Goal: Task Accomplishment & Management: Complete application form

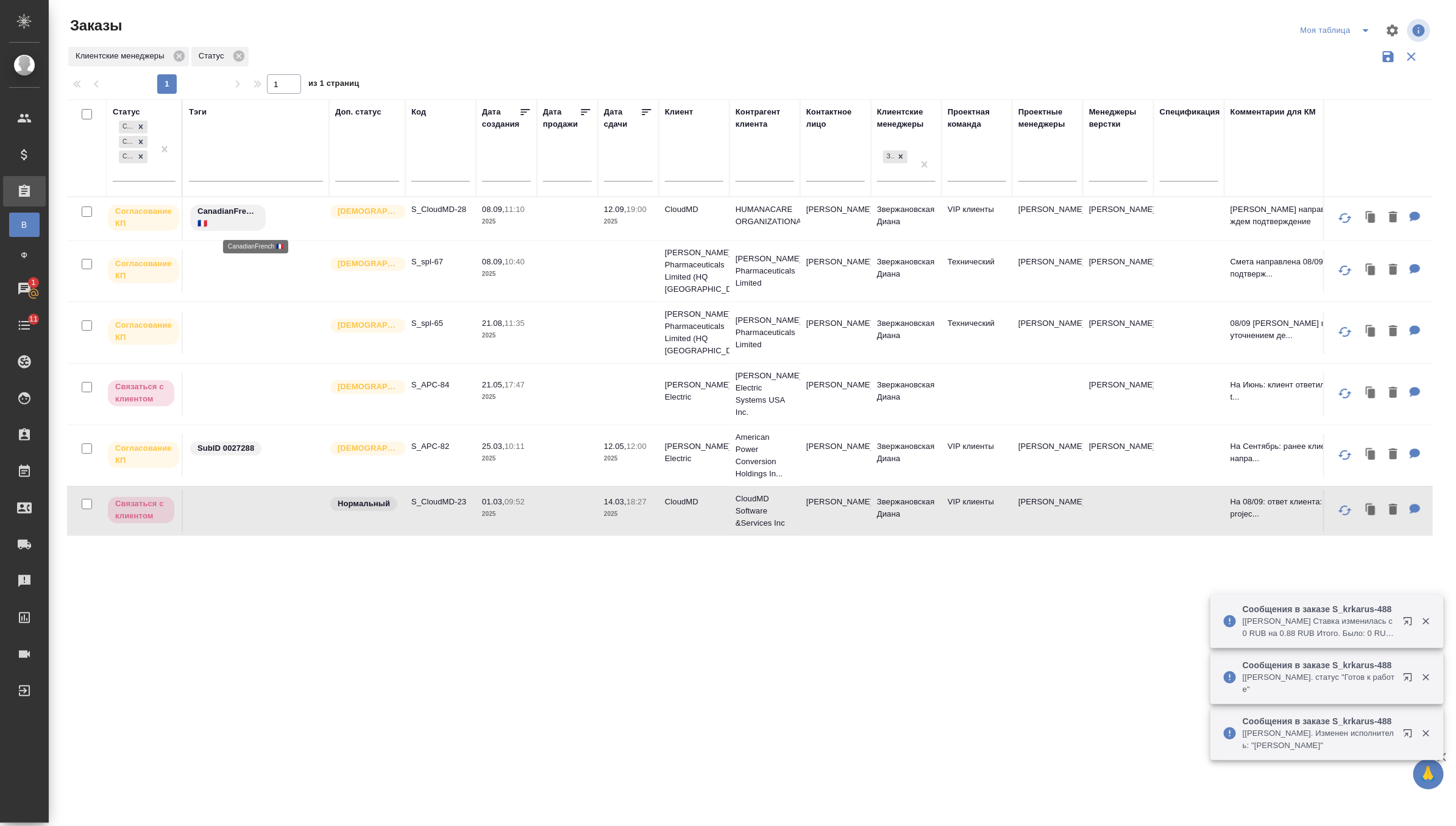
click at [297, 223] on div "CanadianFrench 🇫🇷" at bounding box center [256, 217] width 134 height 29
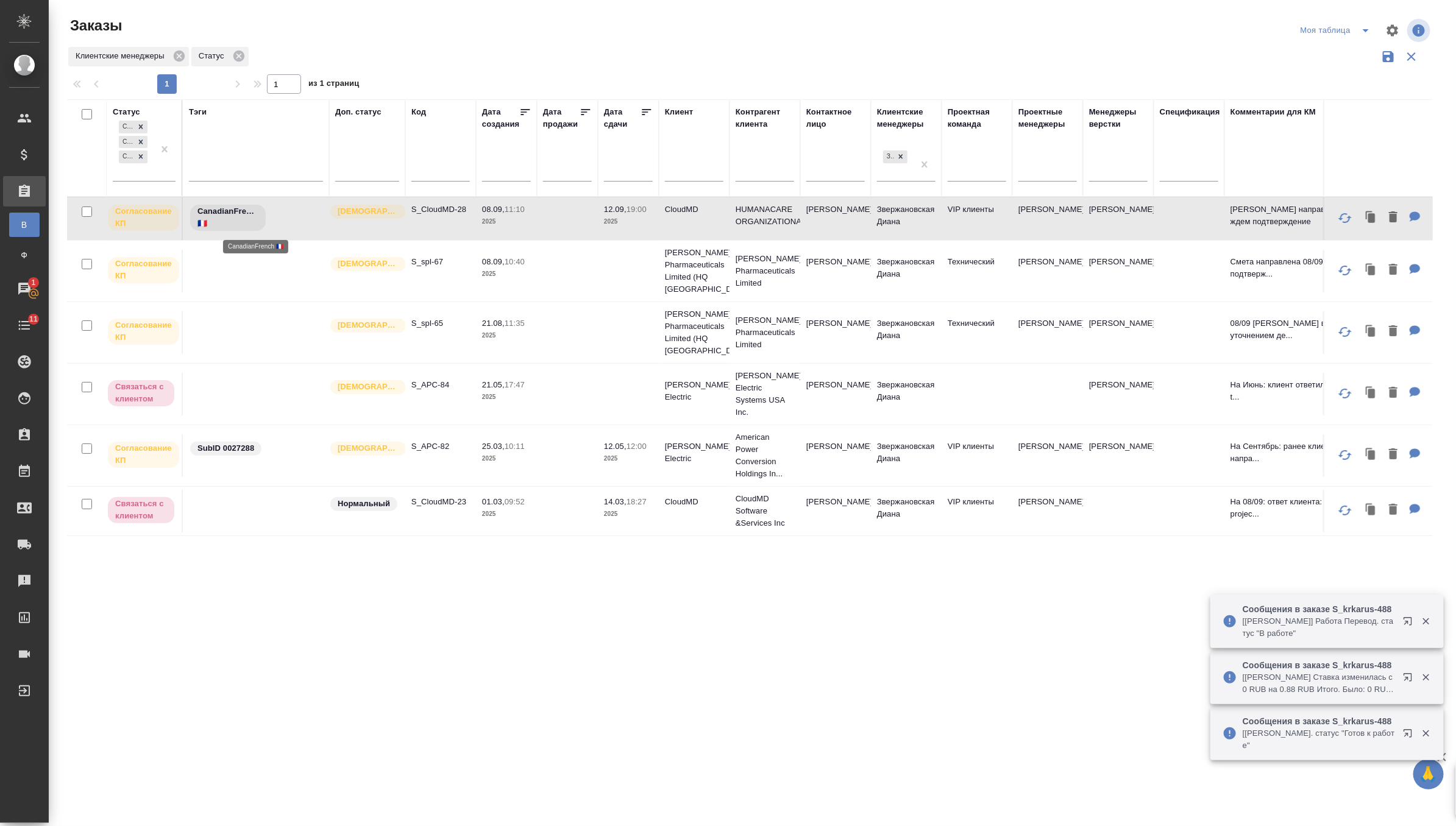
click at [297, 223] on div "CanadianFrench 🇫🇷" at bounding box center [256, 217] width 134 height 29
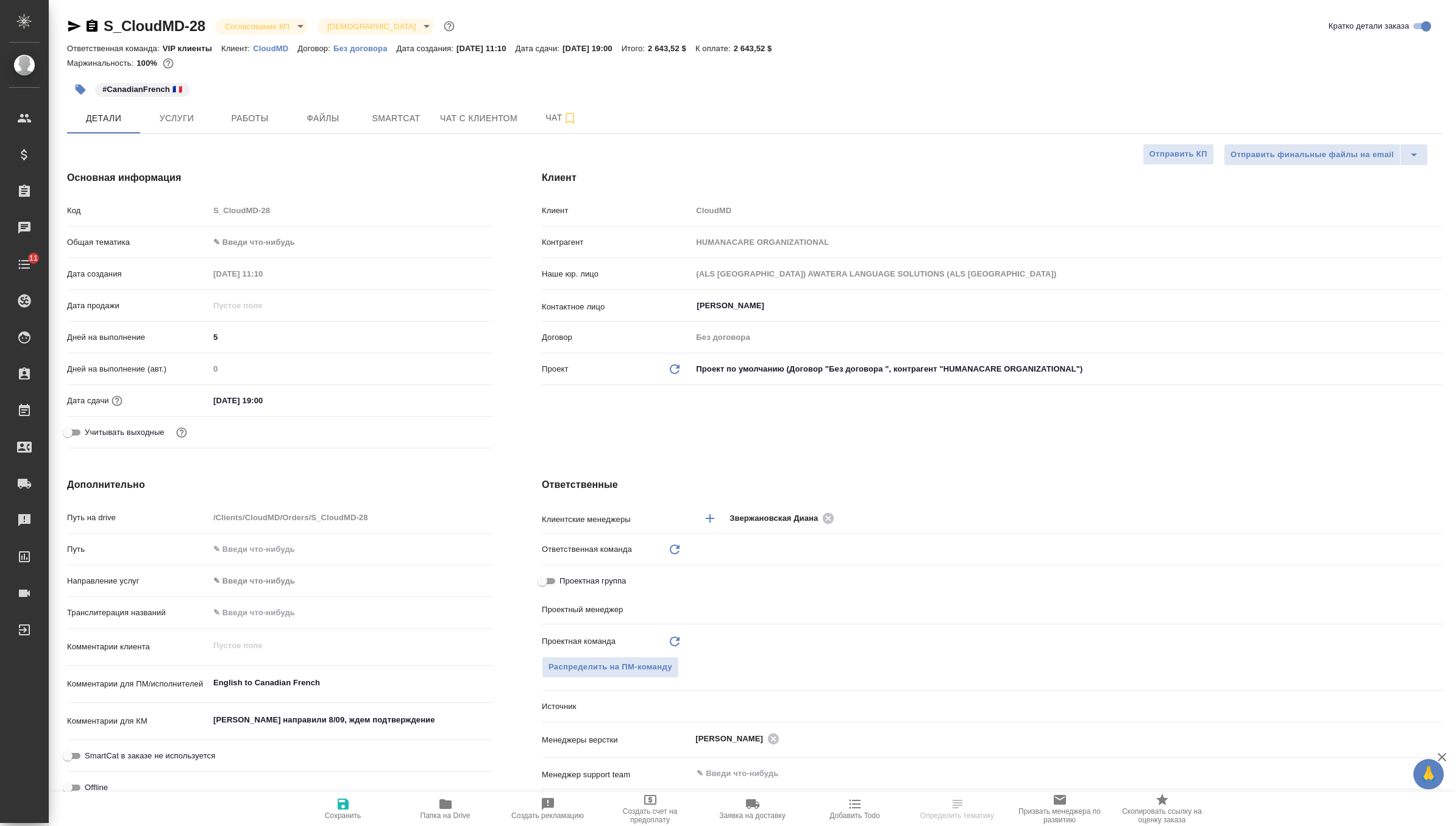
select select "RU"
type input "[PERSON_NAME] Валентина"
type input "VIP клиенты"
drag, startPoint x: 411, startPoint y: 721, endPoint x: 184, endPoint y: 723, distance: 227.0
click at [184, 723] on div "Комментарии для КМ Смету направили 8/09, ждем подтверждение x" at bounding box center [280, 722] width 426 height 28
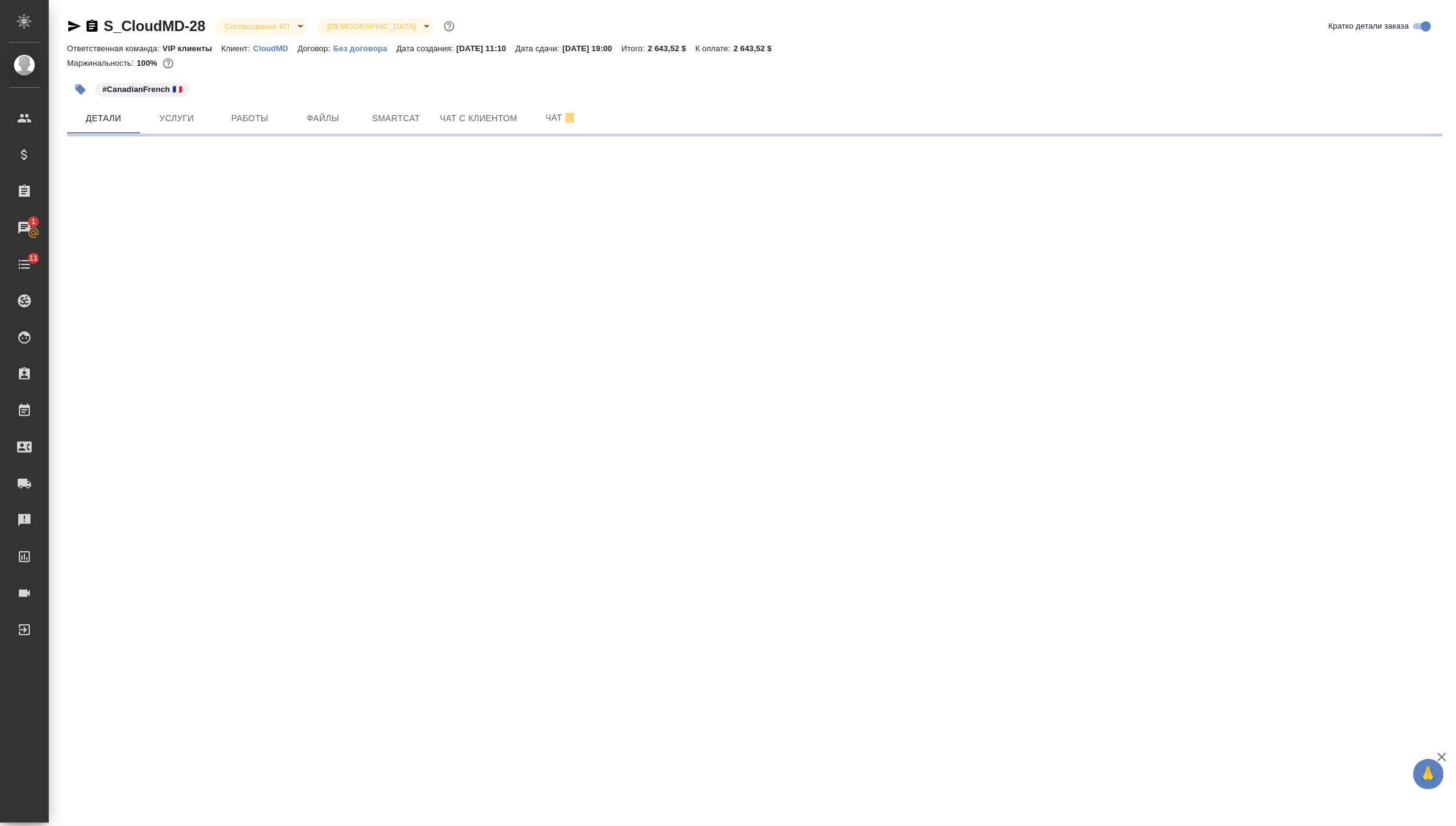
select select "RU"
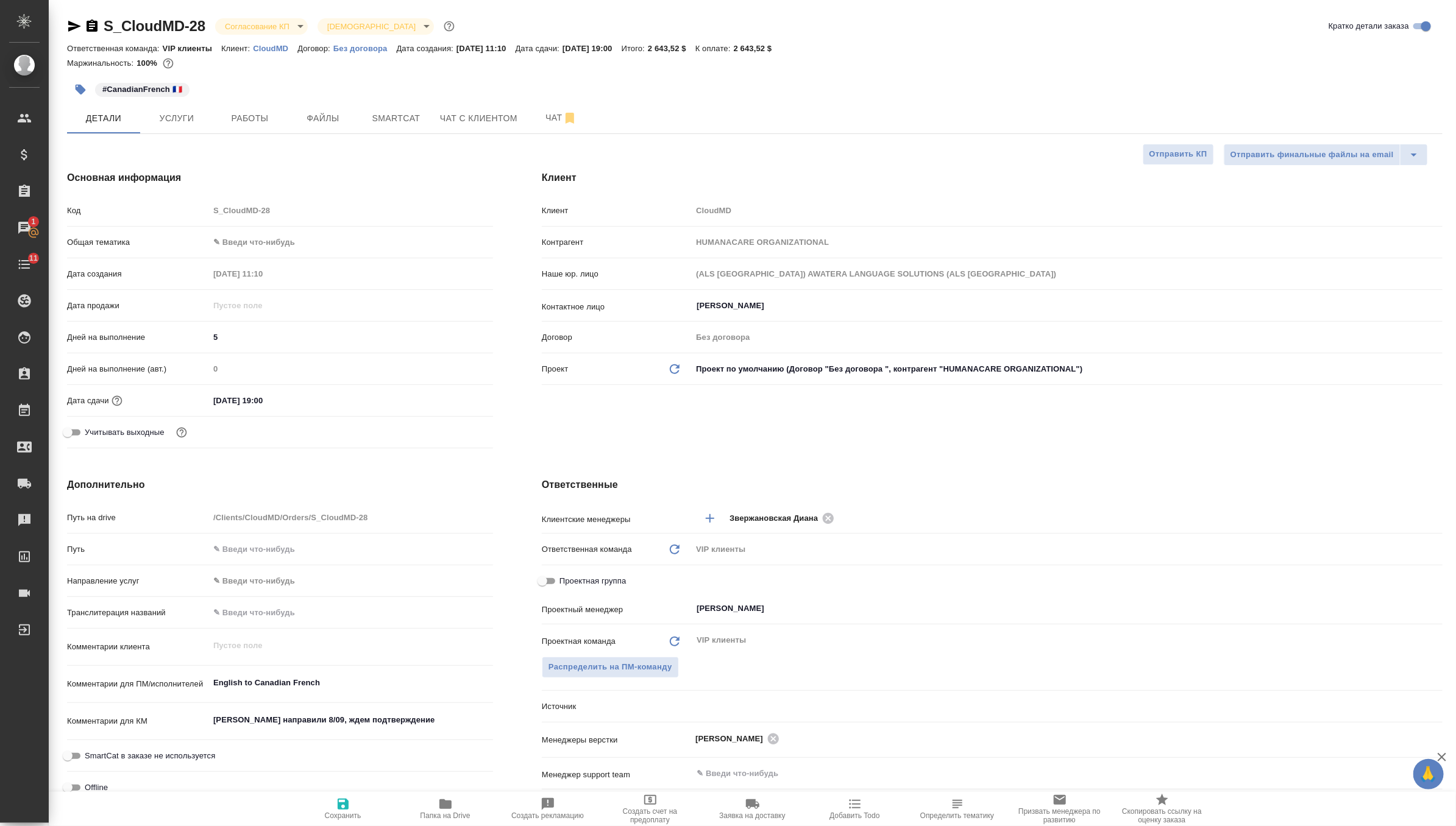
type textarea "x"
click at [265, 31] on body "🙏 .cls-1 fill:#fff; AWATERA Zverzhanovskaya Diana Клиенты Спецификации Заказы 1…" at bounding box center [728, 413] width 1456 height 826
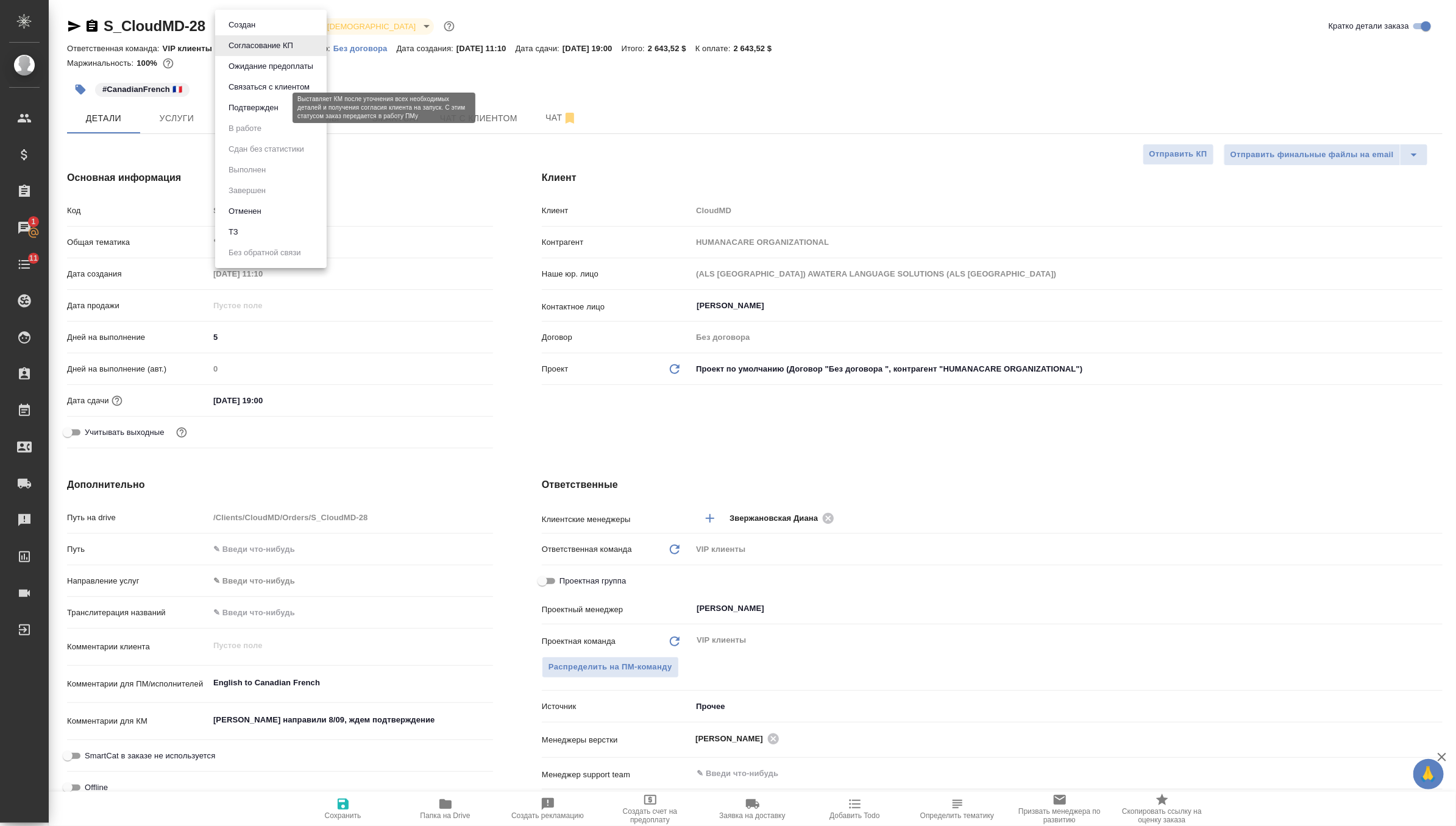
click at [269, 108] on button "Подтвержден" at bounding box center [253, 108] width 57 height 14
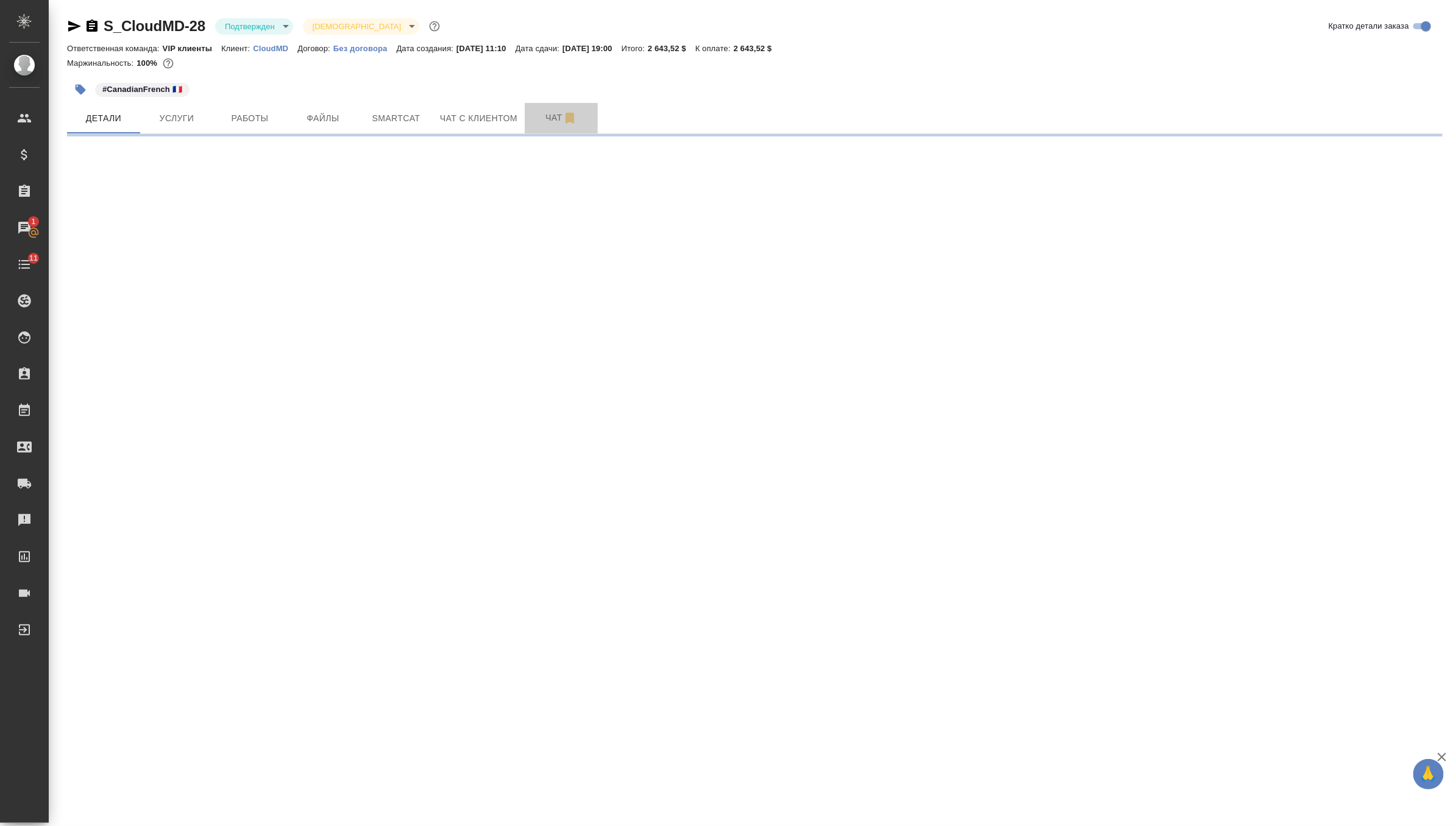
click at [548, 123] on span "Чат" at bounding box center [561, 118] width 59 height 16
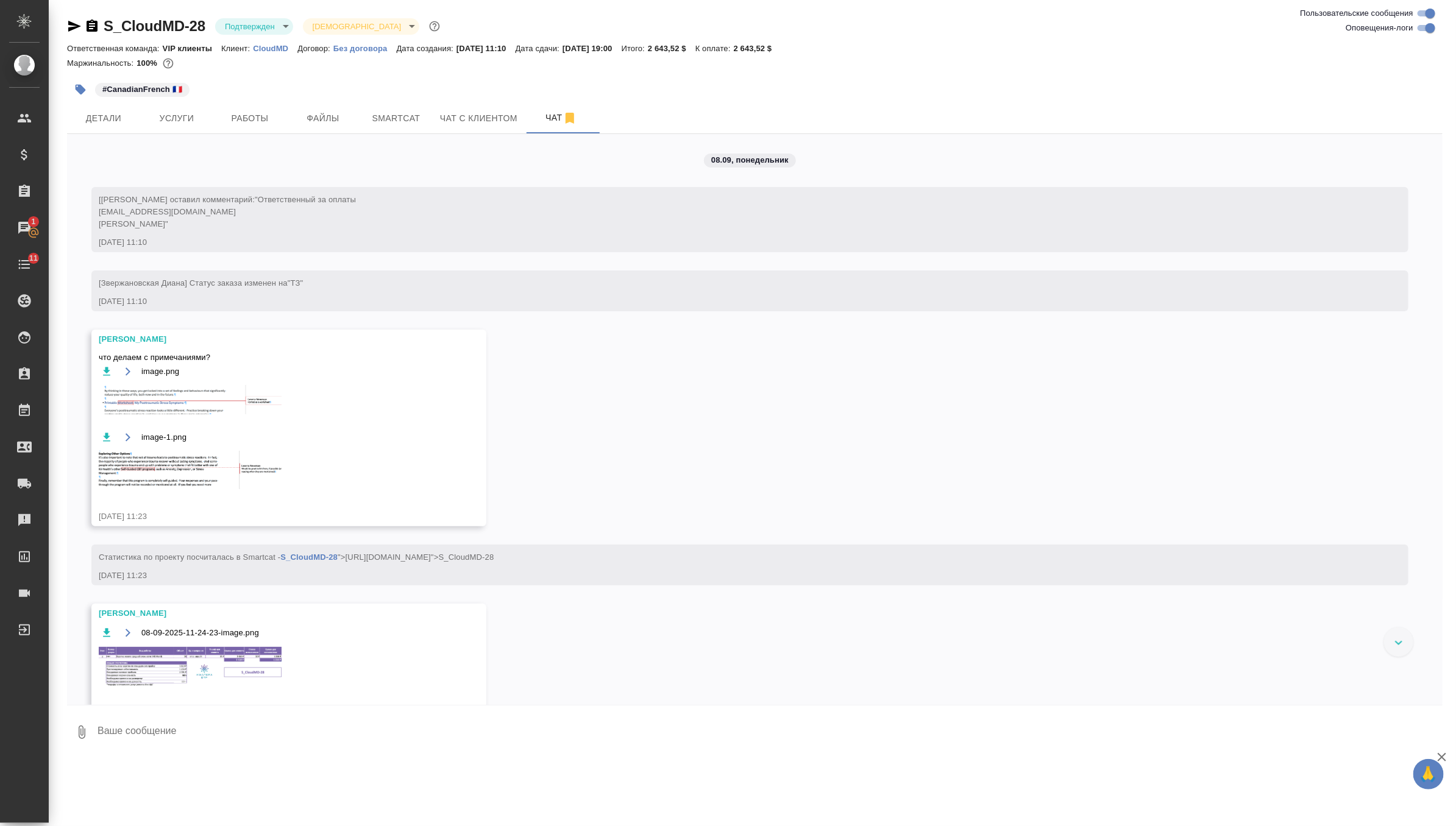
click at [207, 395] on img at bounding box center [189, 400] width 183 height 29
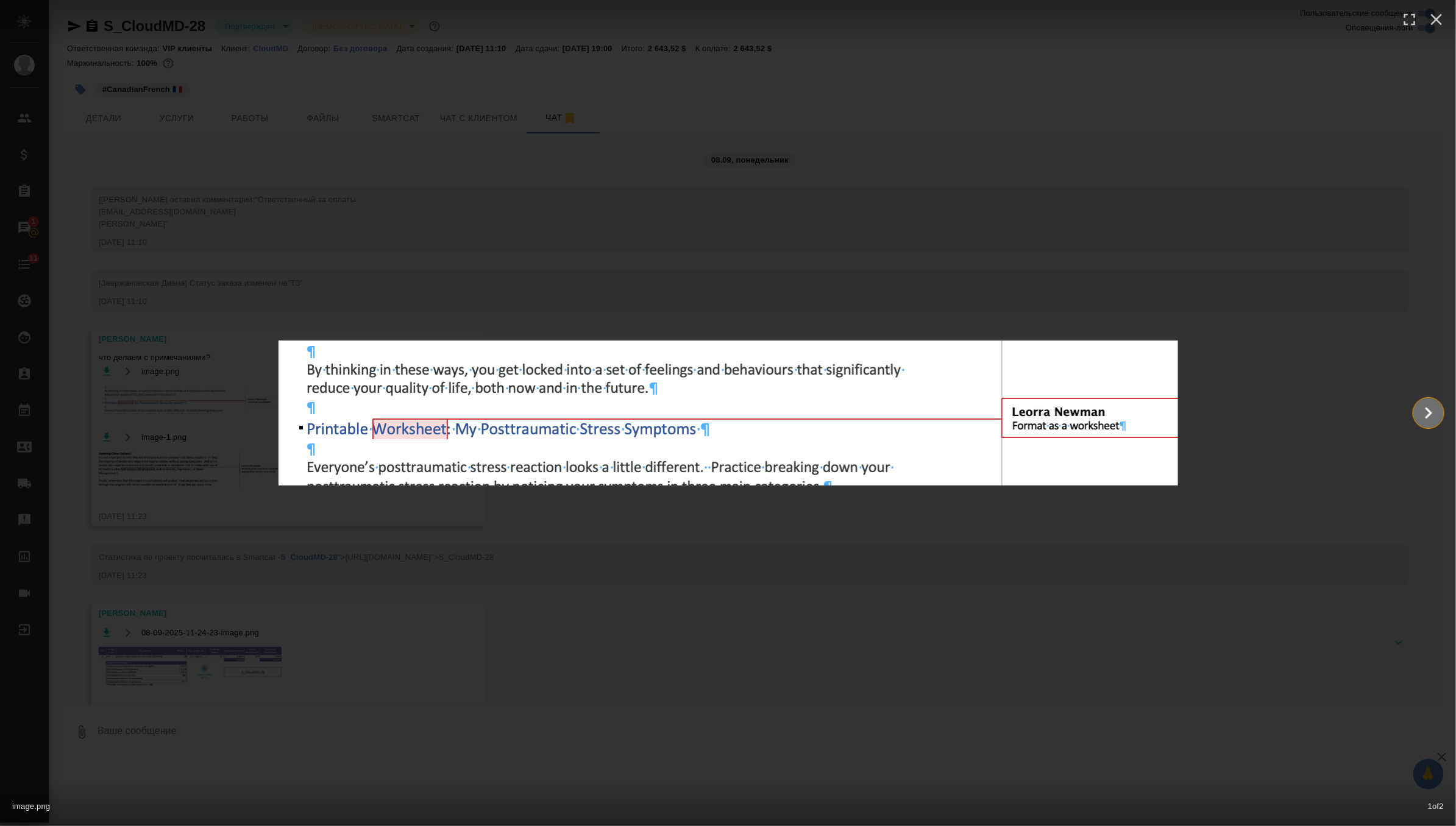
click at [1434, 414] on icon "Show slide 2 of 2" at bounding box center [1427, 413] width 23 height 29
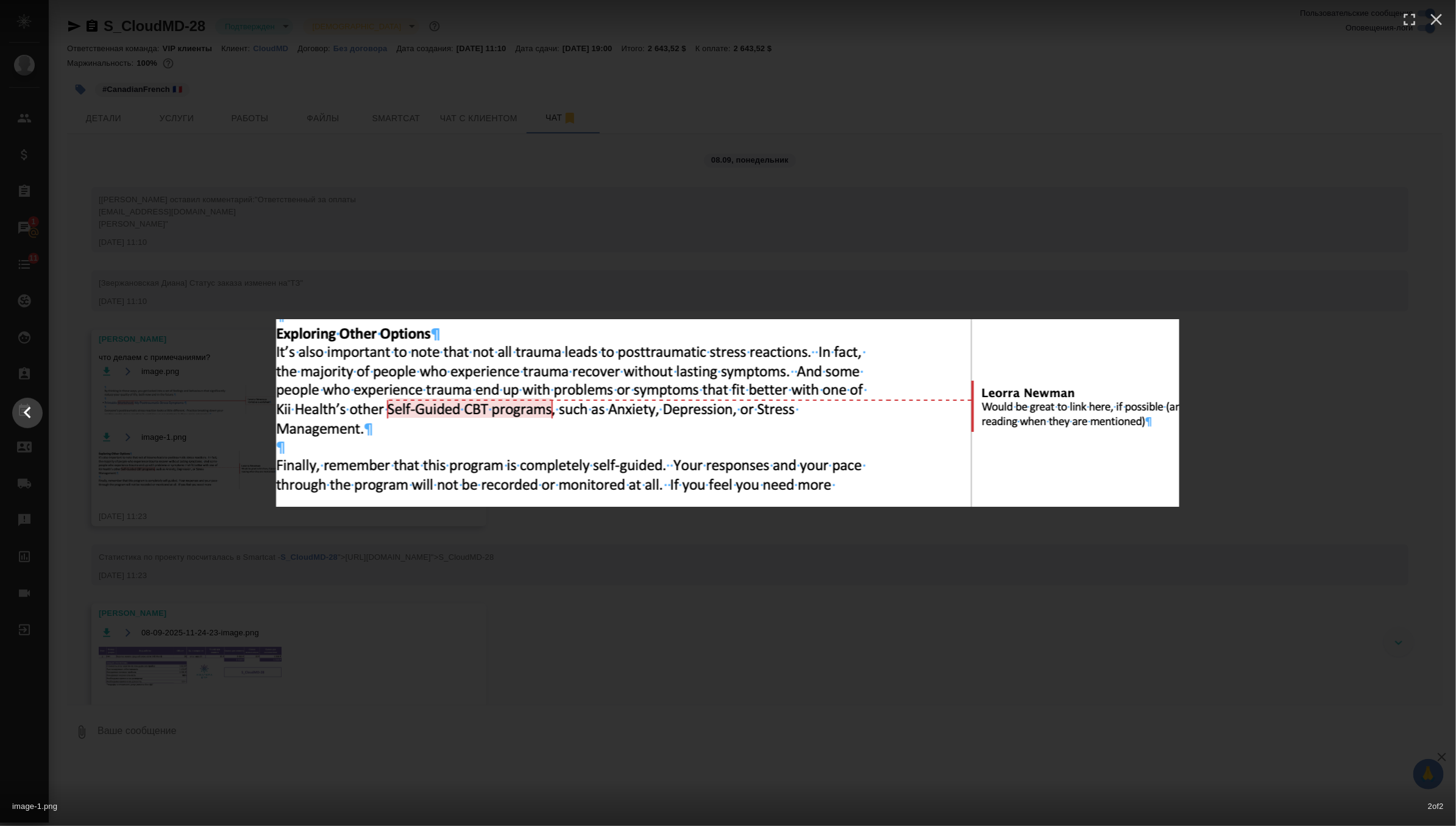
click at [1345, 316] on div "image-1.png 2 of 2" at bounding box center [728, 413] width 1456 height 826
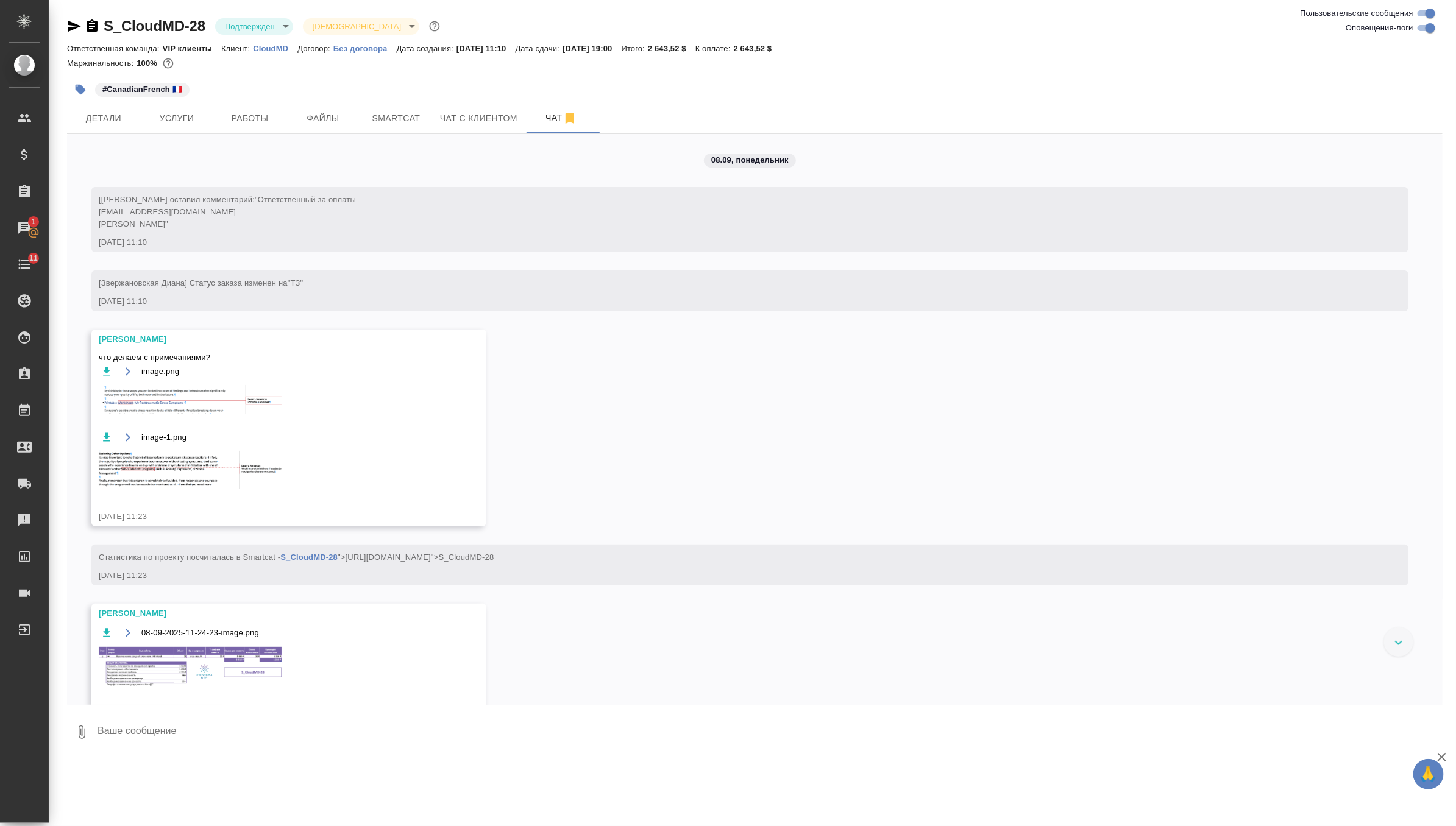
click at [224, 743] on textarea at bounding box center [770, 732] width 1347 height 41
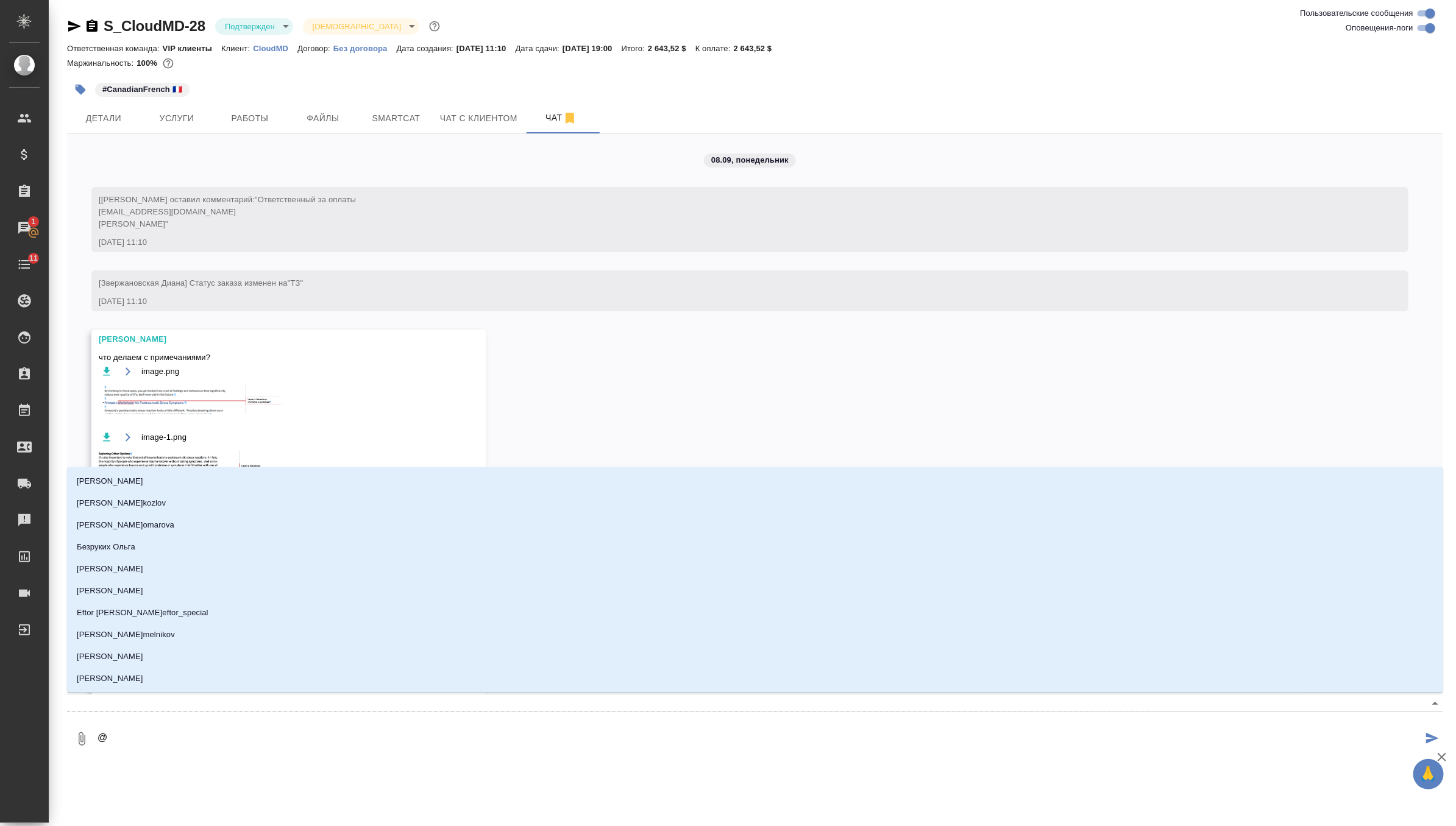
type textarea "@з"
type input "з"
type textarea "@за"
type input "за"
type textarea "@заб"
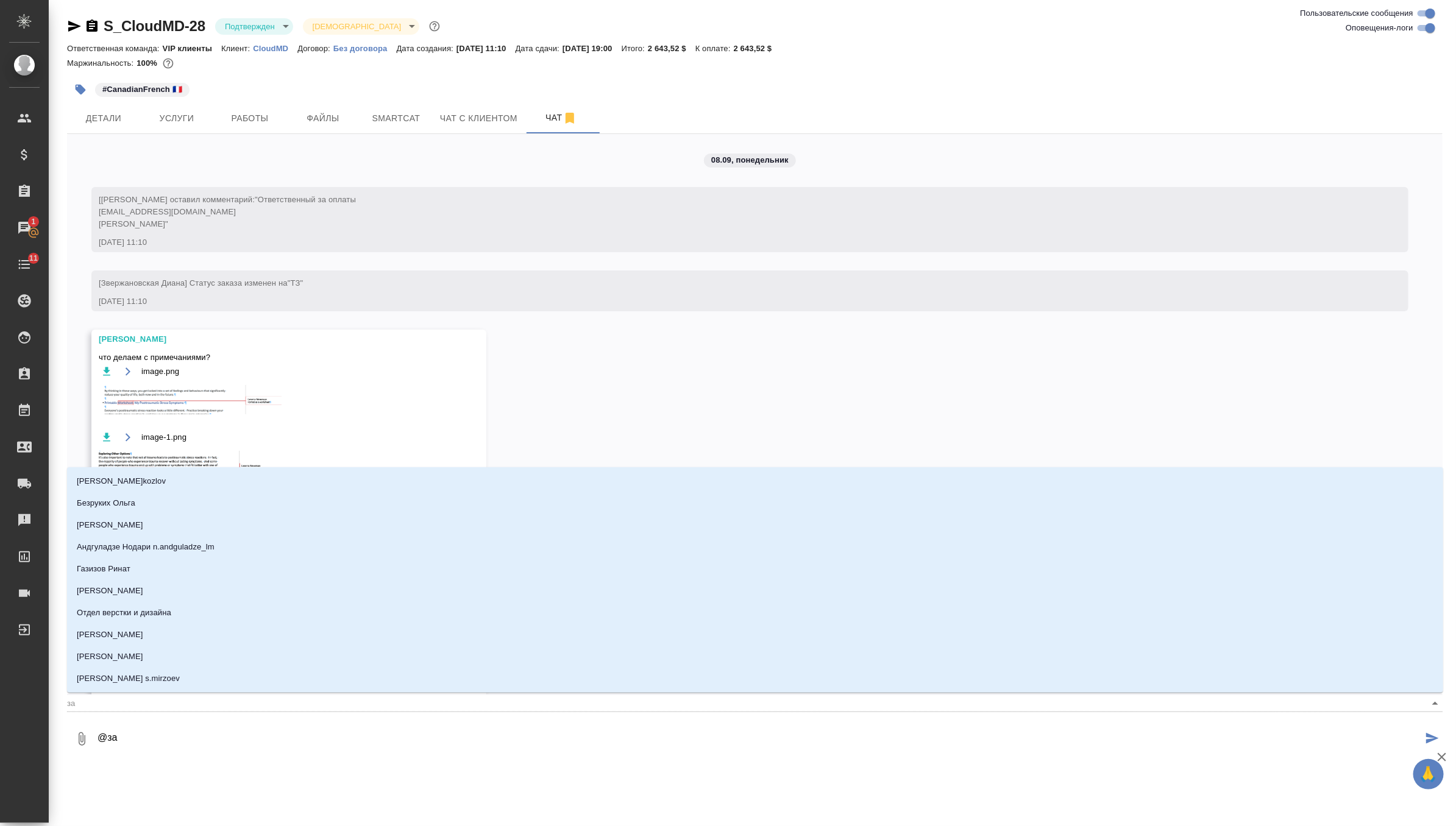
type input "заб"
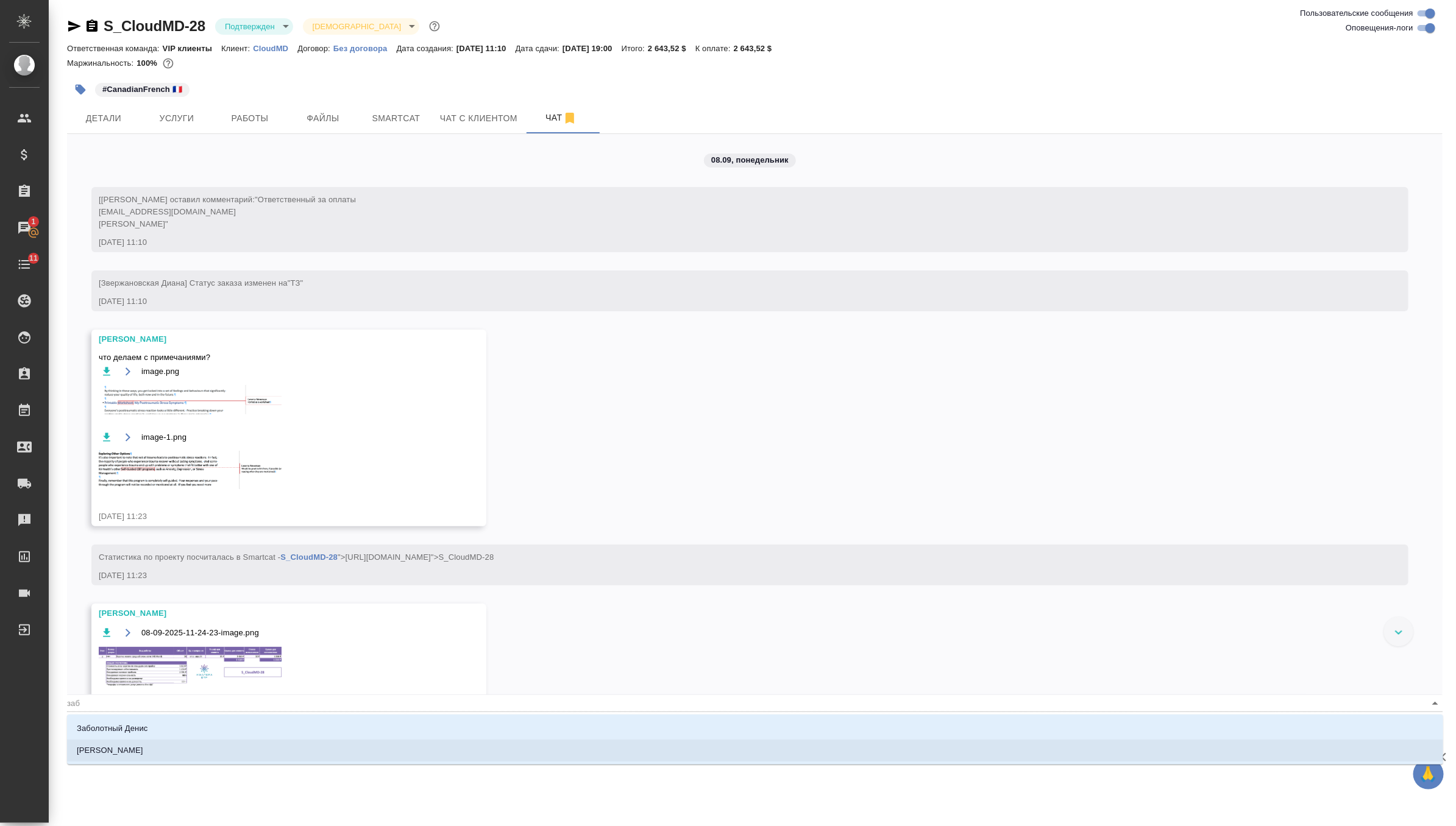
type textarea "@забо"
type input "забо"
type textarea "@забор"
type input "забор"
type textarea "@заборо"
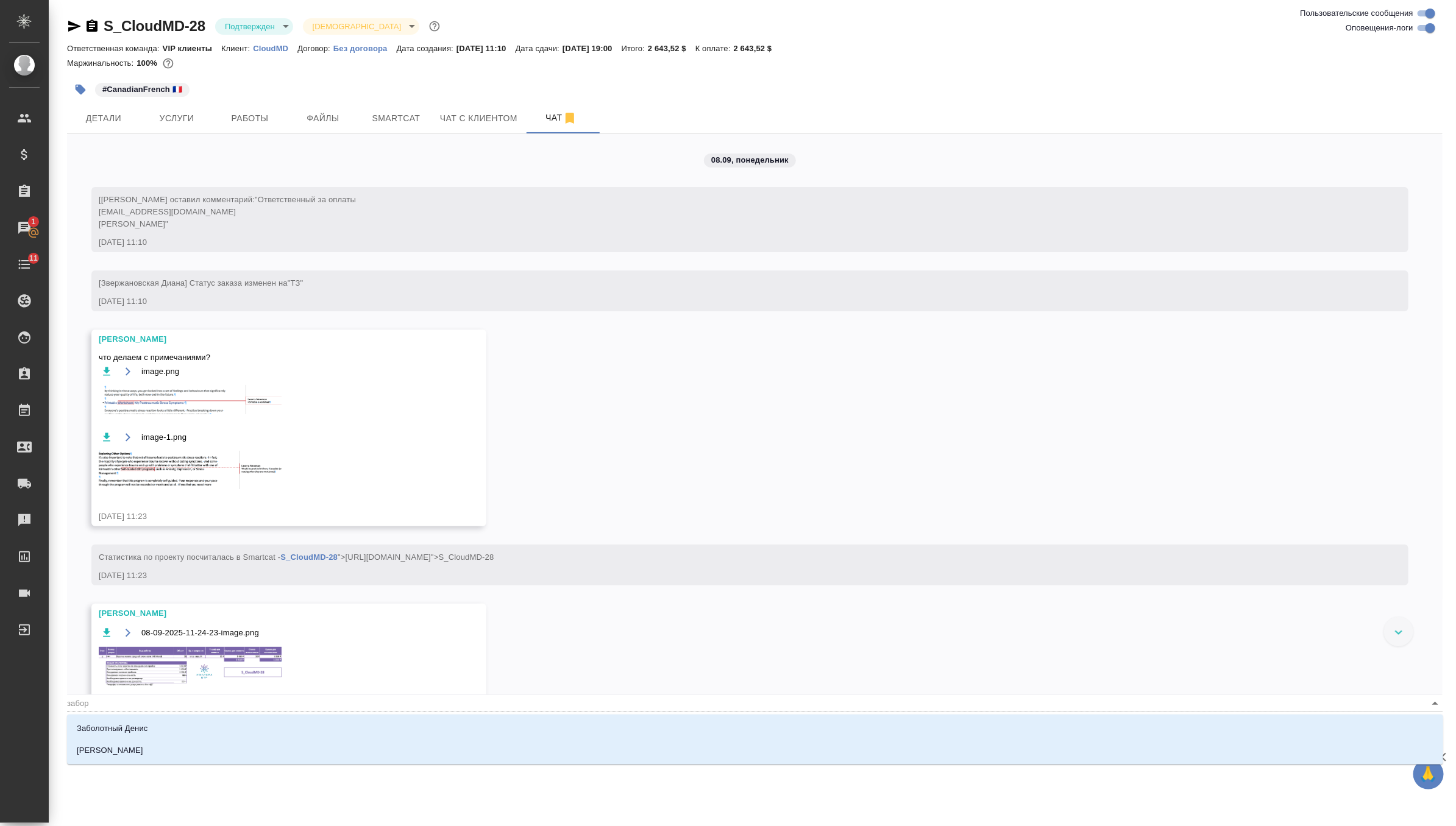
type input "заборо"
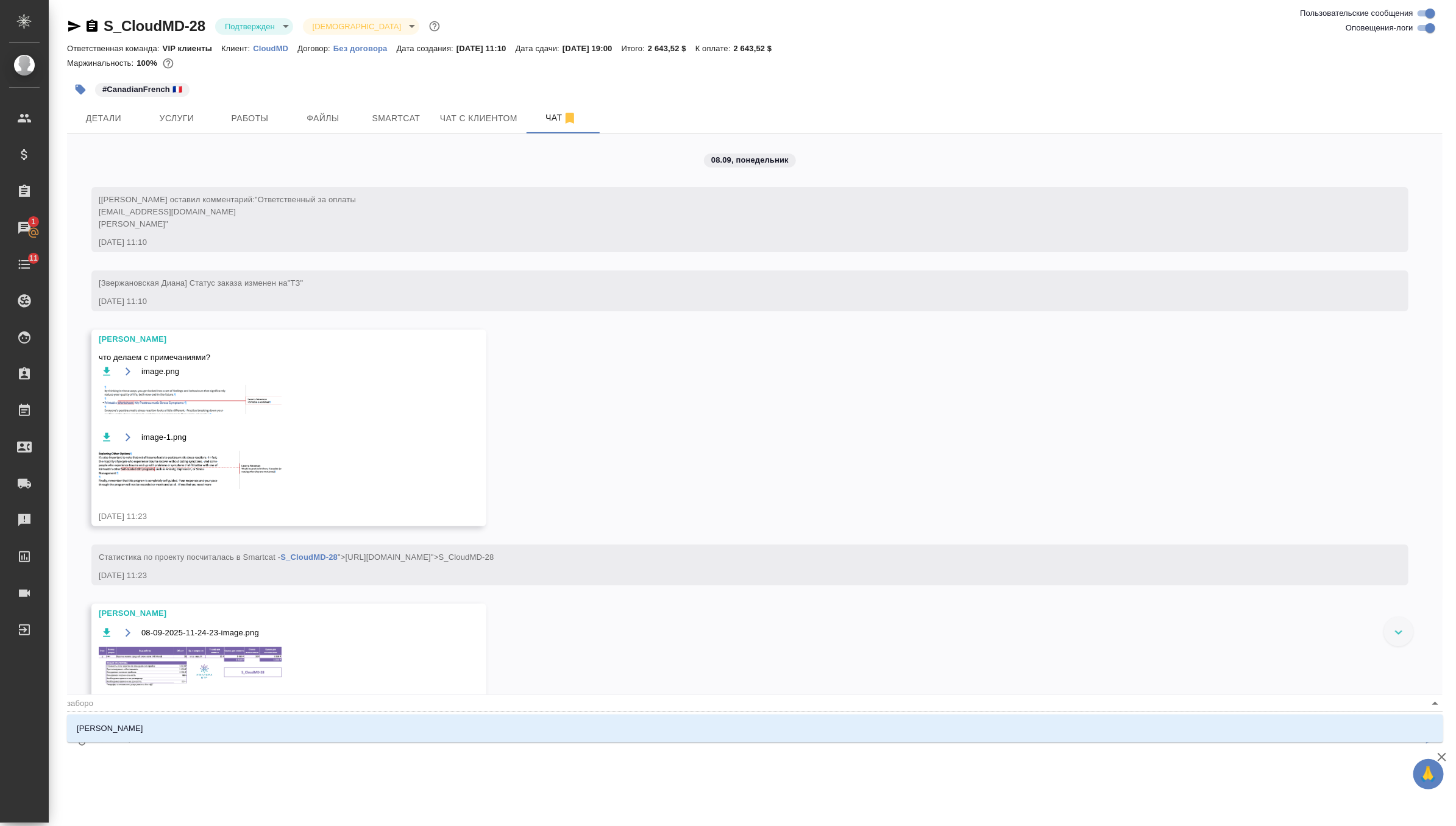
type textarea "@заборов"
type input "заборов"
type textarea "@заборова"
type input "заборова"
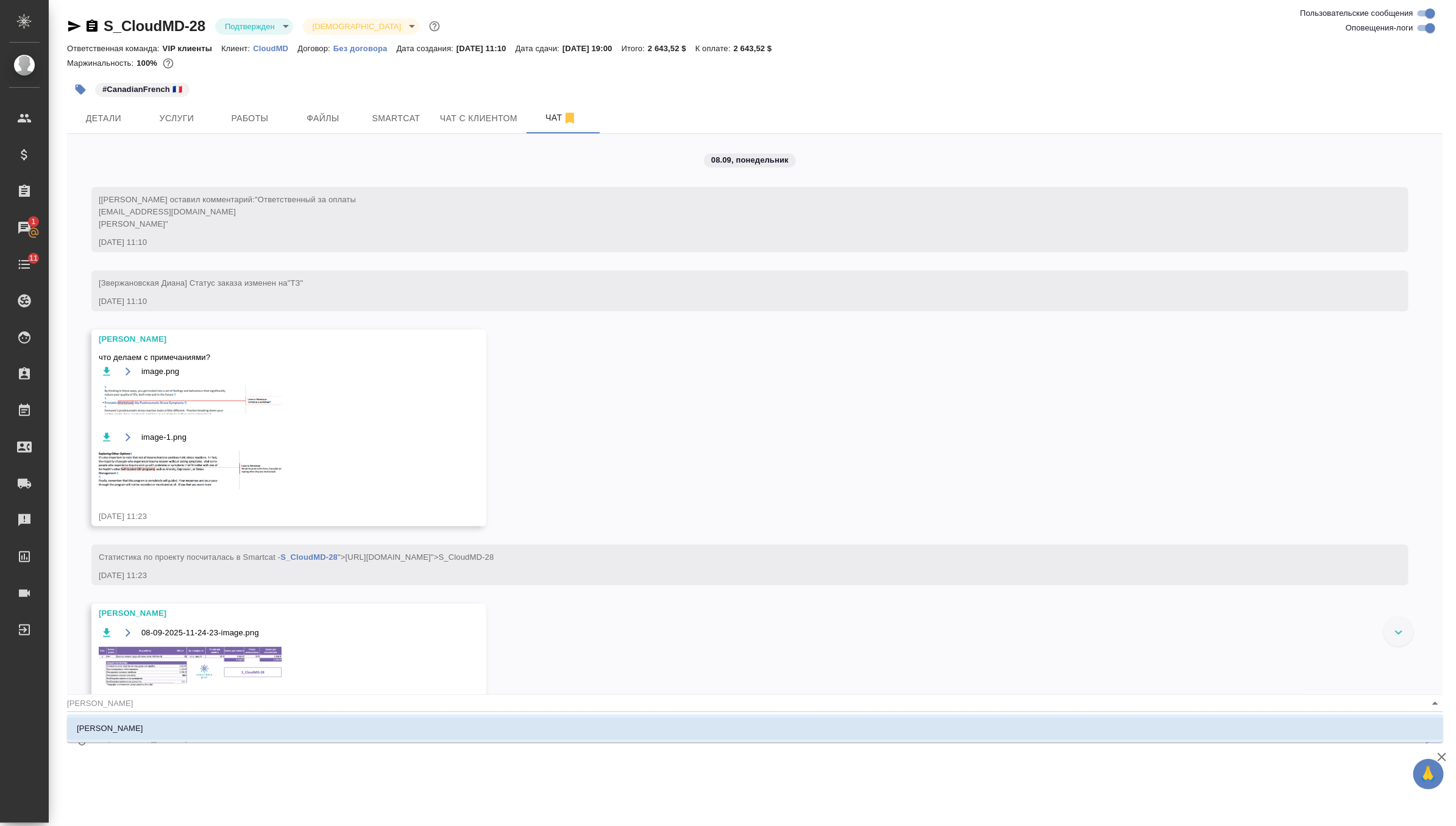
click at [177, 734] on li "Заборова Александра" at bounding box center [755, 728] width 1376 height 22
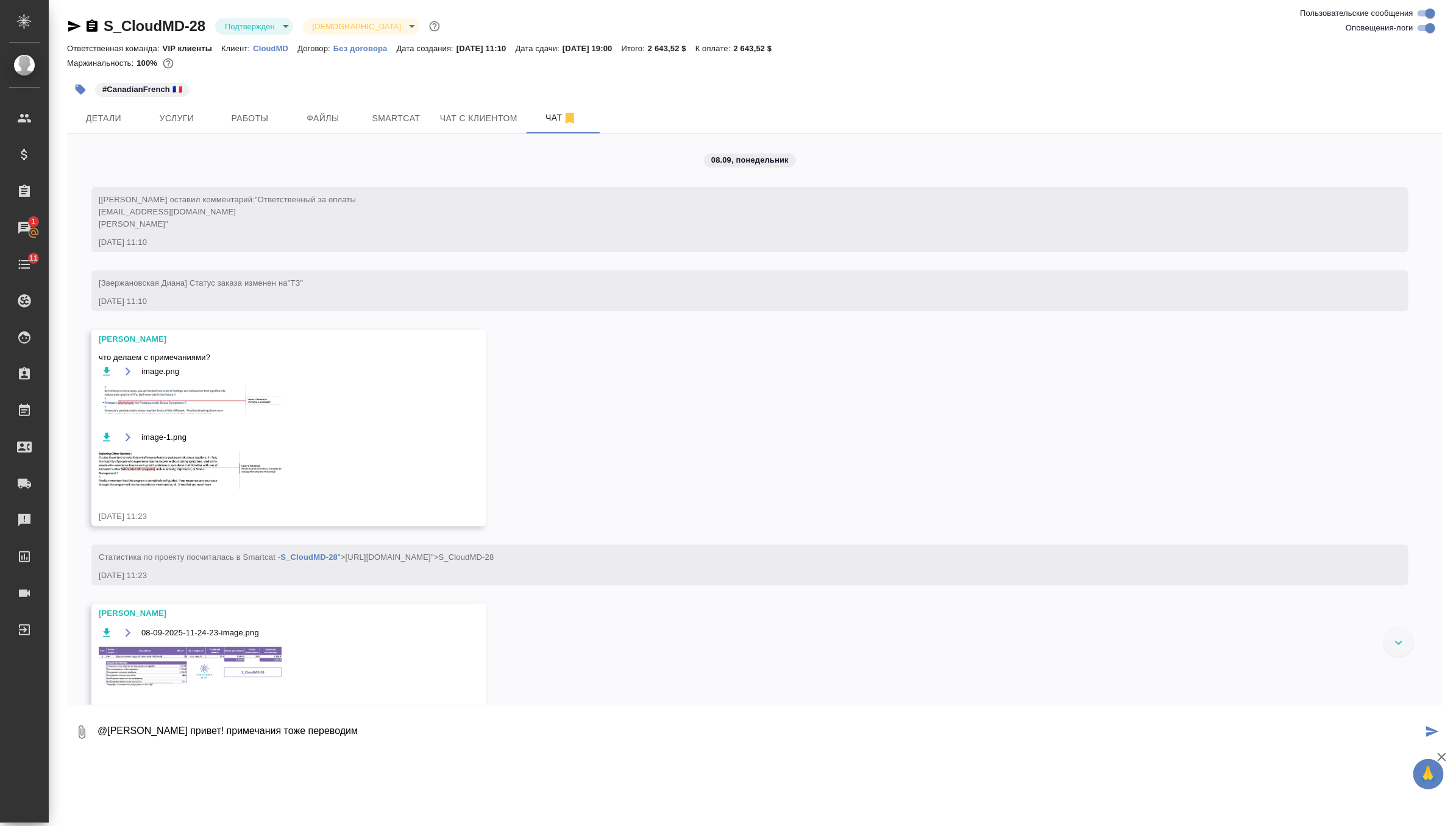
type textarea "@Заборова Александра привет! примечания тоже переводим"
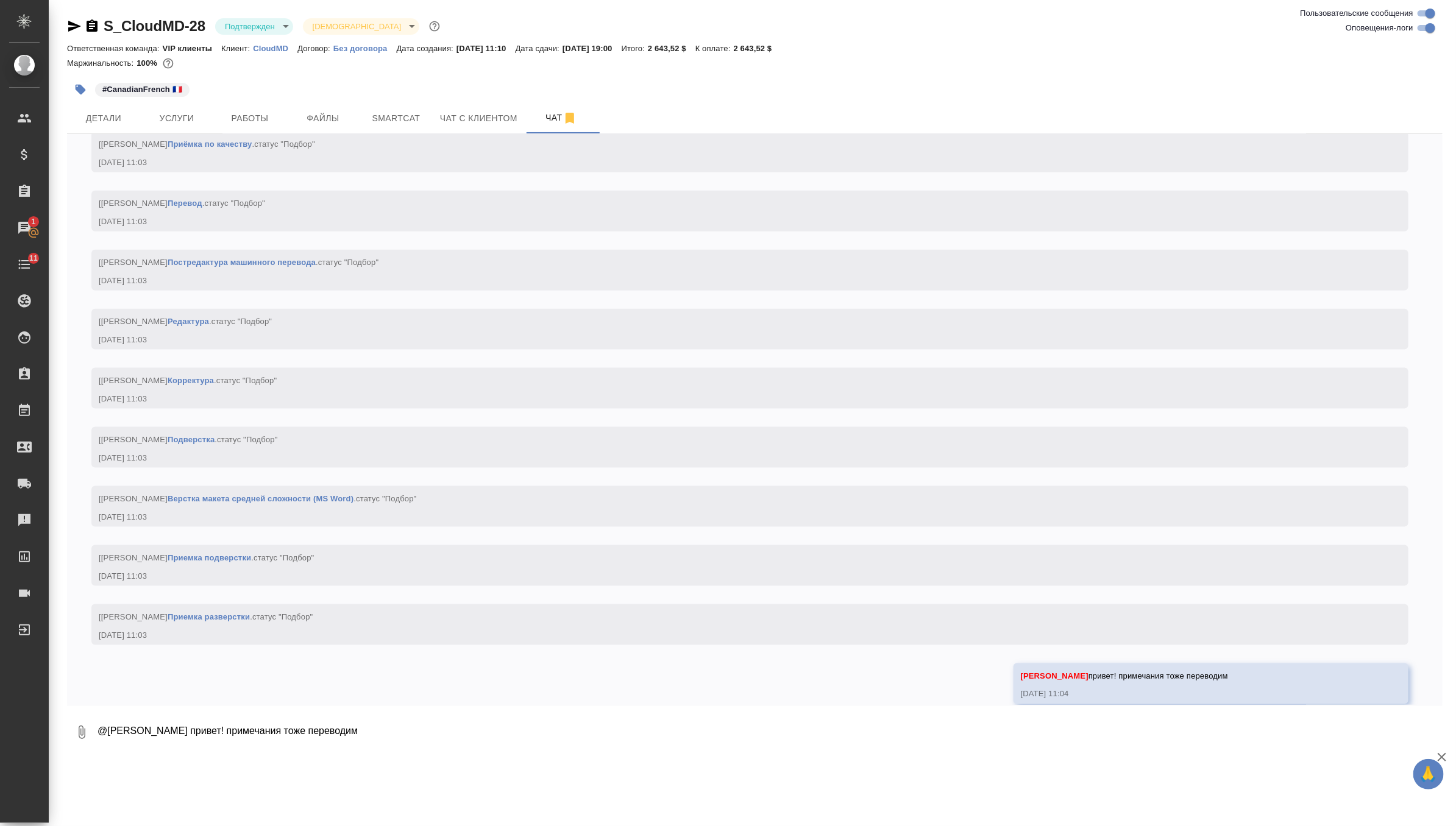
scroll to position [918, 0]
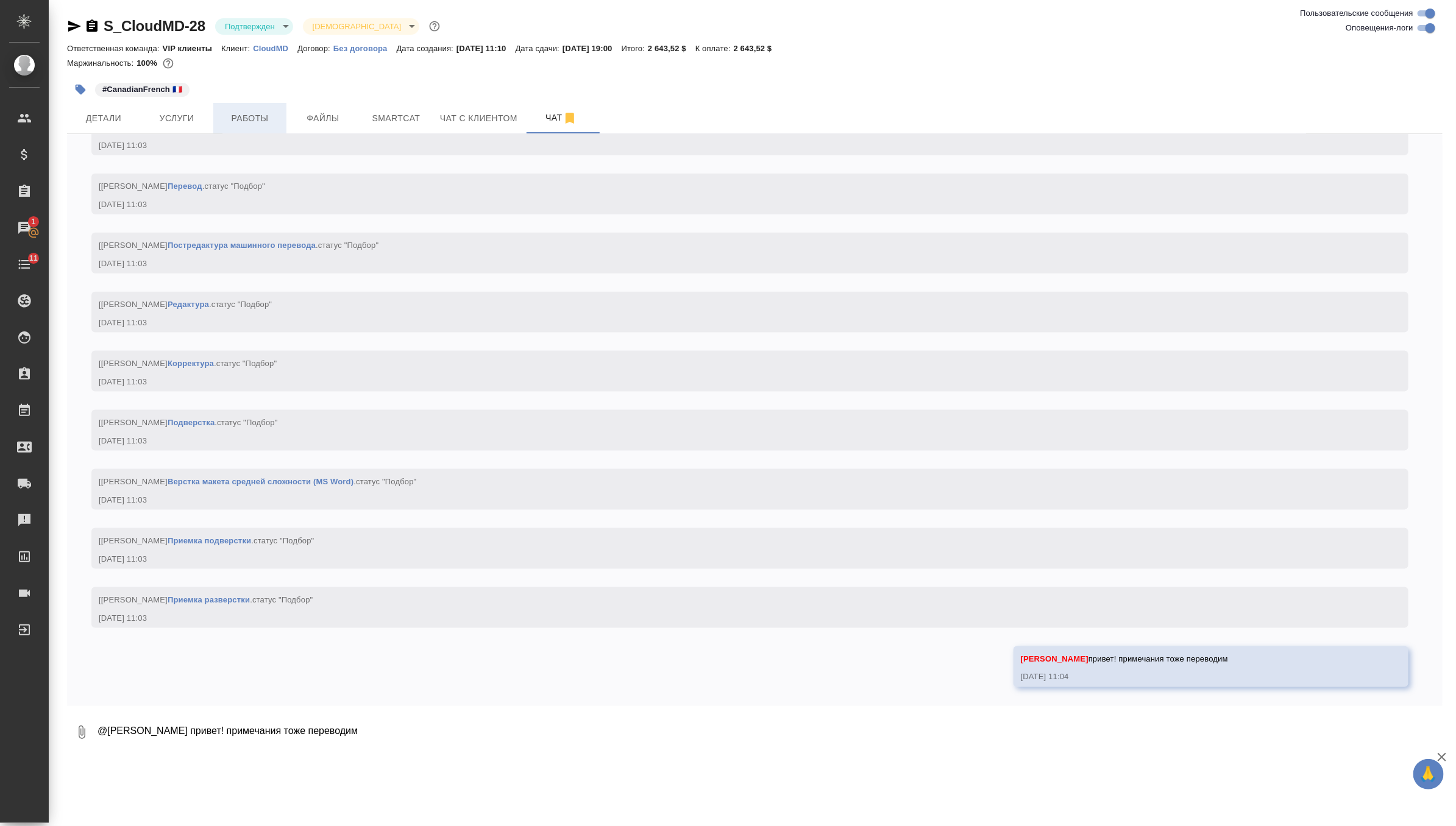
click at [235, 119] on span "Работы" at bounding box center [250, 119] width 59 height 16
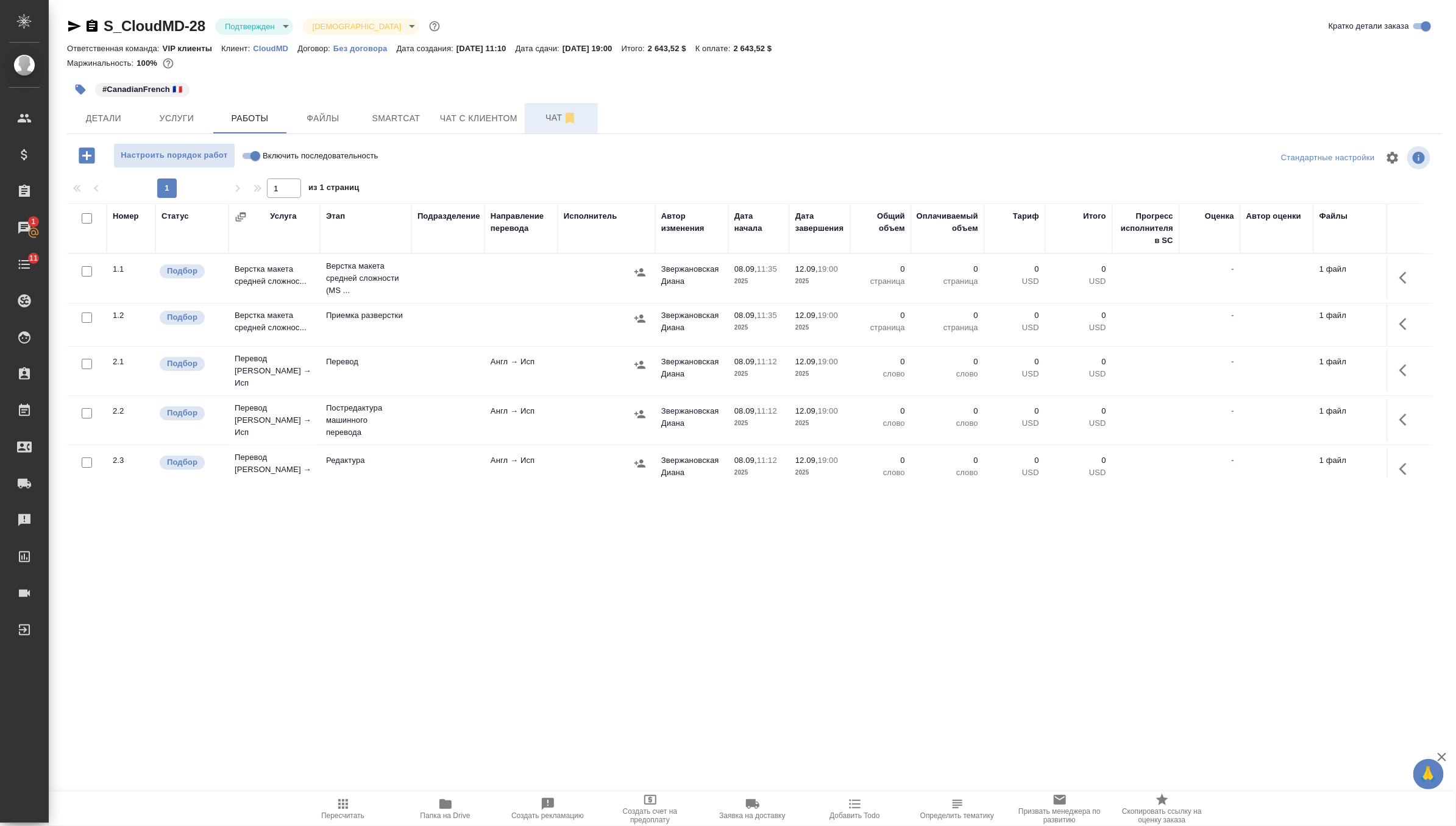
click at [551, 124] on span "Чат" at bounding box center [561, 118] width 59 height 16
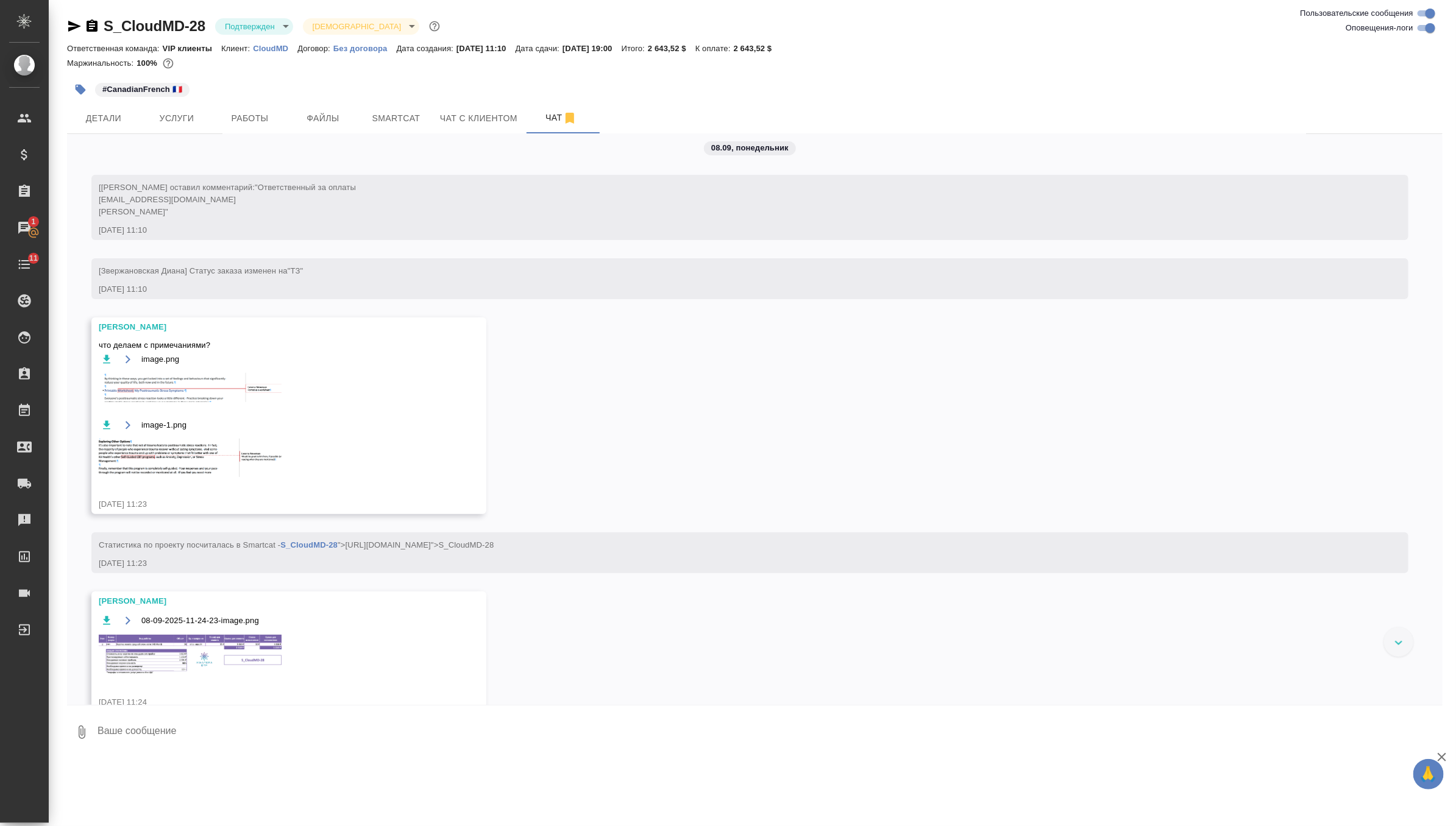
scroll to position [6, 0]
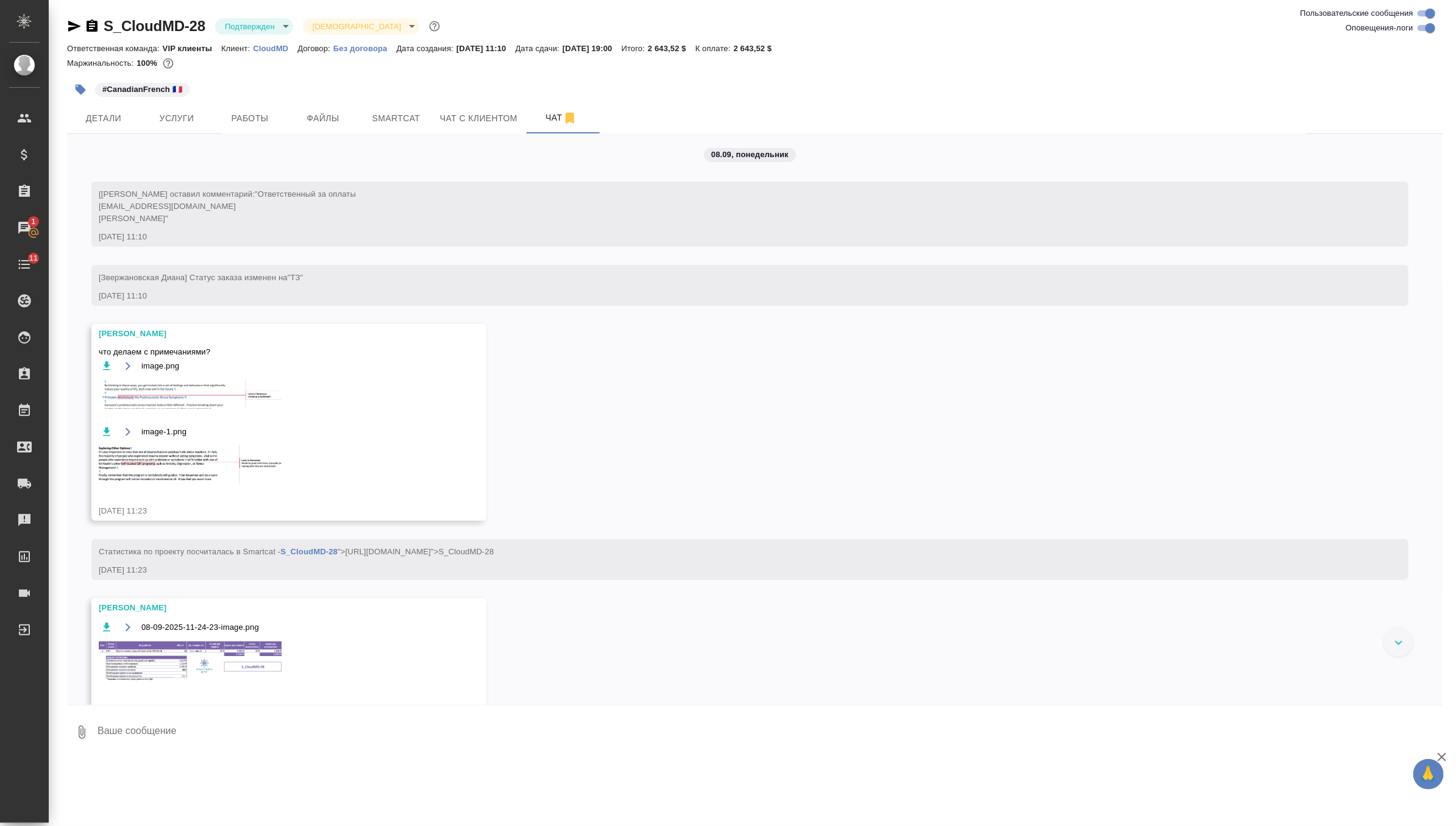
click at [212, 648] on img at bounding box center [189, 662] width 183 height 40
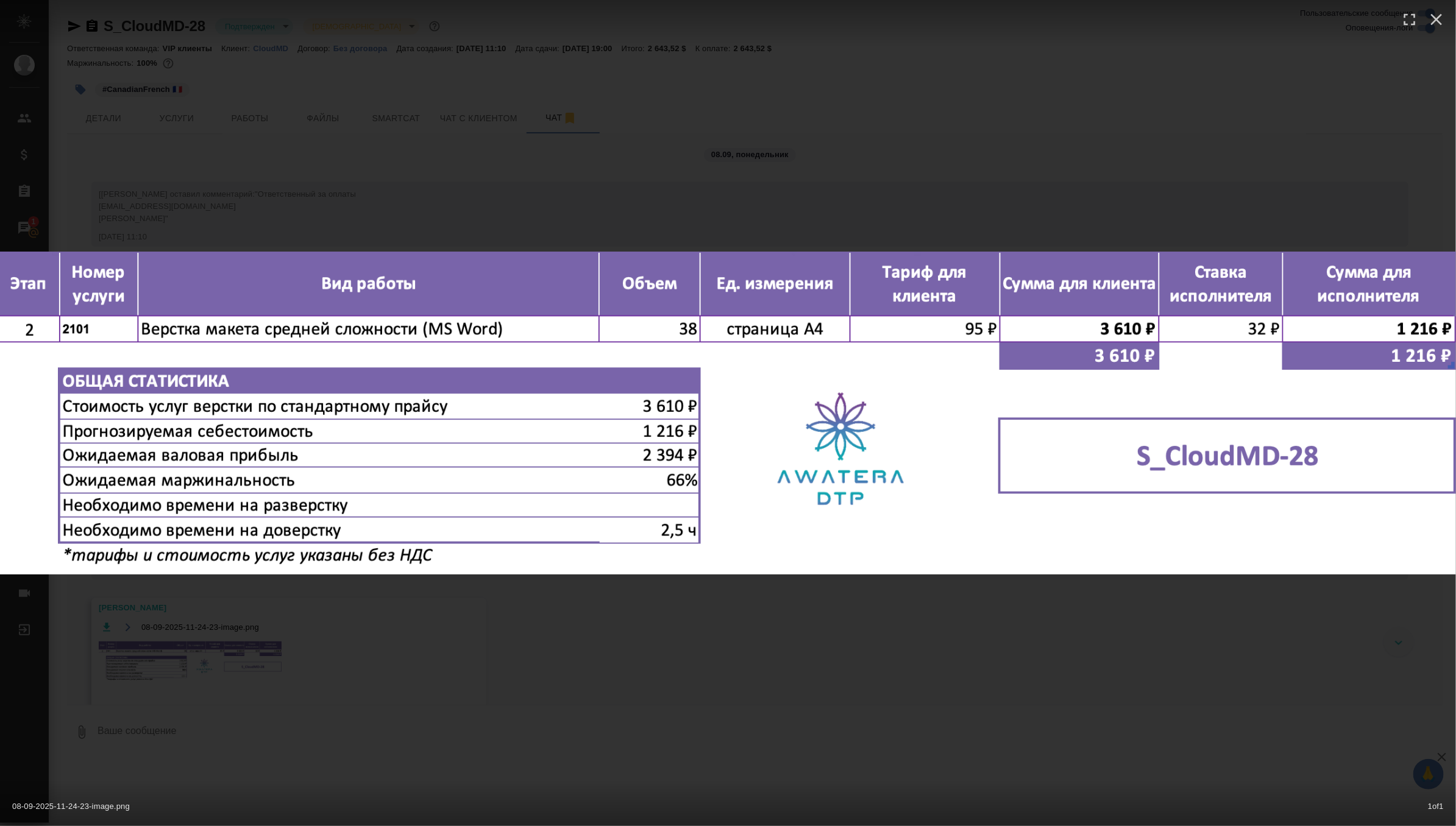
click at [457, 201] on div "08-09-2025-11-24-23-image.png 1 of 1" at bounding box center [728, 413] width 1456 height 826
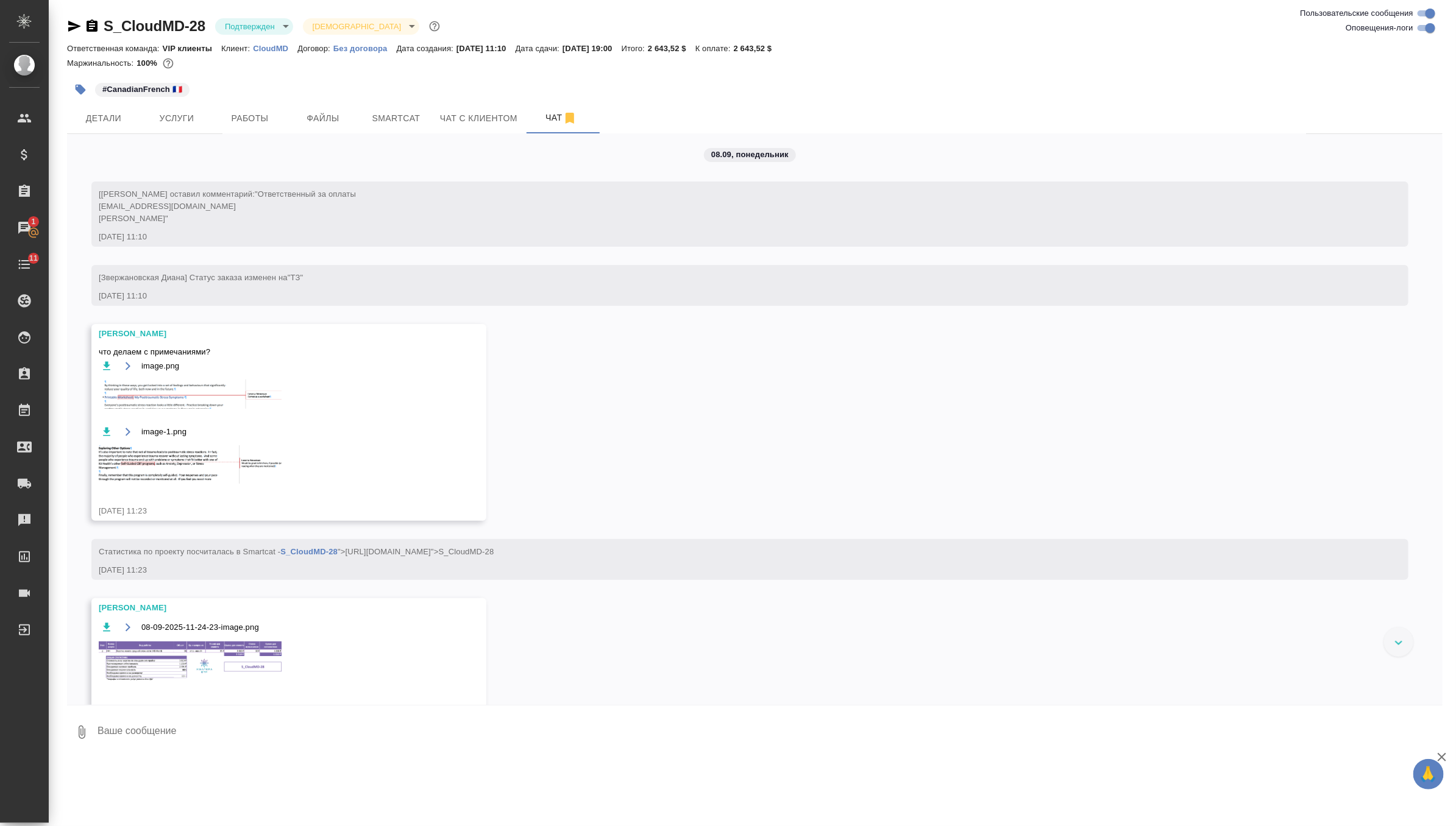
click at [230, 747] on textarea at bounding box center [770, 732] width 1347 height 41
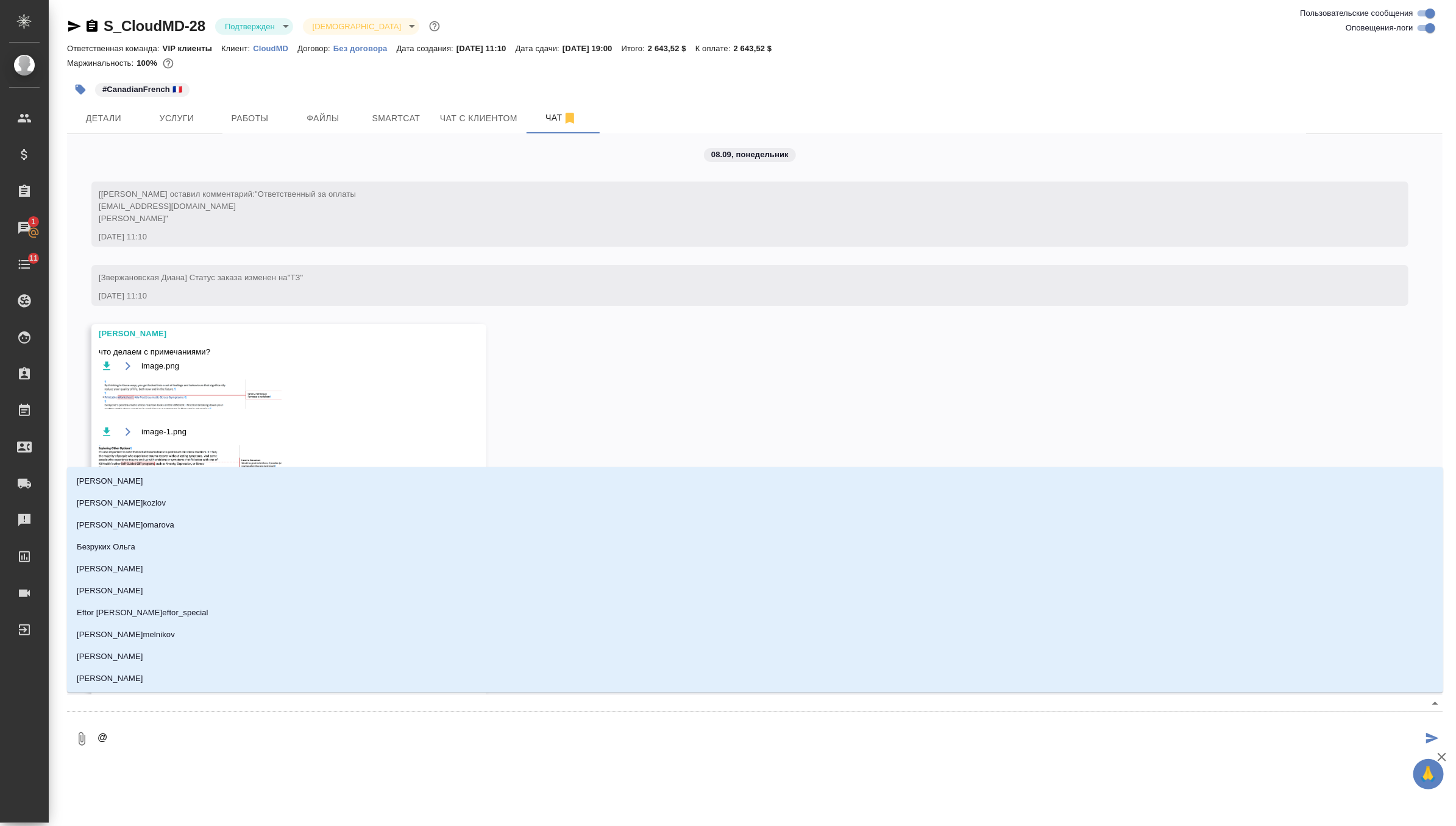
type textarea "@г"
type input "г"
type textarea "@го"
type input "го"
type textarea "@гор"
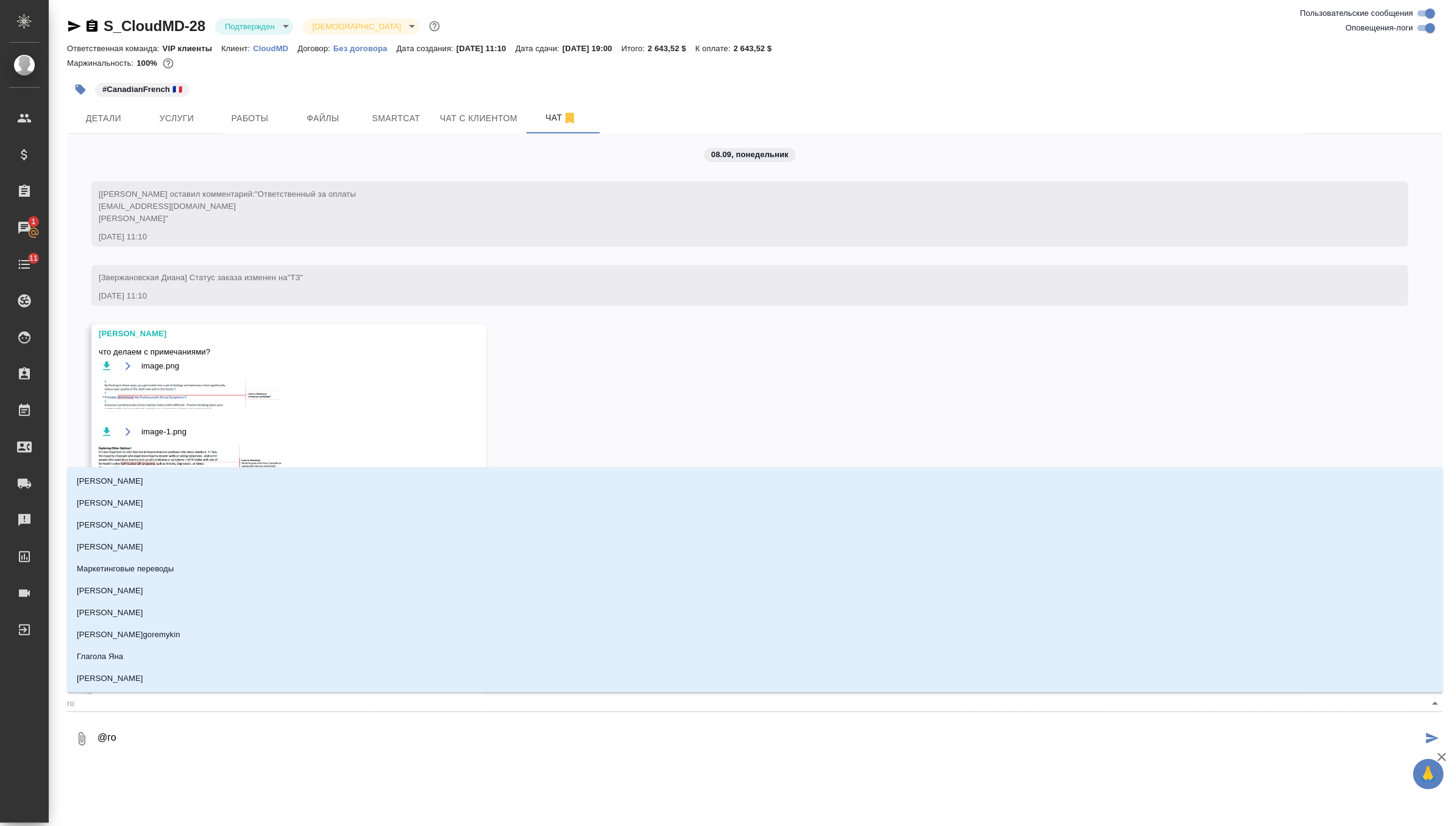
type input "гор"
type textarea "@горш"
type input "горш"
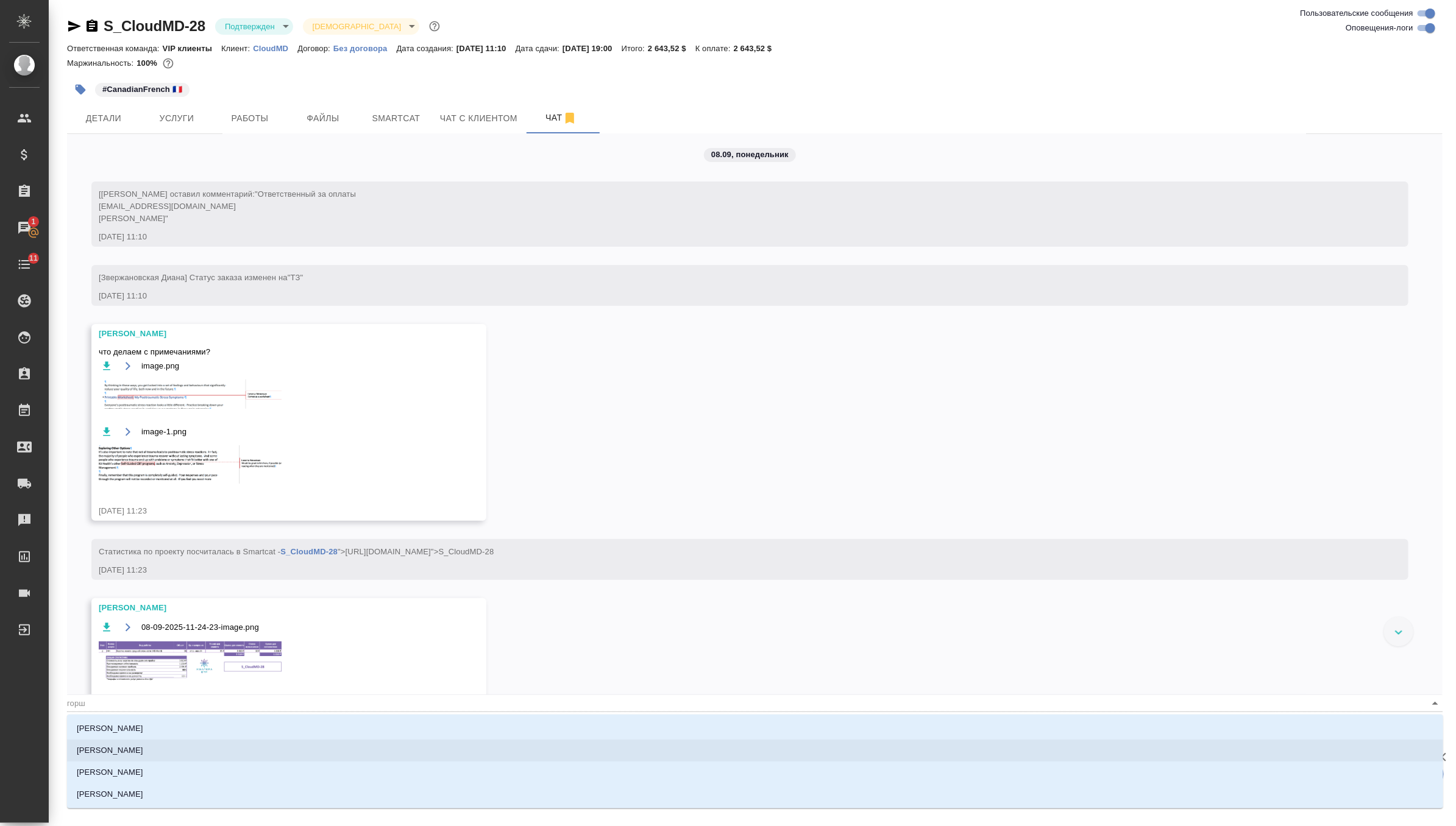
type textarea "@горшк"
type input "горшк"
type textarea "@горшко"
type input "горшко"
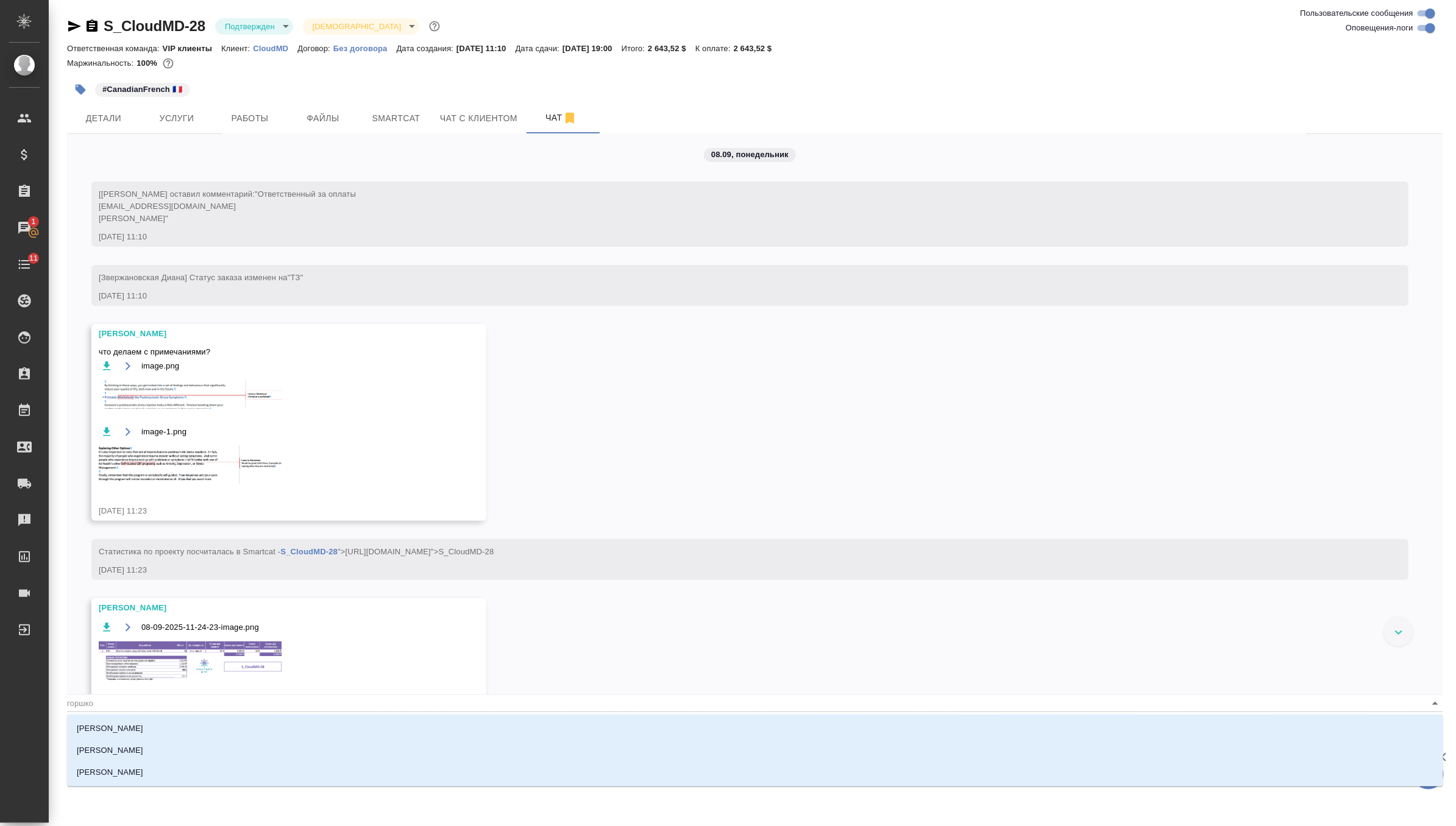
type textarea "@горшков"
type input "горшков"
type textarea "@горшкова"
type input "горшкова"
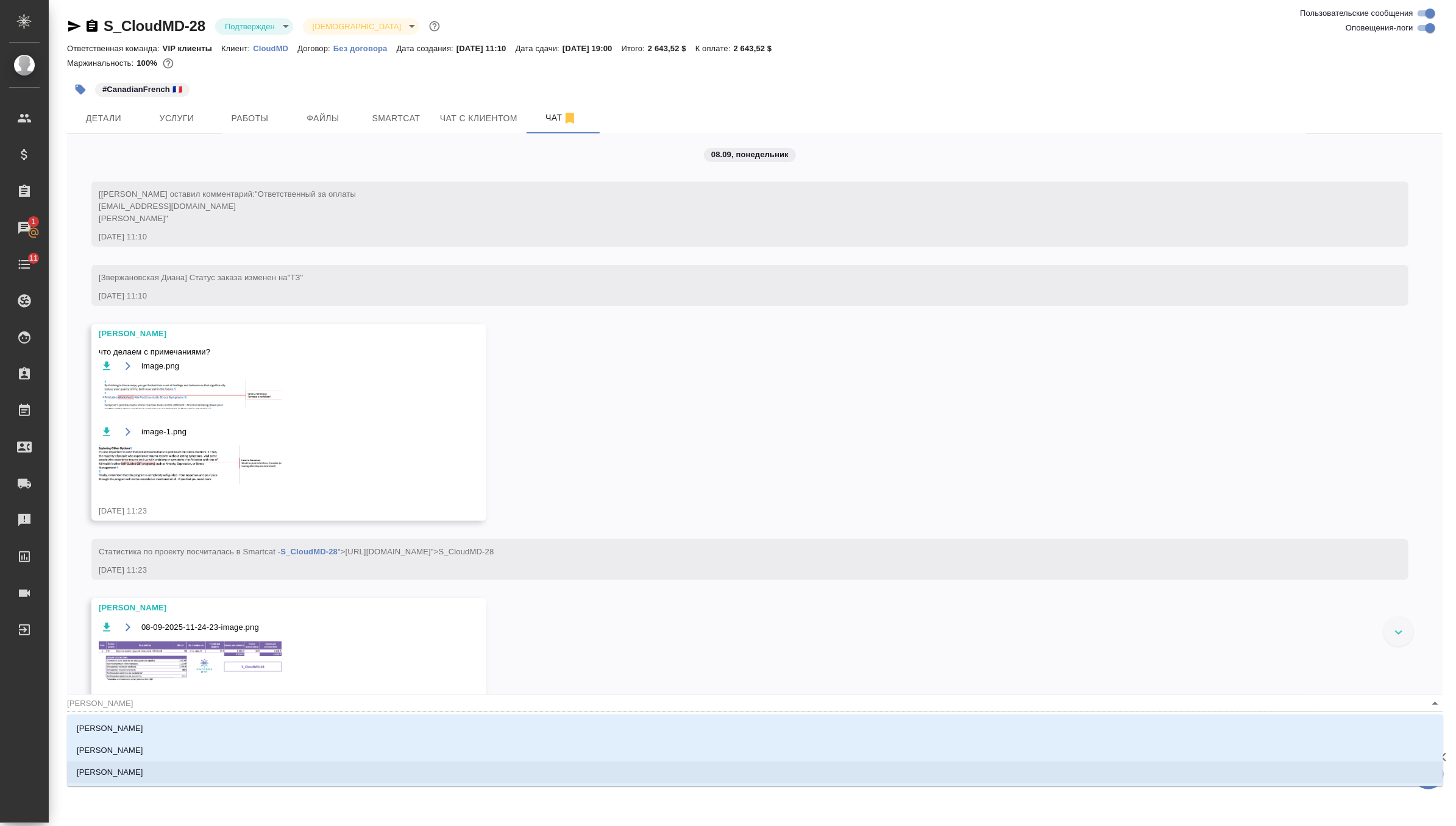
click at [219, 777] on li "Горшкова Валентина" at bounding box center [755, 773] width 1376 height 22
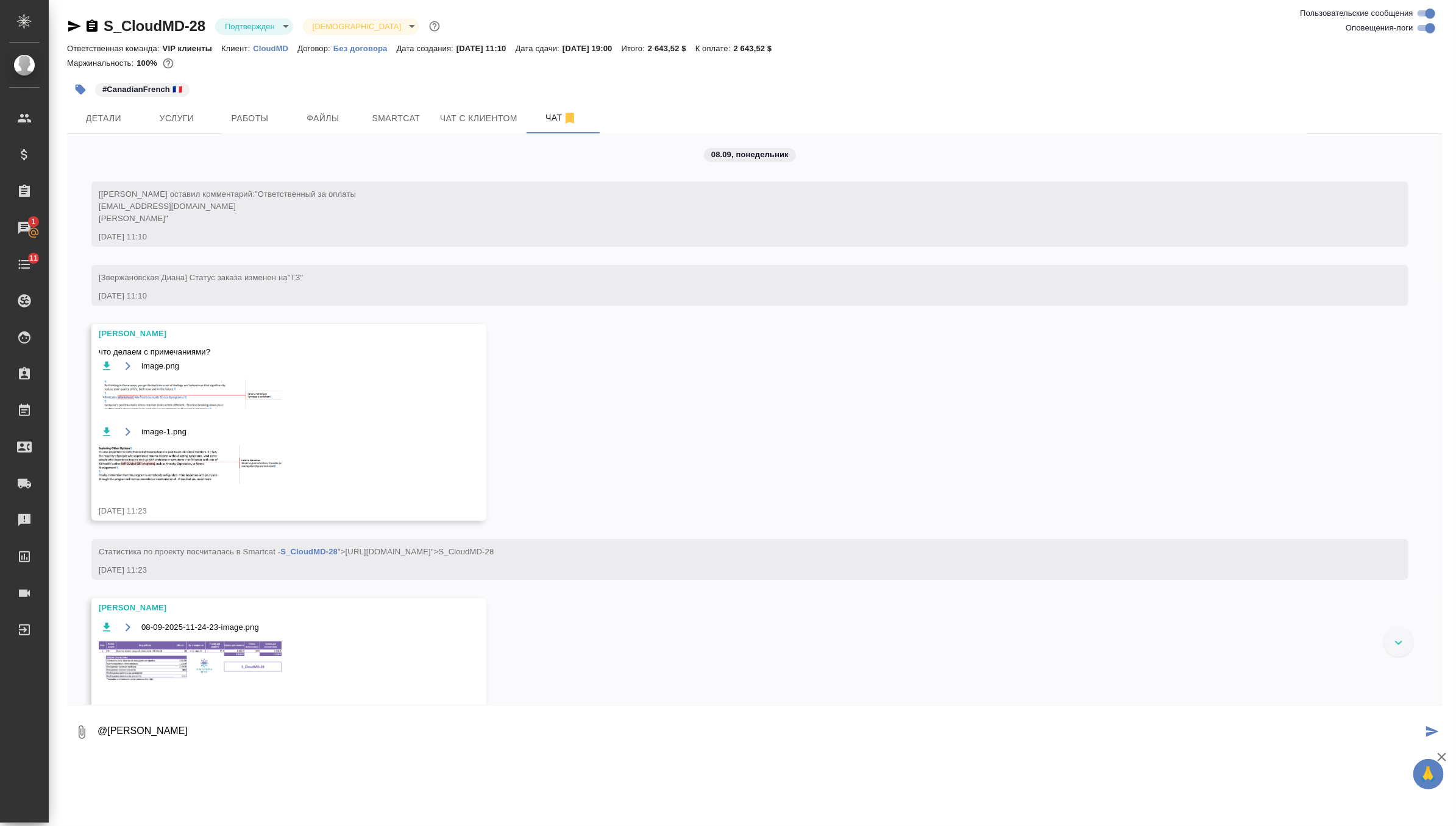
type textarea "@Горшкова Валентина"
click at [219, 777] on div ".cls-1 fill:#fff; AWATERA Zverzhanovskaya Diana Клиенты Спецификации Заказы 1 Ч…" at bounding box center [728, 413] width 1456 height 826
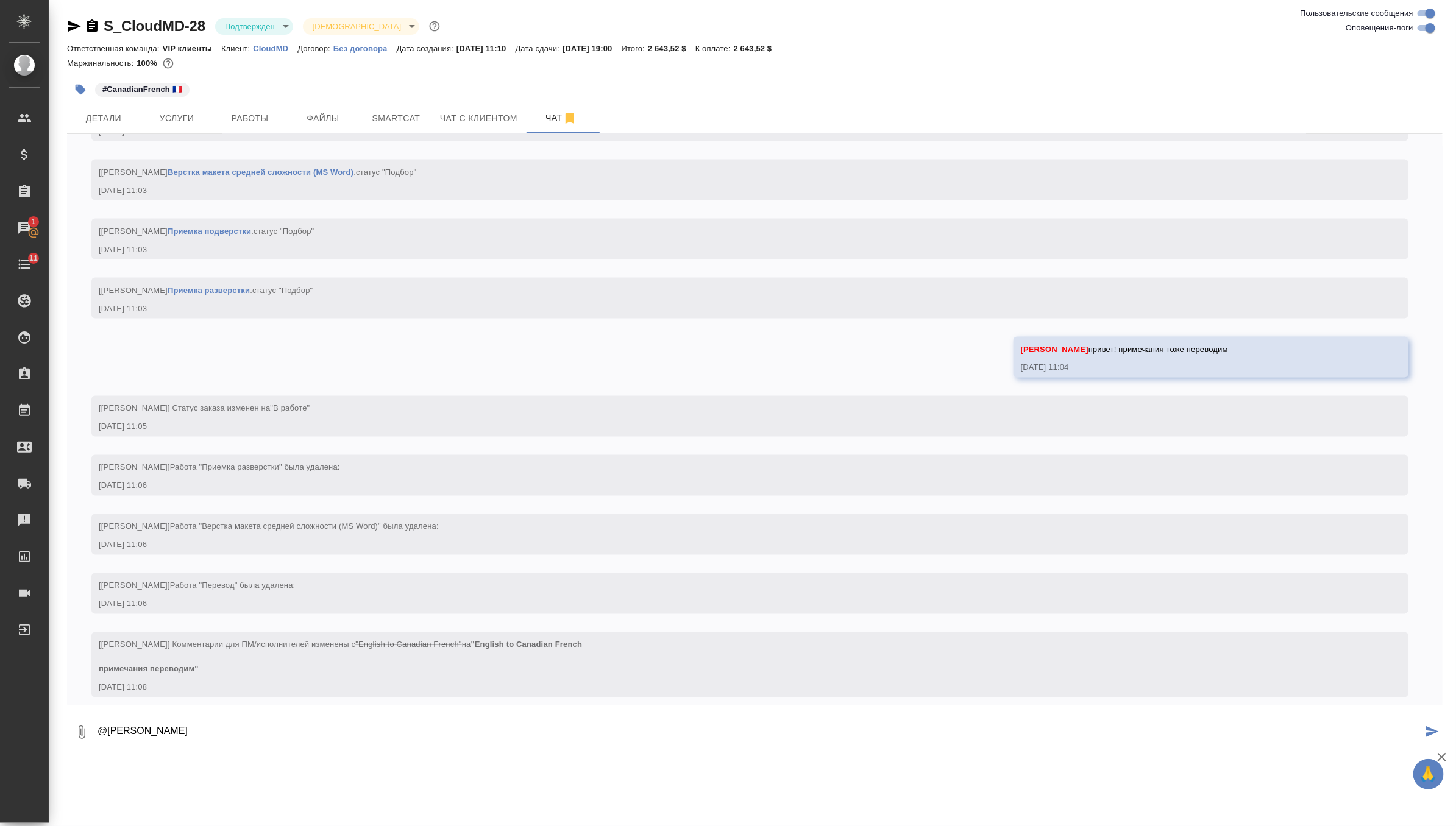
scroll to position [1238, 0]
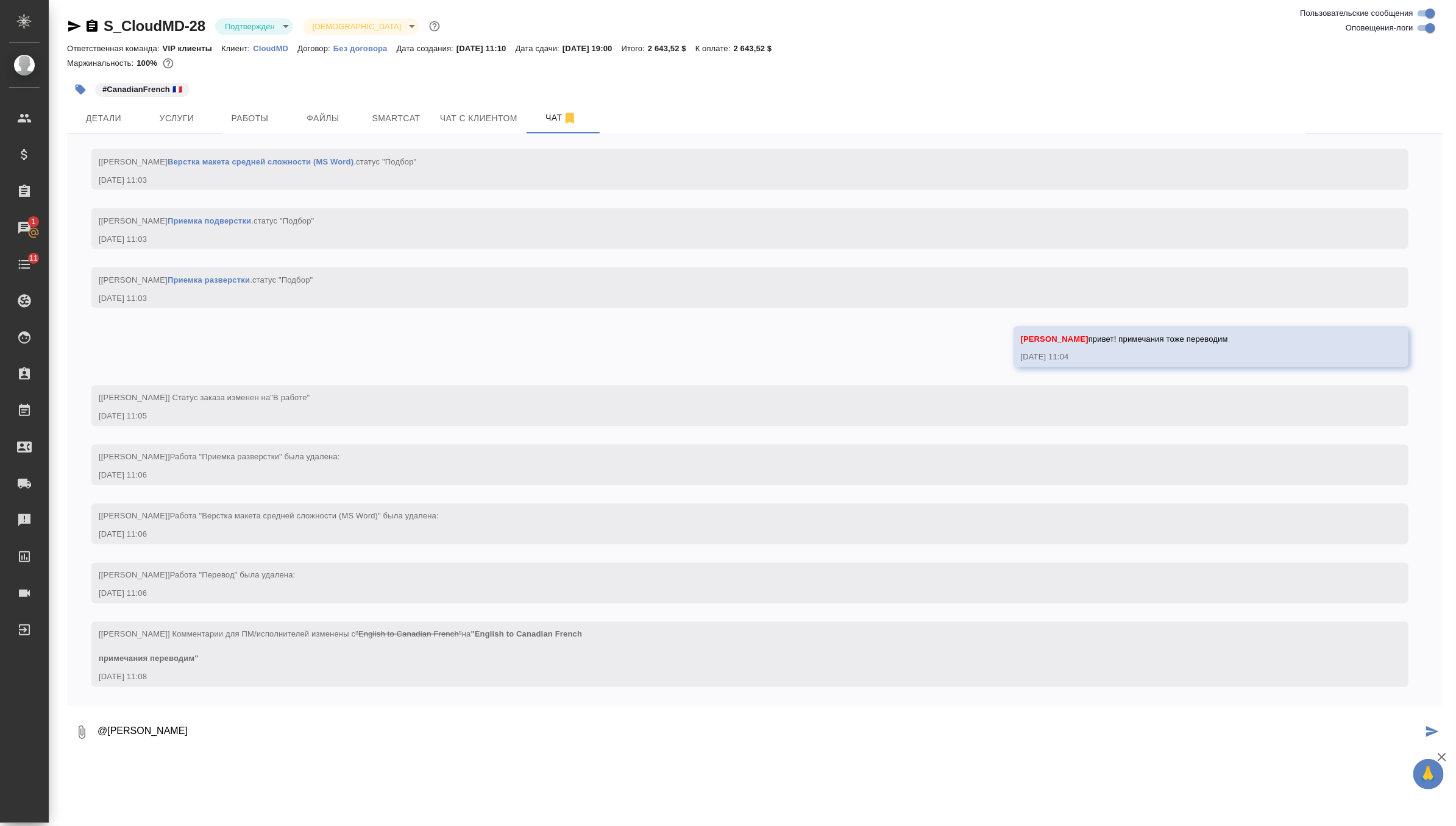
click at [218, 738] on textarea "@Горшкова Валентина" at bounding box center [760, 732] width 1326 height 41
drag, startPoint x: 218, startPoint y: 738, endPoint x: 55, endPoint y: 723, distance: 163.7
click at [55, 723] on div "S_CloudMD-28 Подтвержден confirmed Святая троица holyTrinity Ответственная кома…" at bounding box center [752, 380] width 1407 height 761
click at [108, 127] on button "Детали" at bounding box center [104, 118] width 74 height 30
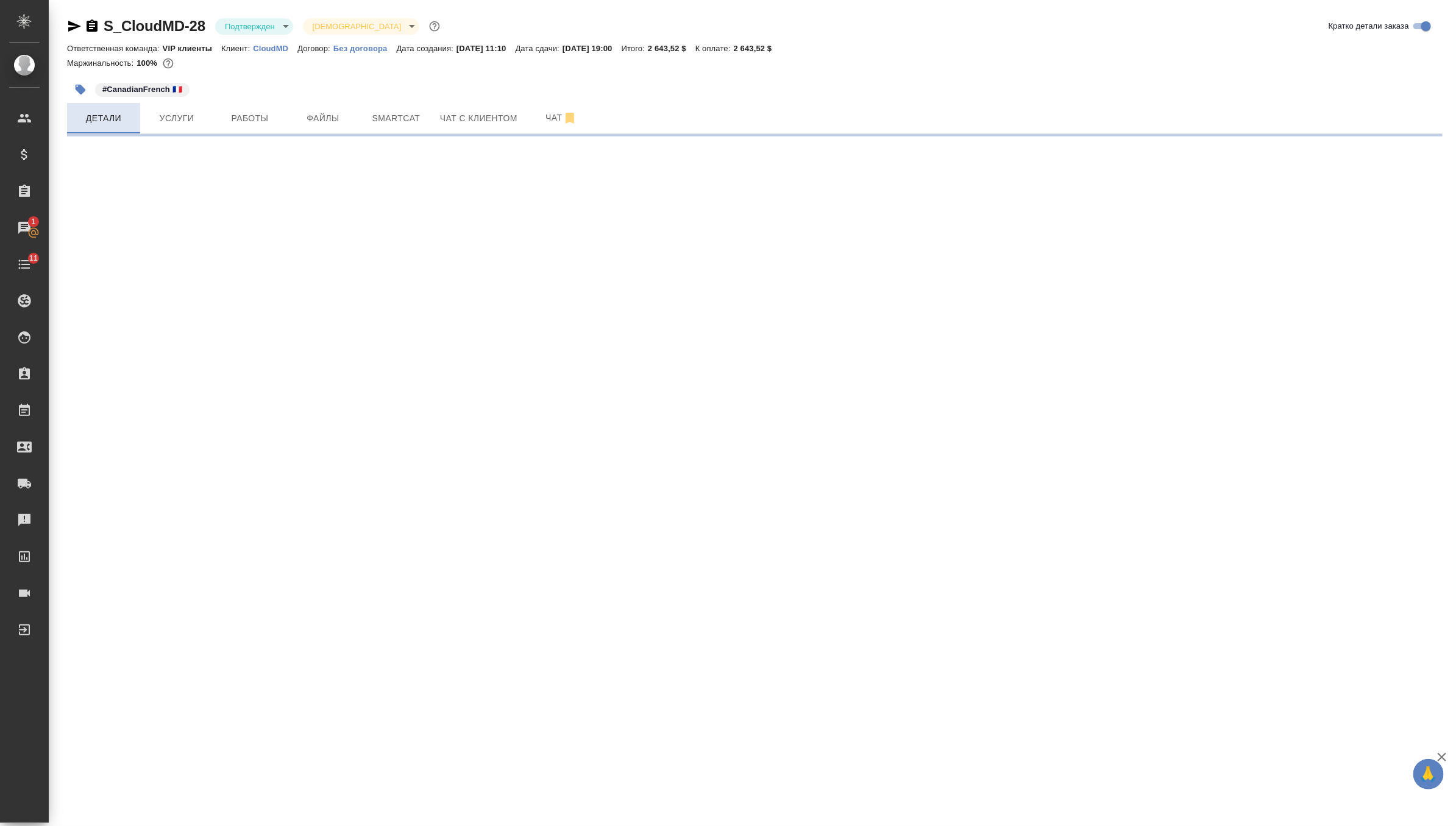
select select "RU"
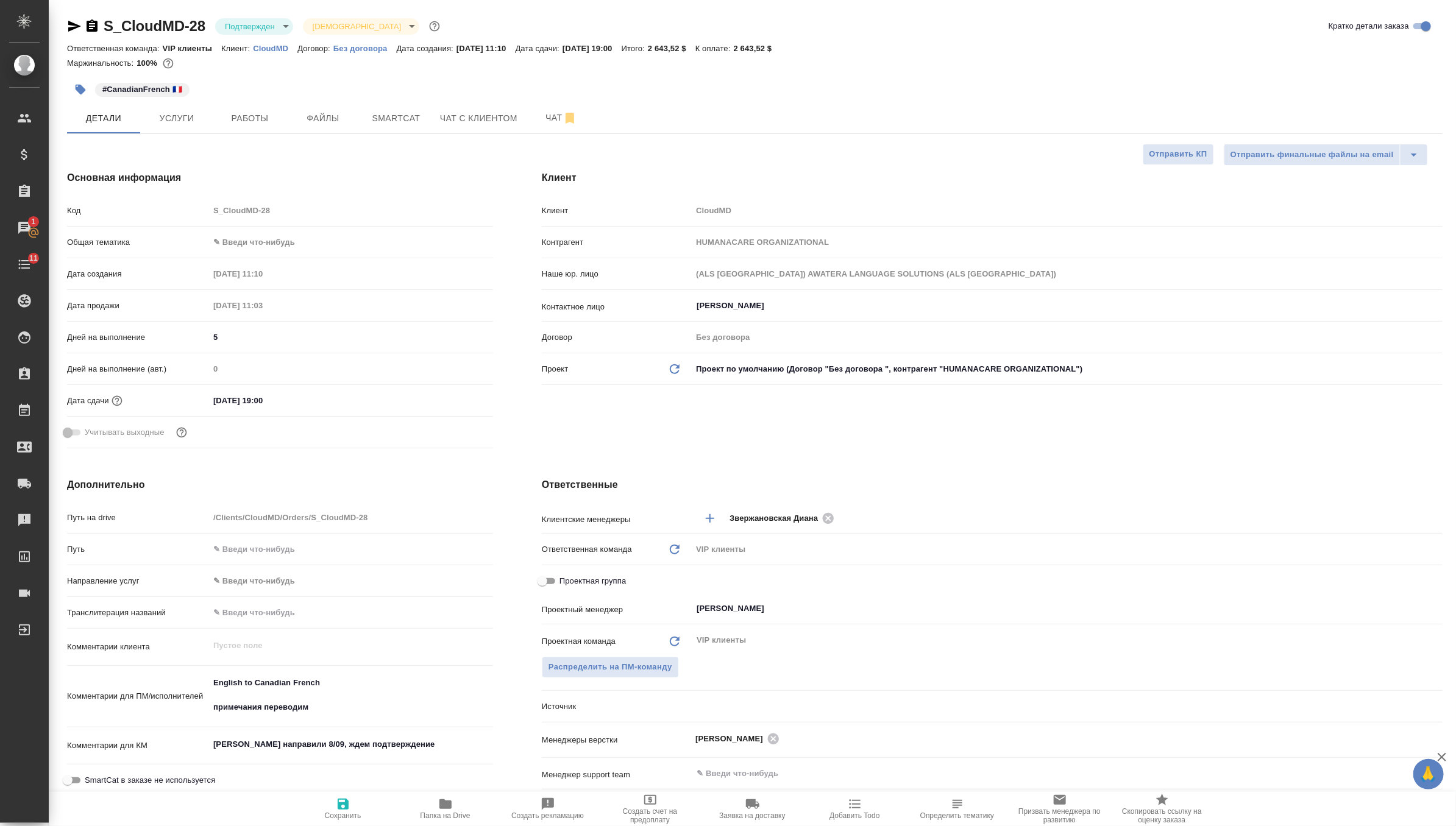
type textarea "x"
select select "RU"
drag, startPoint x: 411, startPoint y: 739, endPoint x: 227, endPoint y: 732, distance: 184.1
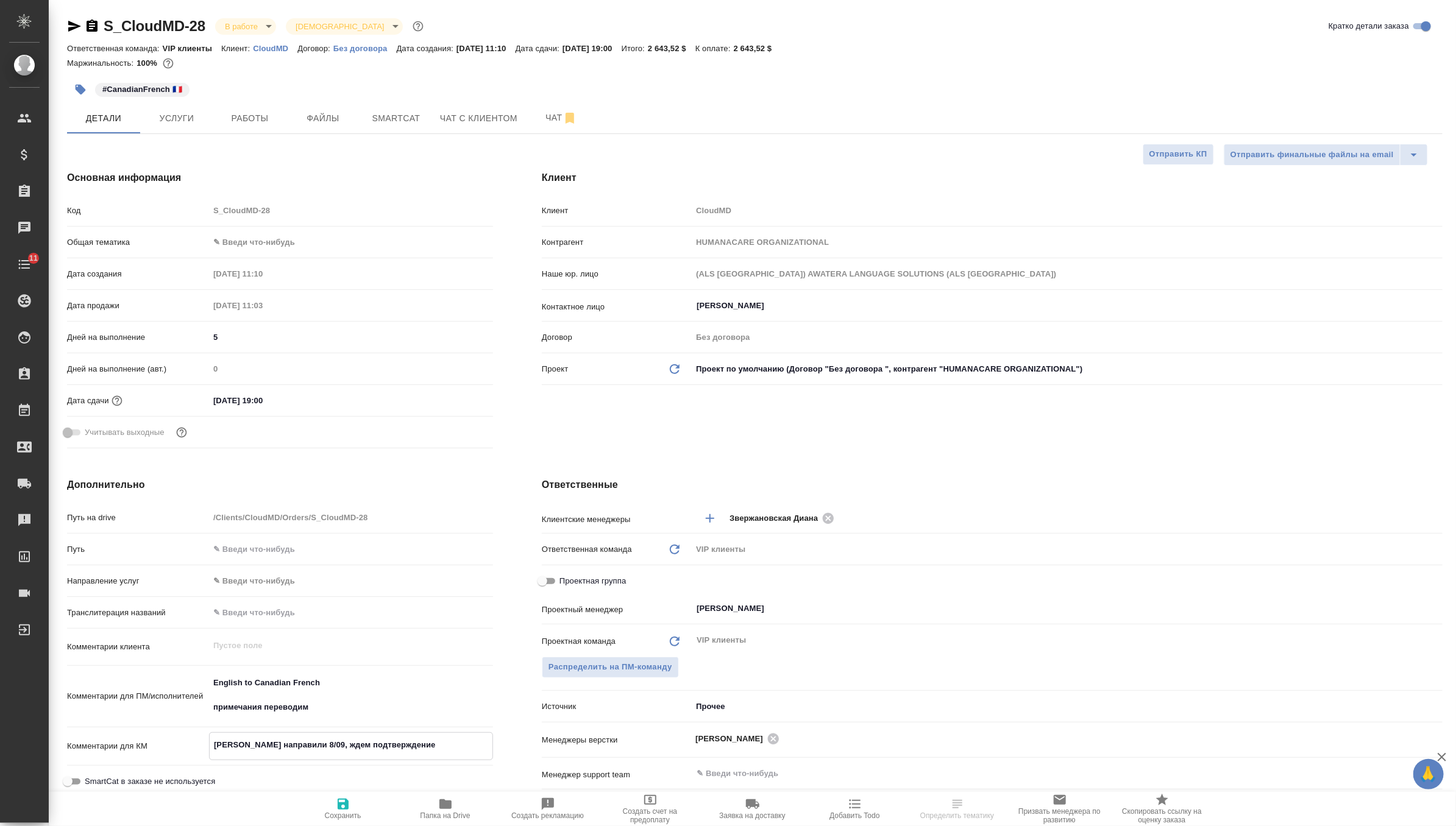
click at [227, 732] on div "Смету направили 8/09, ждем подтверждение x" at bounding box center [350, 746] width 284 height 28
click at [348, 799] on icon "button" at bounding box center [343, 805] width 15 height 15
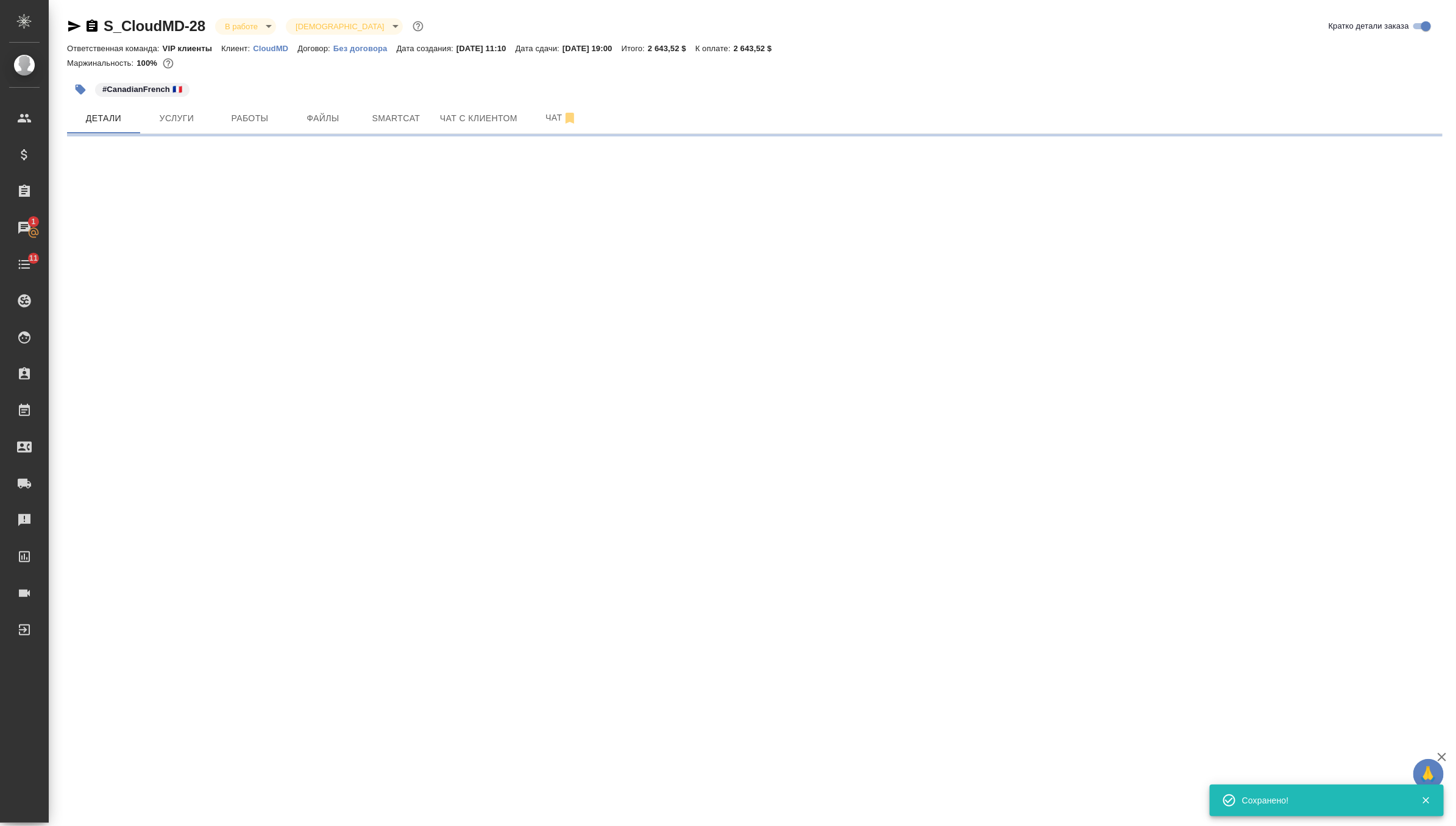
select select "RU"
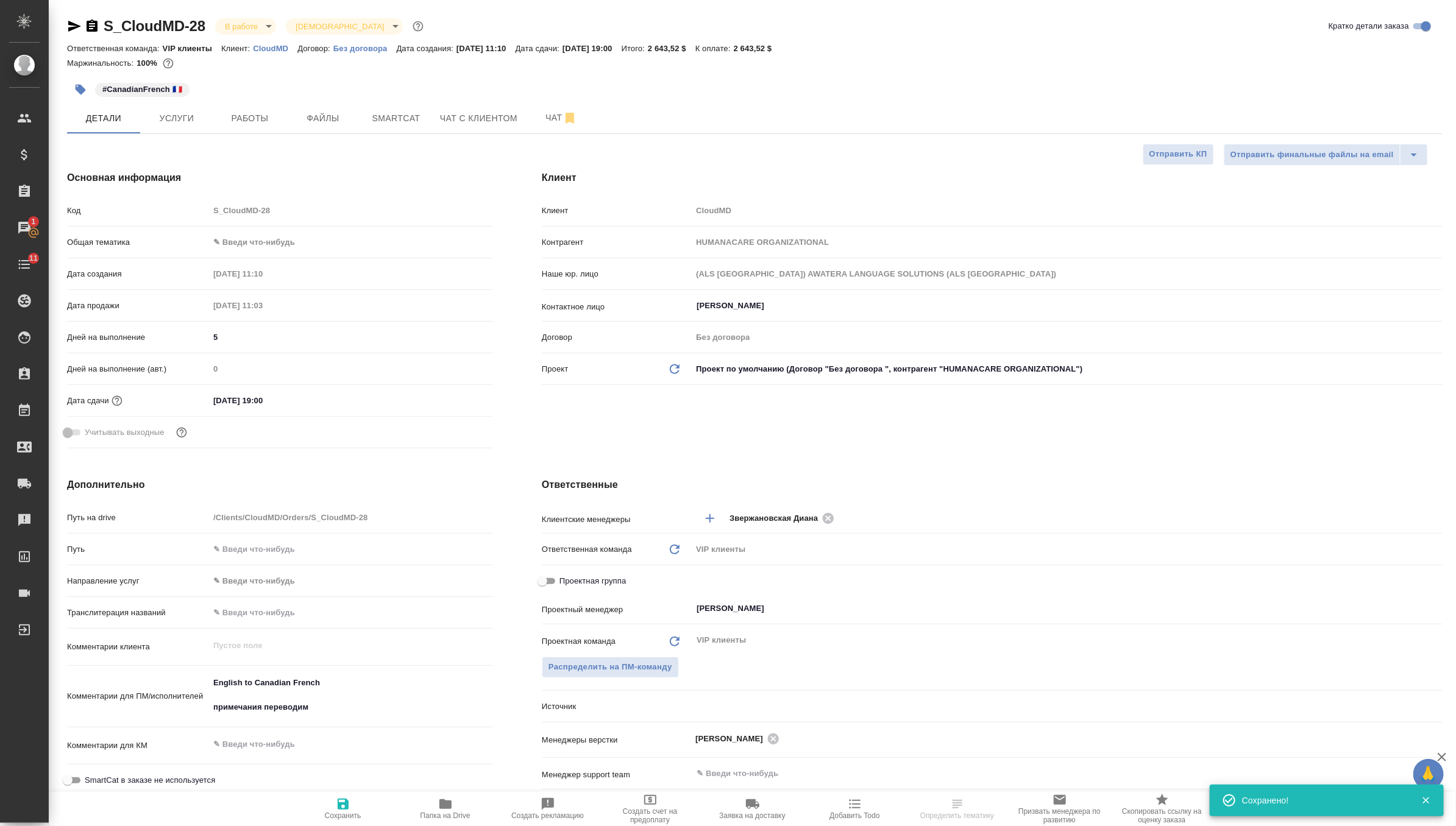
type textarea "x"
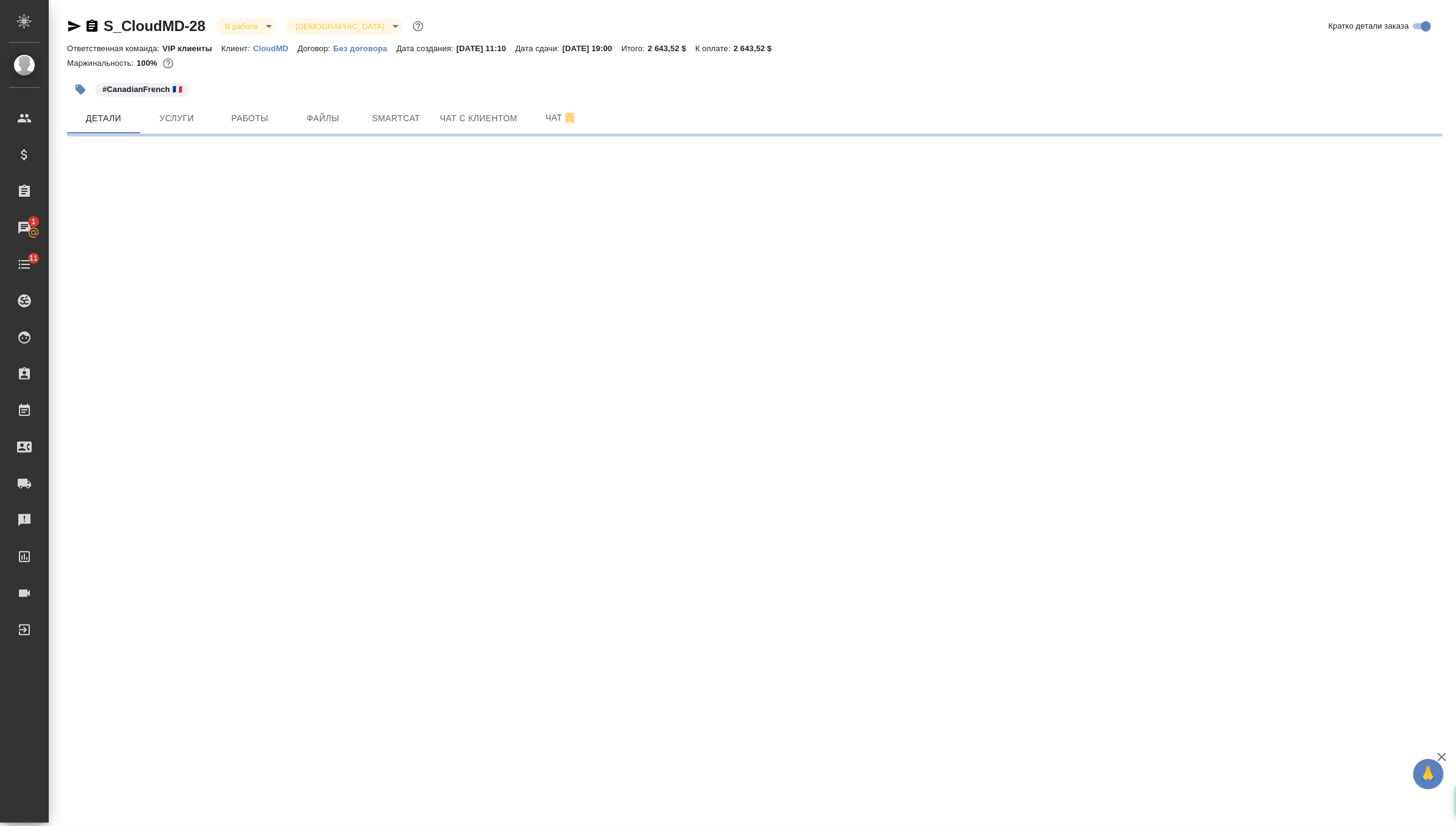
select select "RU"
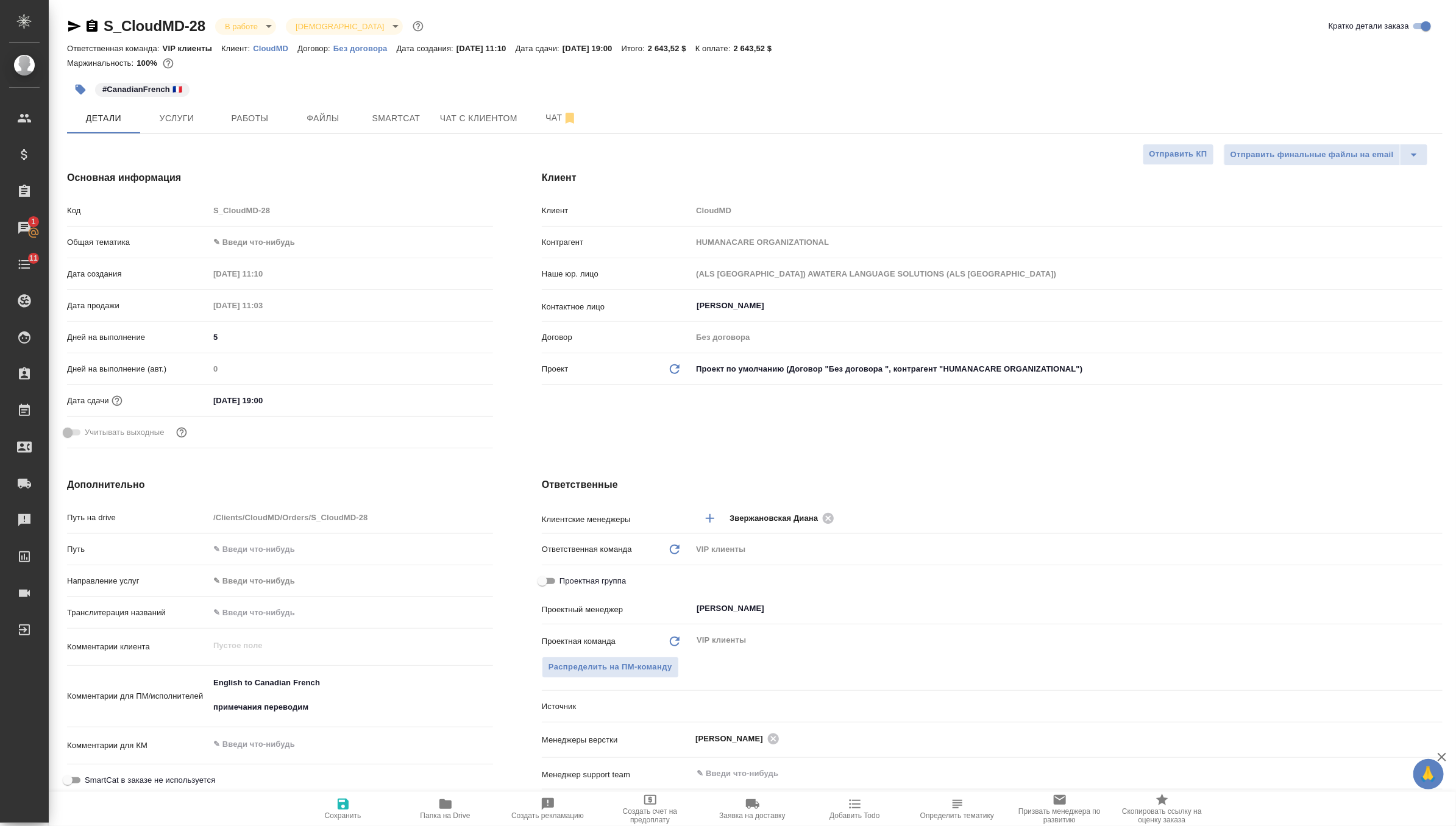
type textarea "x"
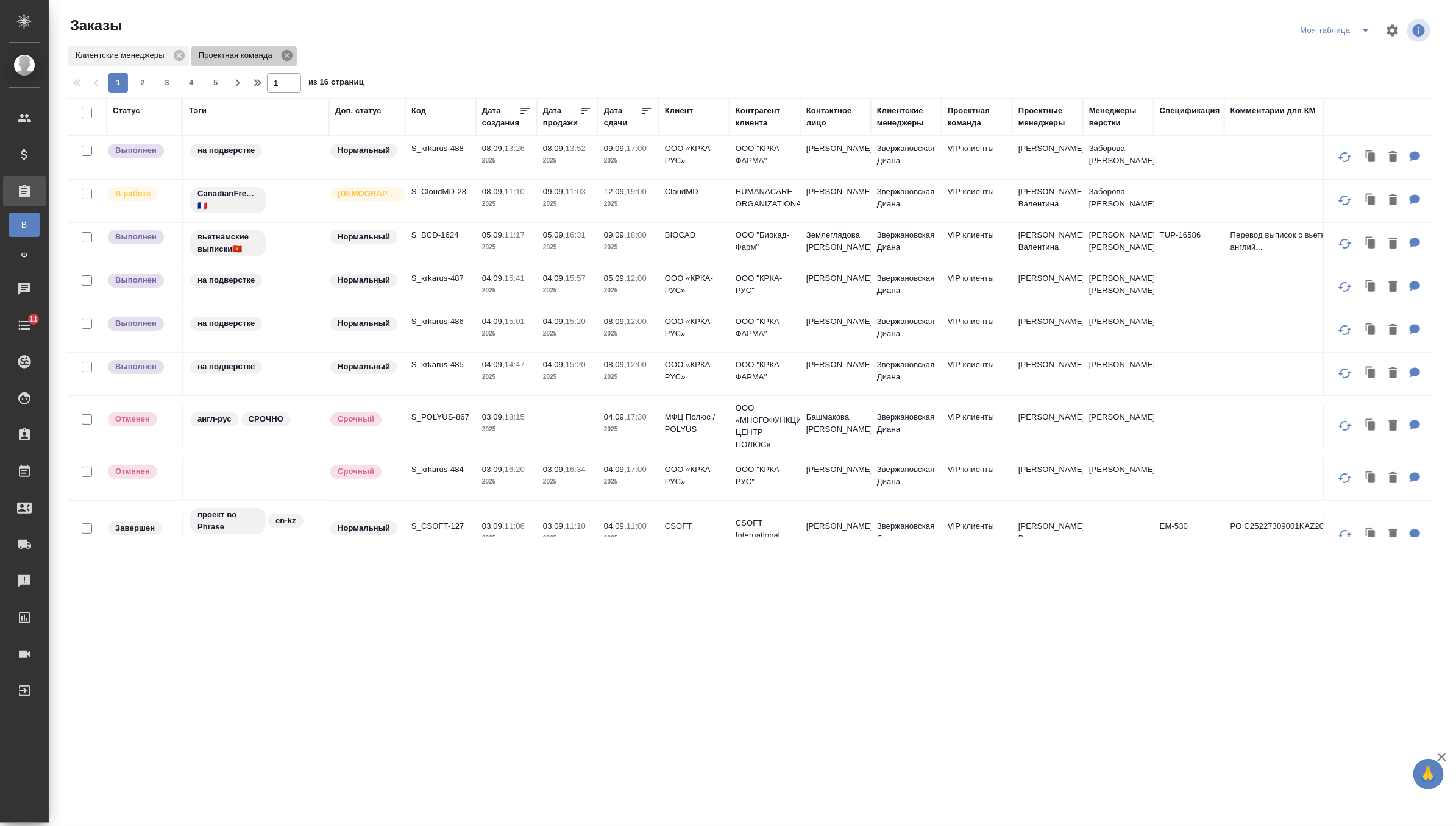
click at [292, 57] on icon at bounding box center [287, 55] width 11 height 11
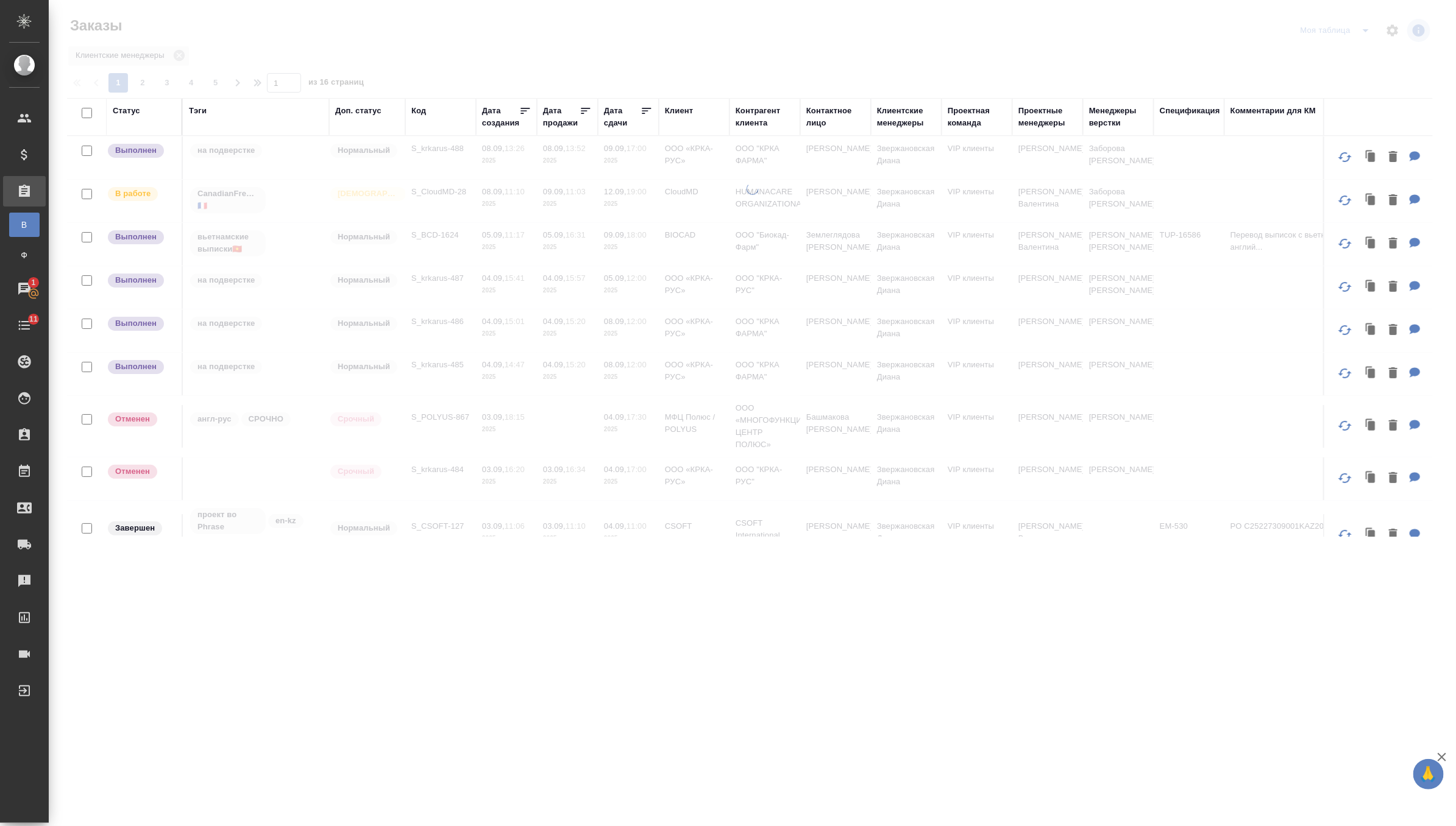
click at [129, 113] on div "Статус" at bounding box center [127, 110] width 28 height 12
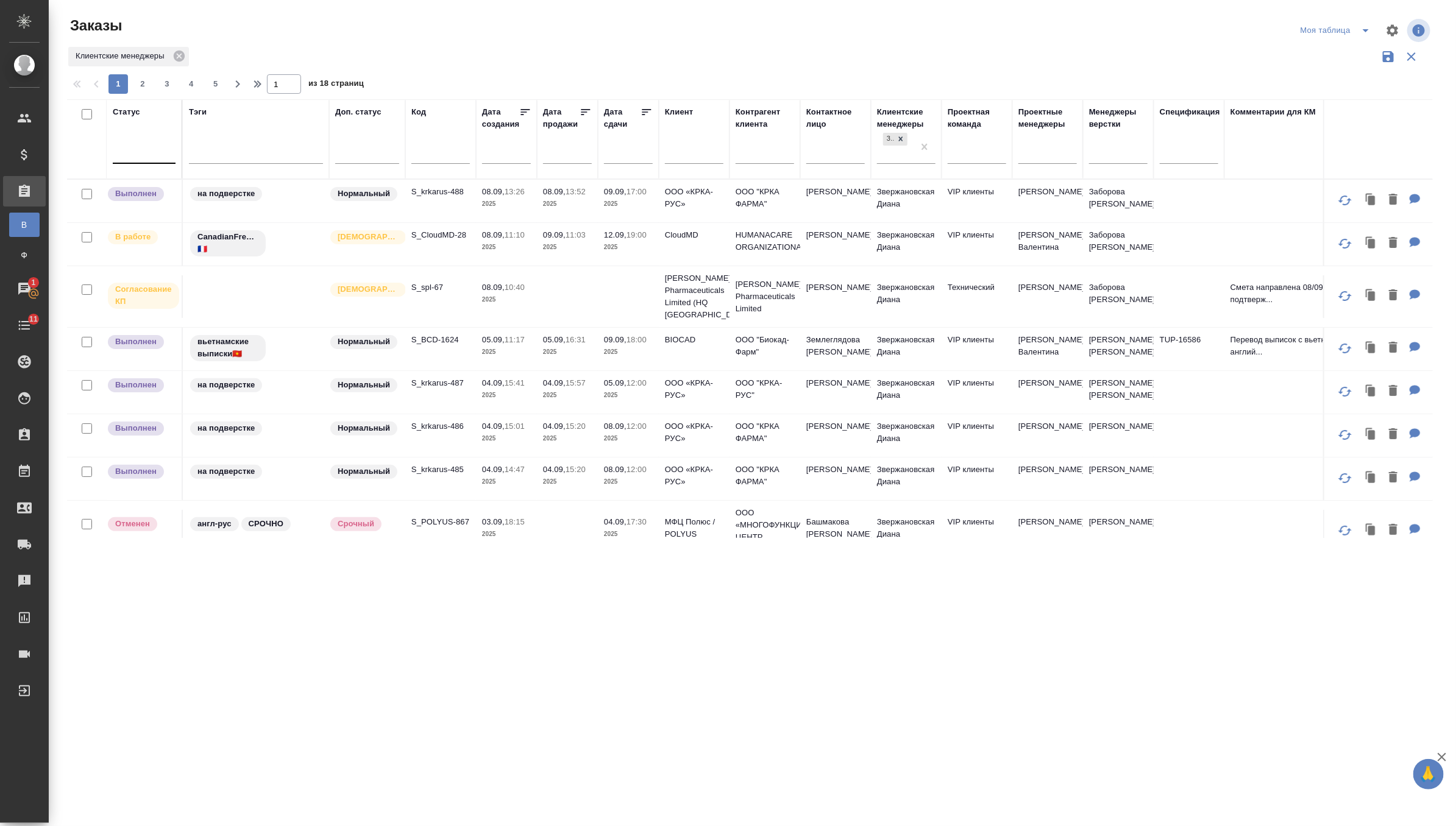
click at [136, 156] on div at bounding box center [144, 151] width 63 height 17
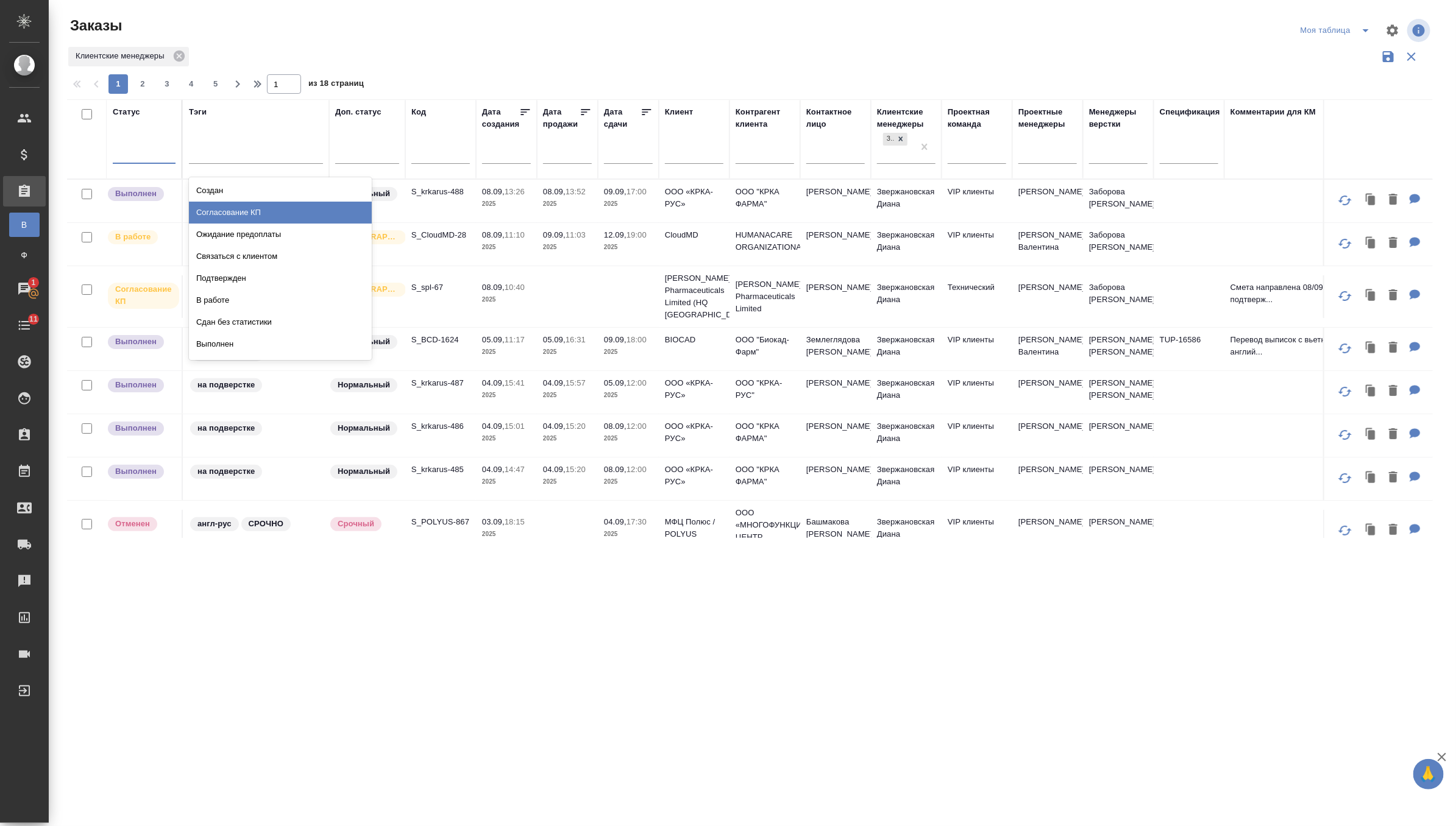
click at [232, 211] on div "Согласование КП" at bounding box center [280, 212] width 183 height 22
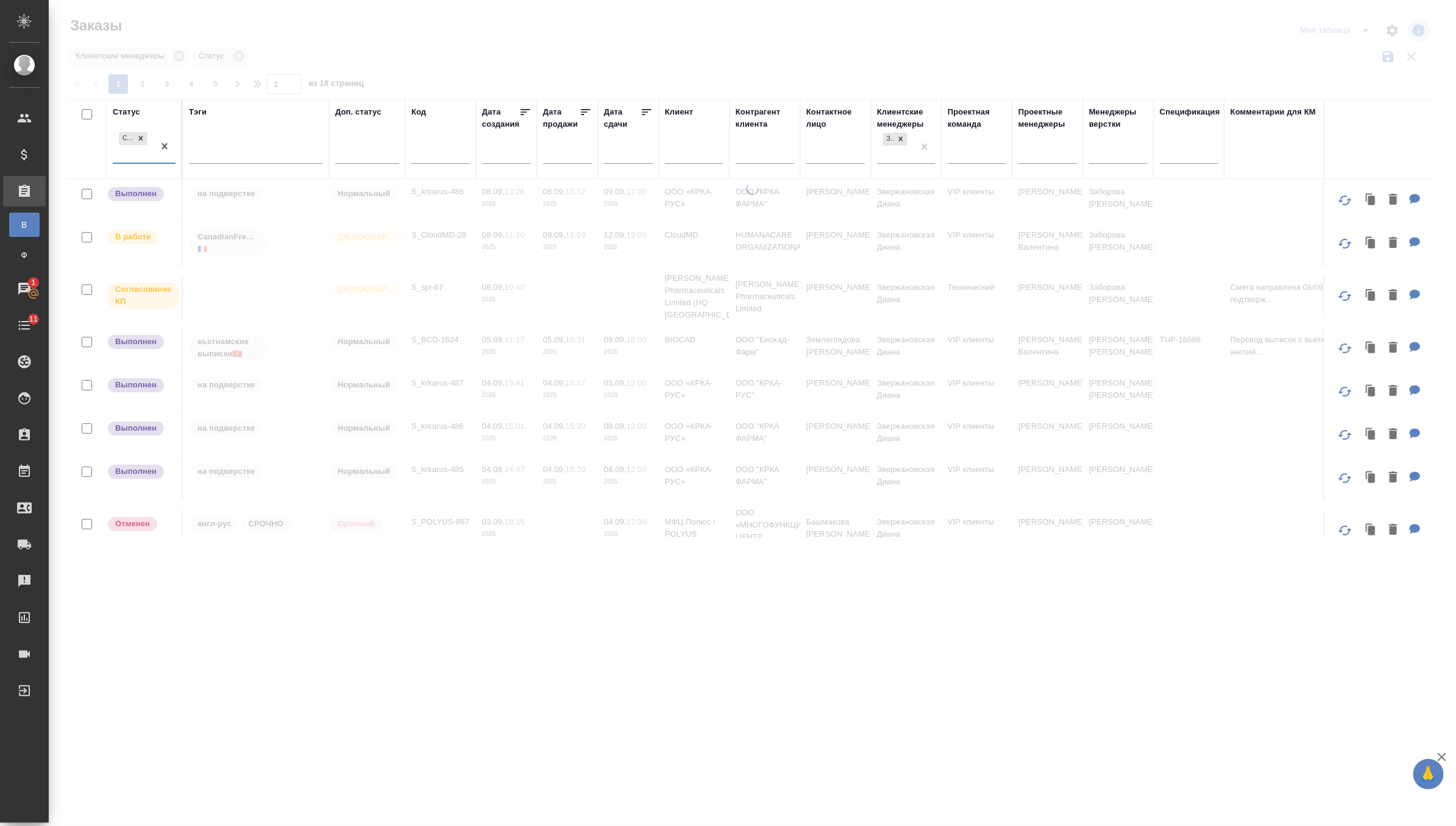
click at [140, 160] on div "Согласование КП" at bounding box center [133, 146] width 40 height 33
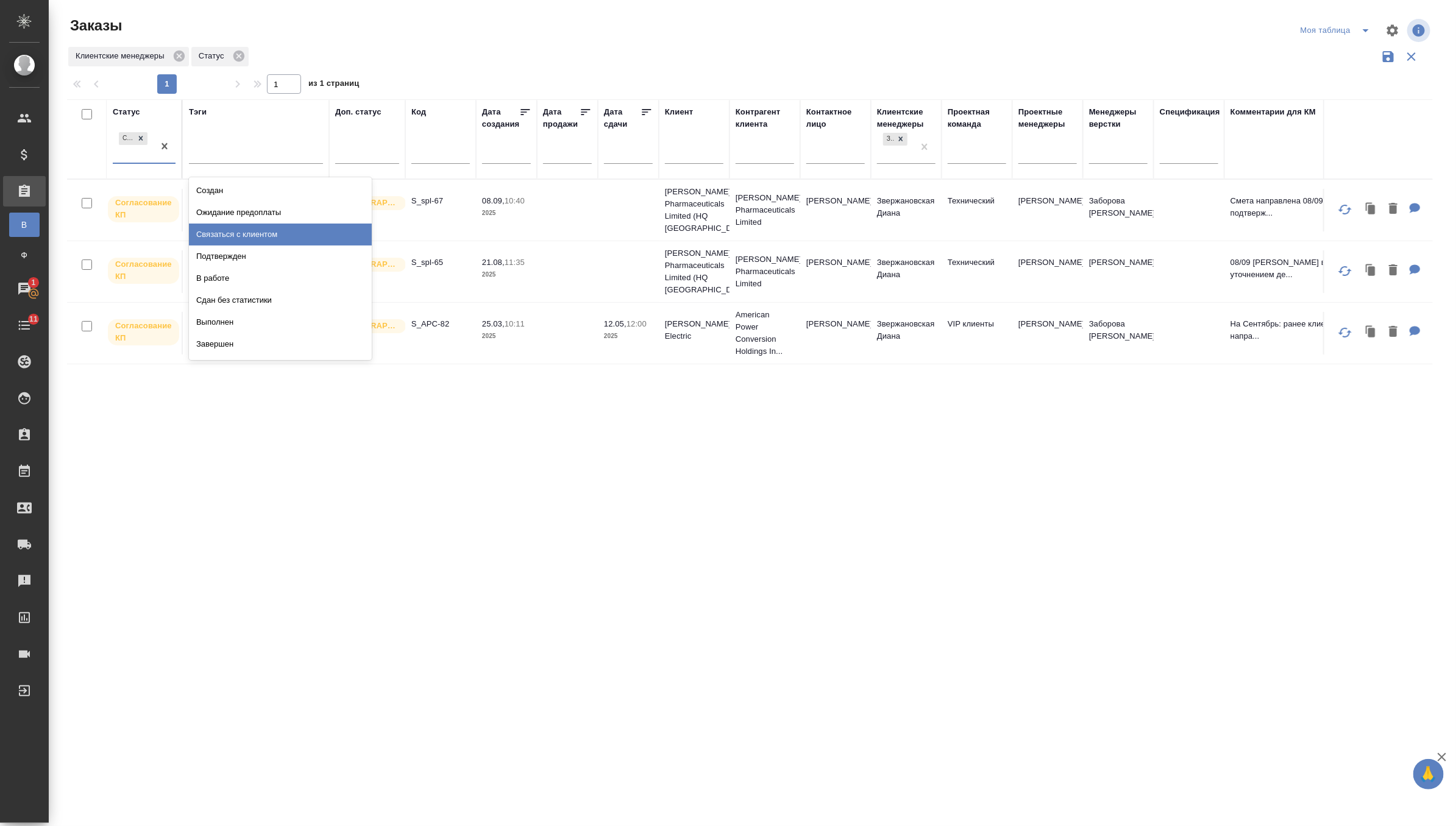
click at [233, 238] on div "Связаться с клиентом" at bounding box center [280, 235] width 183 height 22
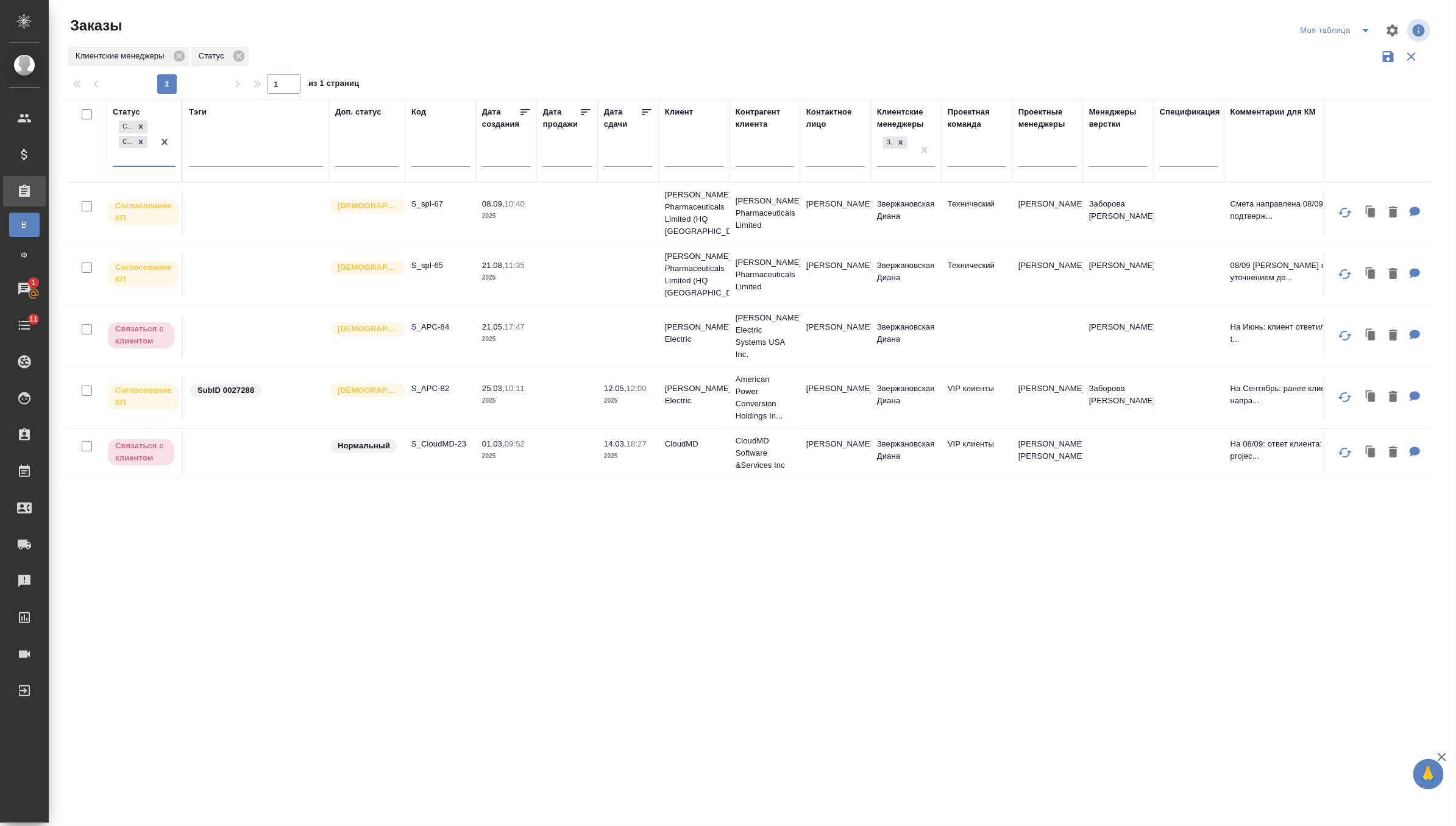
click at [148, 162] on div "Согласование КП Связаться с клиентом" at bounding box center [133, 143] width 40 height 48
click at [241, 194] on div "Создан" at bounding box center [280, 194] width 183 height 22
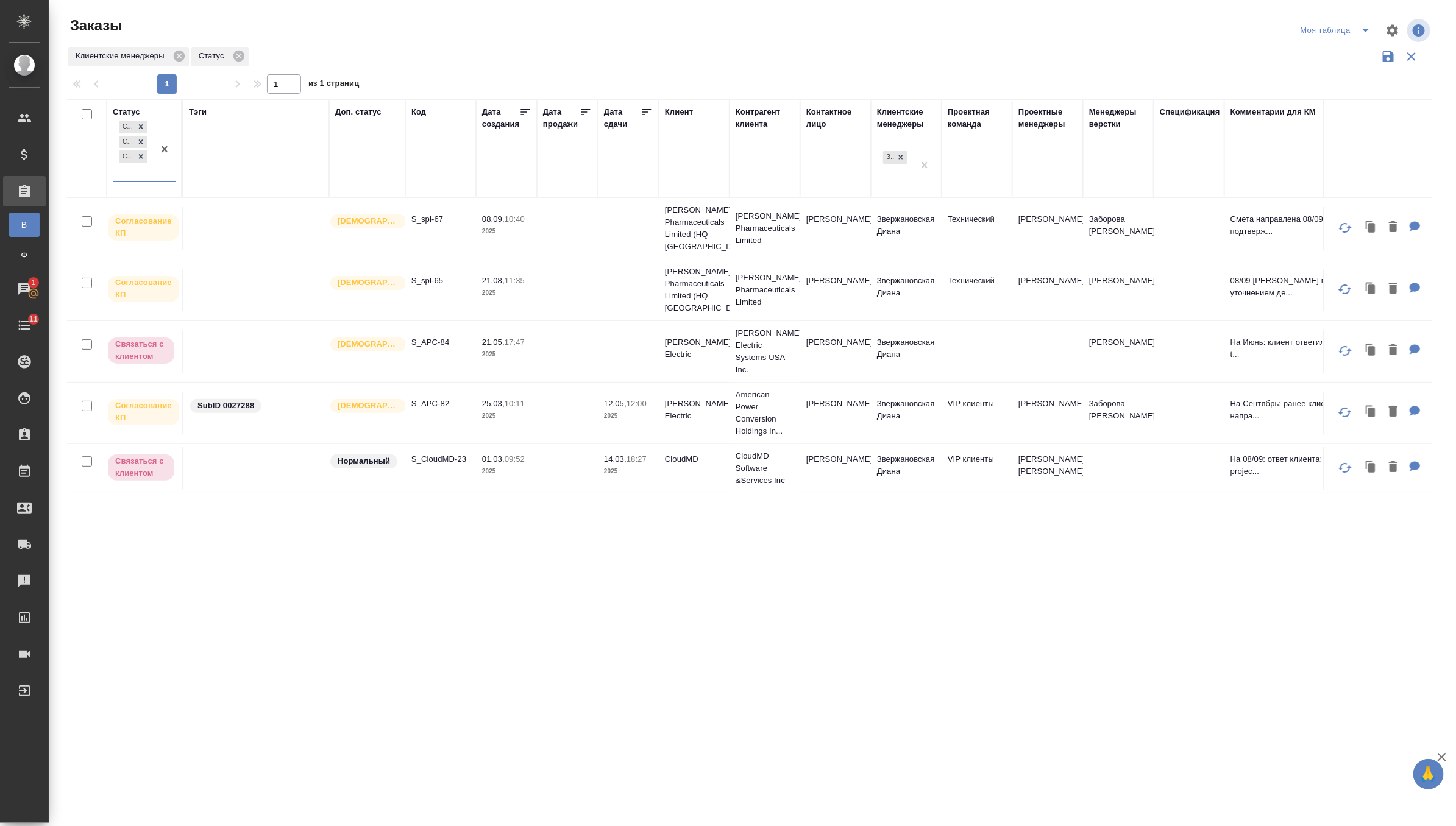
click at [757, 174] on input "text" at bounding box center [765, 174] width 59 height 16
type input "thermal"
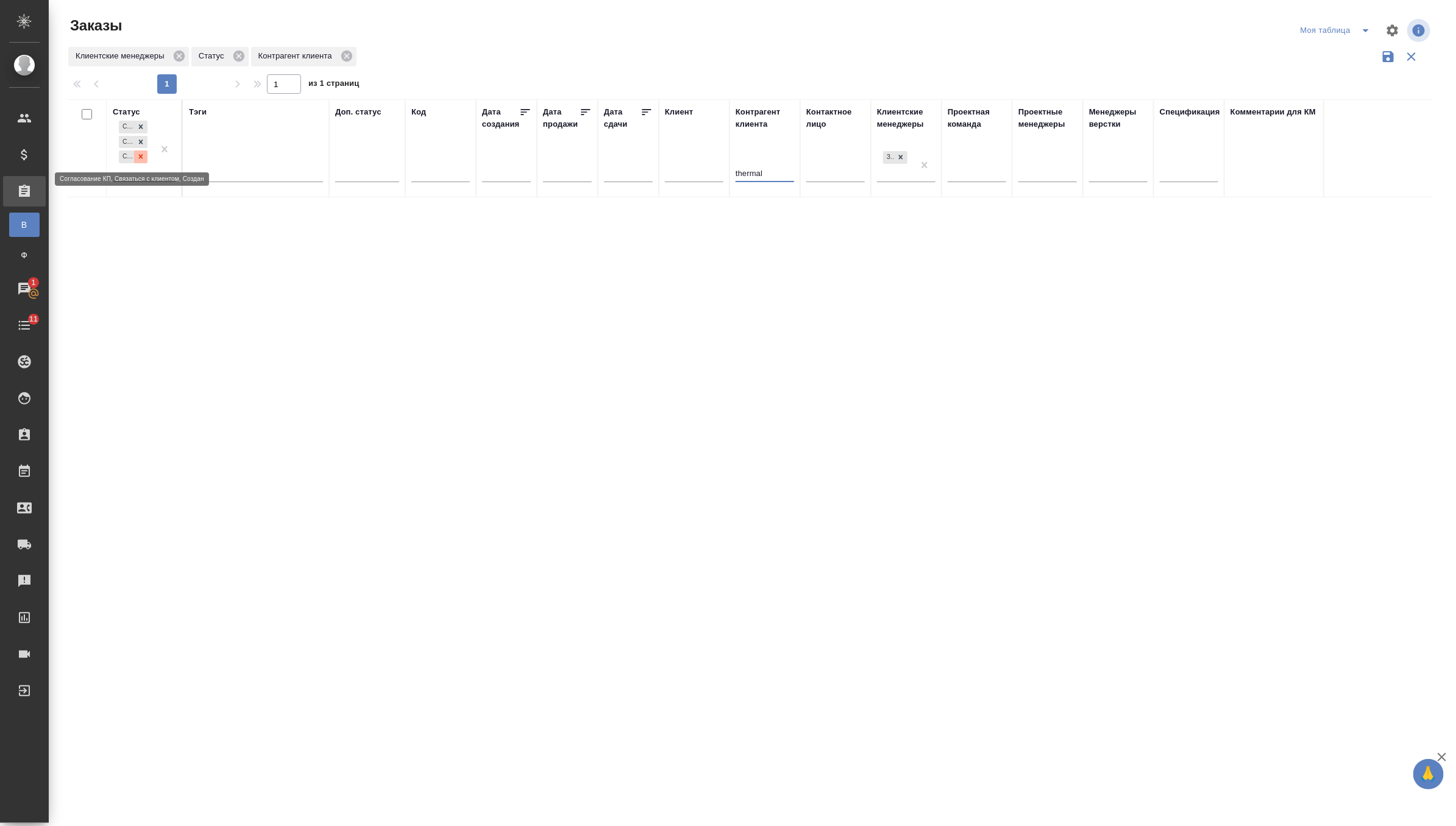
click at [143, 157] on icon at bounding box center [140, 156] width 8 height 8
click at [142, 130] on icon at bounding box center [140, 126] width 8 height 8
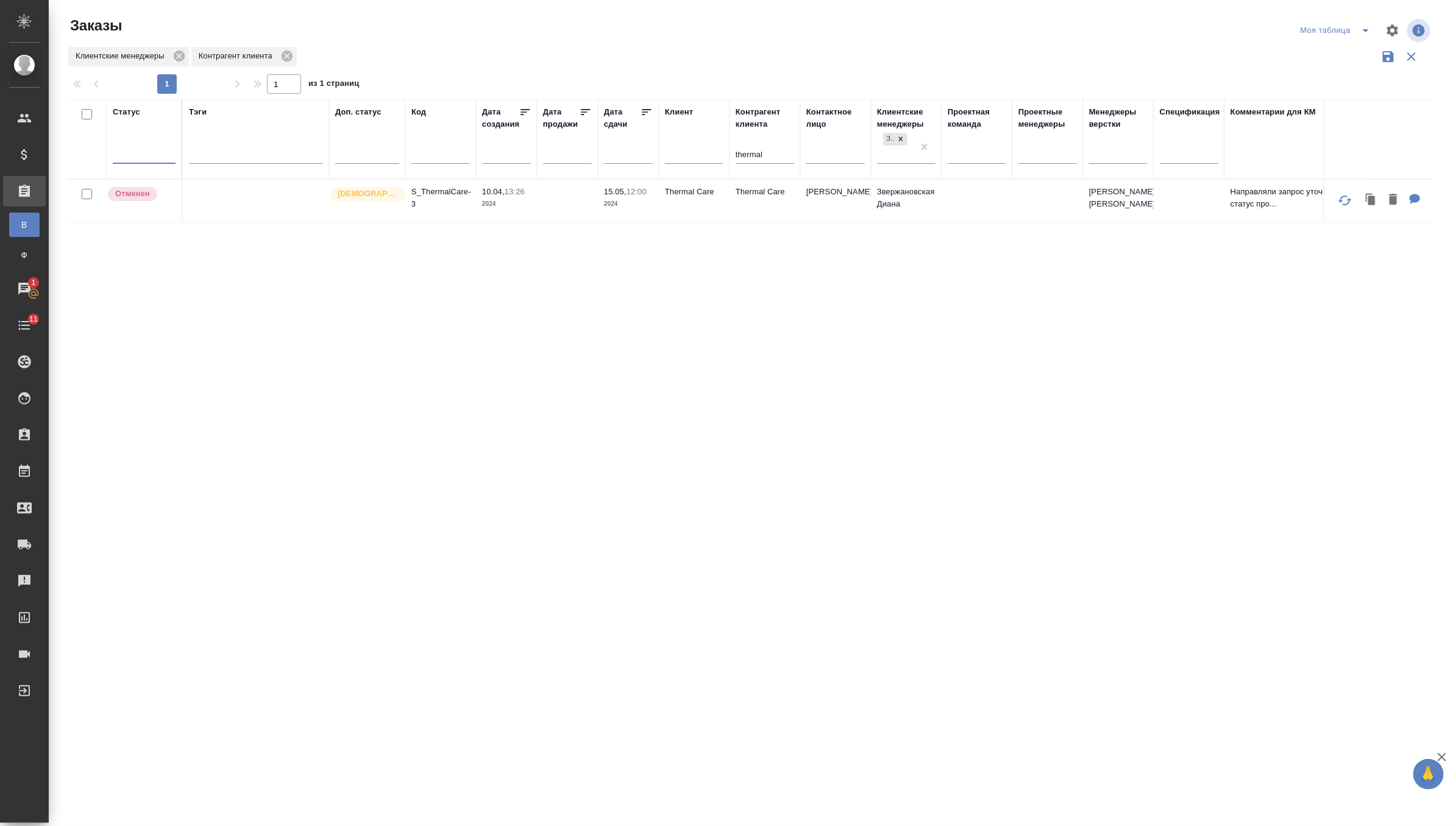
click at [547, 201] on td at bounding box center [567, 201] width 61 height 42
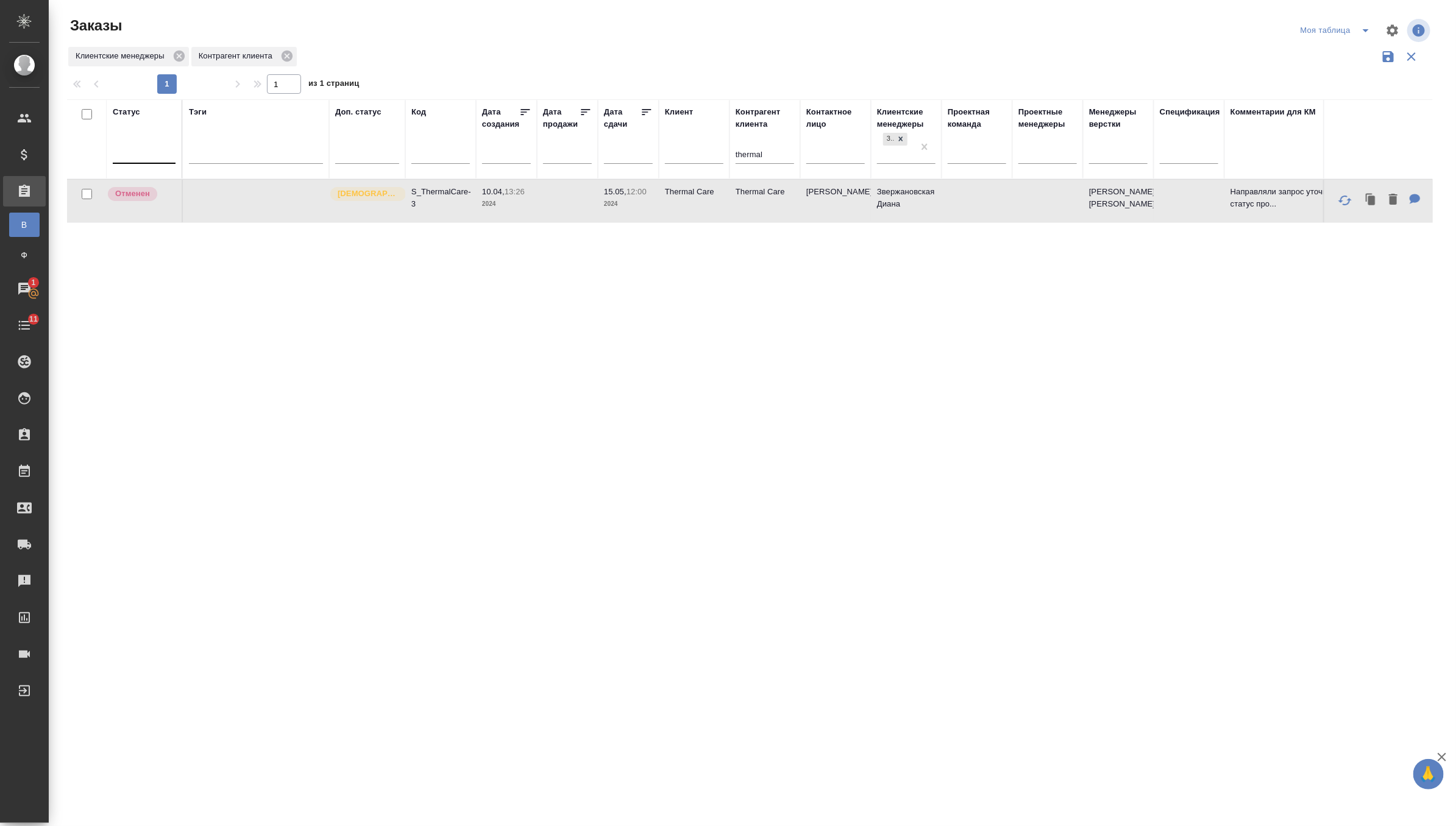
click at [547, 201] on td at bounding box center [567, 201] width 61 height 42
drag, startPoint x: 779, startPoint y: 153, endPoint x: 679, endPoint y: 153, distance: 100.0
click at [679, 153] on tr "Статус Тэги Доп. статус Код Дата создания Дата продажи Дата сдачи Клиент Контра…" at bounding box center [774, 139] width 1413 height 80
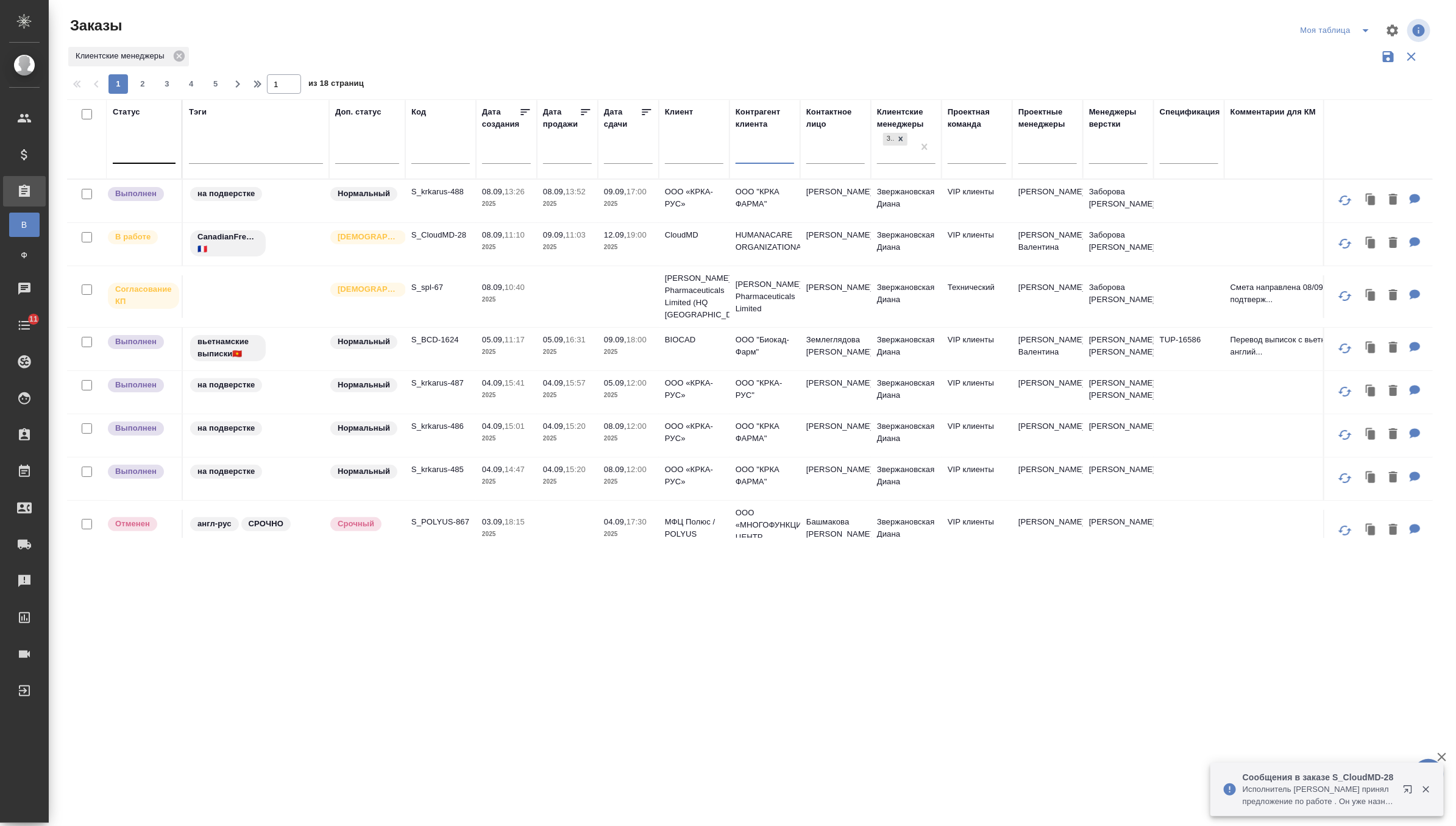
click at [447, 253] on td "S_CloudMD-28" at bounding box center [441, 244] width 71 height 42
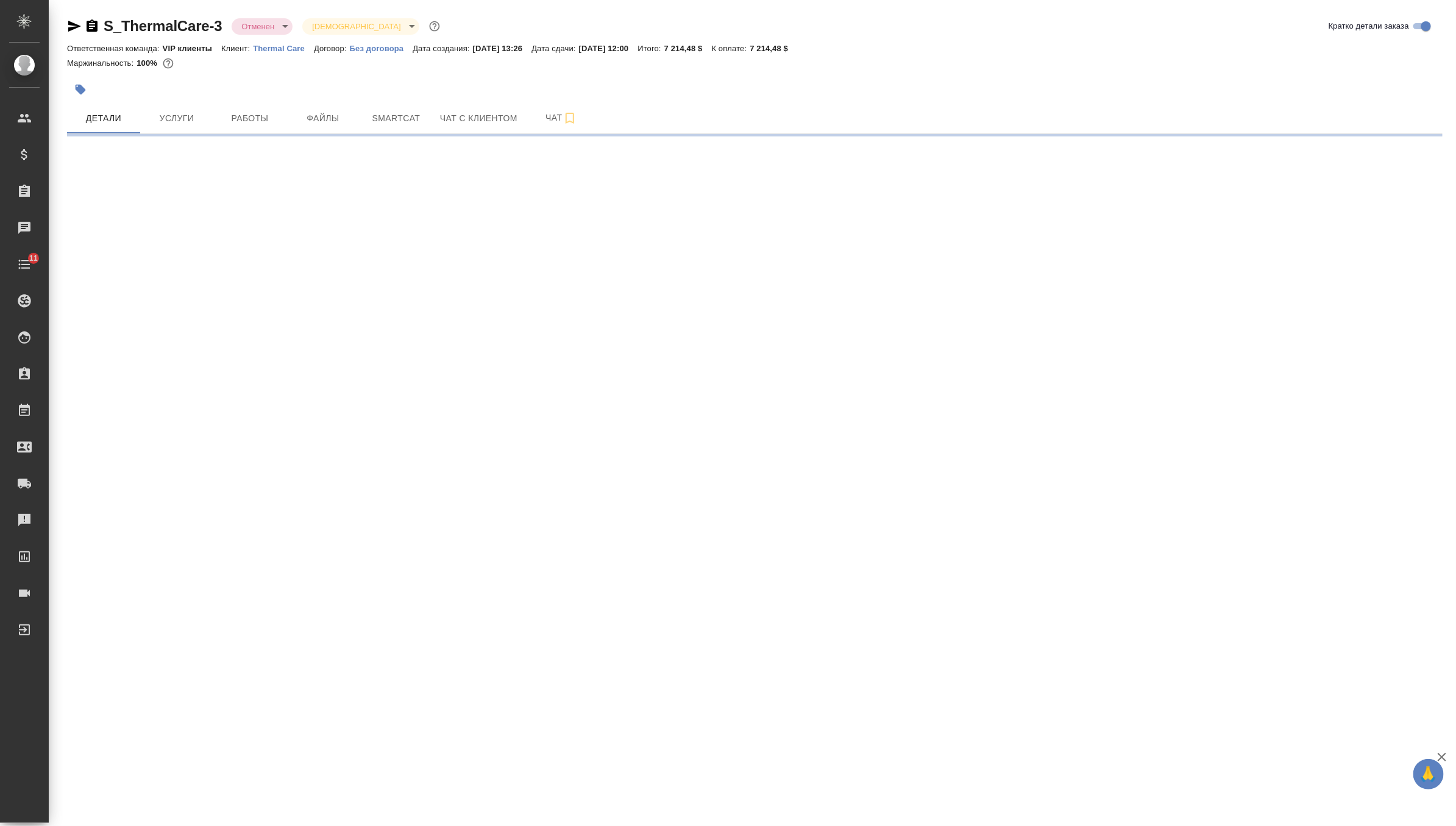
select select "RU"
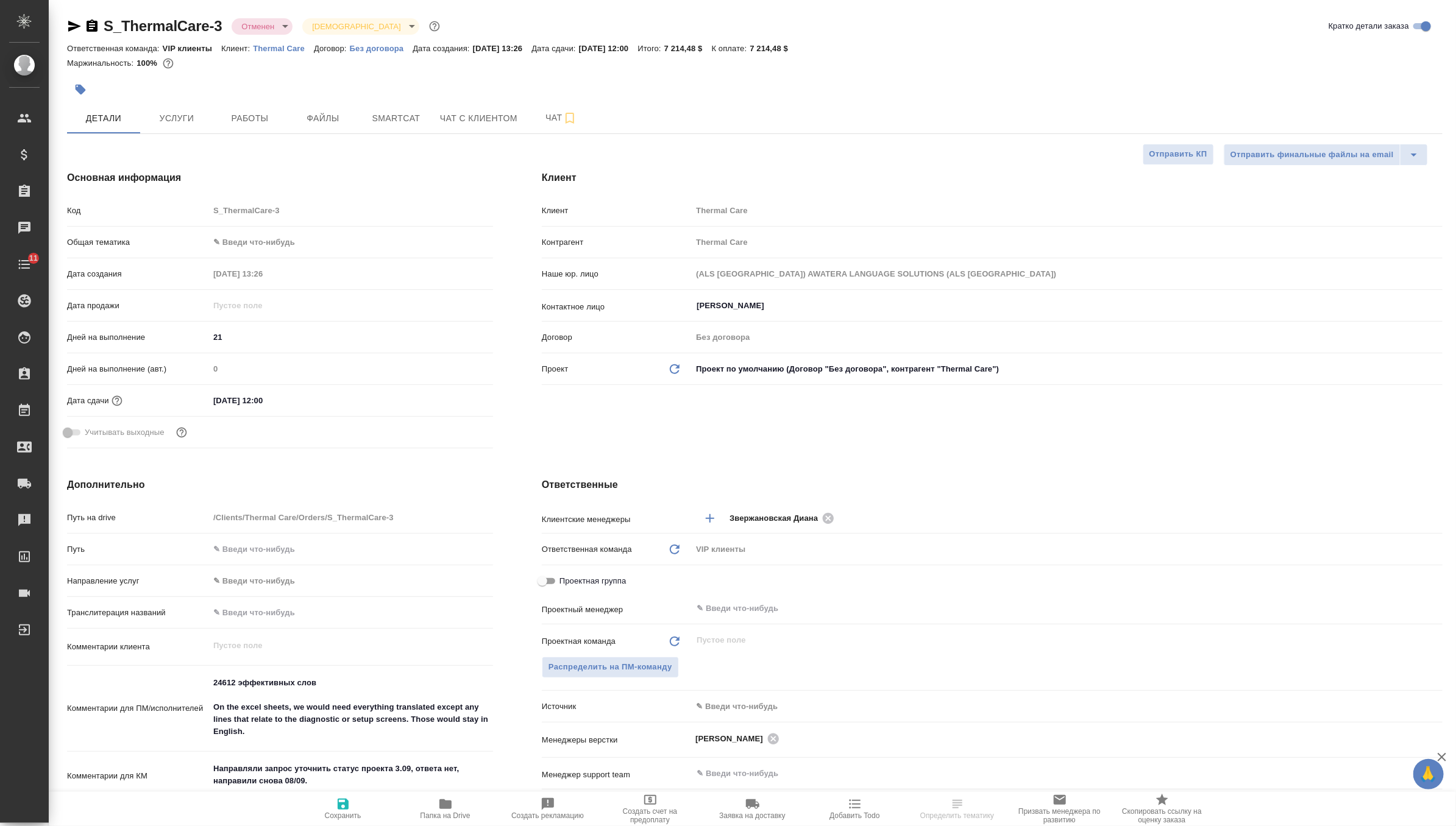
type textarea "x"
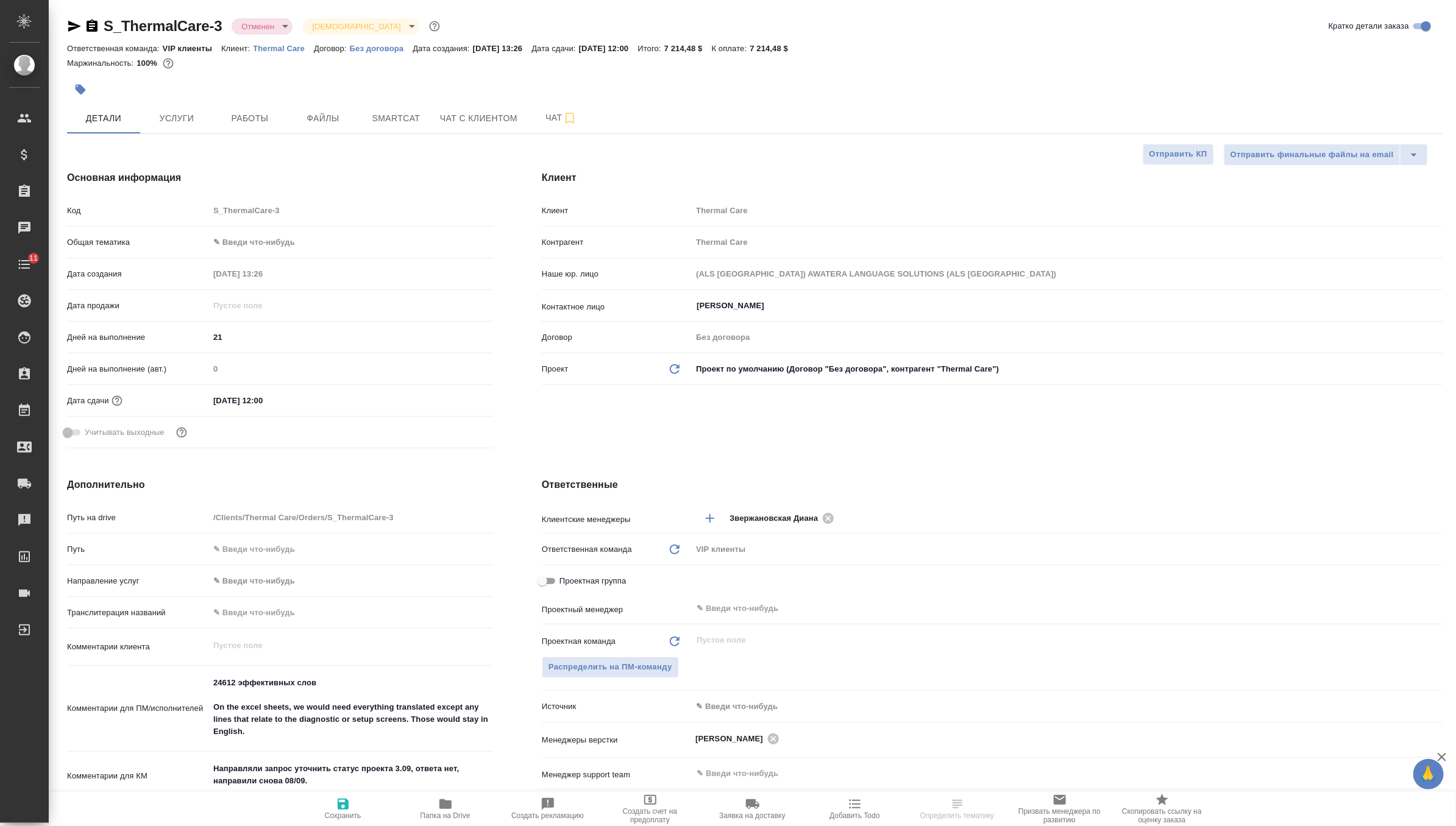
type textarea "x"
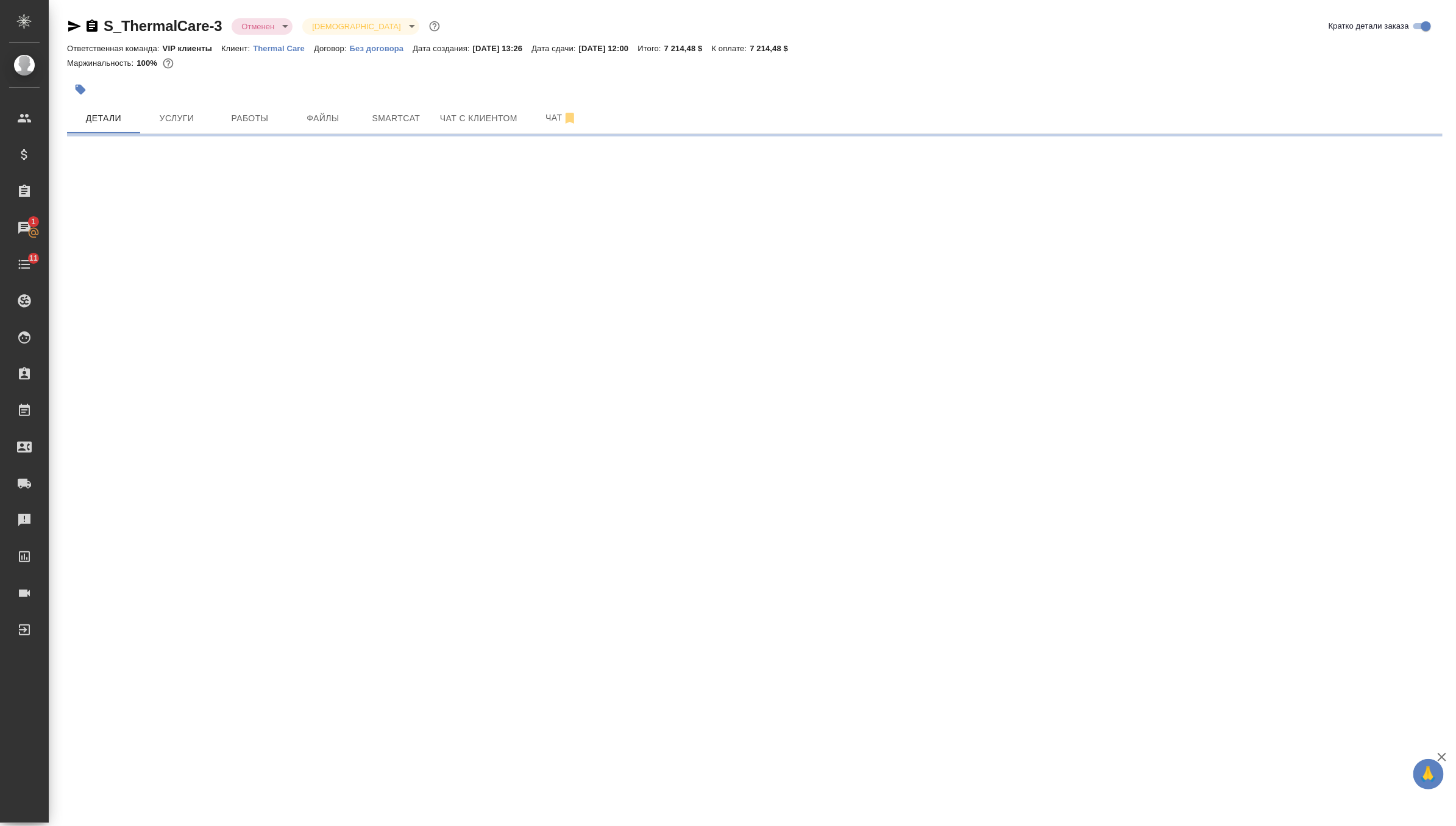
select select "RU"
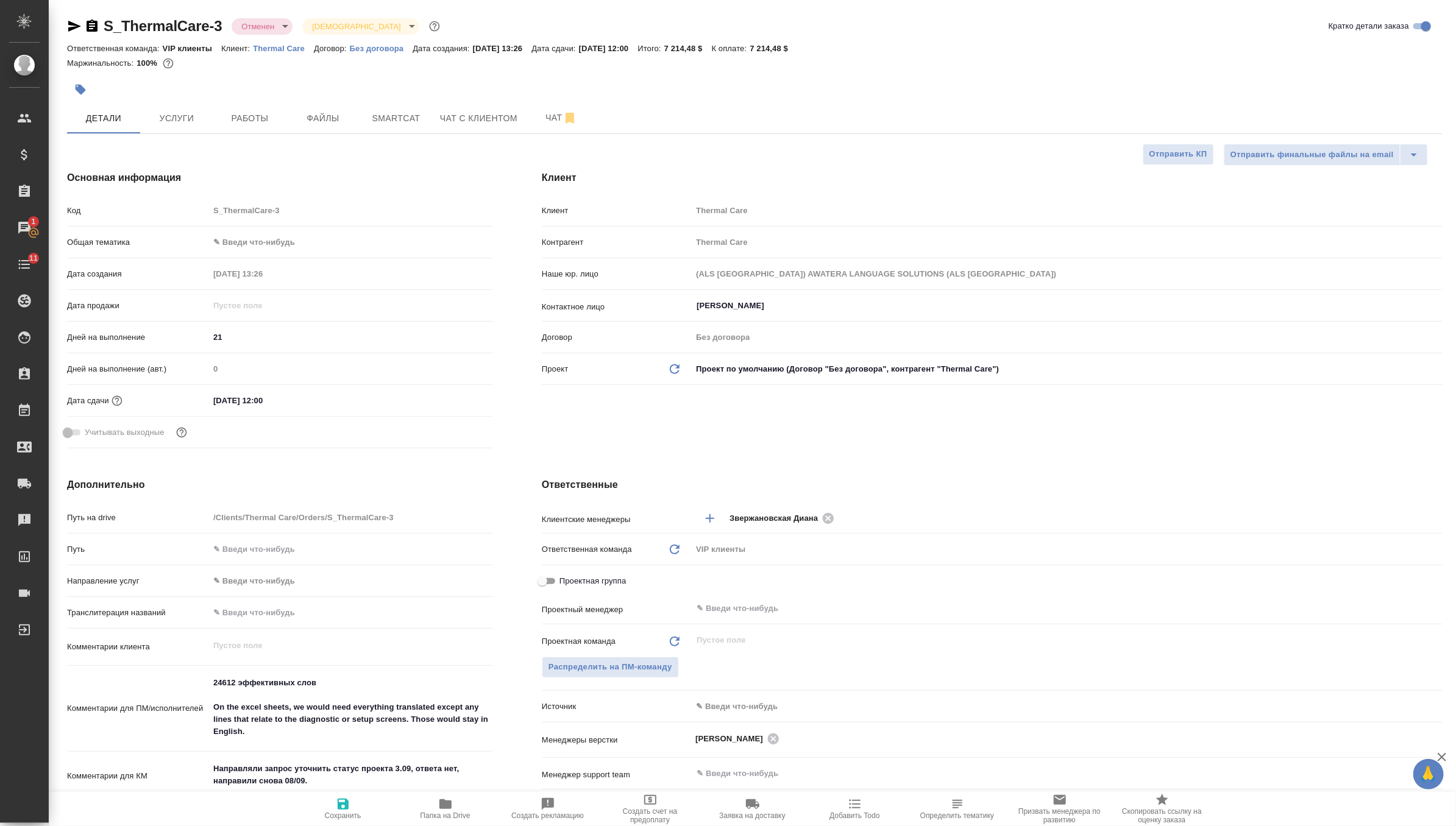
type textarea "x"
click at [555, 120] on span "Чат" at bounding box center [561, 118] width 59 height 16
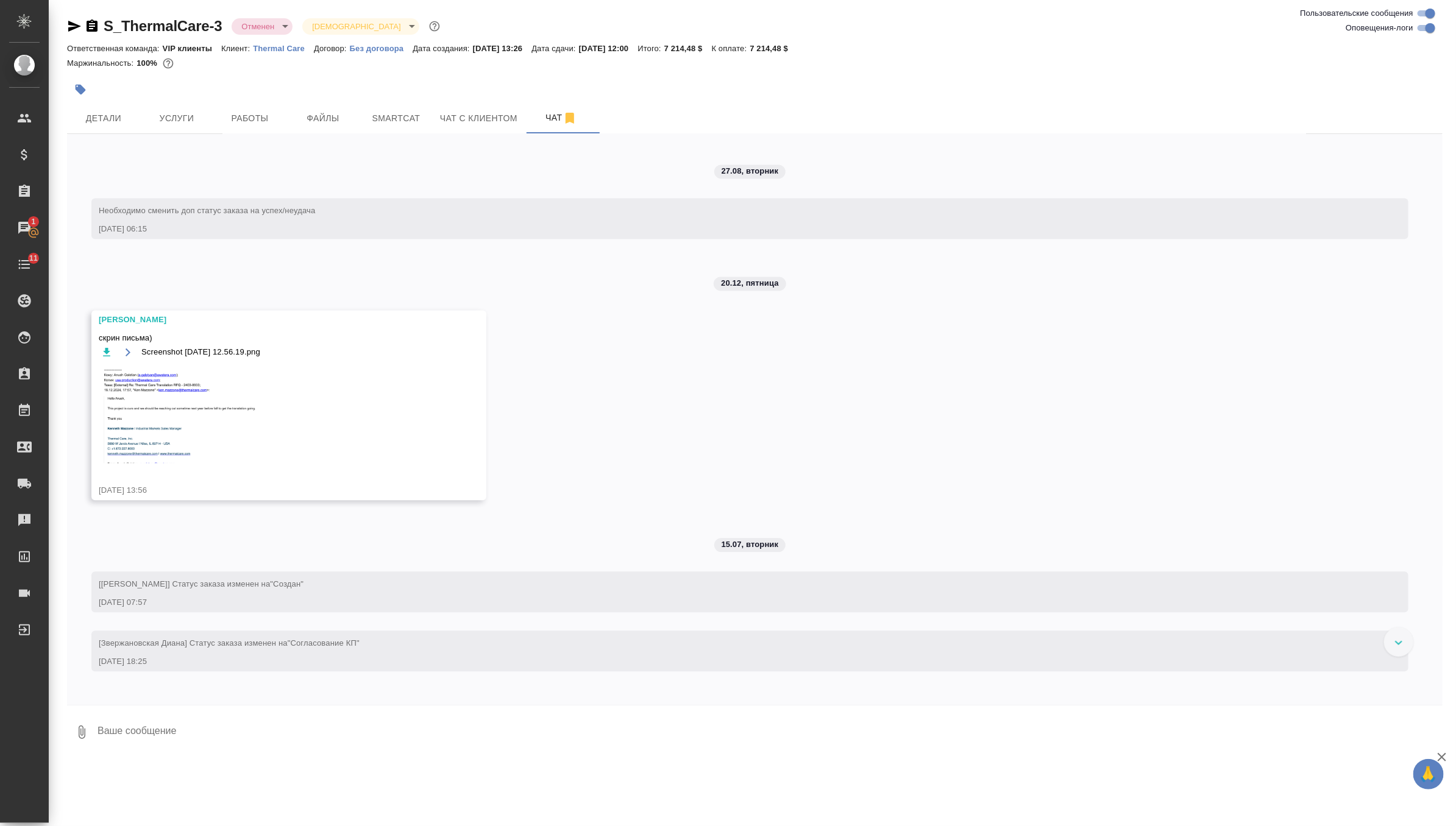
scroll to position [1678, 0]
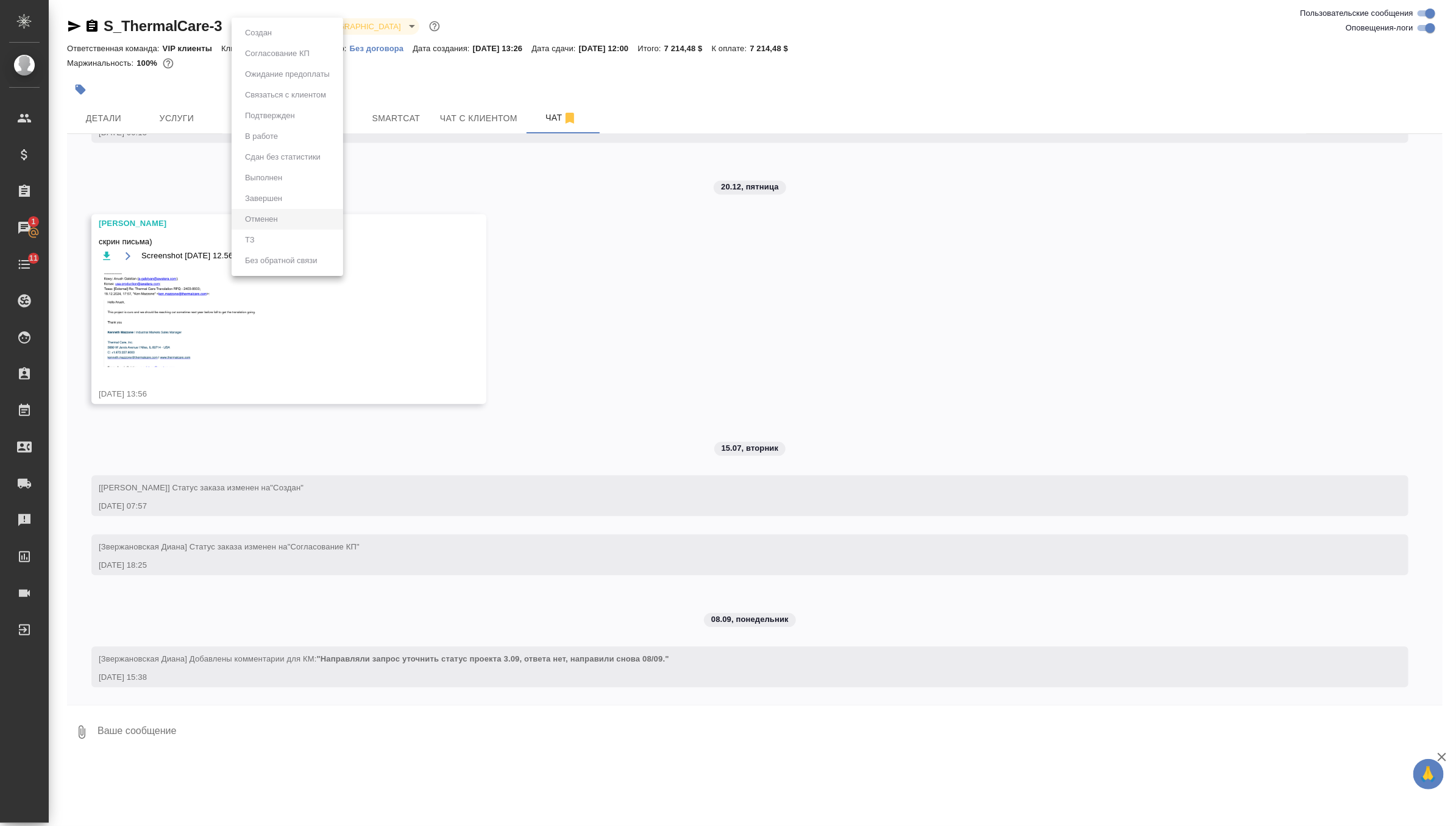
click at [277, 22] on body "🙏 .cls-1 fill:#fff; AWATERA Zverzhanovskaya Diana Клиенты Спецификации Заказы 1…" at bounding box center [728, 413] width 1456 height 826
click at [487, 157] on div at bounding box center [728, 413] width 1456 height 826
click at [68, 26] on icon "button" at bounding box center [75, 27] width 15 height 15
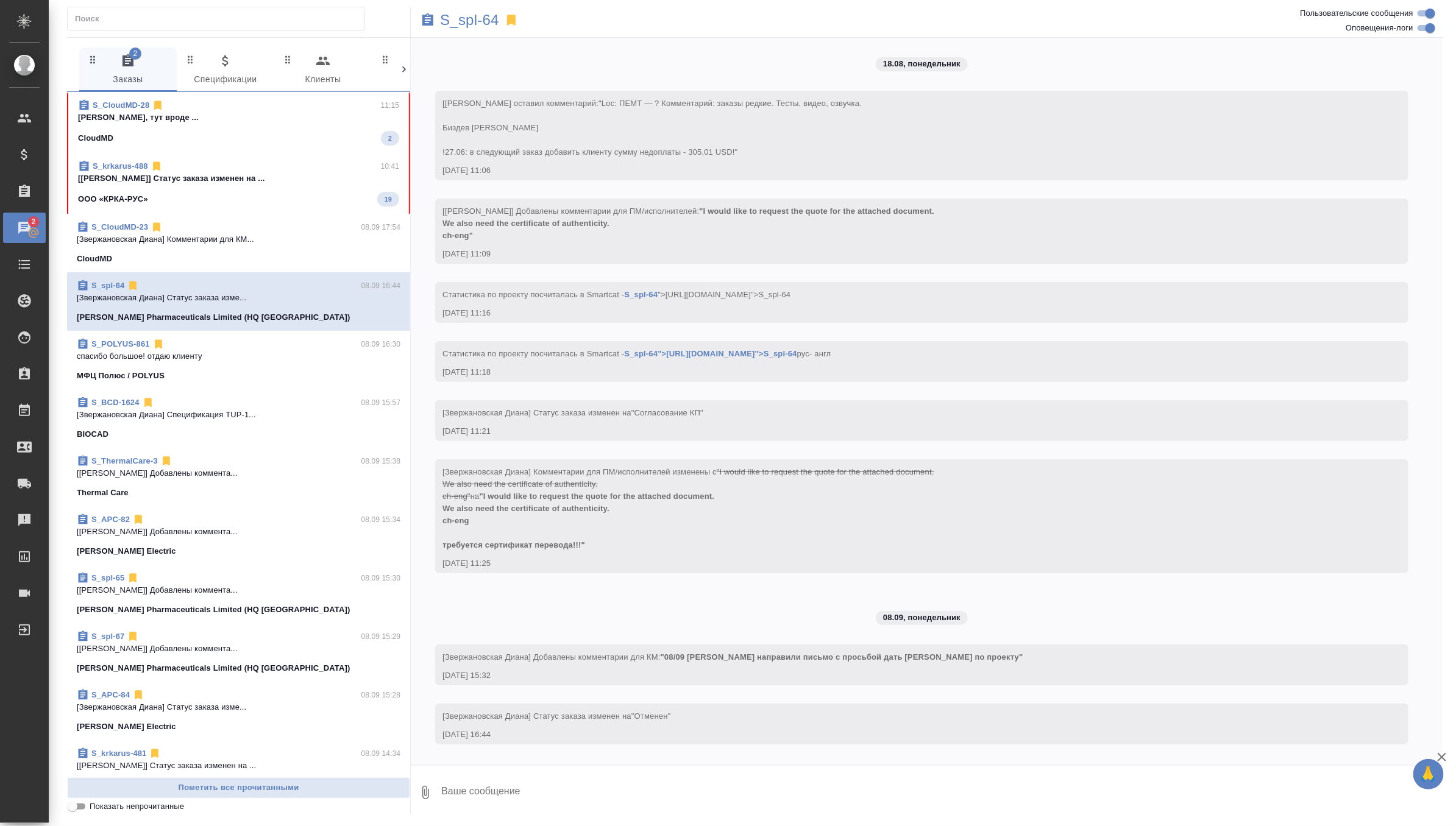
click at [293, 127] on span "S_CloudMD-28 11:15 [PERSON_NAME], тут вроде ... CloudMD 2" at bounding box center [238, 122] width 321 height 46
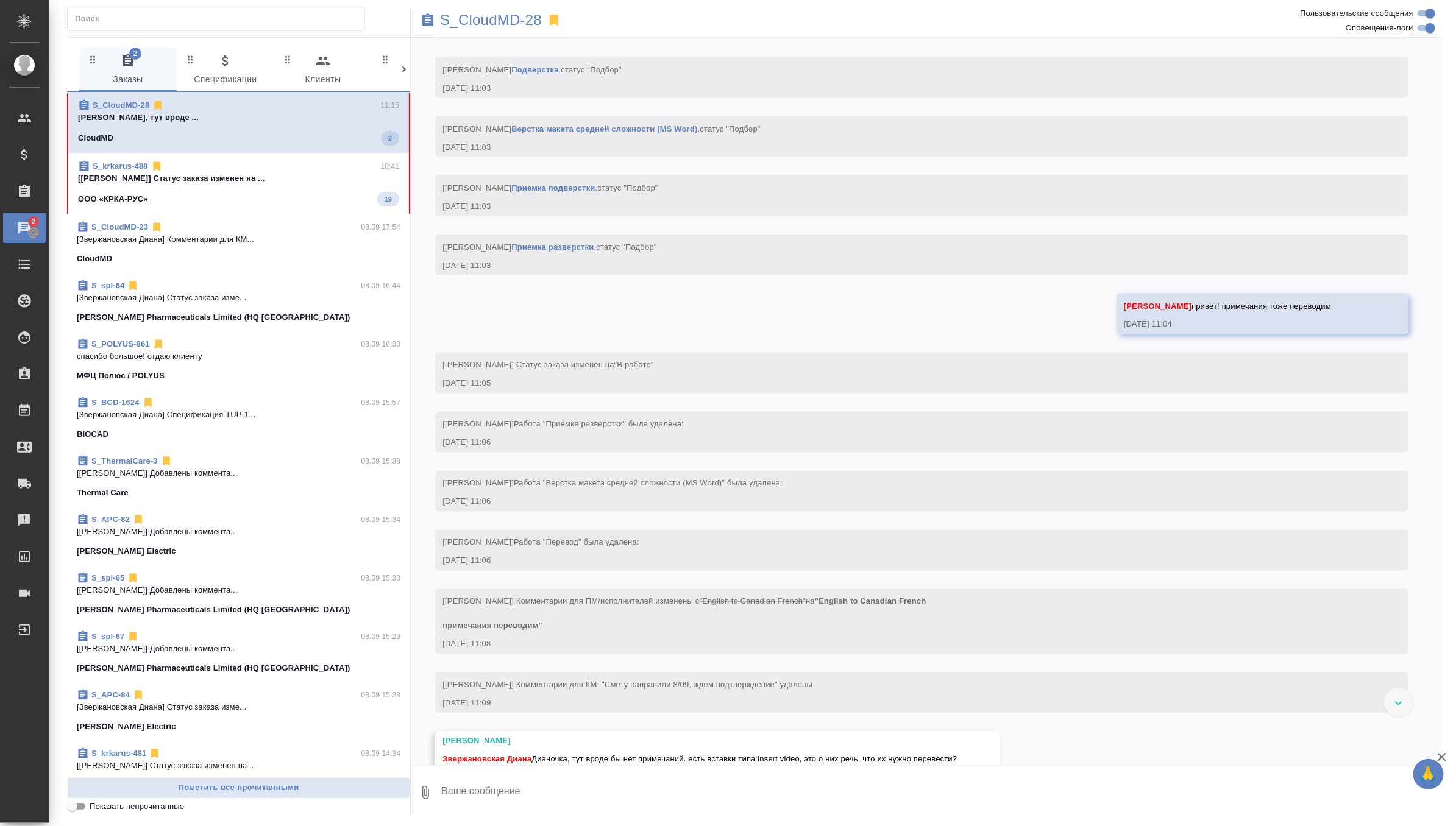
scroll to position [1215, 0]
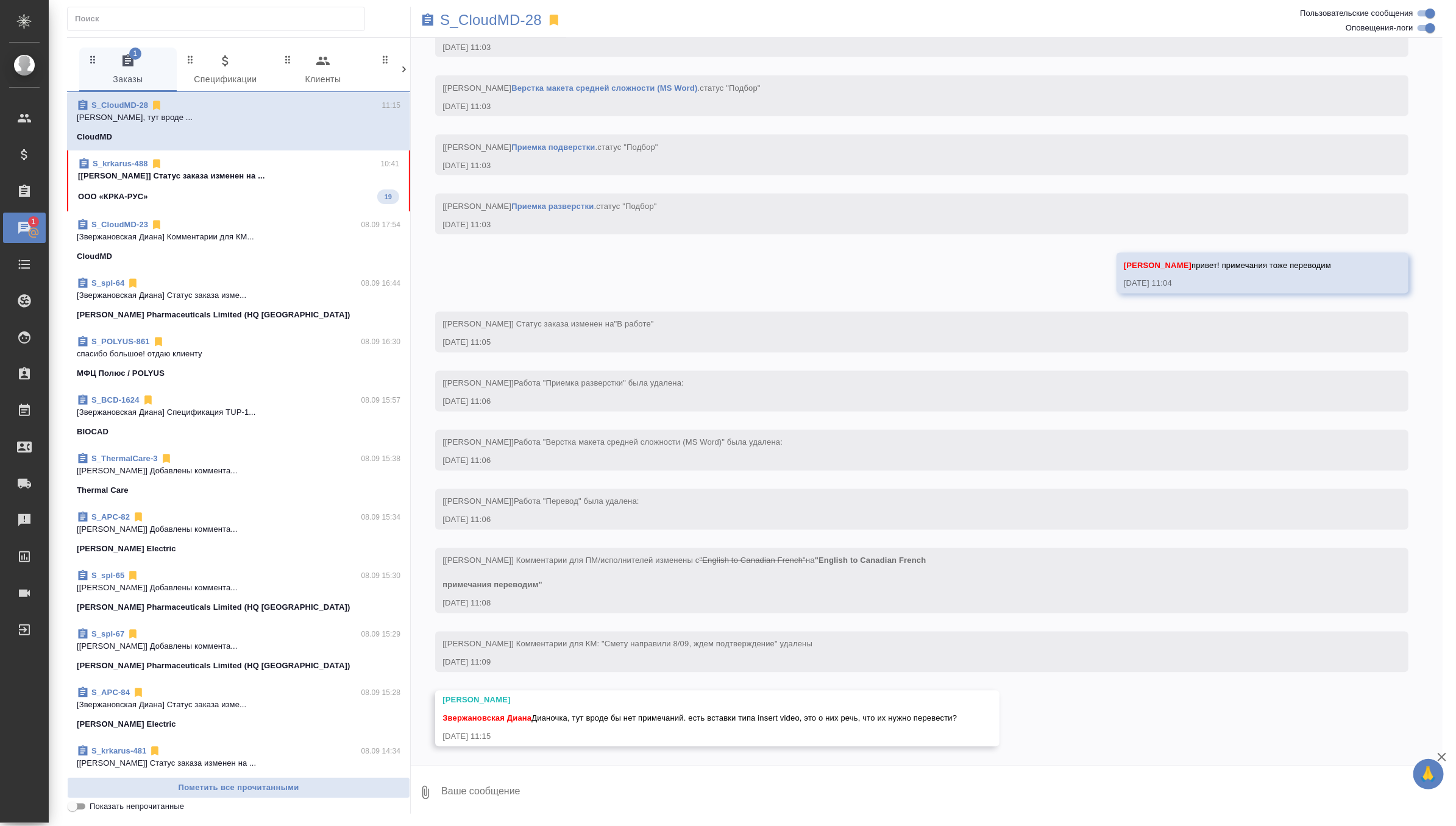
click at [501, 799] on textarea at bounding box center [941, 792] width 1003 height 41
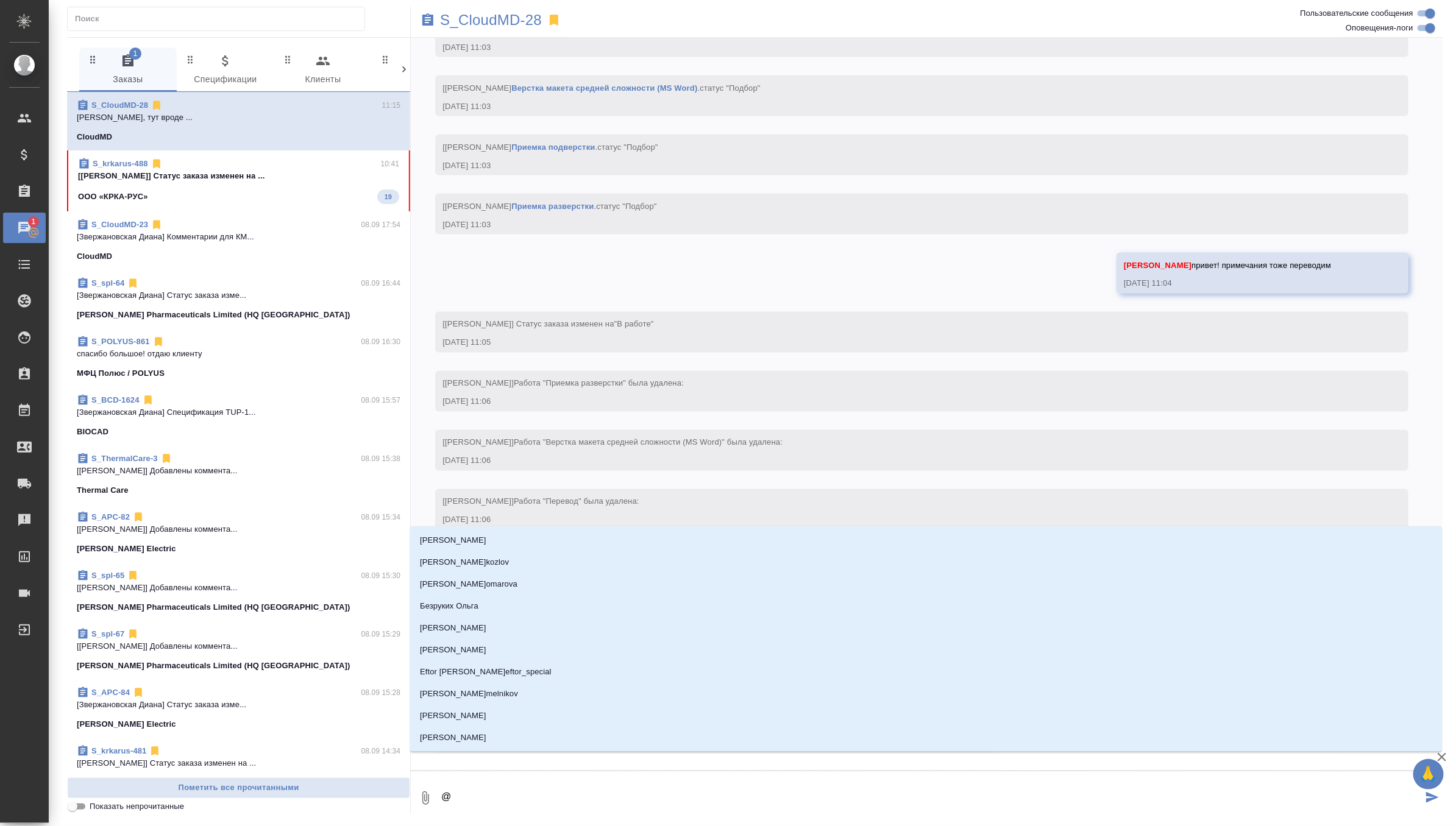
type textarea "@г"
type input "г"
type textarea "@го"
type input "го"
type textarea "@гор"
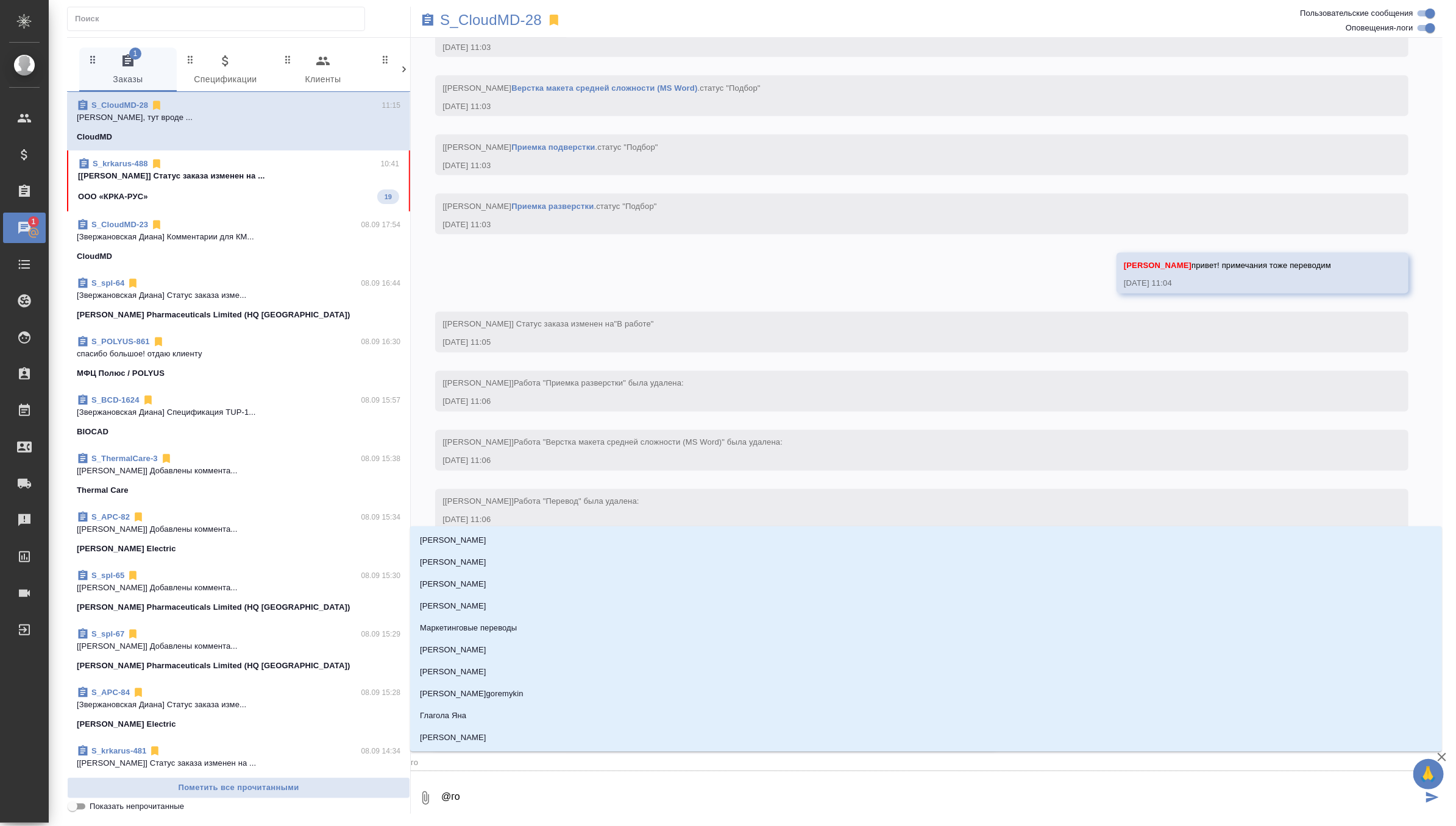
type input "гор"
type textarea "@горш"
type input "горш"
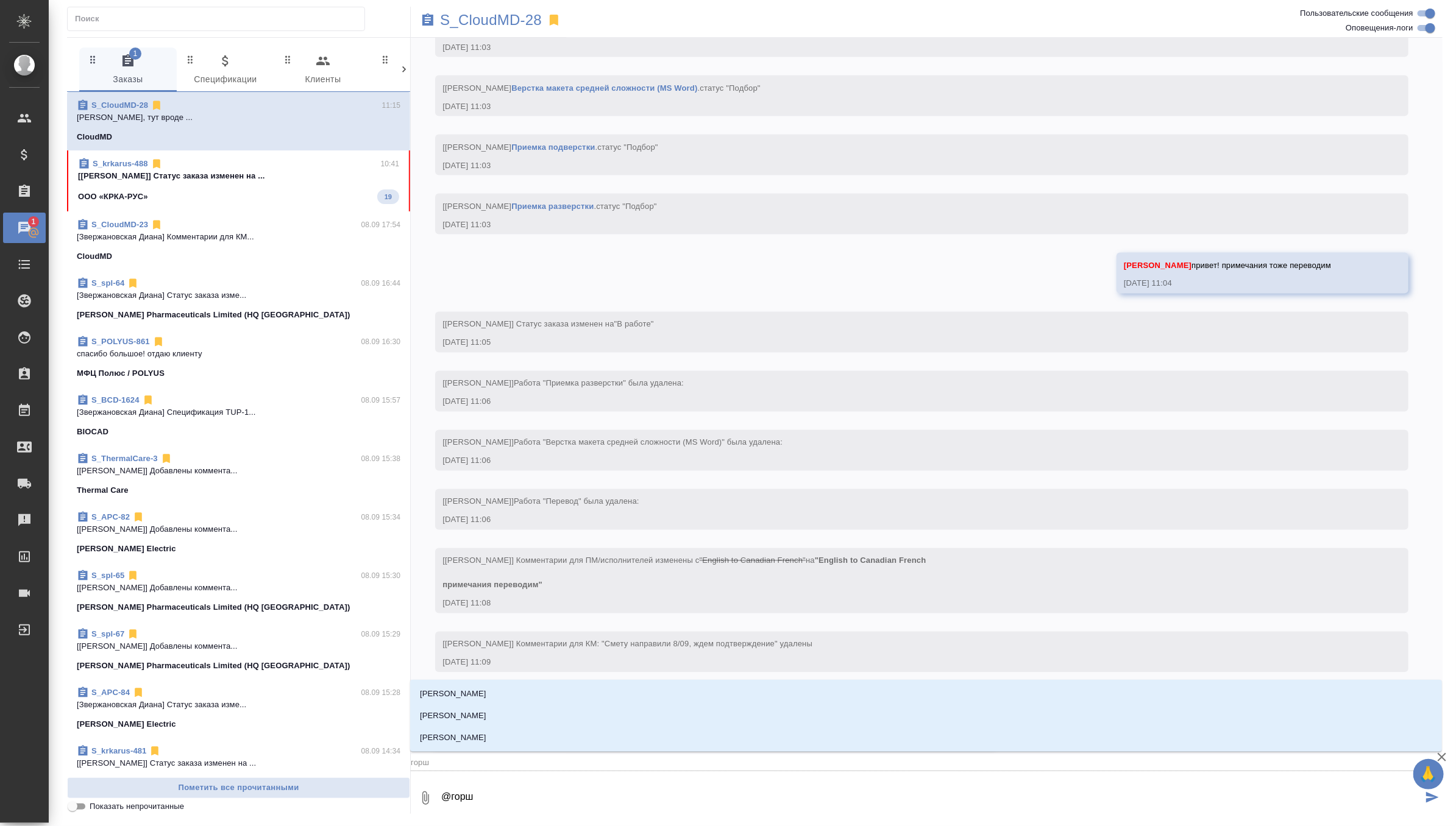
type textarea "@горшк"
type input "горшк"
click at [487, 734] on p "[PERSON_NAME]" at bounding box center [453, 738] width 66 height 12
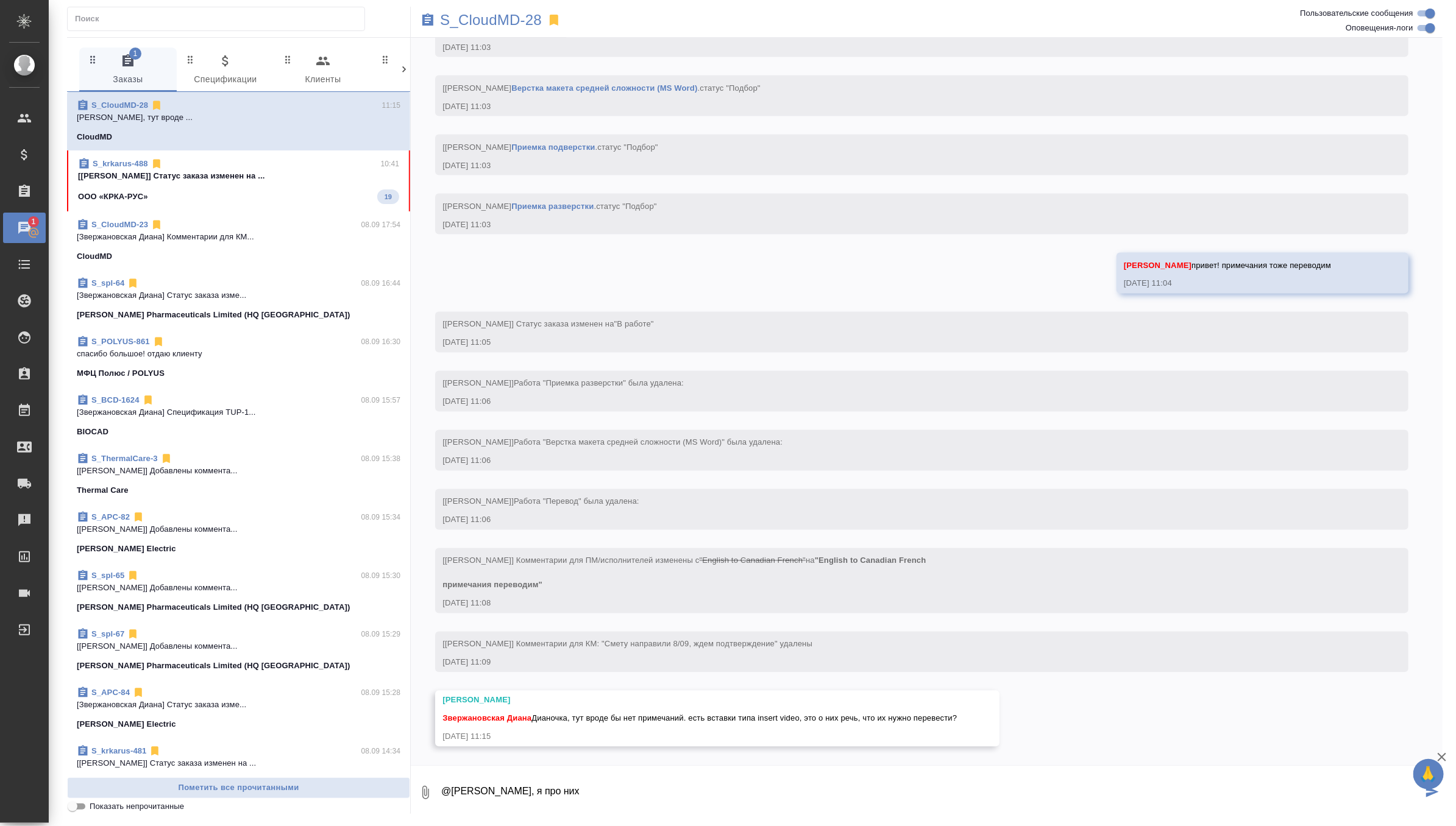
type textarea "@[PERSON_NAME], я про них"
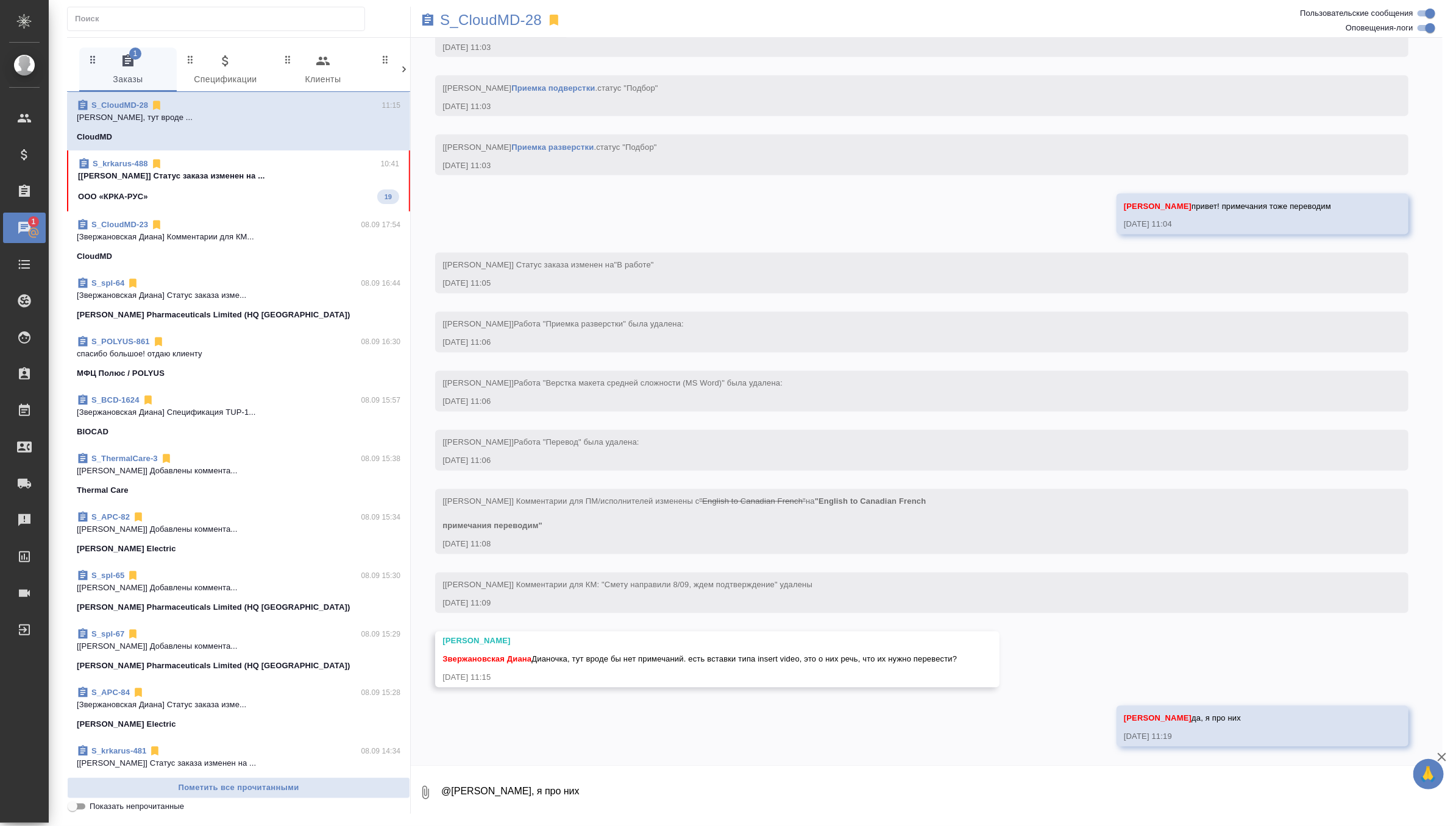
click at [295, 170] on p "[[PERSON_NAME]] Статус заказа изменен на ..." at bounding box center [238, 176] width 321 height 12
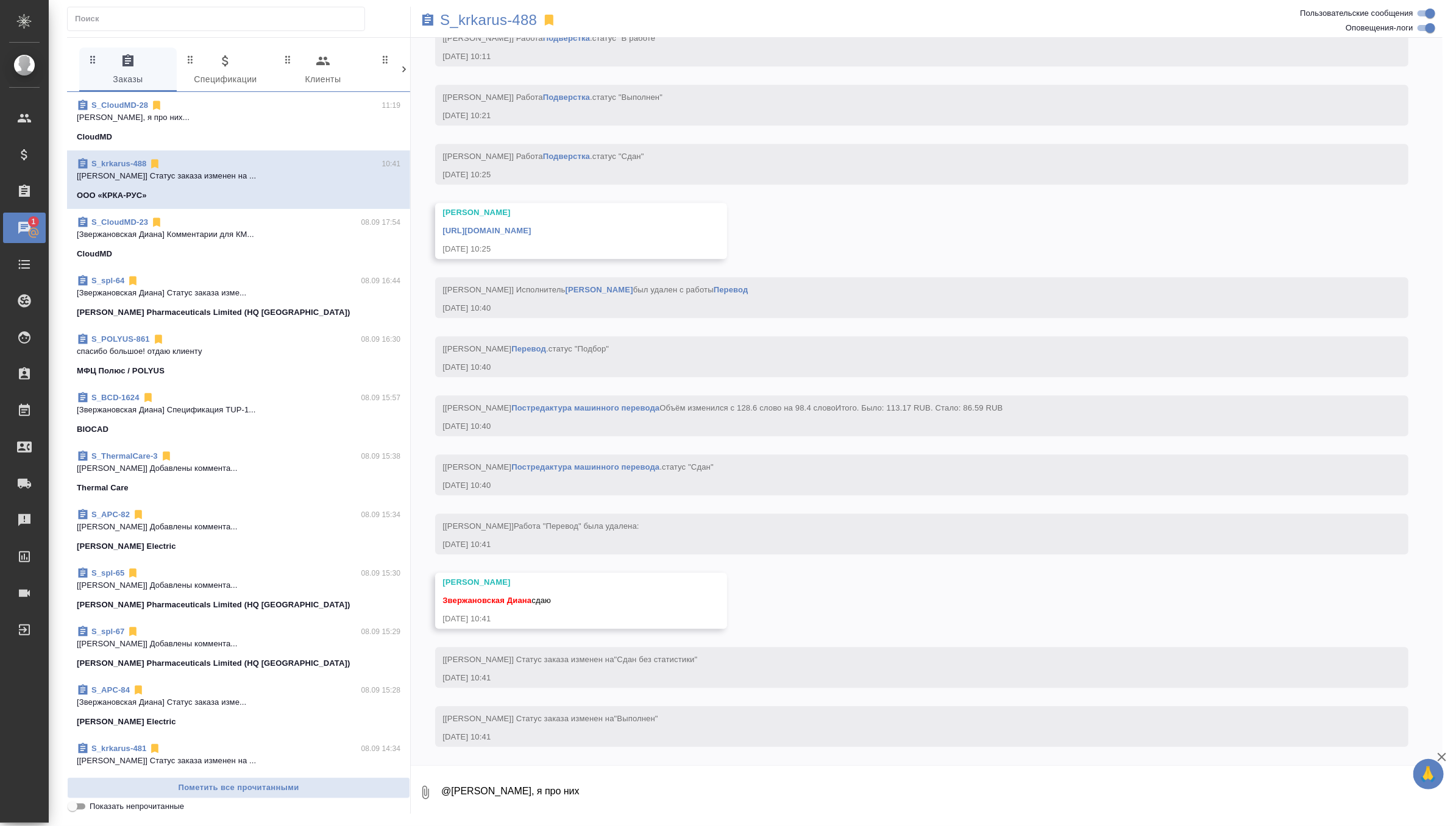
scroll to position [4928, 0]
click at [535, 799] on textarea "@[PERSON_NAME], я про них" at bounding box center [941, 792] width 1003 height 41
type textarea "забрала, спасибо!"
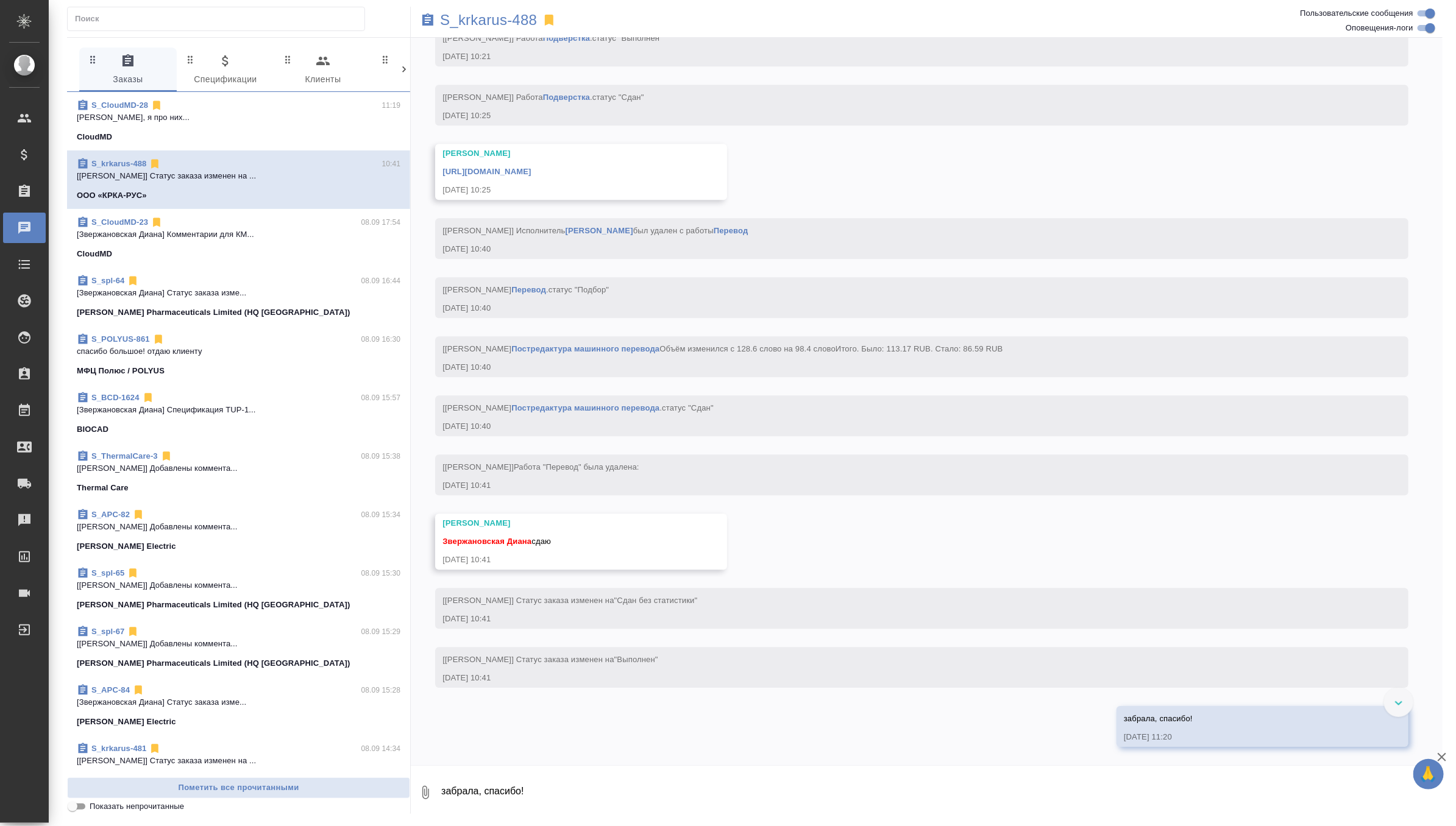
scroll to position [4987, 0]
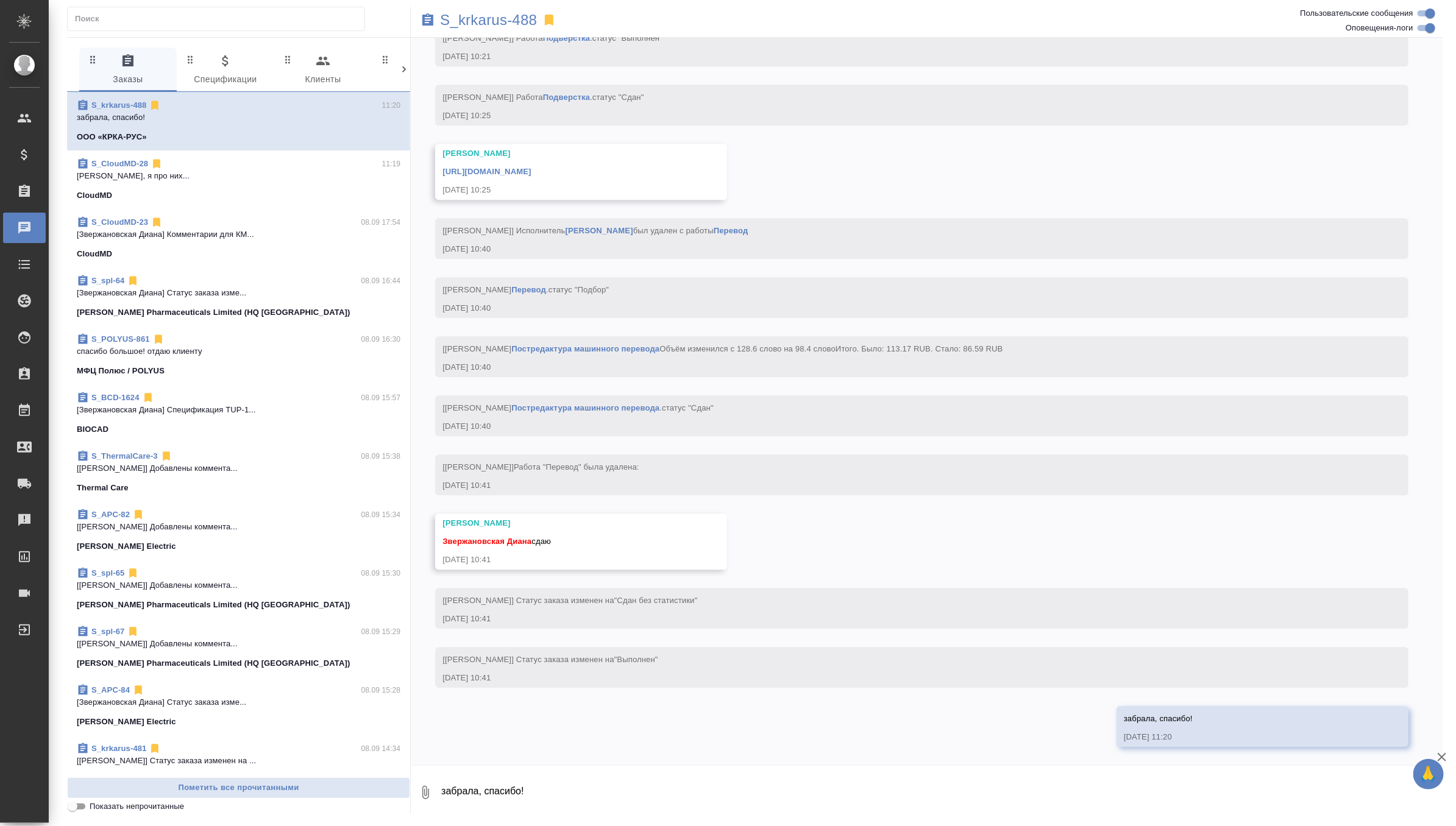
click at [531, 167] on link "[URL][DOMAIN_NAME]" at bounding box center [487, 172] width 88 height 9
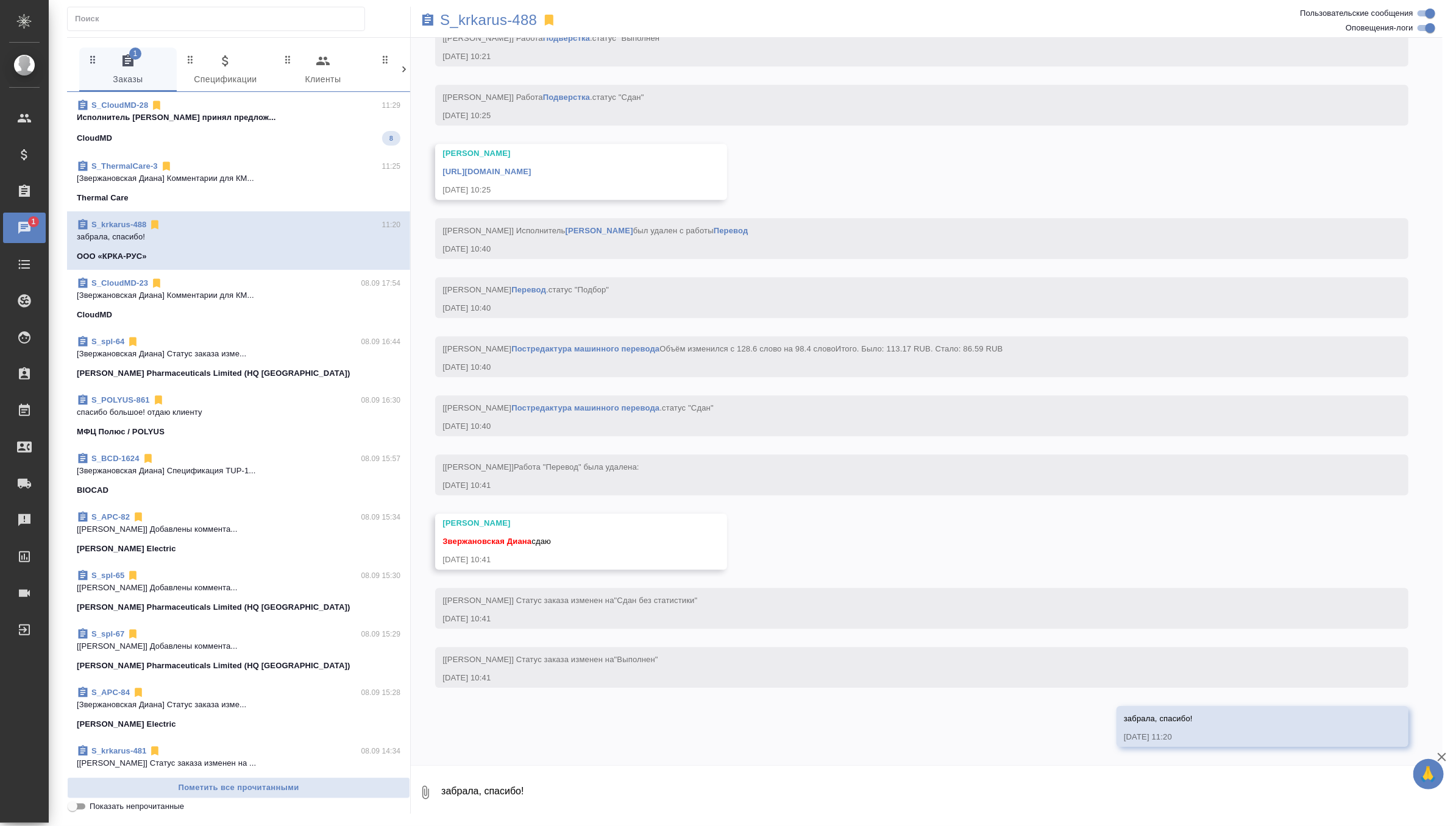
click at [366, 120] on p "Исполнитель [PERSON_NAME] принял предлож..." at bounding box center [238, 117] width 324 height 12
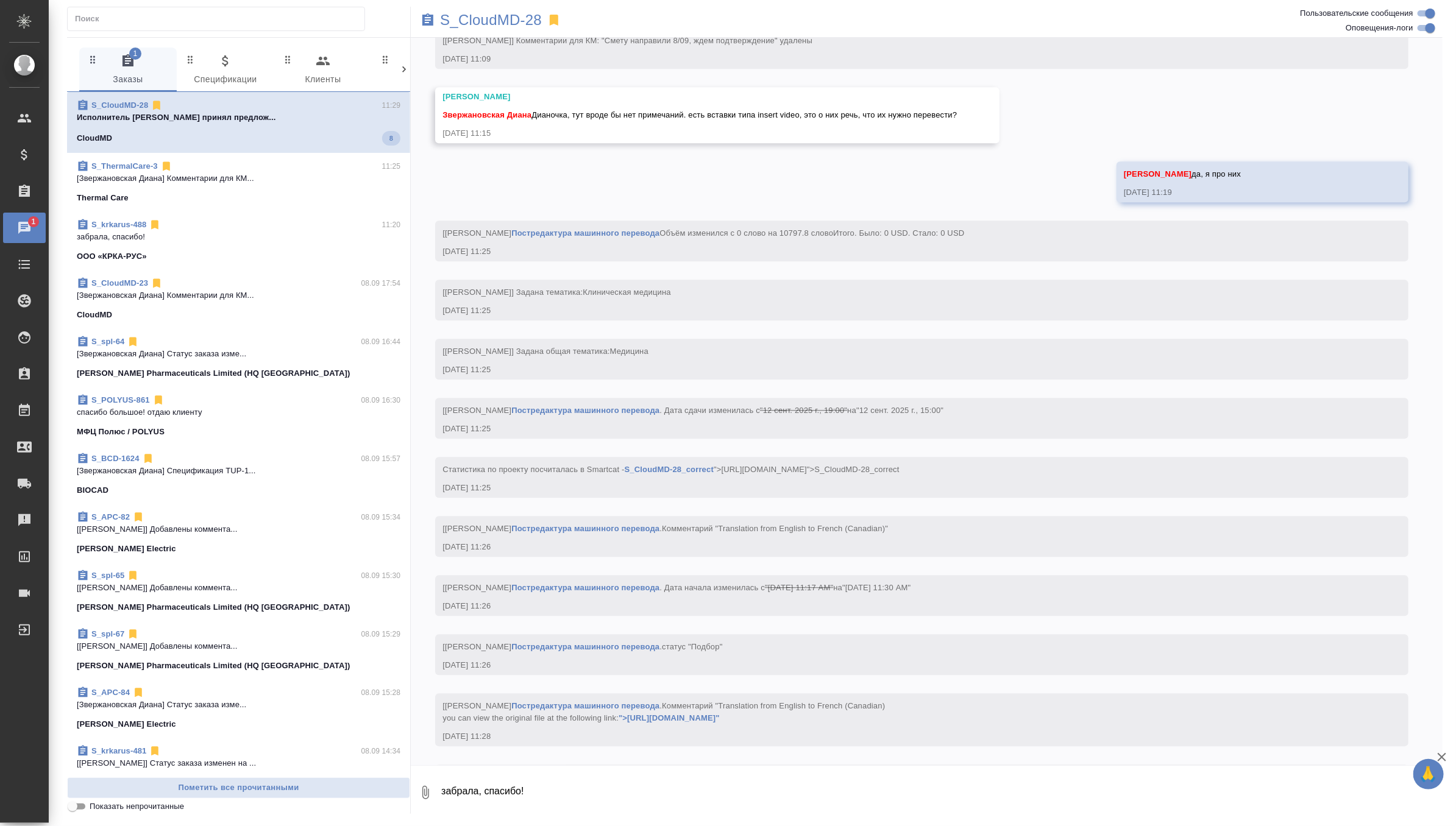
scroll to position [1889, 0]
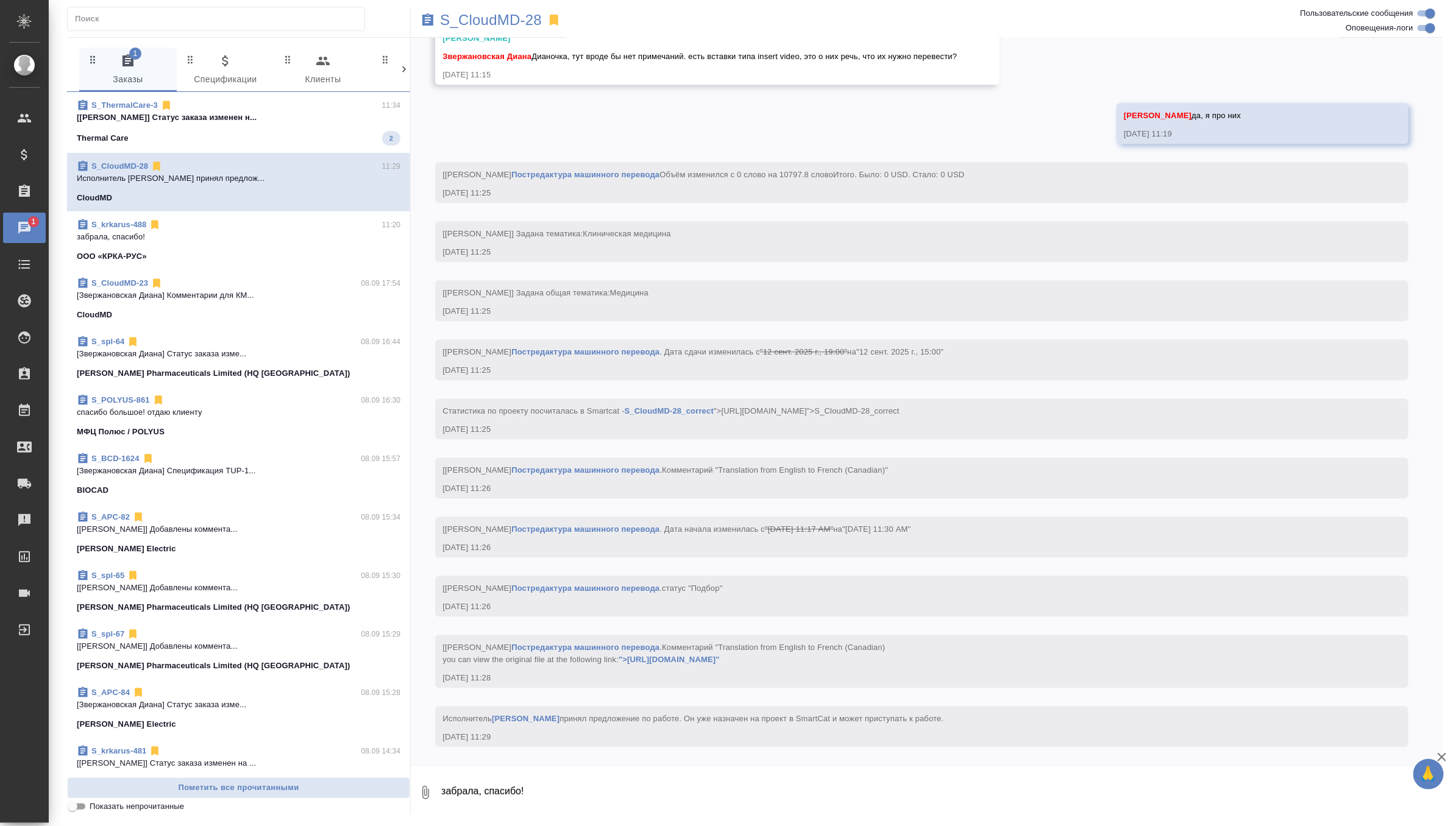
click at [286, 138] on div "Thermal Care 2" at bounding box center [238, 138] width 324 height 15
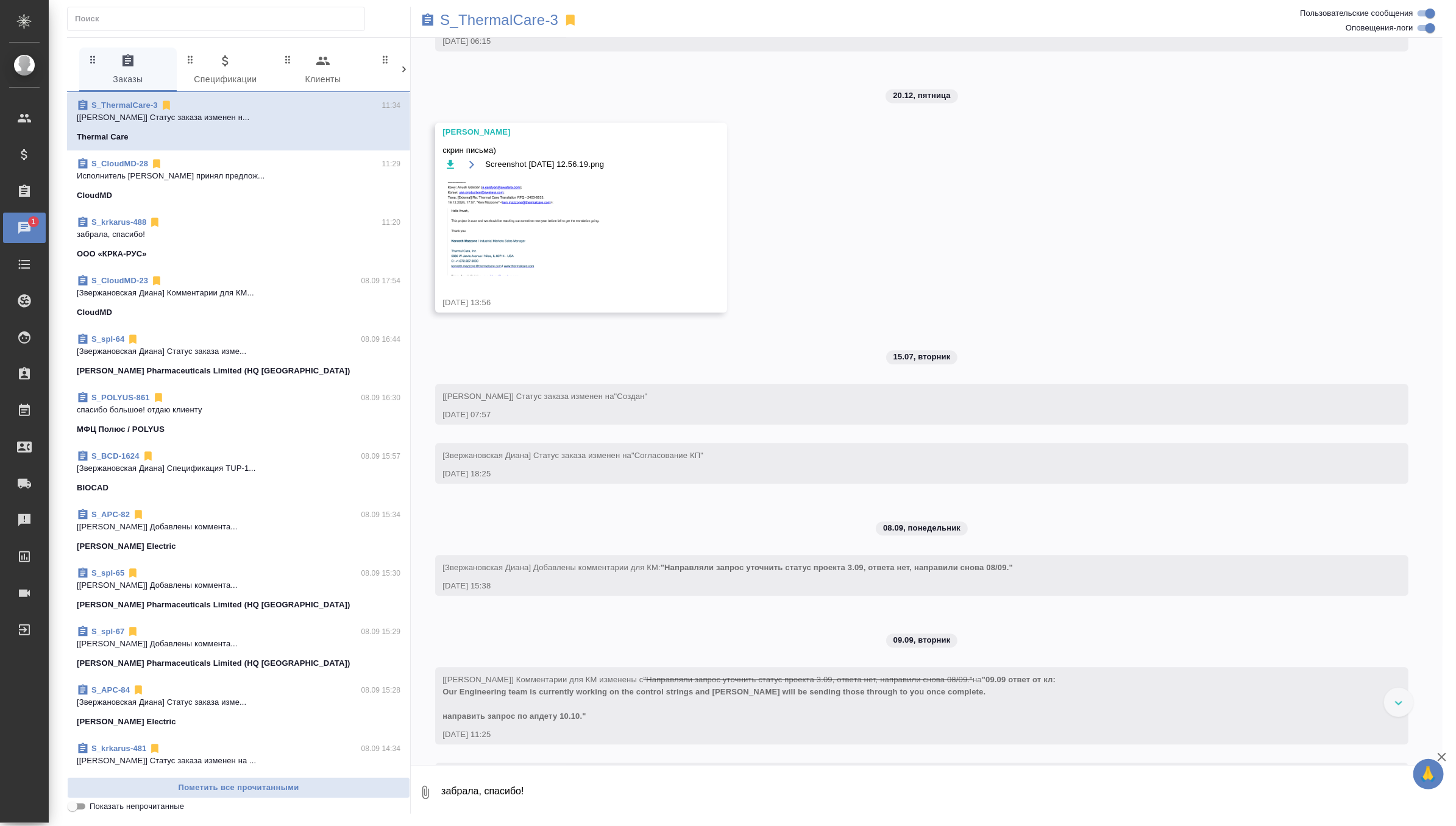
scroll to position [1772, 0]
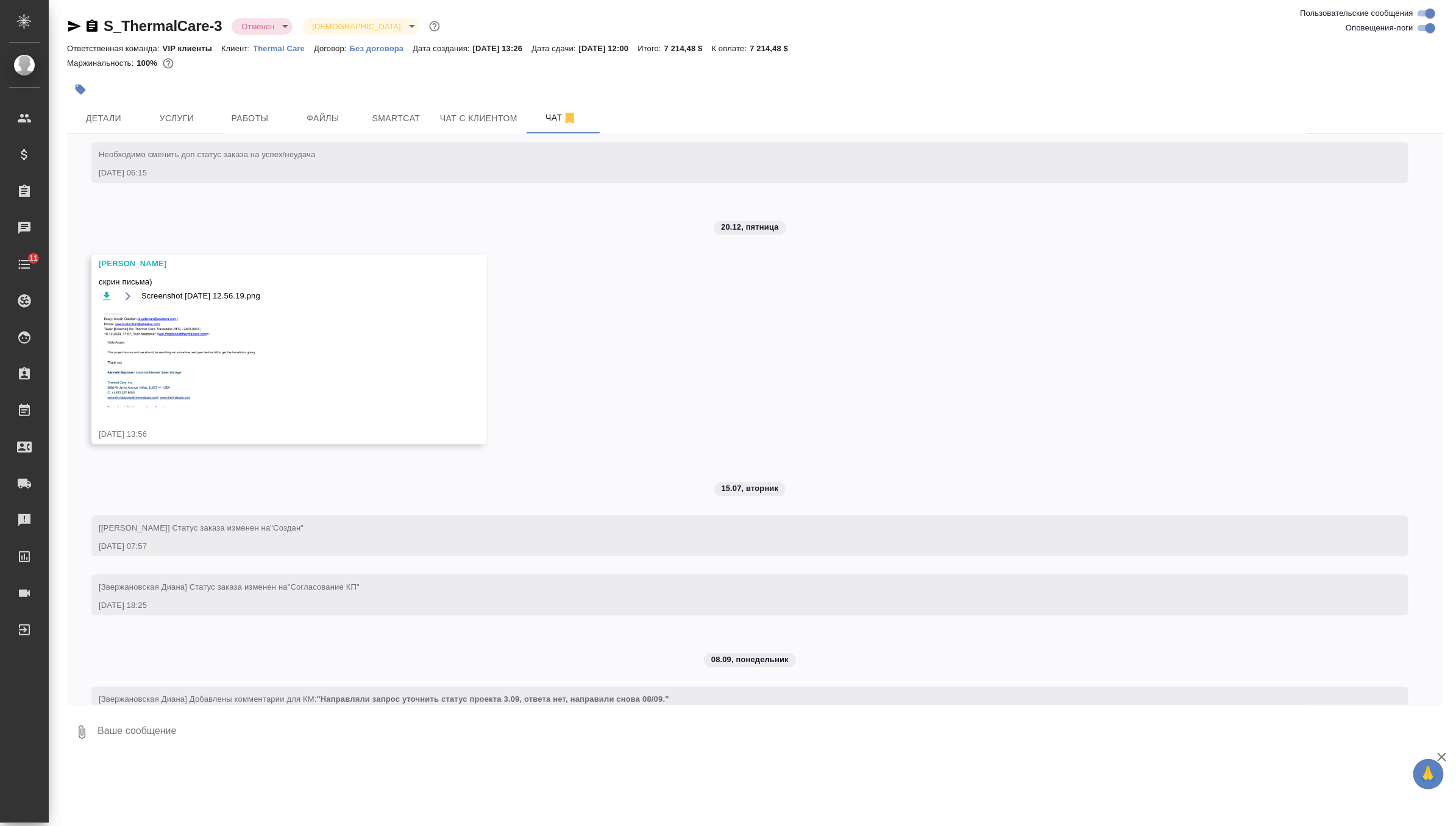
scroll to position [1678, 0]
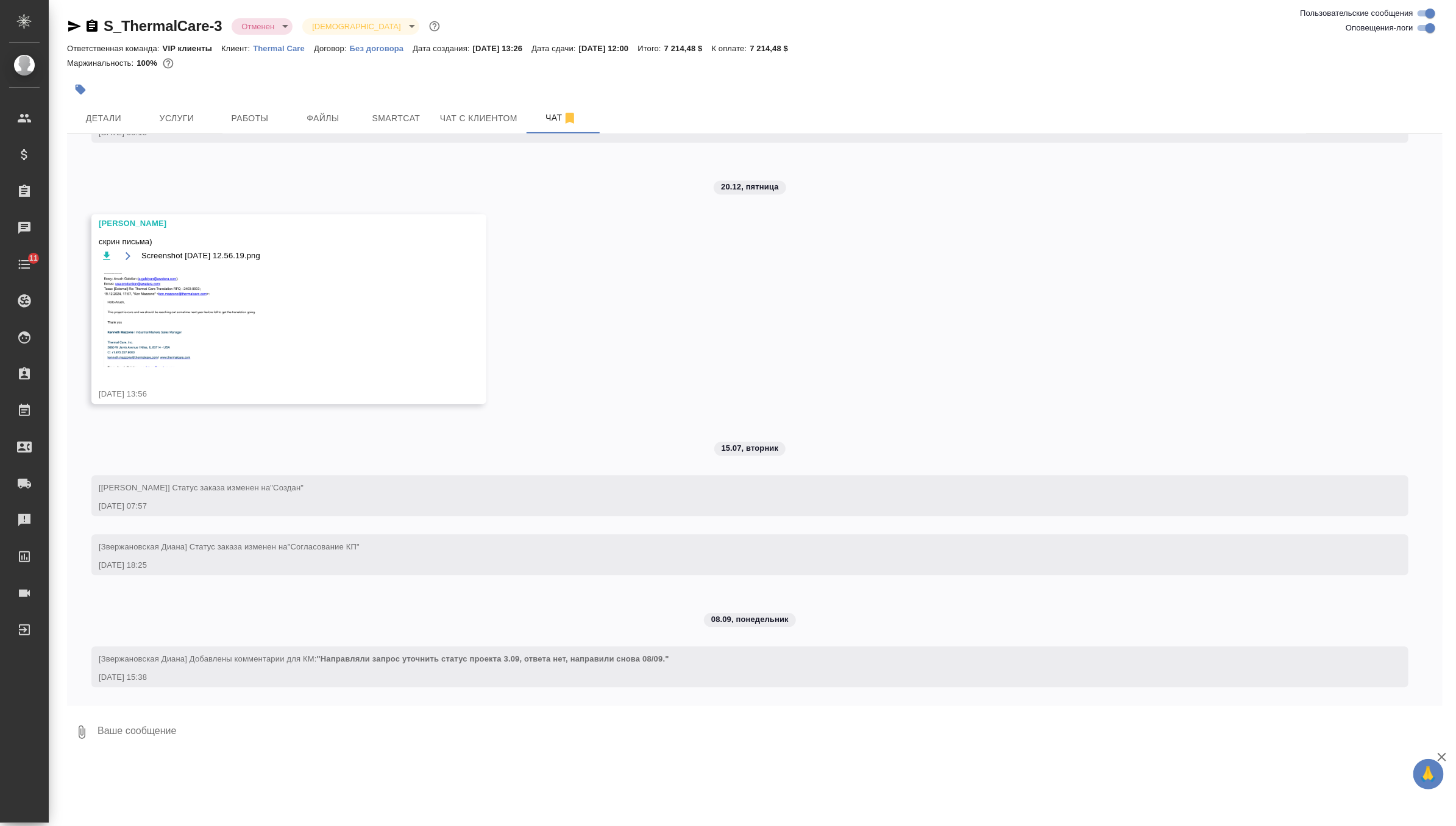
click at [189, 326] on img at bounding box center [189, 318] width 183 height 98
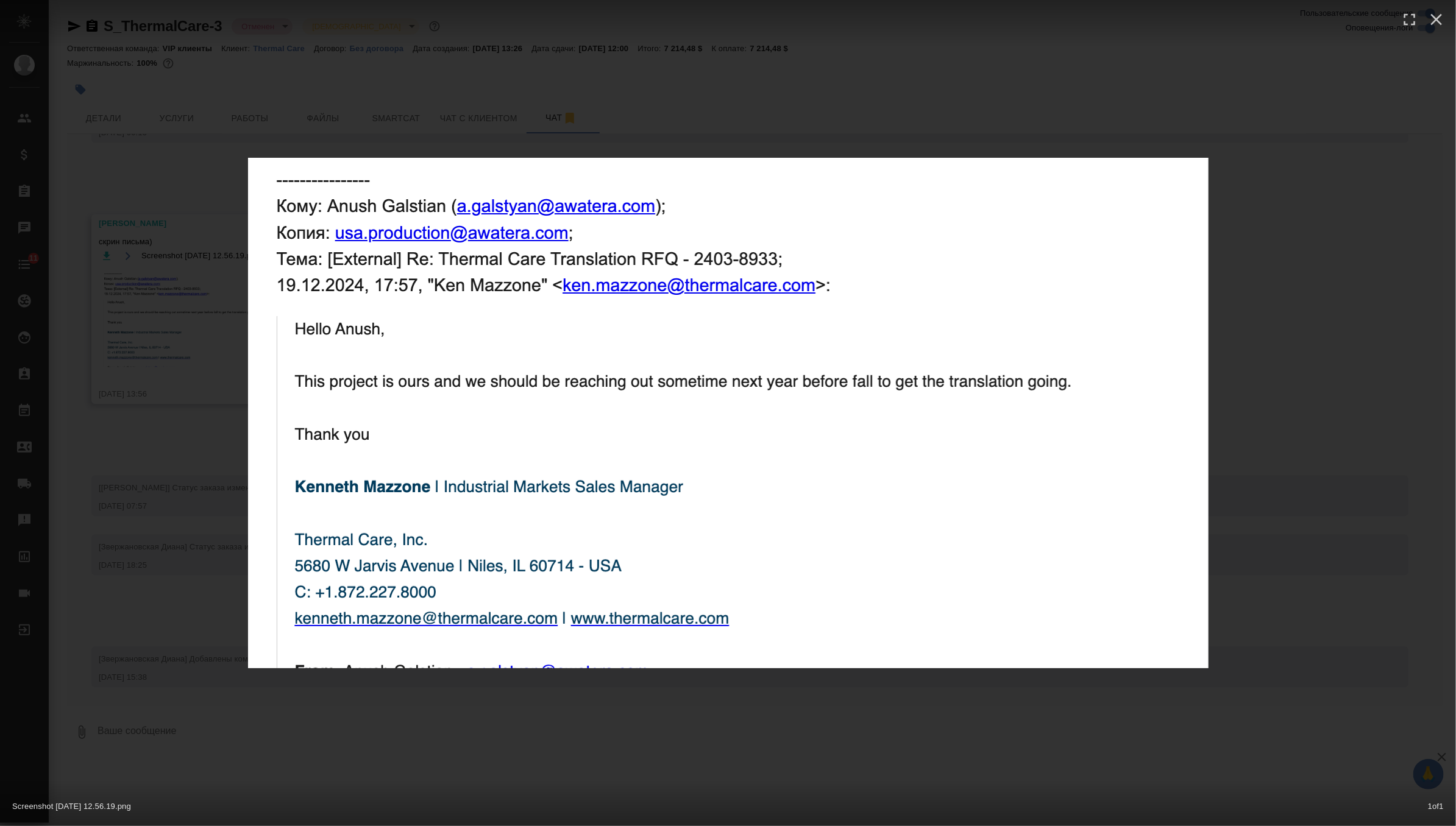
click at [283, 696] on div "Screenshot 2024-12-20 at 12.56.19.png 1 of 1" at bounding box center [728, 413] width 1456 height 826
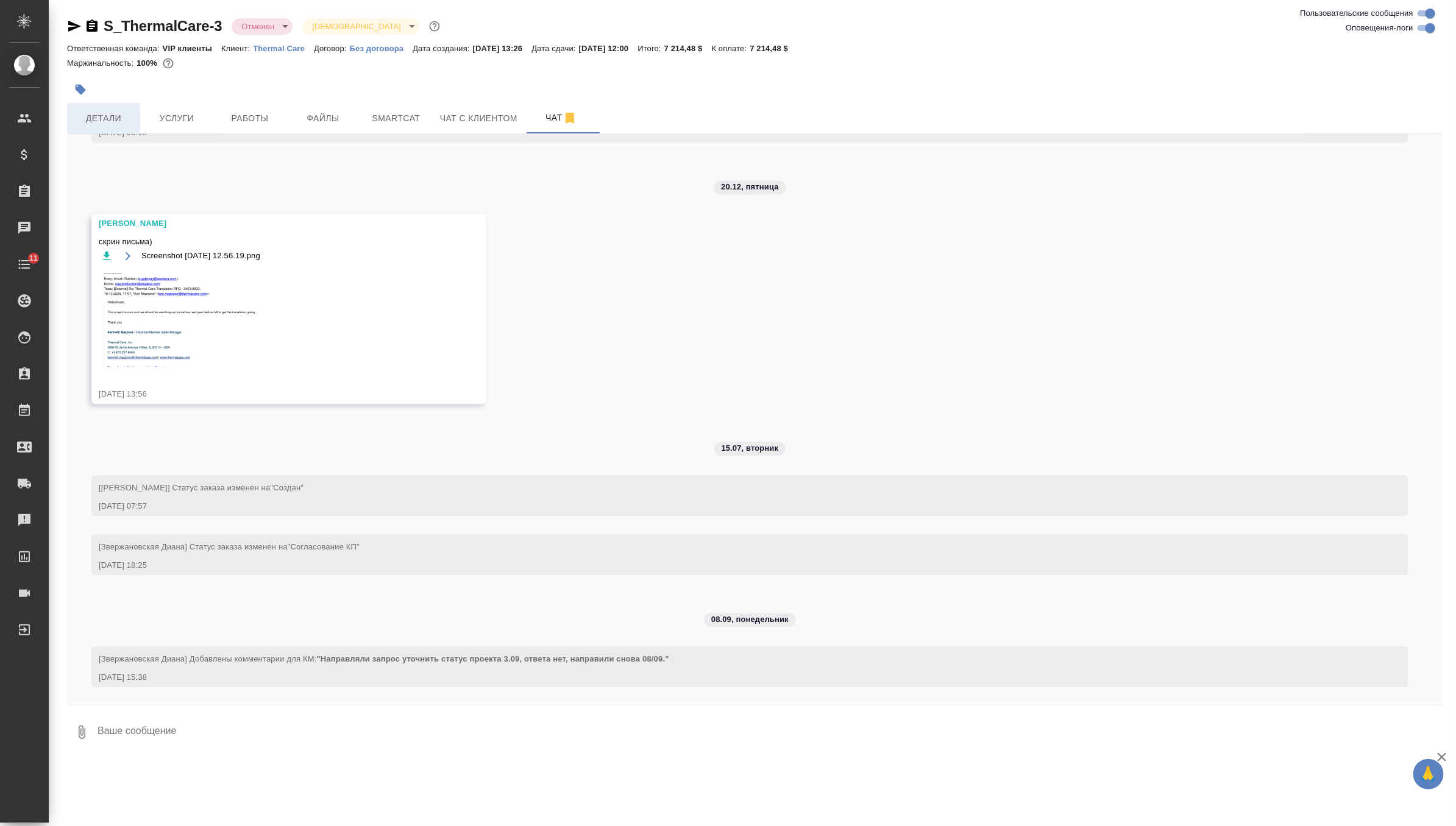
click at [98, 117] on span "Детали" at bounding box center [104, 119] width 59 height 16
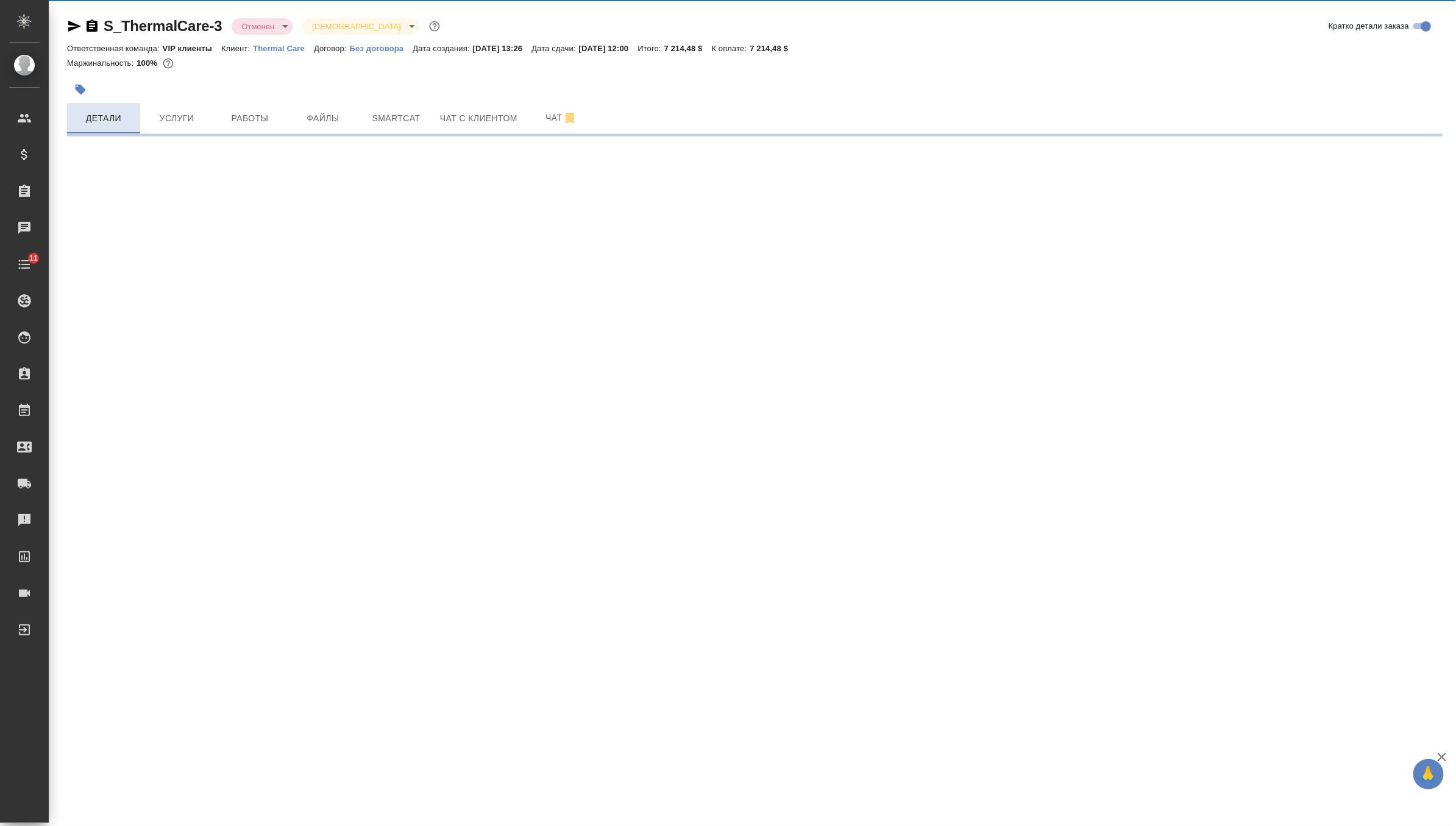
select select "RU"
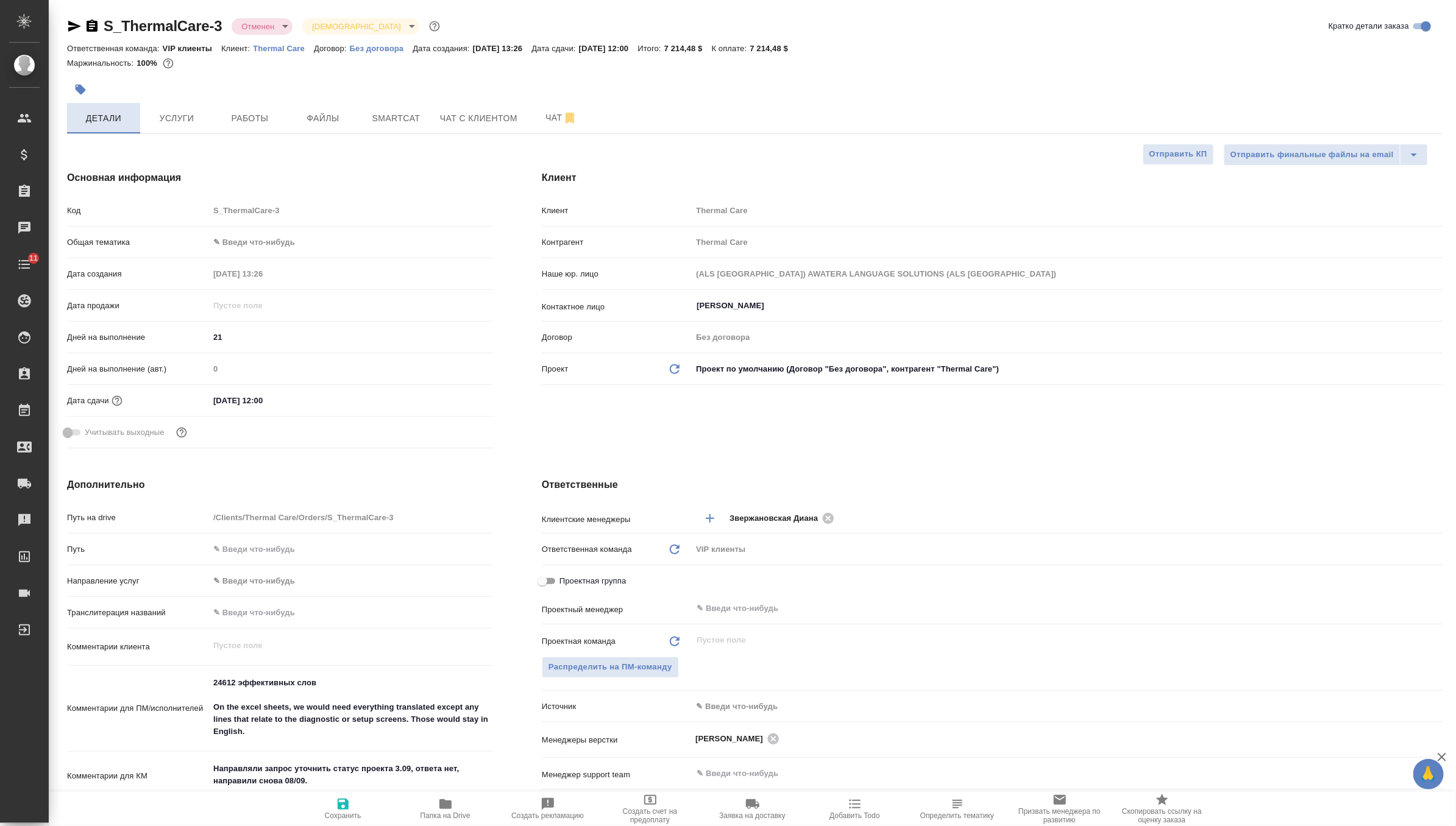
type textarea "x"
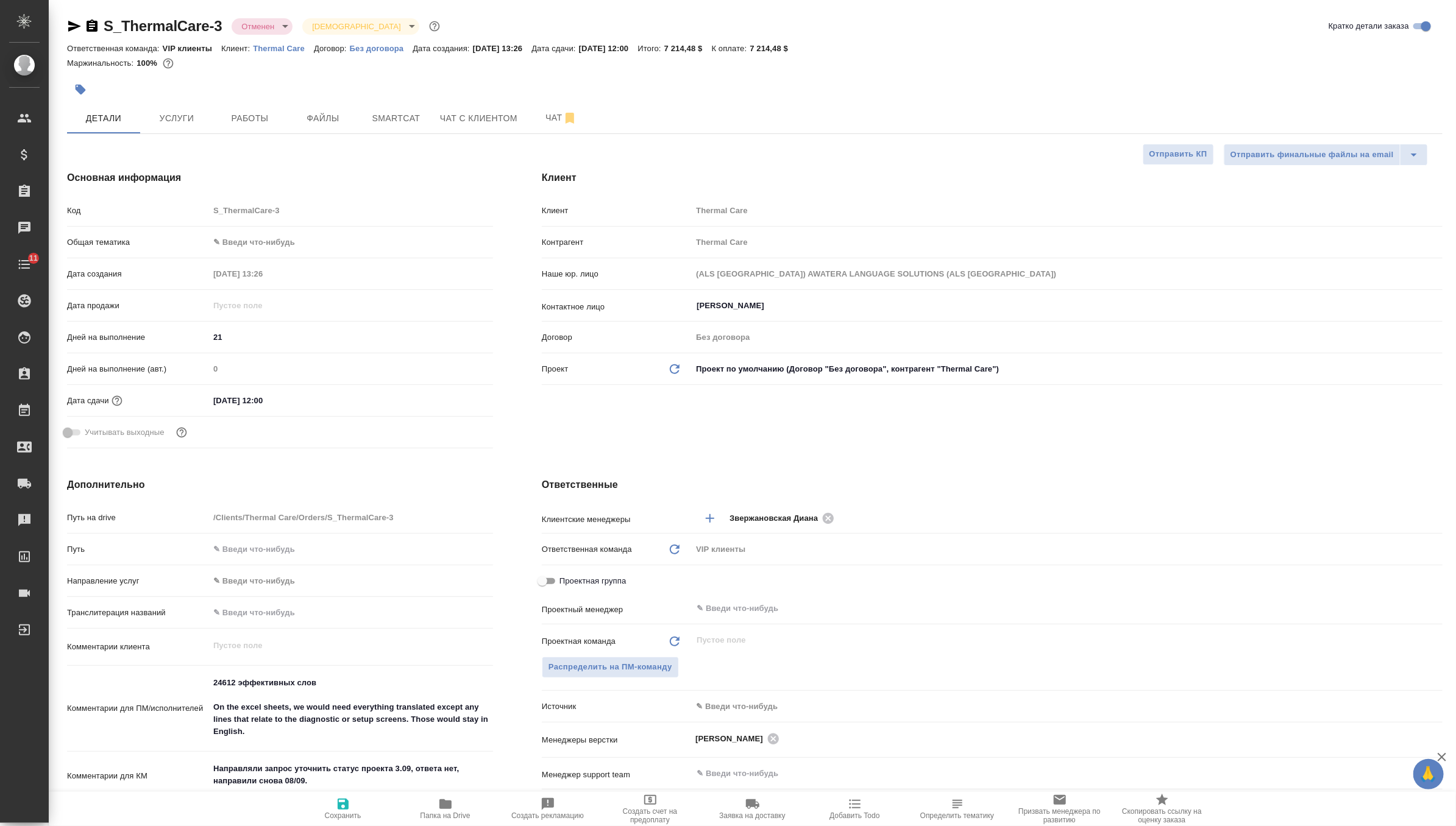
type textarea "x"
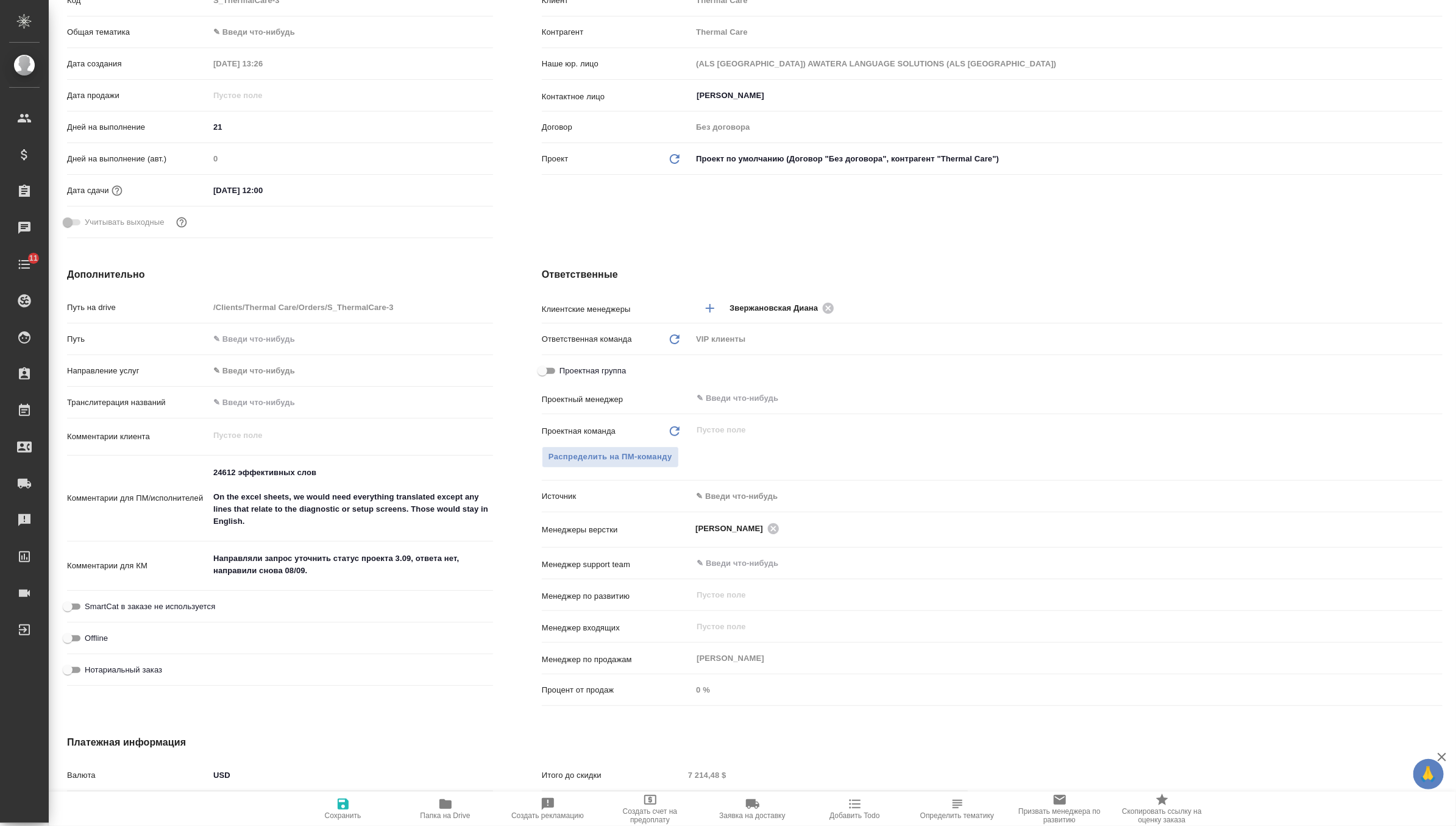
type textarea "x"
click at [320, 575] on textarea "Направляли запрос уточнить статус проекта 3.09, ответа нет, направили снова 08/…" at bounding box center [350, 565] width 284 height 33
type textarea "Направляли запрос уточнить статус проекта 3.09, ответа нет, направили снова 08/…"
type textarea "x"
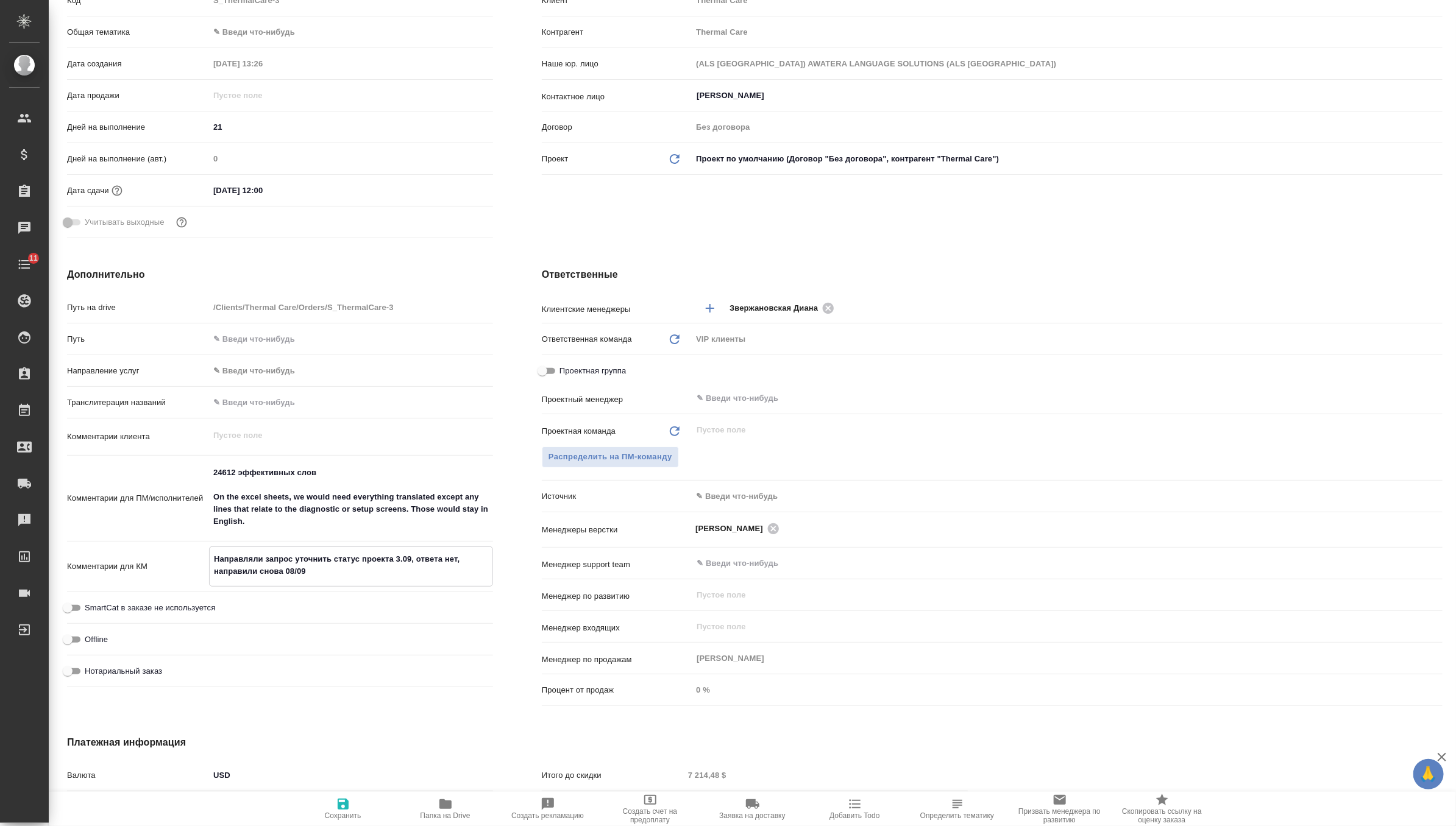
type textarea "x"
drag, startPoint x: 321, startPoint y: 573, endPoint x: 150, endPoint y: 541, distance: 174.0
click at [150, 541] on div "Путь на drive /Clients/Thermal Care/Orders/S_ThermalCare-3 Путь Направление усл…" at bounding box center [280, 495] width 426 height 396
type textarea "x"
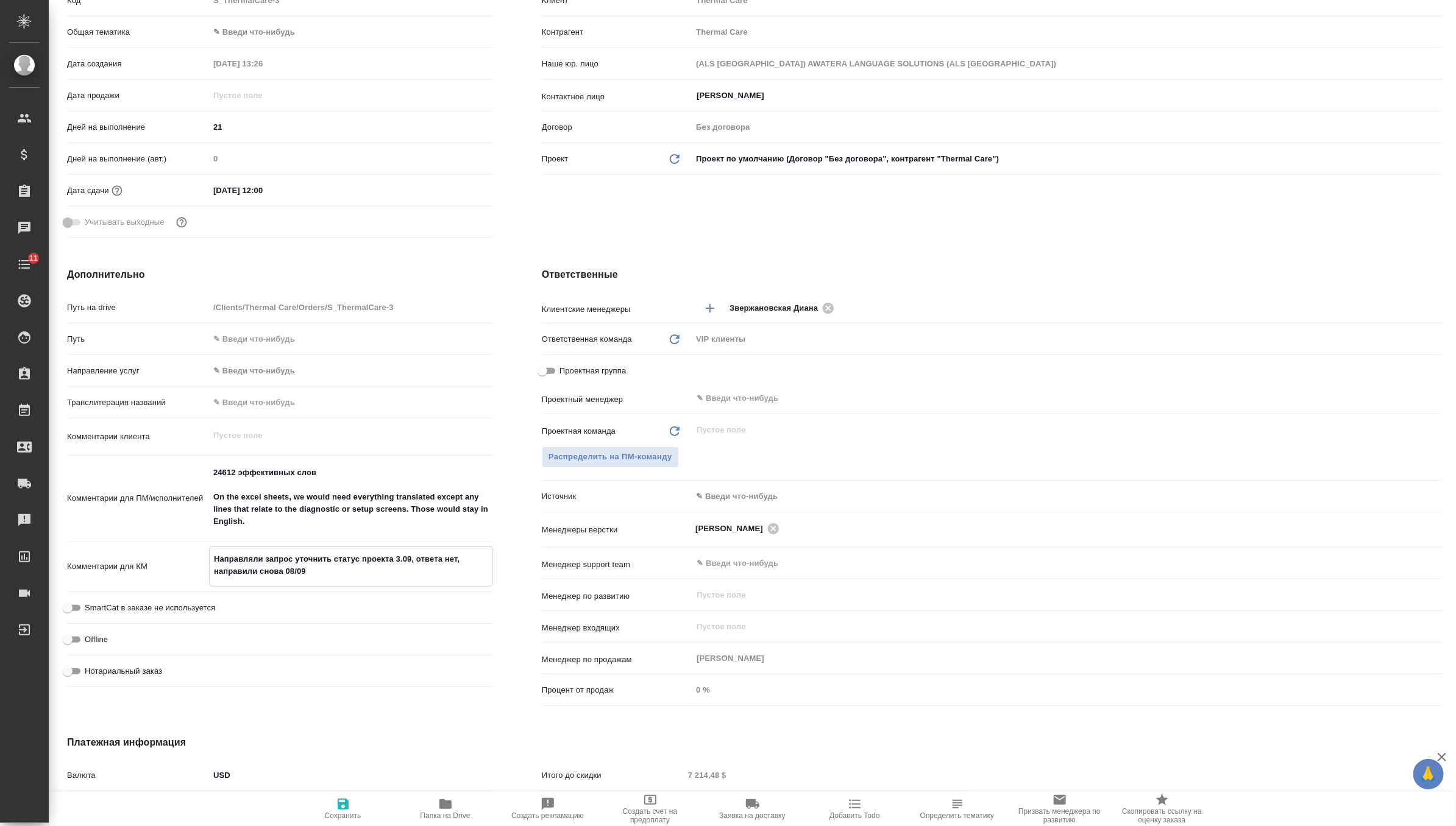
type textarea "0"
type textarea "x"
type textarea "09"
type textarea "x"
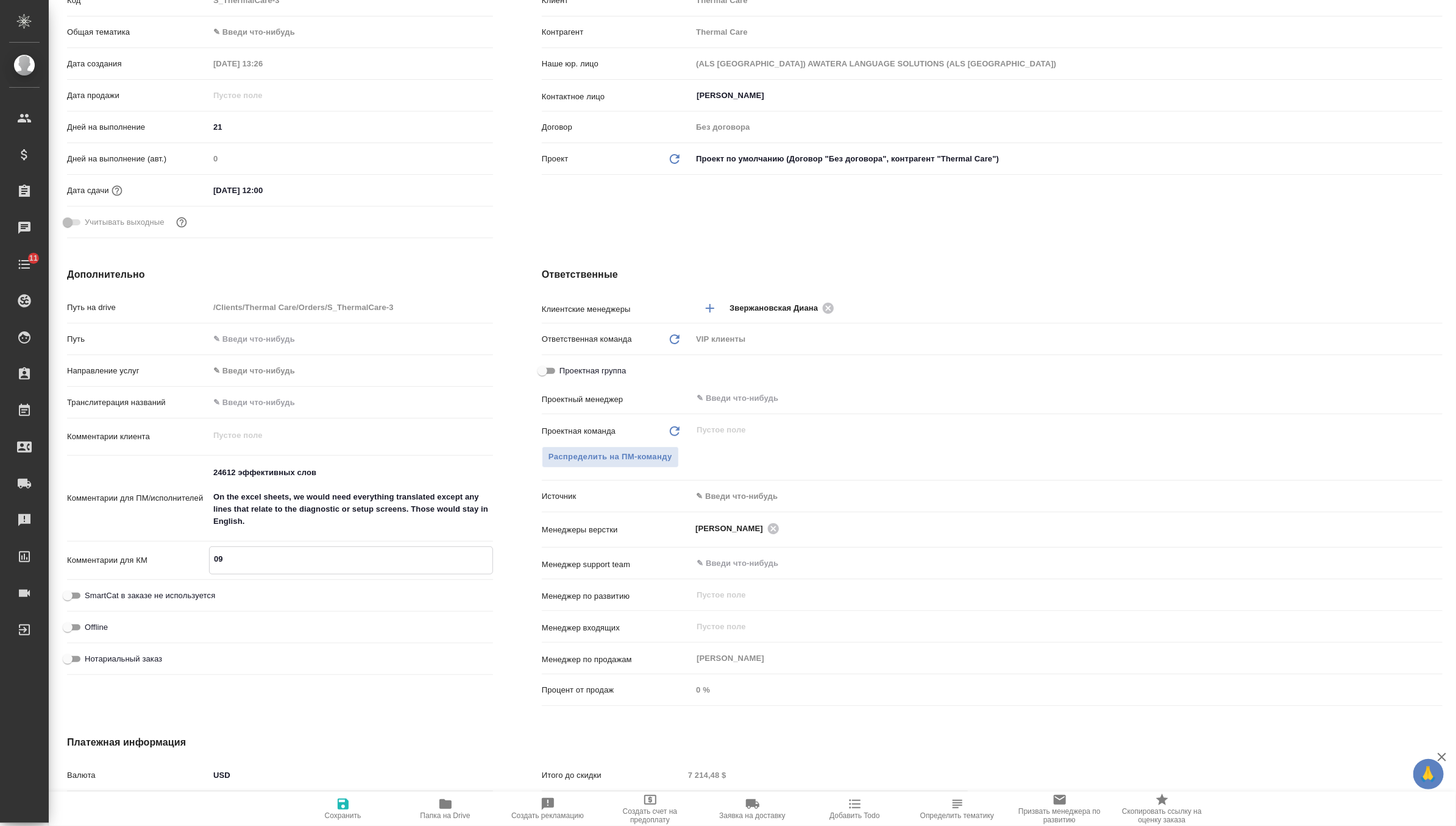
type textarea "x"
type textarea "09&"
type textarea "x"
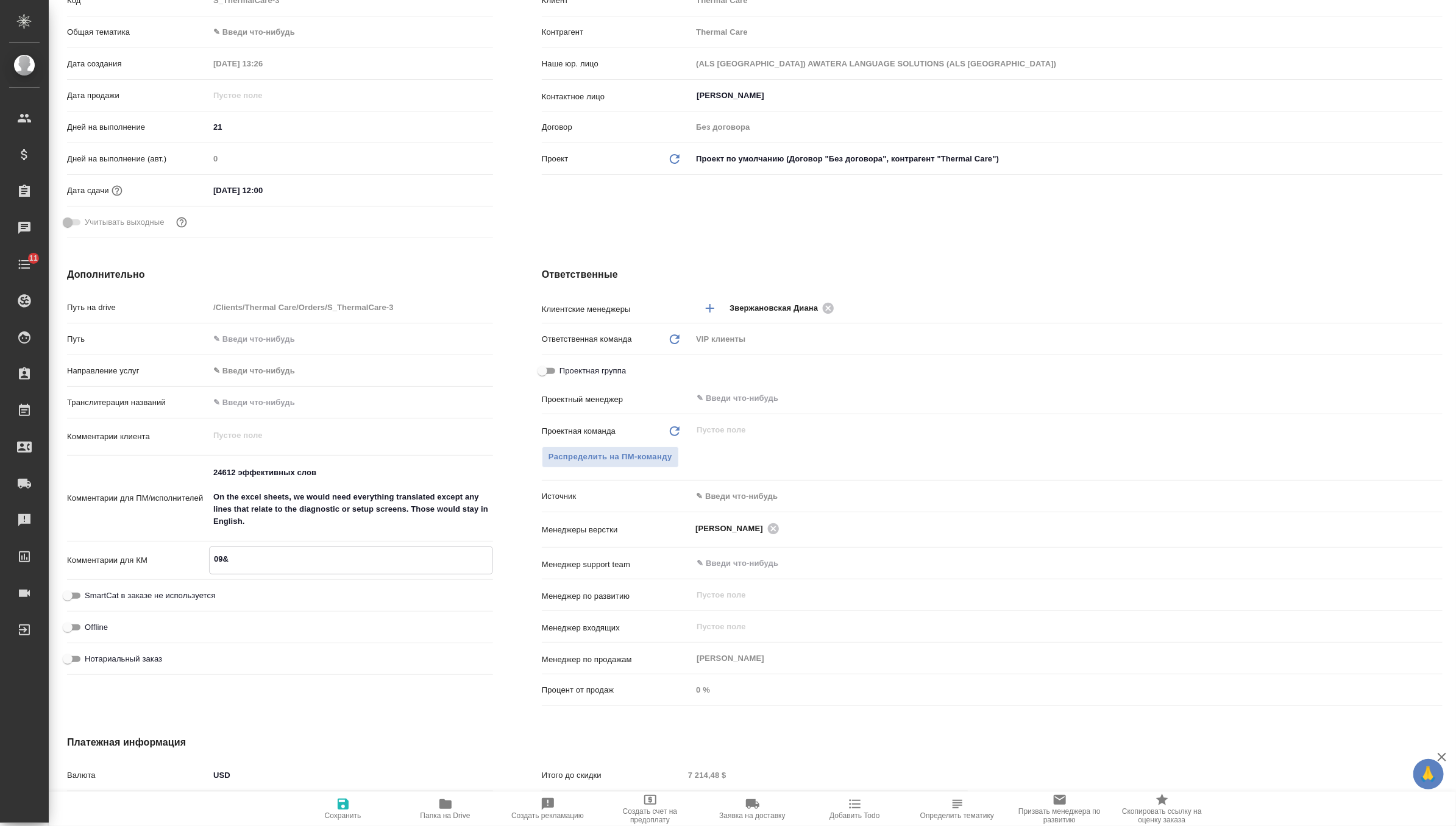
type textarea "09&0"
type textarea "x"
type textarea "09&09"
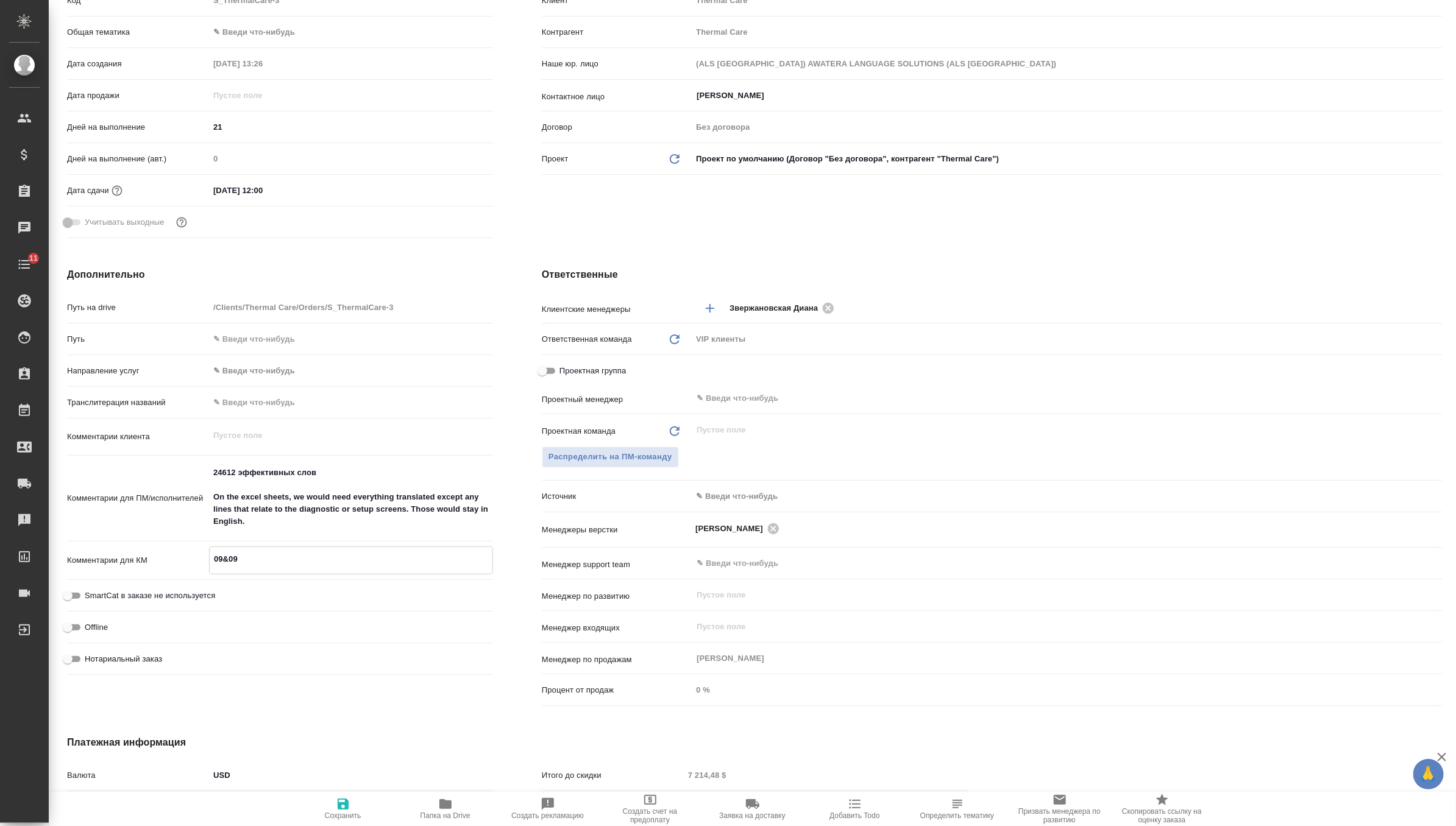
type textarea "x"
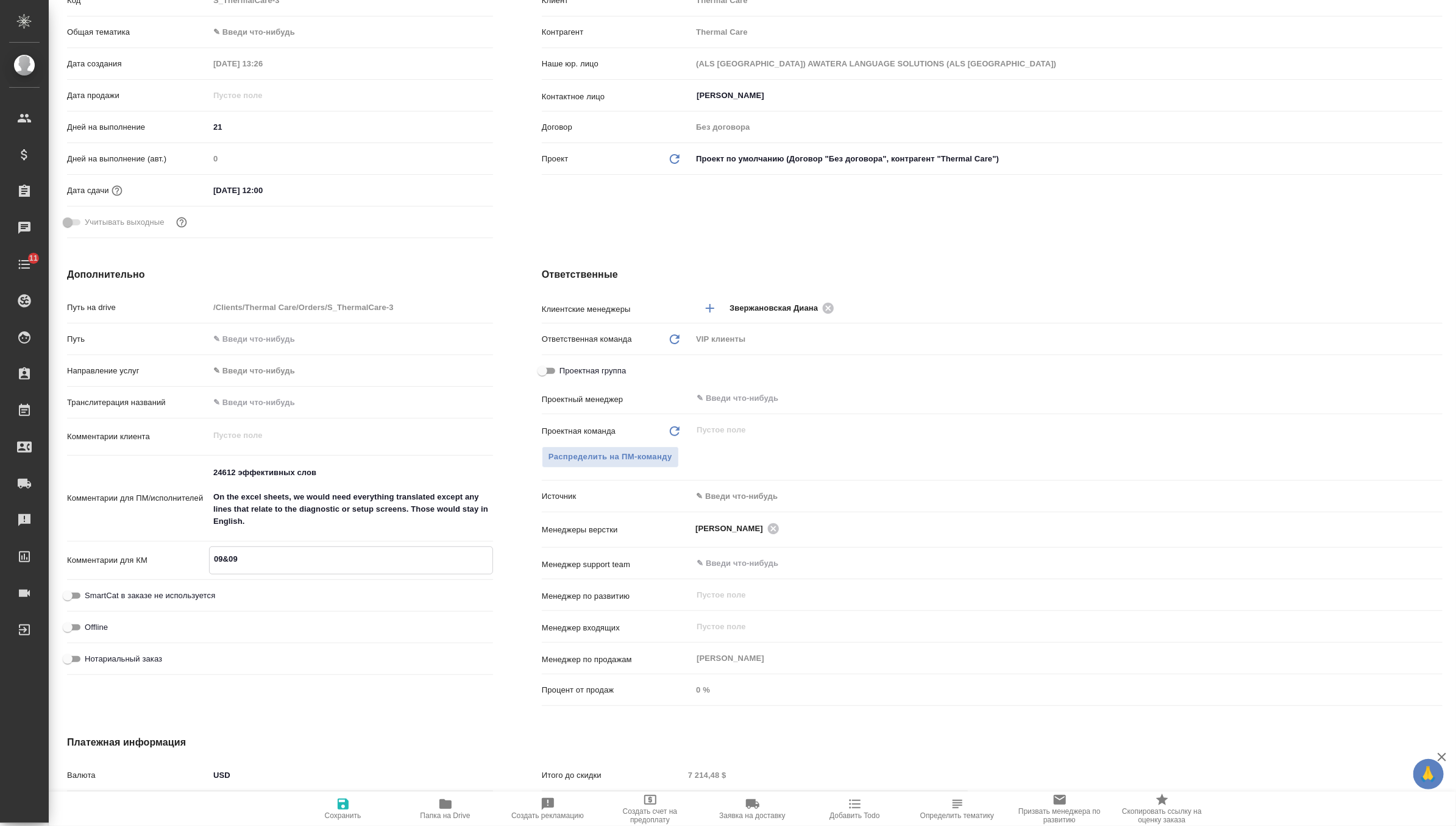
type textarea "09&09"
type textarea "x"
type textarea "09&09 j"
type textarea "x"
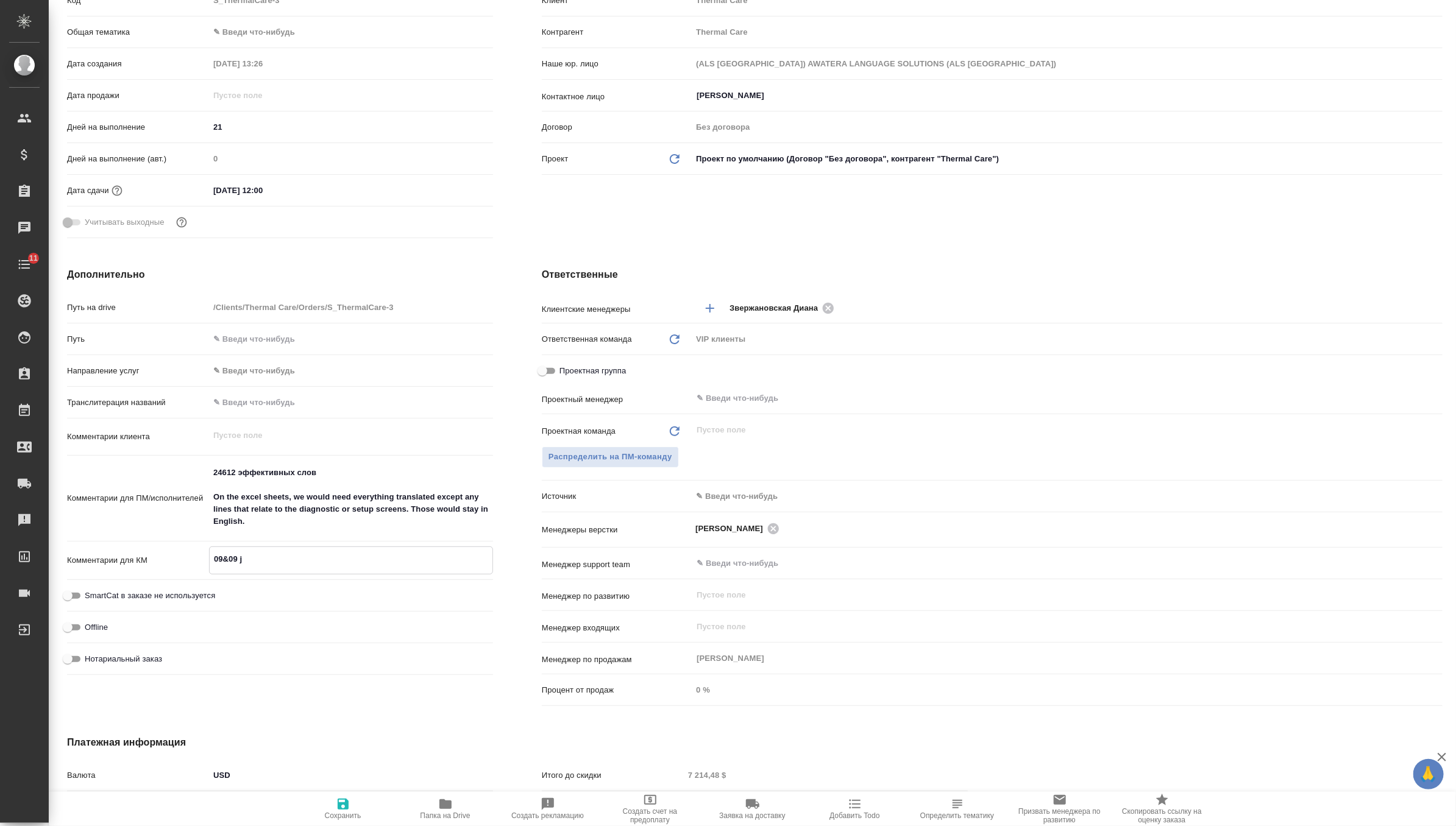
type textarea "x"
type textarea "09&09 jnd"
type textarea "x"
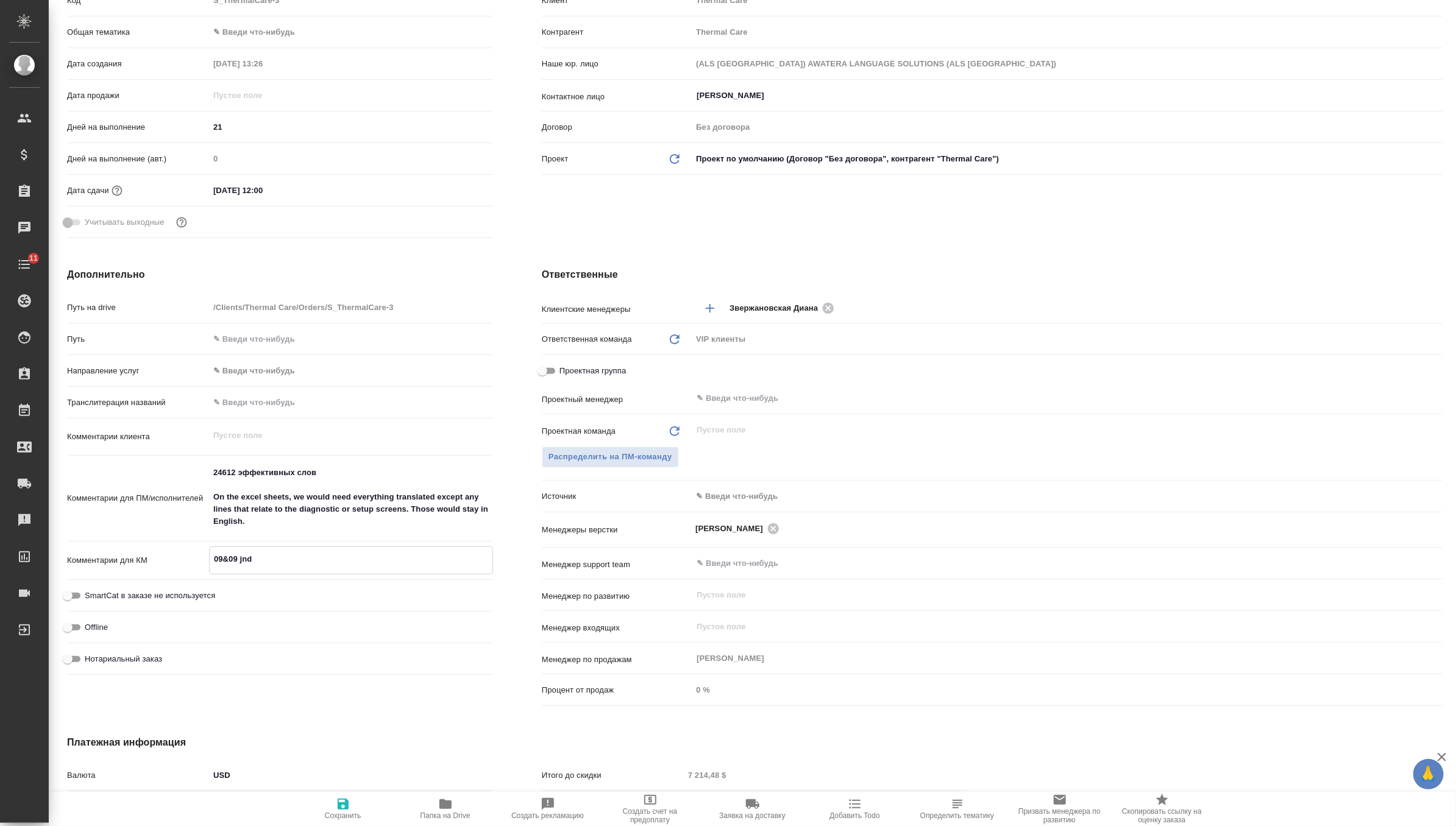
type textarea "09&09 jndt"
type textarea "x"
type textarea "09&09 jndtn"
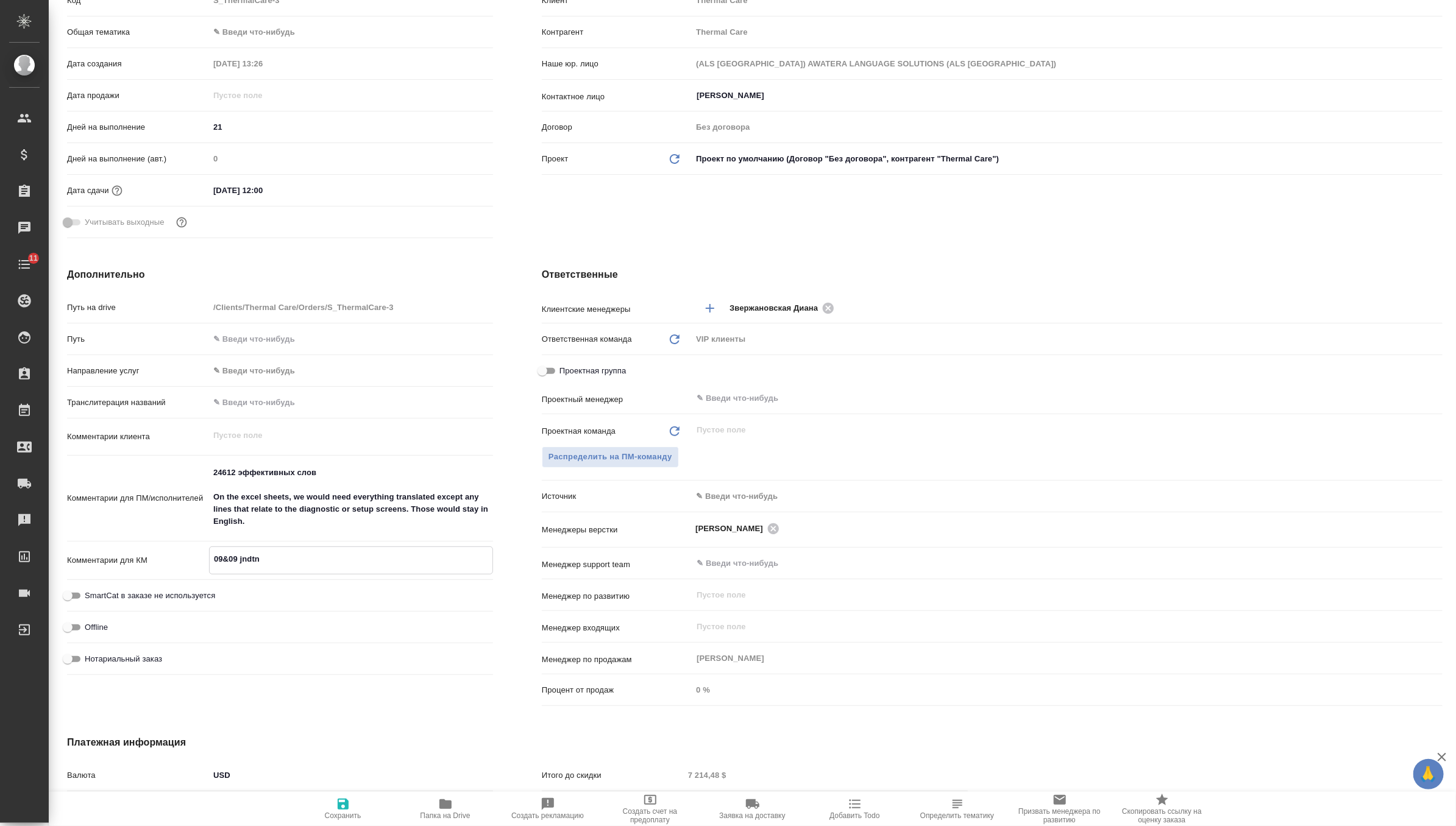
type textarea "x"
type textarea "09&09 jndtn%"
type textarea "x"
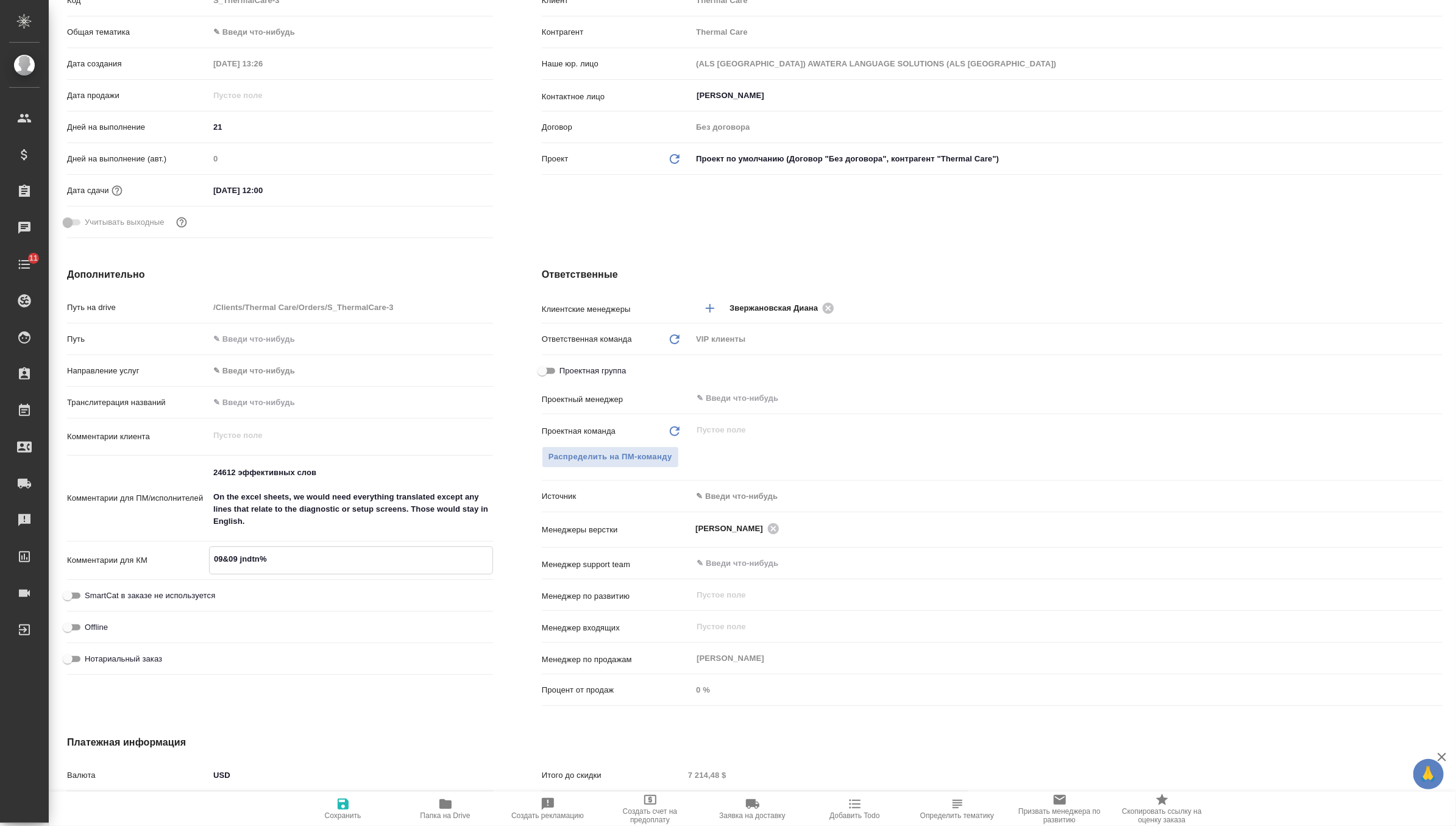
type textarea "x"
type textarea "09&09 jndtn%"
type textarea "x"
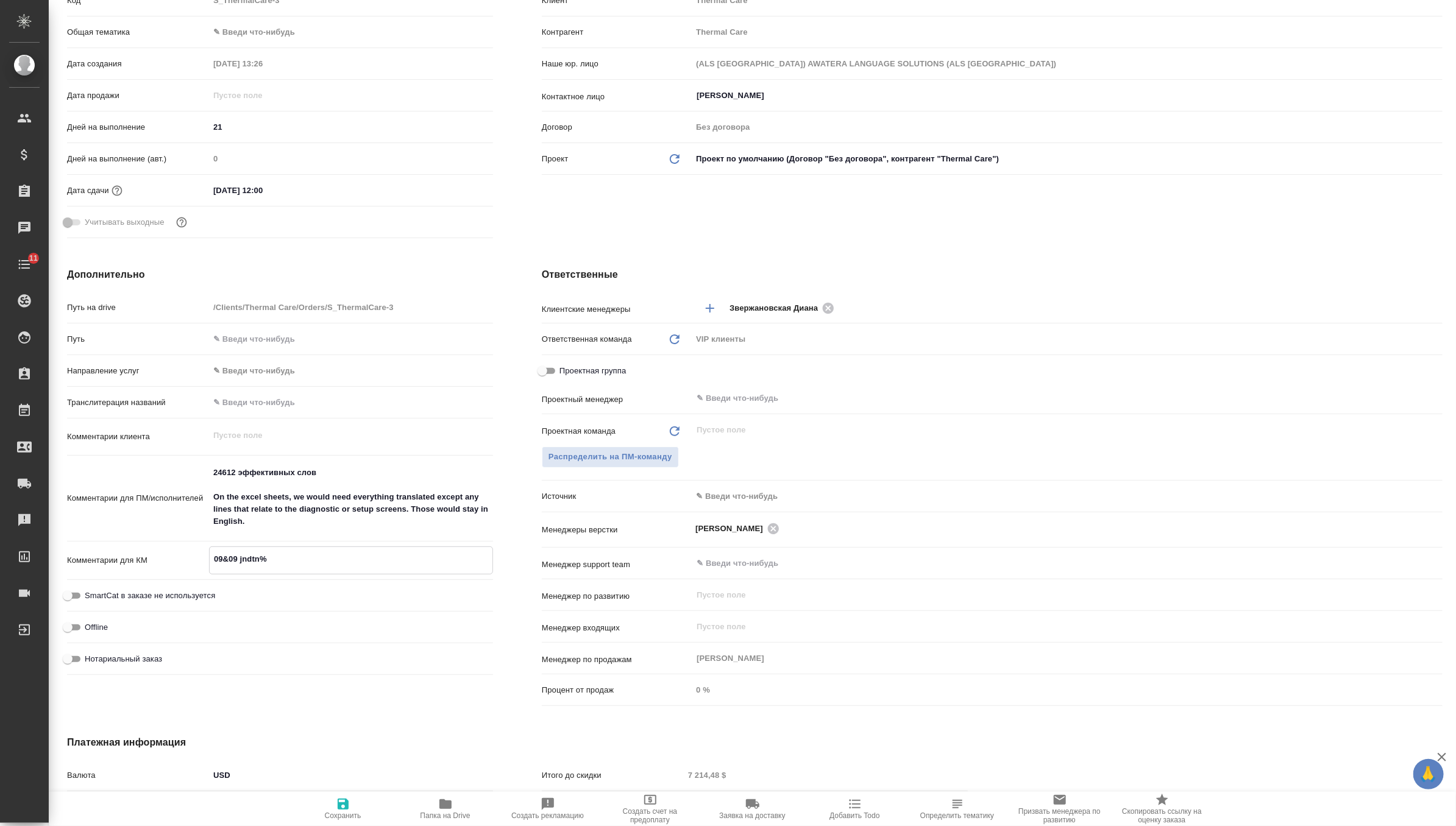
type textarea "x"
type textarea "09&09 jndtn%"
type textarea "x"
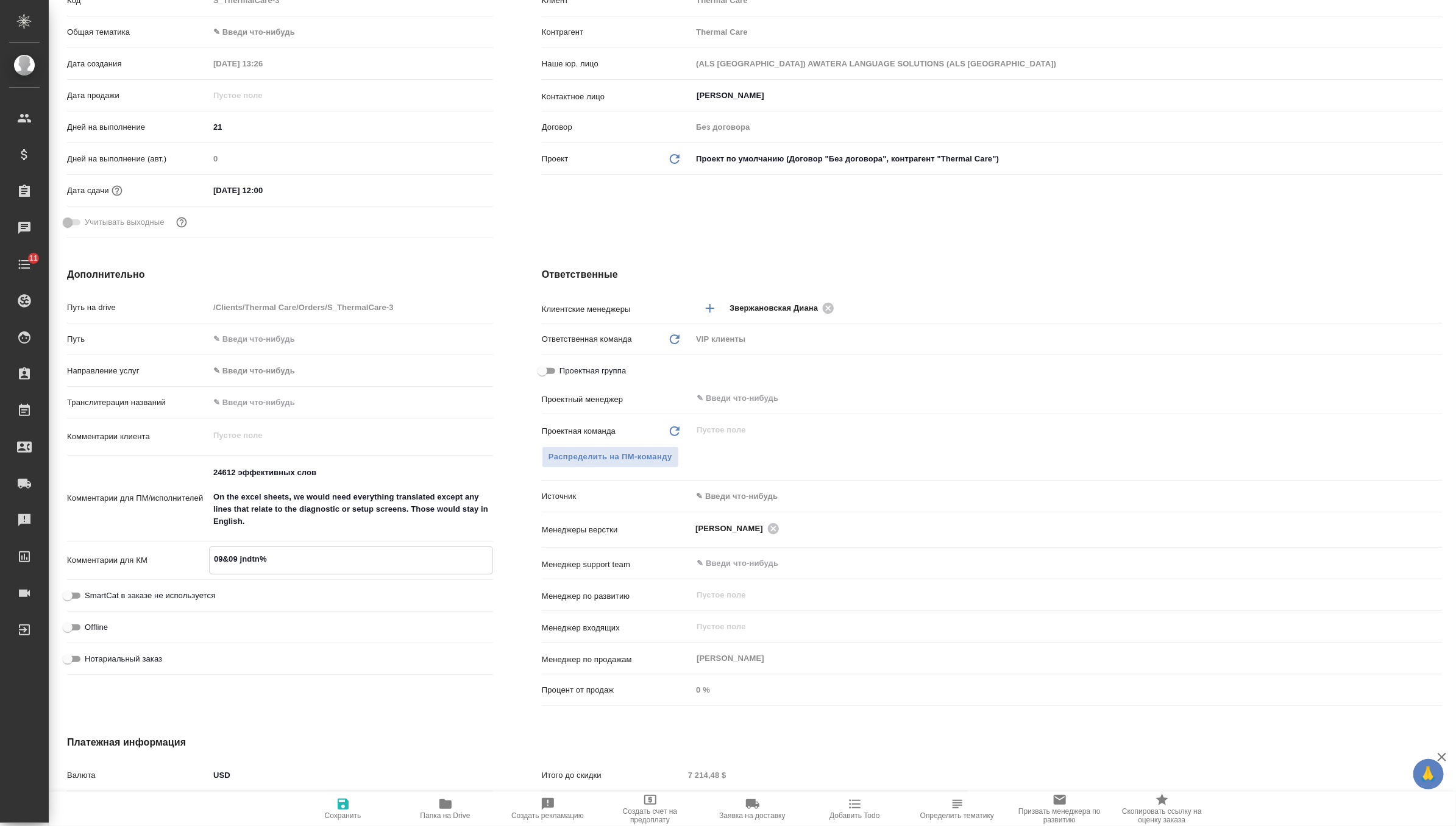
type textarea "09&09 jndtn"
type textarea "x"
type textarea "09&09 jndt"
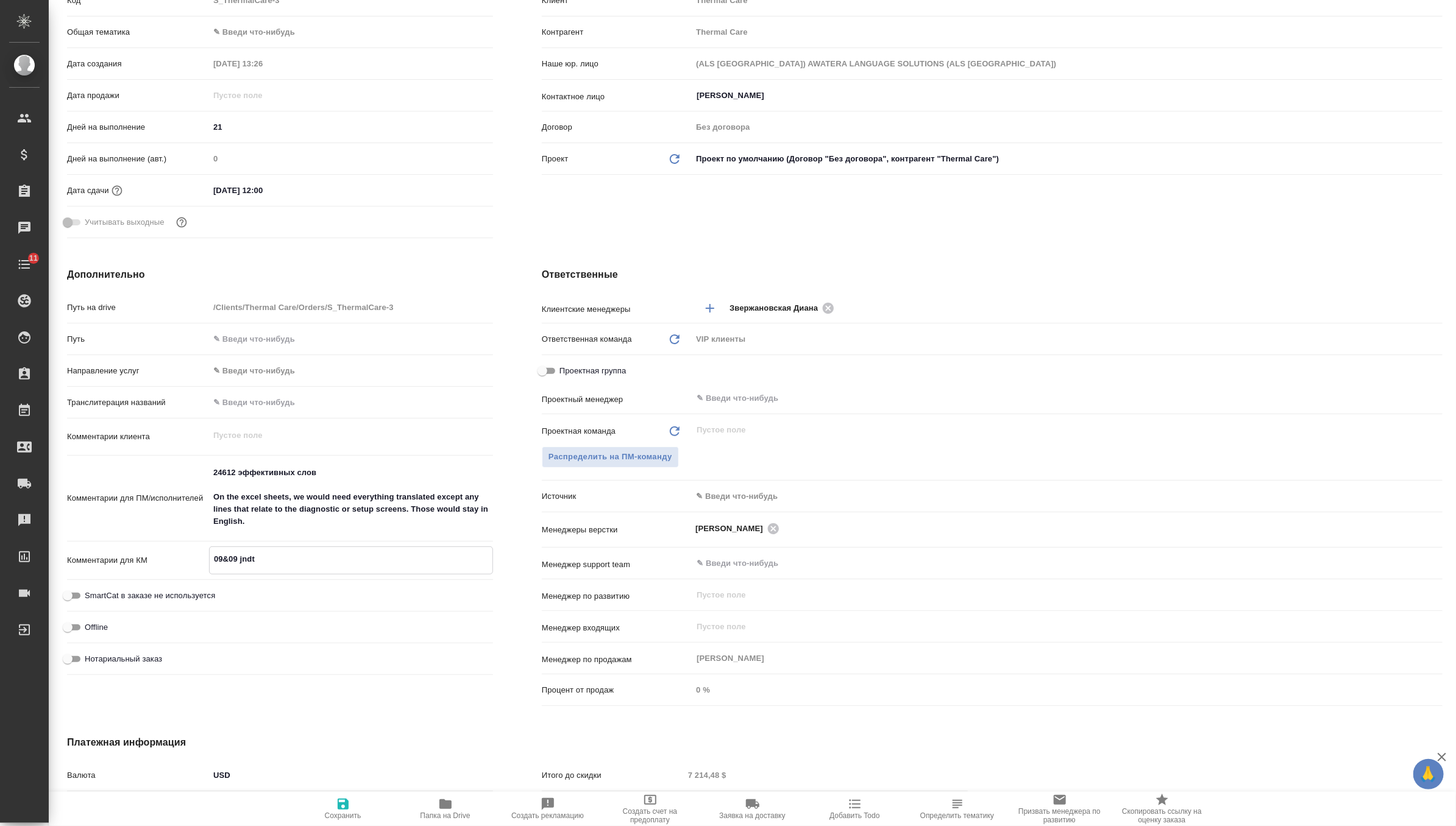
type textarea "x"
type textarea "09&09 jnd"
type textarea "x"
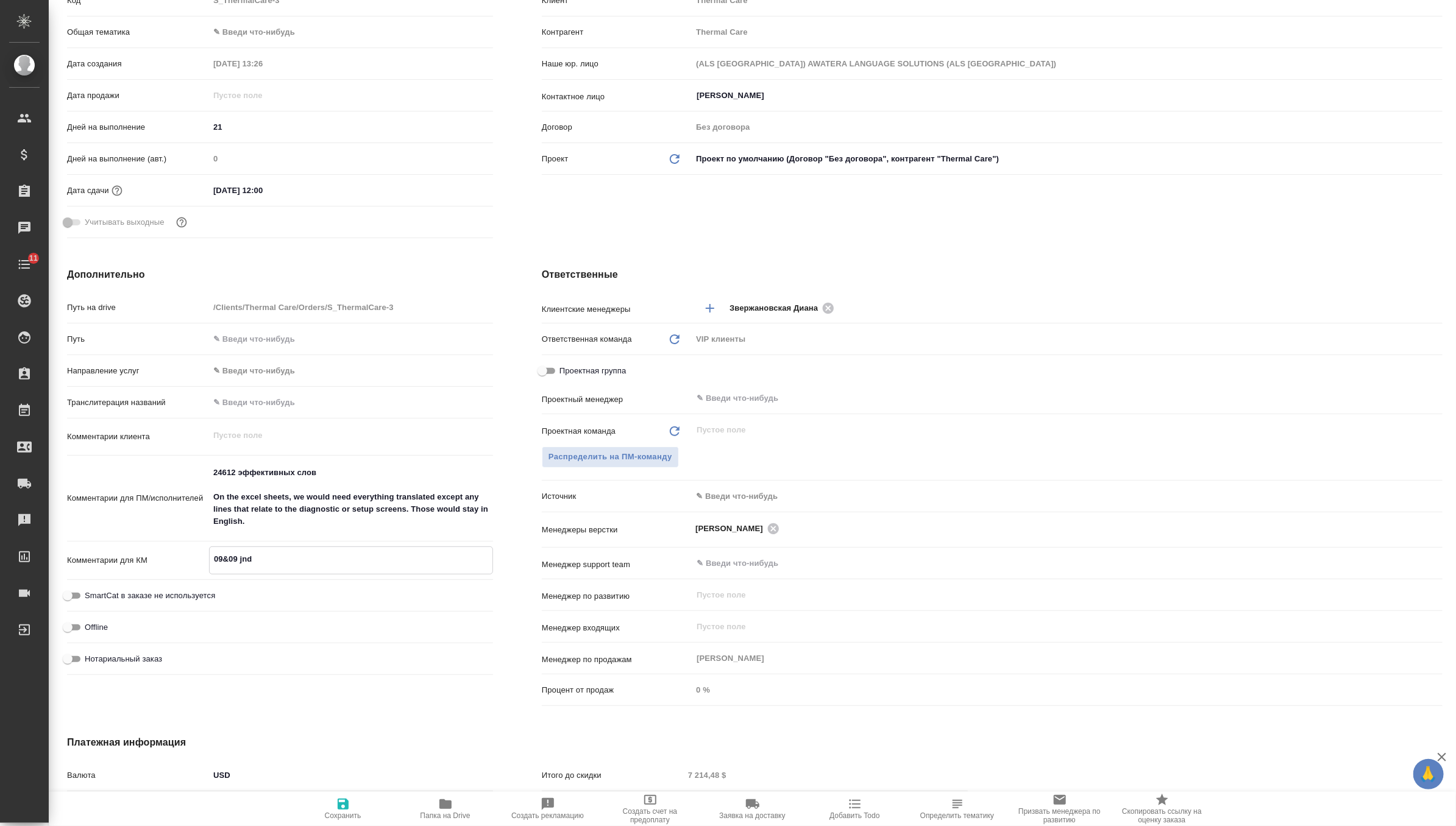
type textarea "x"
type textarea "09&09 jn"
type textarea "x"
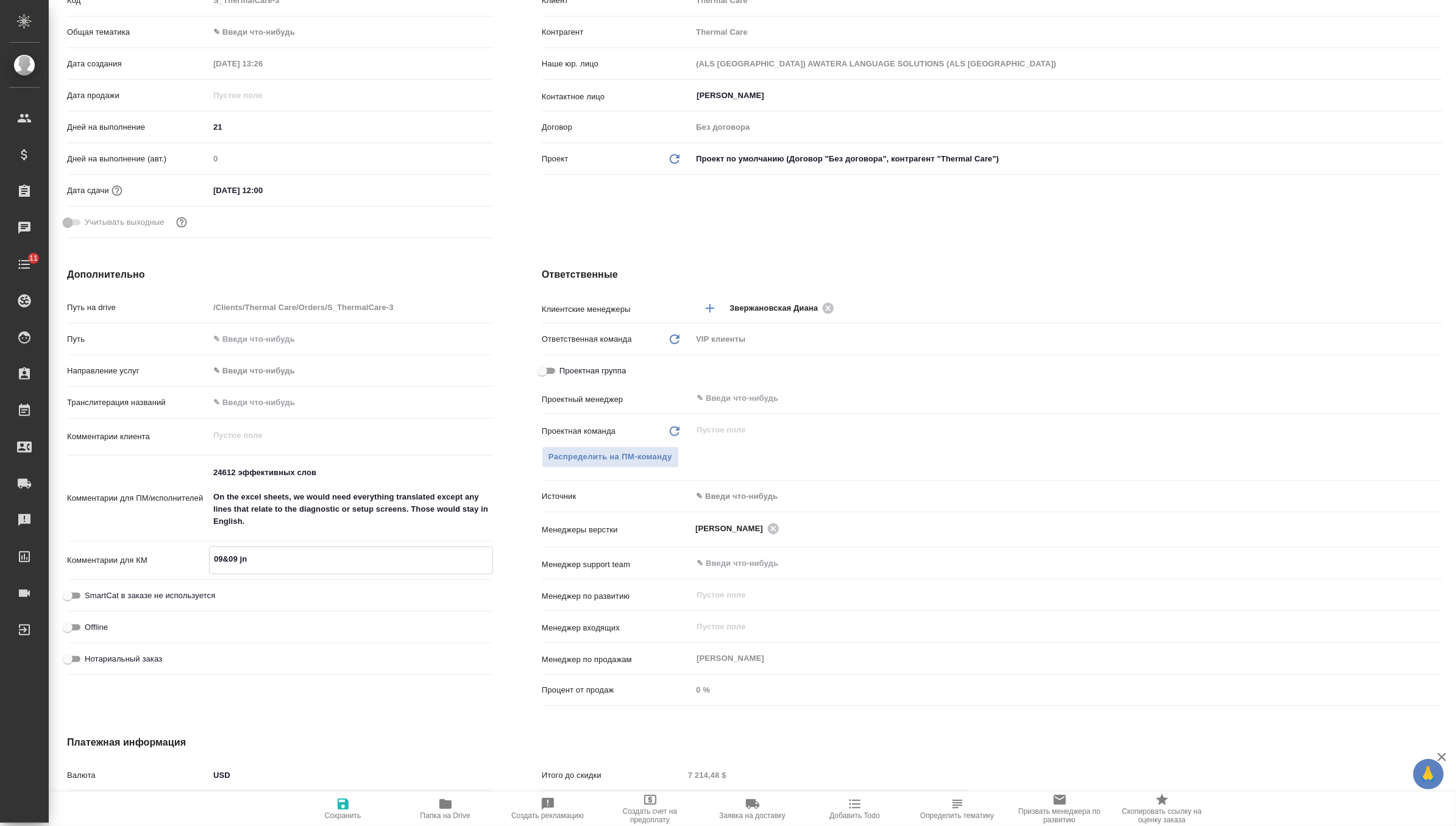
type textarea "x"
type textarea "09&09 j"
type textarea "x"
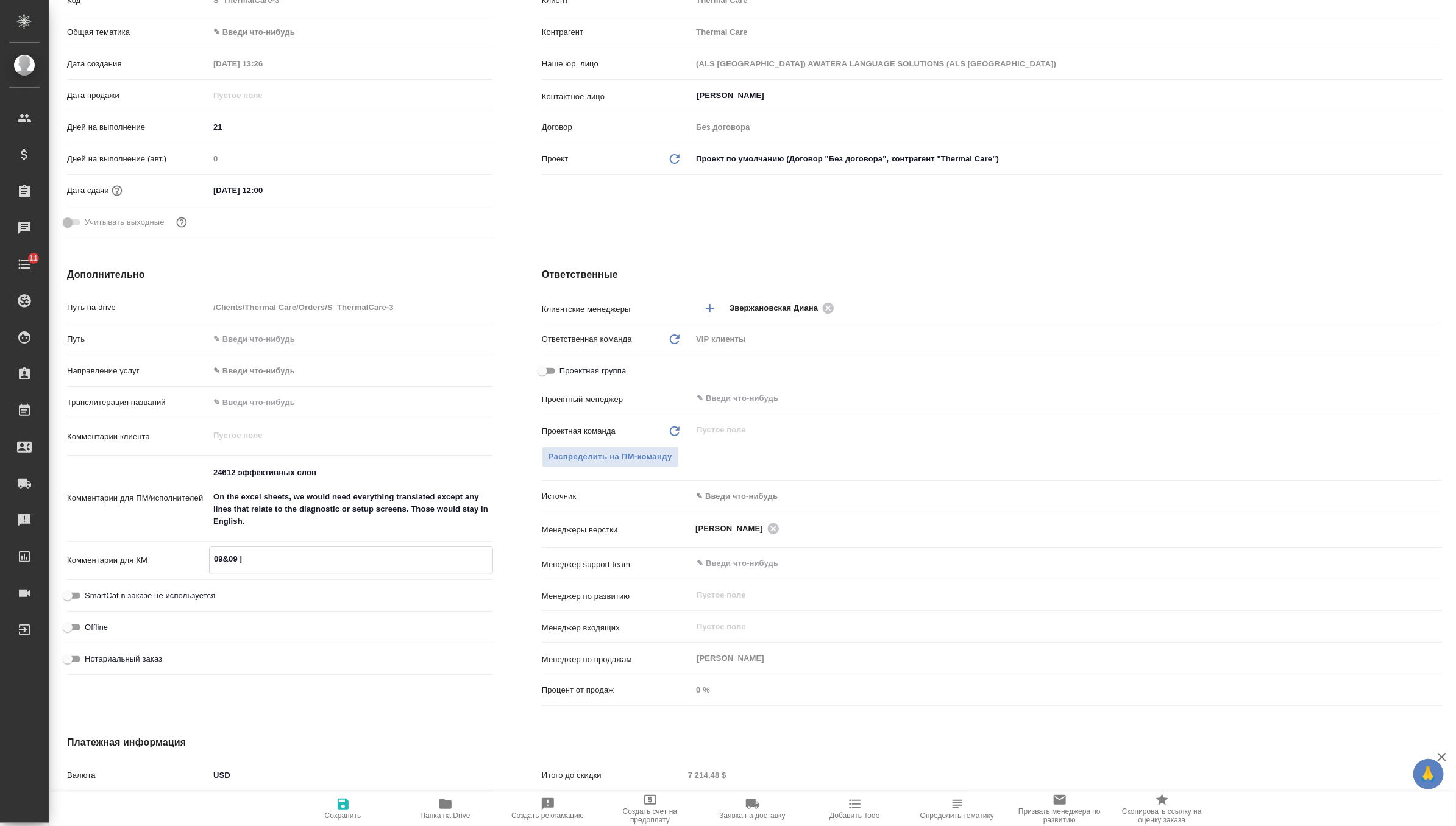
type textarea "09&09"
type textarea "x"
type textarea "09&09"
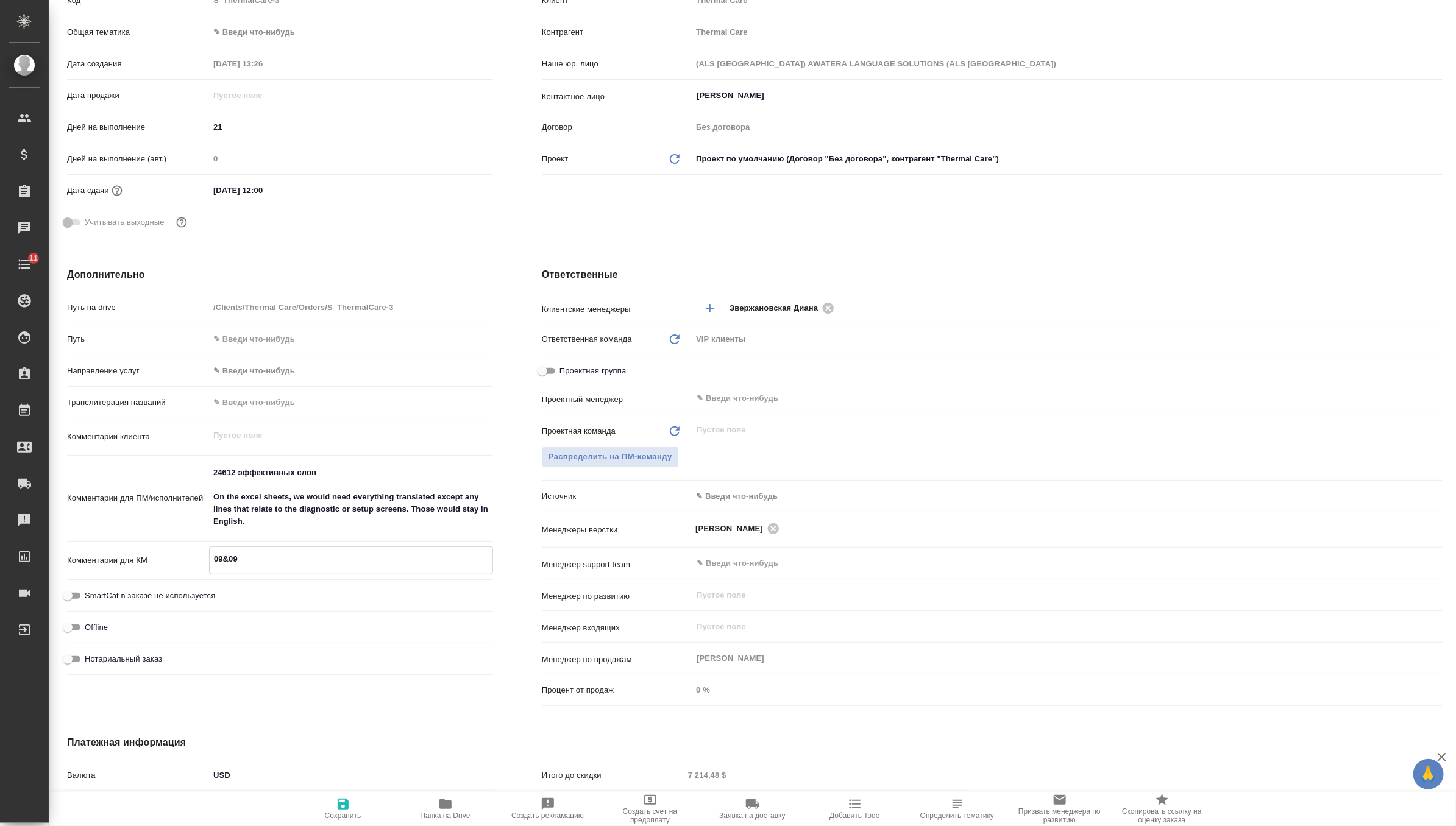
type textarea "x"
type textarea "09&0"
type textarea "x"
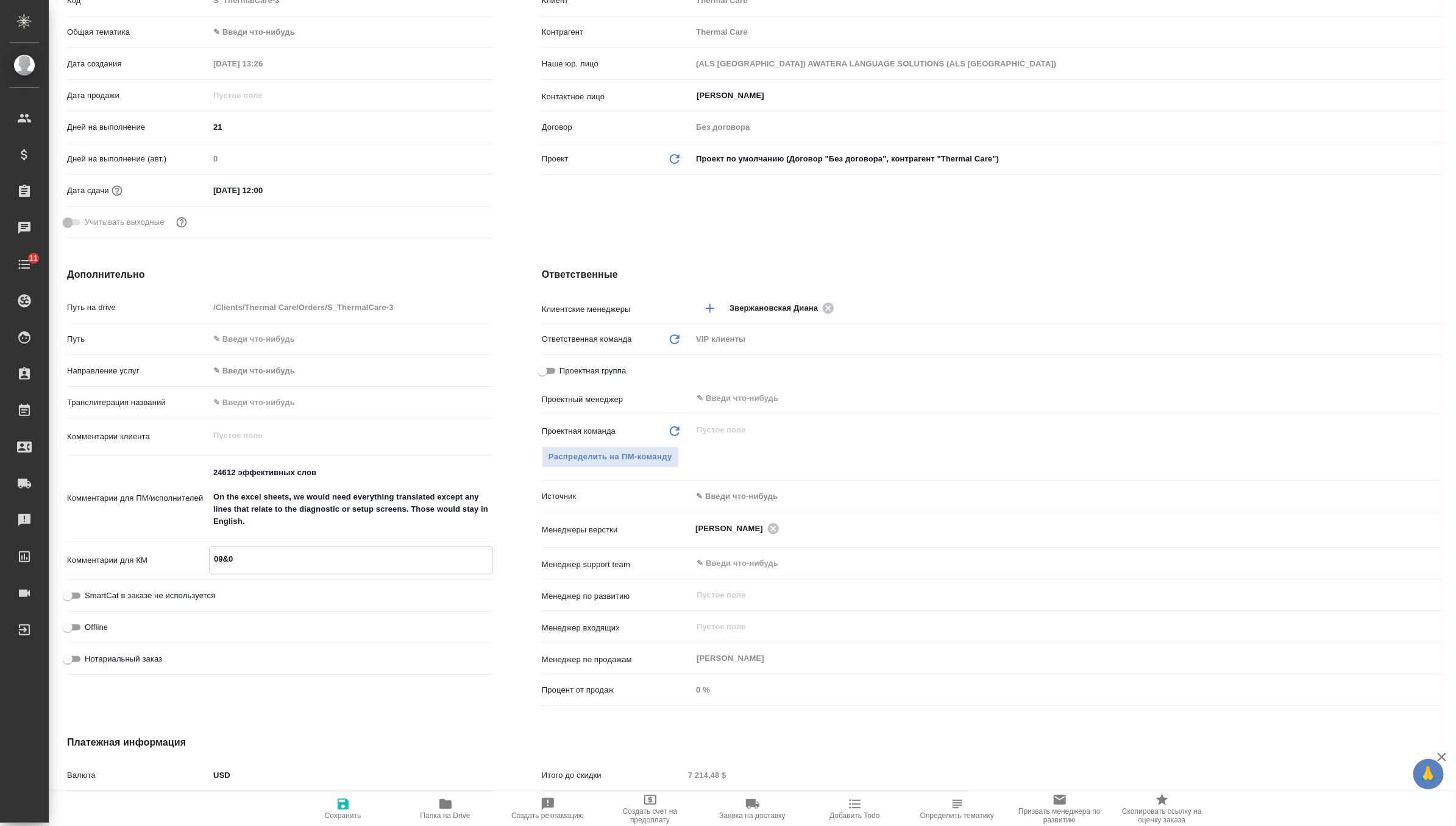
type textarea "x"
type textarea "09&"
type textarea "x"
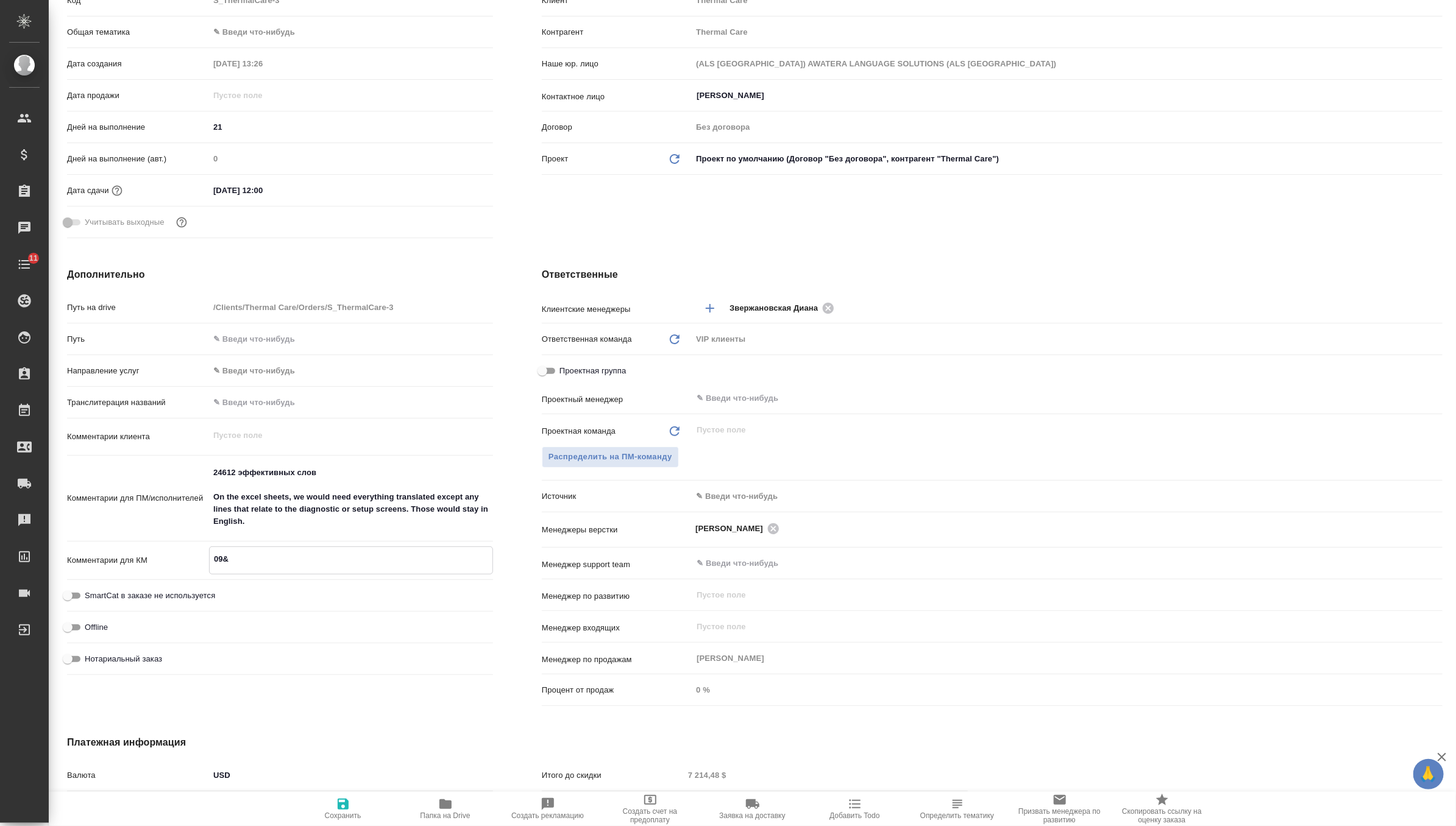
type textarea "x"
type textarea "09"
type textarea "x"
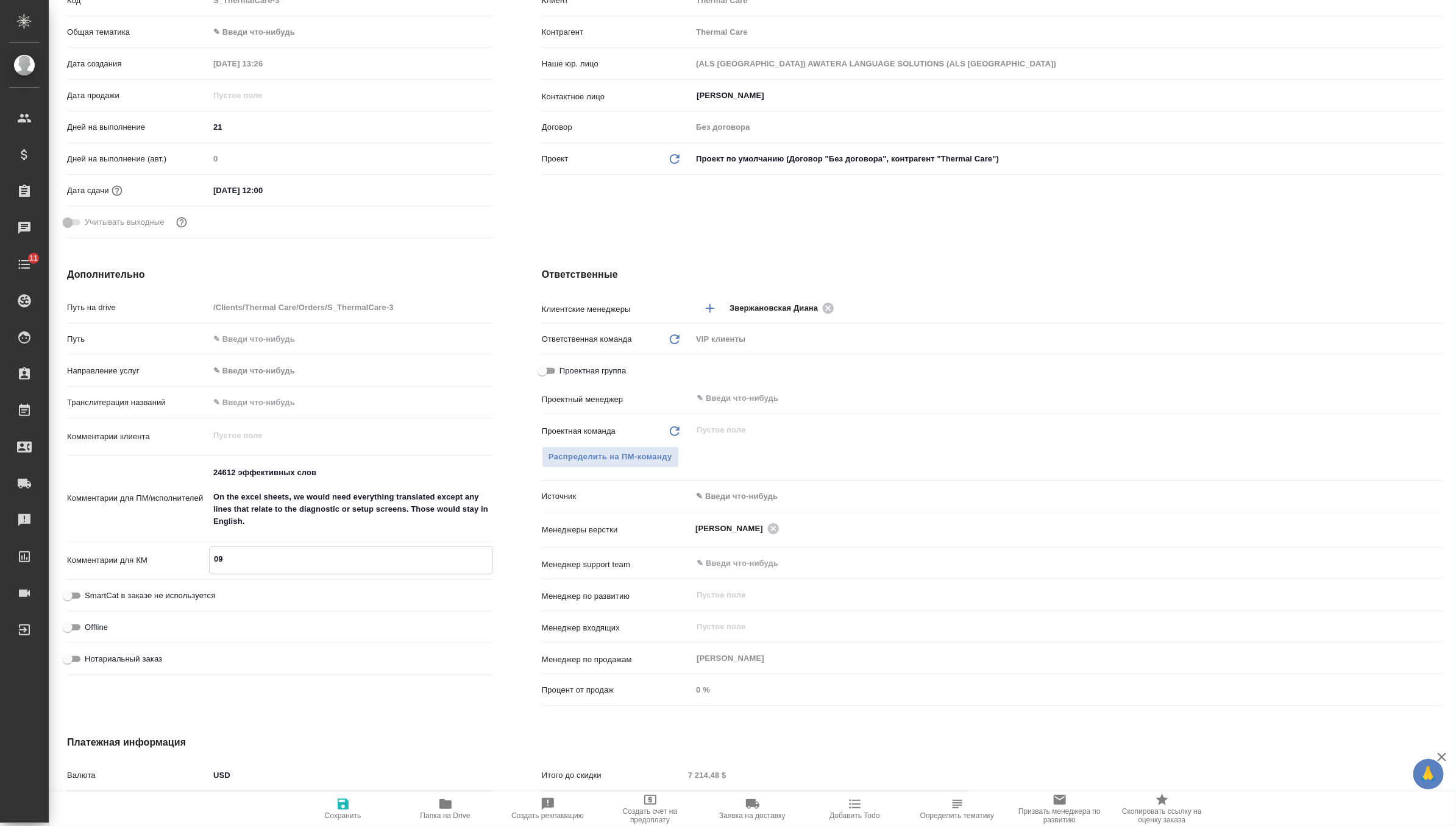
type textarea "x"
type textarea "09."
type textarea "x"
type textarea "09.0"
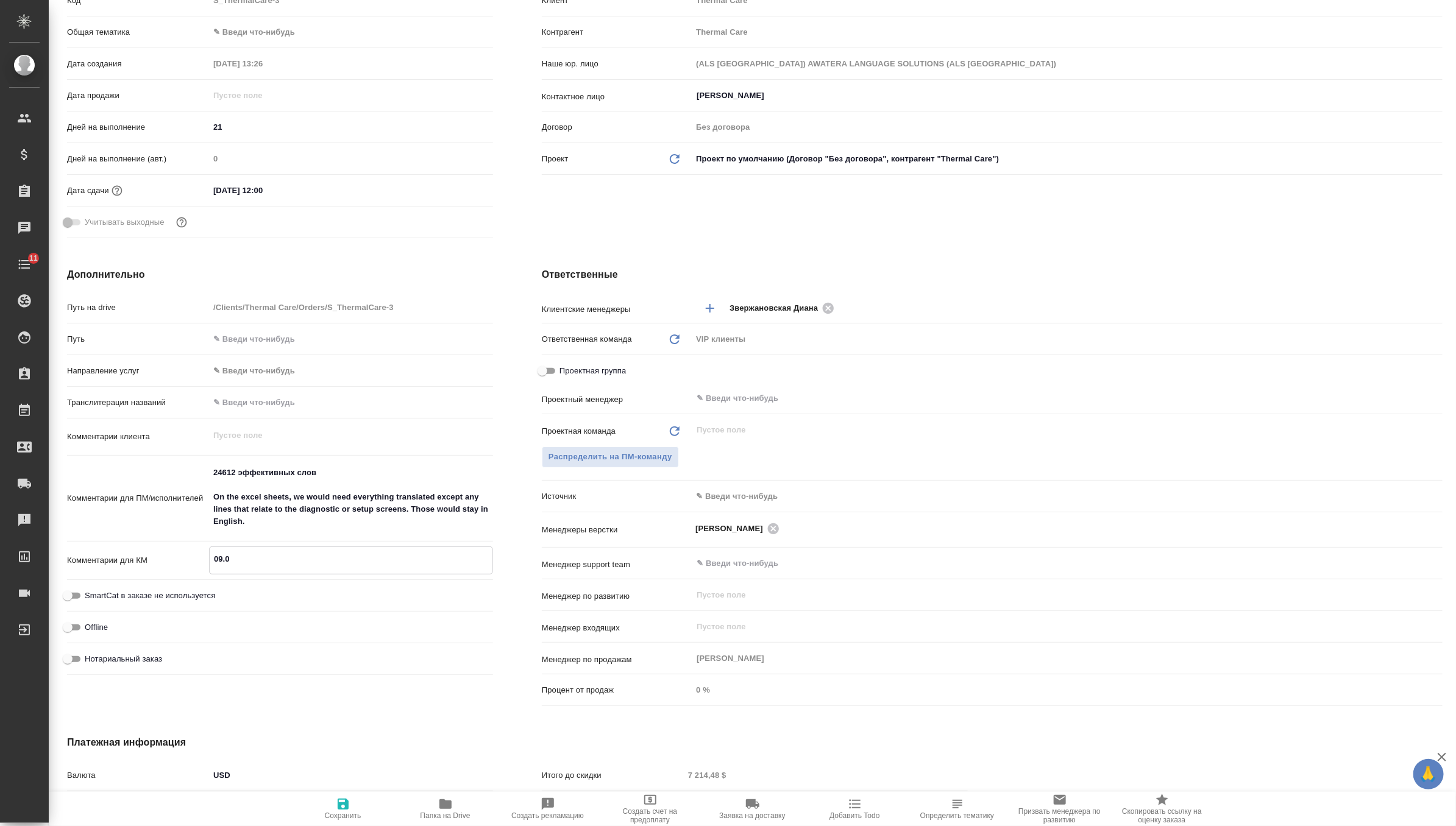
type textarea "x"
type textarea "09.09"
type textarea "x"
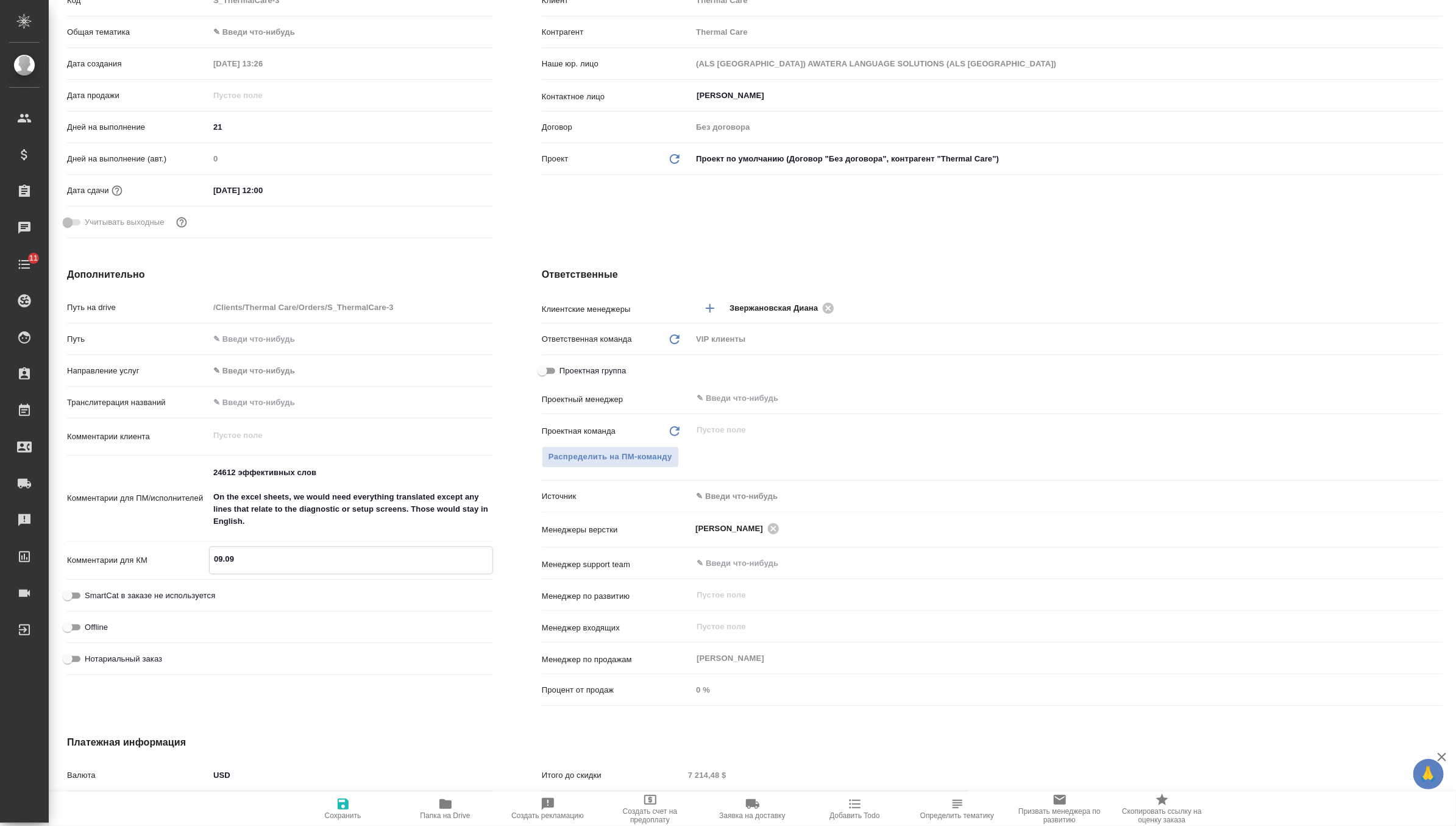
type textarea "x"
type textarea "09.09"
type textarea "x"
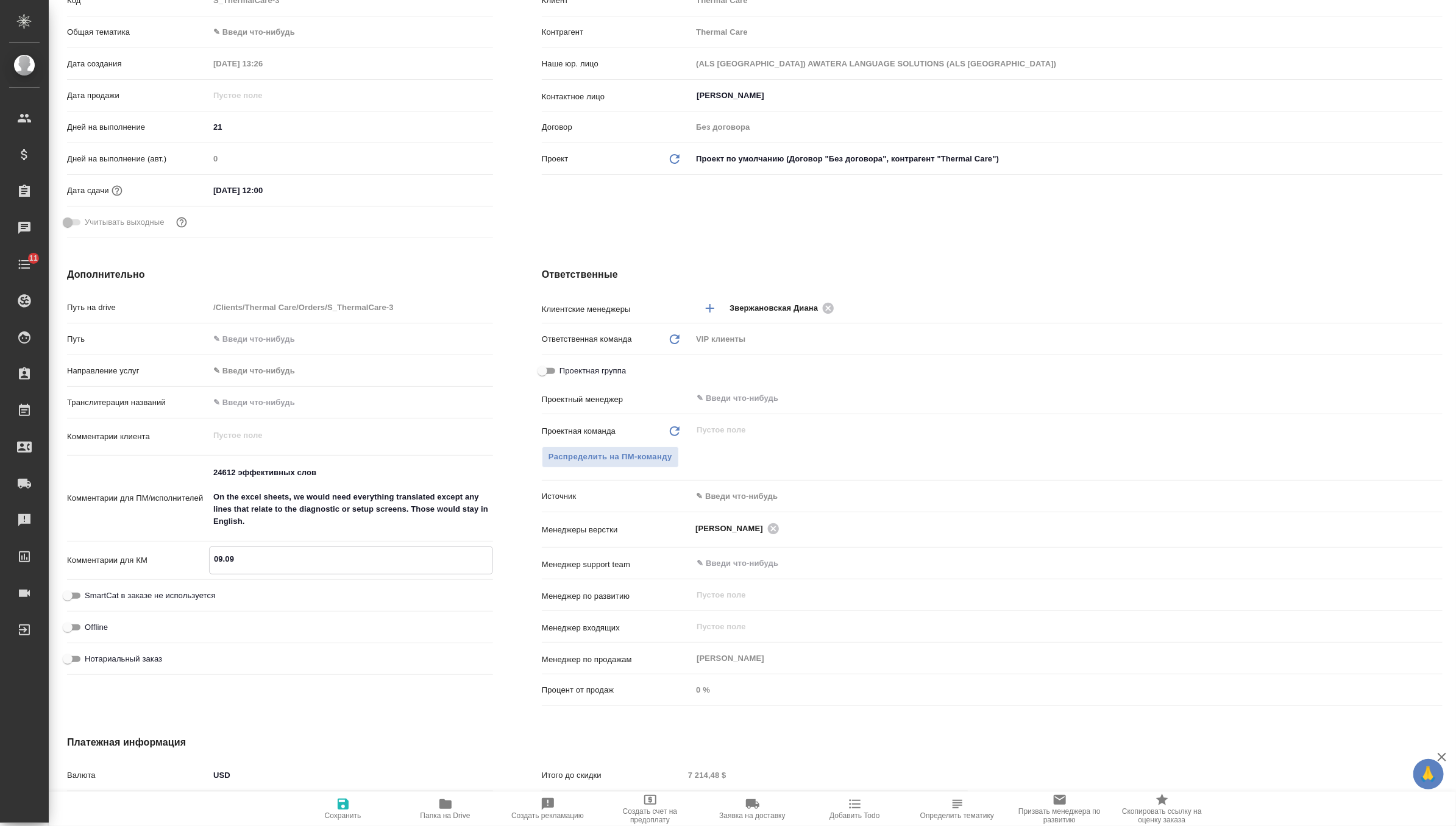
type textarea "x"
type textarea "09.09 о"
type textarea "x"
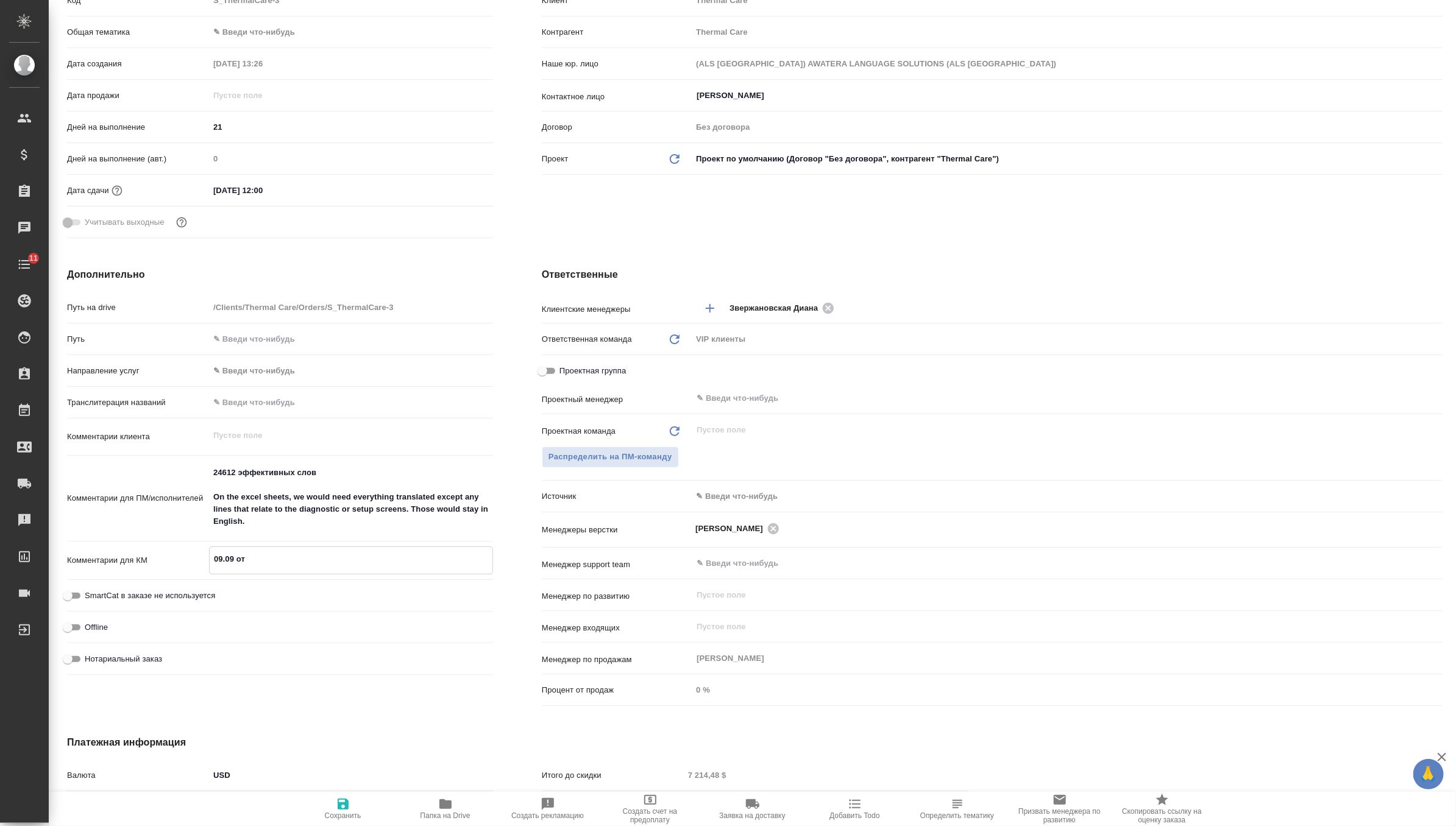
type textarea "09.09 отв"
type textarea "x"
type textarea "09.09 отве"
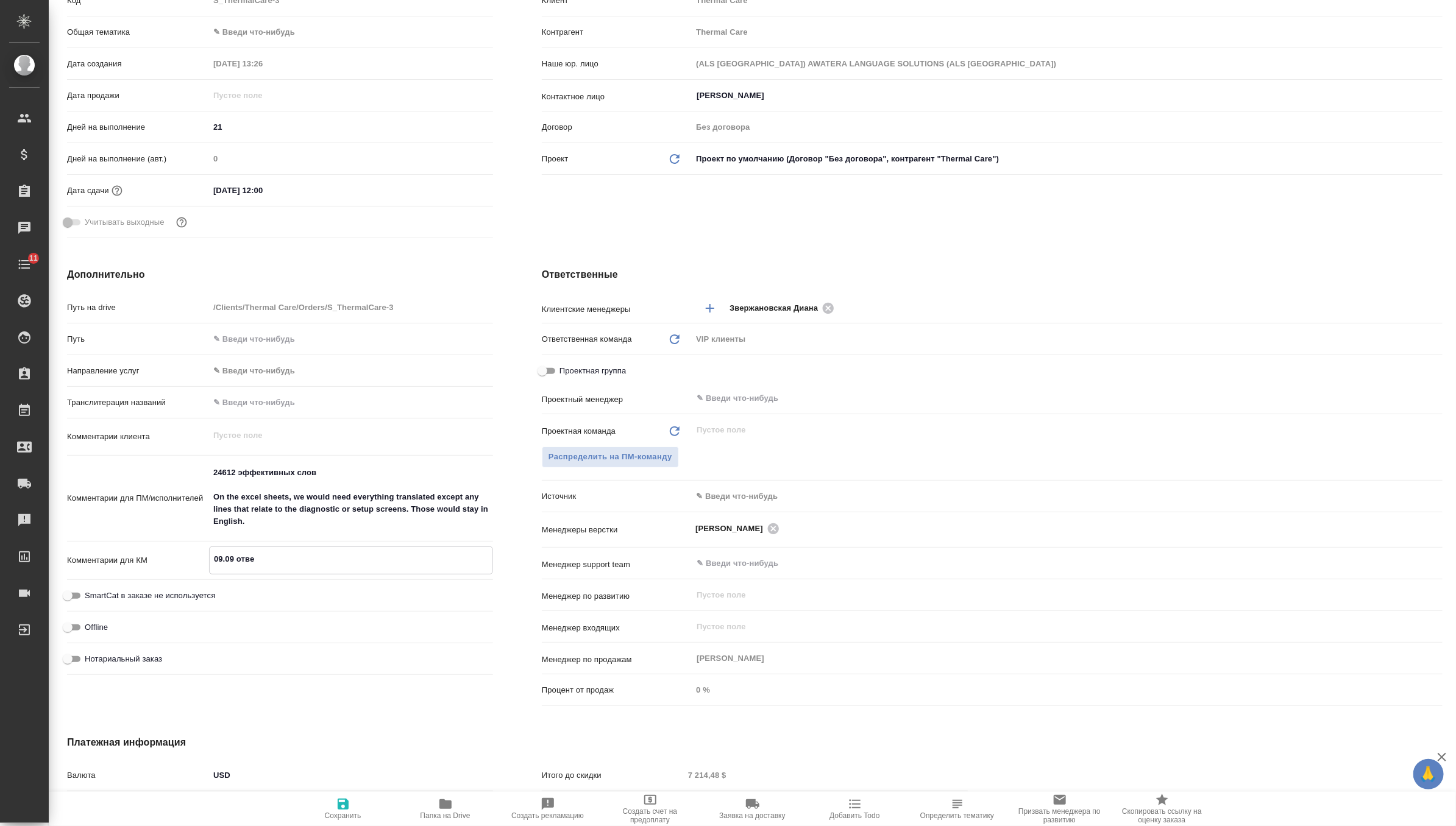
type textarea "x"
type textarea "09.09 ответ"
type textarea "x"
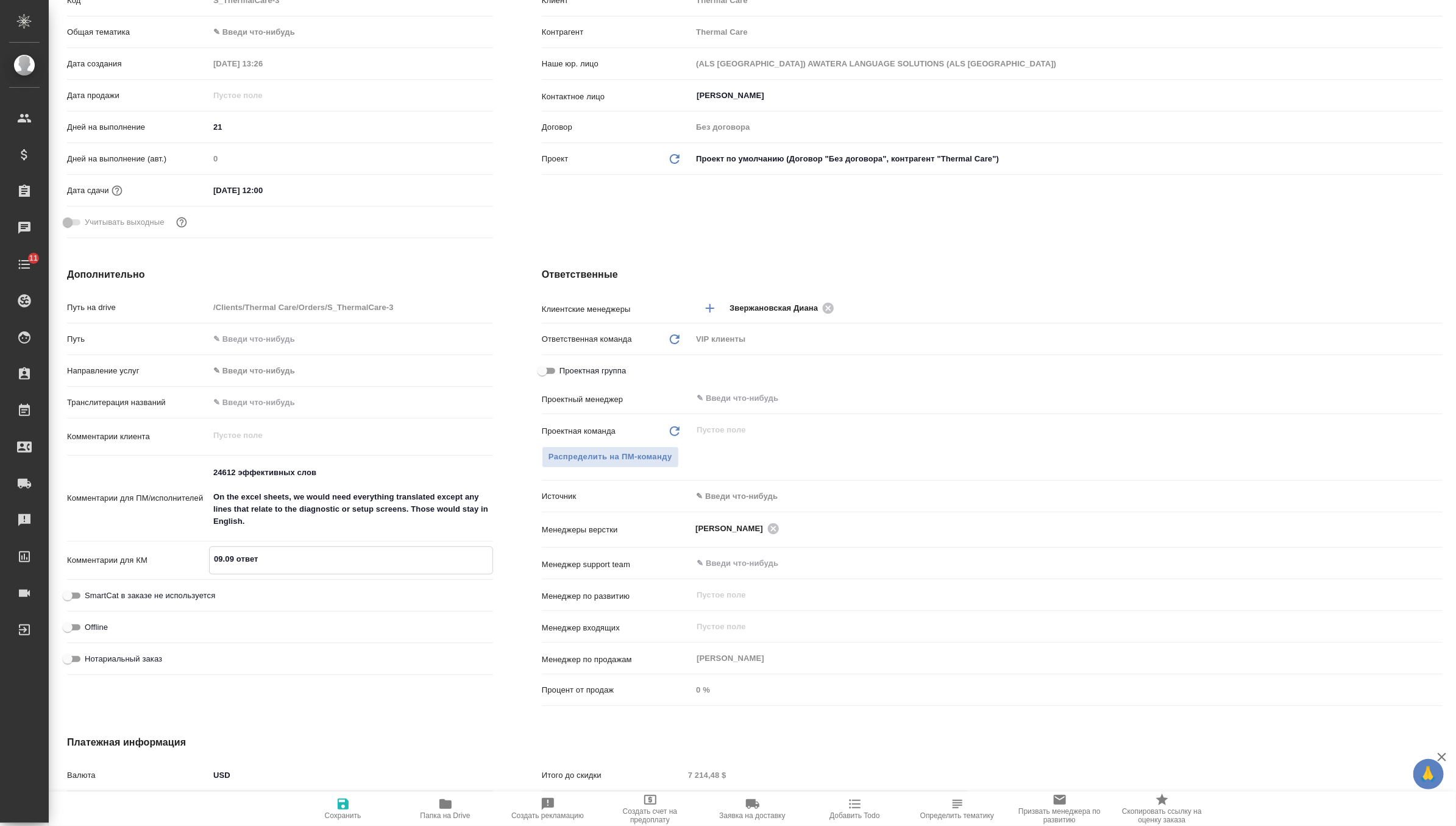
type textarea "x"
type textarea "09.09 ответ"
type textarea "x"
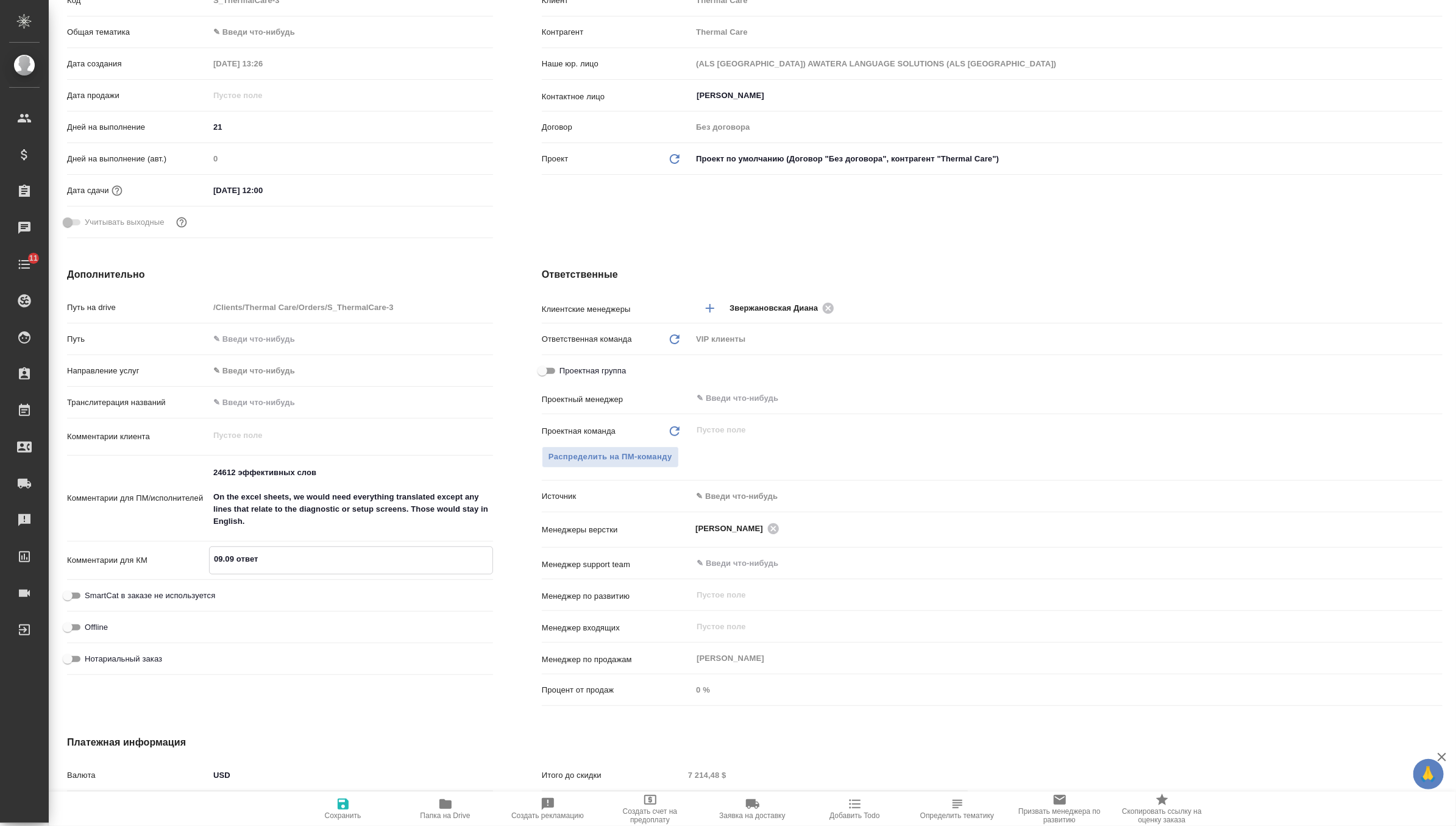
type textarea "x"
type textarea "09.09 ответ о"
type textarea "x"
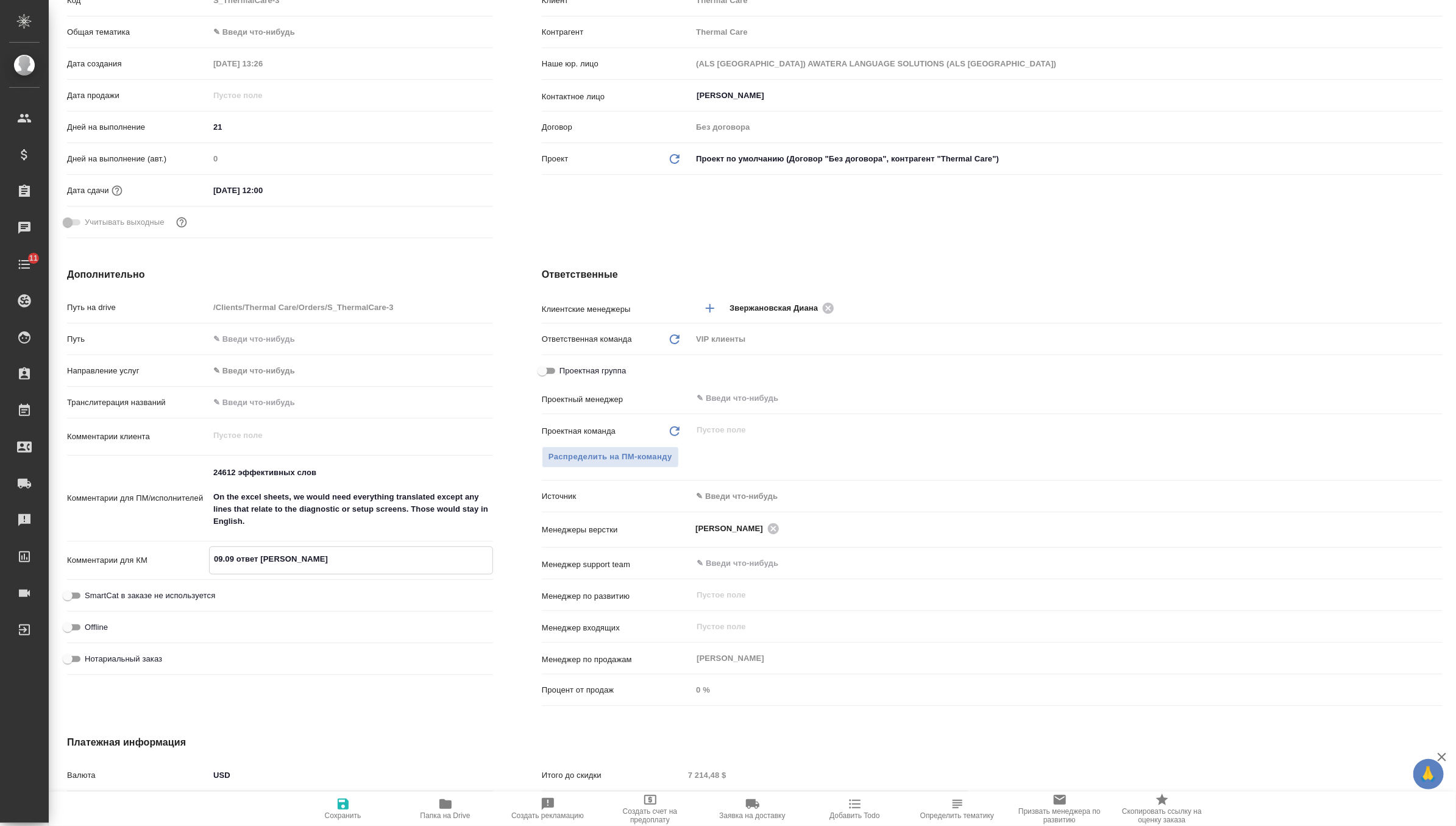
type textarea "09.09 ответ от"
type textarea "x"
type textarea "09.09 ответ от"
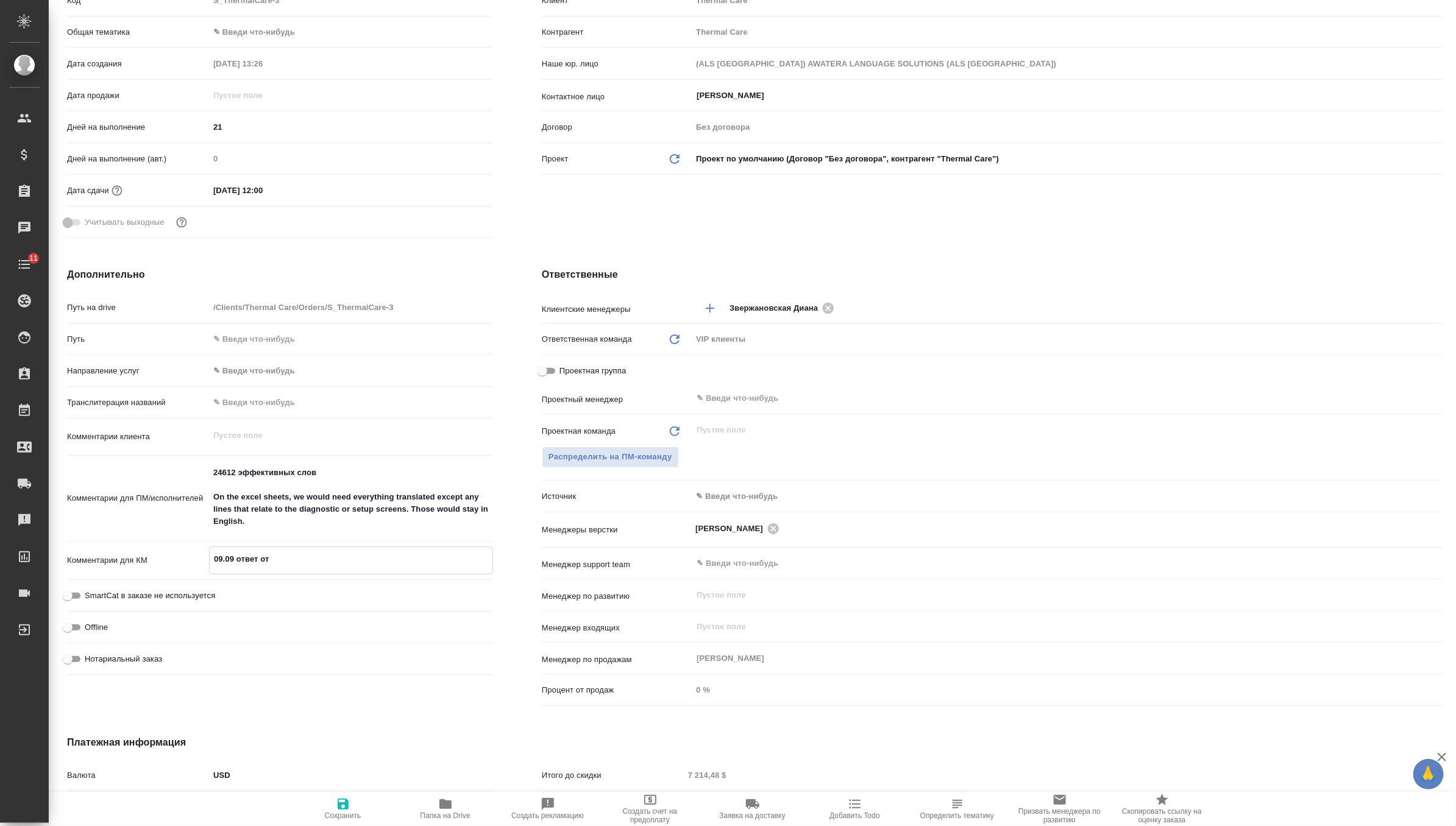
type textarea "x"
type textarea "09.09 ответ от к"
type textarea "x"
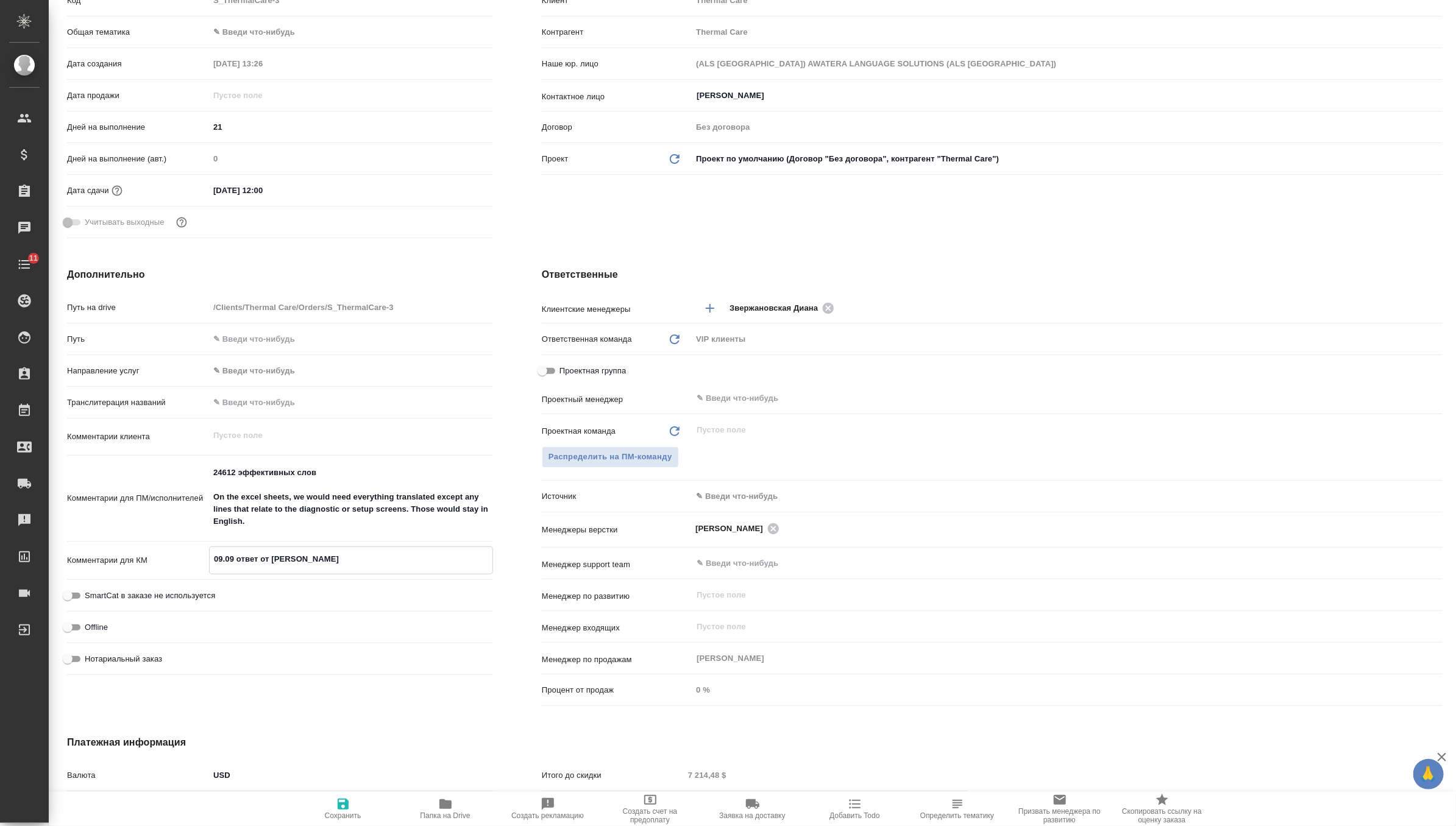
type textarea "x"
type textarea "09.09 ответ от кл"
type textarea "x"
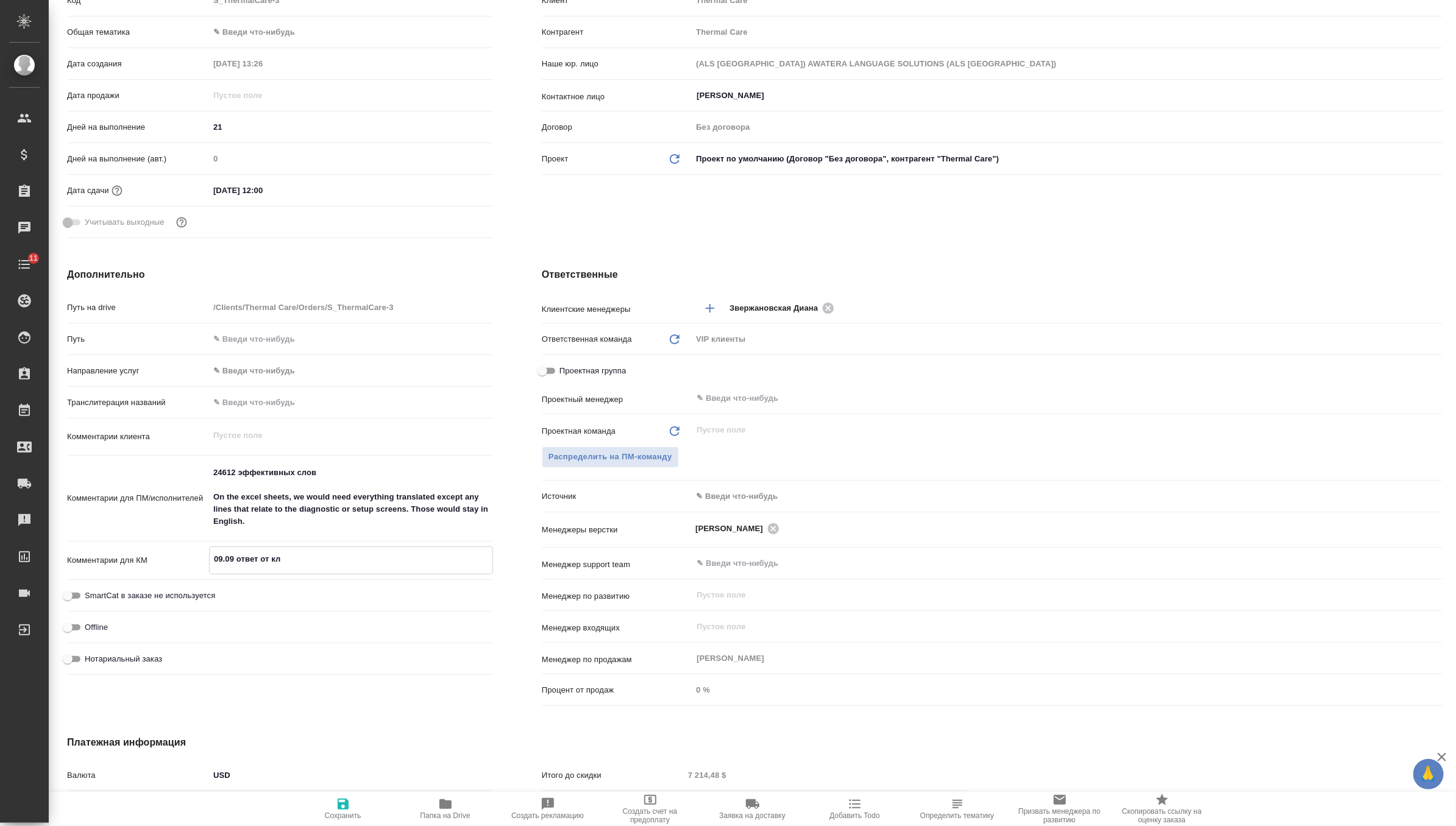
type textarea "x"
type textarea "09.09 ответ от кл:"
type textarea "x"
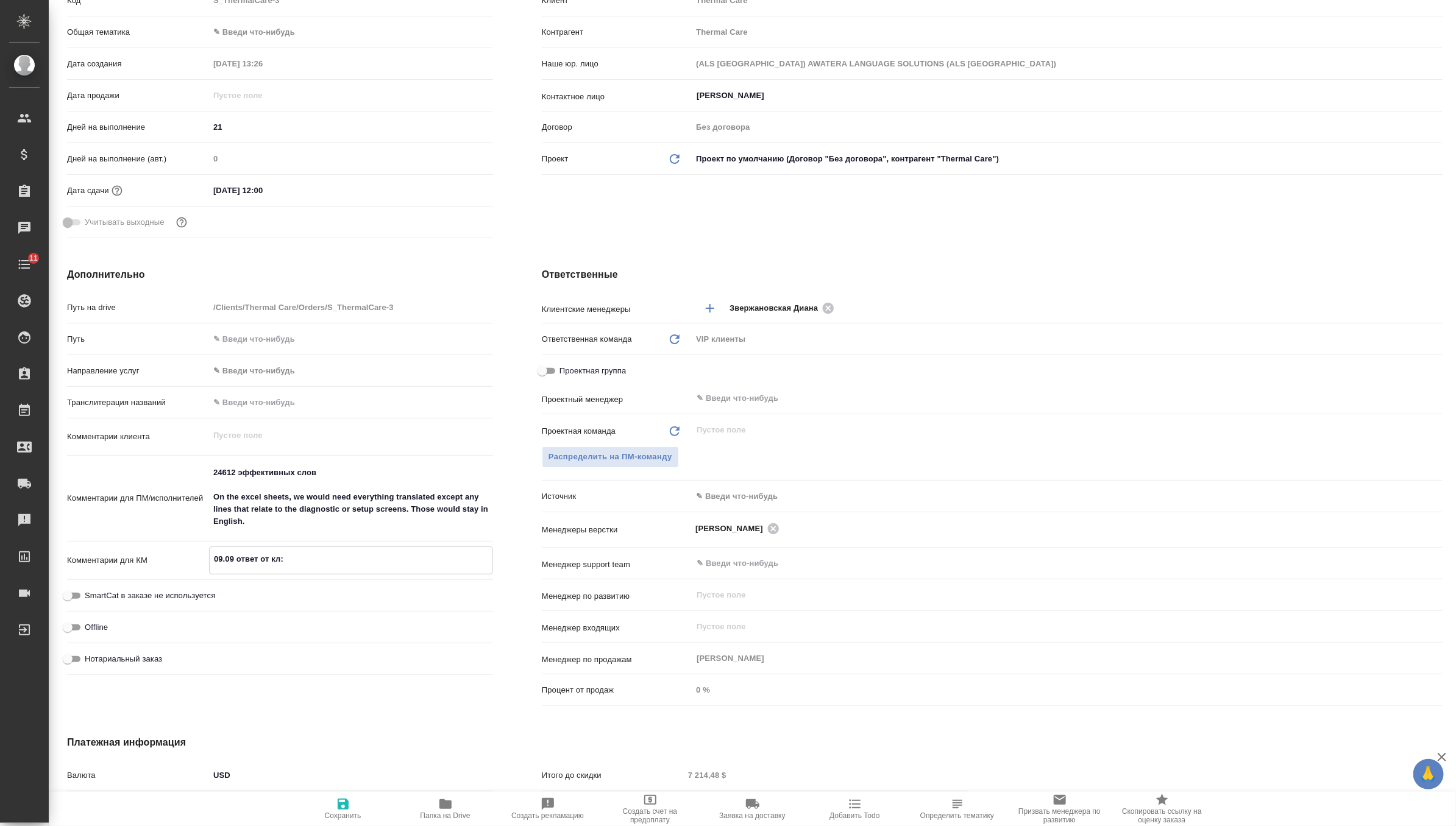
type textarea "x"
type textarea "09.09 ответ от кл:"
type textarea "x"
paste textarea "Our Engineering team is currently working on the control strings and Andrei wil…"
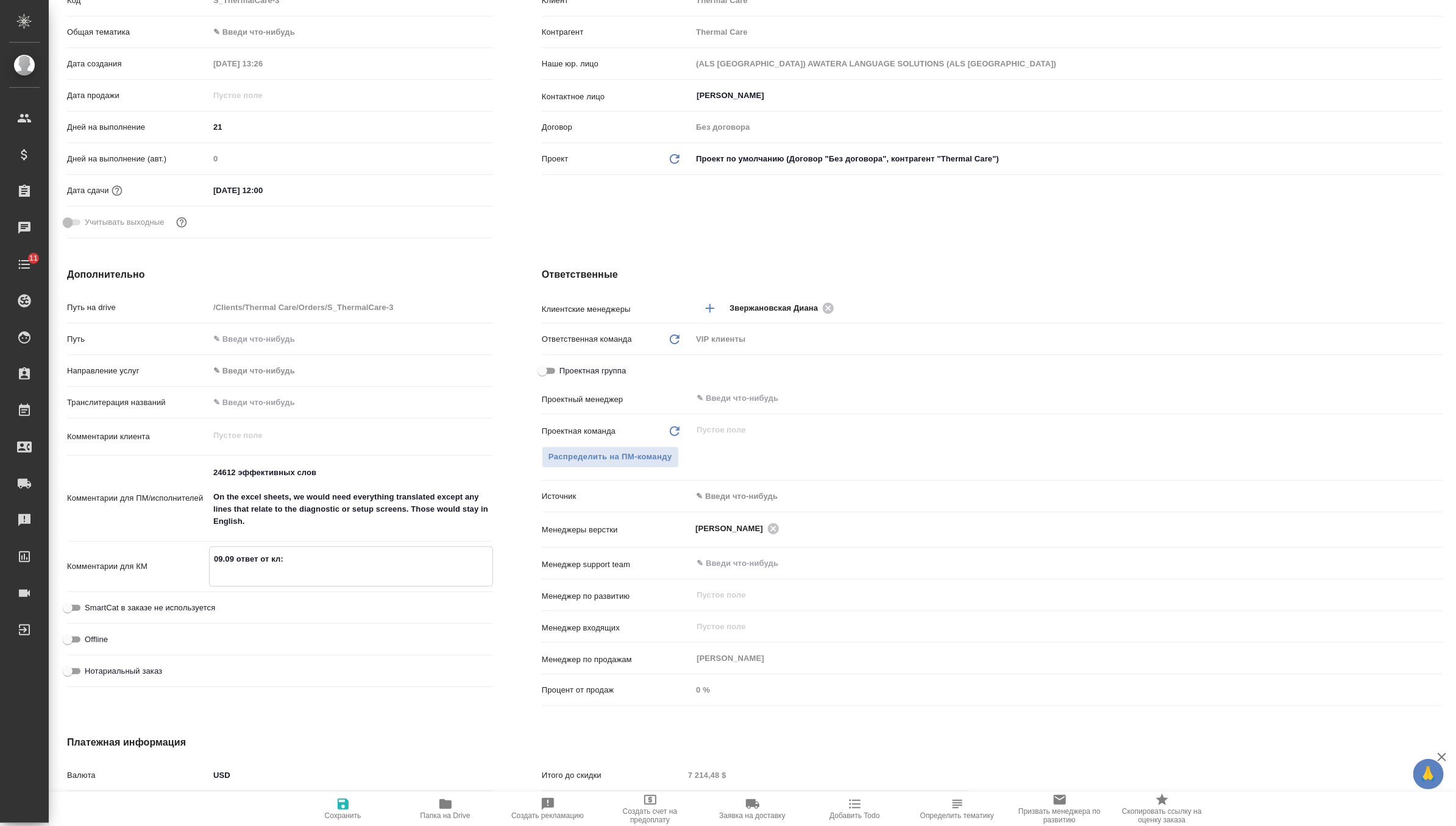
type textarea "x"
type textarea "09.09 ответ от кл: Our Engineering team is currently working on the control str…"
type textarea "x"
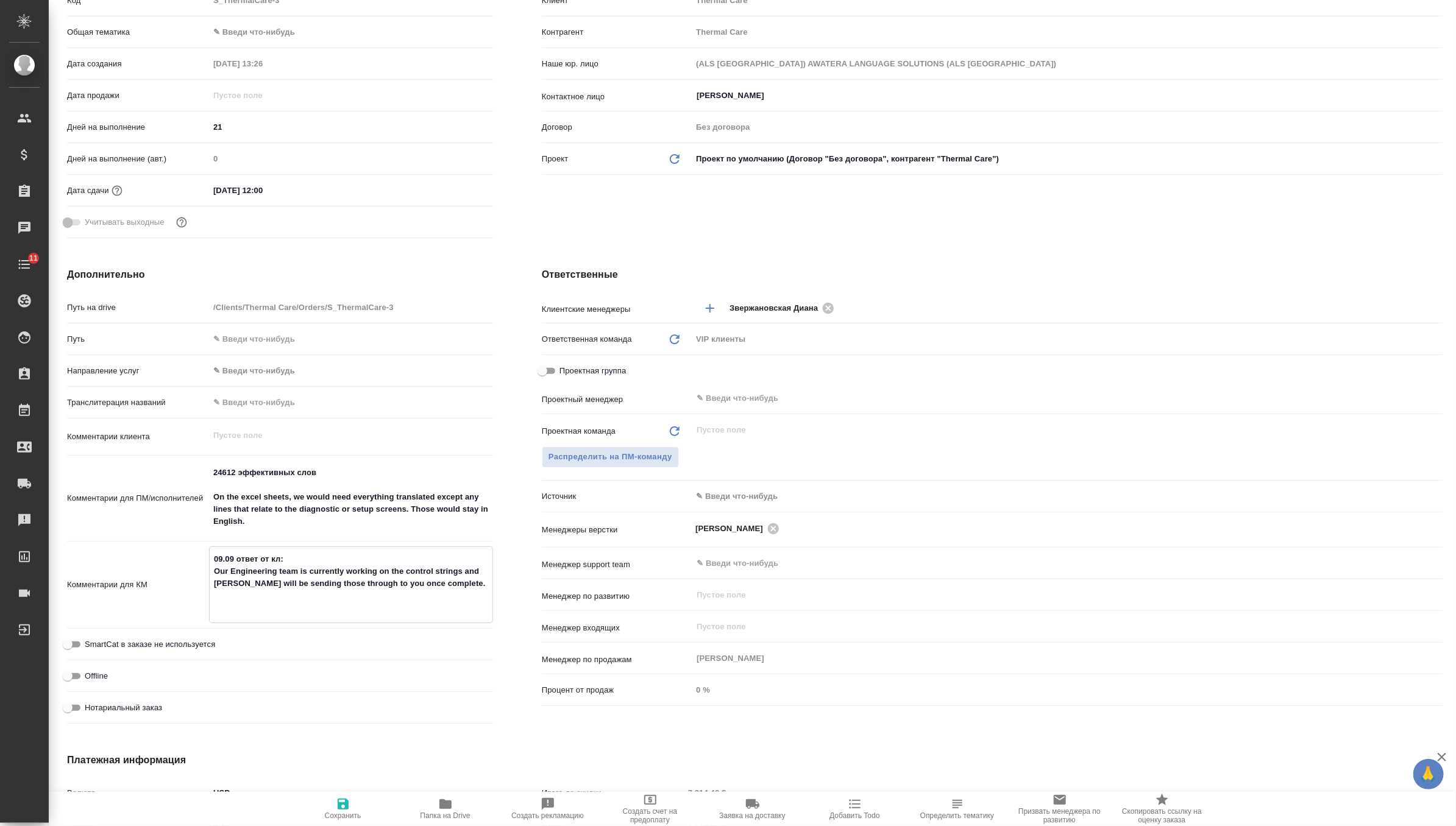
type textarea "09.09 ответ от кл: Our Engineering team is currently working on the control str…"
type textarea "x"
type textarea "09.09 ответ от кл: Our Engineering team is currently working on the control str…"
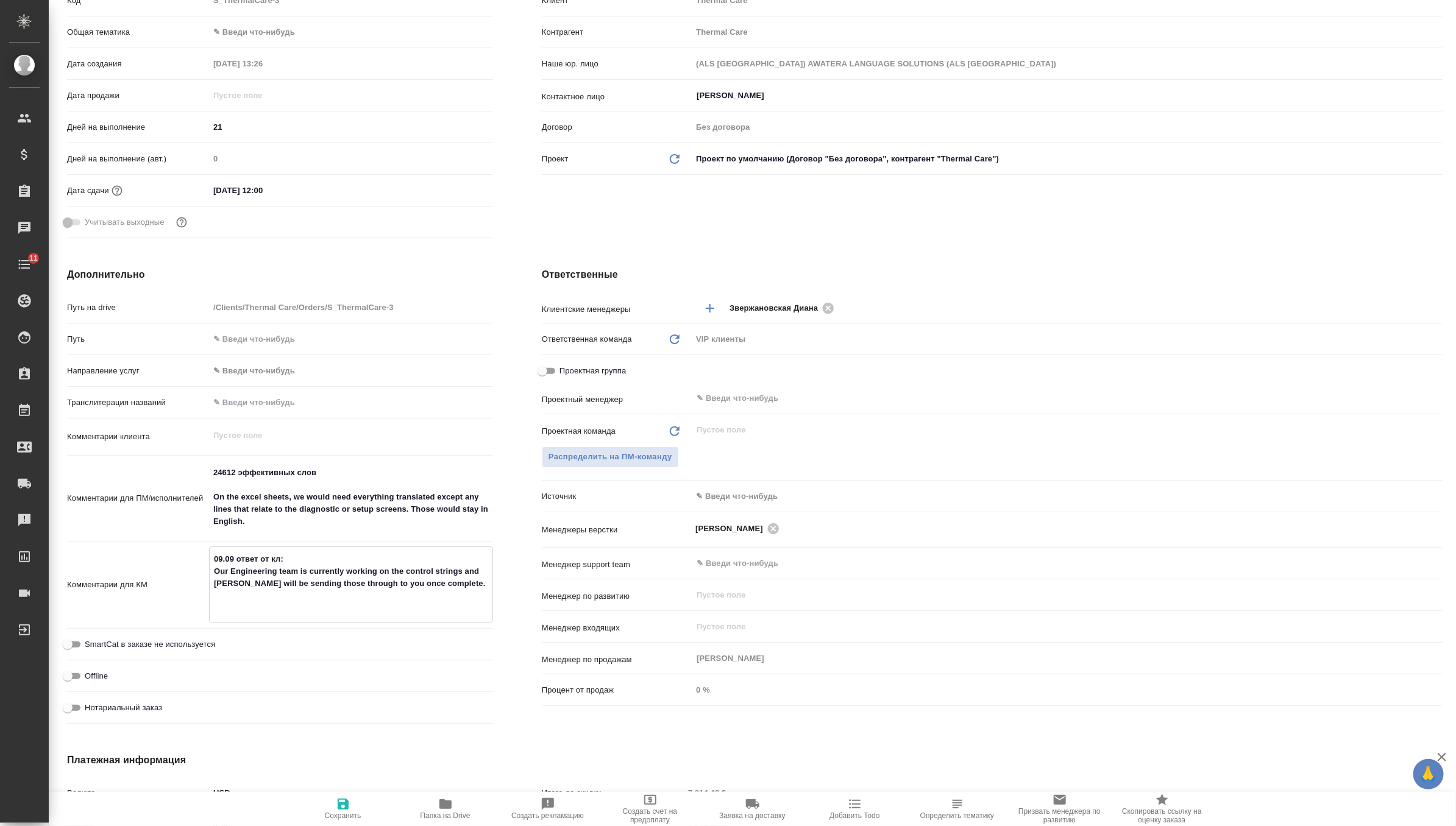
type textarea "x"
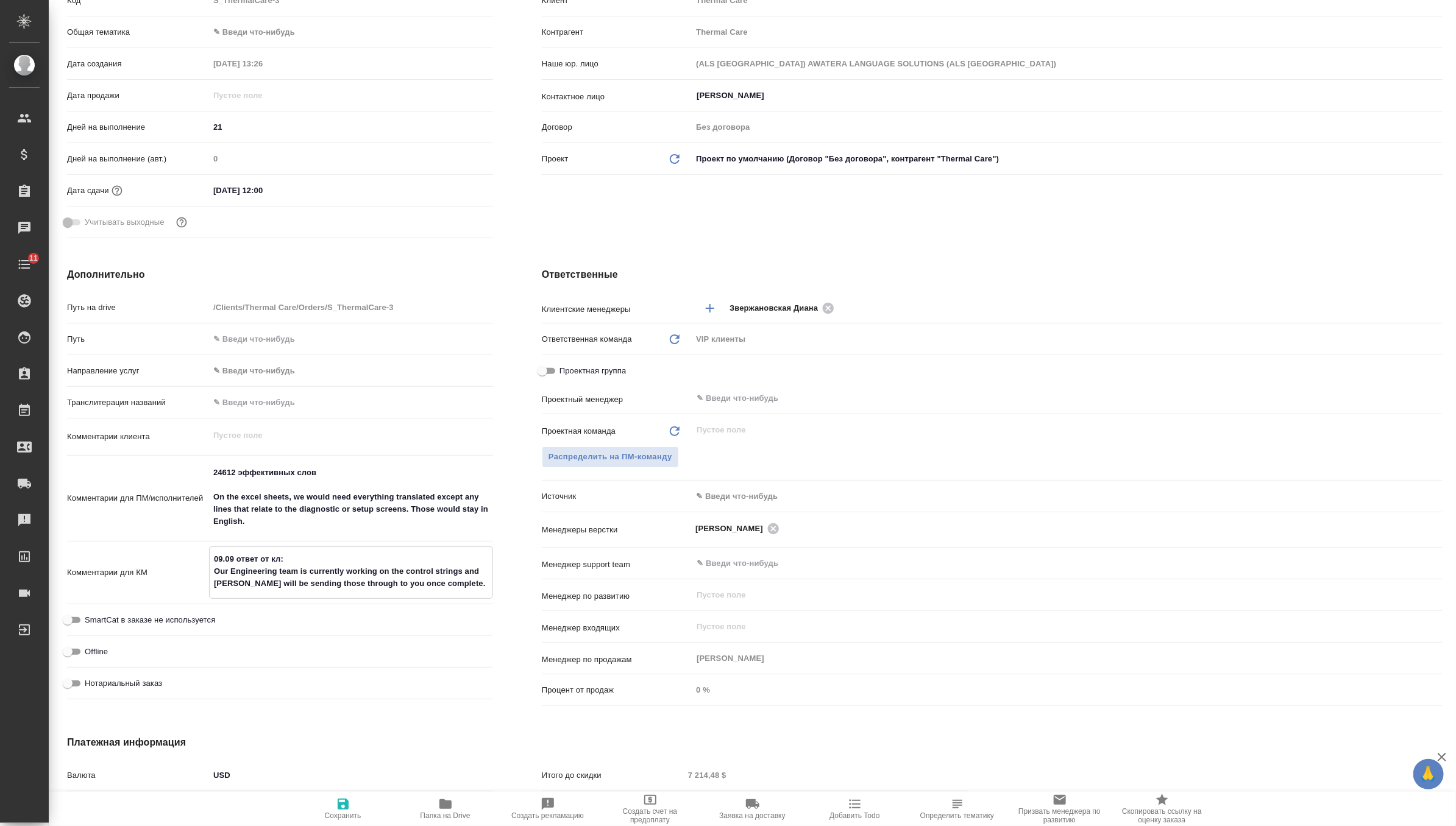
type textarea "09.09 ответ от кл: Our Engineering team is currently working on the control str…"
type textarea "x"
type textarea "09.09 ответ от кл: Our Engineering team is currently working on the control str…"
type textarea "x"
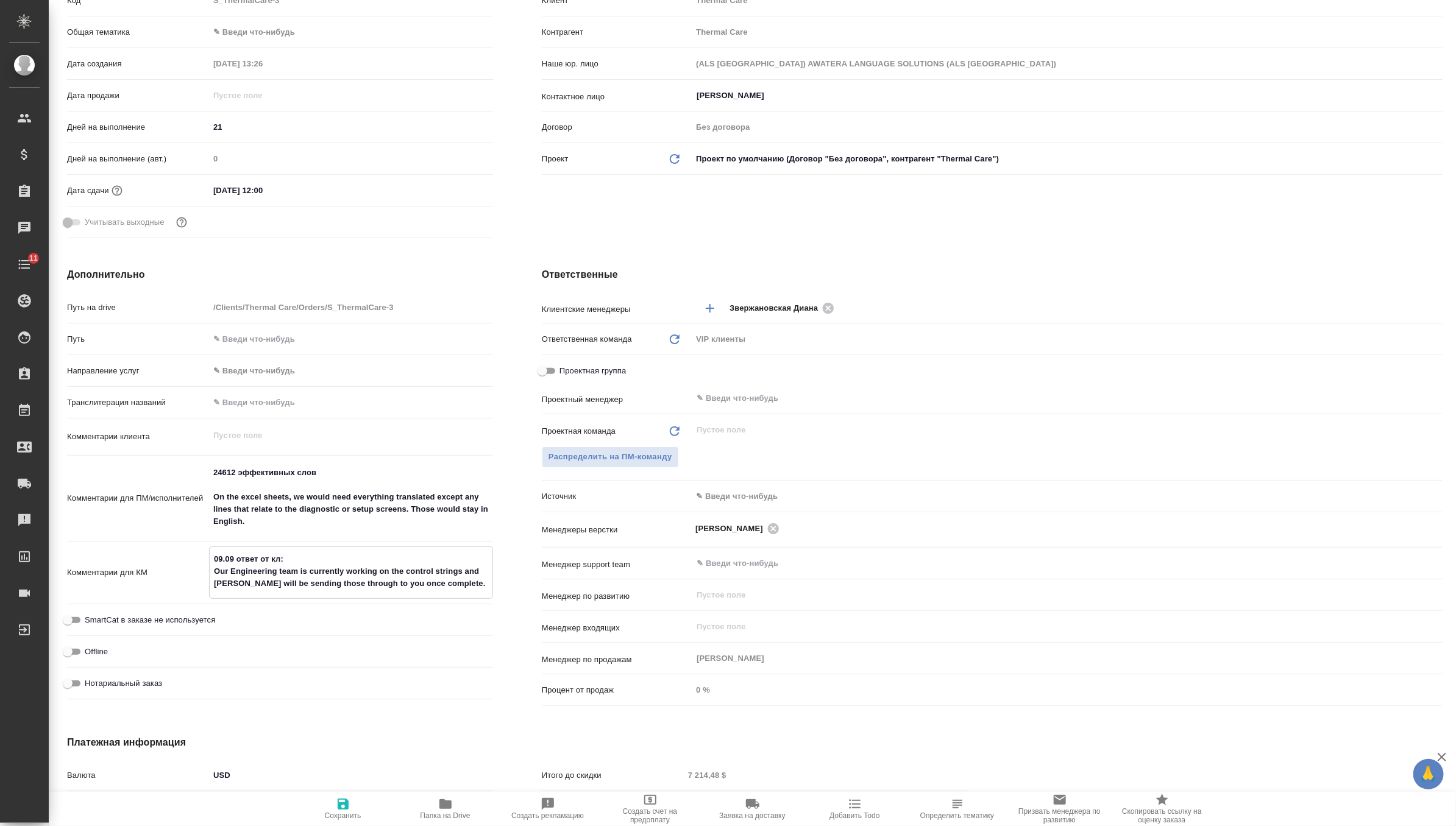
type textarea "x"
type textarea "09.09 ответ от кл: Our Engineering team is currently working on the control str…"
type textarea "x"
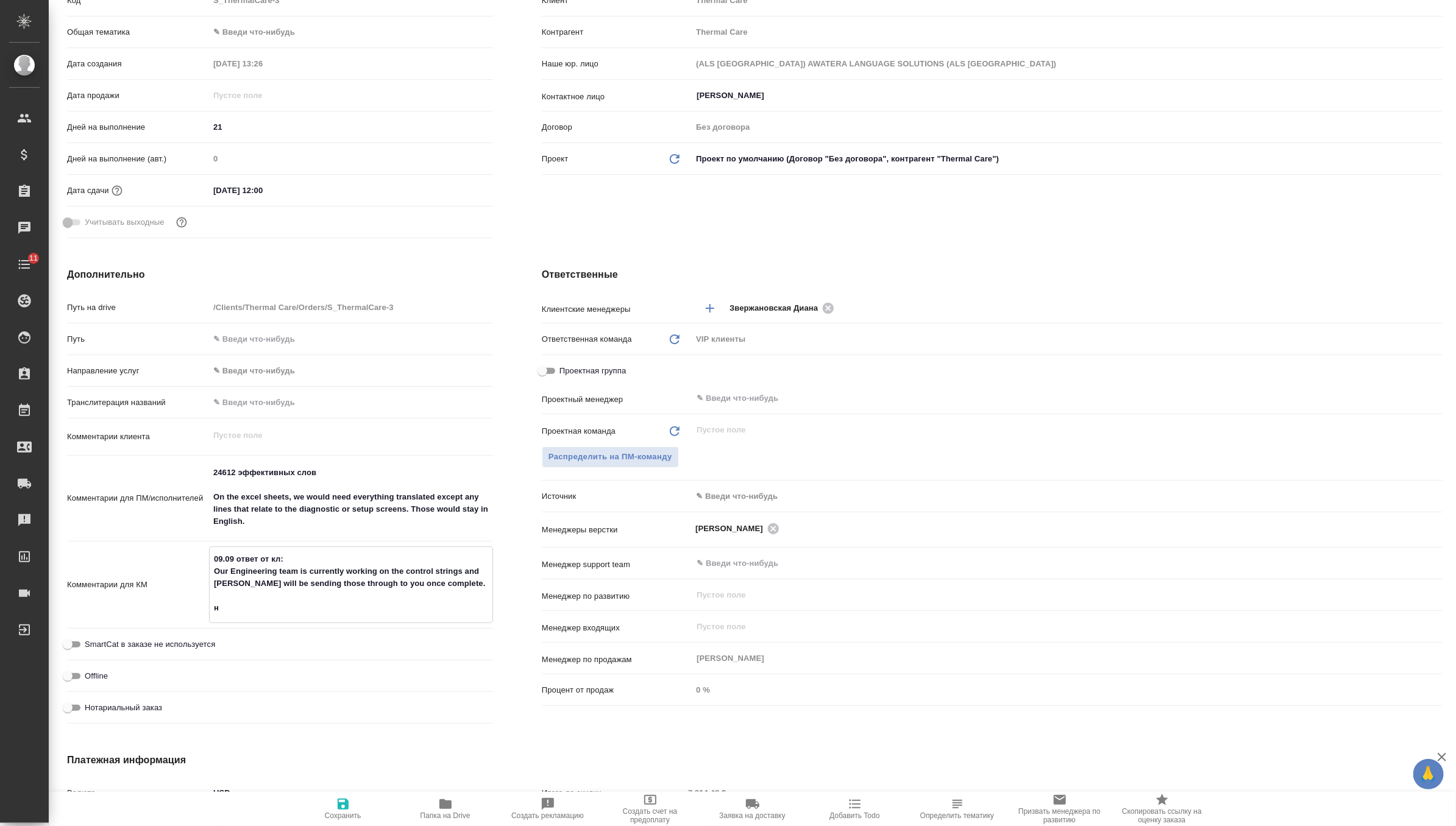
type textarea "09.09 ответ от кл: Our Engineering team is currently working on the control str…"
type textarea "x"
type textarea "09.09 ответ от кл: Our Engineering team is currently working on the control str…"
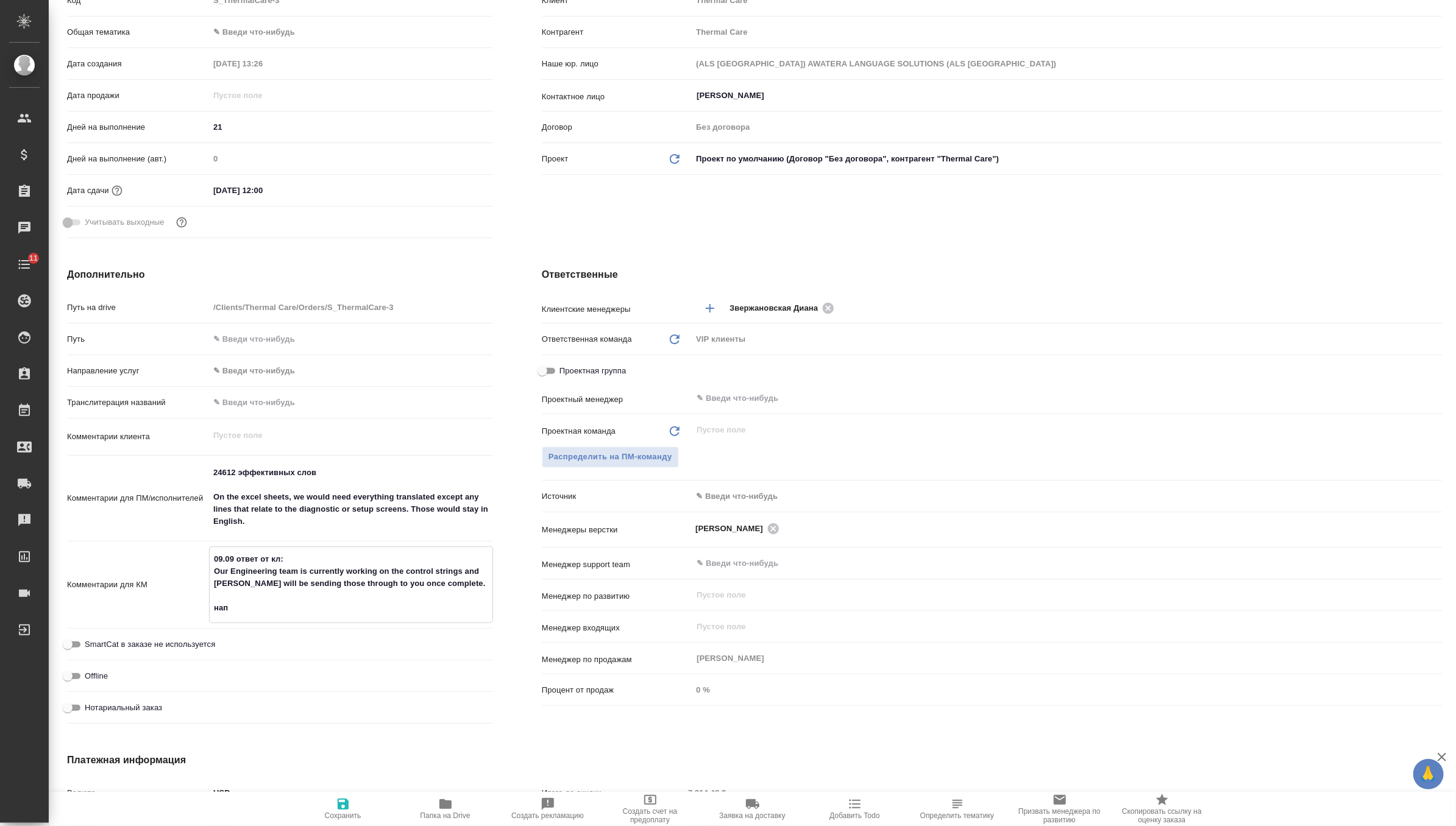
type textarea "x"
click at [357, 817] on span "Сохранить" at bounding box center [343, 815] width 37 height 8
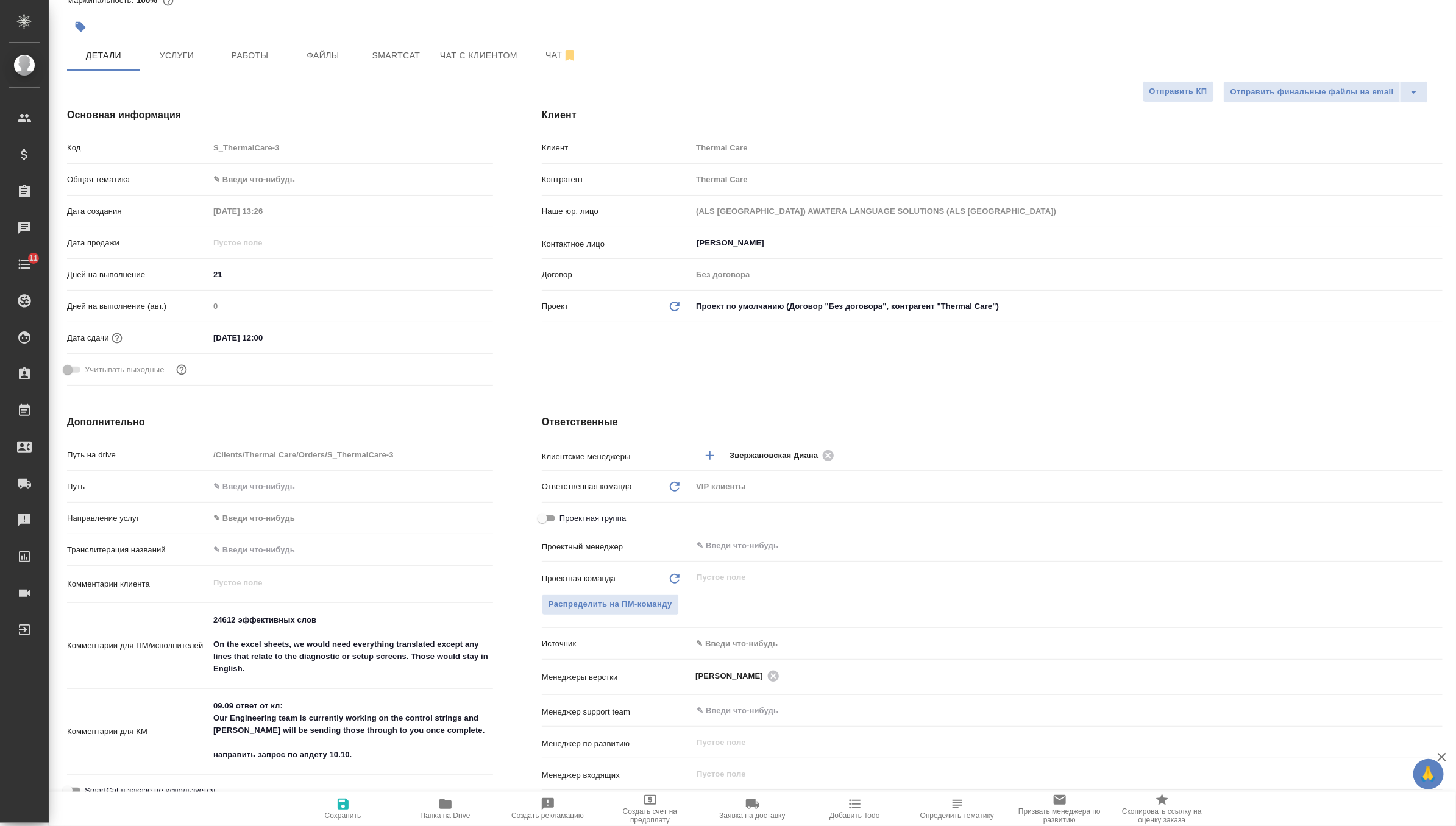
scroll to position [0, 0]
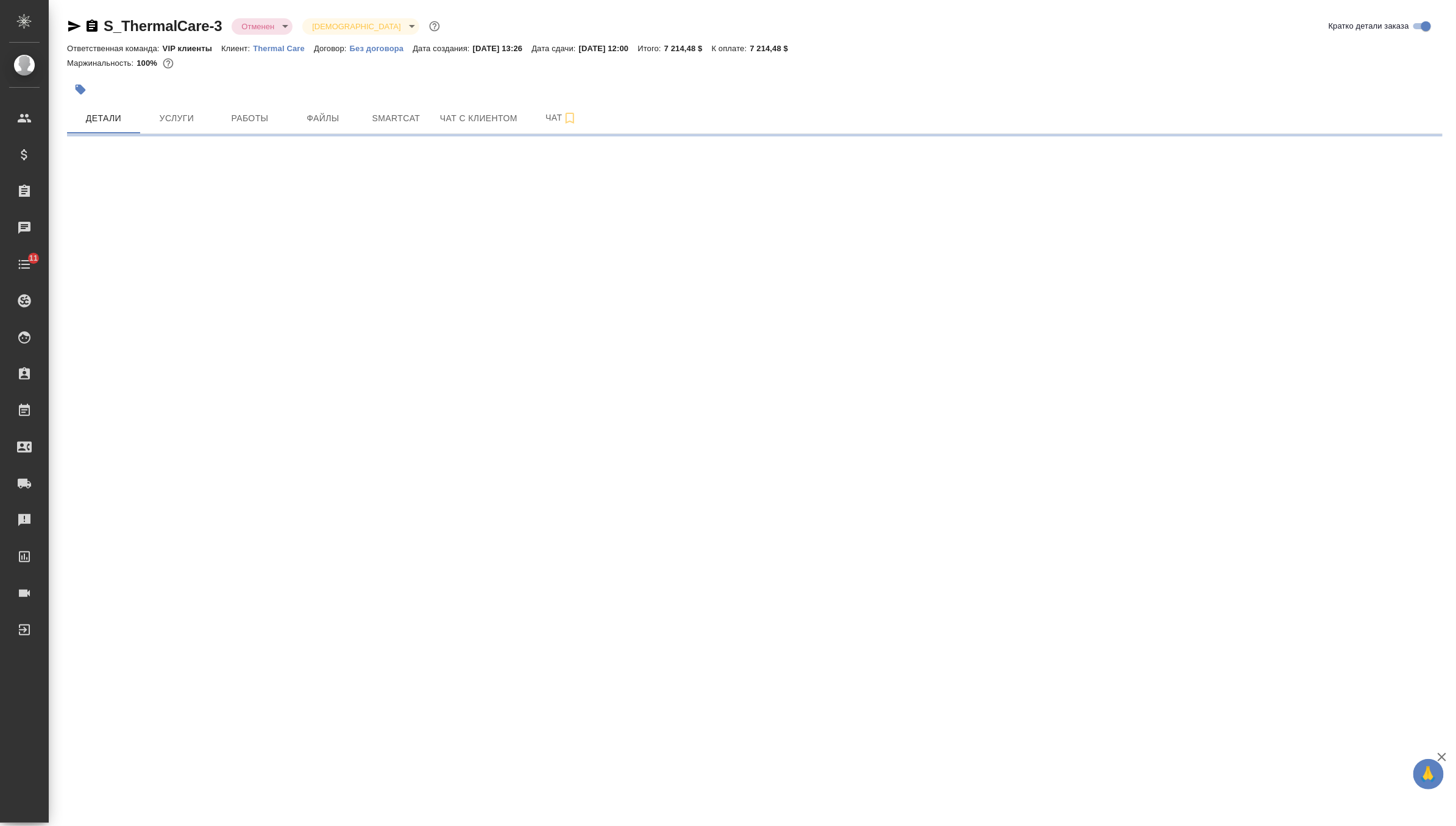
select select "RU"
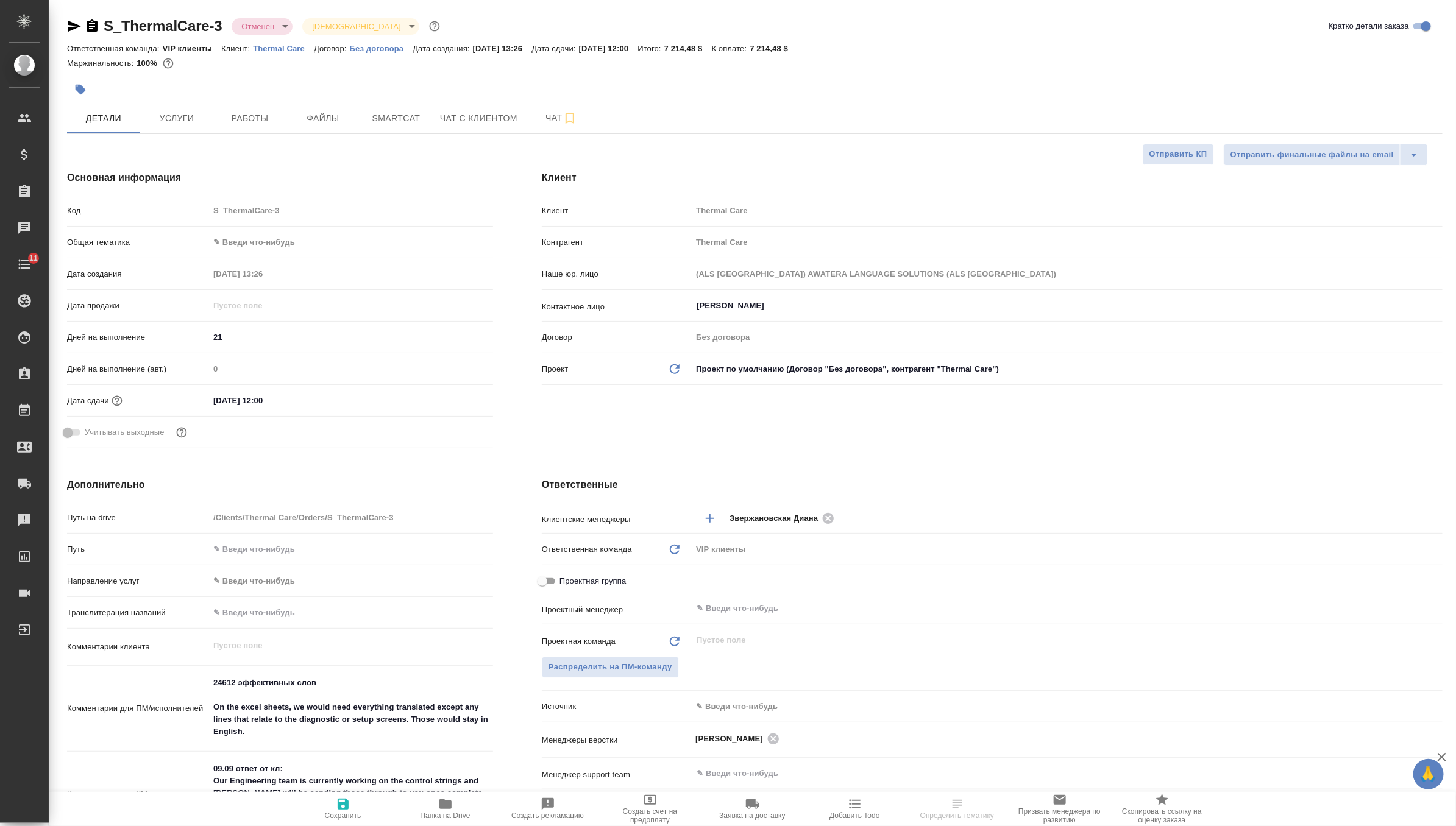
type textarea "x"
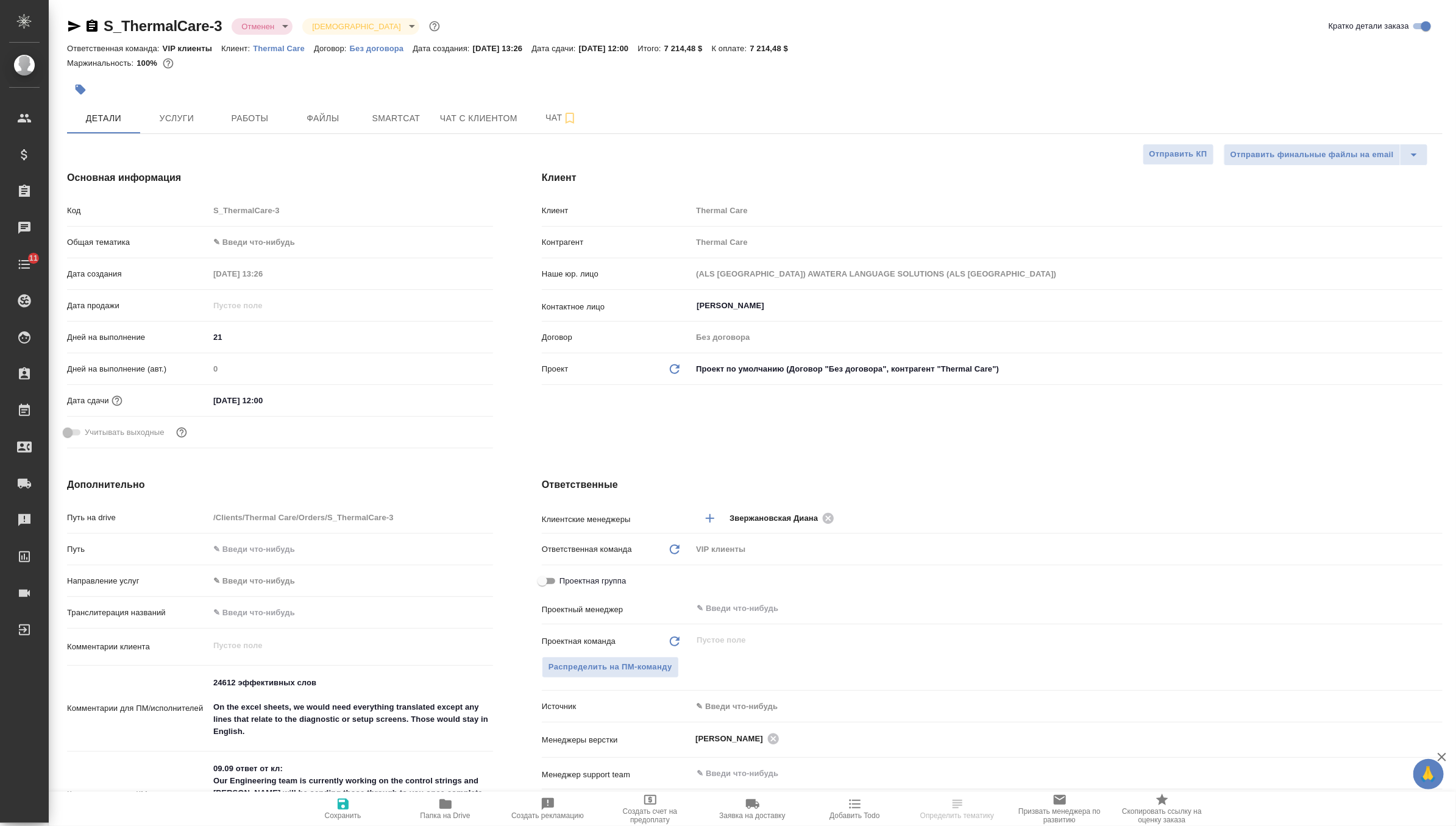
type textarea "x"
click at [275, 23] on body "🙏 .cls-1 fill:#fff; AWATERA Zverzhanovskaya [PERSON_NAME] Спецификации Заказы Ч…" at bounding box center [728, 413] width 1456 height 826
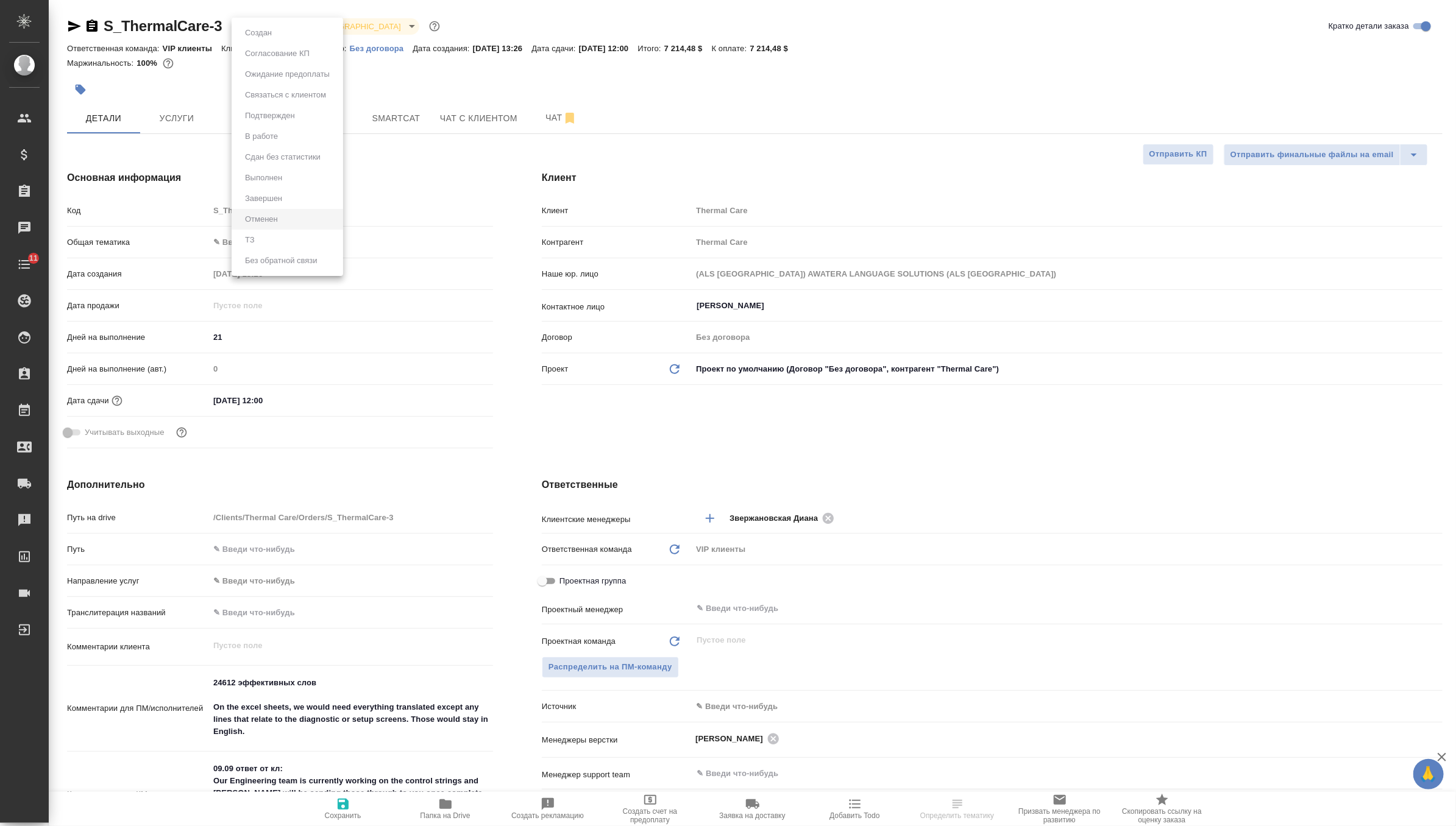
click at [275, 23] on ul "Создан Согласование КП Ожидание предоплаты Связаться с клиентом Подтвержден В р…" at bounding box center [287, 146] width 111 height 258
click at [553, 27] on div at bounding box center [728, 413] width 1456 height 826
type textarea "x"
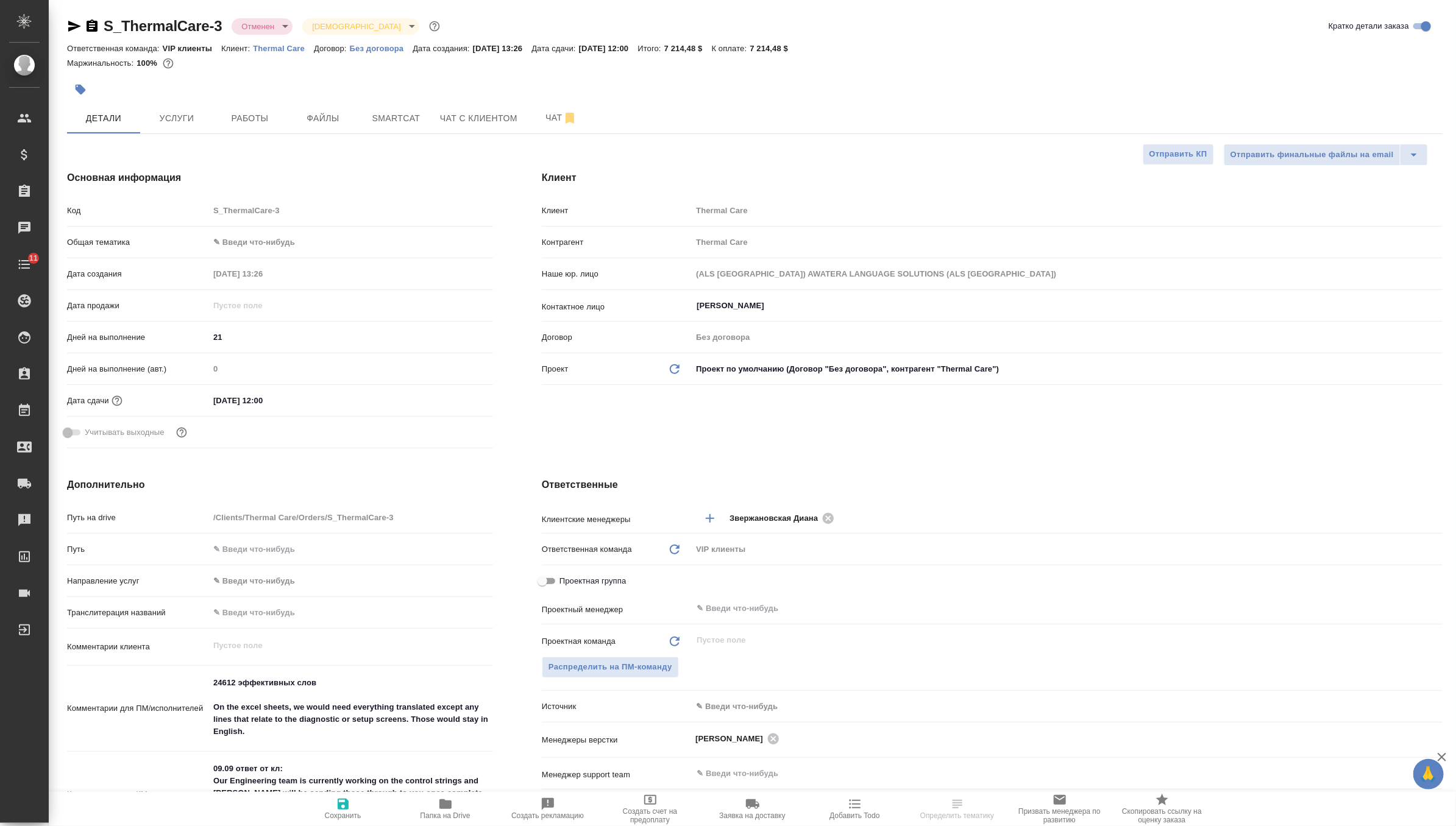
select select "RU"
type textarea "x"
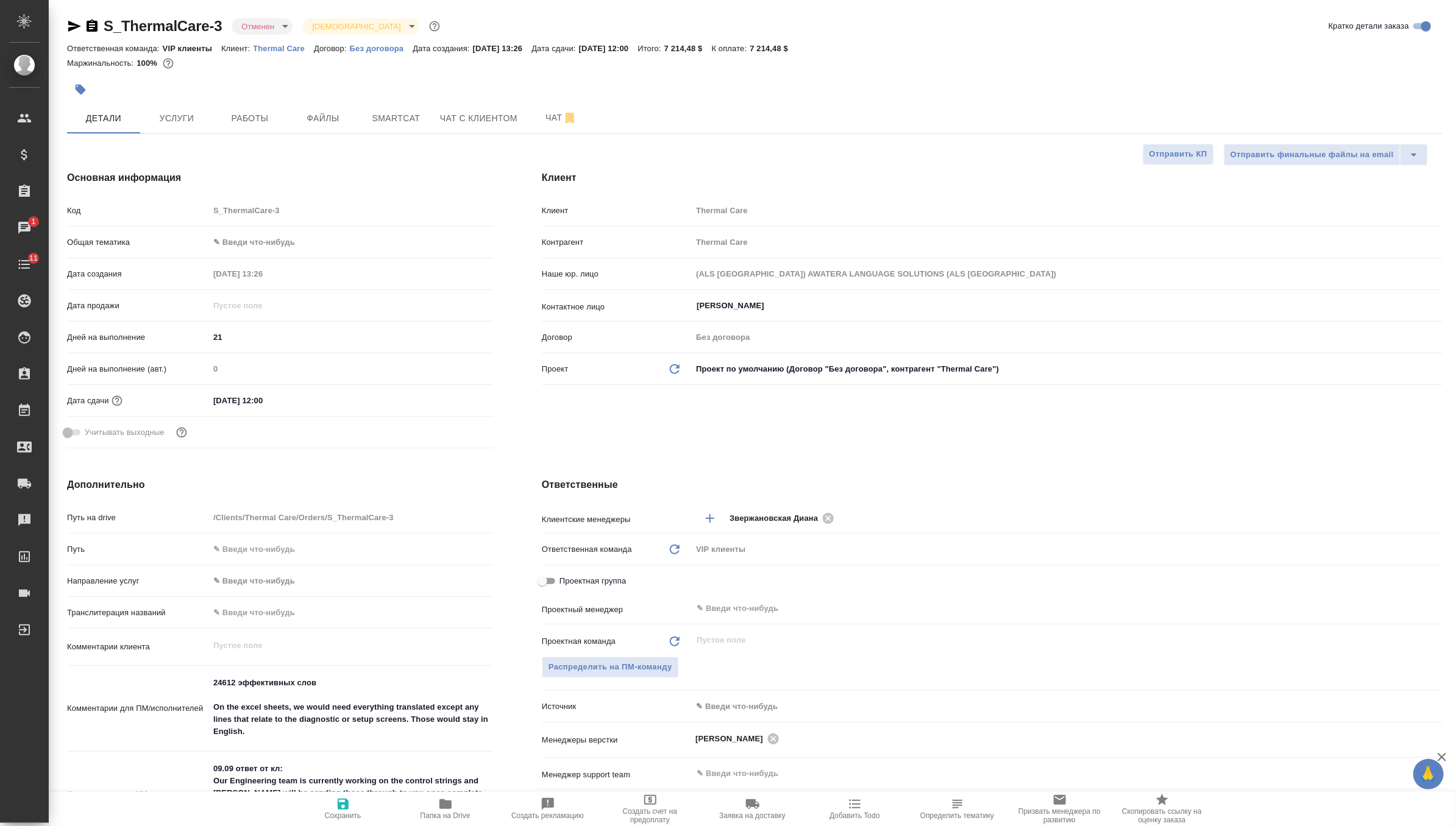
type textarea "x"
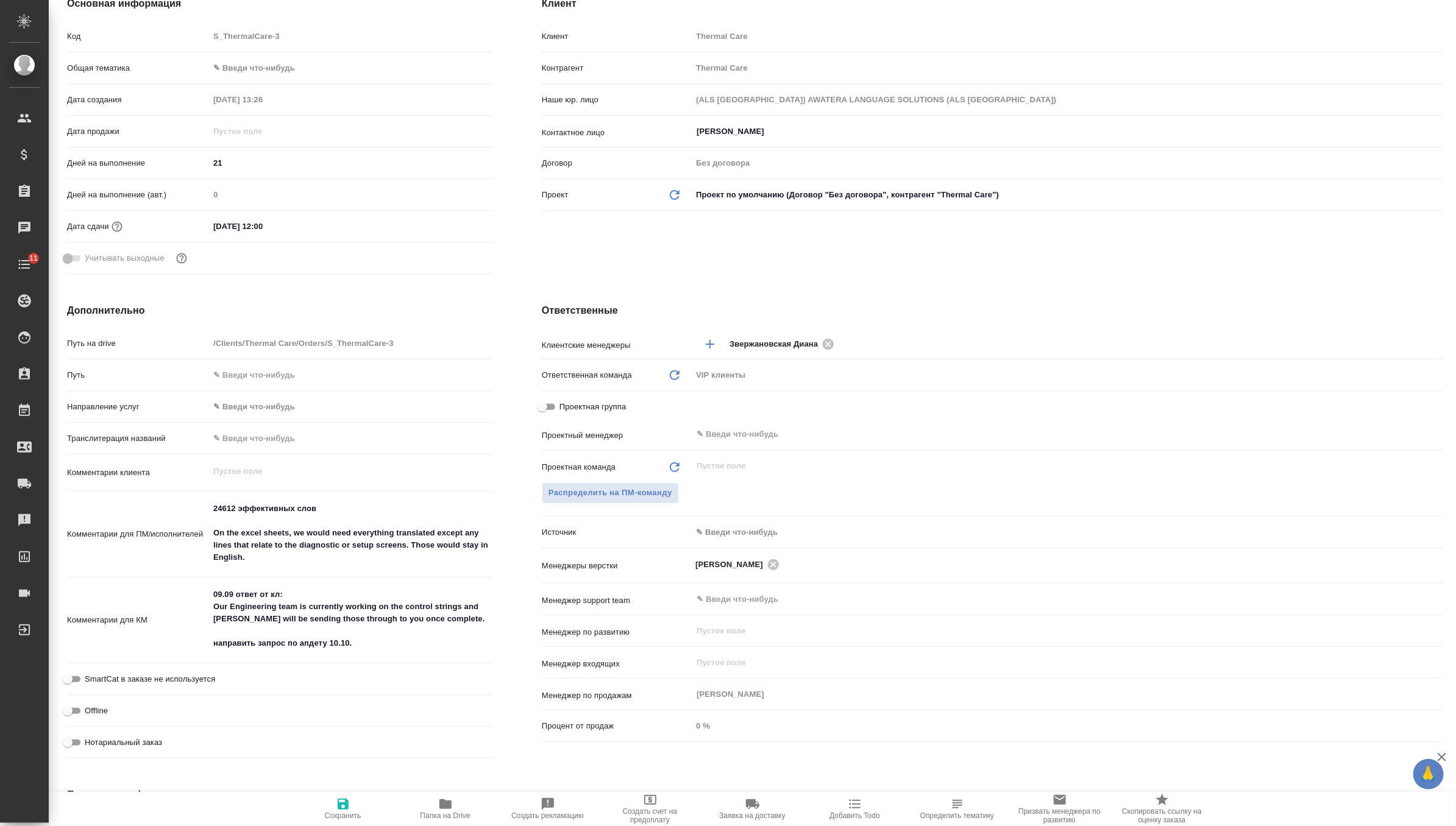
scroll to position [181, 0]
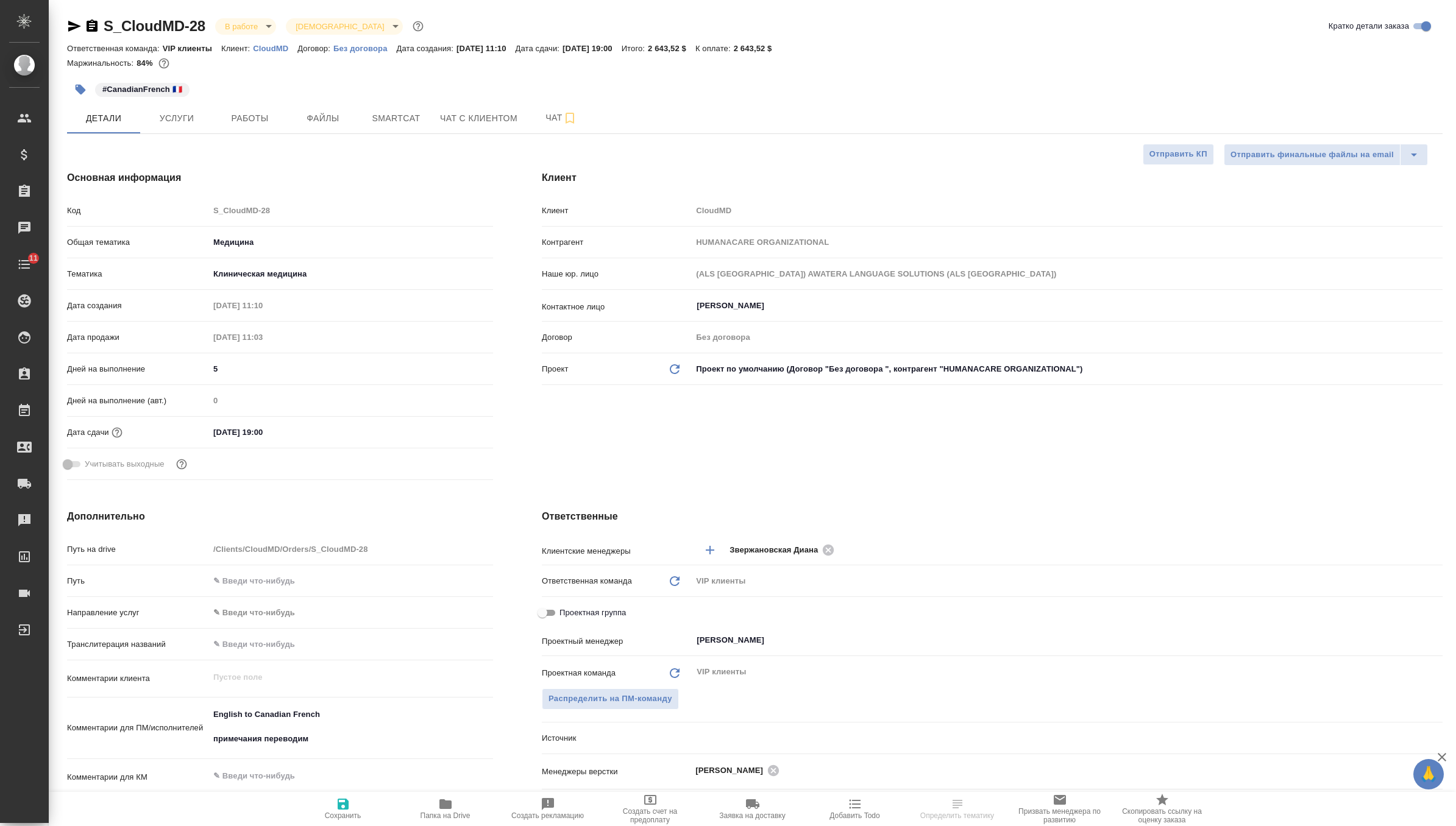
select select "RU"
type textarea "x"
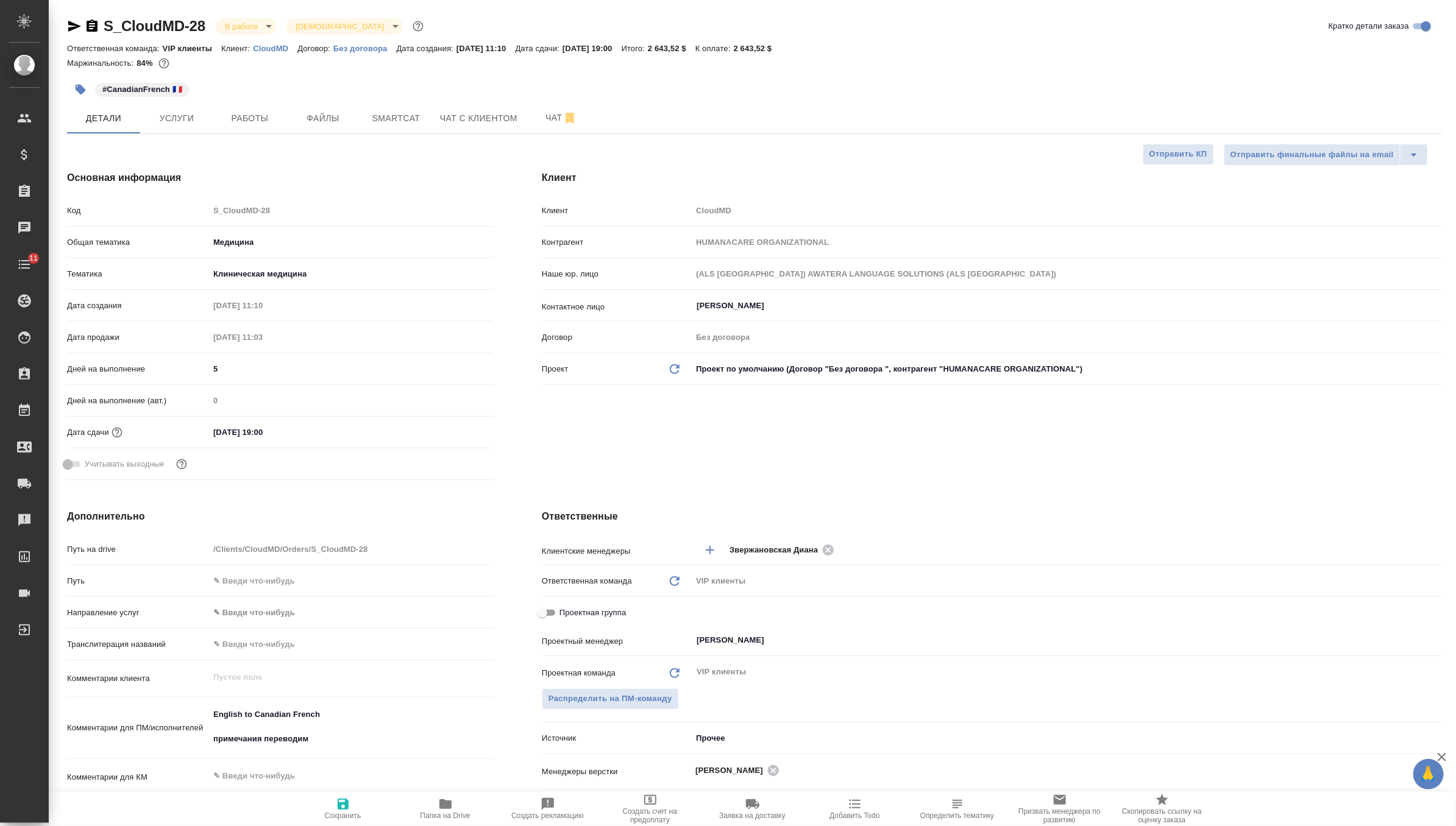
type textarea "x"
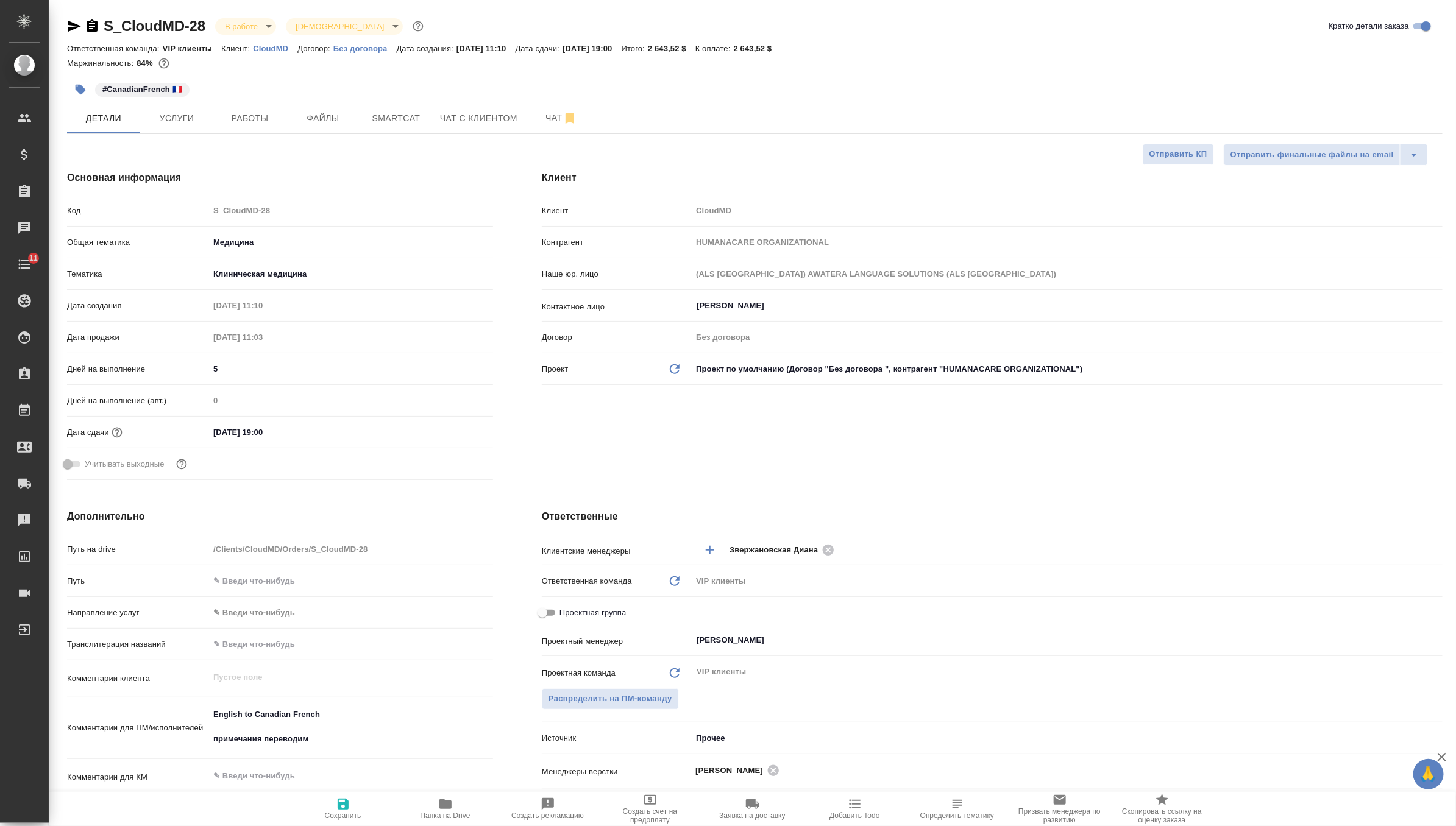
type textarea "x"
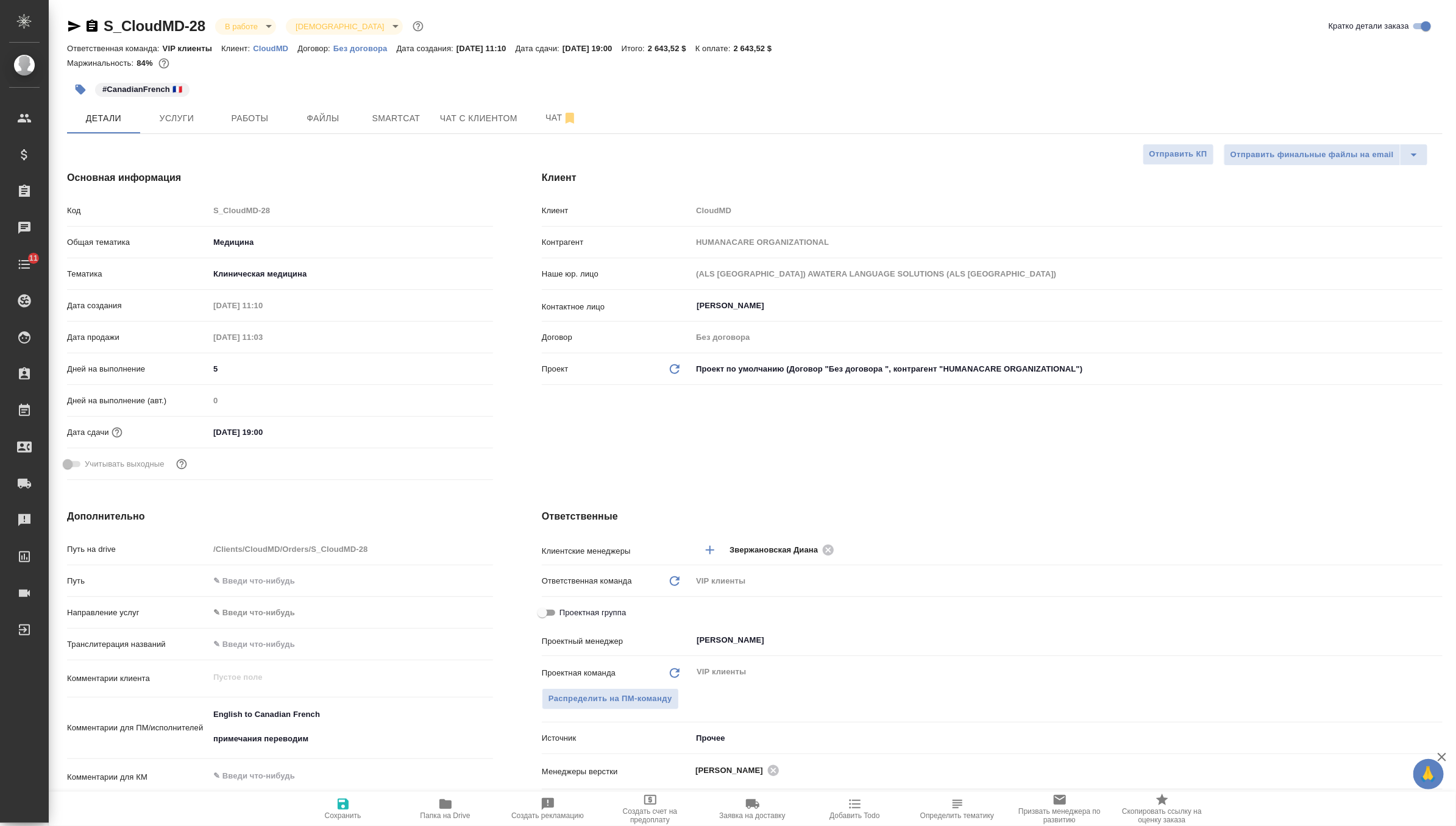
type textarea "x"
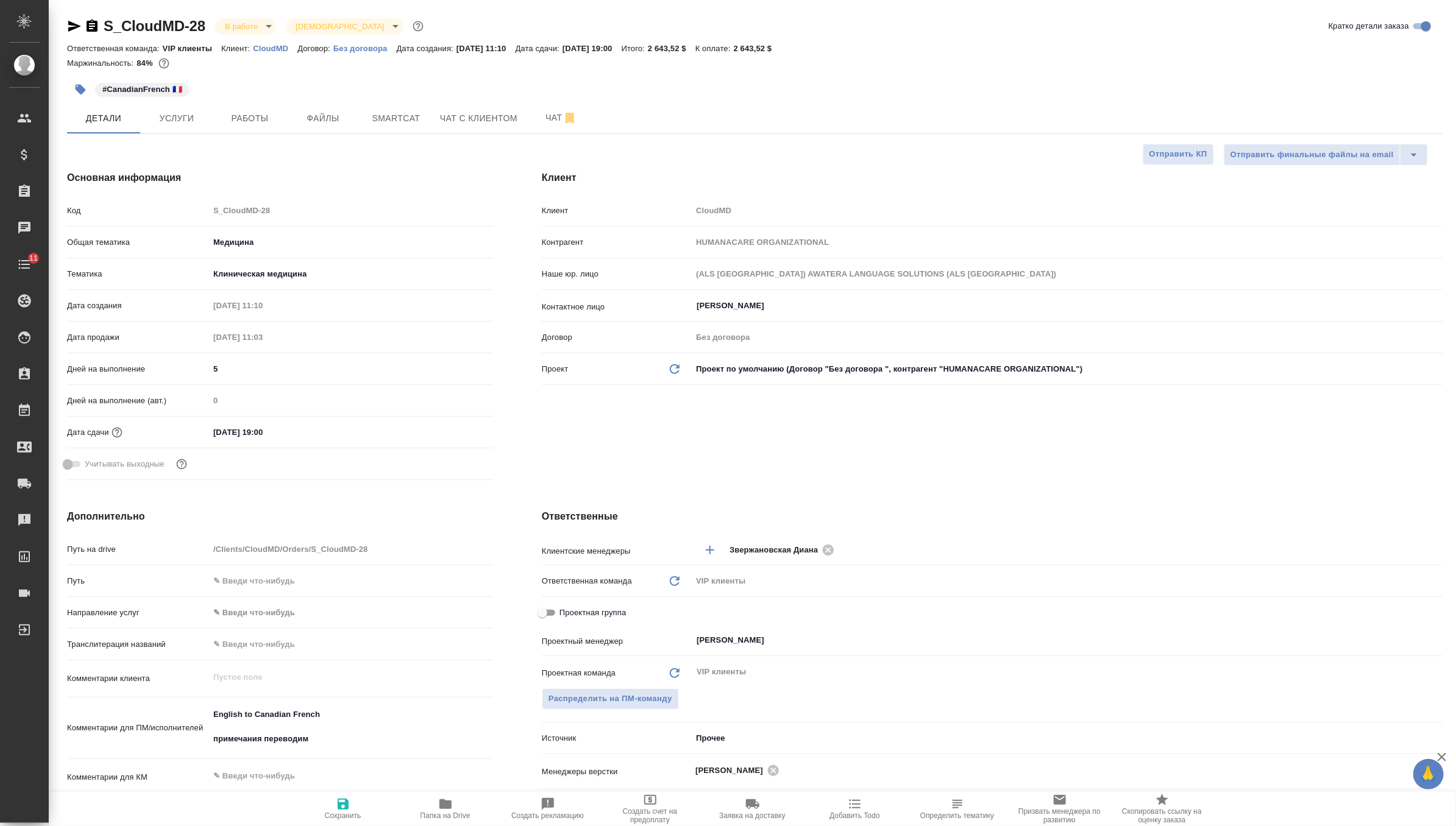
type textarea "x"
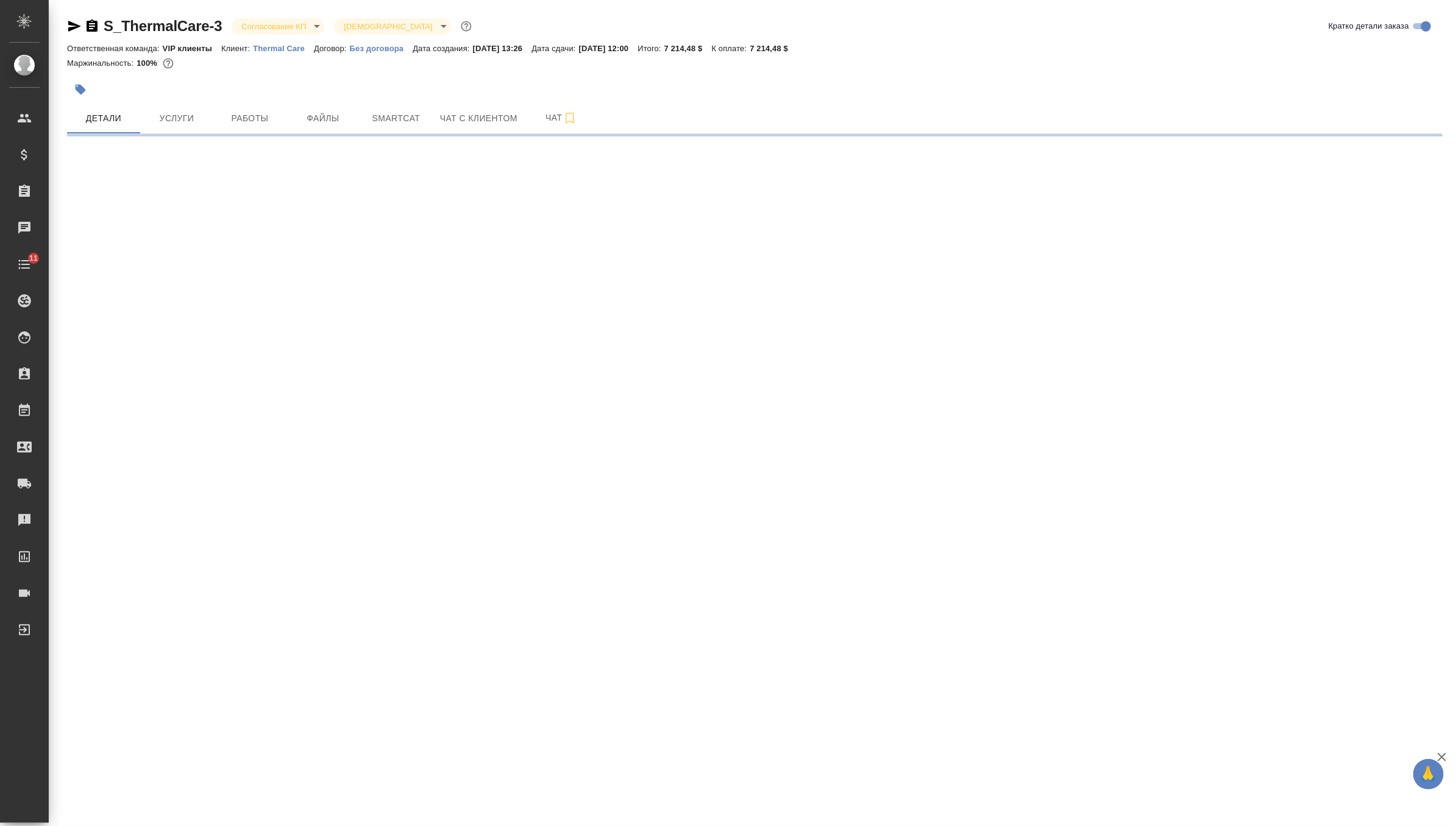
select select "RU"
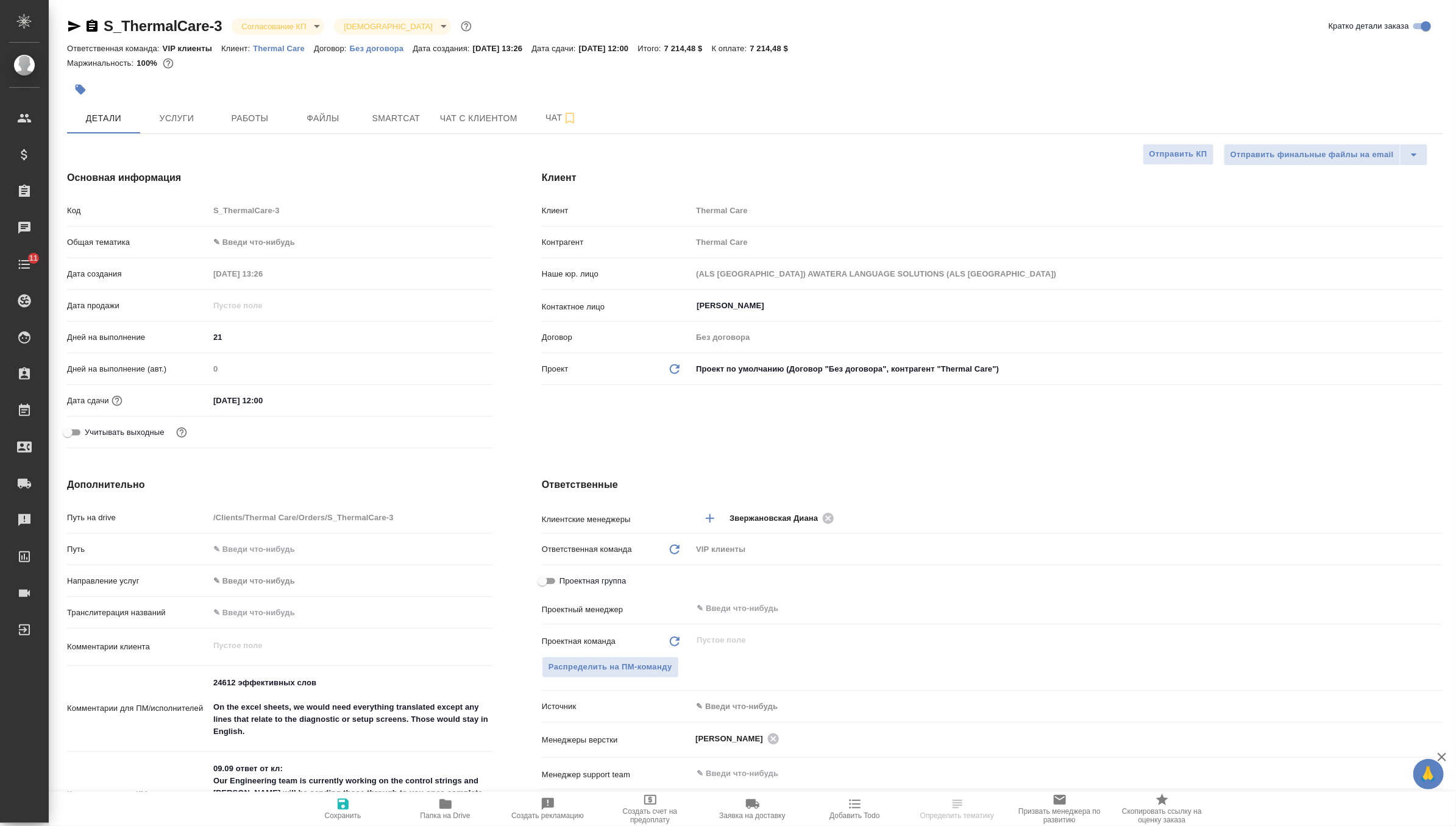
type textarea "x"
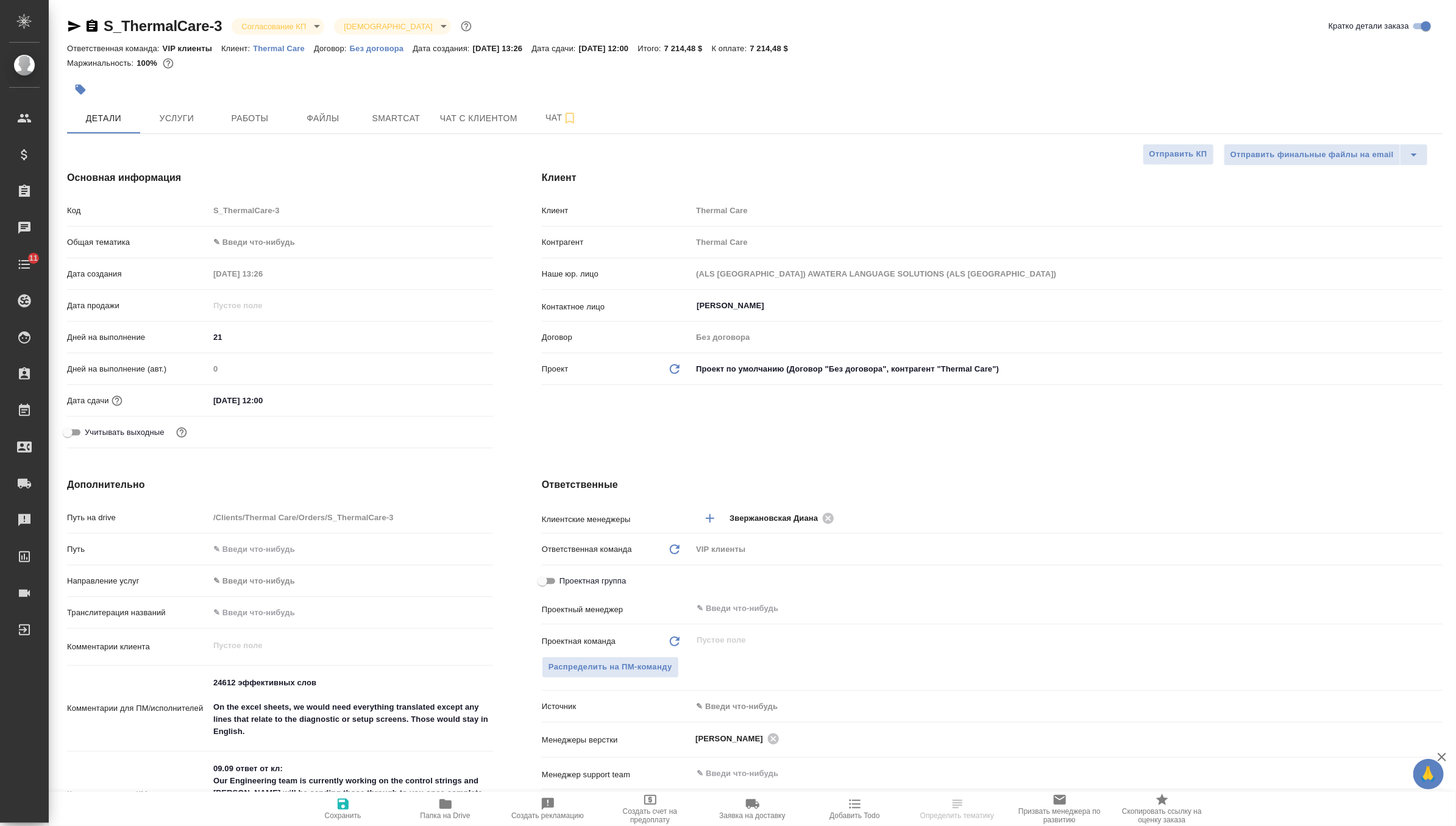
type textarea "x"
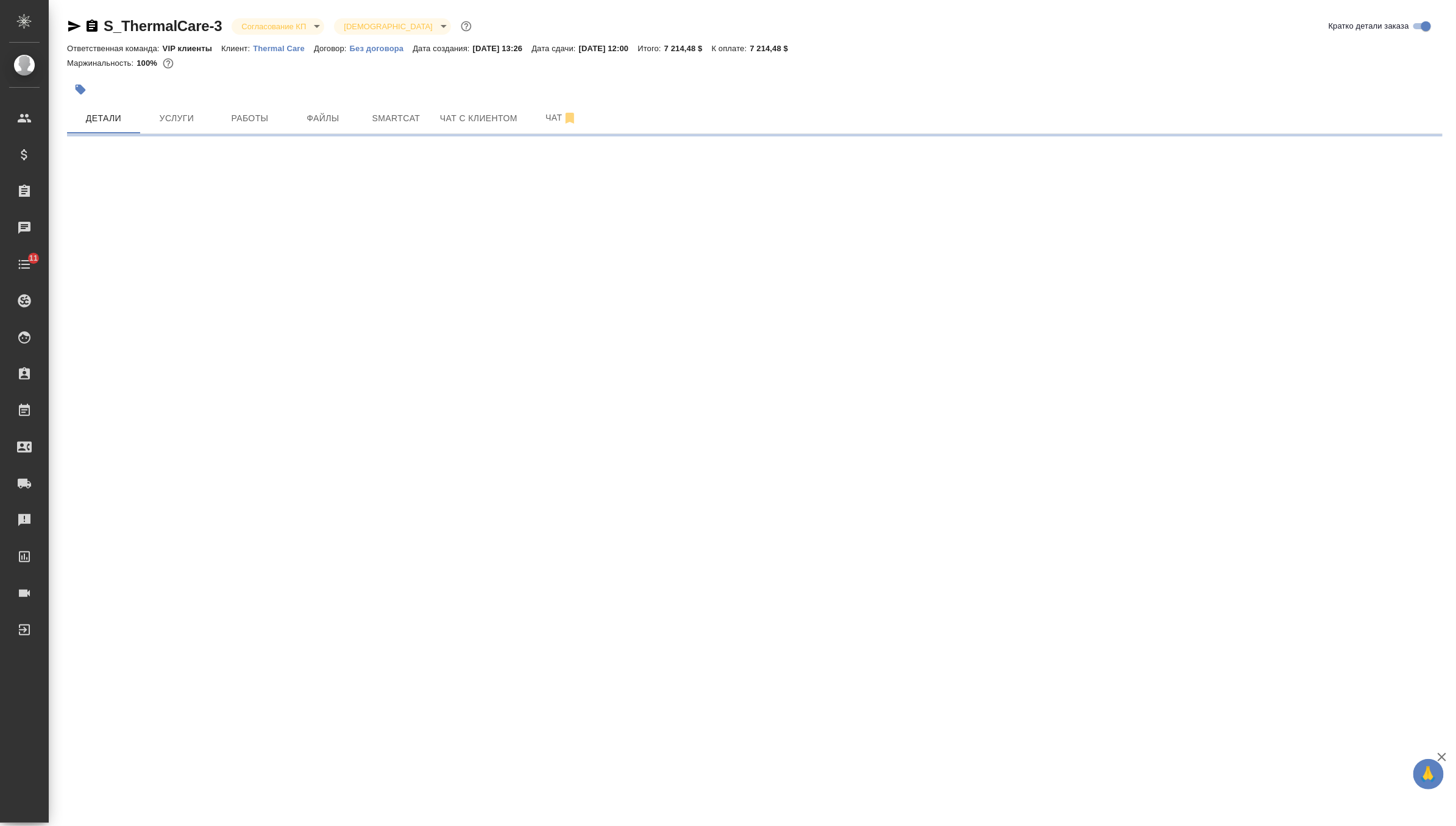
select select "RU"
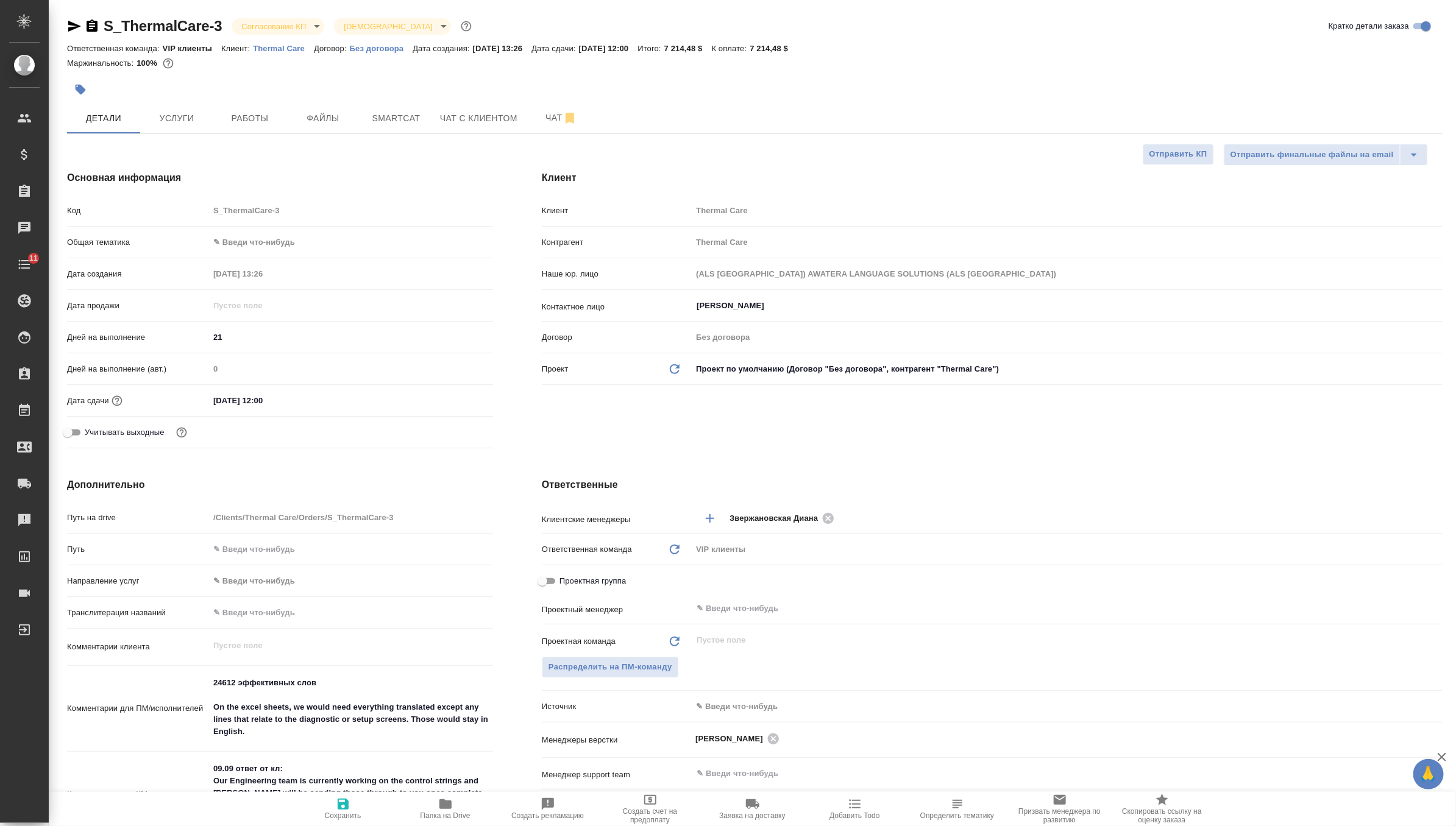
type textarea "x"
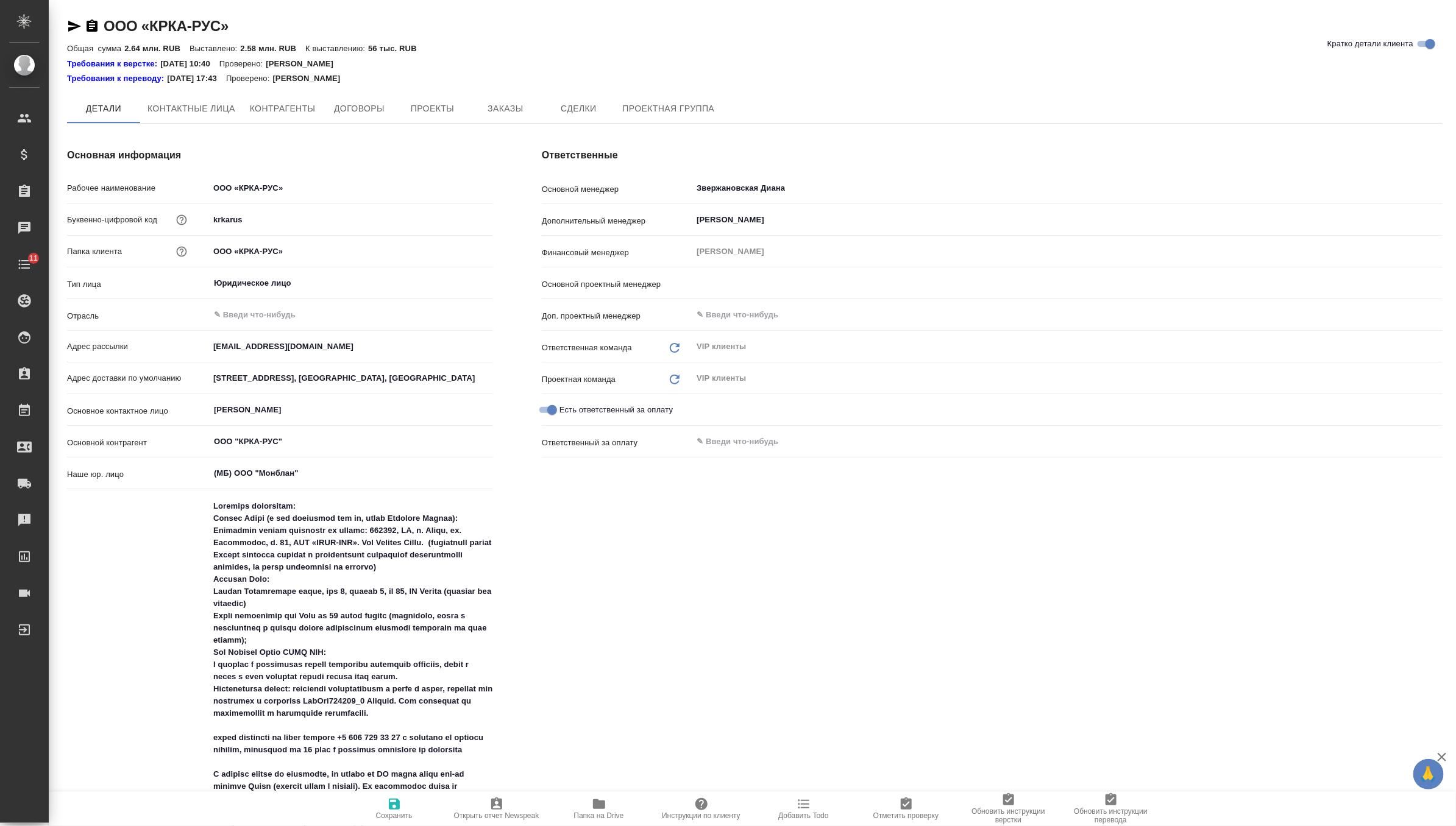
type input "[PERSON_NAME]"
click at [496, 117] on button "Заказы" at bounding box center [505, 109] width 74 height 30
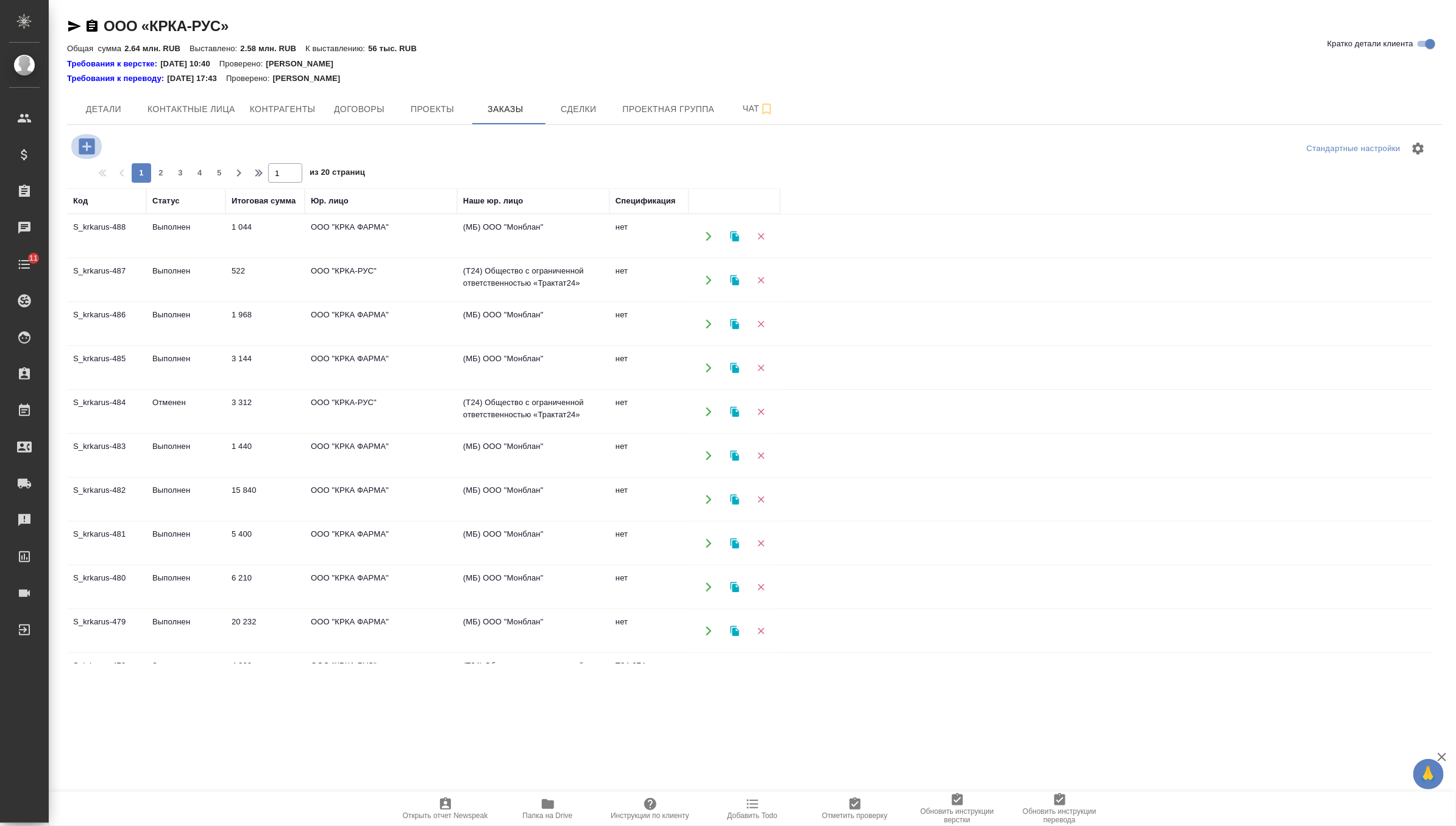
click at [88, 134] on button "button" at bounding box center [86, 146] width 33 height 25
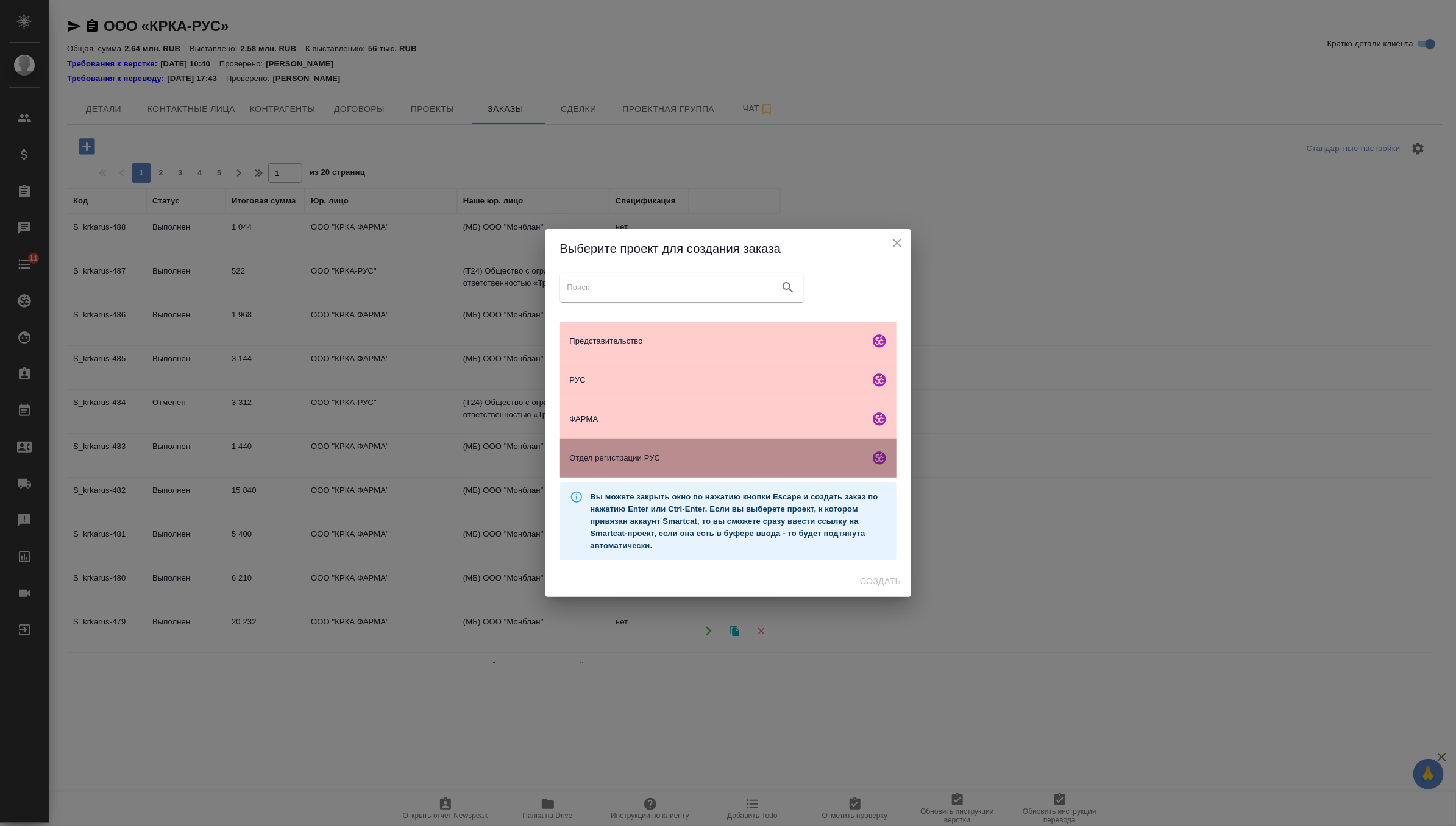
click at [682, 451] on div "Отдел регистрации РУС" at bounding box center [728, 458] width 337 height 39
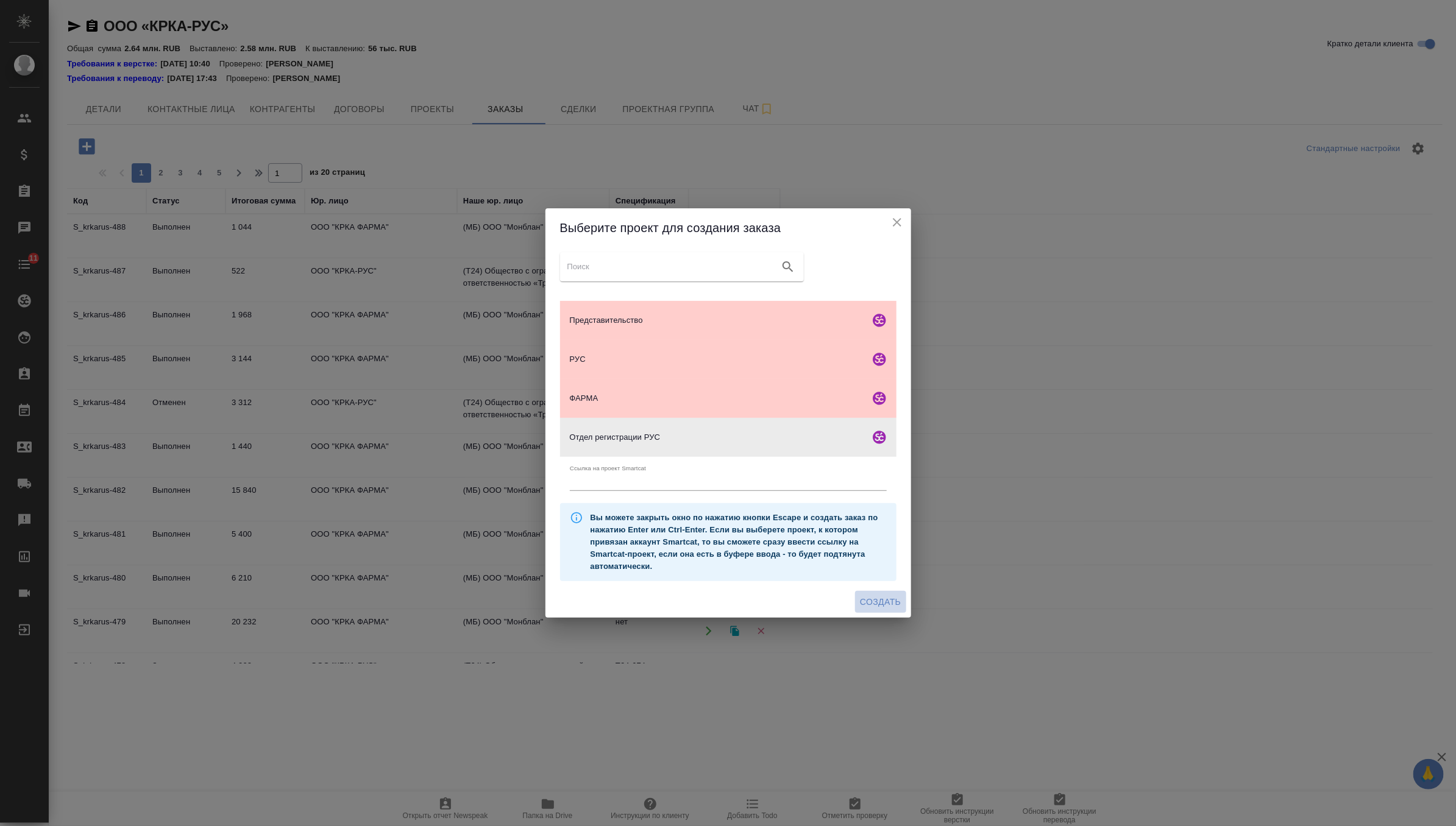
click at [885, 603] on span "Создать" at bounding box center [880, 602] width 40 height 16
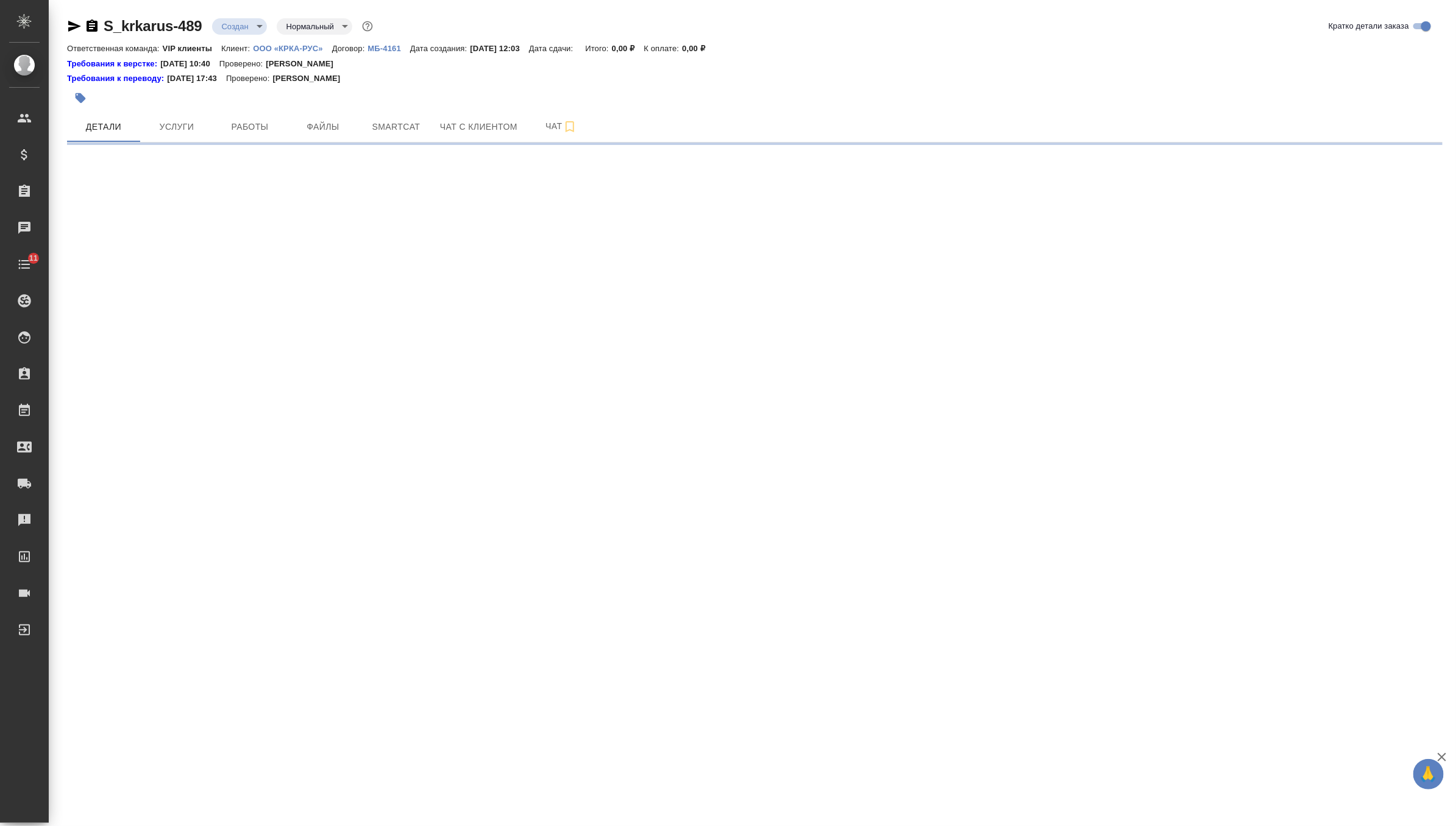
select select "RU"
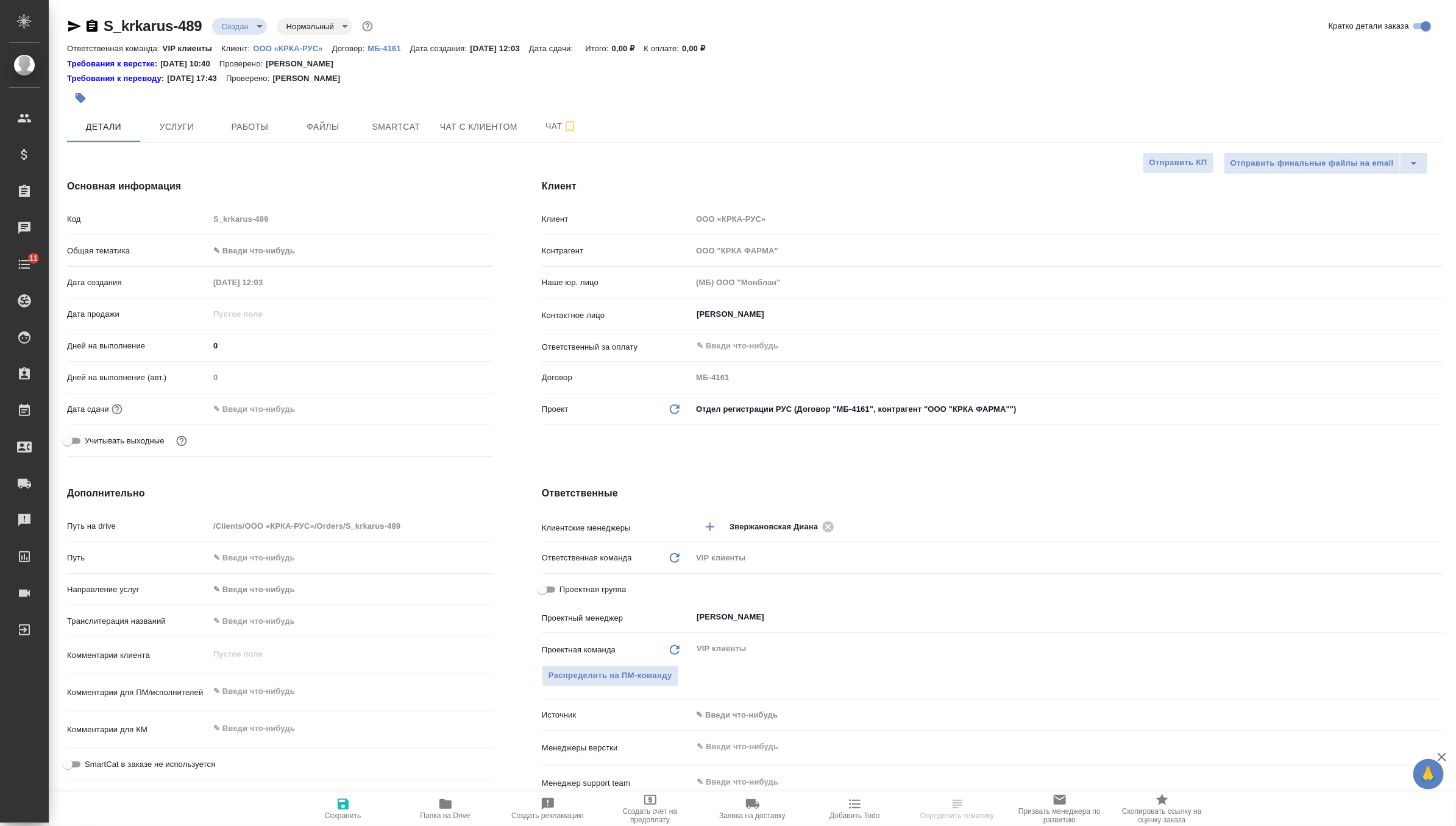
type textarea "x"
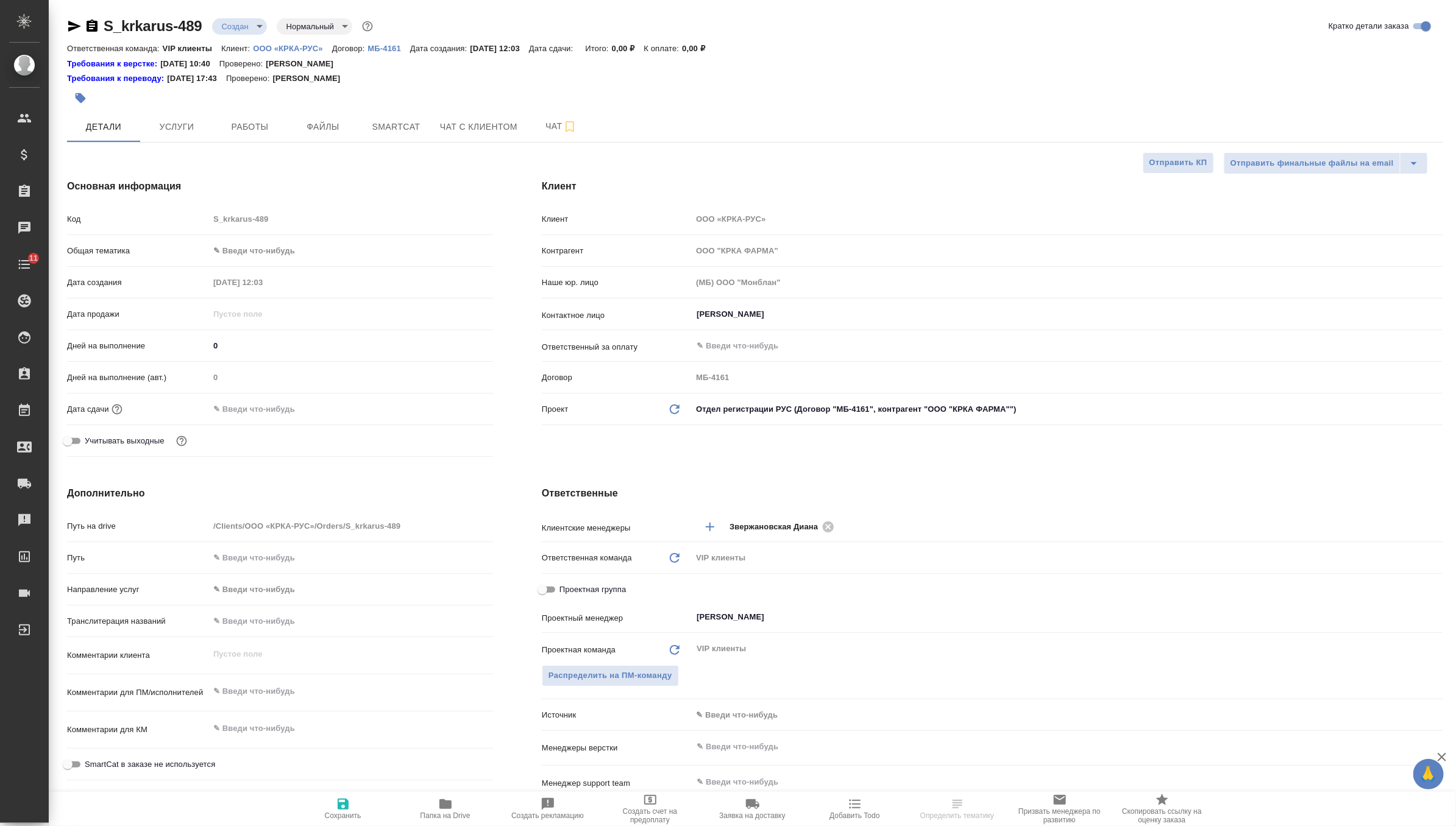
type textarea "x"
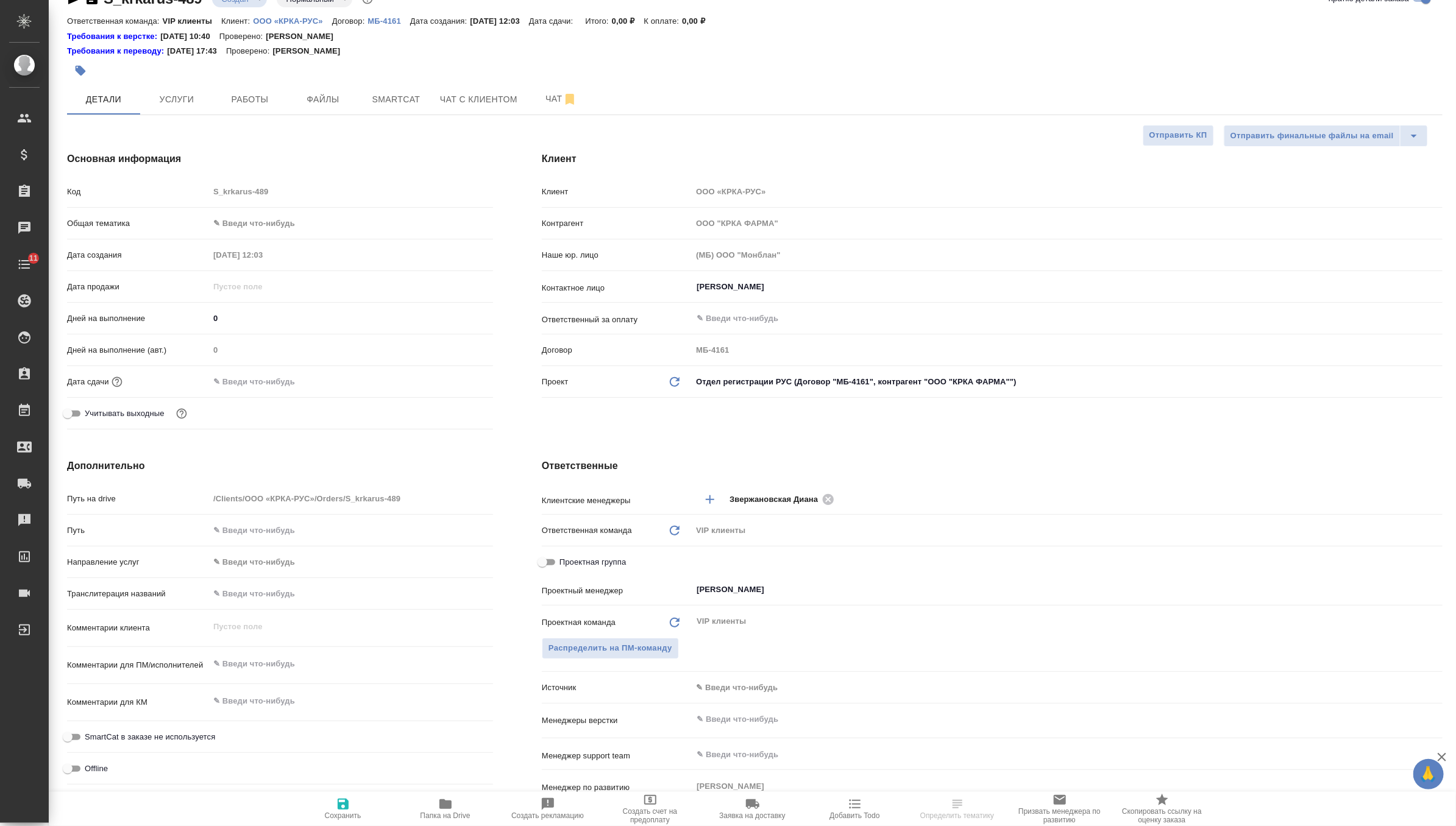
scroll to position [61, 0]
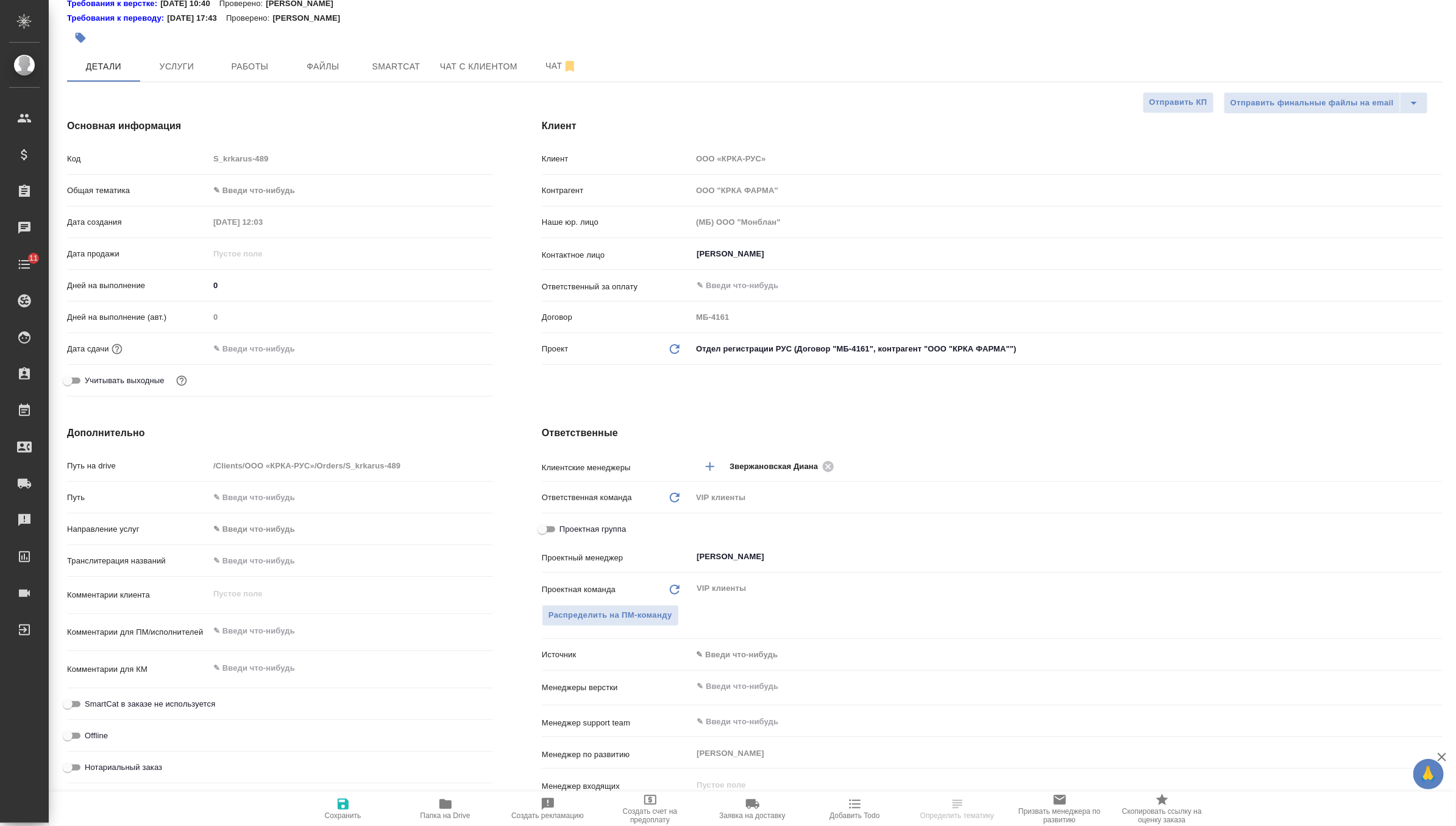
type textarea "x"
click at [312, 633] on textarea at bounding box center [350, 632] width 282 height 21
paste textarea "КРКА Дулоксента® (Дулоксетин), капсулы кишечнорастворимые 30 мг, 60 мг (ЕАЭС)"
type textarea "x"
type textarea "КРКА Дулоксента® (Дулоксетин), капсулы кишечнорастворимые 30 мг, 60 мг (ЕАЭС)"
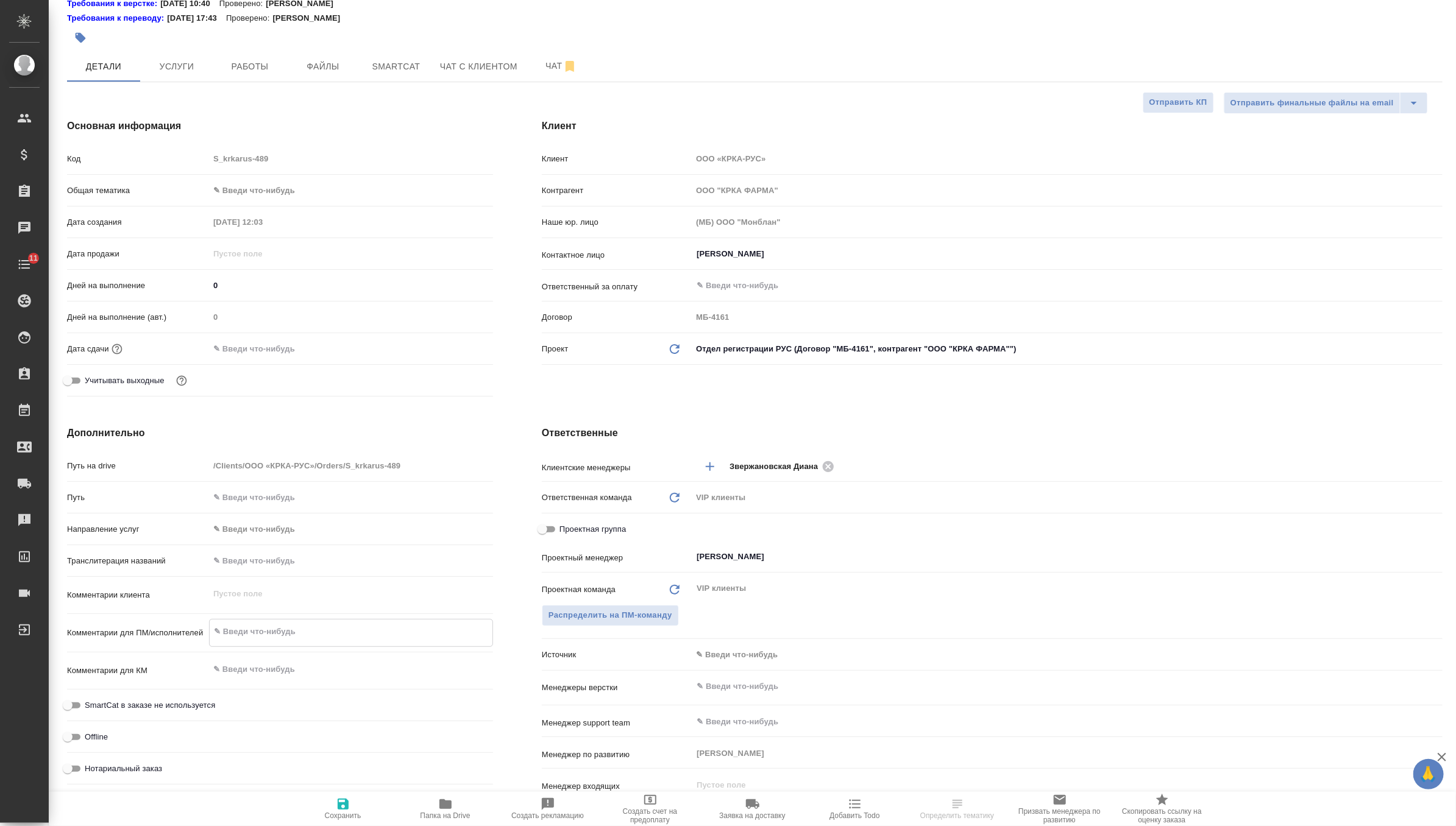
type textarea "x"
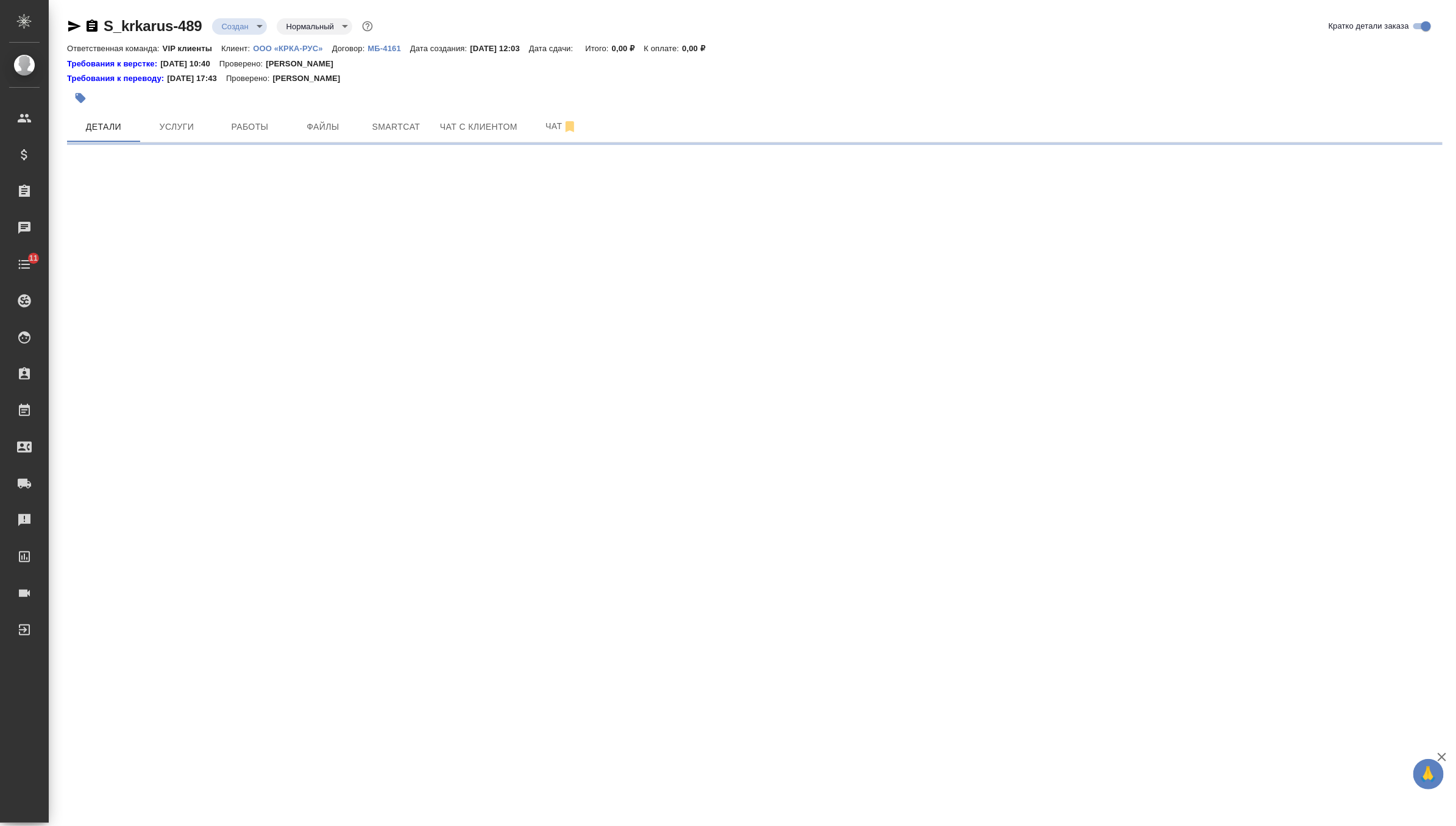
scroll to position [0, 0]
select select "RU"
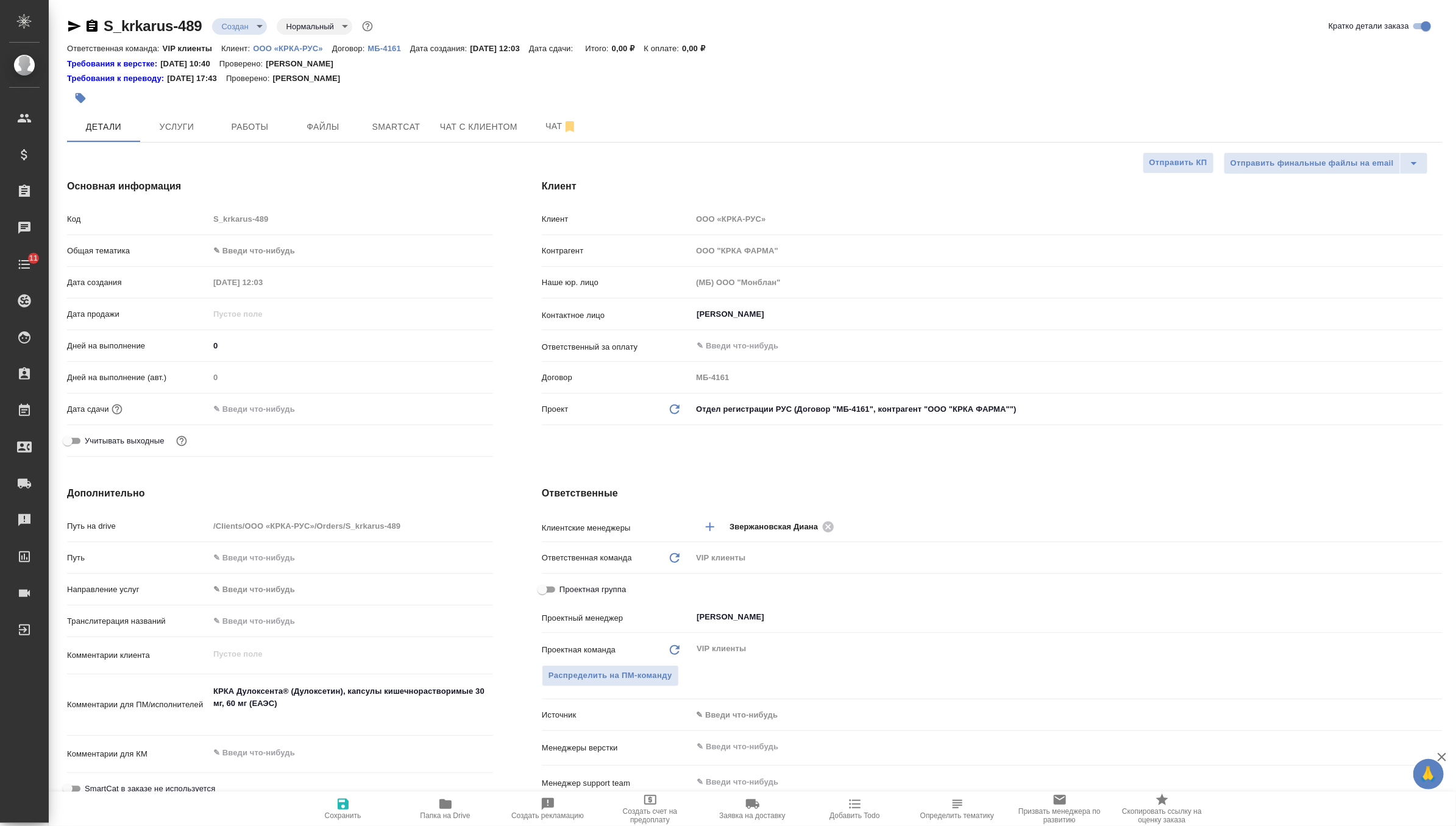
type textarea "x"
click at [346, 805] on icon "button" at bounding box center [343, 805] width 11 height 11
type textarea "x"
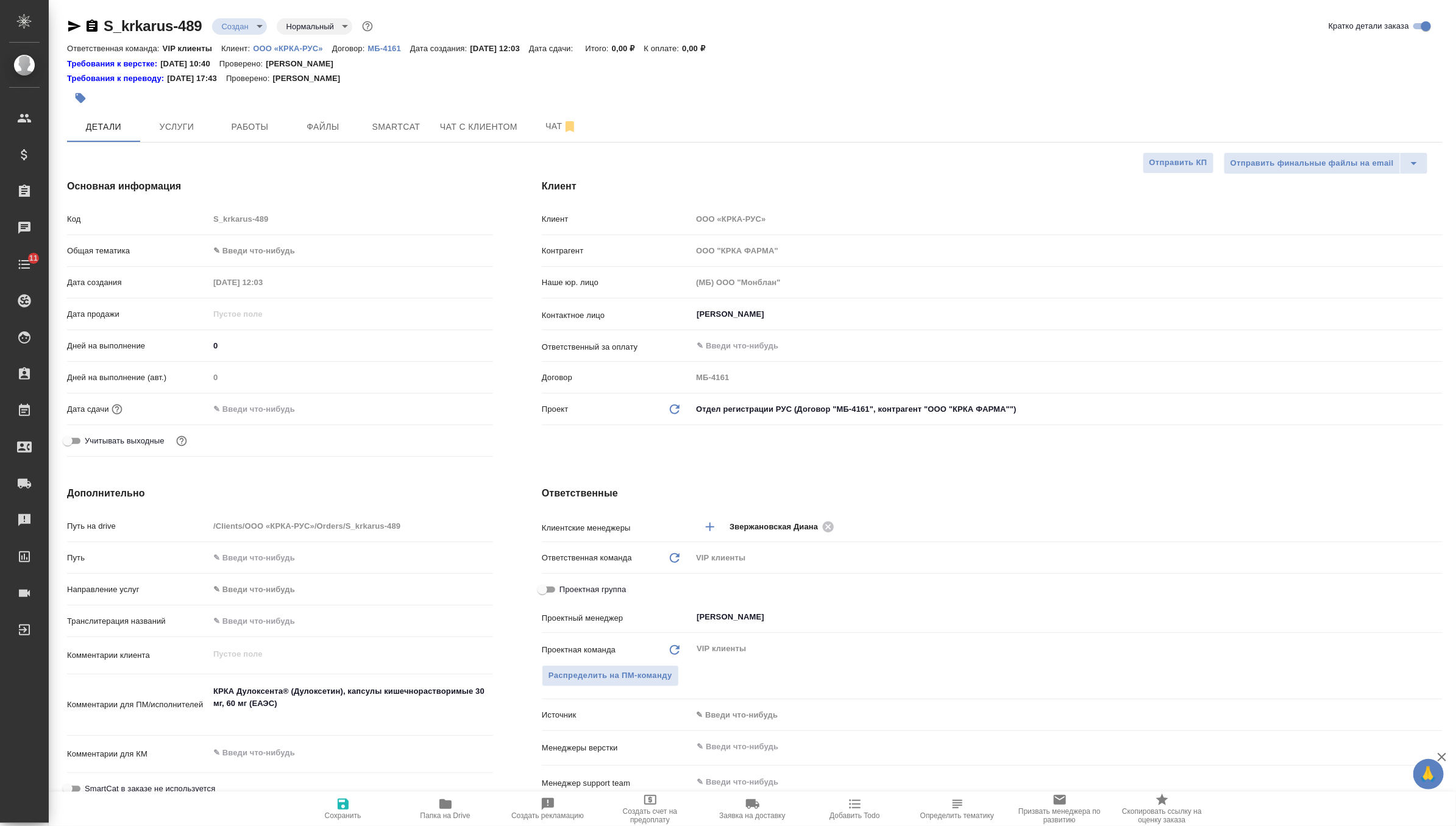
type textarea "x"
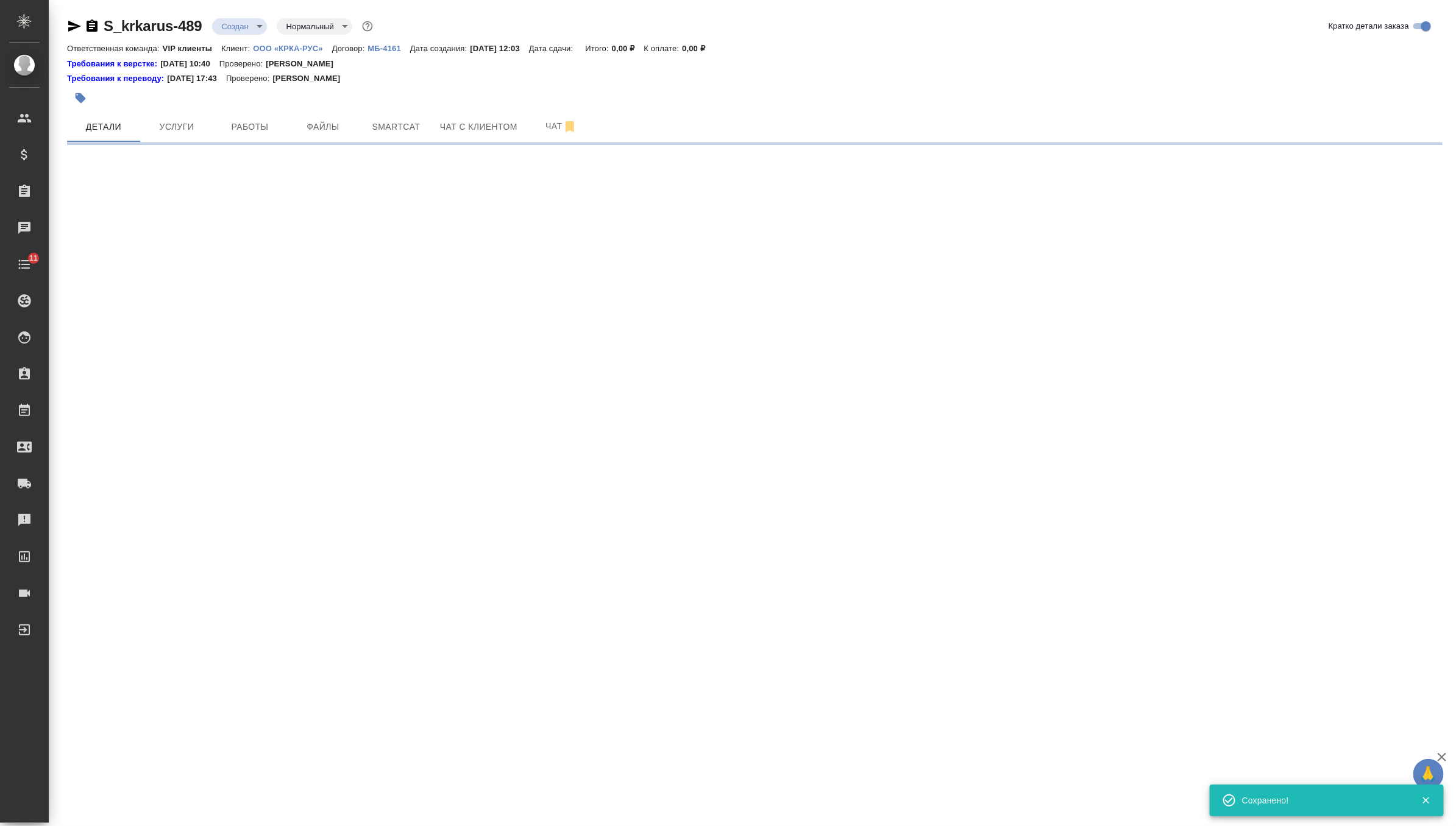
select select "RU"
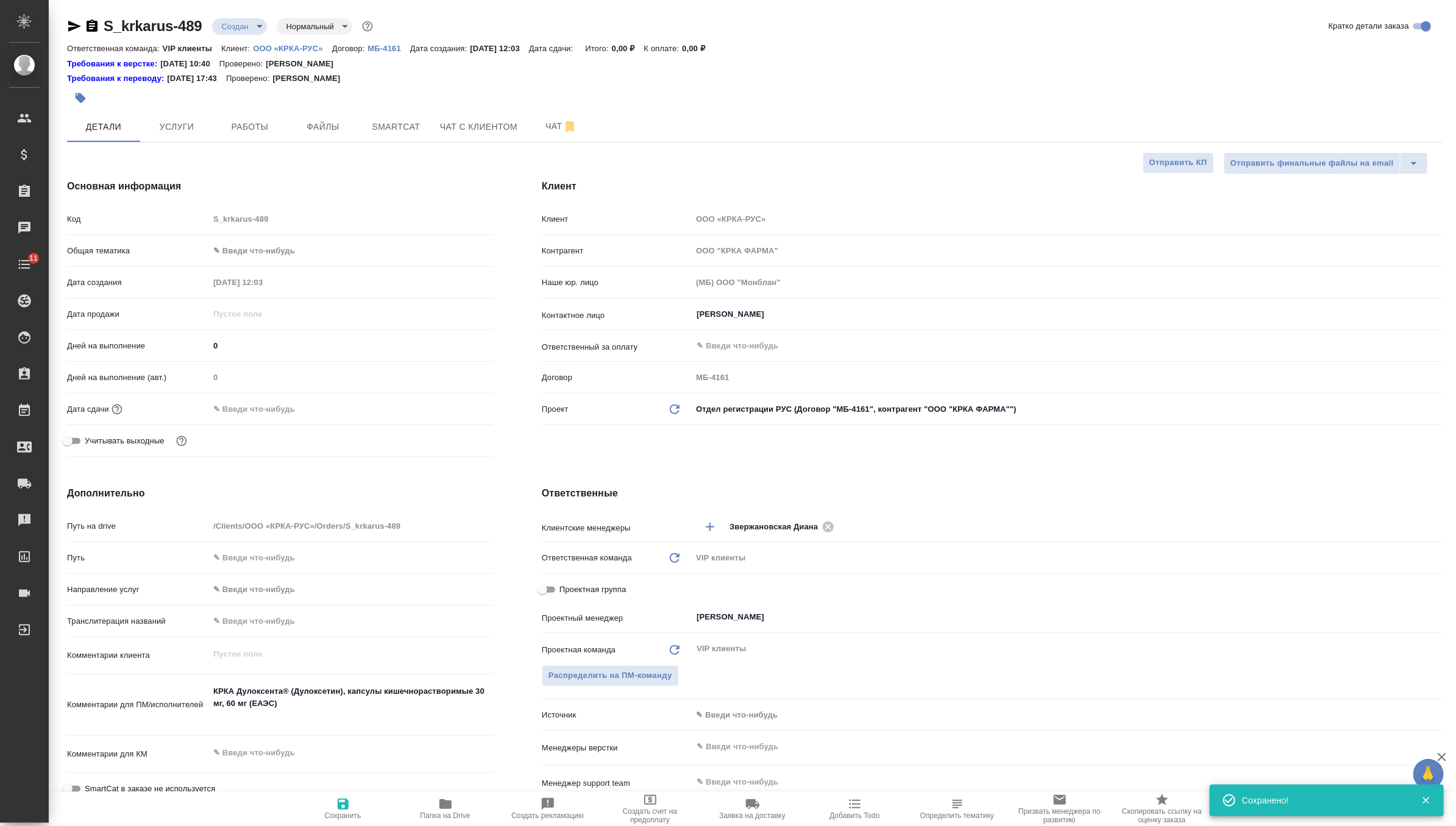
type textarea "x"
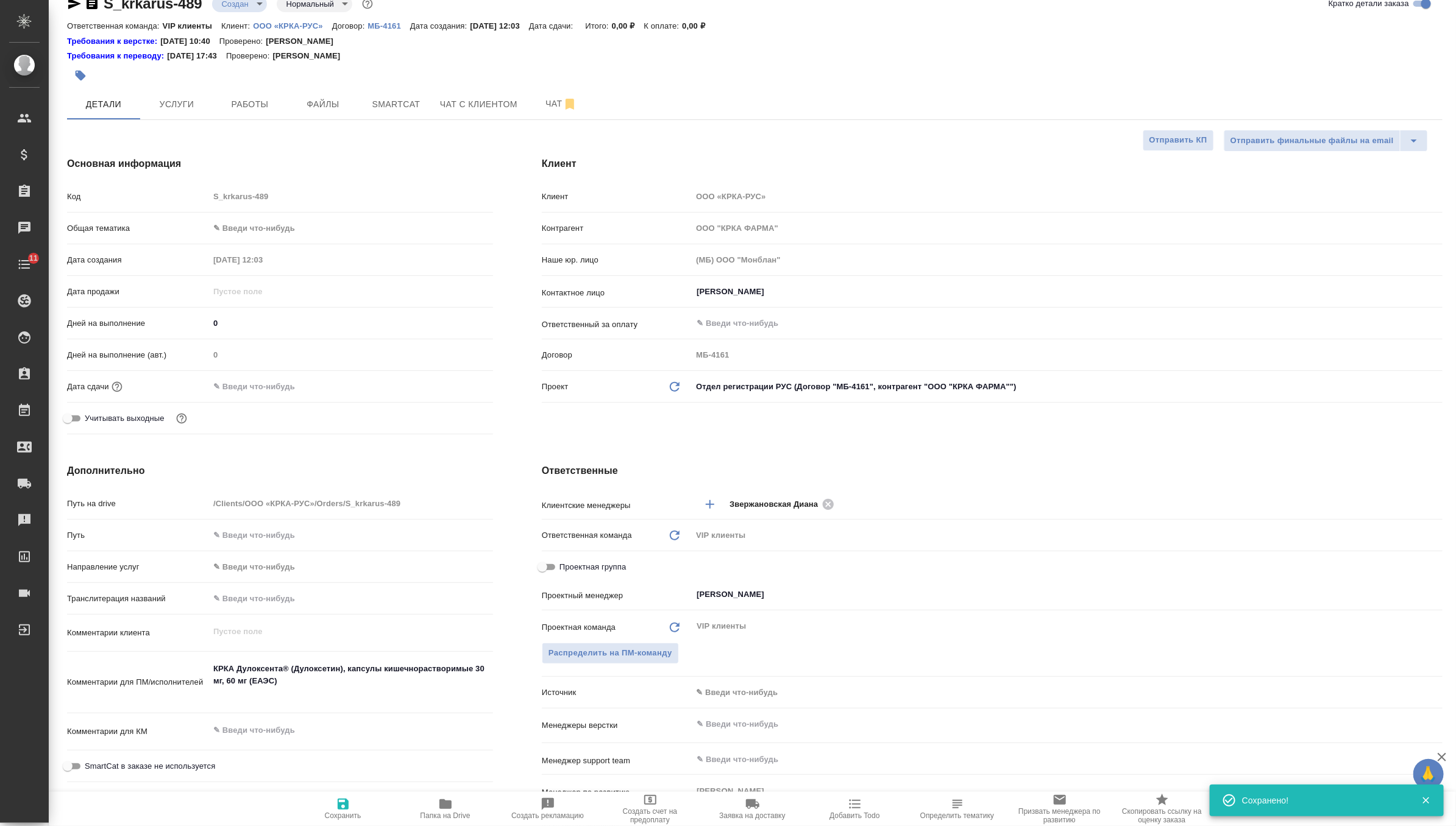
scroll to position [46, 0]
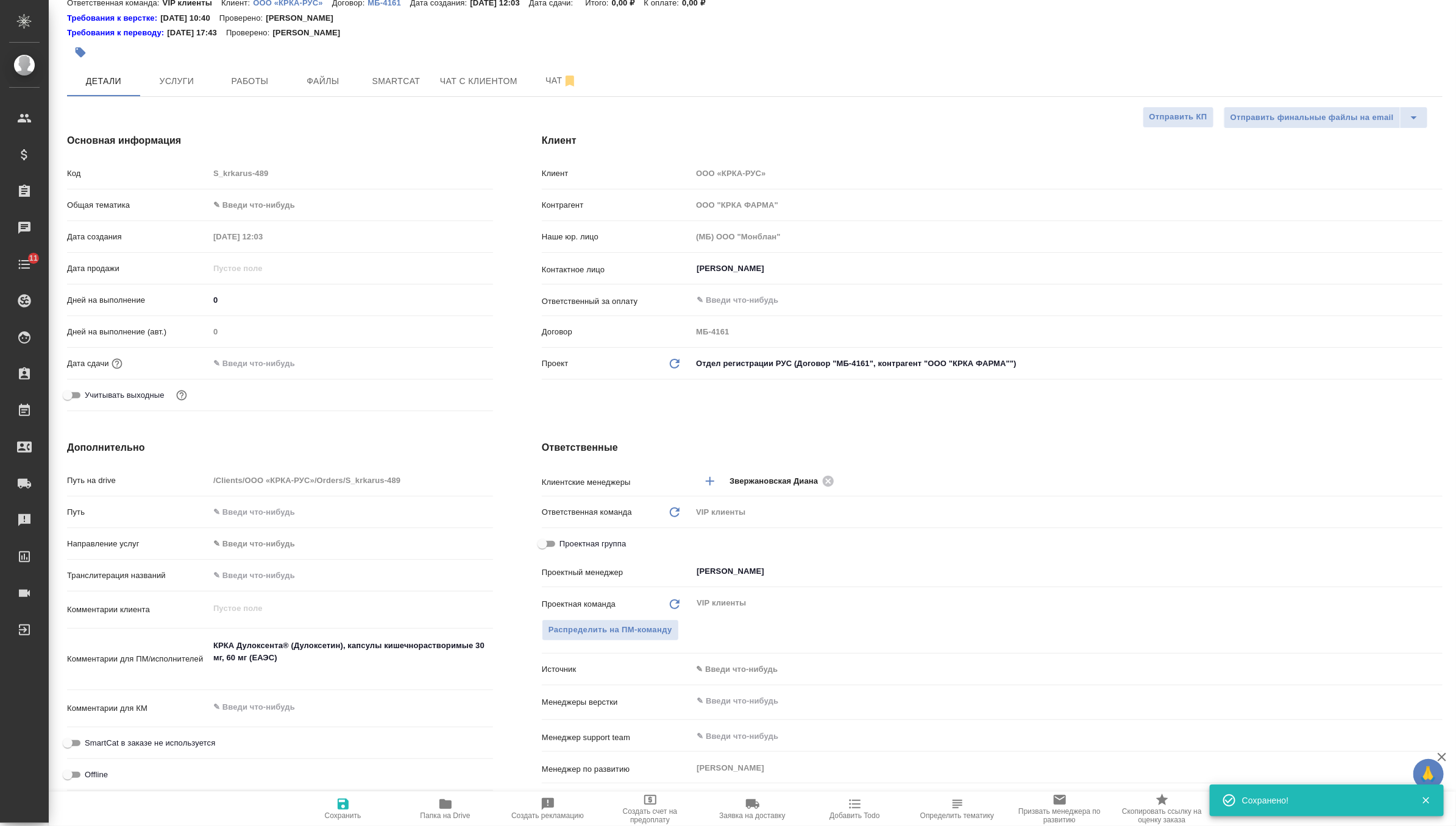
click at [271, 683] on div "КРКА Дулоксента® (Дулоксетин), капсулы кишечнорастворимые 30 мг, 60 мг (ЕАЭС) x" at bounding box center [350, 660] width 284 height 52
type textarea "x"
click at [258, 669] on textarea "КРКА Дулоксента® (Дулоксетин), капсулы кишечнорастворимые 30 мг, 60 мг (ЕАЭС)" at bounding box center [350, 659] width 282 height 45
type textarea "КРКА Дулоксента® (Дулоксетин), капсулы кишечнорастворимые 30 мг, 60 мг (ЕАЭС)"
type textarea "x"
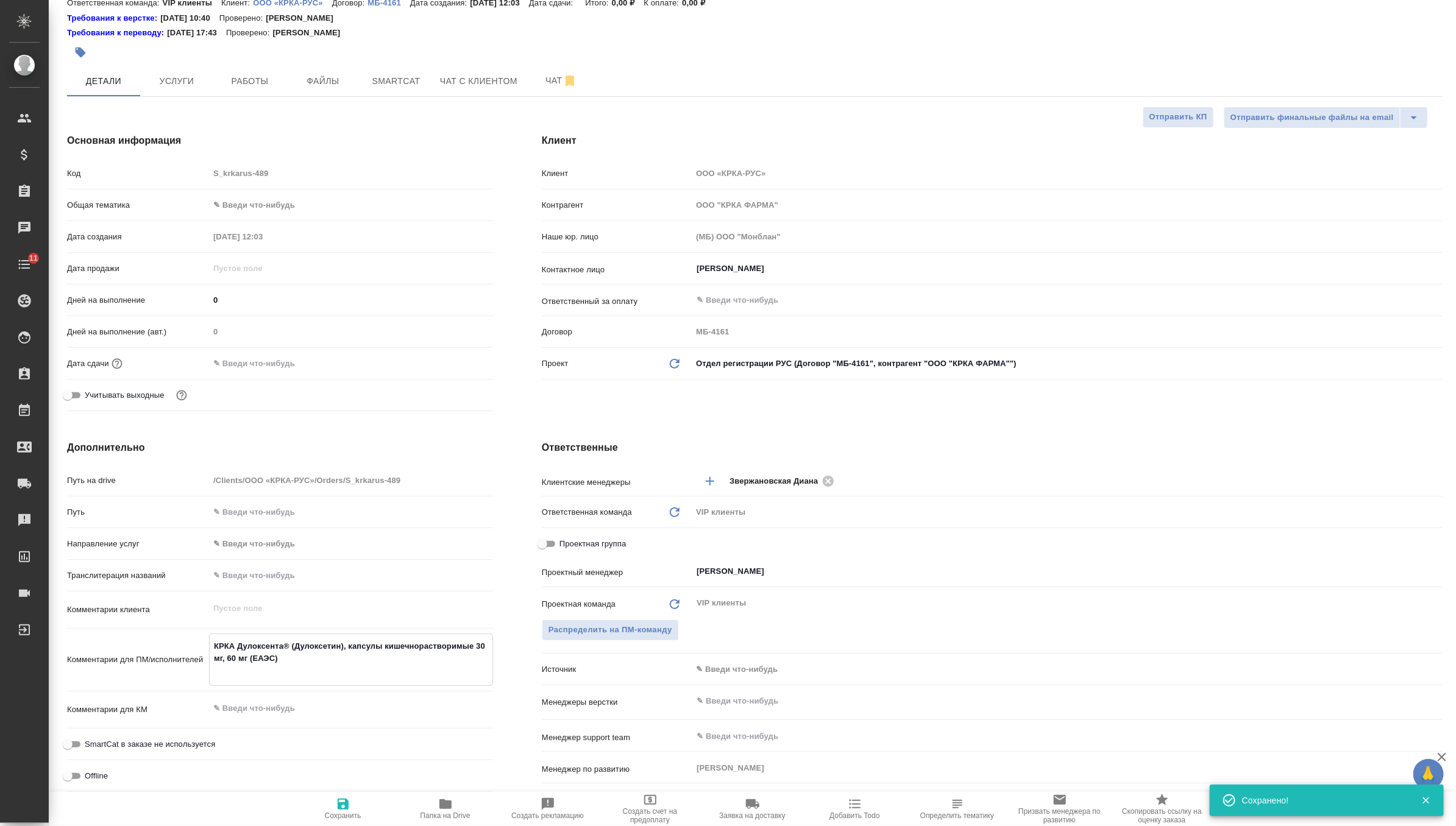
type textarea "x"
type textarea "КРКА Дулоксента® (Дулоксетин), капсулы кишечнорастворимые 30 мг, 60 мг (ЕАЭС)"
type textarea "x"
click at [337, 799] on icon "button" at bounding box center [343, 805] width 15 height 15
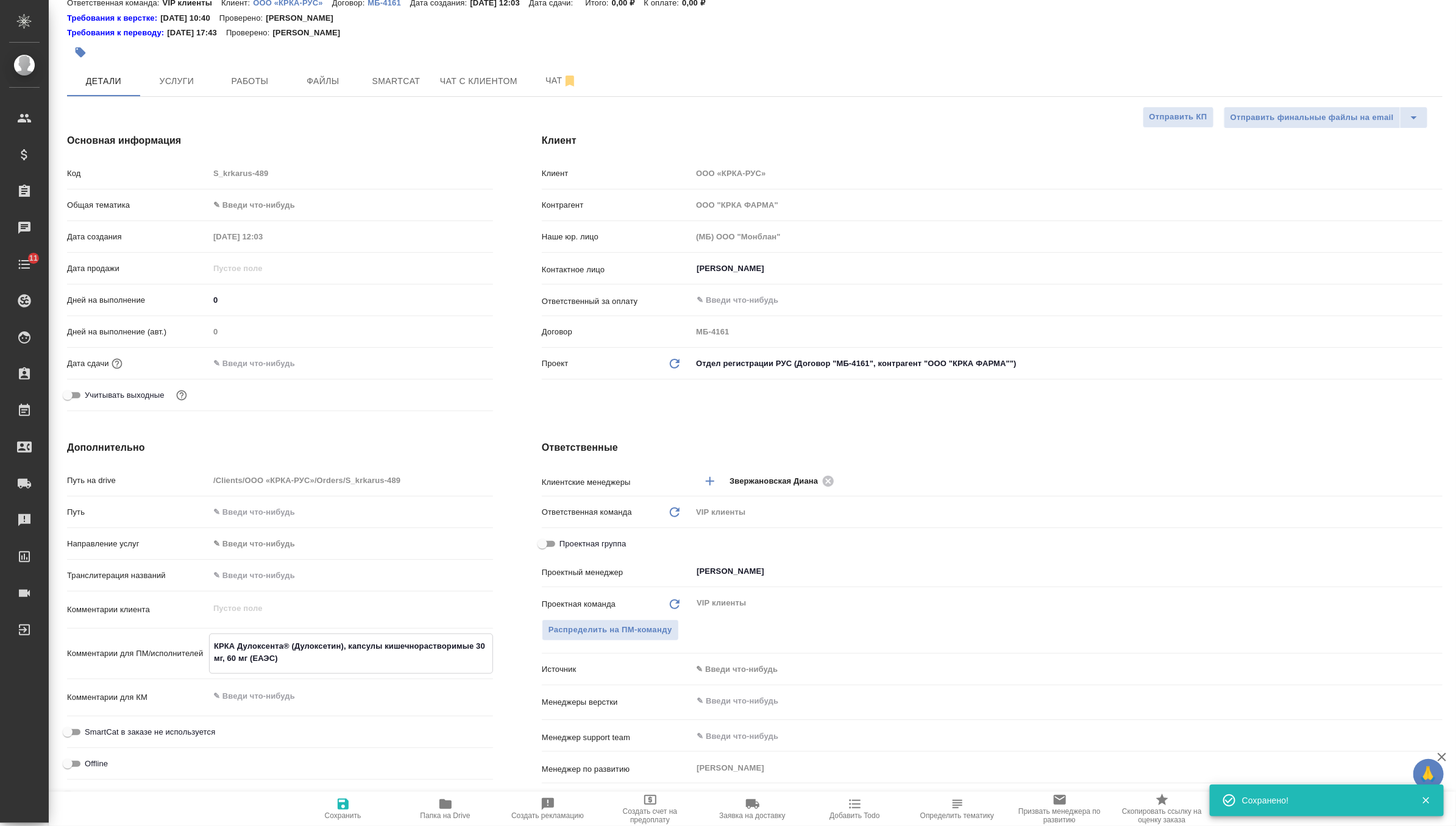
type textarea "x"
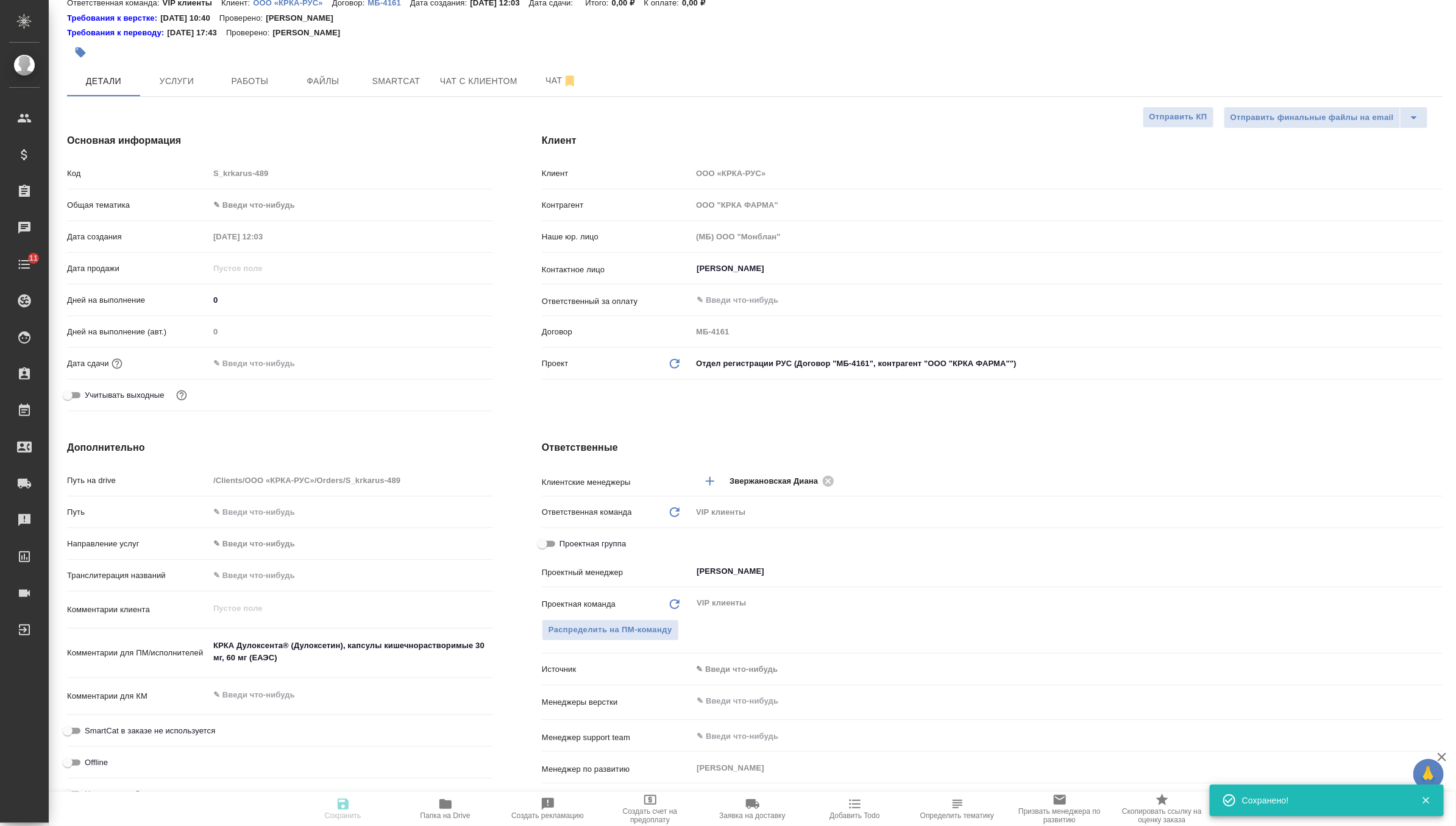
type textarea "x"
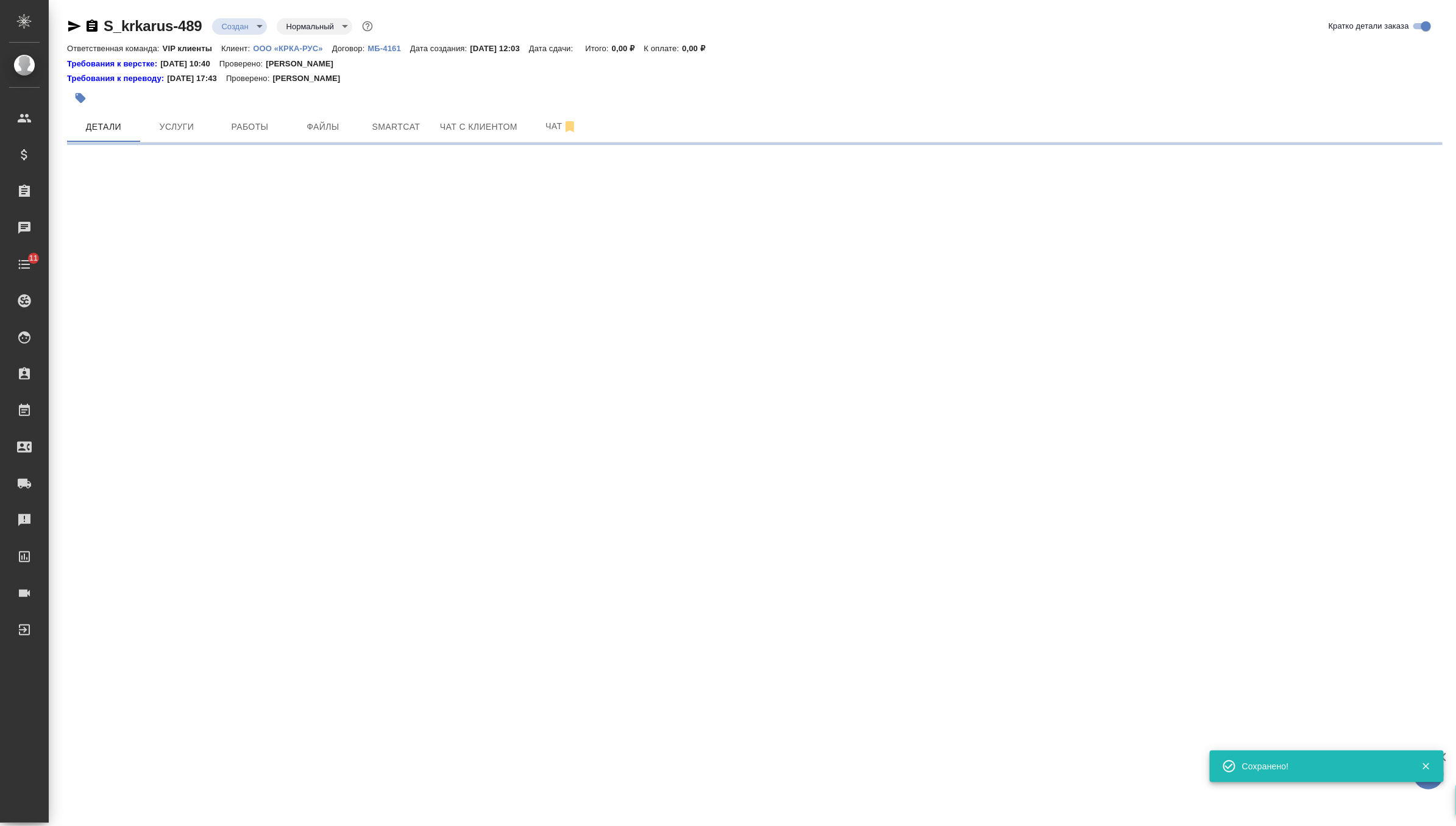
scroll to position [0, 0]
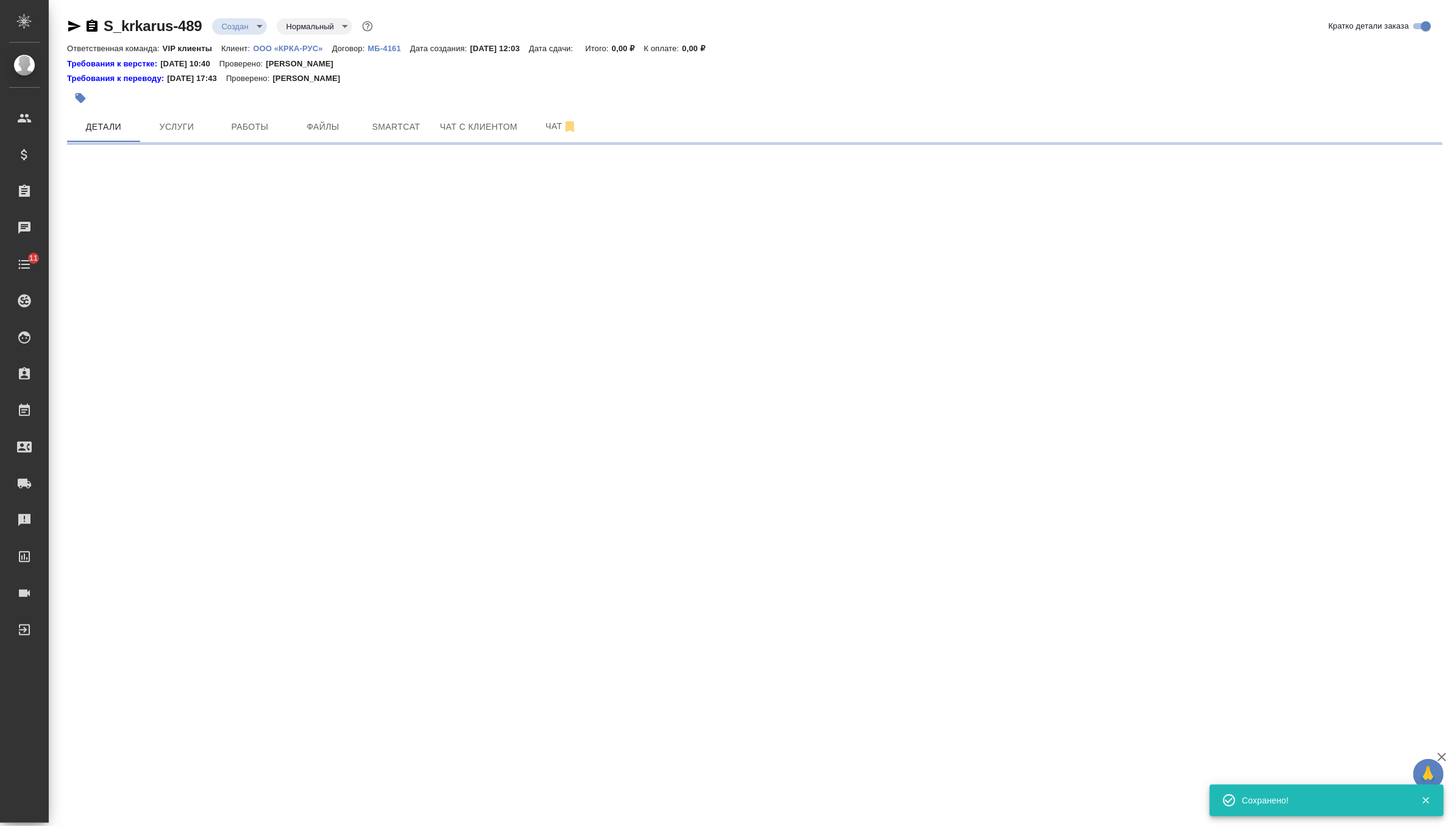
select select "RU"
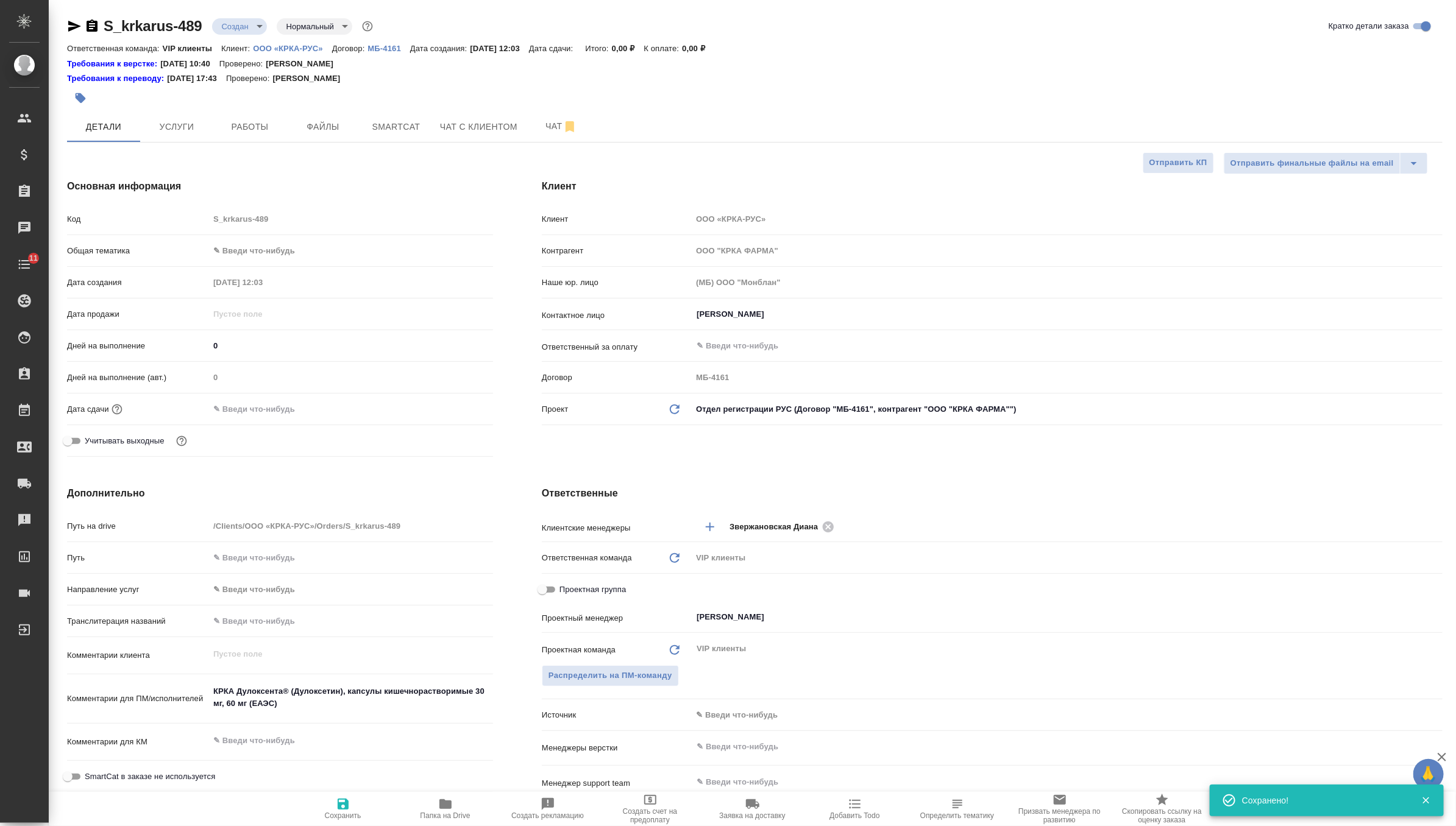
type textarea "x"
click at [198, 120] on span "Услуги" at bounding box center [177, 127] width 59 height 16
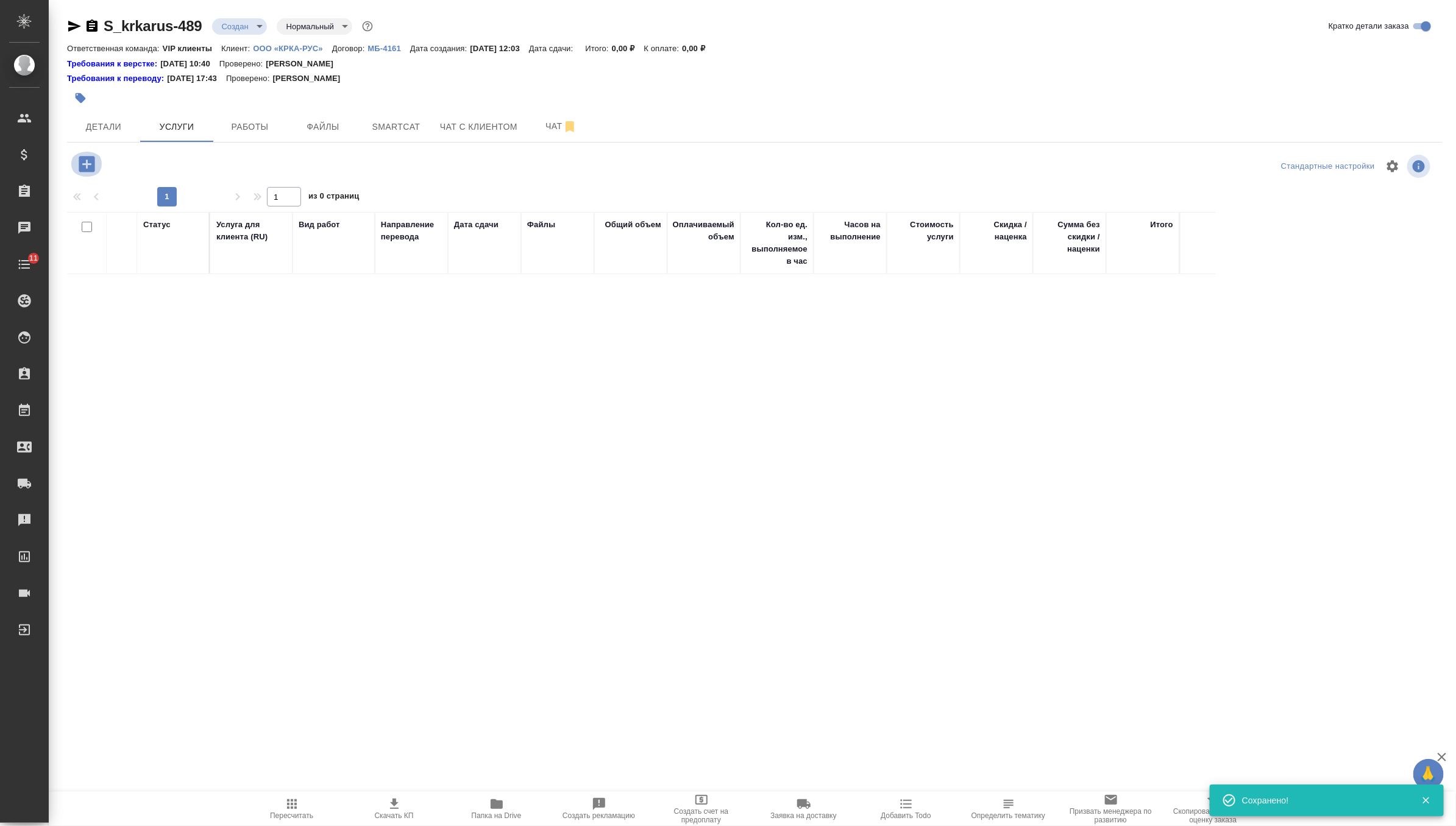
click at [90, 158] on icon "button" at bounding box center [86, 164] width 16 height 16
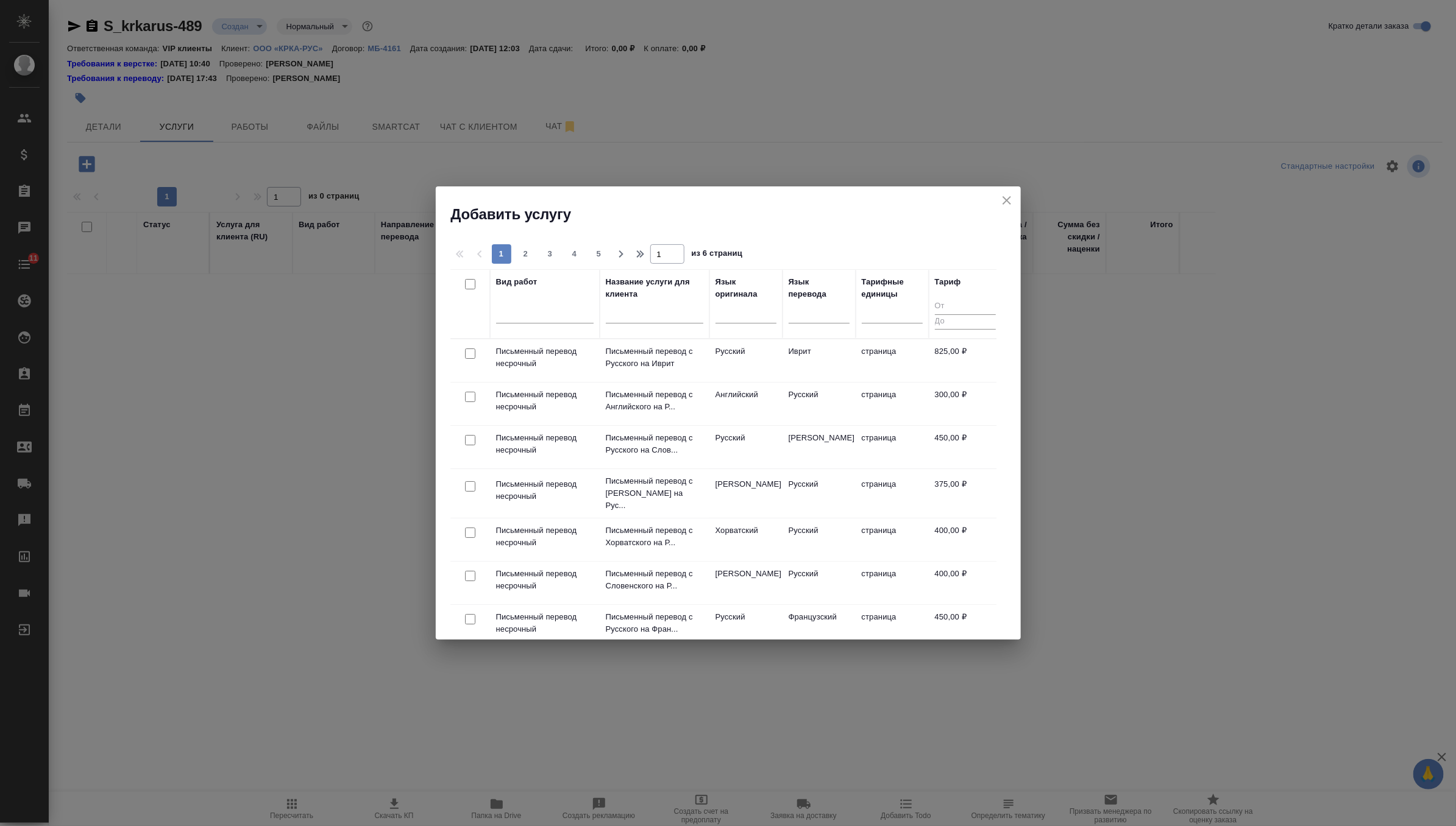
click at [1007, 199] on icon "close" at bounding box center [1006, 200] width 8 height 8
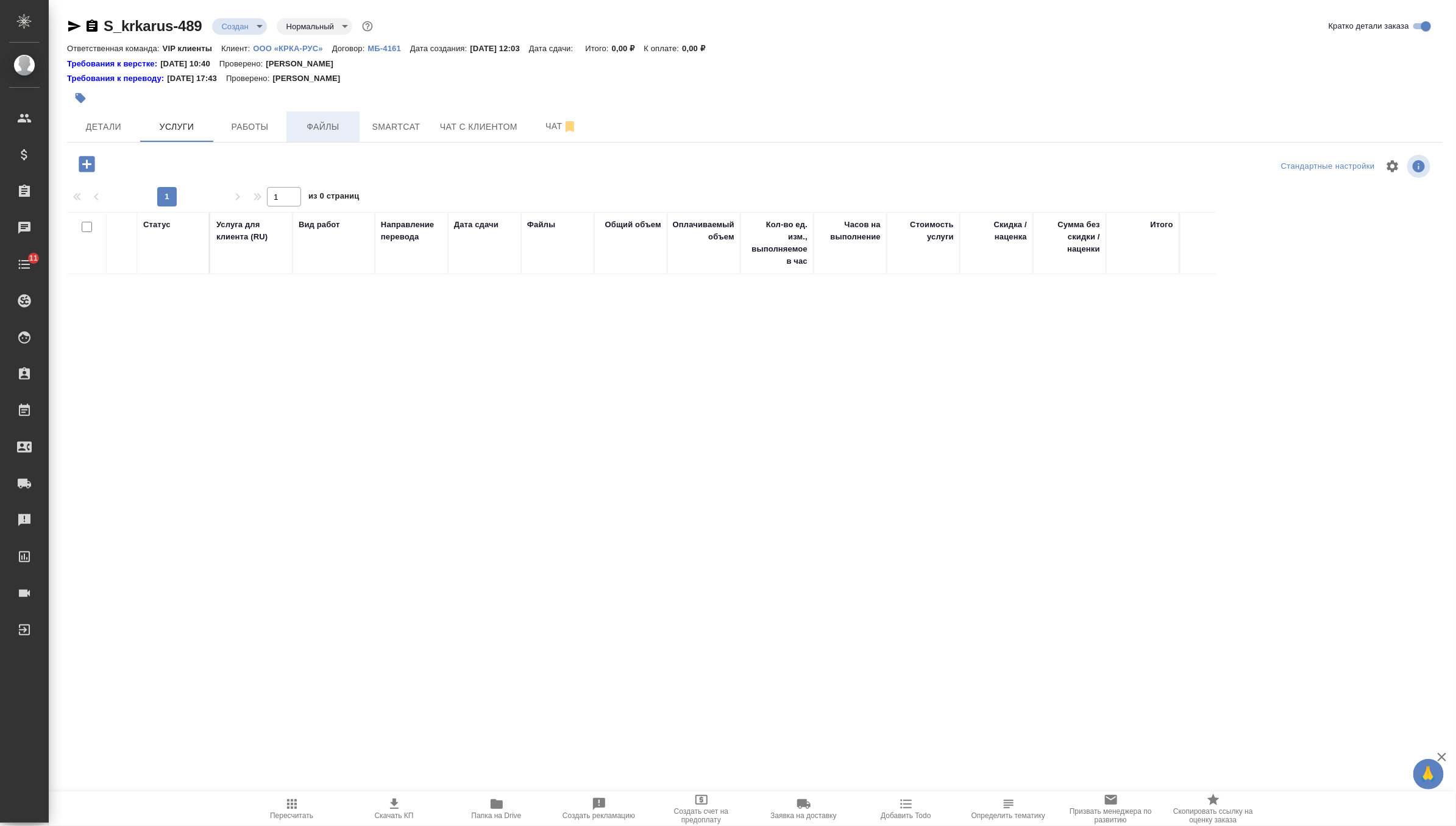
click at [327, 124] on span "Файлы" at bounding box center [323, 127] width 59 height 16
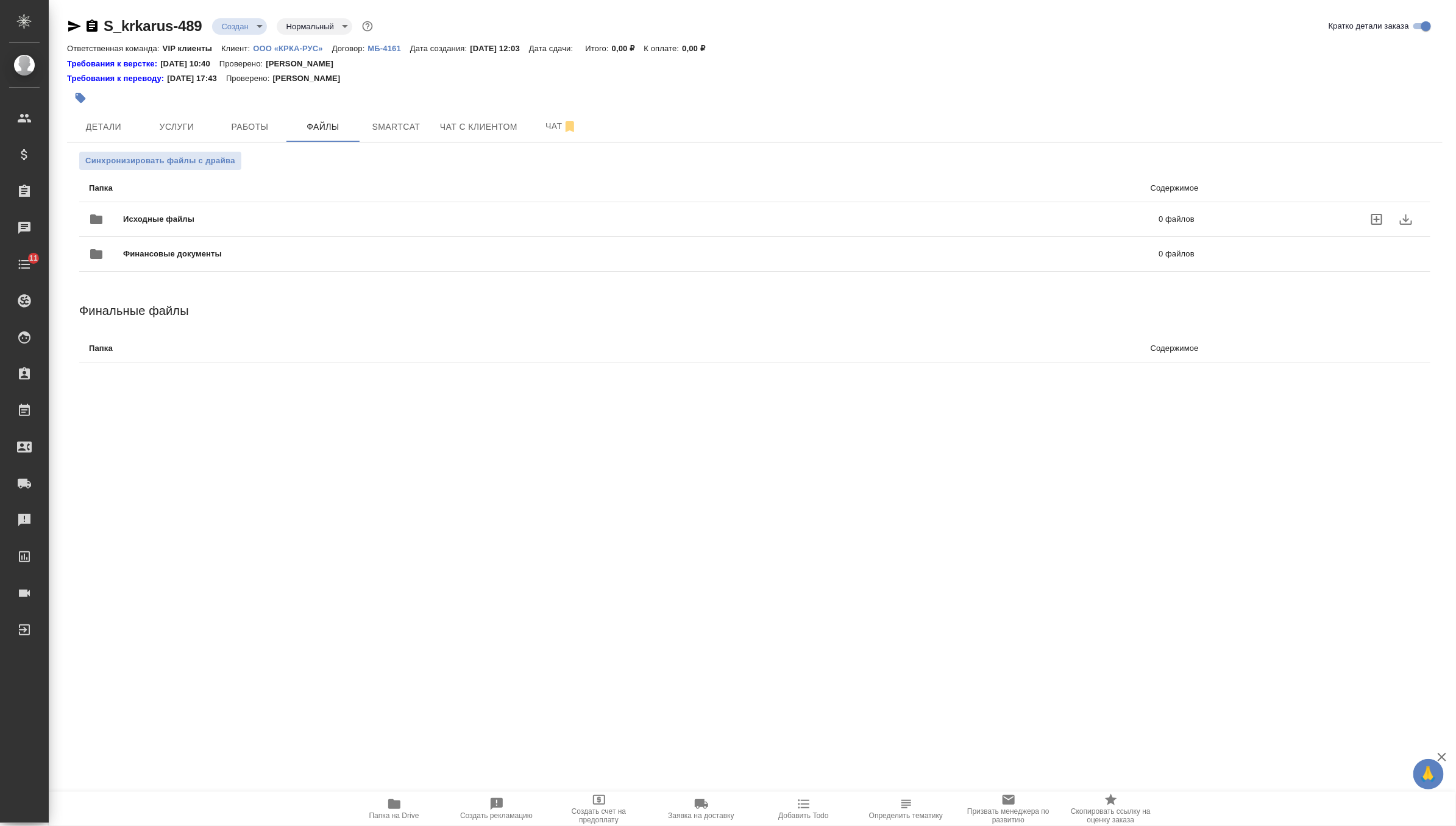
click at [125, 210] on div "Исходные файлы 0 файлов" at bounding box center [642, 220] width 1106 height 29
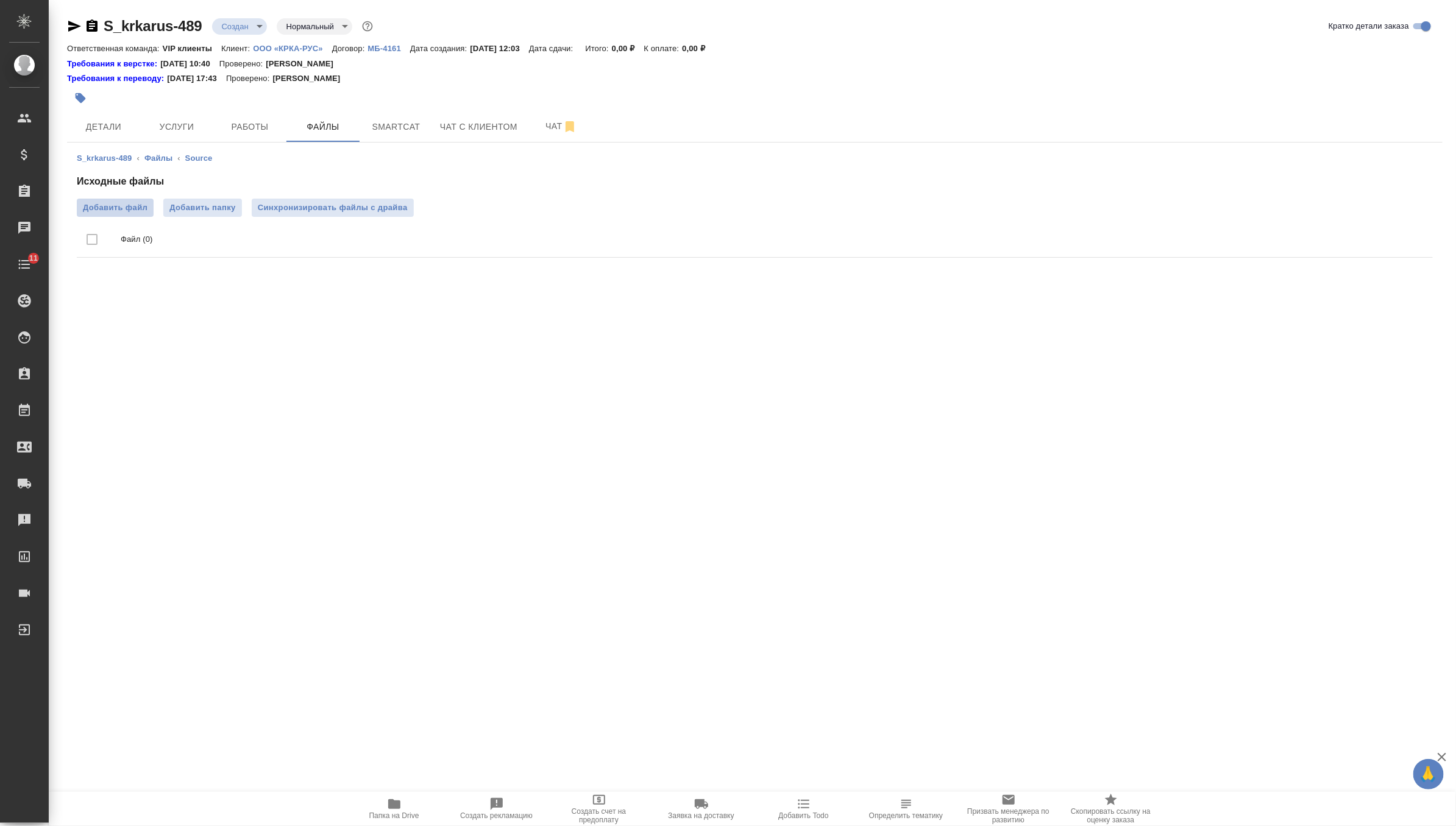
click at [113, 205] on span "Добавить файл" at bounding box center [115, 207] width 64 height 12
click at [0, 0] on input "Добавить файл" at bounding box center [0, 0] width 0 height 0
click at [381, 205] on span "Синхронизировать файлы с драйва" at bounding box center [332, 207] width 150 height 12
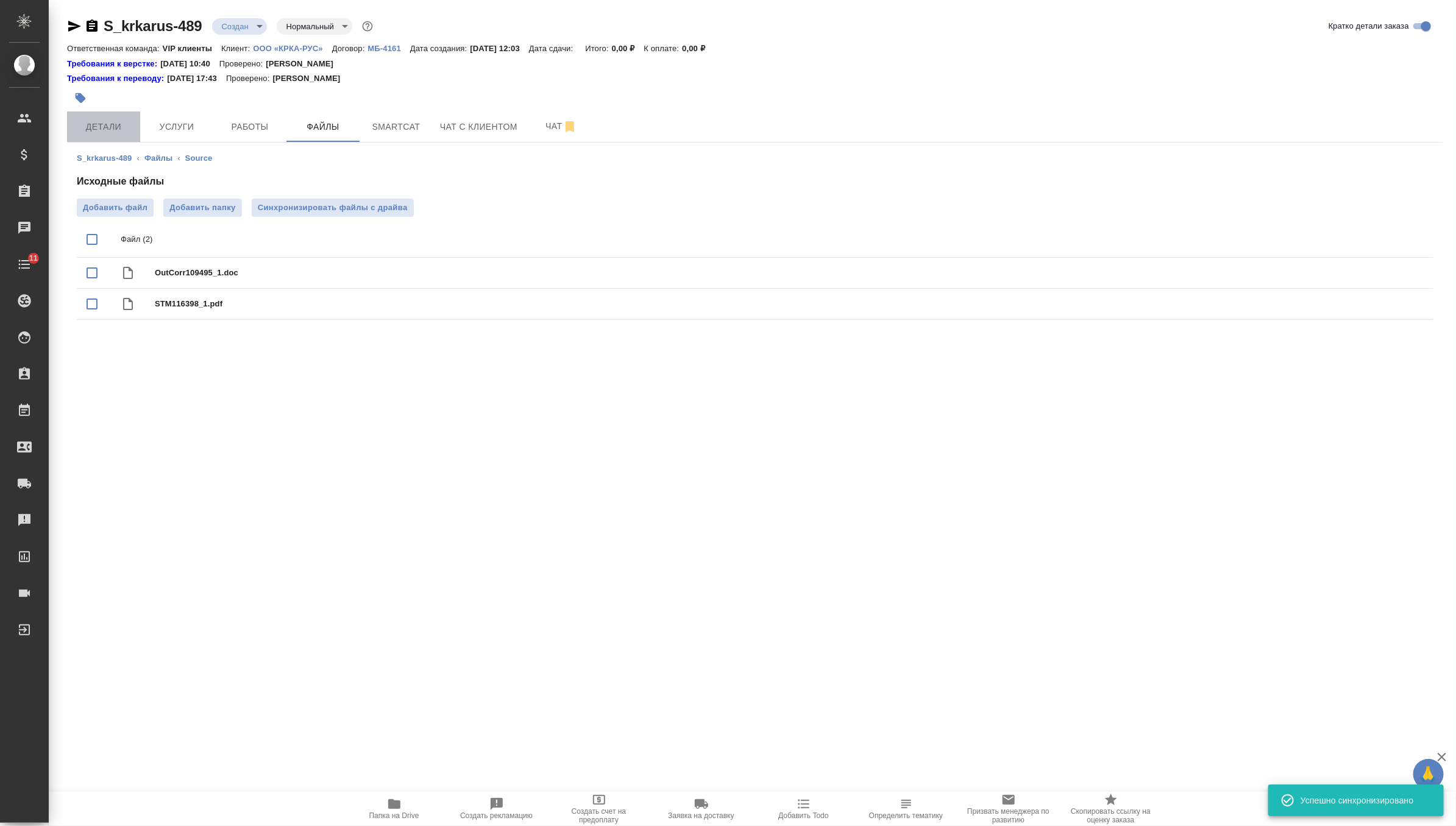
click at [109, 127] on span "Детали" at bounding box center [104, 127] width 59 height 16
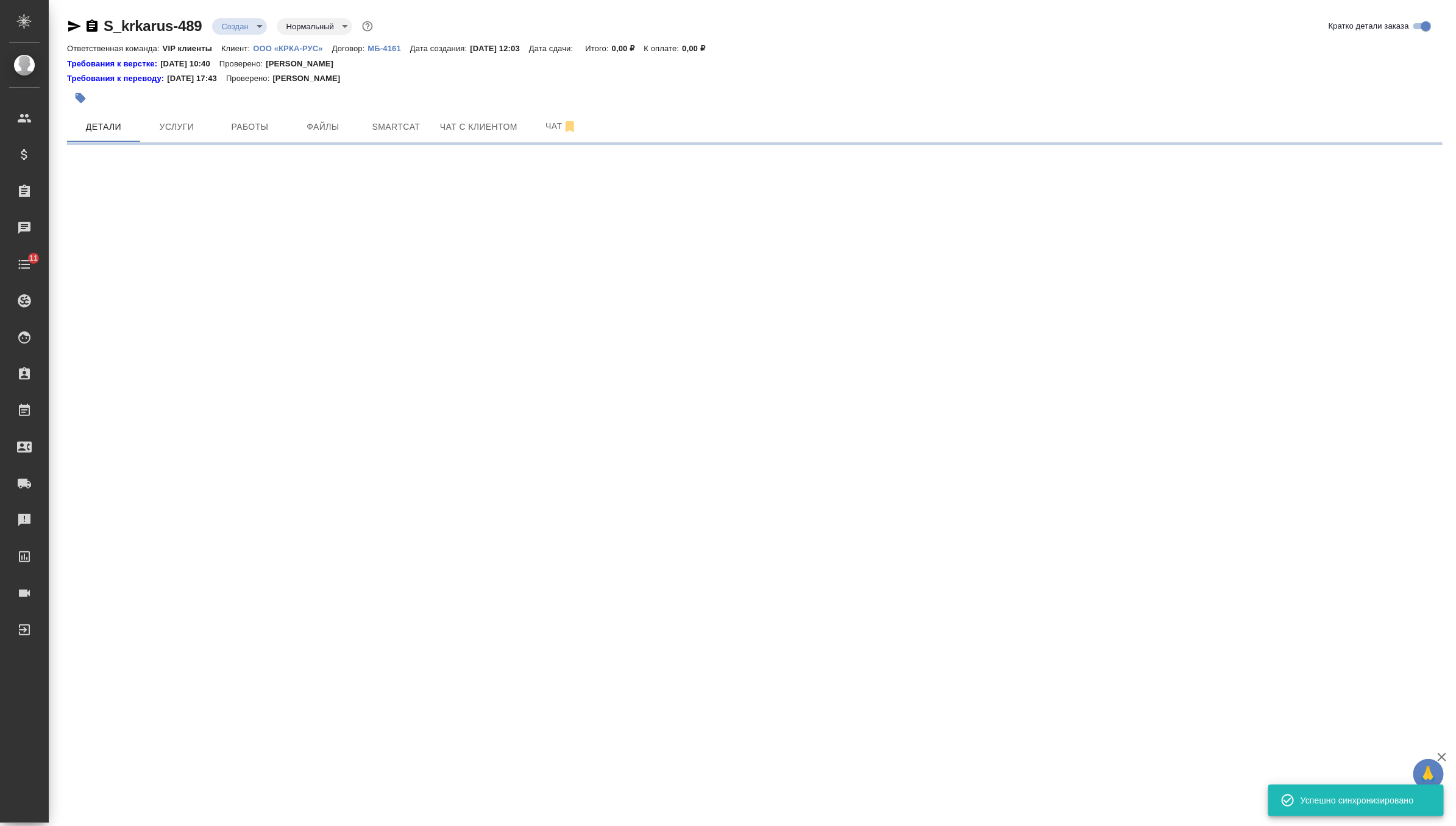
select select "RU"
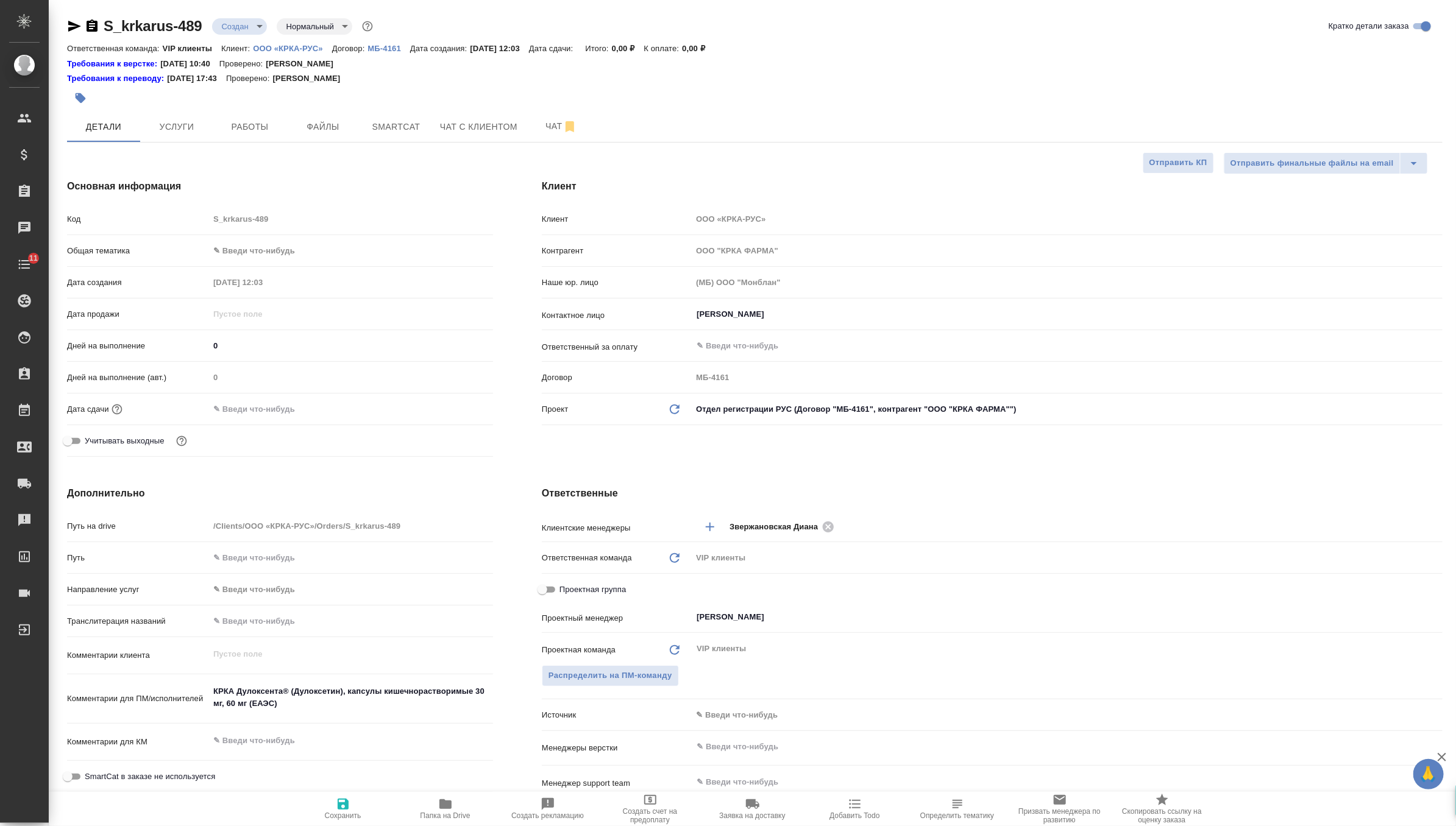
type textarea "x"
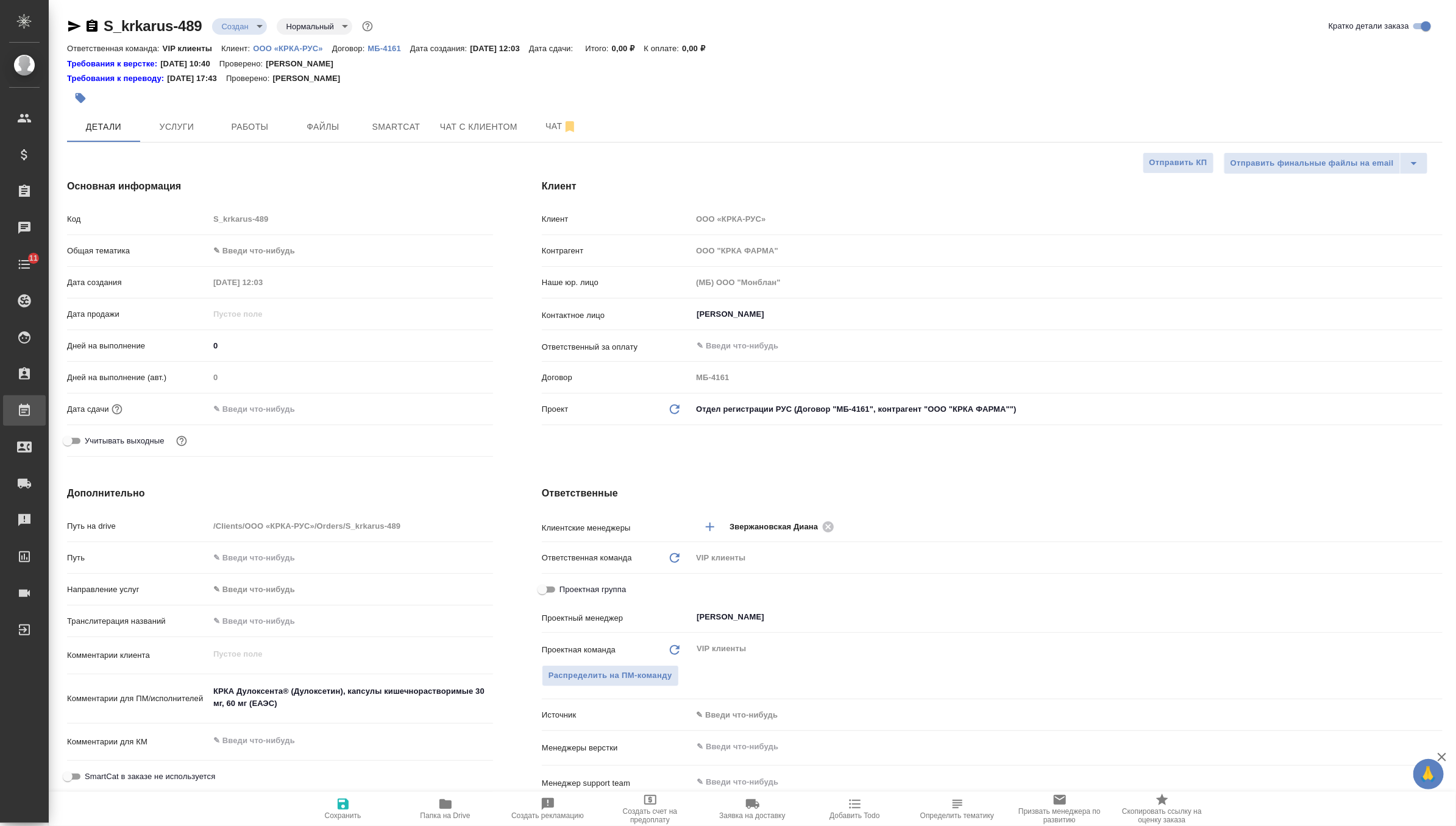
type textarea "x"
click at [275, 413] on input "text" at bounding box center [263, 408] width 107 height 17
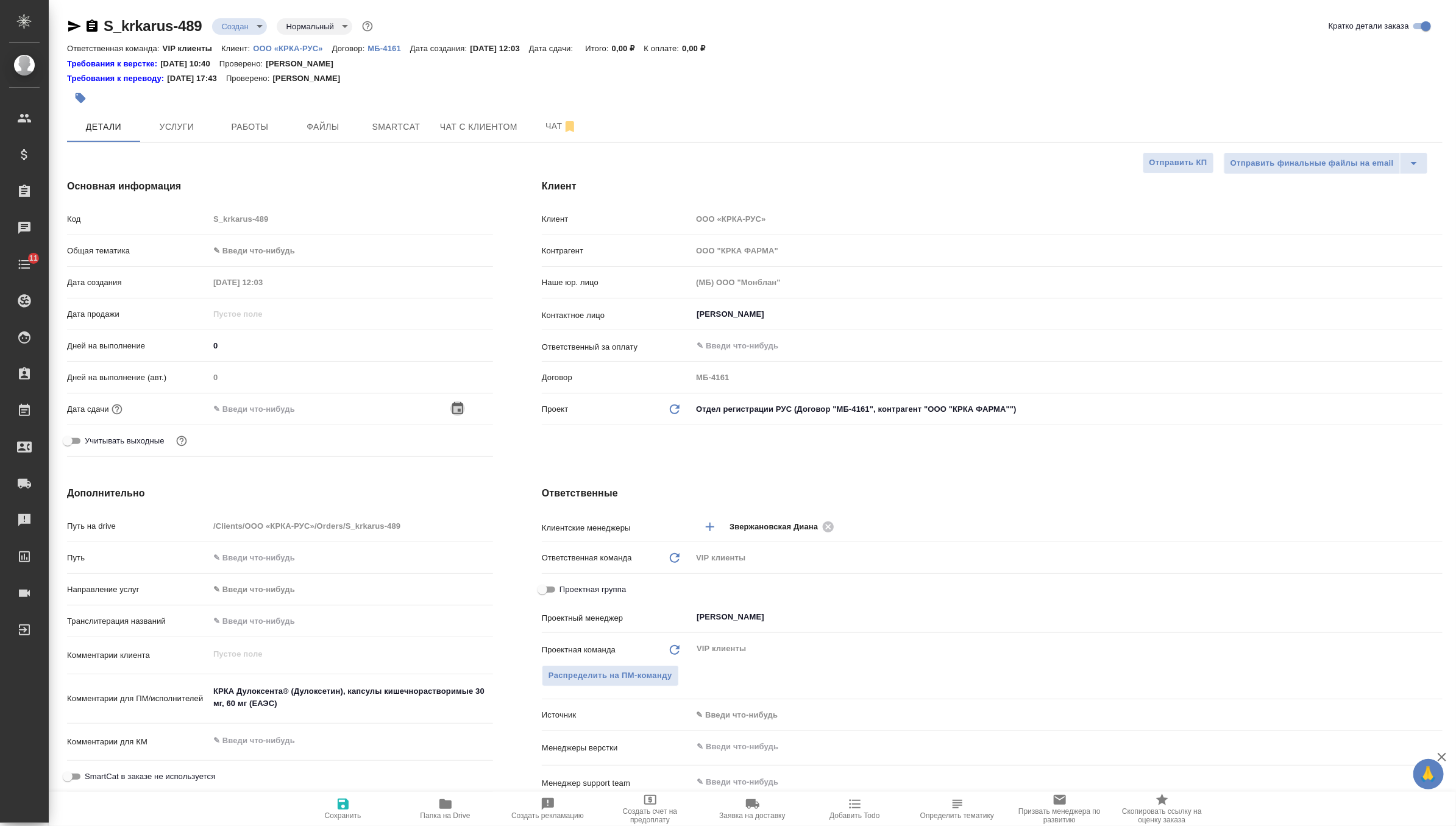
click at [456, 404] on icon "button" at bounding box center [458, 407] width 11 height 12
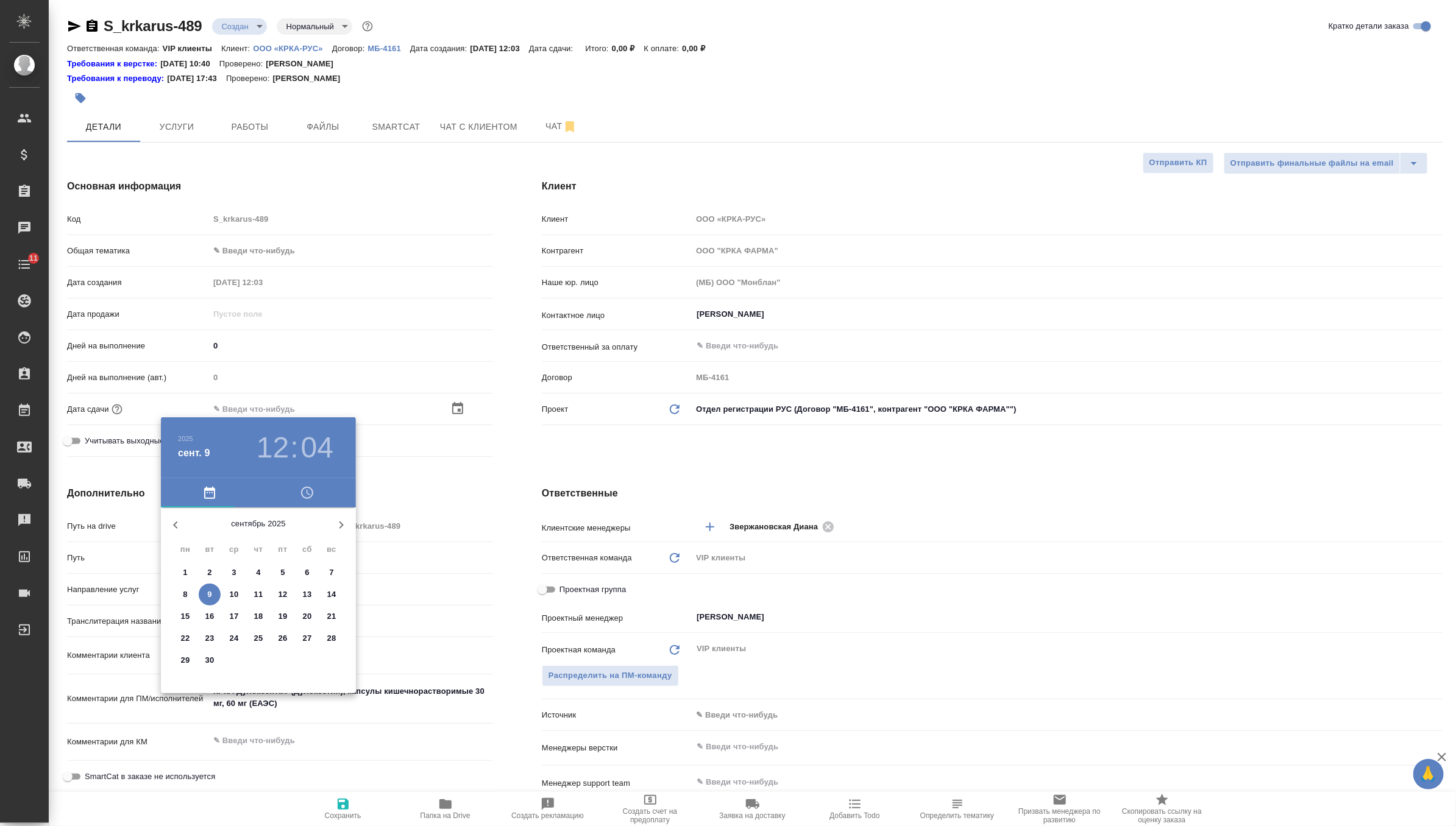
click at [187, 613] on p "15" at bounding box center [186, 616] width 9 height 12
type input "15.09.2025 12:04"
type textarea "x"
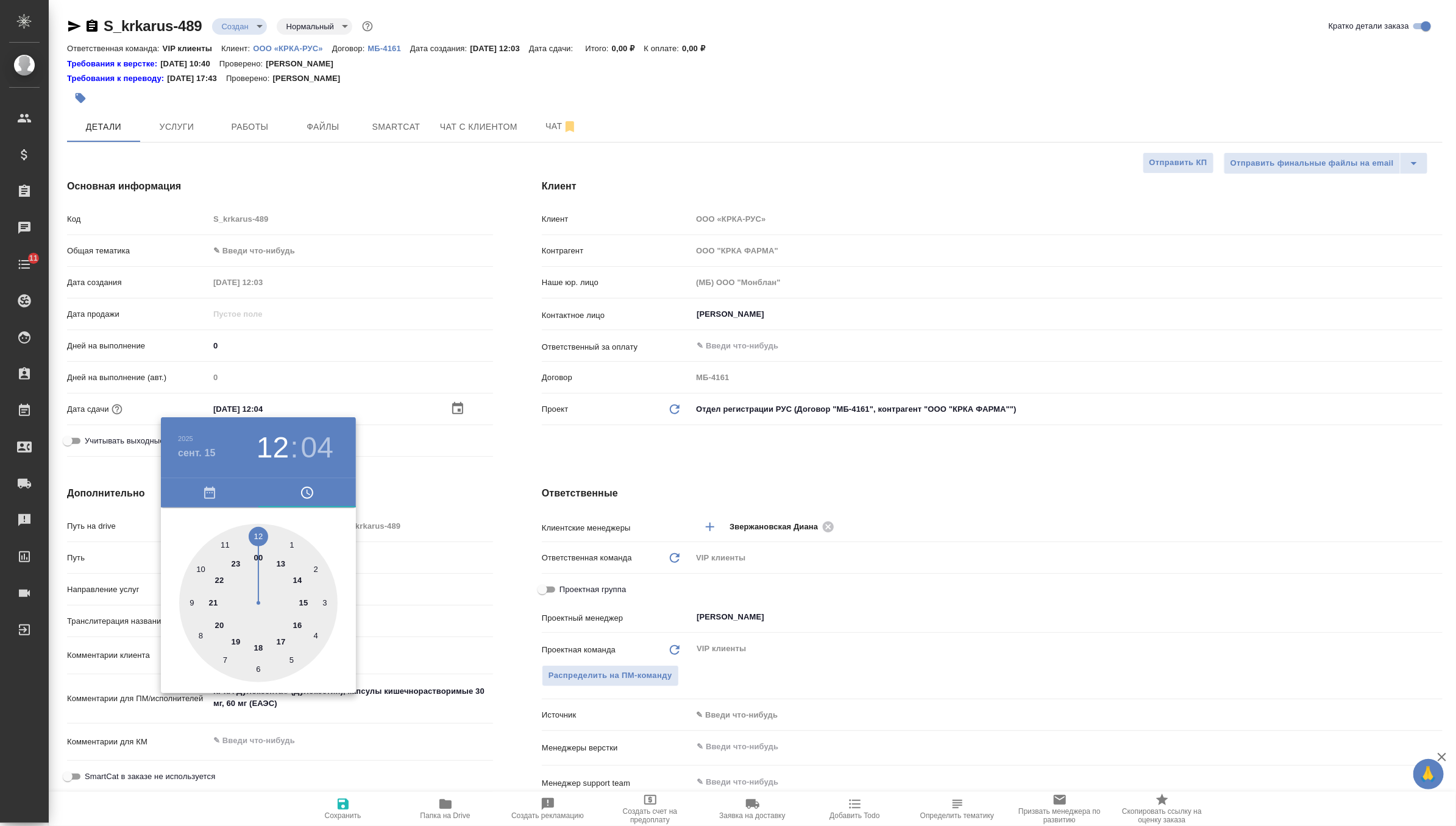
click at [279, 638] on div at bounding box center [258, 603] width 158 height 158
type input "15.09.2025 17:04"
type textarea "x"
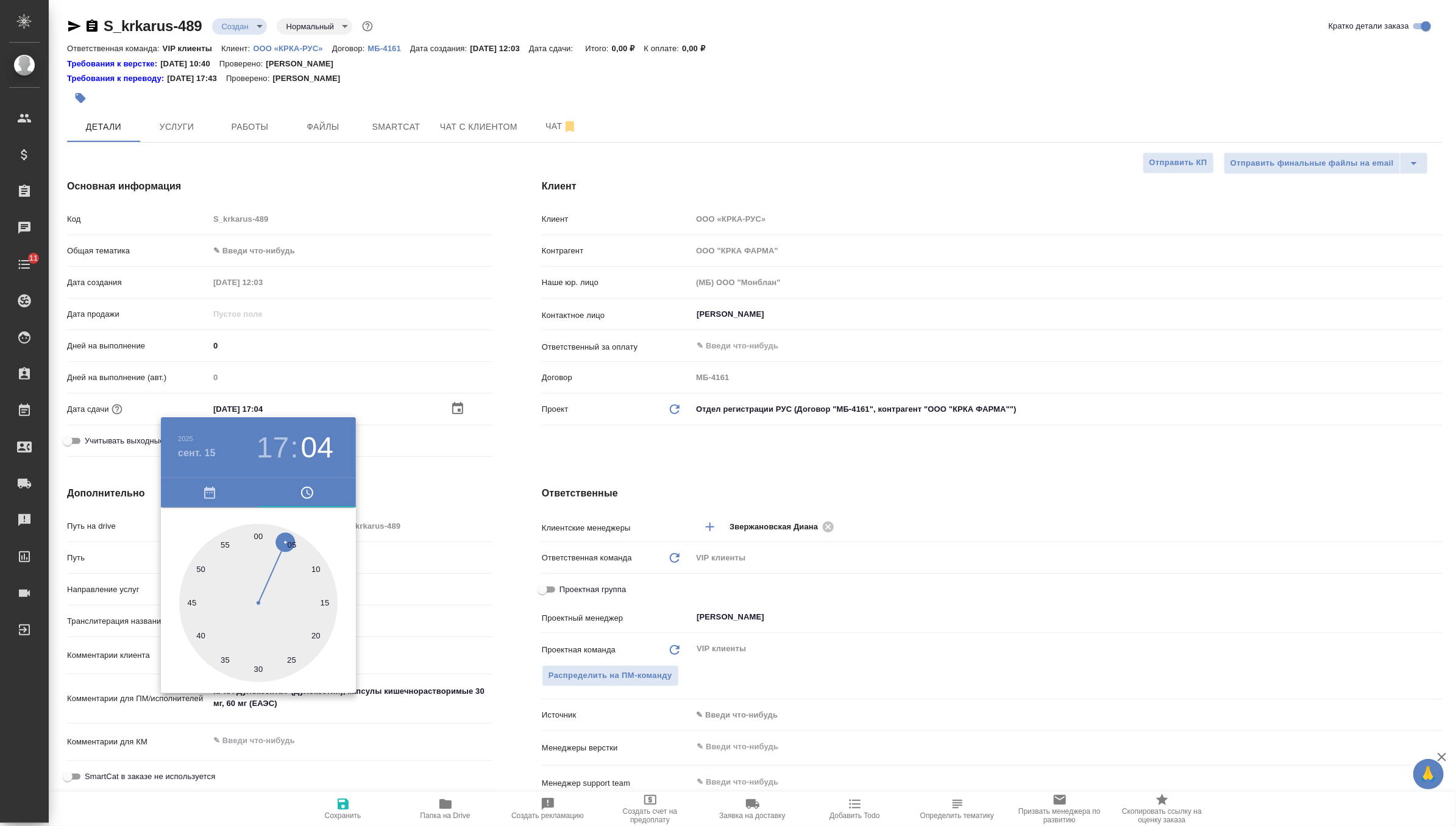
click at [257, 533] on div at bounding box center [258, 603] width 158 height 158
type input "15.09.2025 17:00"
type textarea "x"
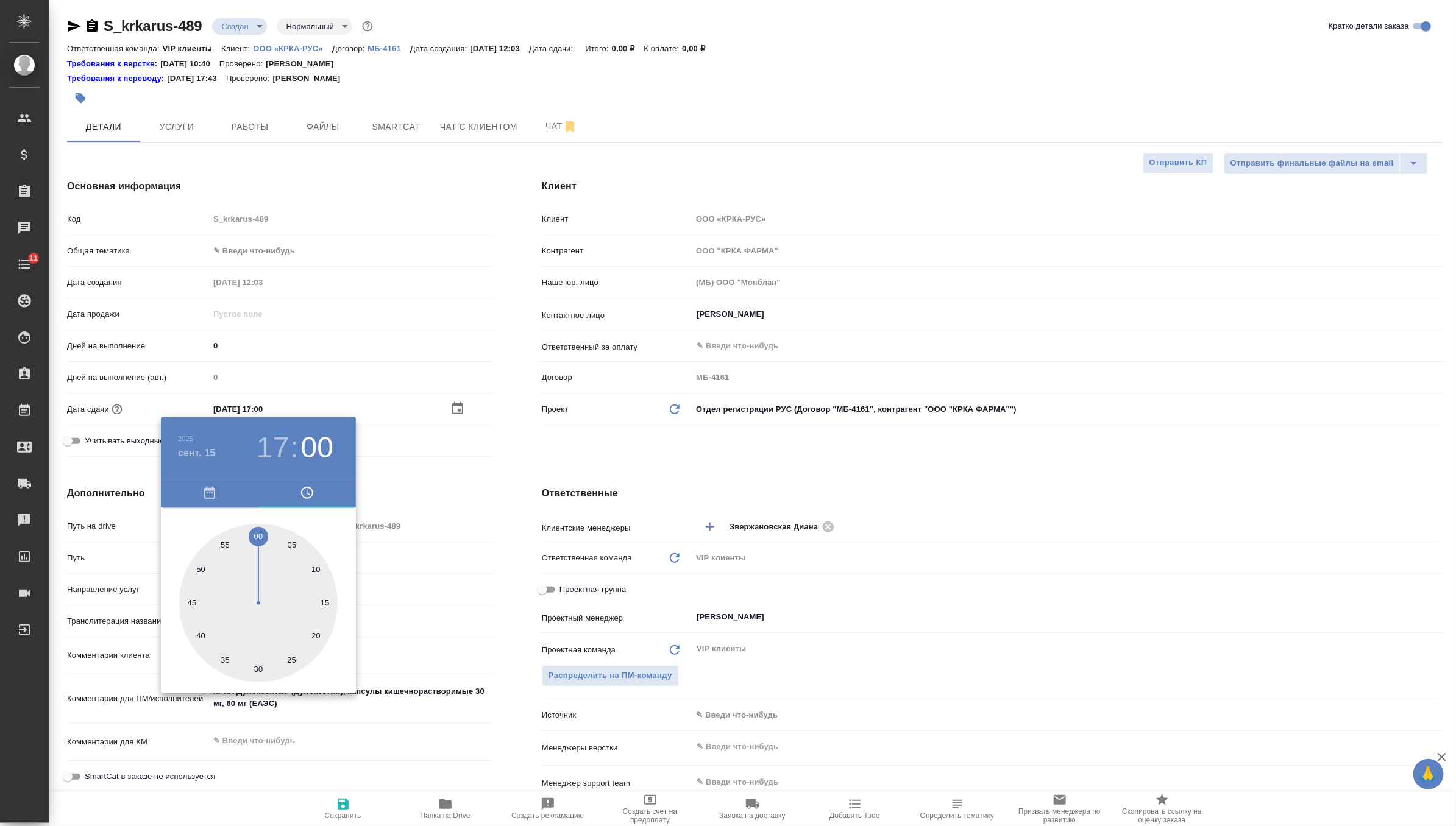
click at [630, 432] on div at bounding box center [728, 413] width 1456 height 826
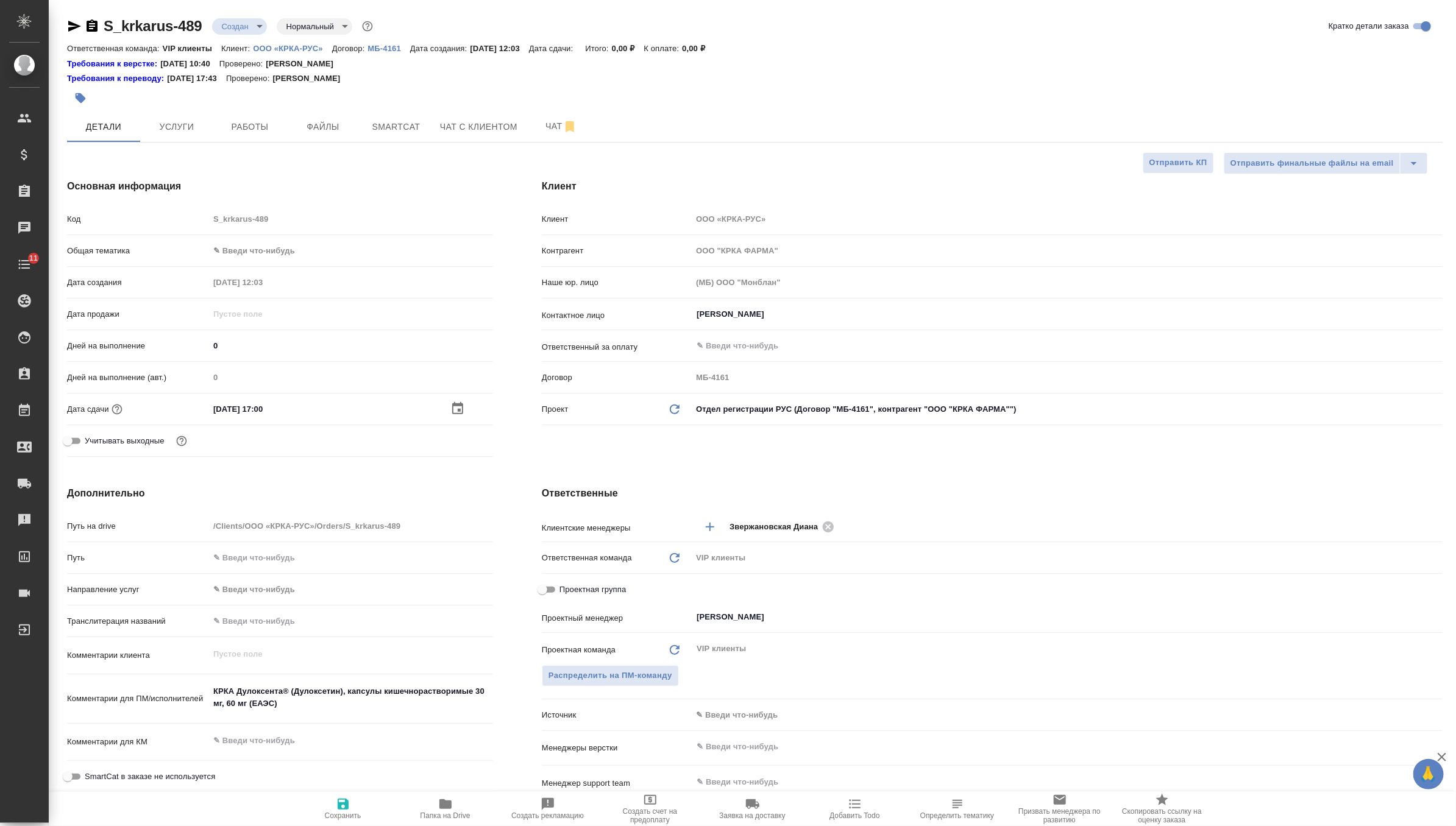
click at [340, 808] on icon "button" at bounding box center [343, 805] width 11 height 11
type textarea "x"
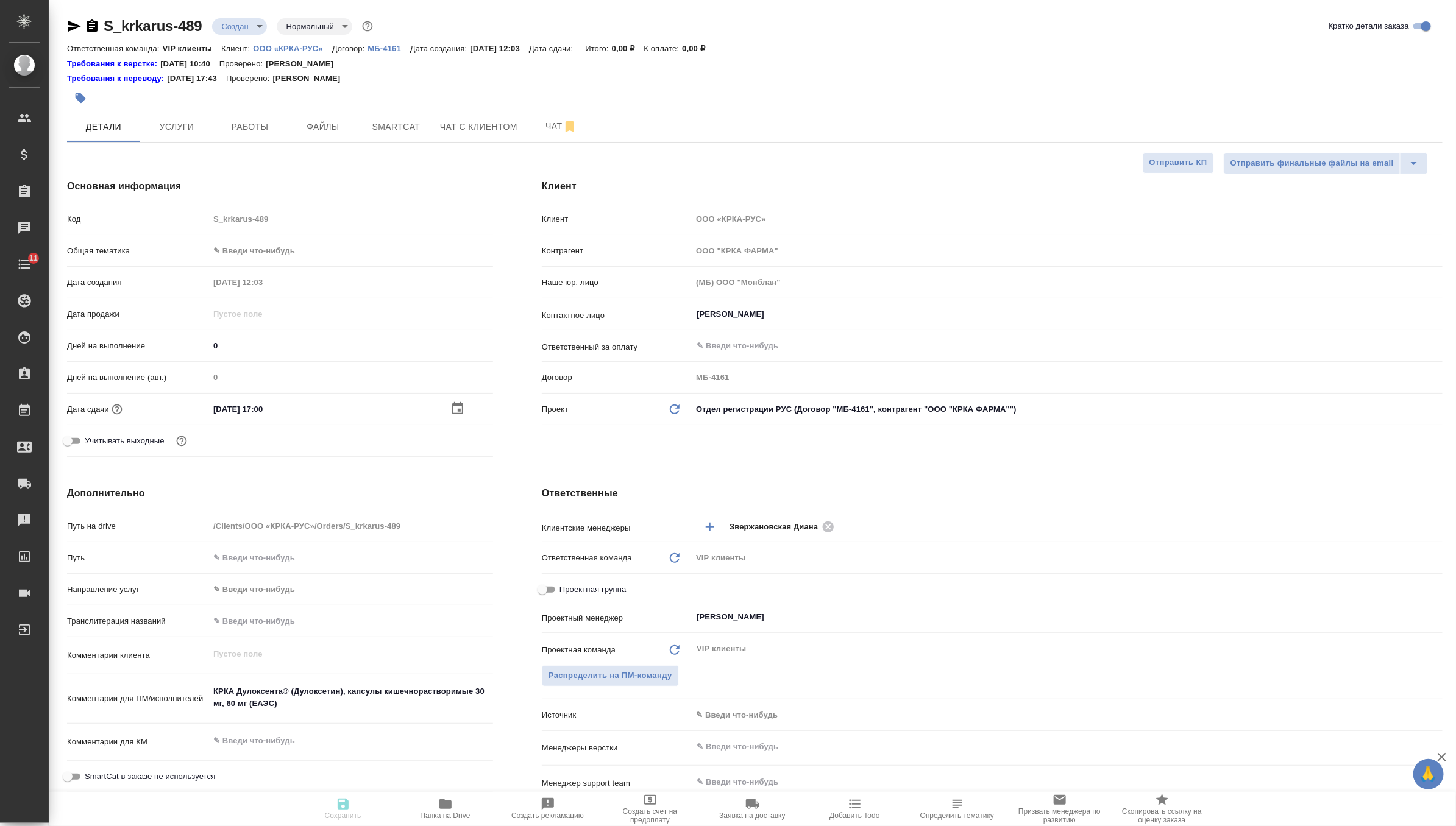
type textarea "x"
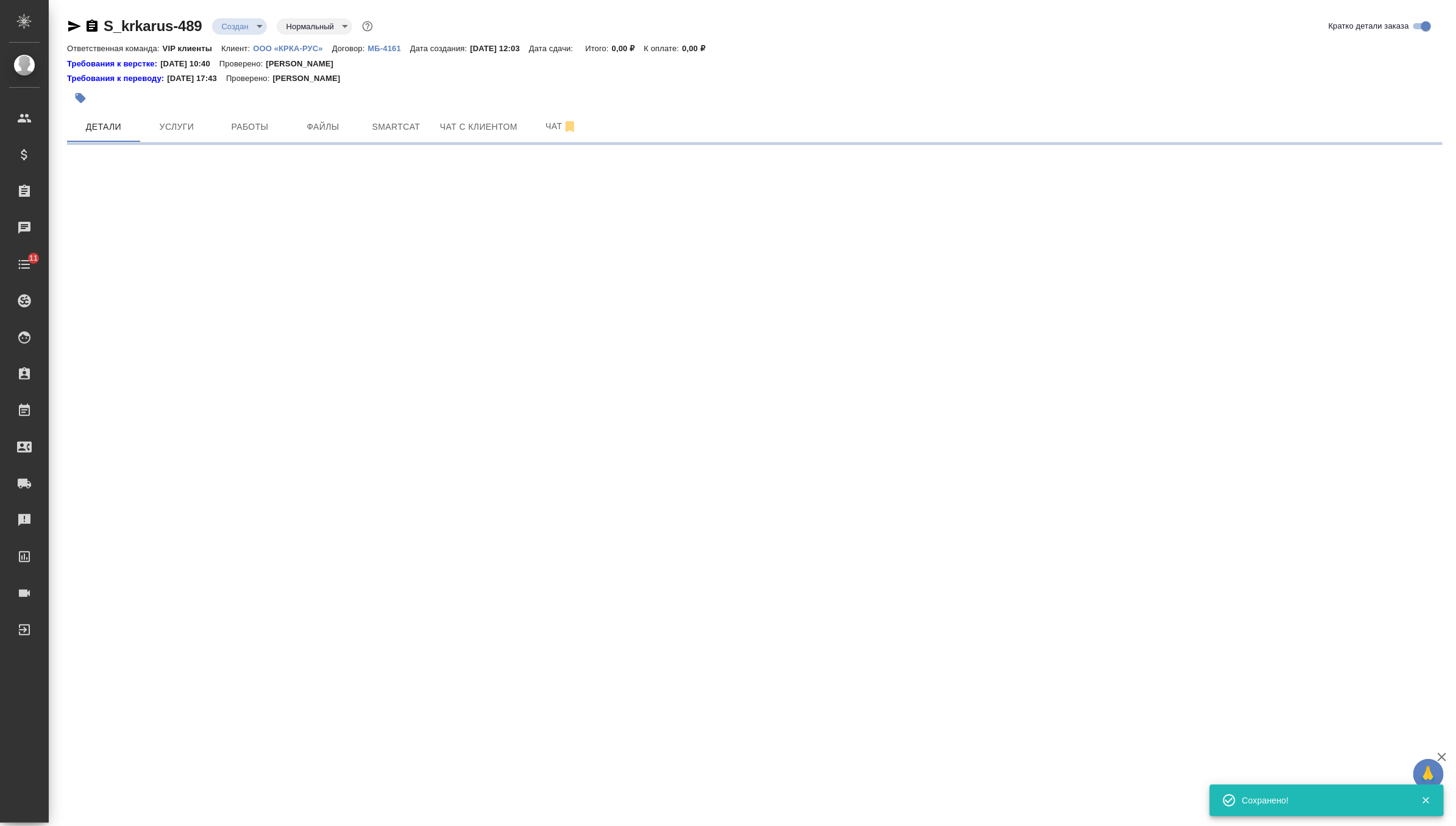
select select "RU"
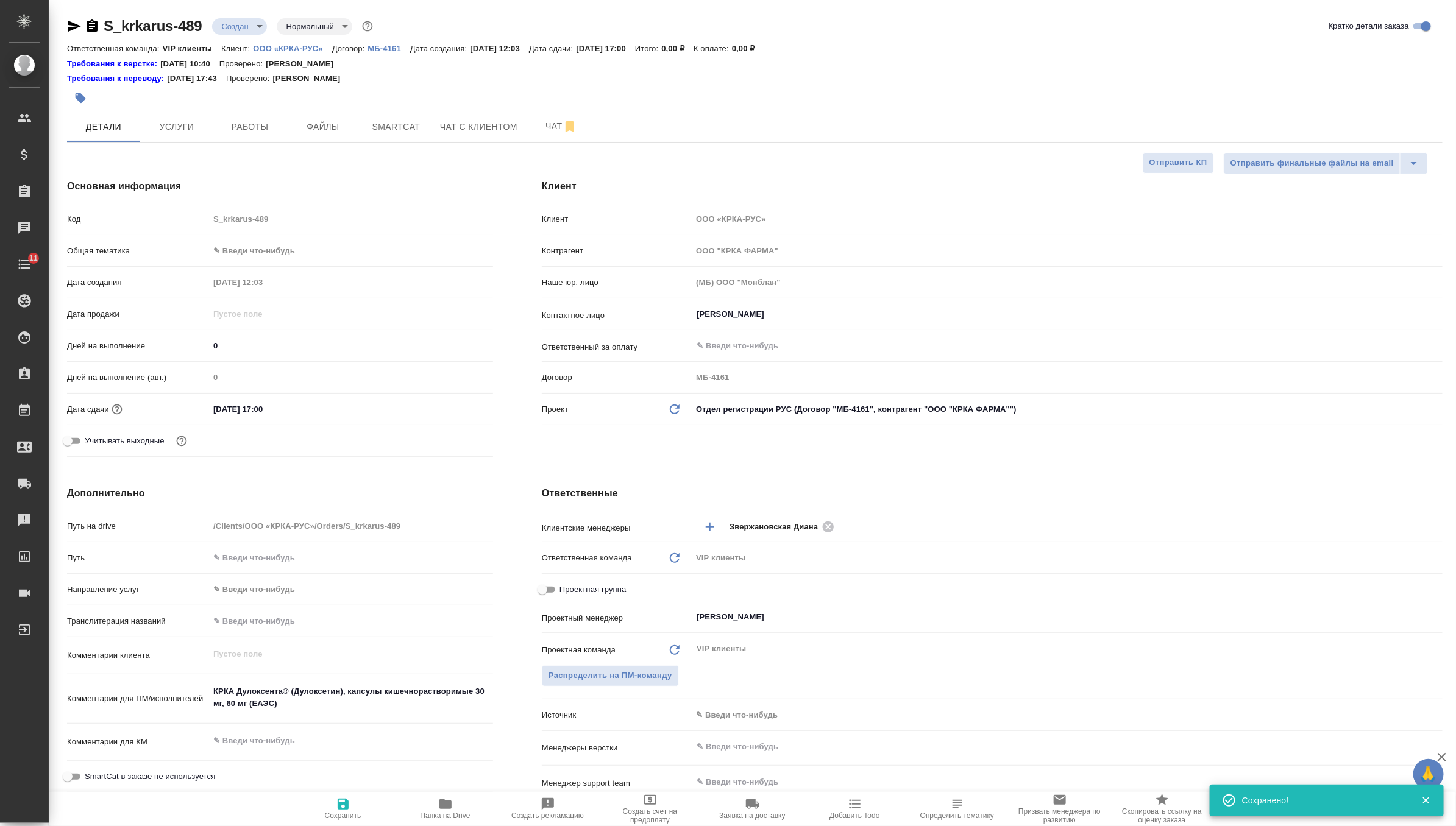
type textarea "x"
click at [250, 29] on body "🙏 .cls-1 fill:#fff; AWATERA Zverzhanovskaya Diana Клиенты Спецификации Заказы 0…" at bounding box center [728, 413] width 1456 height 826
click at [255, 230] on li "ТЗ" at bounding box center [268, 233] width 111 height 21
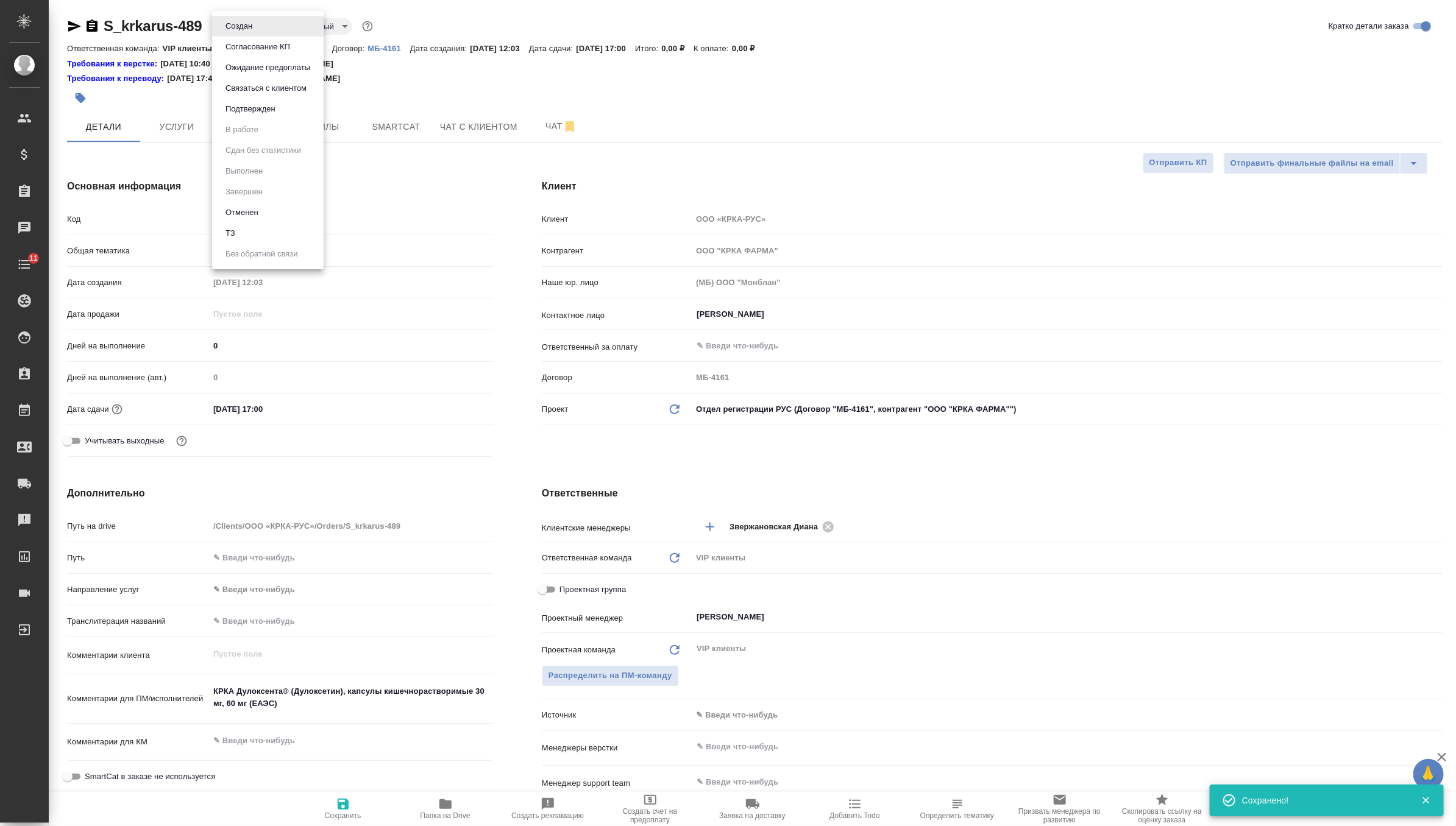
type textarea "x"
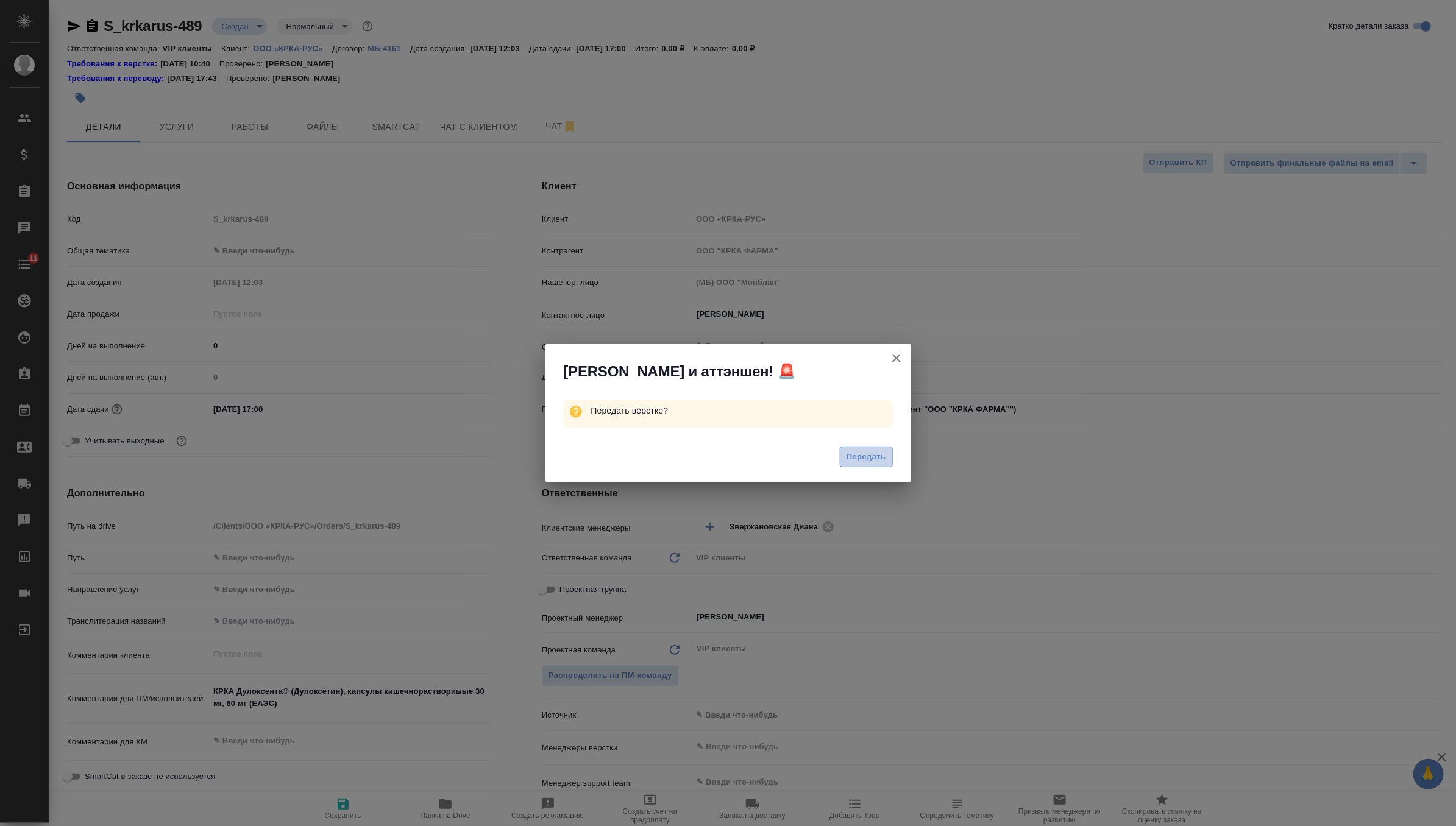
click at [866, 458] on span "Передать" at bounding box center [866, 457] width 40 height 14
type textarea "x"
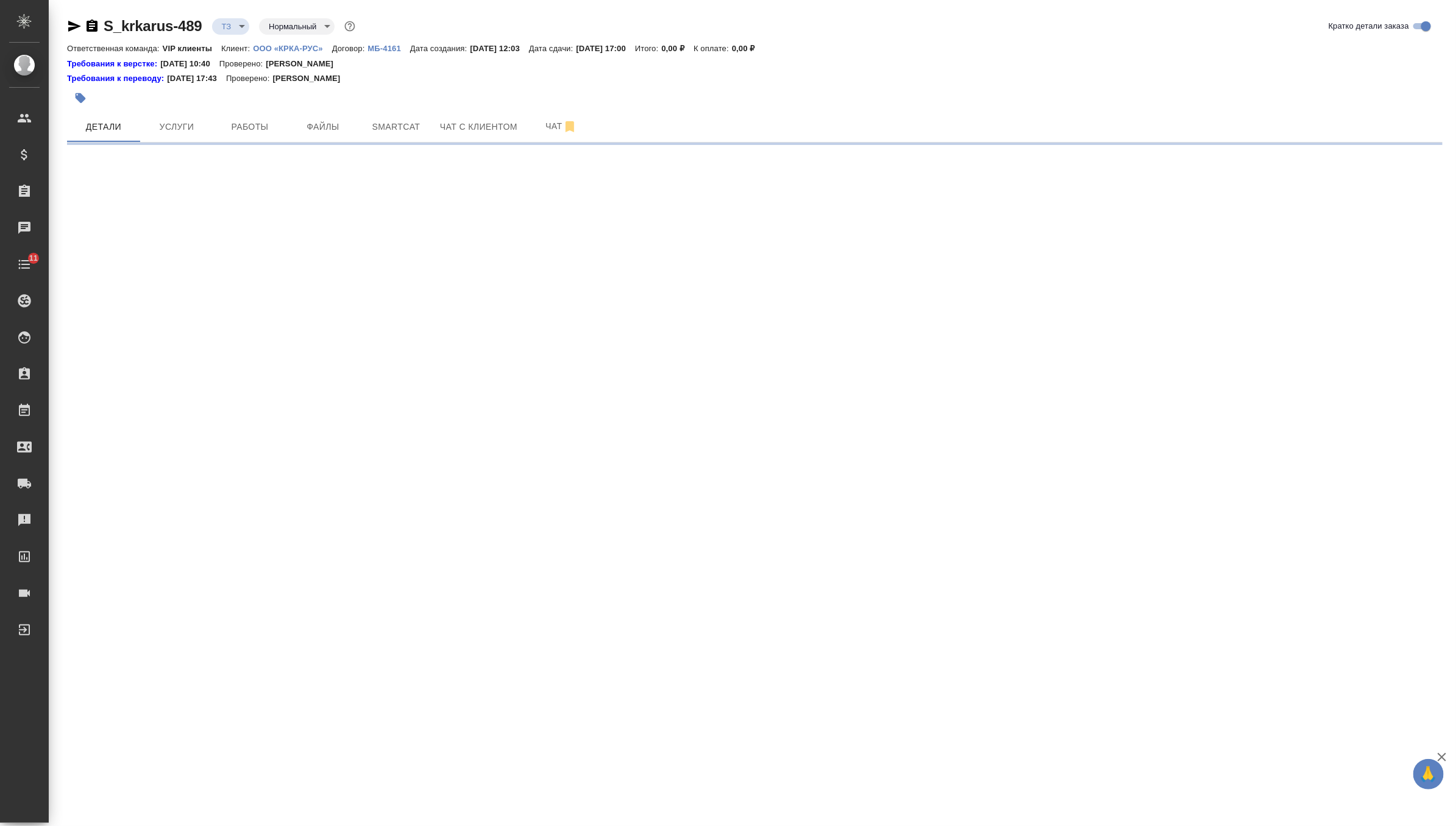
select select "RU"
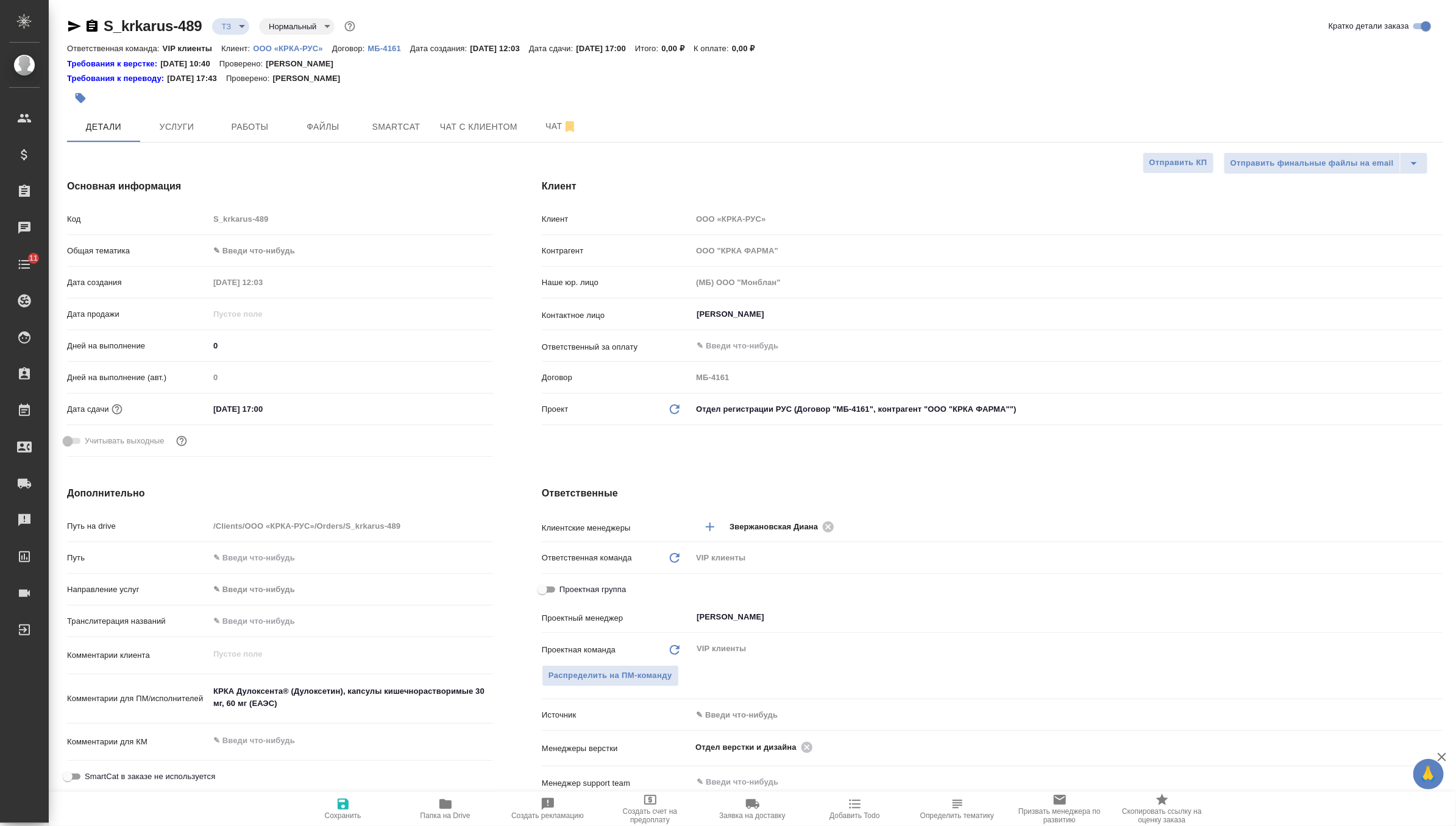
type textarea "x"
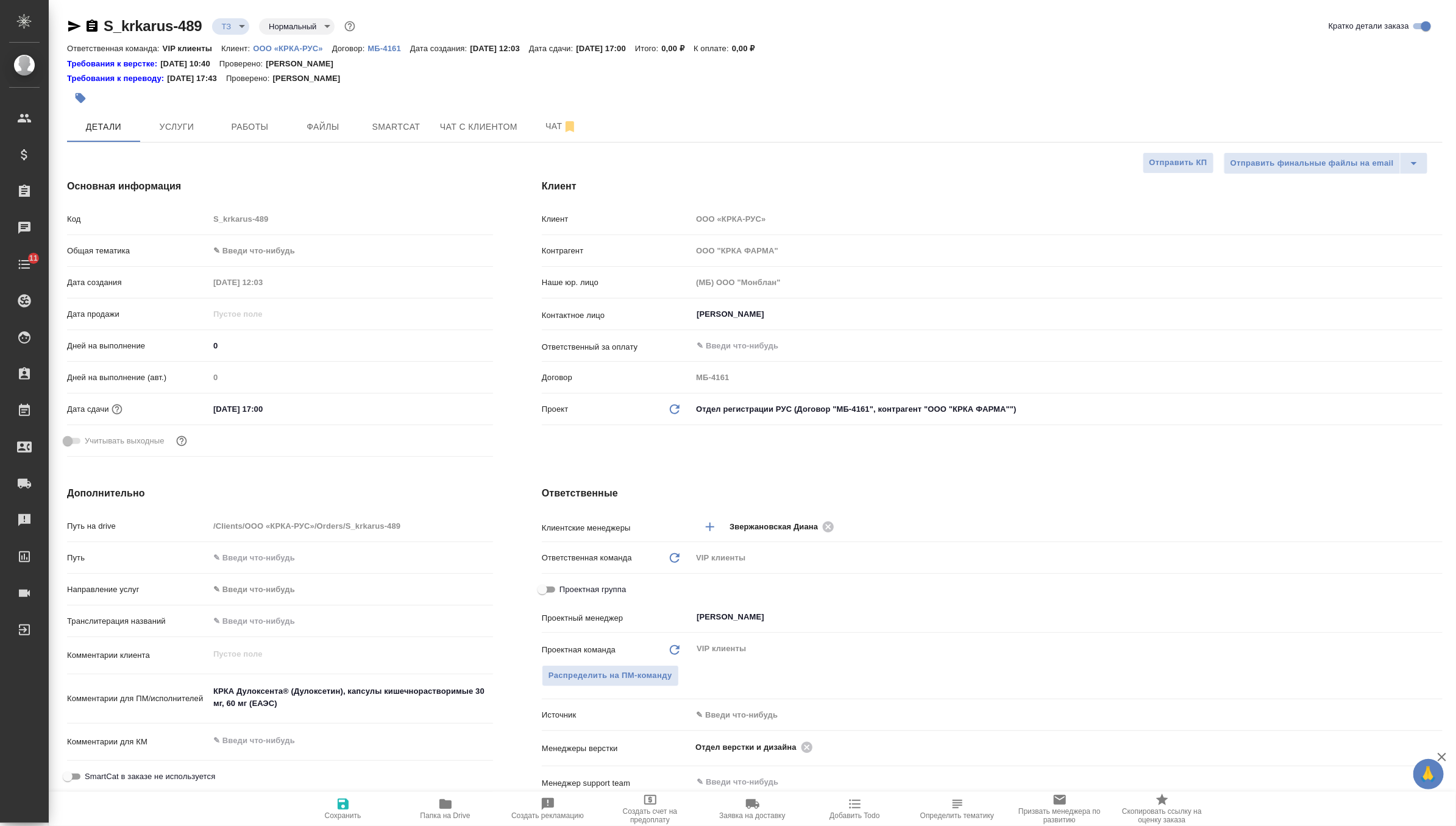
type textarea "x"
click at [268, 409] on input "15.09.2025 17:00" at bounding box center [262, 408] width 107 height 17
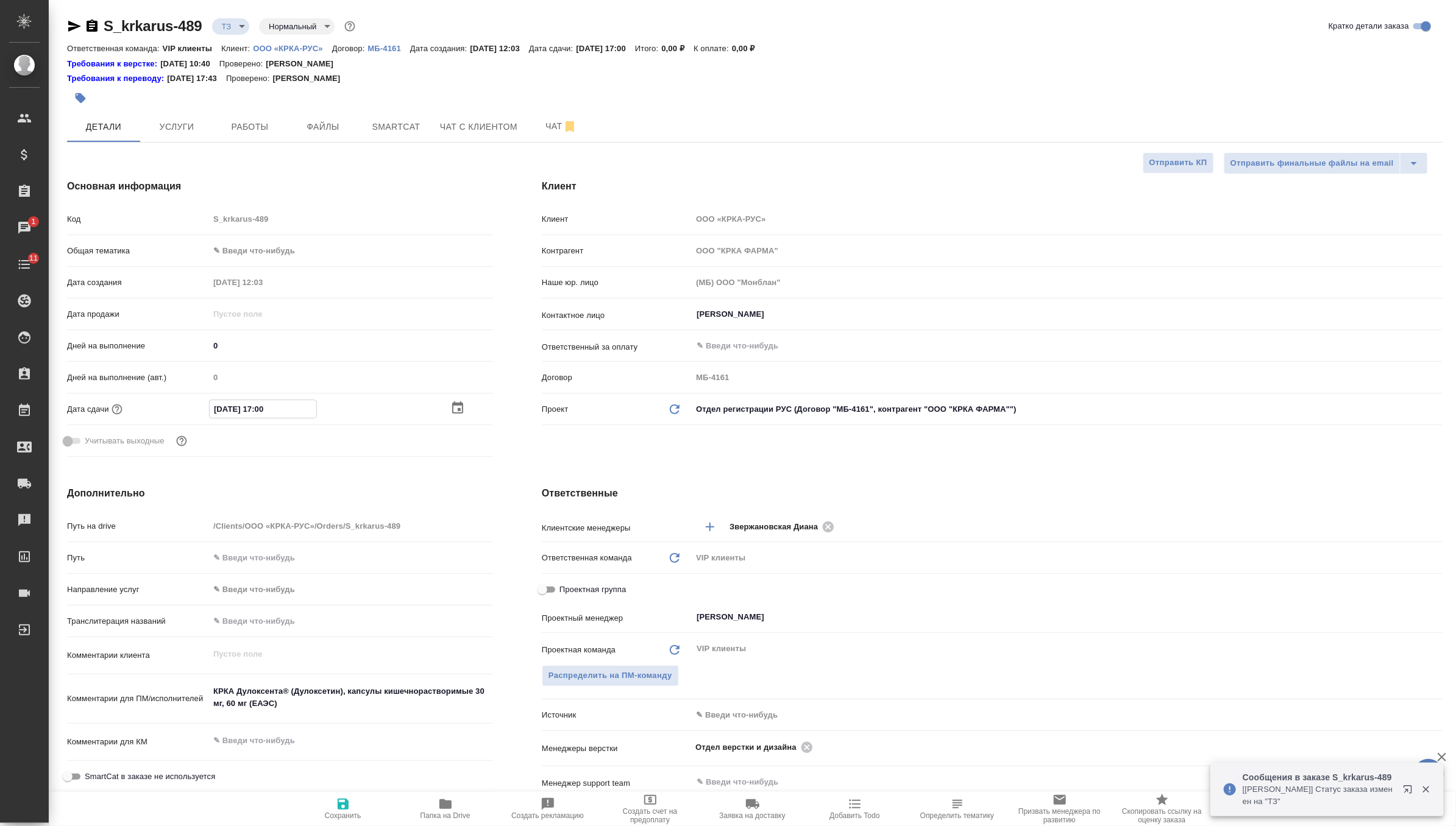
click at [263, 407] on input "15.09.2025 17:00" at bounding box center [263, 408] width 107 height 17
type input "15.09.2025 10:0_"
type textarea "x"
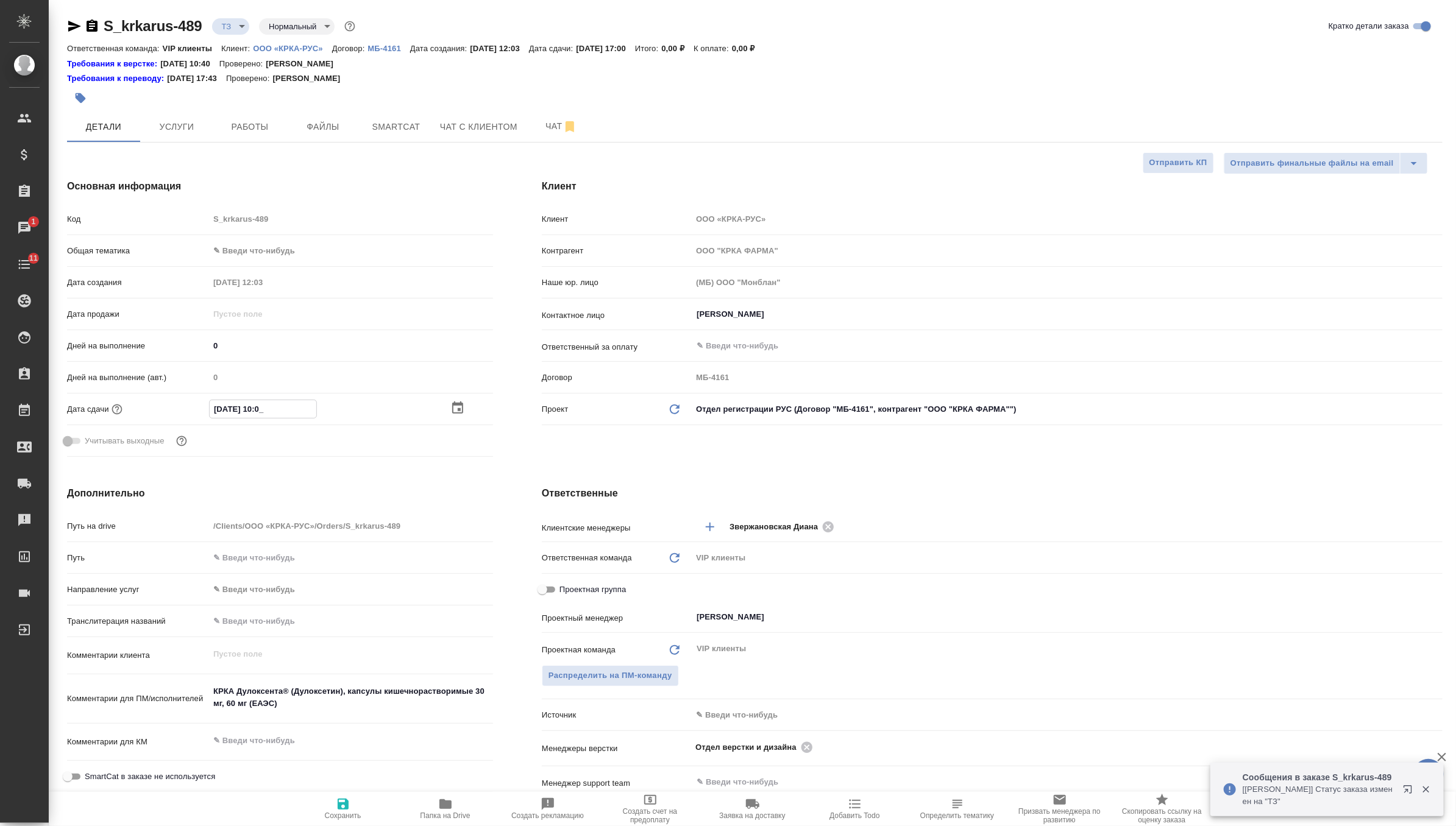
type input "15.09.2025 12:00"
type textarea "x"
type input "15.09.2025 12:00"
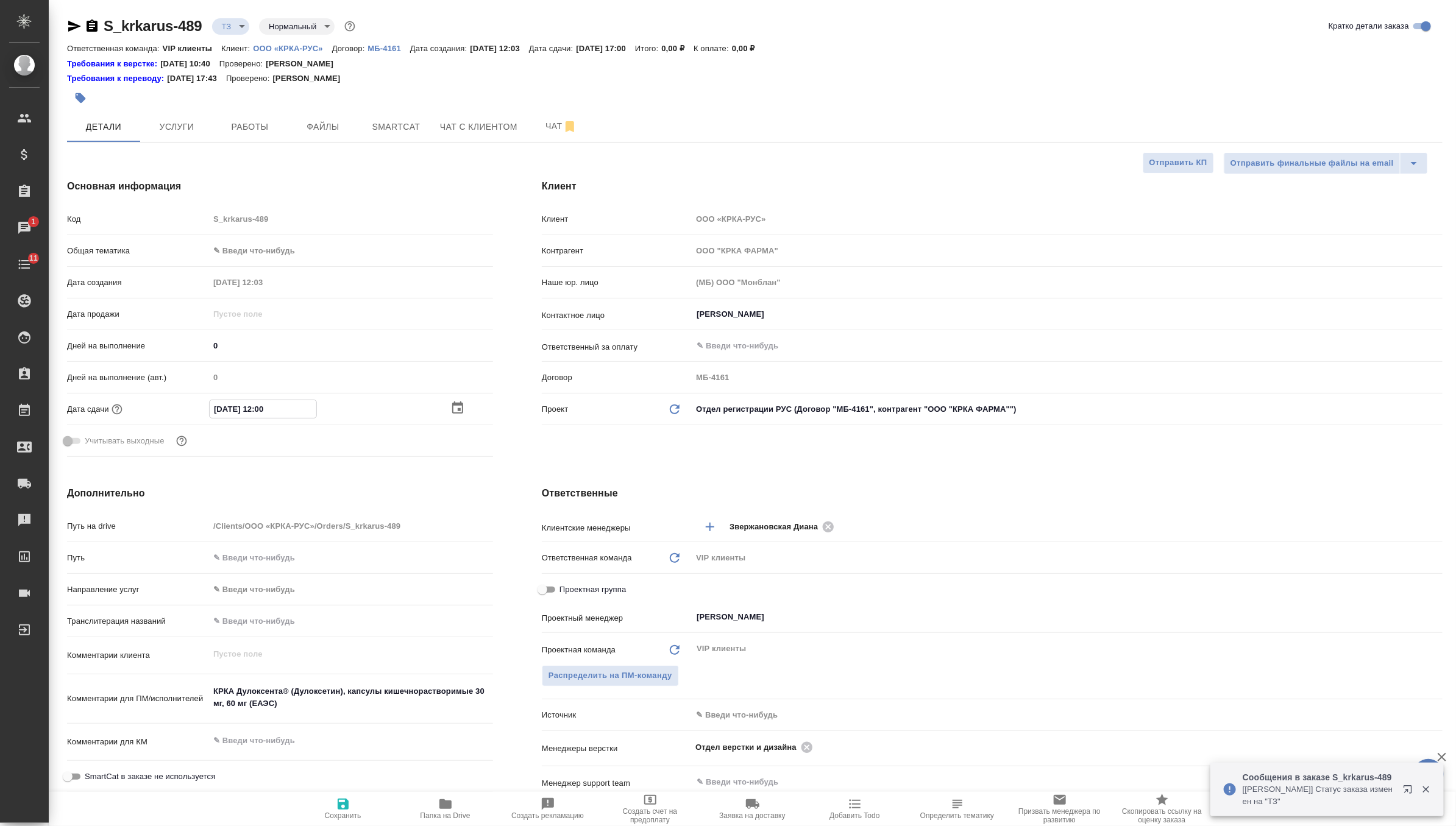
click at [352, 809] on span "Сохранить" at bounding box center [342, 809] width 87 height 23
type textarea "x"
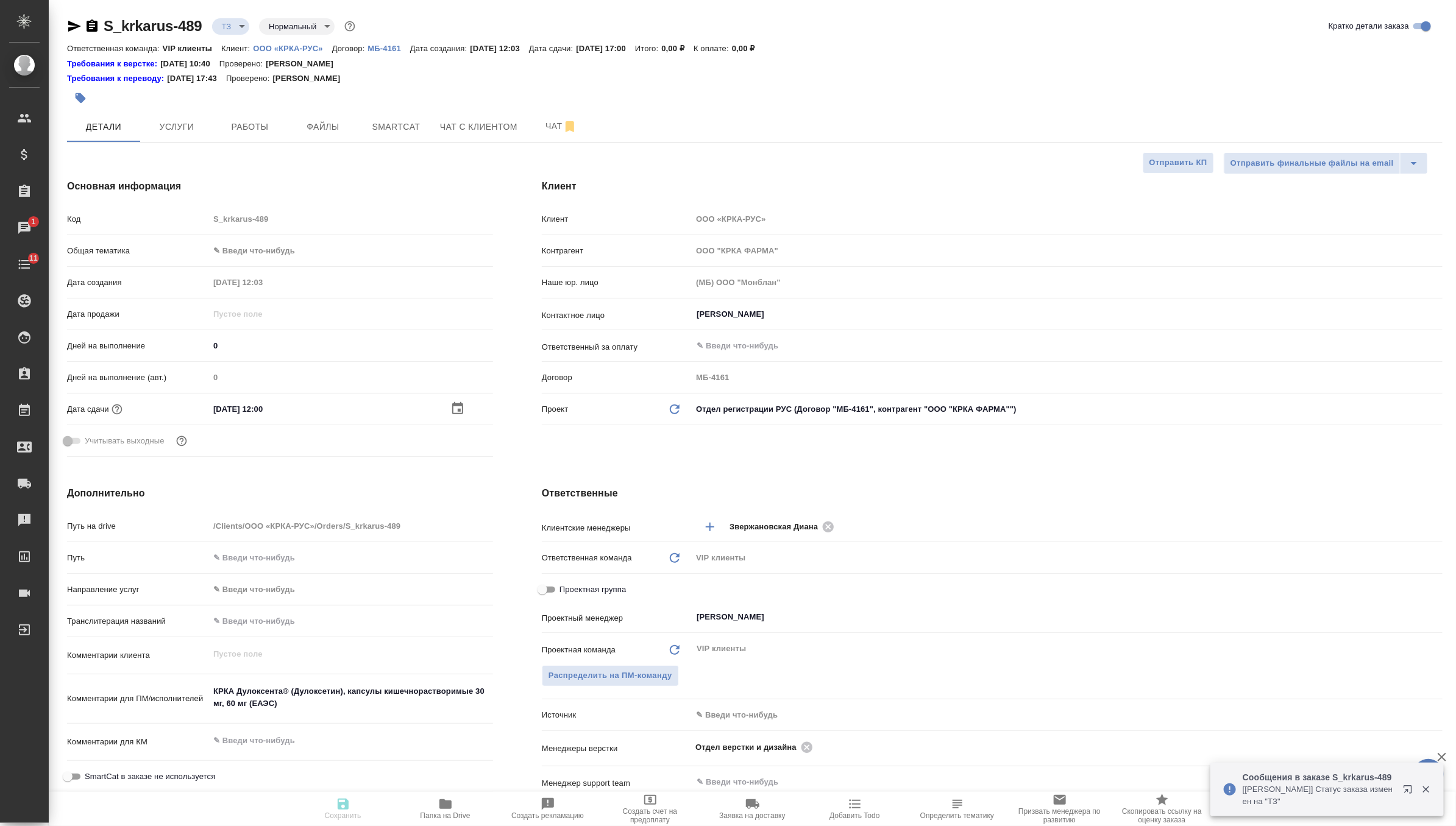
type textarea "x"
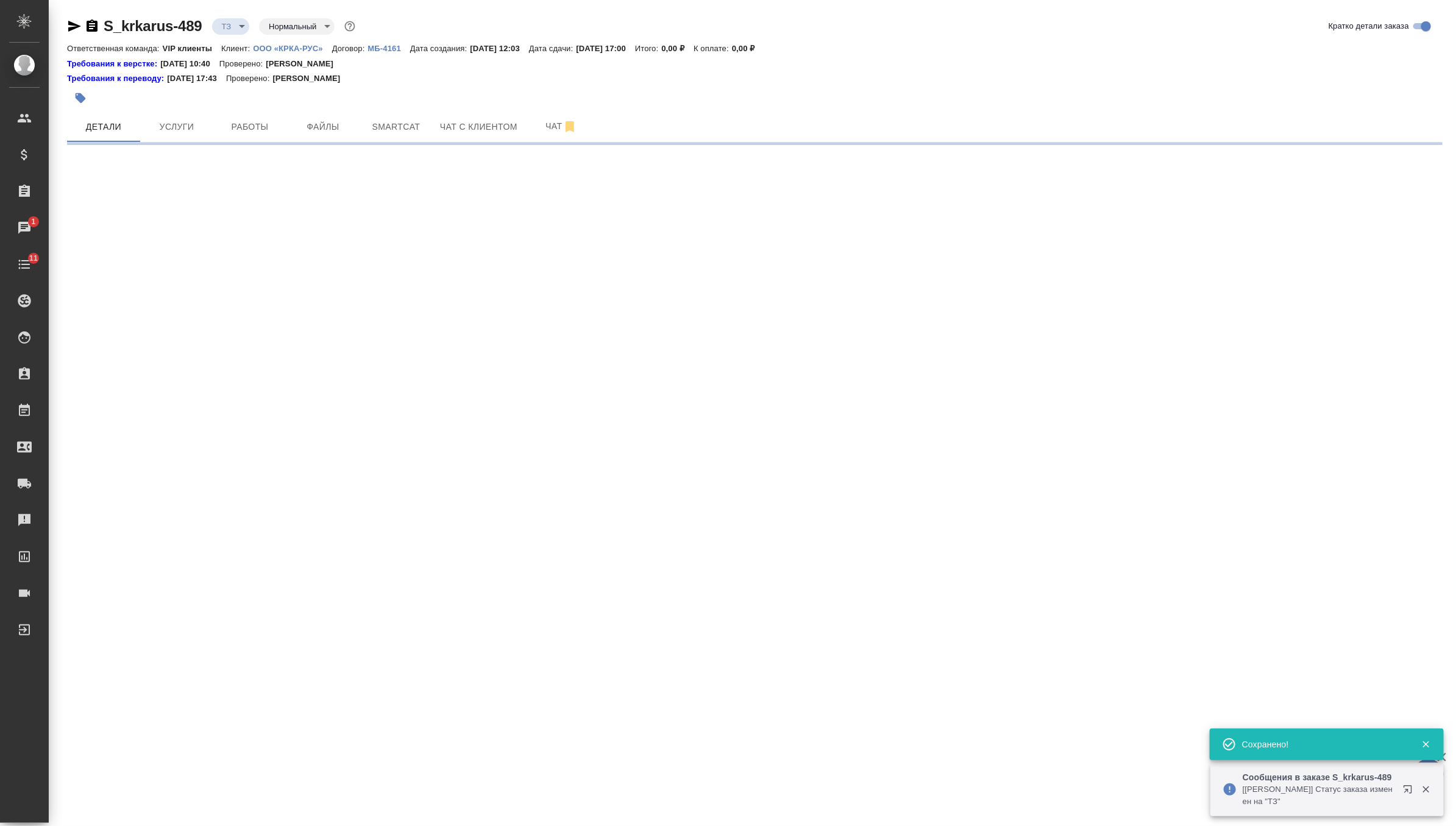
select select "RU"
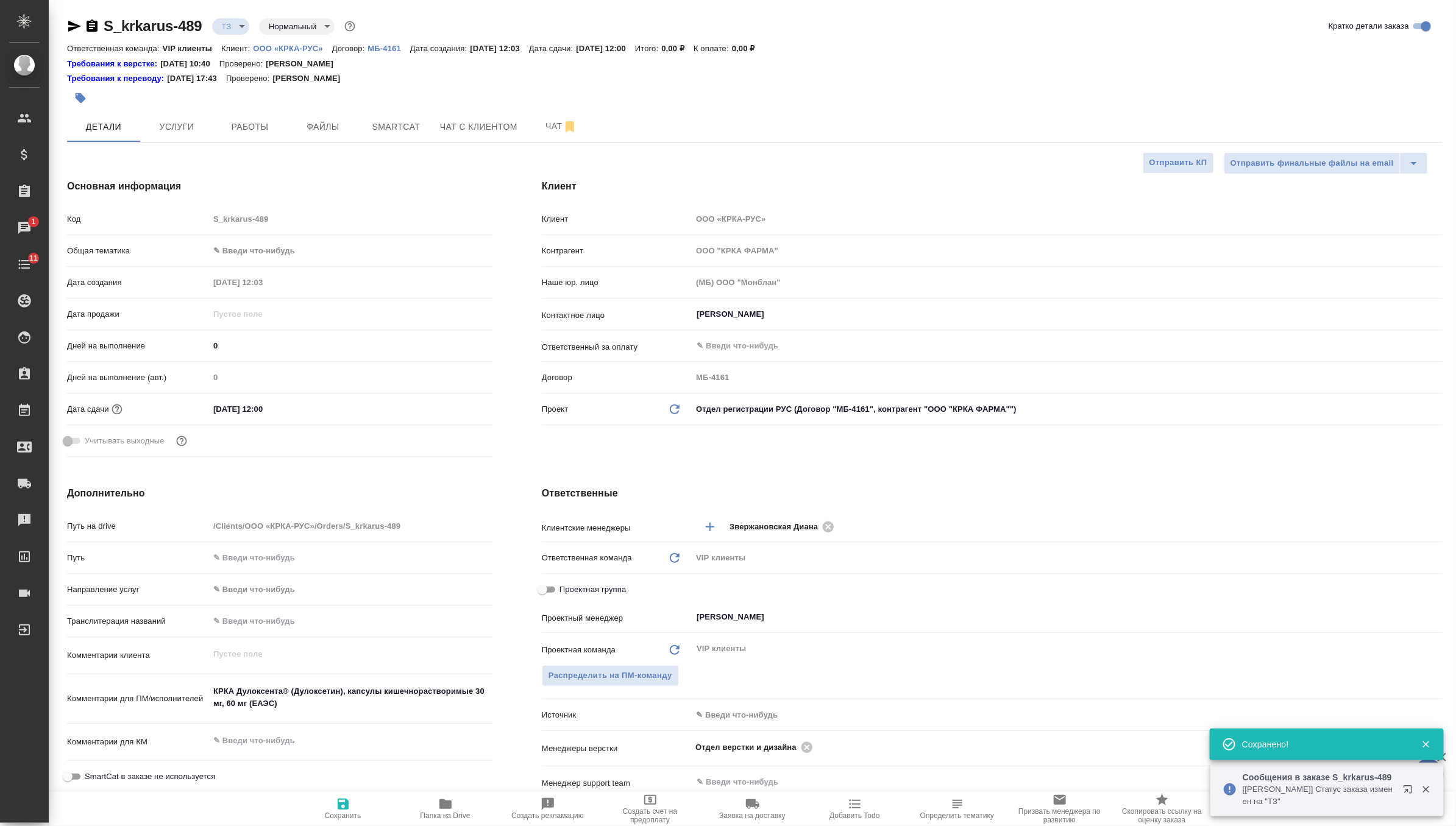
type textarea "x"
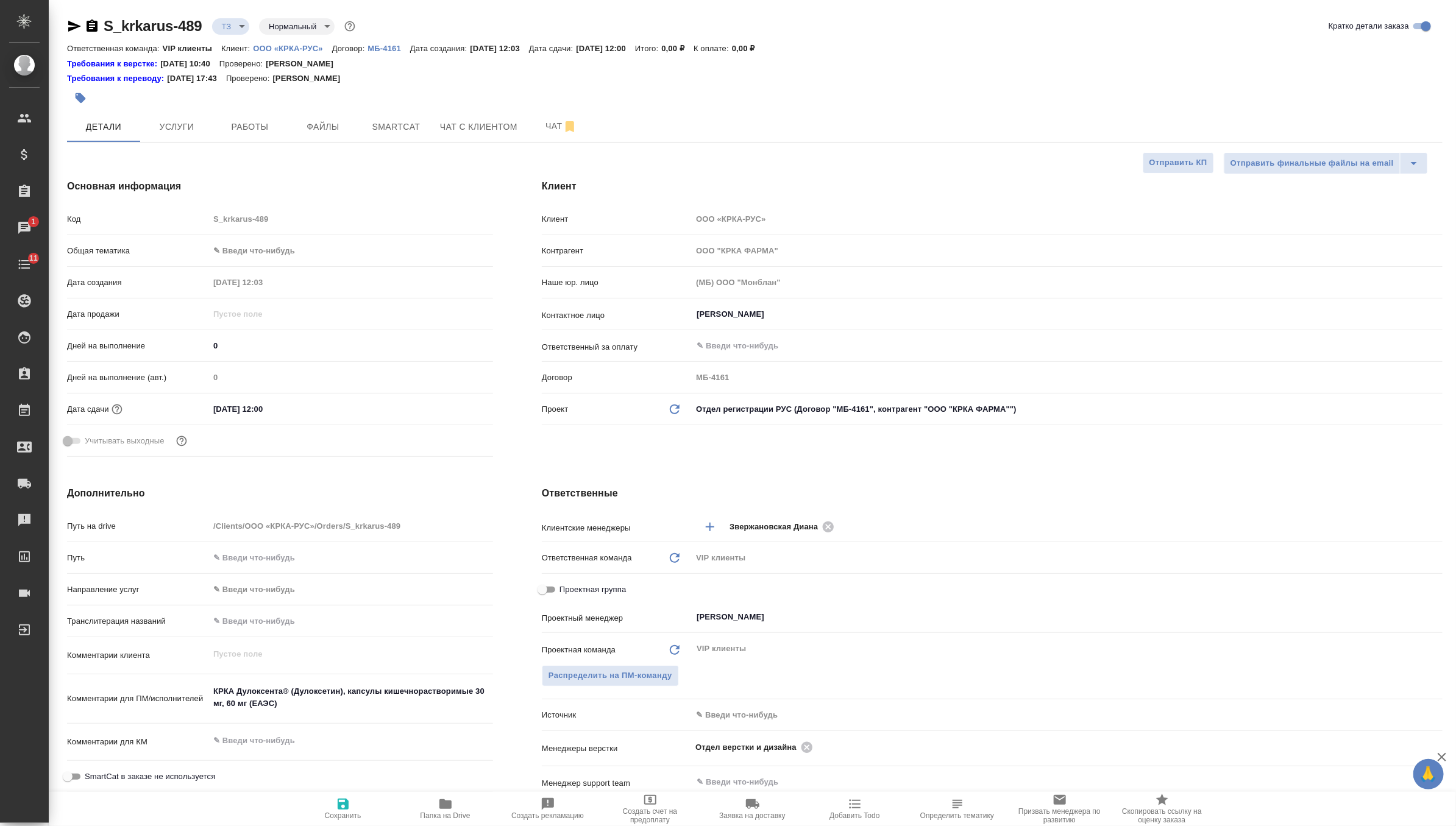
click at [195, 111] on div at bounding box center [525, 98] width 917 height 27
drag, startPoint x: 293, startPoint y: 712, endPoint x: 185, endPoint y: 671, distance: 115.5
click at [185, 671] on div "Путь на drive /Clients/ООО «КРКА-РУС»/Orders/S_krkarus-489 Путь Направление усл…" at bounding box center [280, 688] width 426 height 347
type textarea "x"
click at [183, 134] on button "Услуги" at bounding box center [177, 126] width 74 height 30
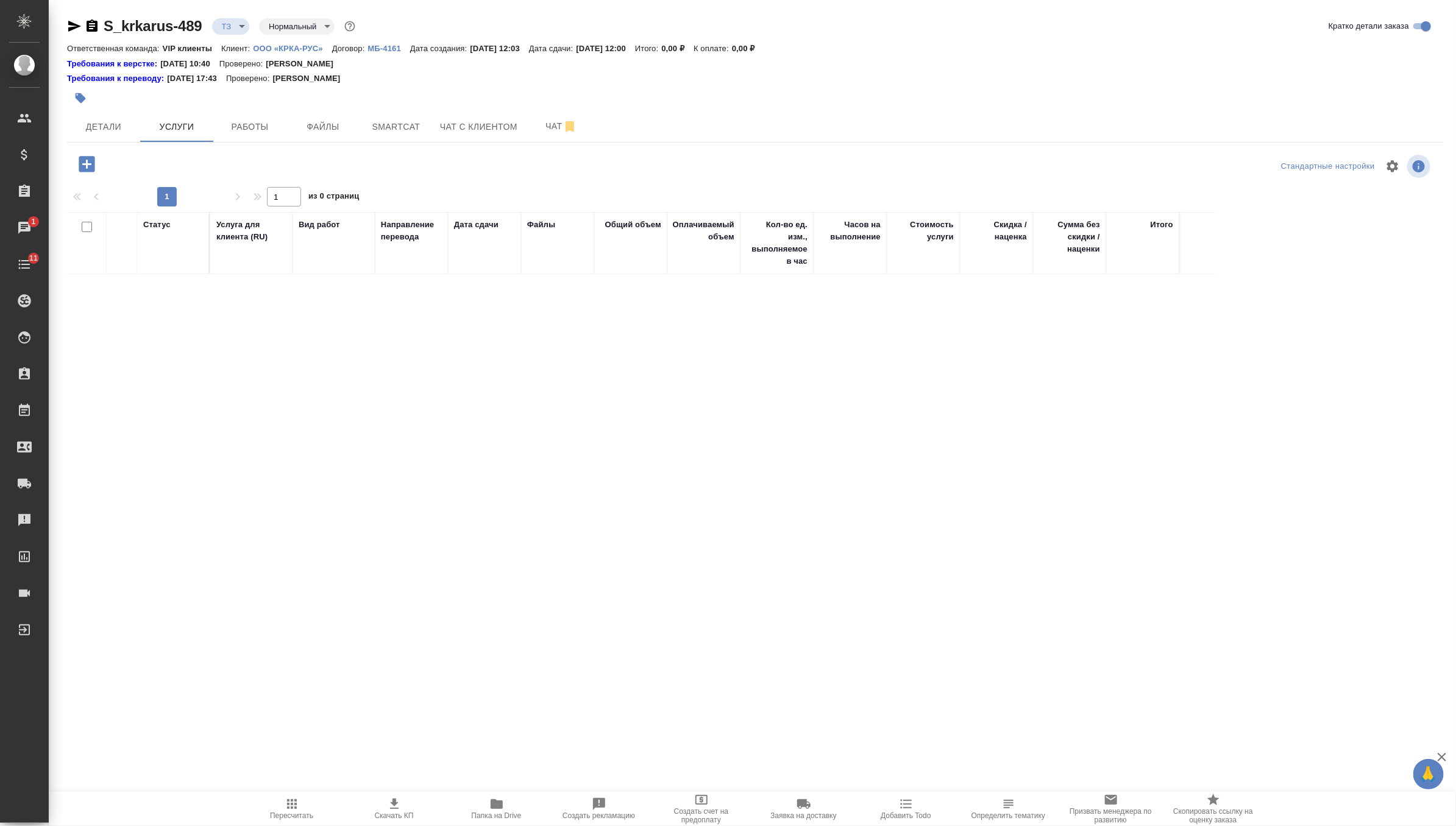
click at [84, 156] on icon "button" at bounding box center [86, 164] width 16 height 16
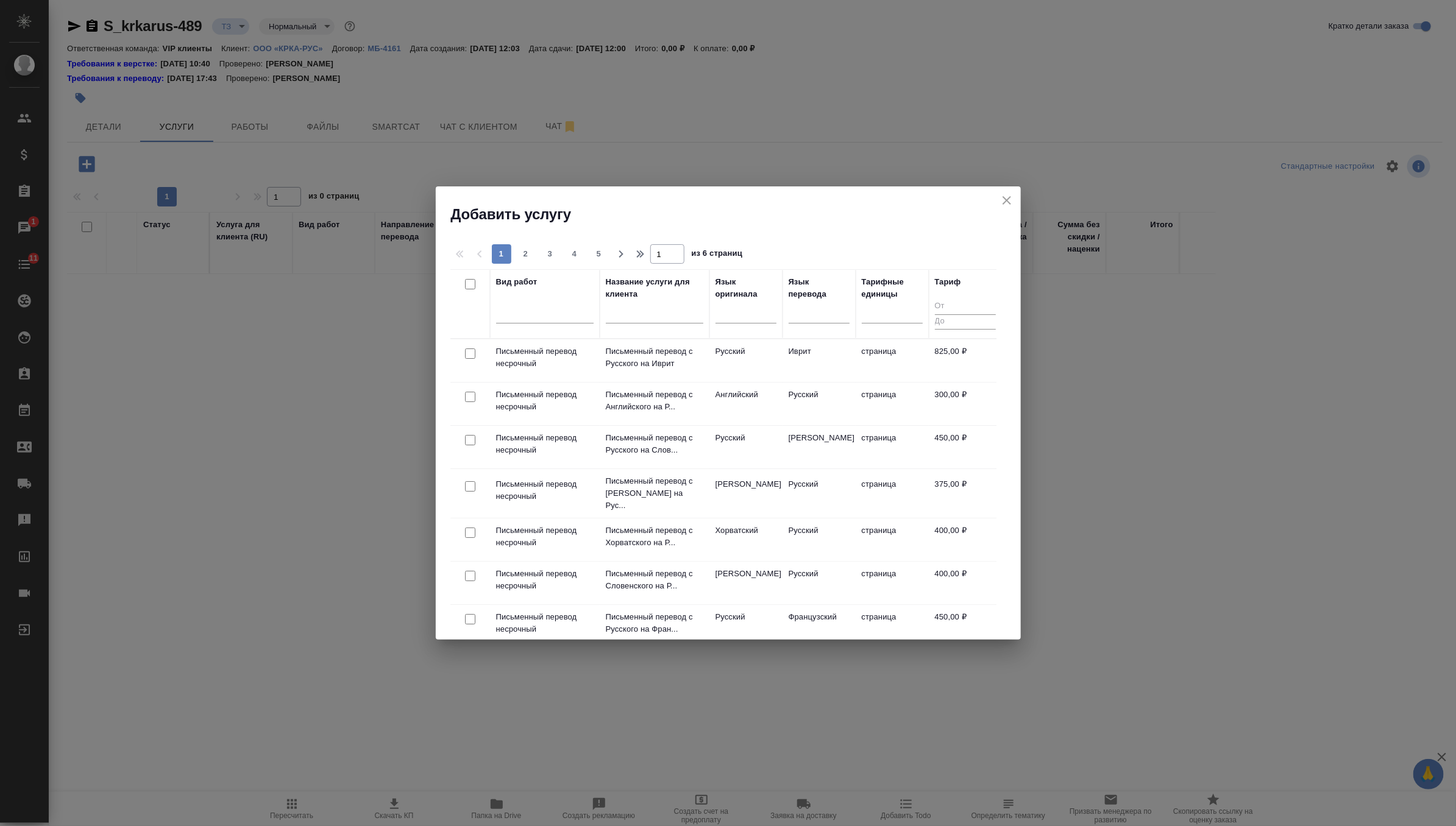
click at [470, 395] on input "checkbox" at bounding box center [470, 396] width 10 height 10
checkbox input "true"
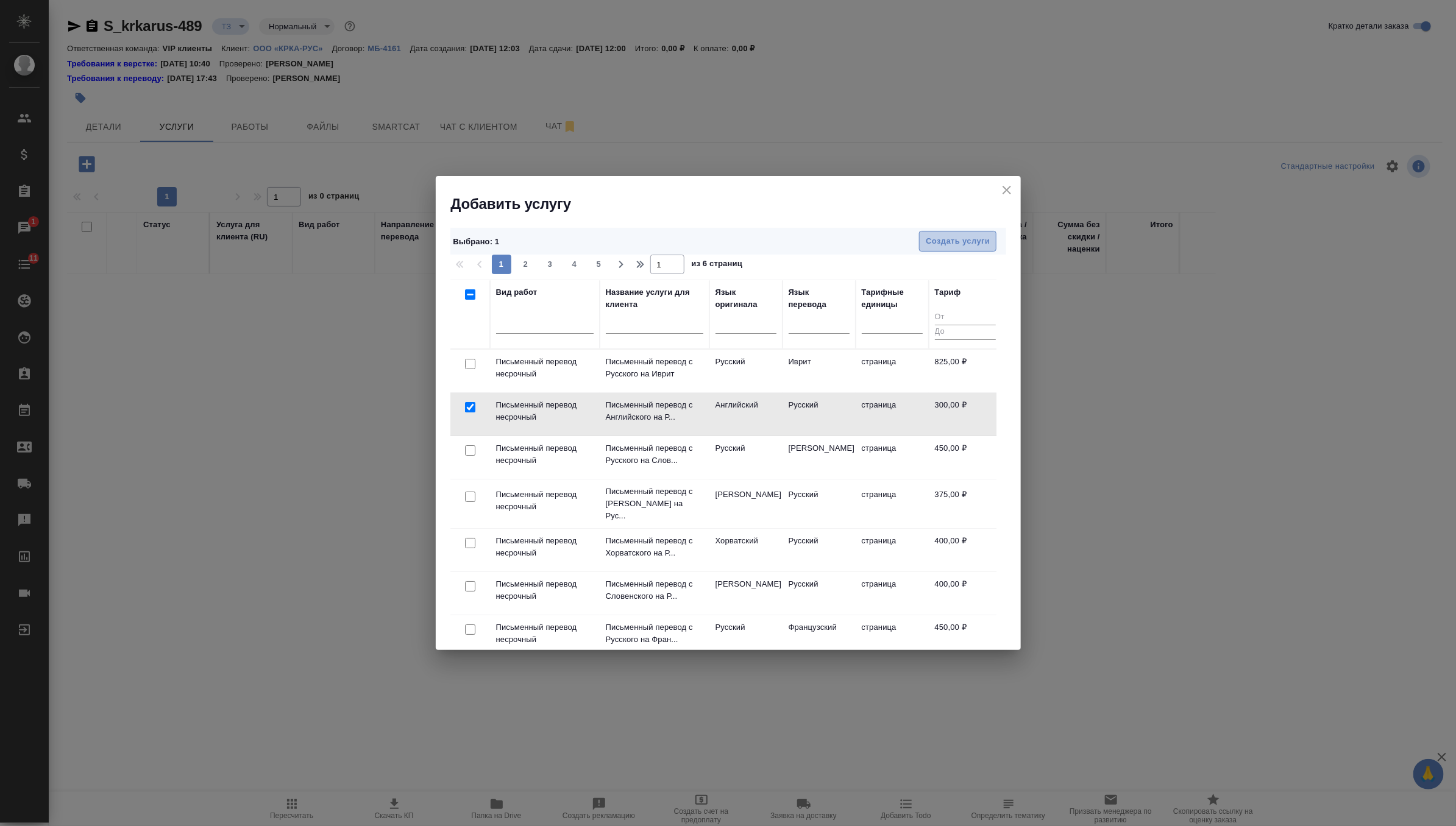
click at [976, 237] on span "Создать услуги" at bounding box center [957, 241] width 64 height 14
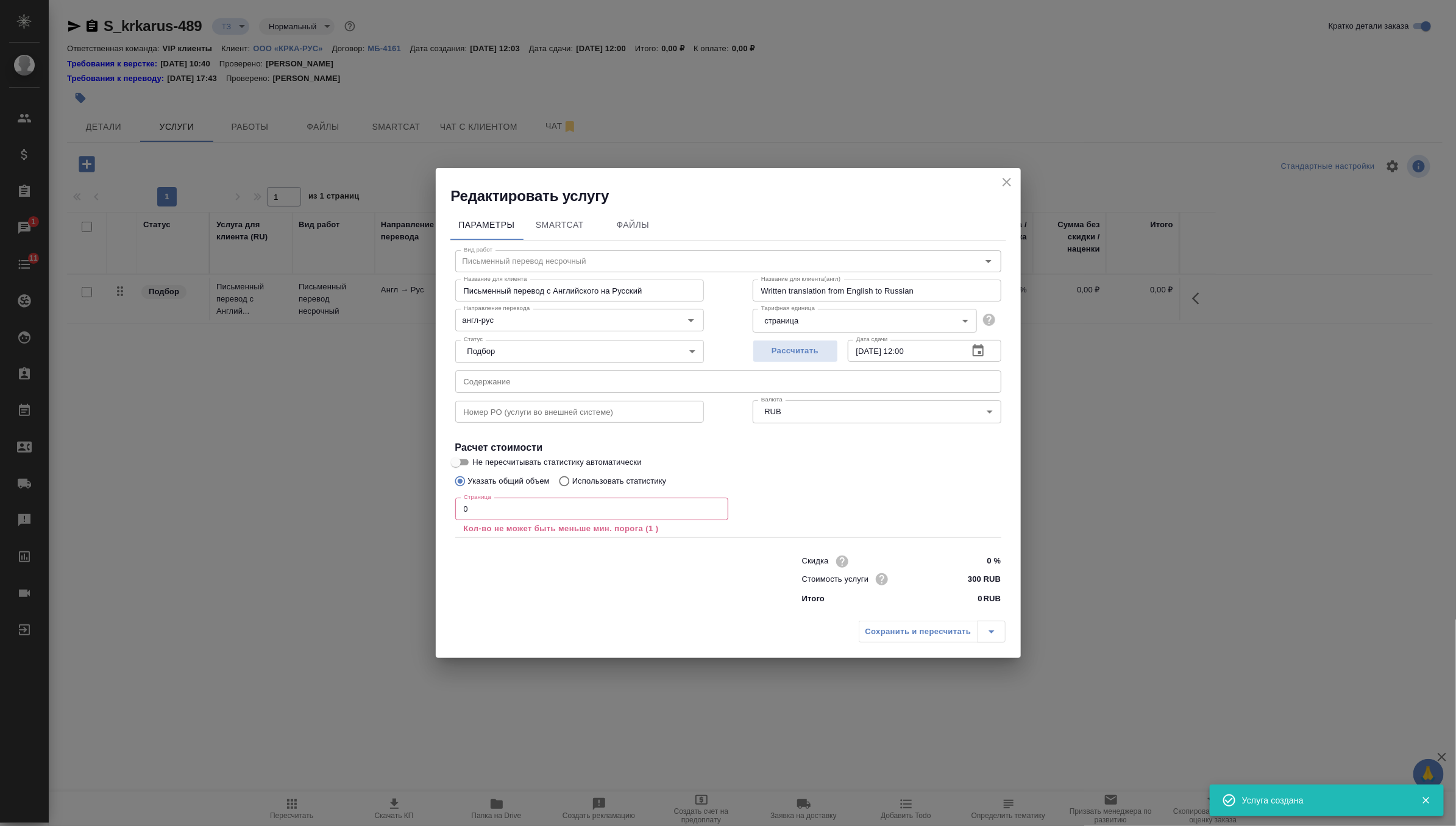
click at [556, 393] on div "Номер PO (услуги во внешней системе) Номер PO (услуги во внешней системе)" at bounding box center [579, 410] width 297 height 78
click at [553, 383] on input "text" at bounding box center [728, 382] width 546 height 22
paste input "КРКА Дулоксента® (Дулоксетин), капсулы кишечнорастворимые 30 мг, 60 мг (ЕАЭС)"
type input "КРКА Дулоксента® (Дулоксетин), капсулы кишечнорастворимые 30 мг, 60 мг (ЕАЭС)"
click at [515, 507] on input "0" at bounding box center [591, 509] width 273 height 22
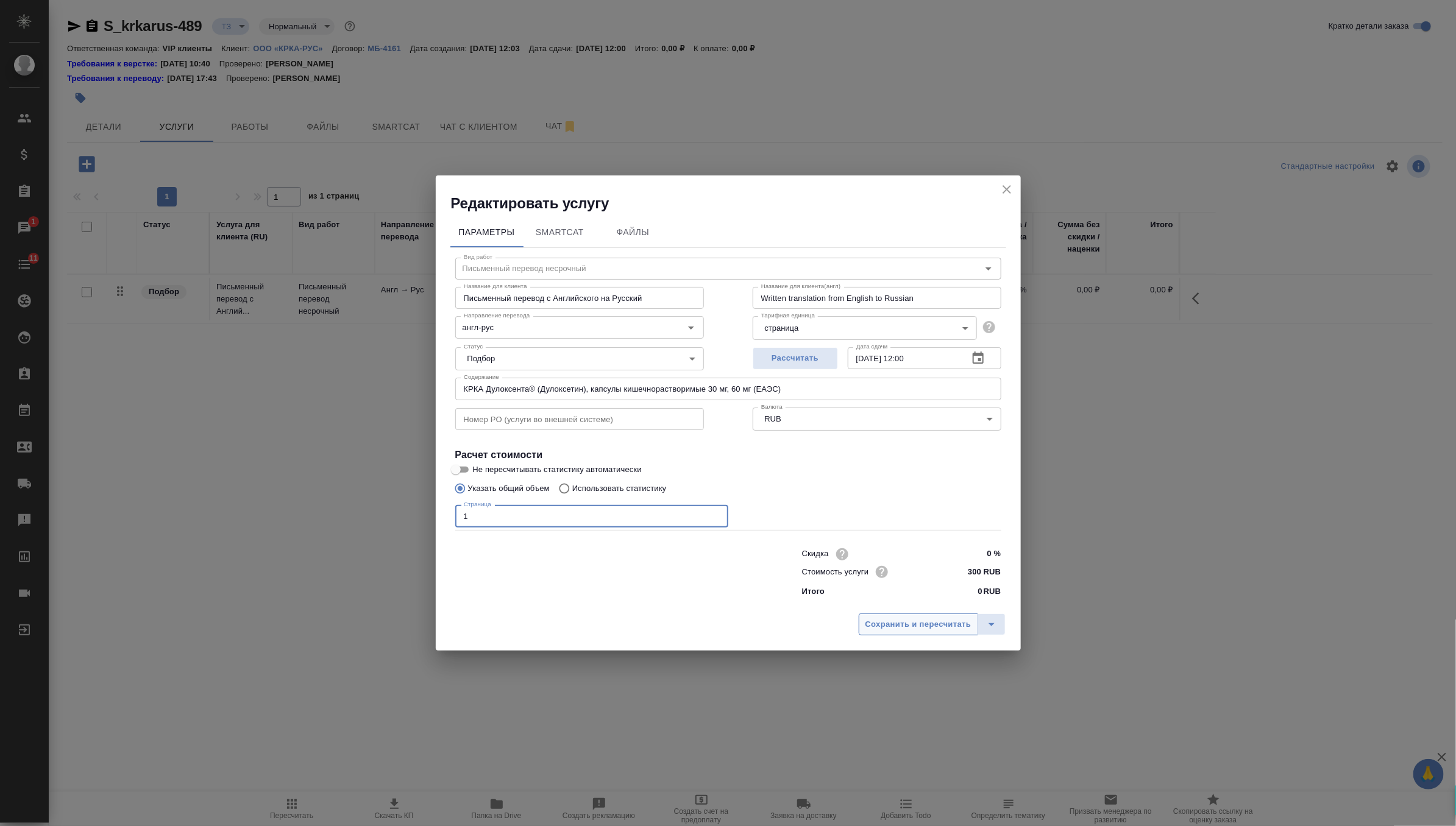
type input "1"
click at [923, 625] on span "Сохранить и пересчитать" at bounding box center [918, 625] width 106 height 14
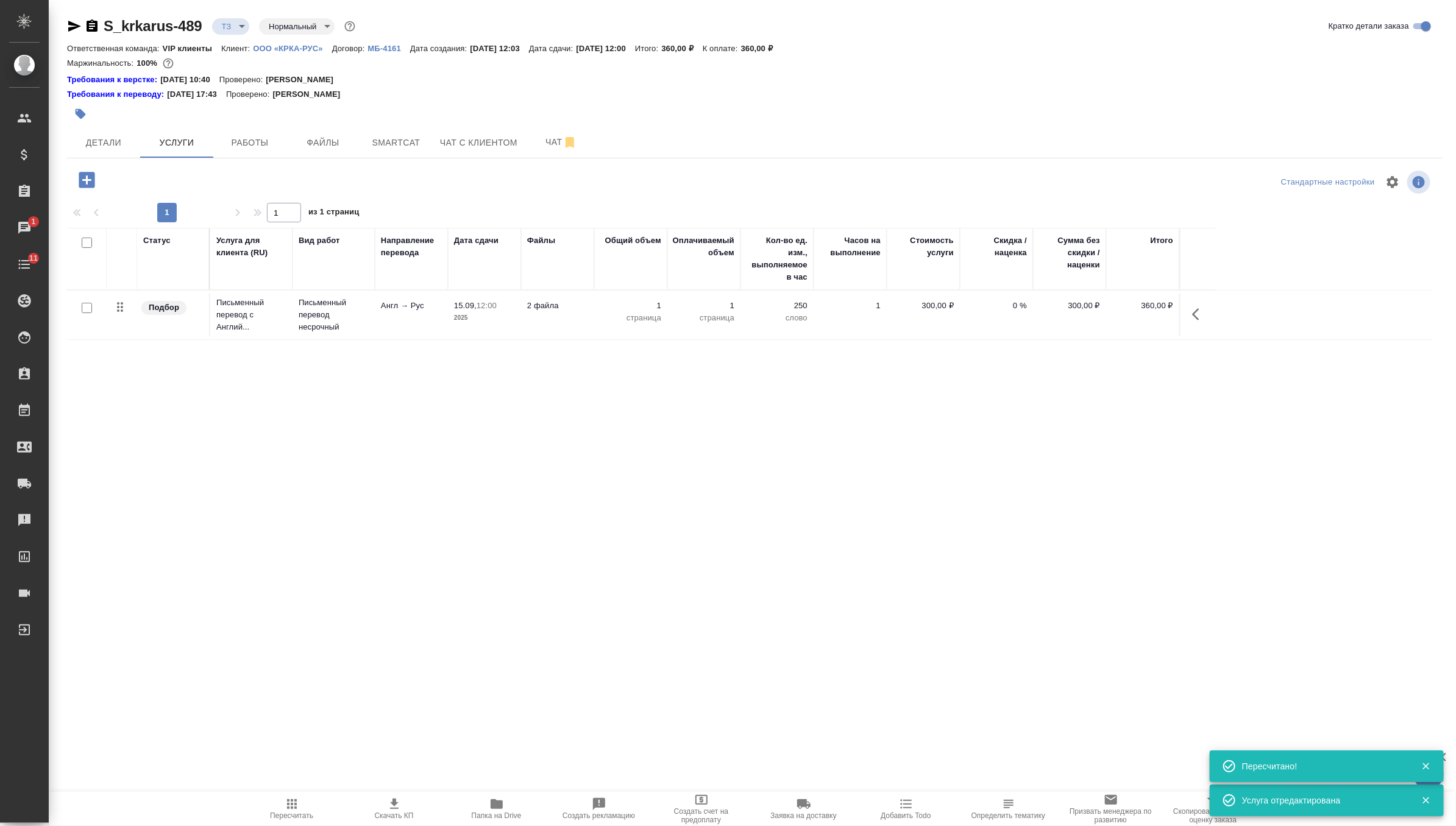
click at [88, 310] on input "checkbox" at bounding box center [86, 307] width 10 height 10
checkbox input "true"
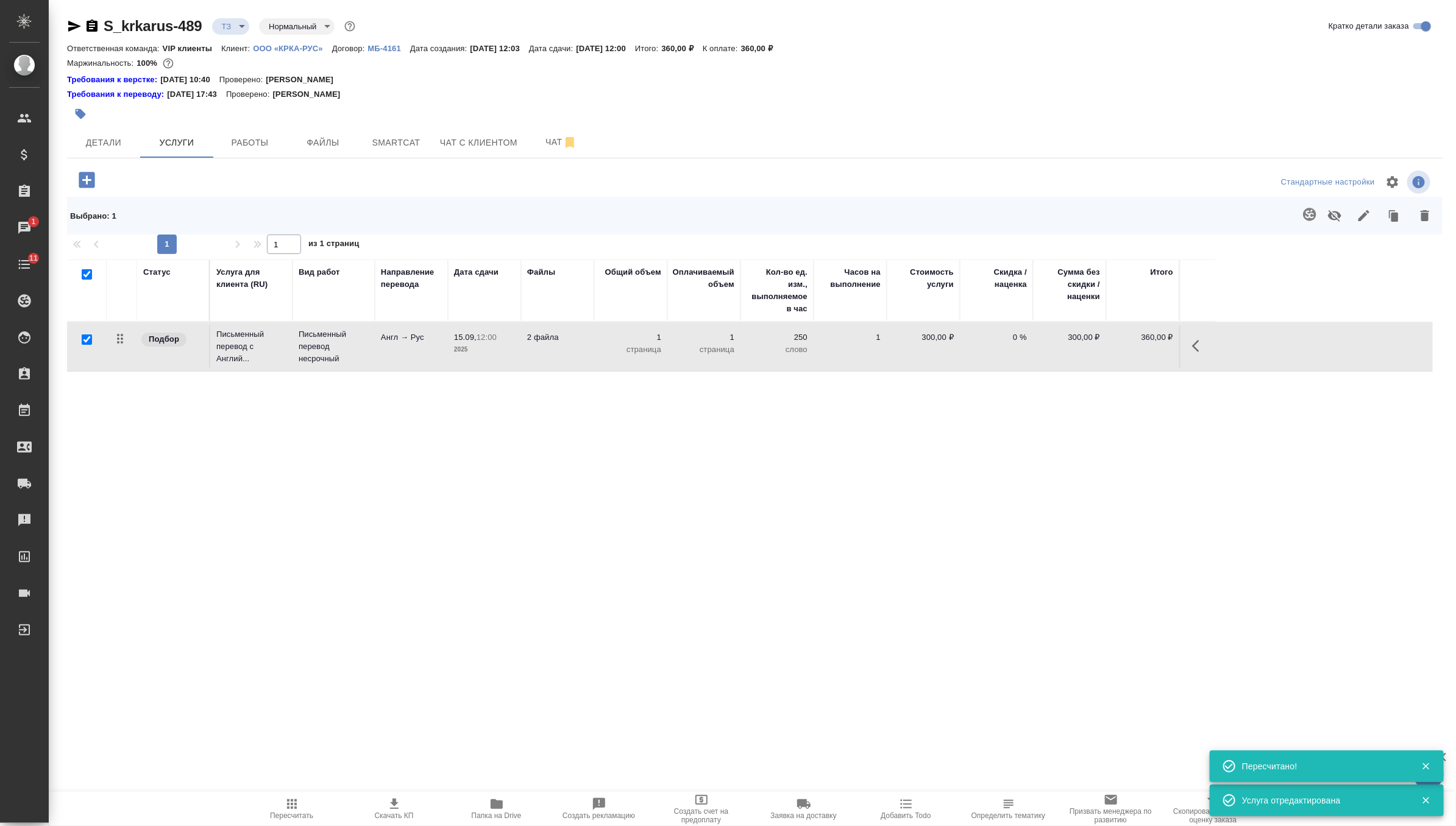
click at [1308, 221] on icon "button" at bounding box center [1310, 214] width 15 height 15
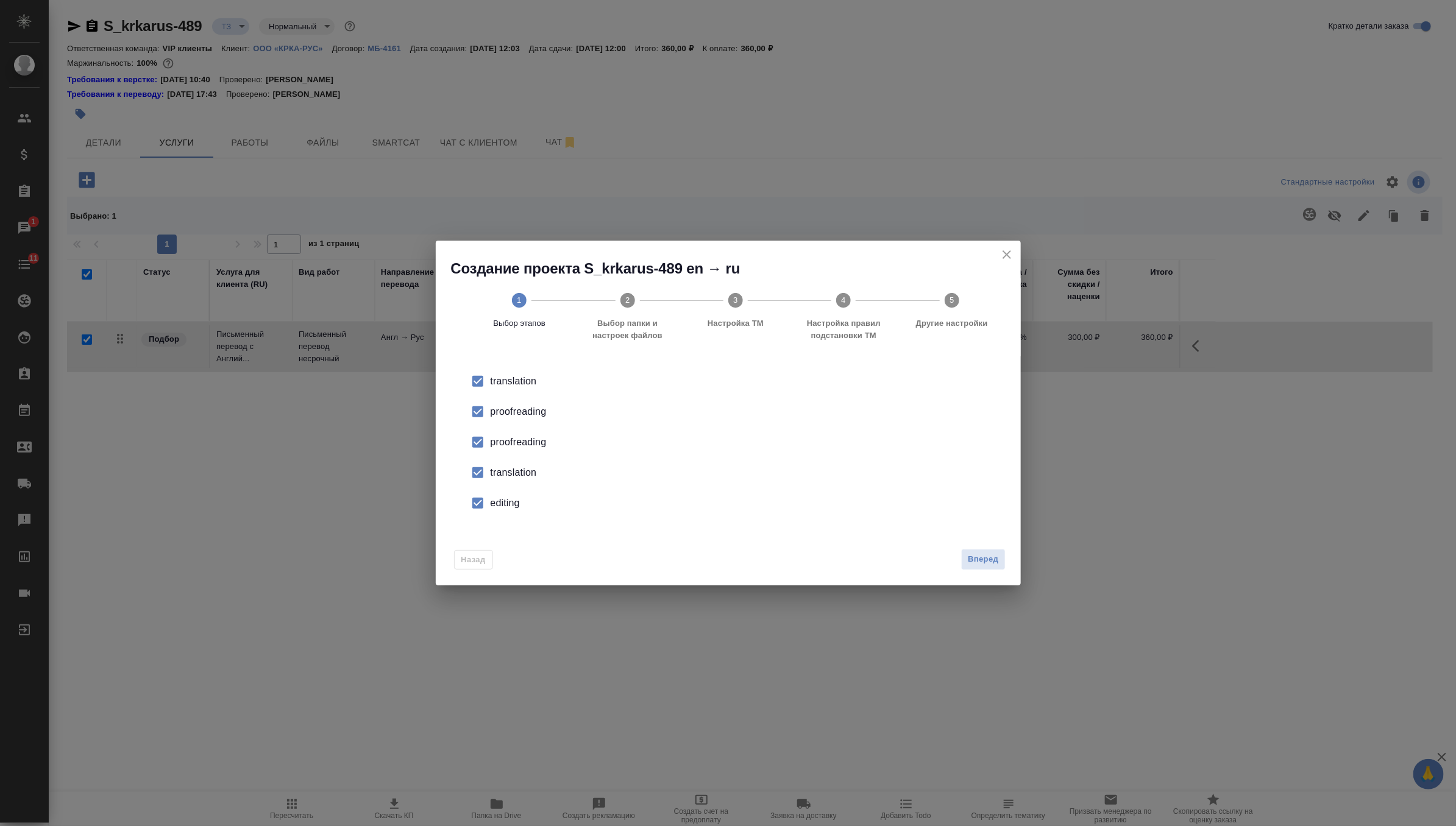
click at [519, 443] on div "proofreading" at bounding box center [740, 442] width 501 height 15
click at [517, 462] on li "translation" at bounding box center [728, 473] width 546 height 30
click at [510, 494] on li "editing" at bounding box center [728, 503] width 546 height 30
click at [976, 563] on span "Вперед" at bounding box center [982, 559] width 30 height 14
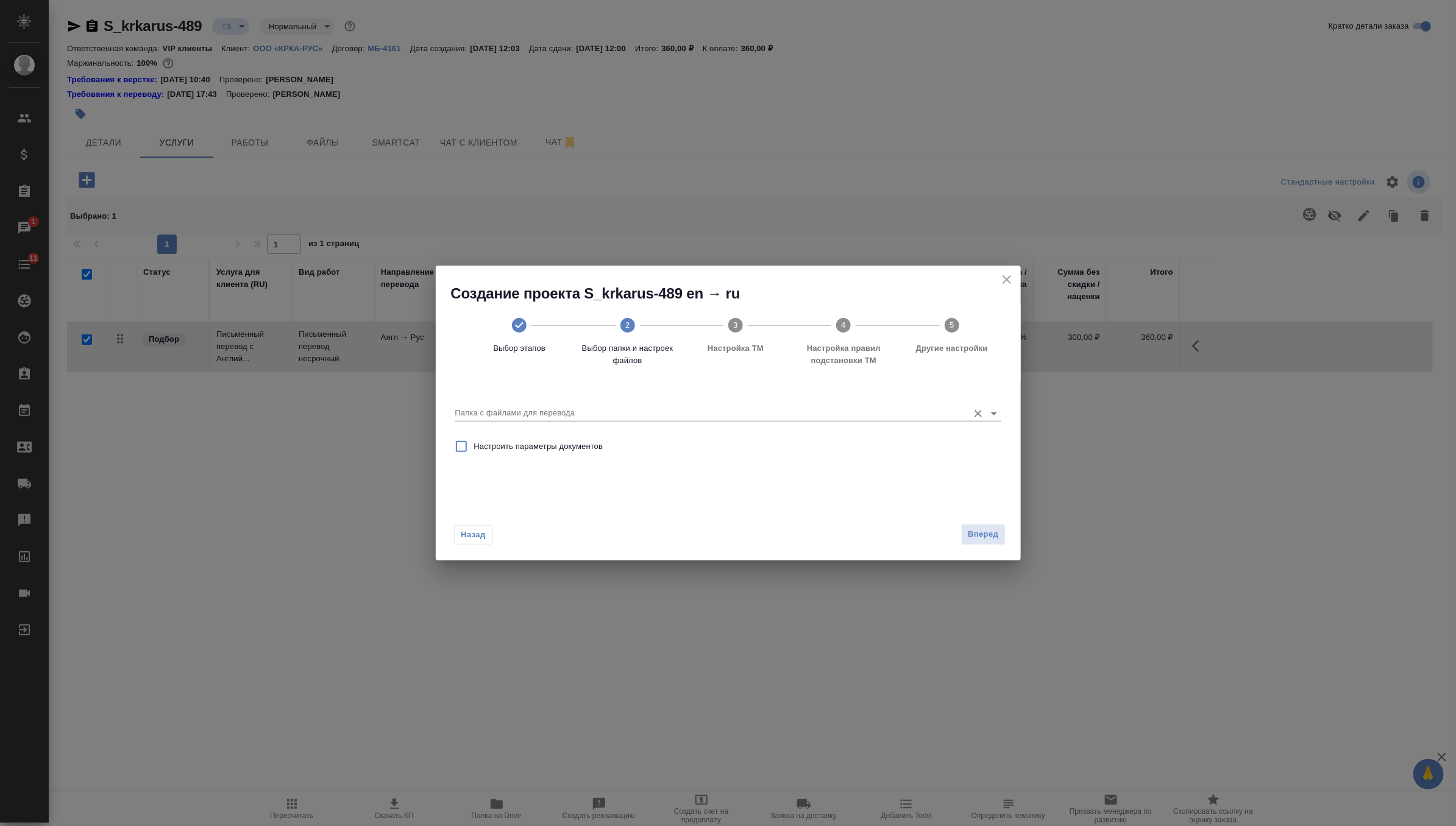
click at [858, 418] on input "Папка с файлами для перевода" at bounding box center [708, 413] width 507 height 15
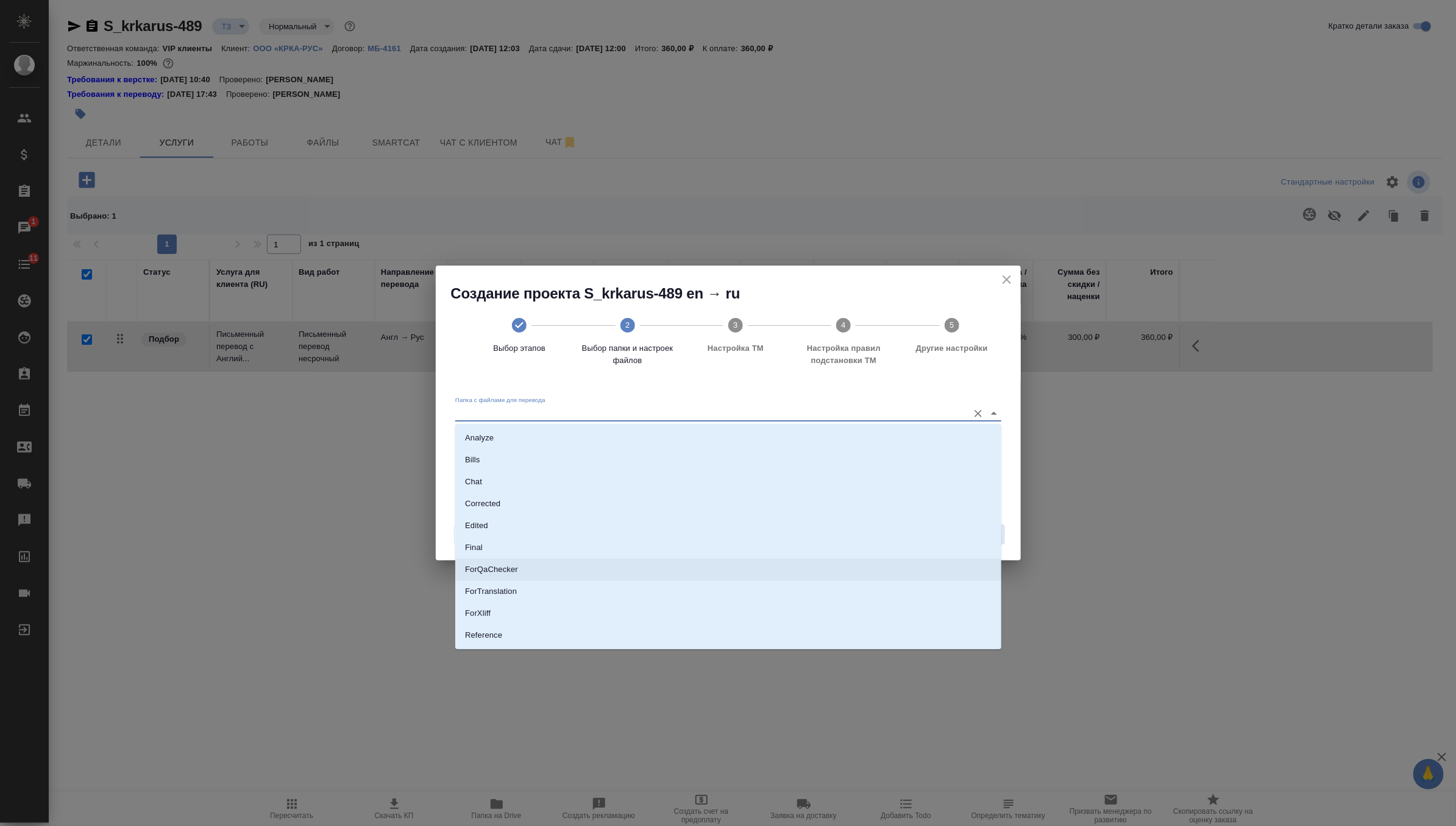
scroll to position [63, 0]
click at [613, 593] on li "Source" at bounding box center [728, 594] width 546 height 22
type input "Source"
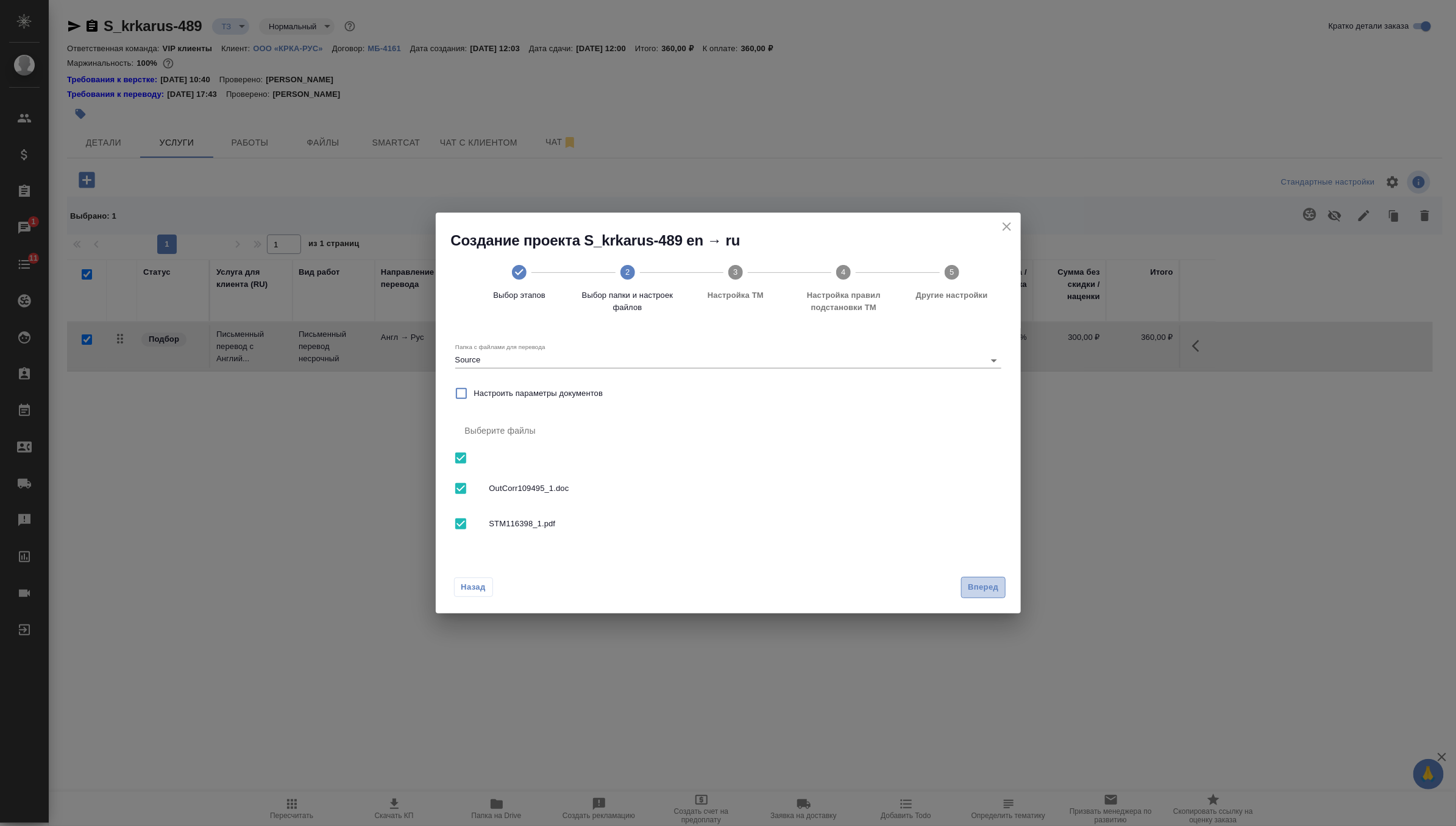
click at [987, 594] on span "Вперед" at bounding box center [982, 587] width 30 height 14
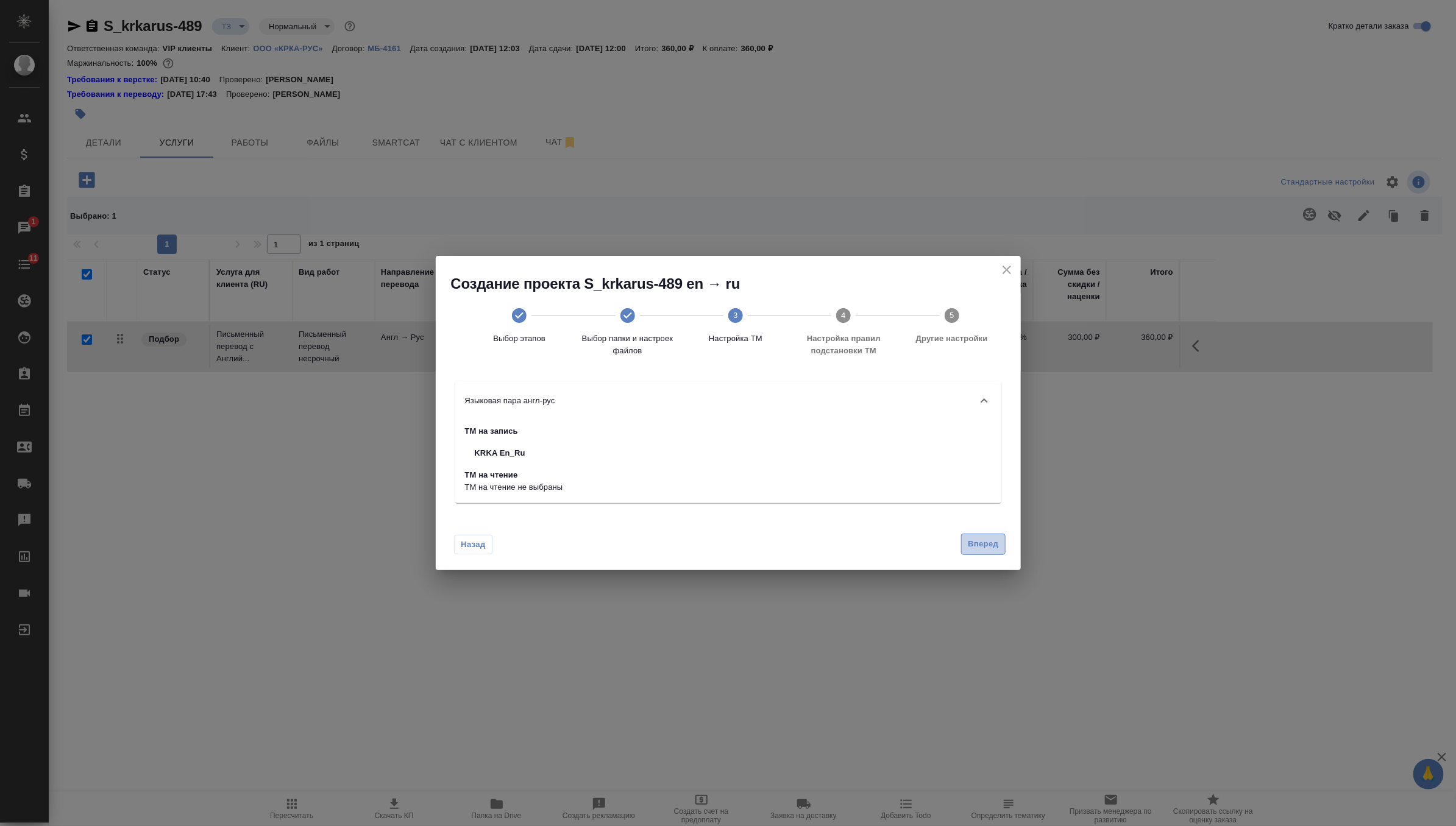
click at [977, 546] on span "Вперед" at bounding box center [982, 544] width 30 height 14
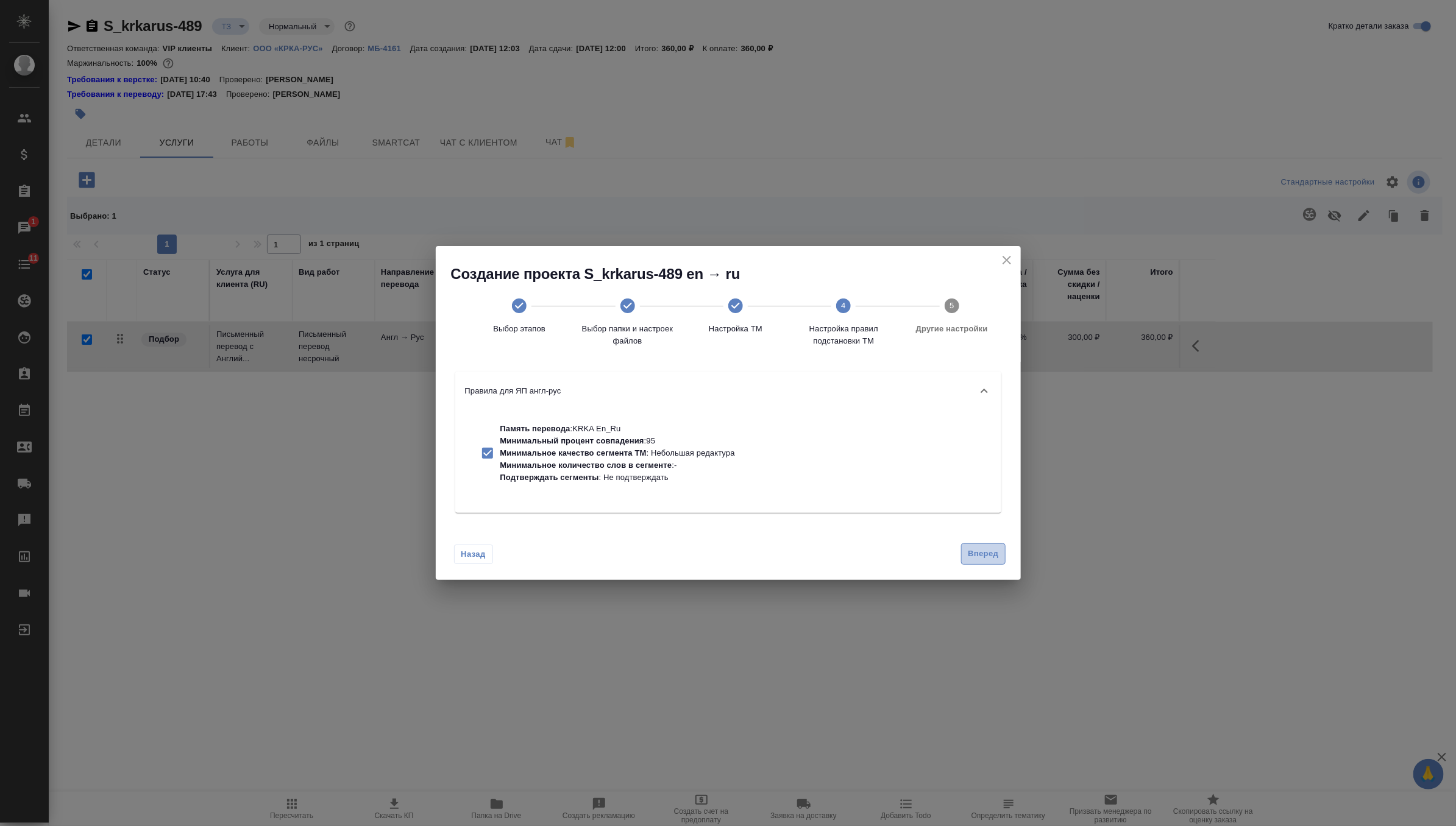
click at [977, 546] on button "Вперед" at bounding box center [983, 554] width 44 height 21
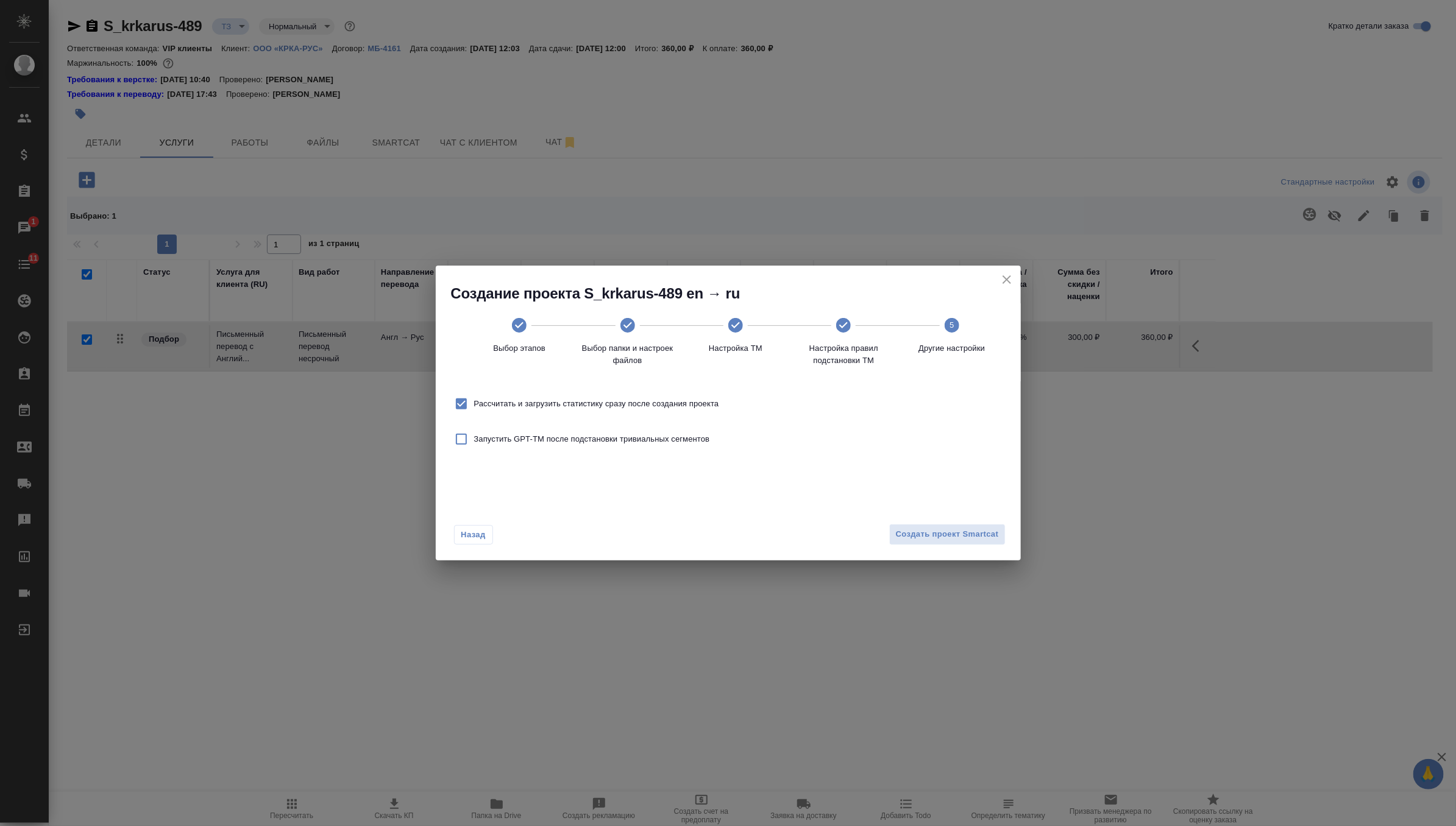
click at [703, 404] on span "Рассчитать и загрузить статистику сразу после создания проекта" at bounding box center [596, 404] width 245 height 12
click at [474, 404] on input "Рассчитать и загрузить статистику сразу после создания проекта" at bounding box center [462, 404] width 26 height 26
checkbox input "false"
click at [968, 525] on button "Создать проект Smartcat" at bounding box center [947, 534] width 117 height 21
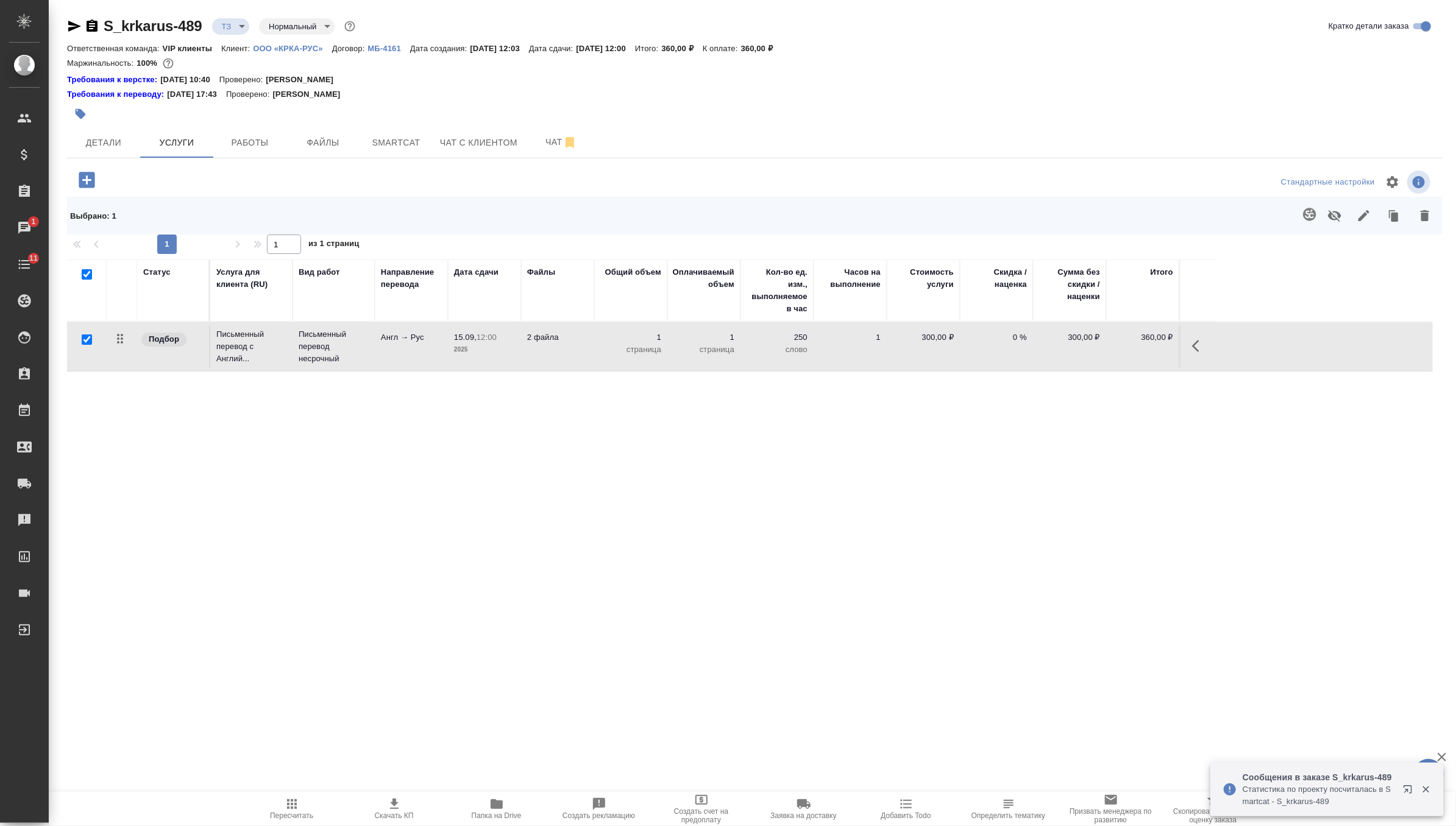
click at [566, 337] on p "2 файла" at bounding box center [557, 337] width 61 height 12
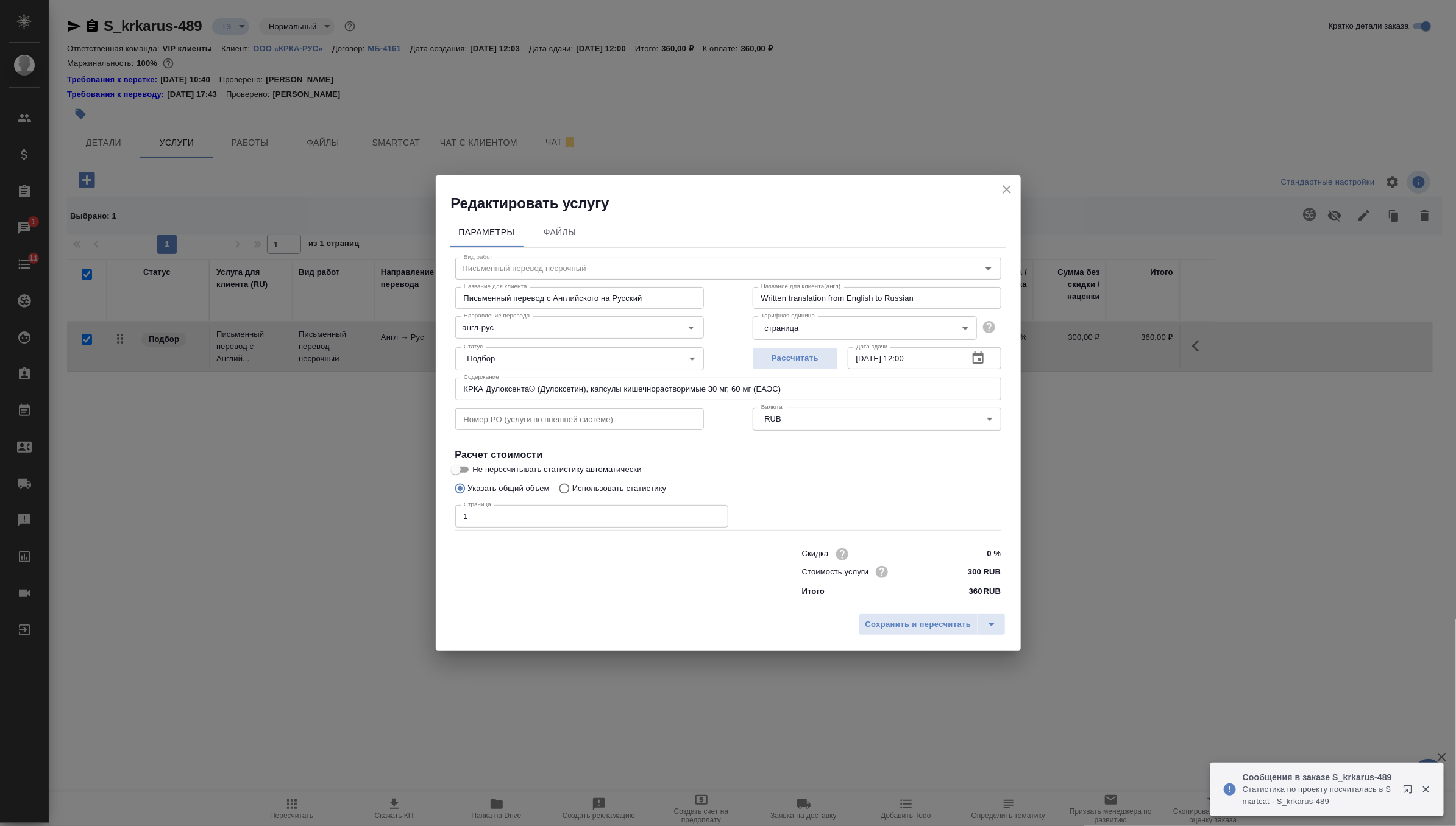
click at [552, 509] on input "1" at bounding box center [591, 516] width 273 height 22
type input "4"
click at [884, 619] on span "Сохранить и пересчитать" at bounding box center [918, 625] width 106 height 14
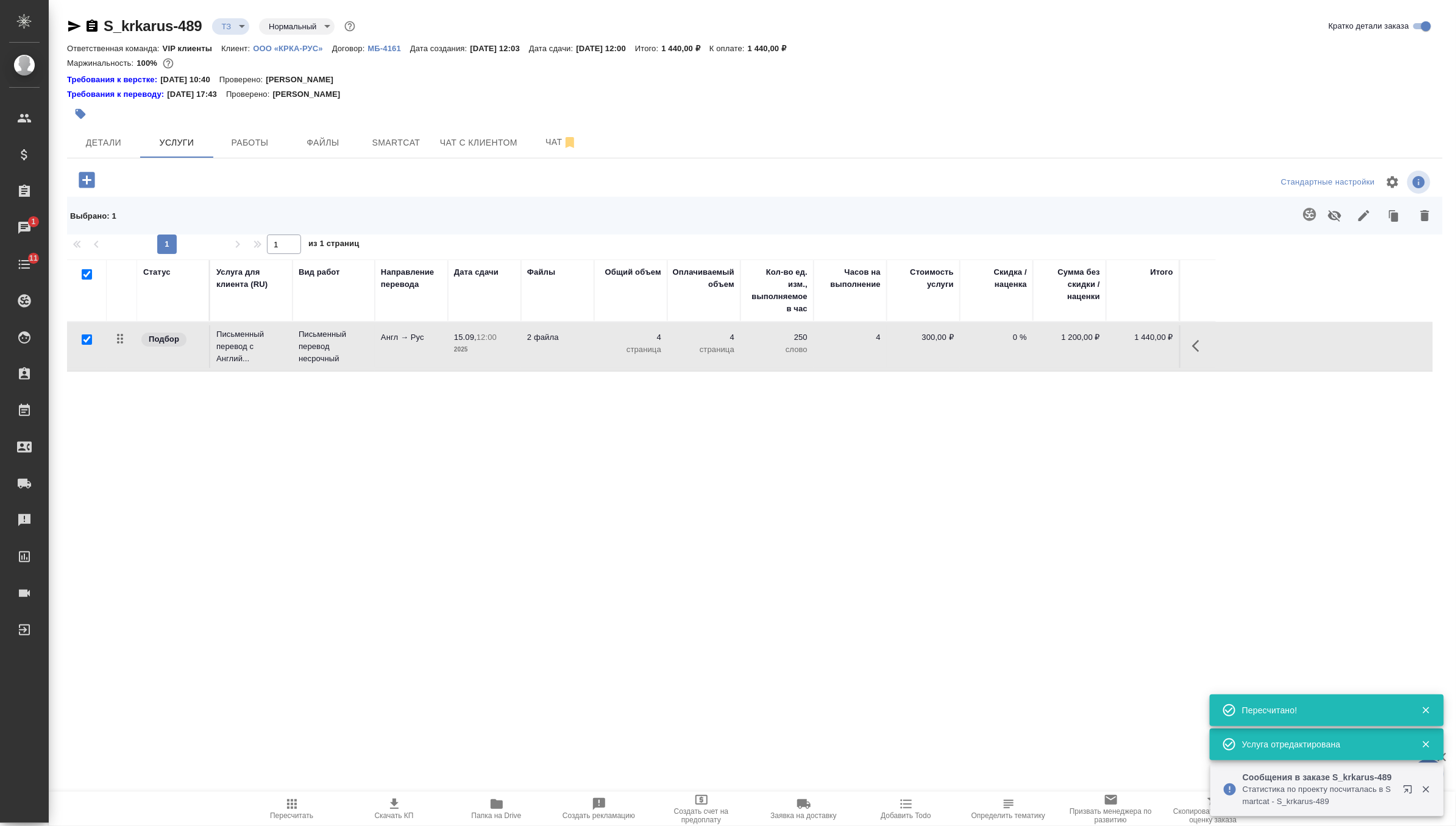
click at [291, 804] on icon "button" at bounding box center [292, 804] width 10 height 10
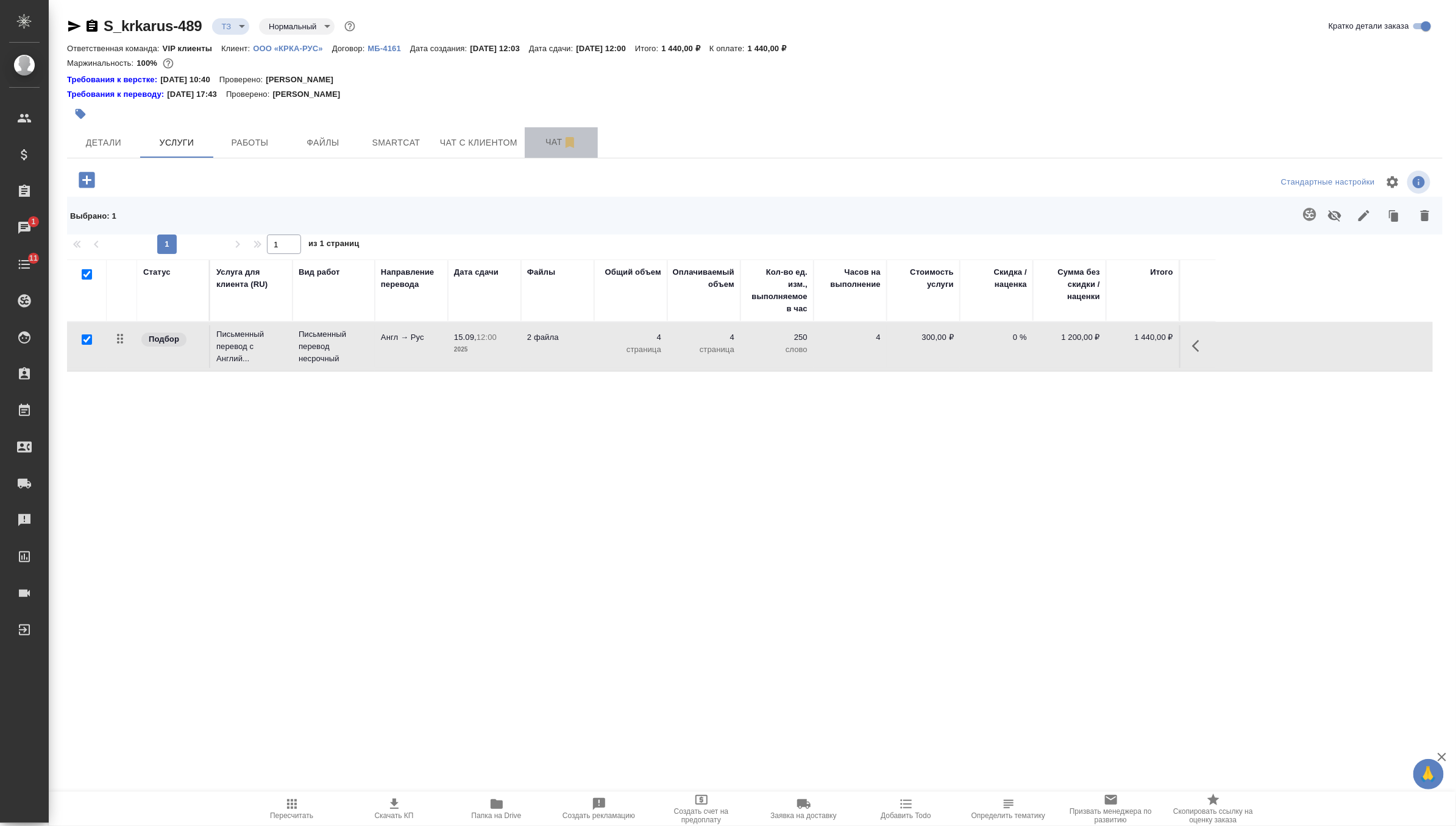
click at [553, 135] on span "Чат" at bounding box center [561, 142] width 59 height 16
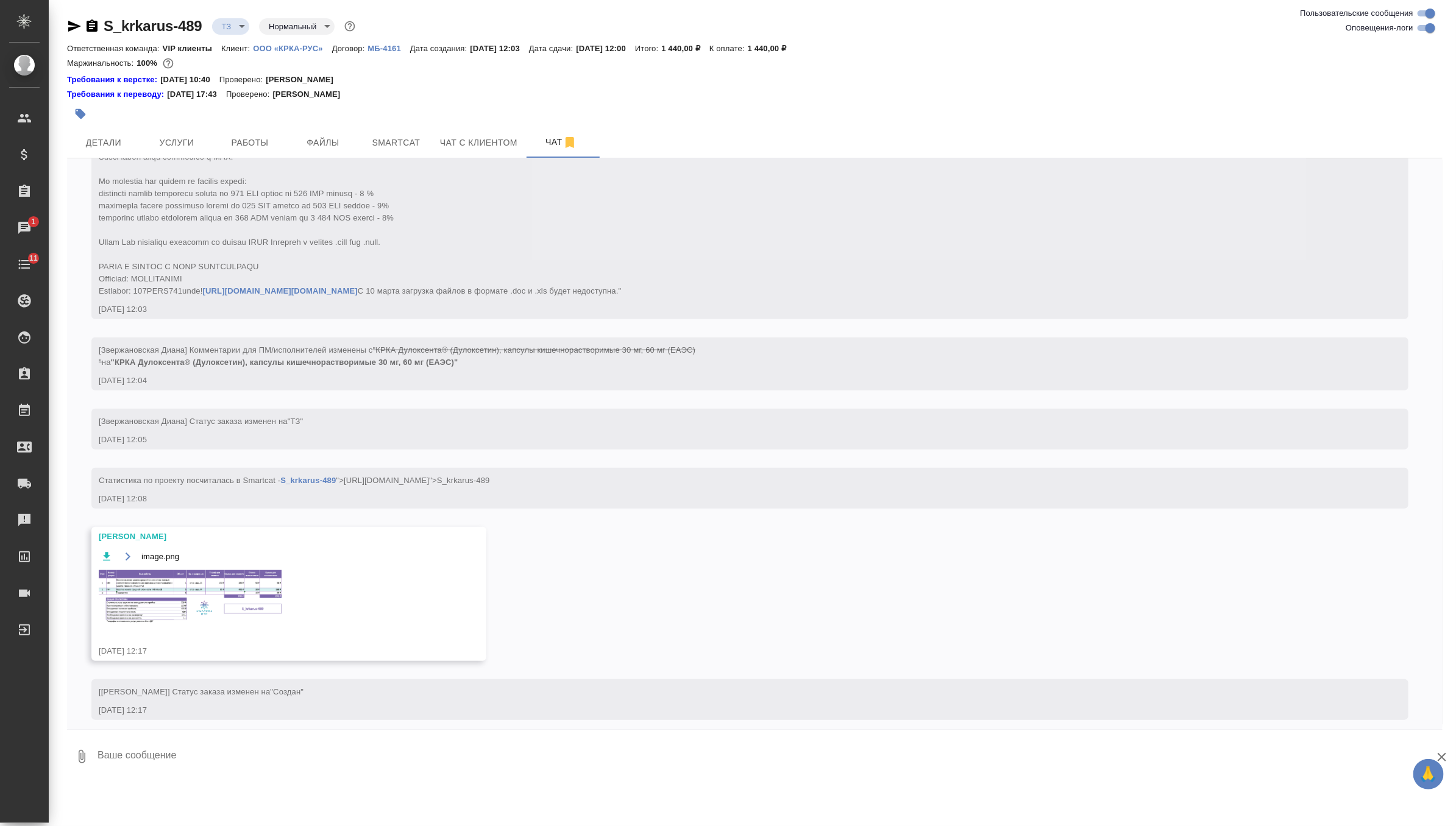
scroll to position [522, 0]
click at [233, 620] on img at bounding box center [189, 592] width 183 height 53
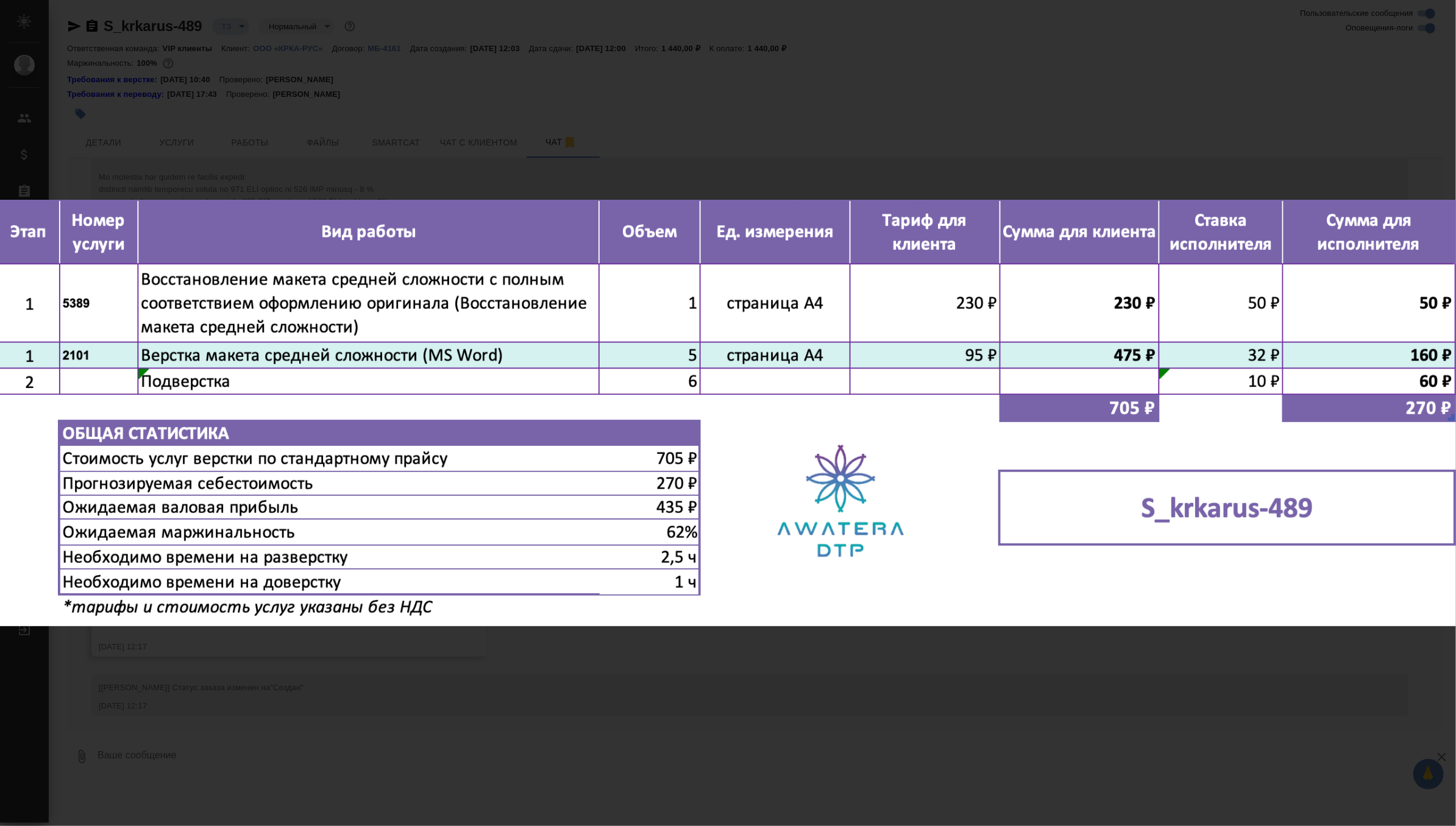
click at [530, 710] on div "image.png 1 of 1" at bounding box center [728, 413] width 1456 height 826
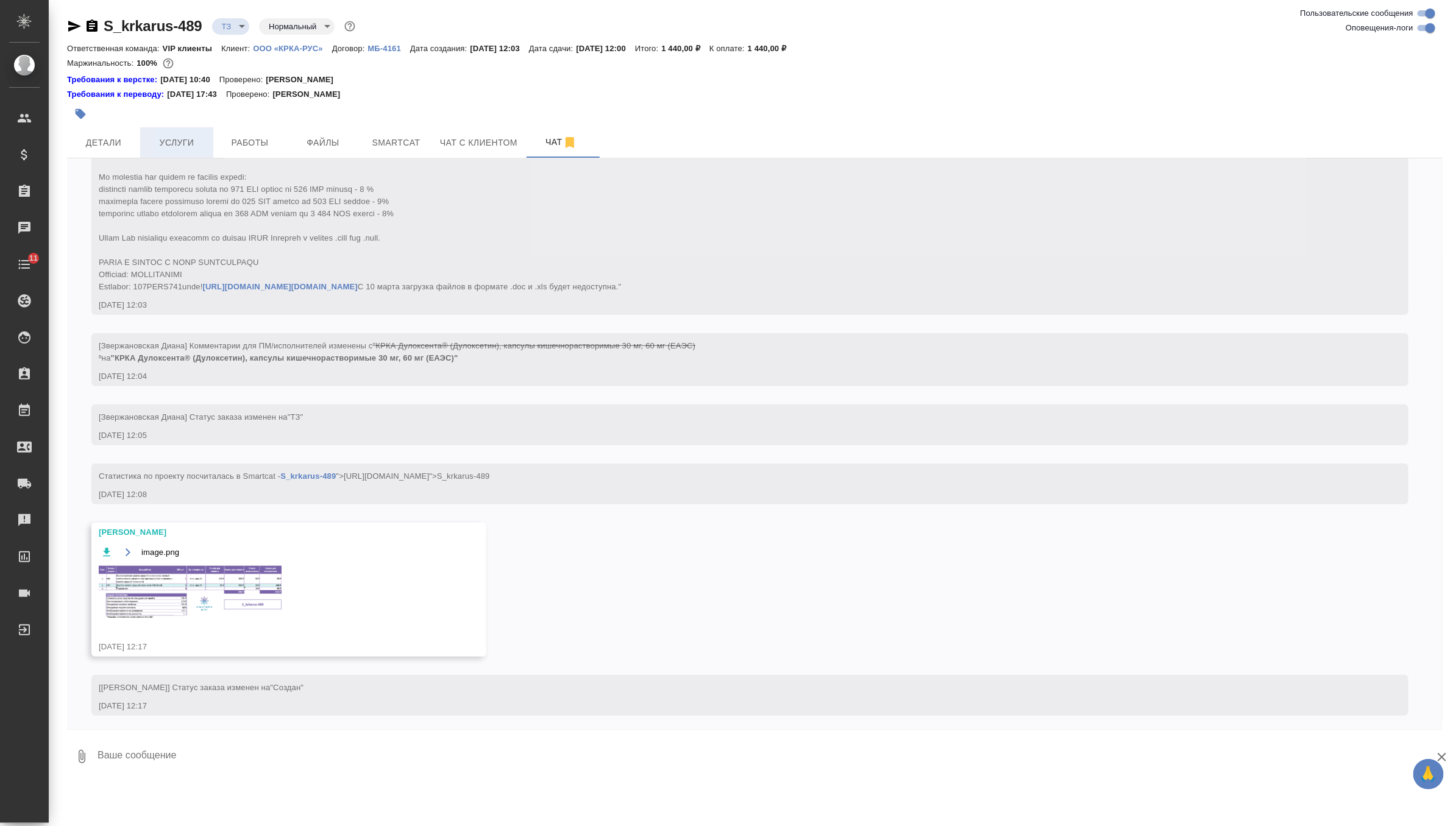
click at [178, 138] on span "Услуги" at bounding box center [177, 143] width 59 height 16
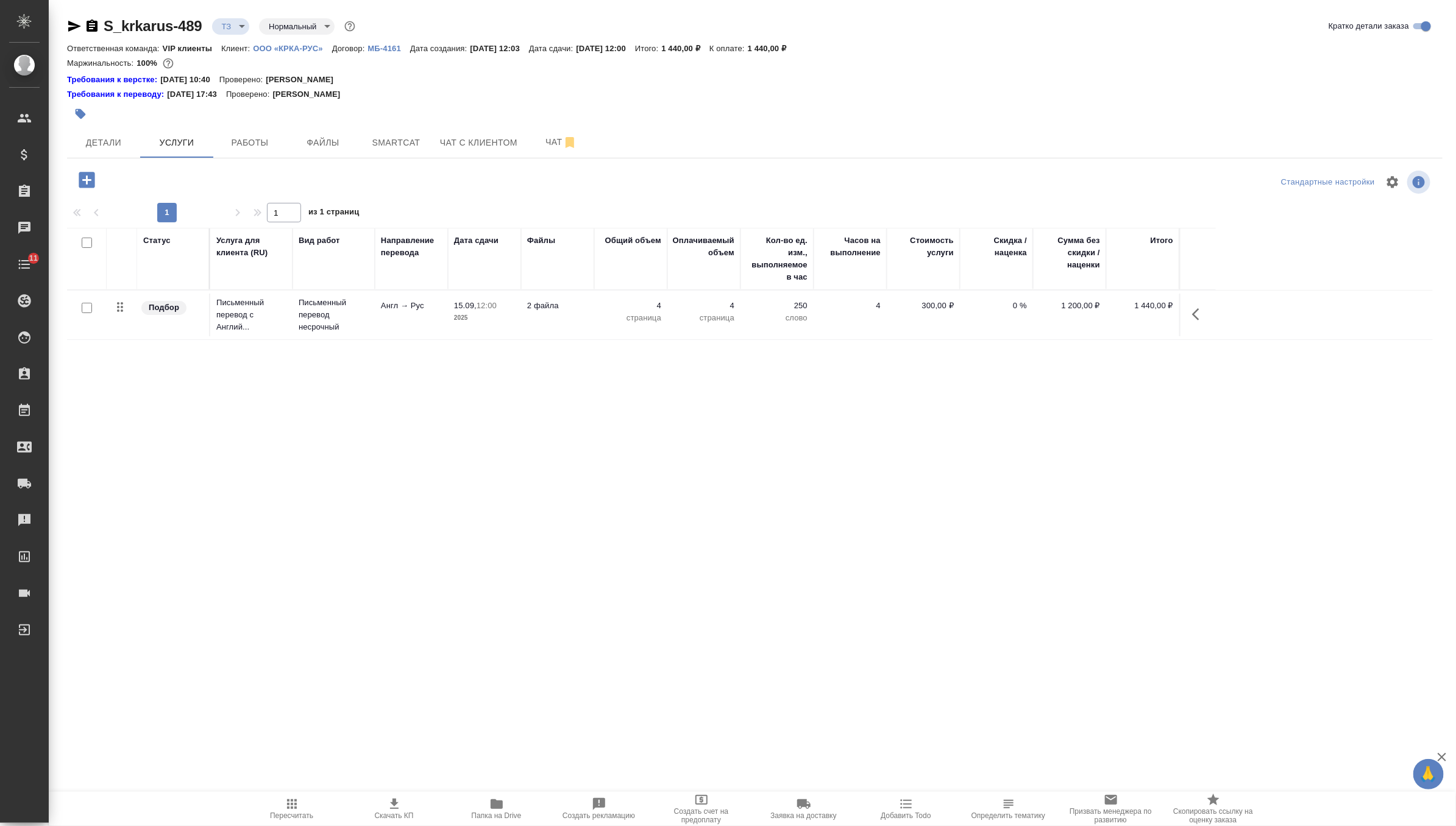
click at [86, 175] on icon "button" at bounding box center [86, 179] width 16 height 16
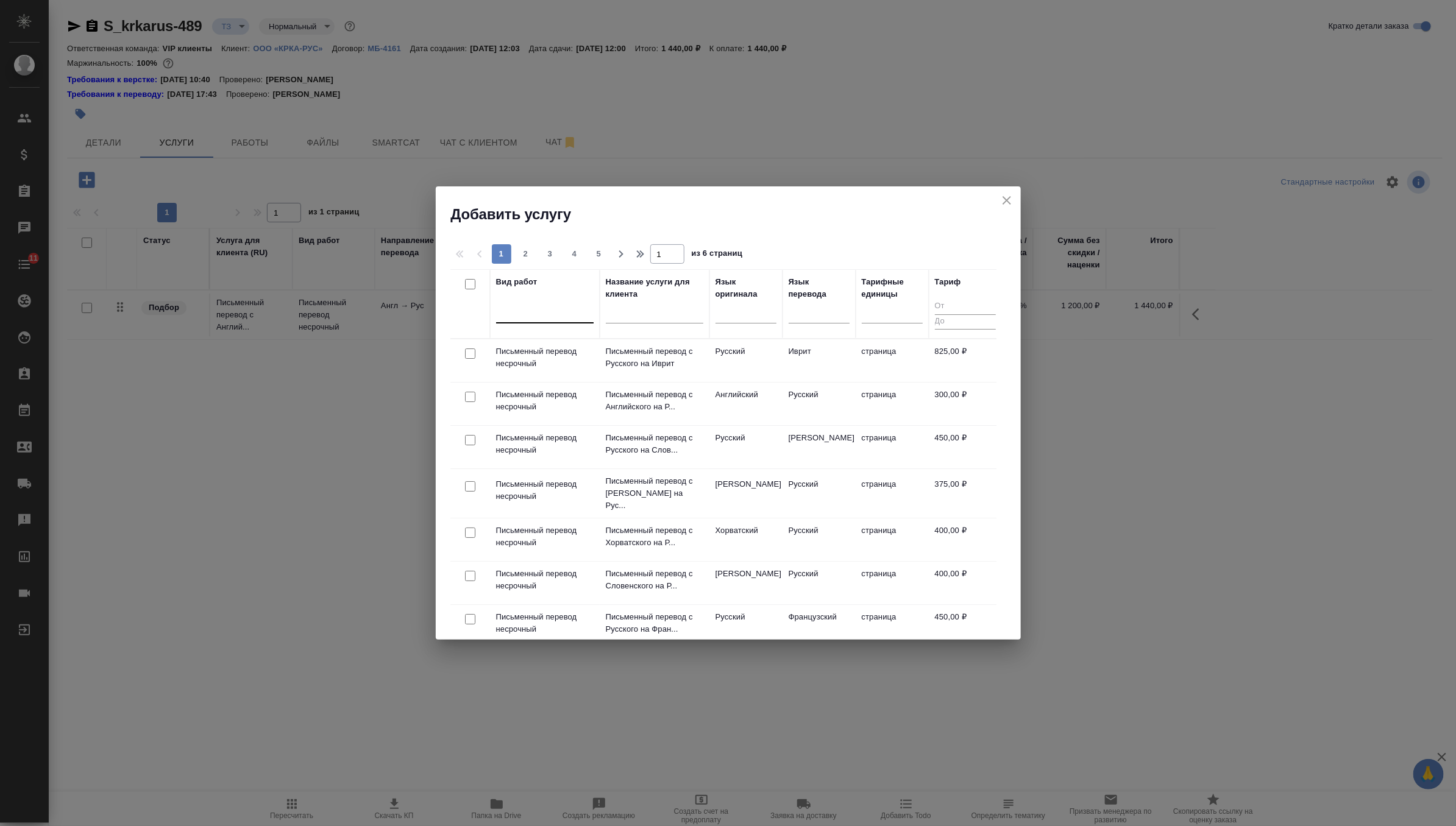
click at [531, 315] on div at bounding box center [545, 311] width 97 height 17
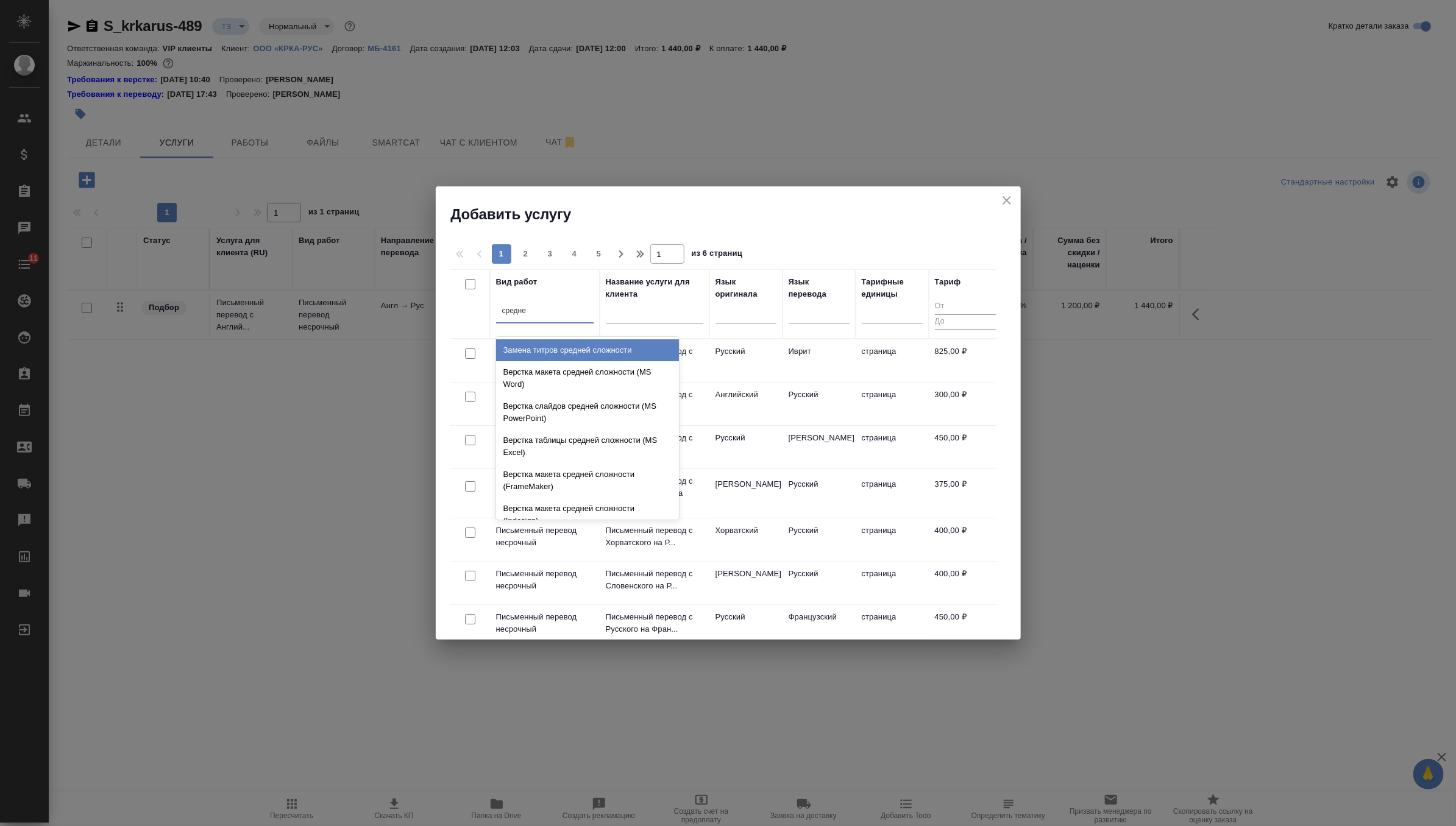
type input "средней"
click at [540, 384] on div "Верстка макета средней сложности (MS Word)" at bounding box center [587, 378] width 183 height 34
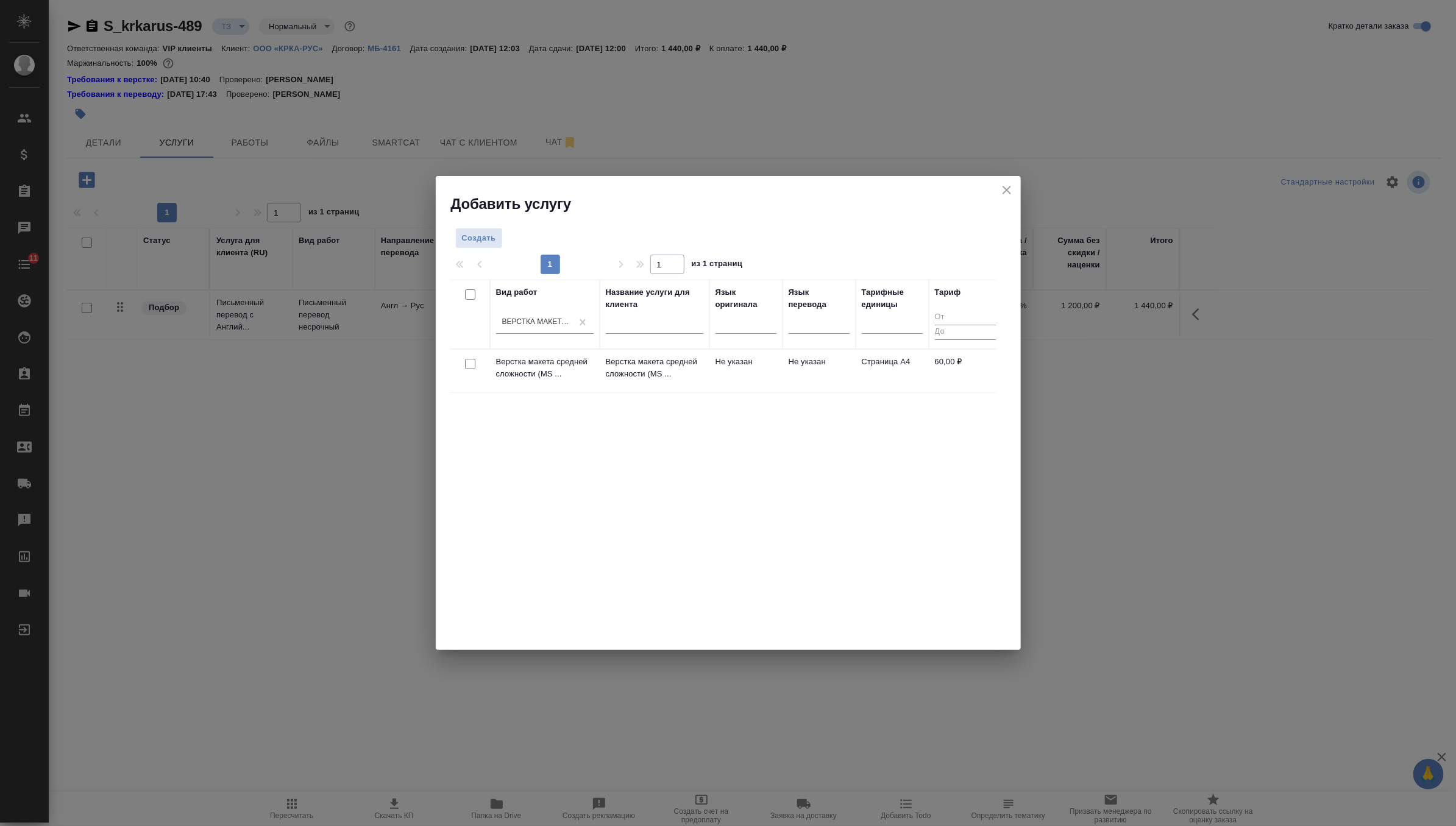
click at [470, 361] on input "checkbox" at bounding box center [470, 363] width 10 height 10
checkbox input "true"
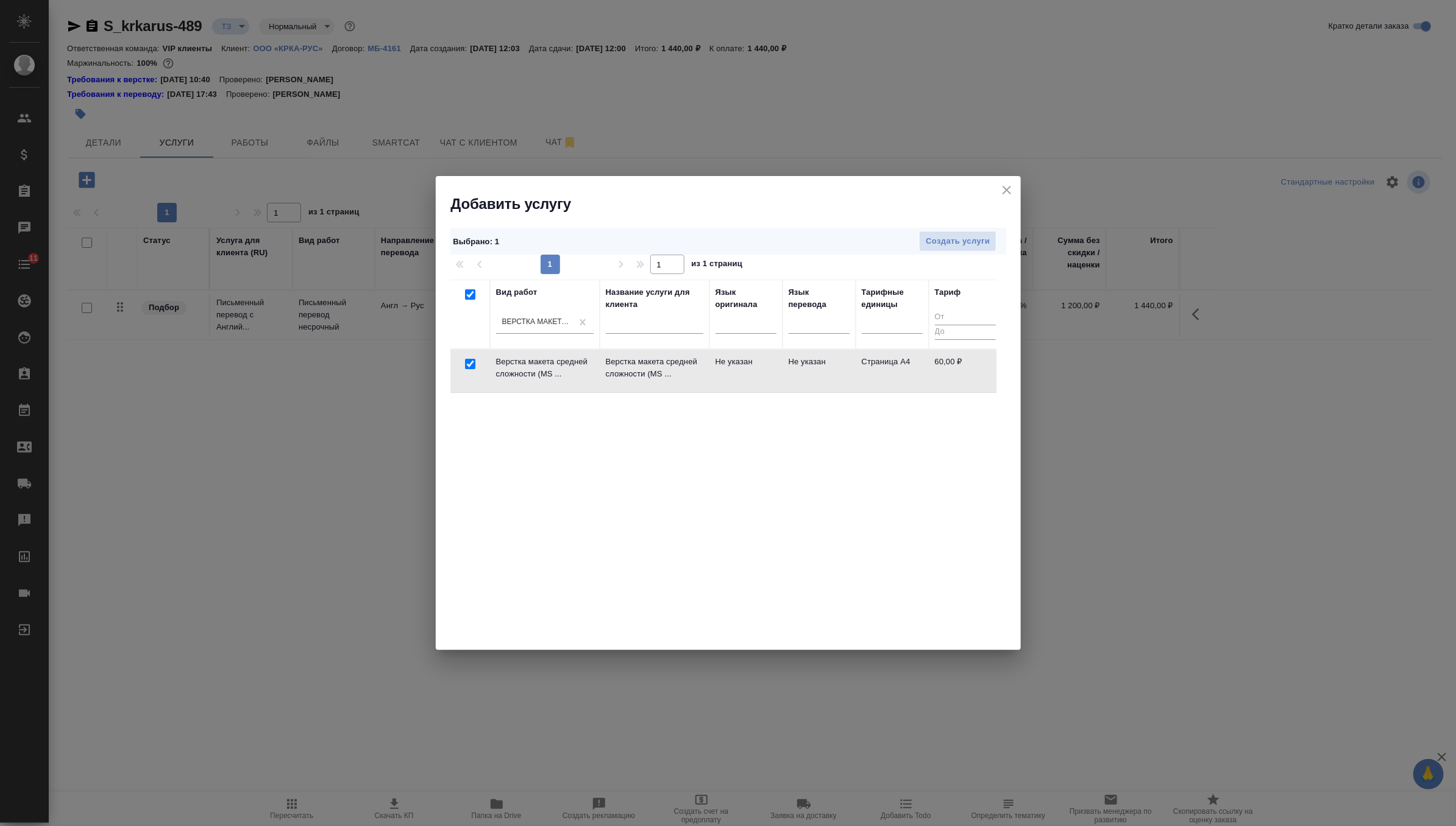
click at [972, 228] on div "Выбрано : 1 Создать услуги" at bounding box center [728, 242] width 556 height 28
click at [972, 242] on span "Создать услуги" at bounding box center [957, 241] width 64 height 14
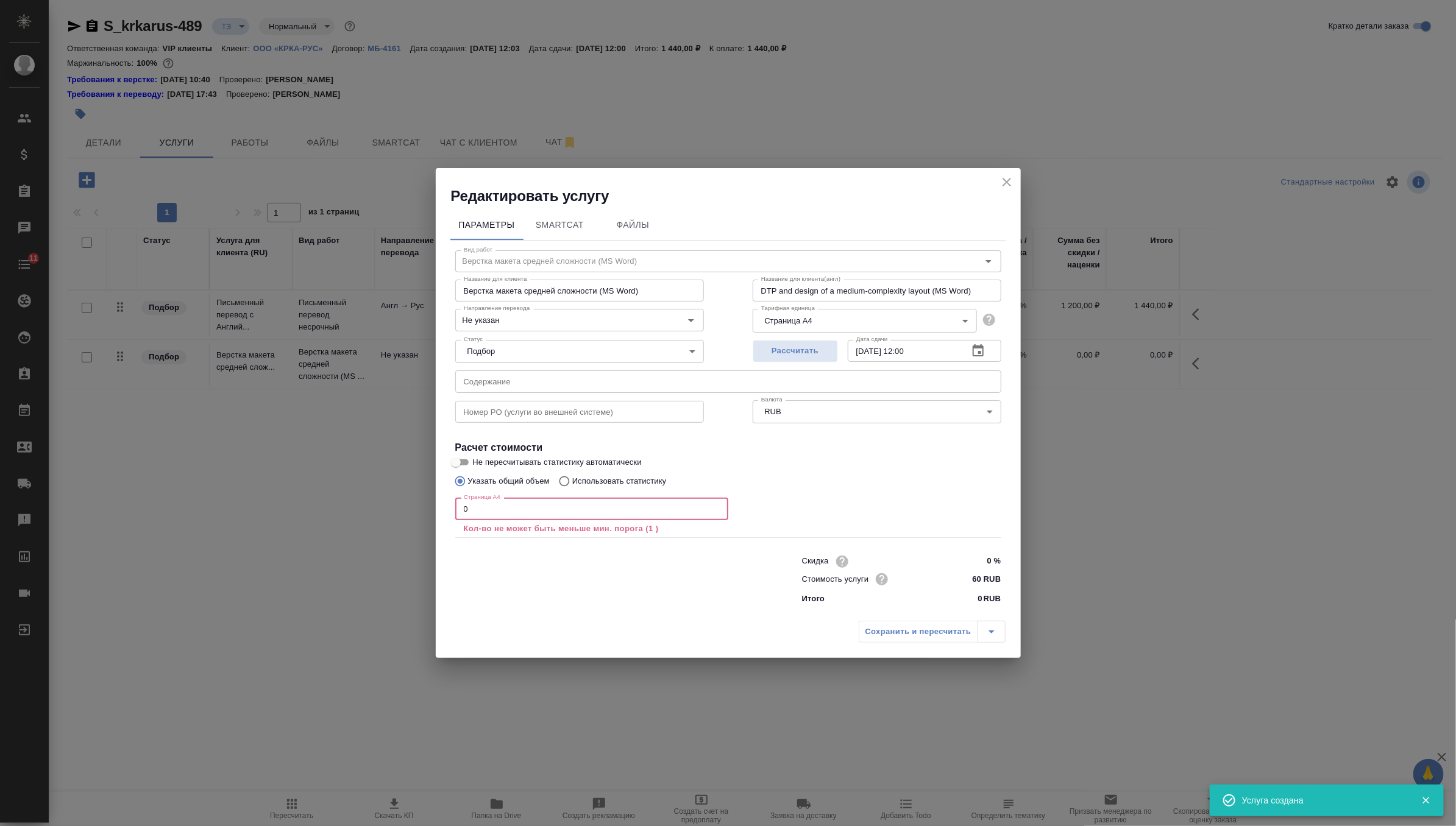
click at [557, 517] on input "0" at bounding box center [591, 509] width 273 height 22
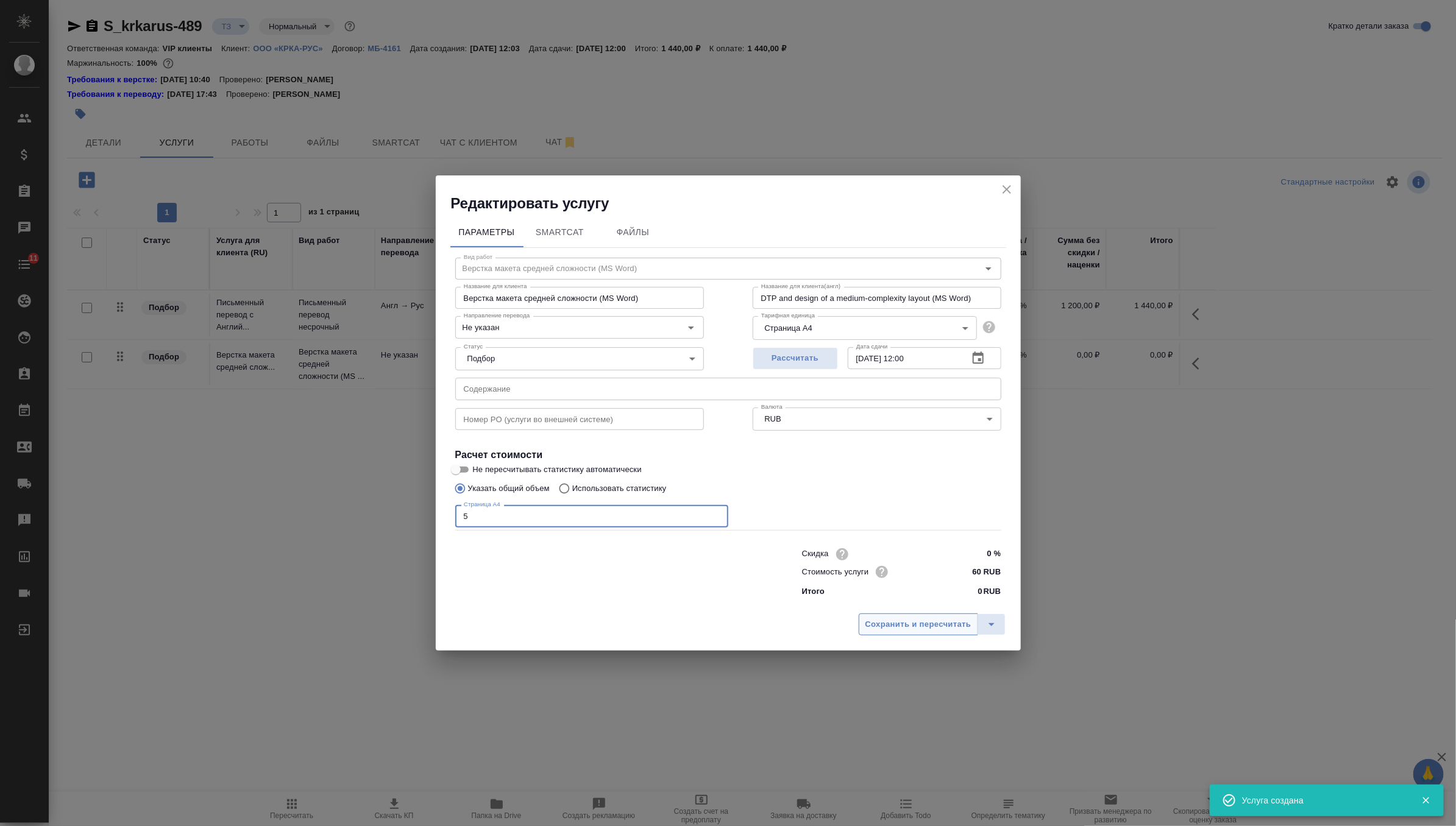
type input "5"
click at [939, 621] on span "Сохранить и пересчитать" at bounding box center [918, 625] width 106 height 14
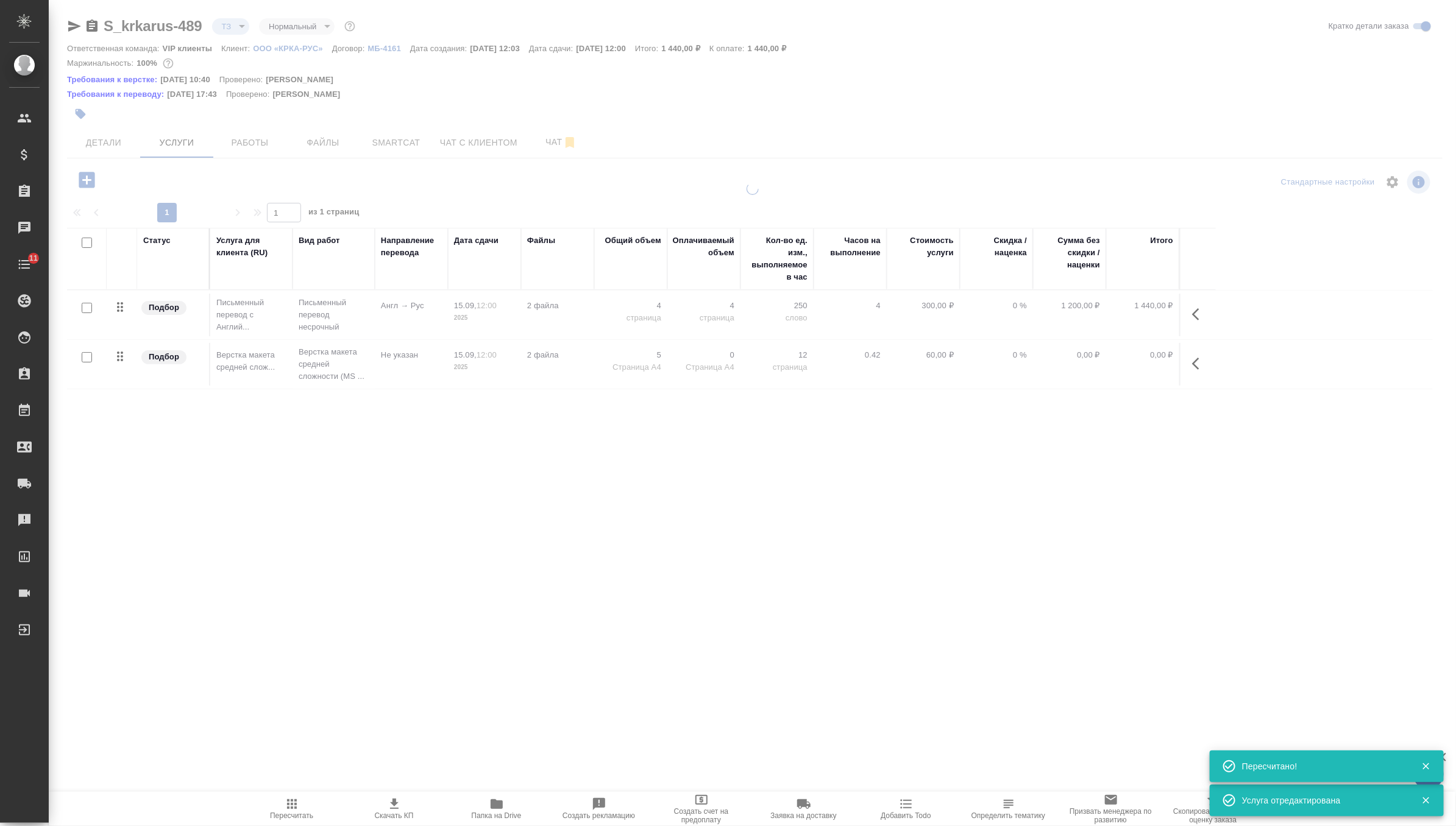
type input "new"
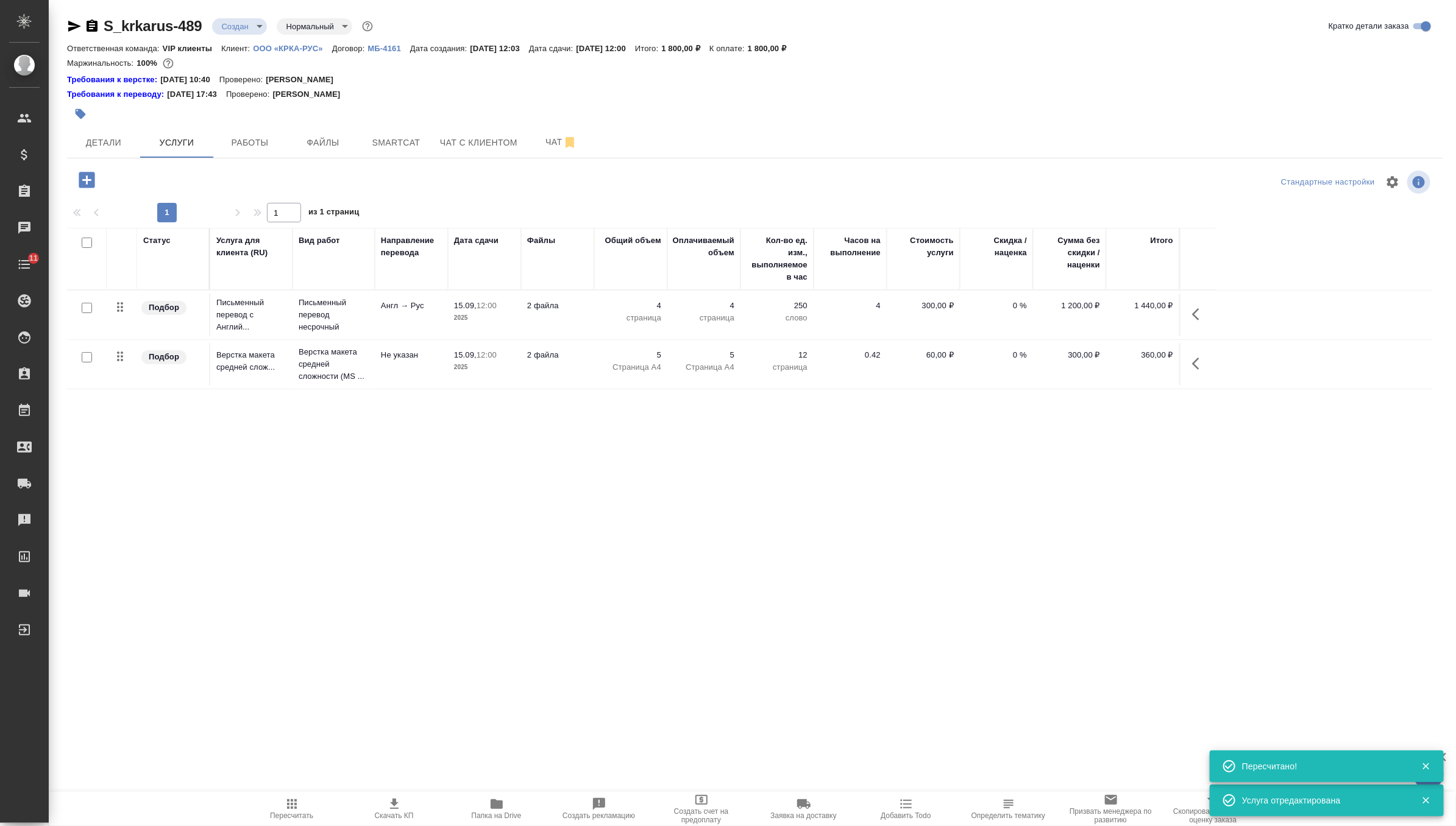
click at [85, 178] on icon "button" at bounding box center [86, 179] width 16 height 16
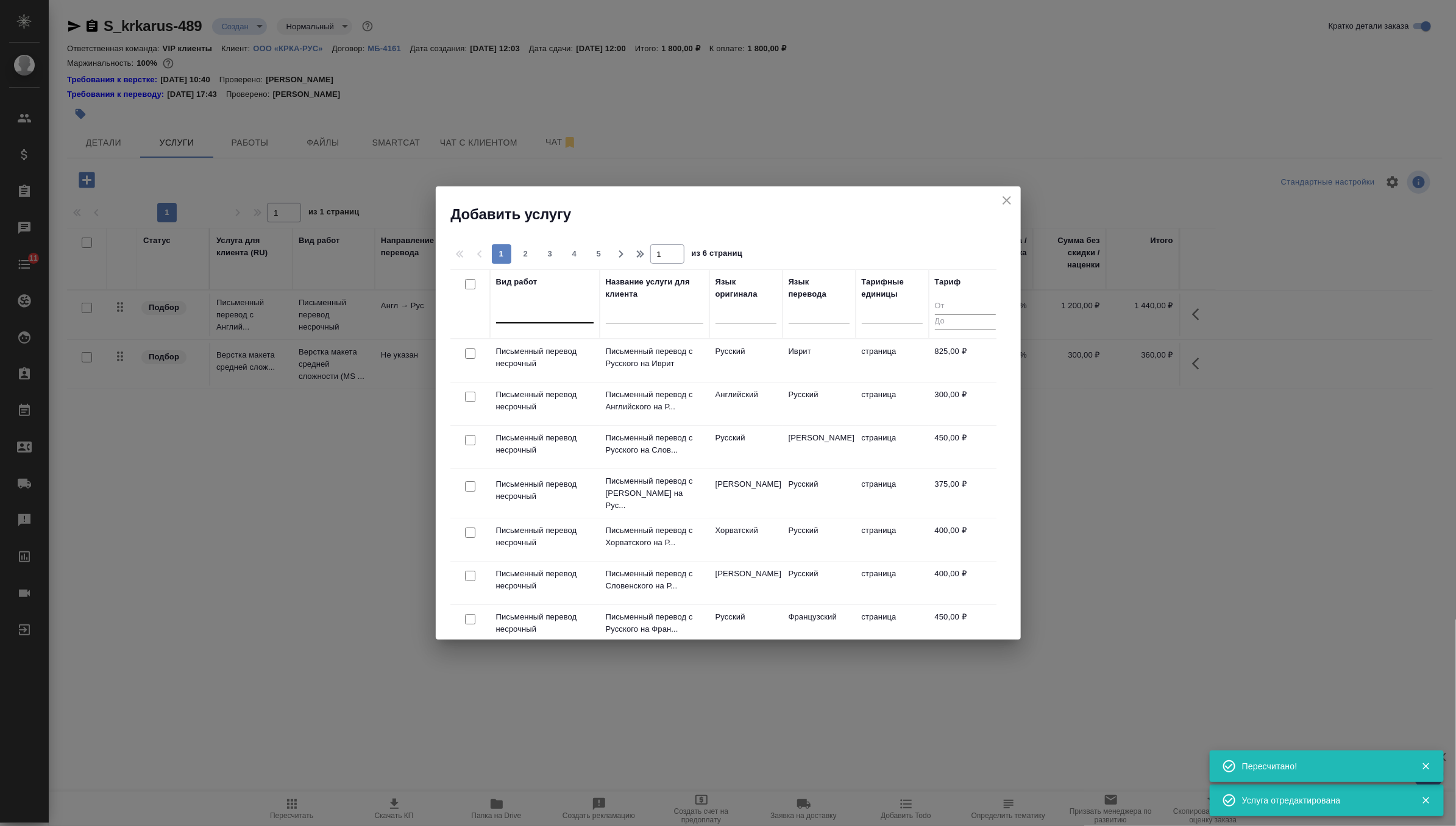
click at [529, 311] on div at bounding box center [545, 311] width 97 height 17
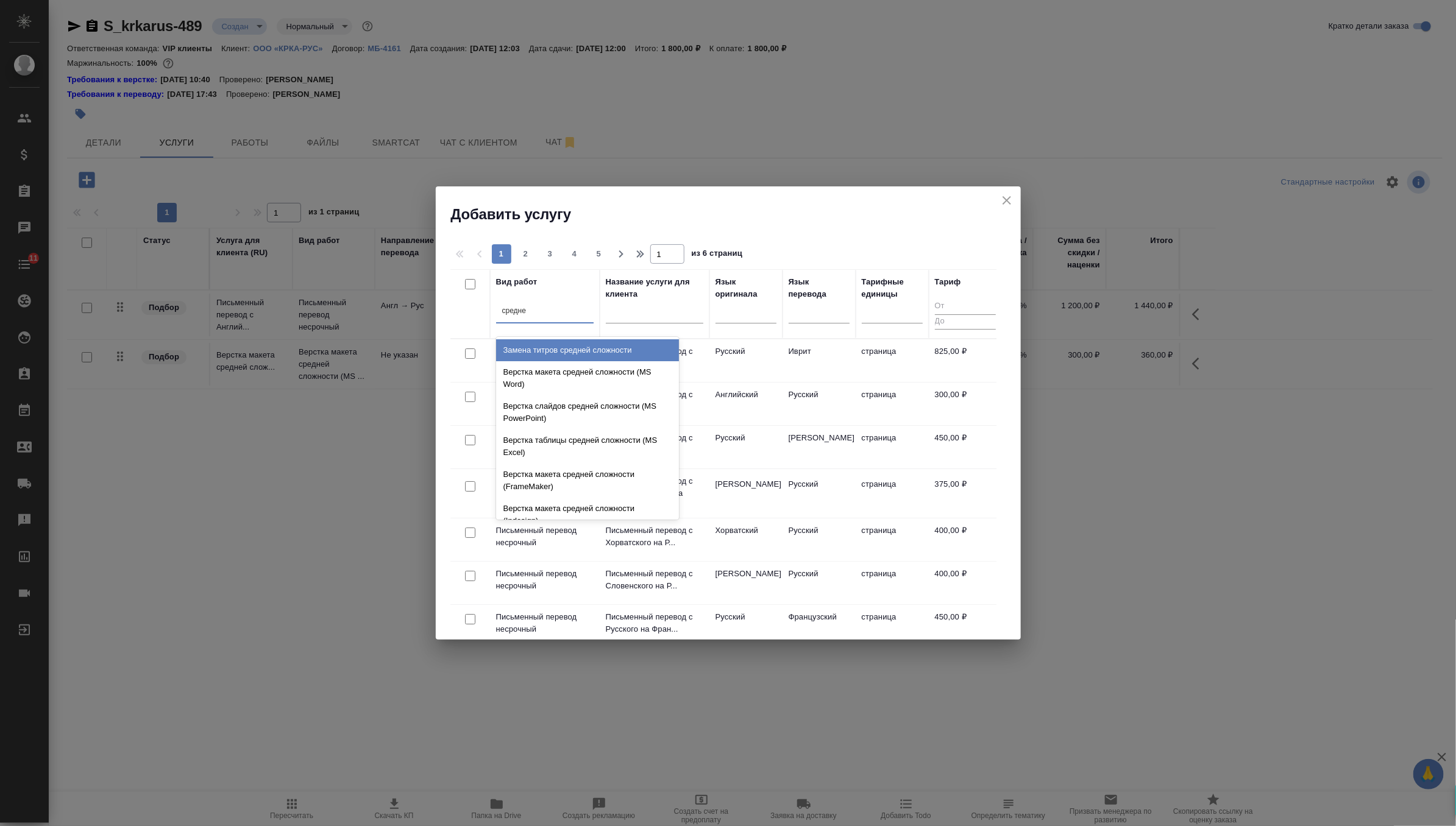
type input "средней"
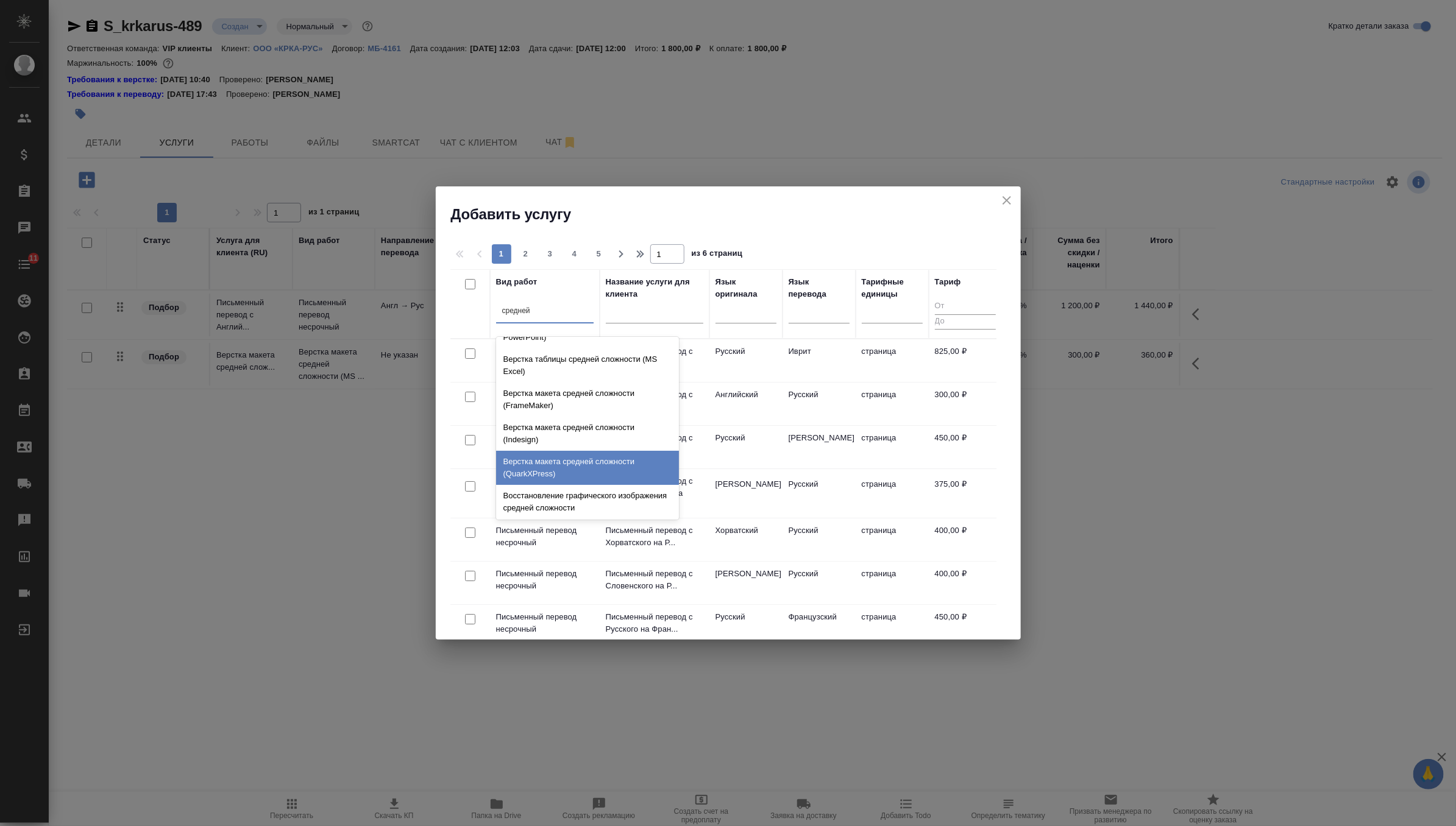
scroll to position [129, 0]
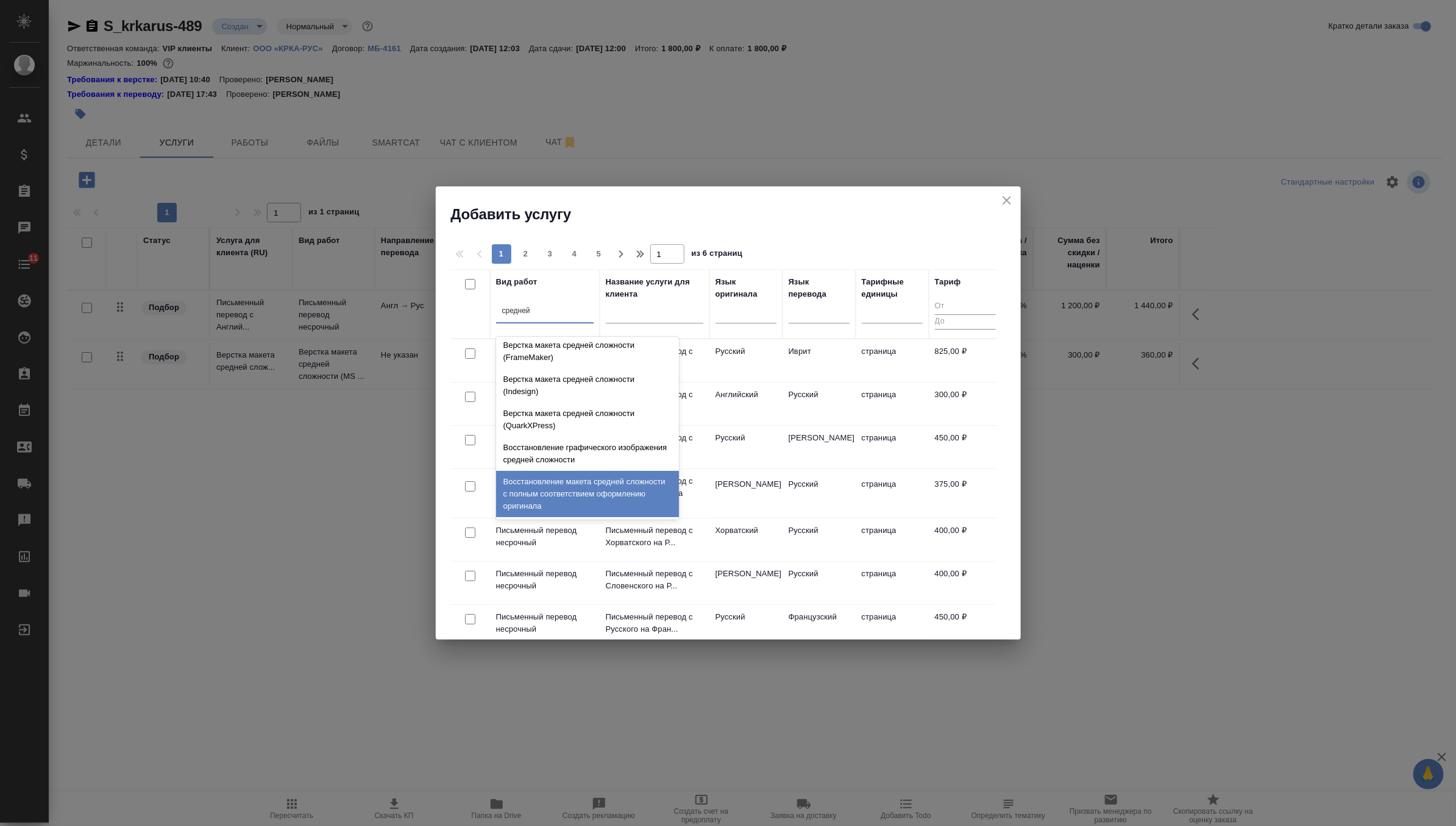
click at [602, 503] on div "Восстановление макета средней сложности с полным соответствием оформлению ориги…" at bounding box center [587, 494] width 183 height 46
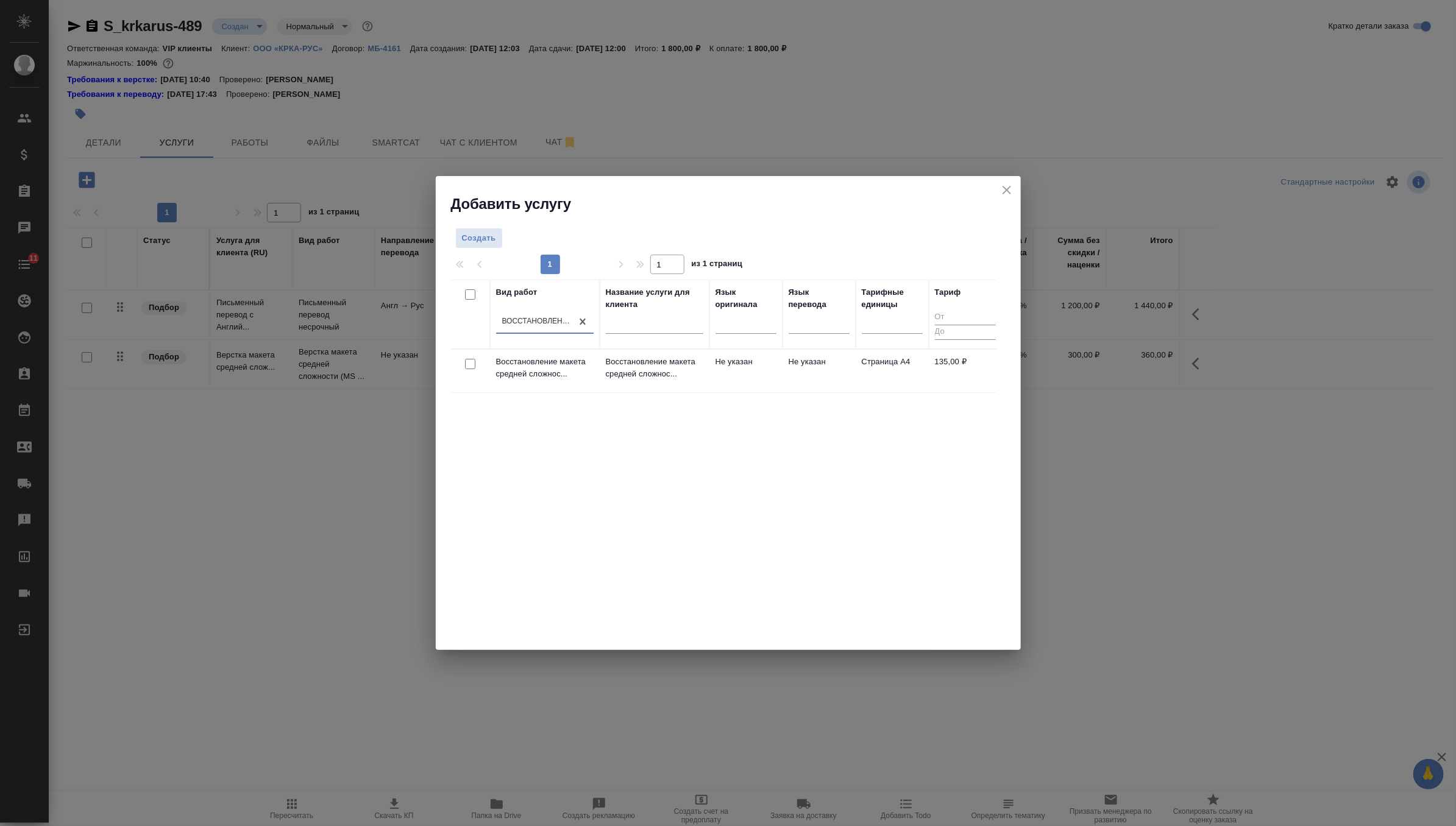
click at [468, 362] on input "checkbox" at bounding box center [470, 363] width 10 height 10
checkbox input "true"
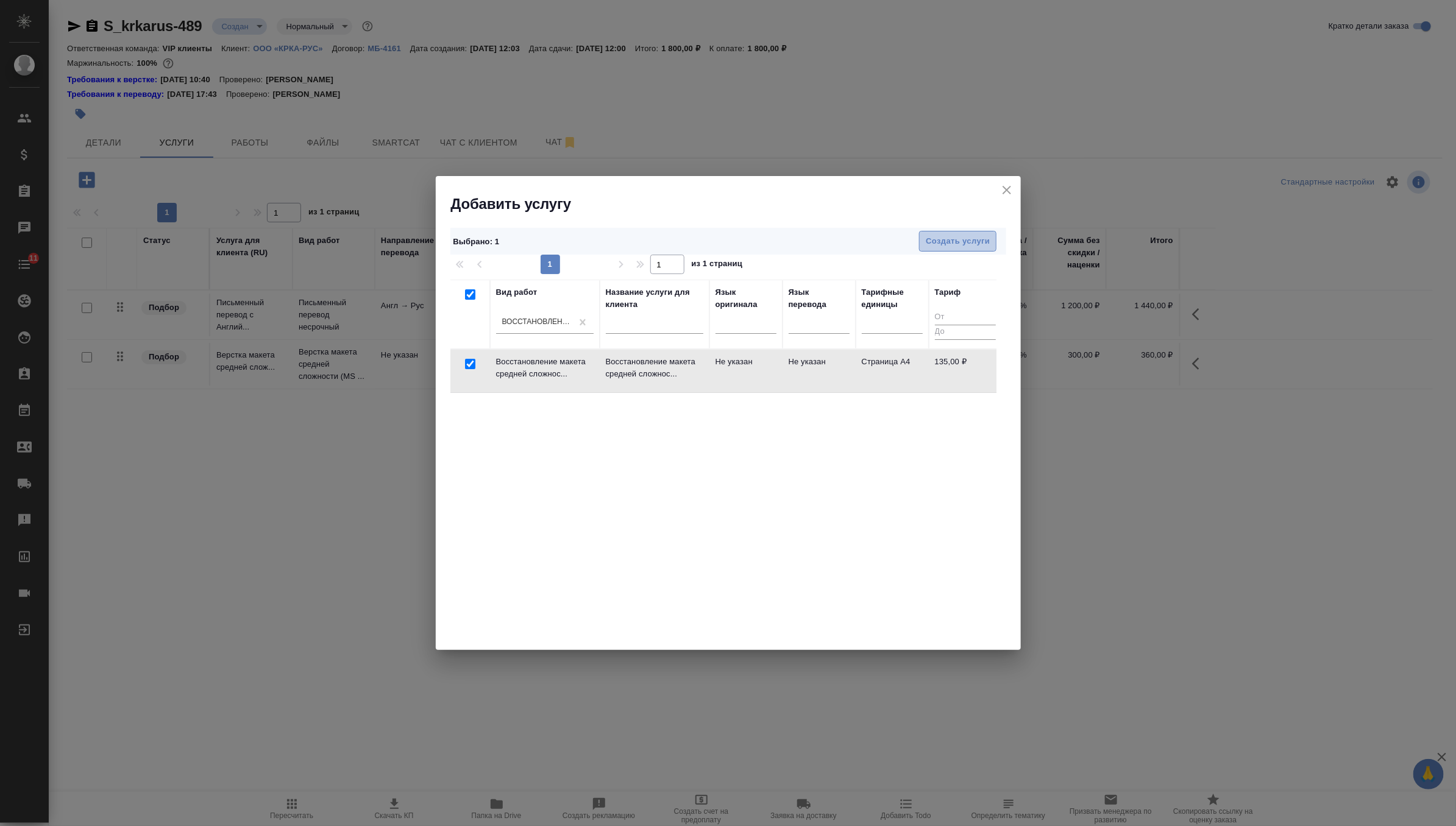
click at [972, 243] on span "Создать услуги" at bounding box center [957, 241] width 64 height 14
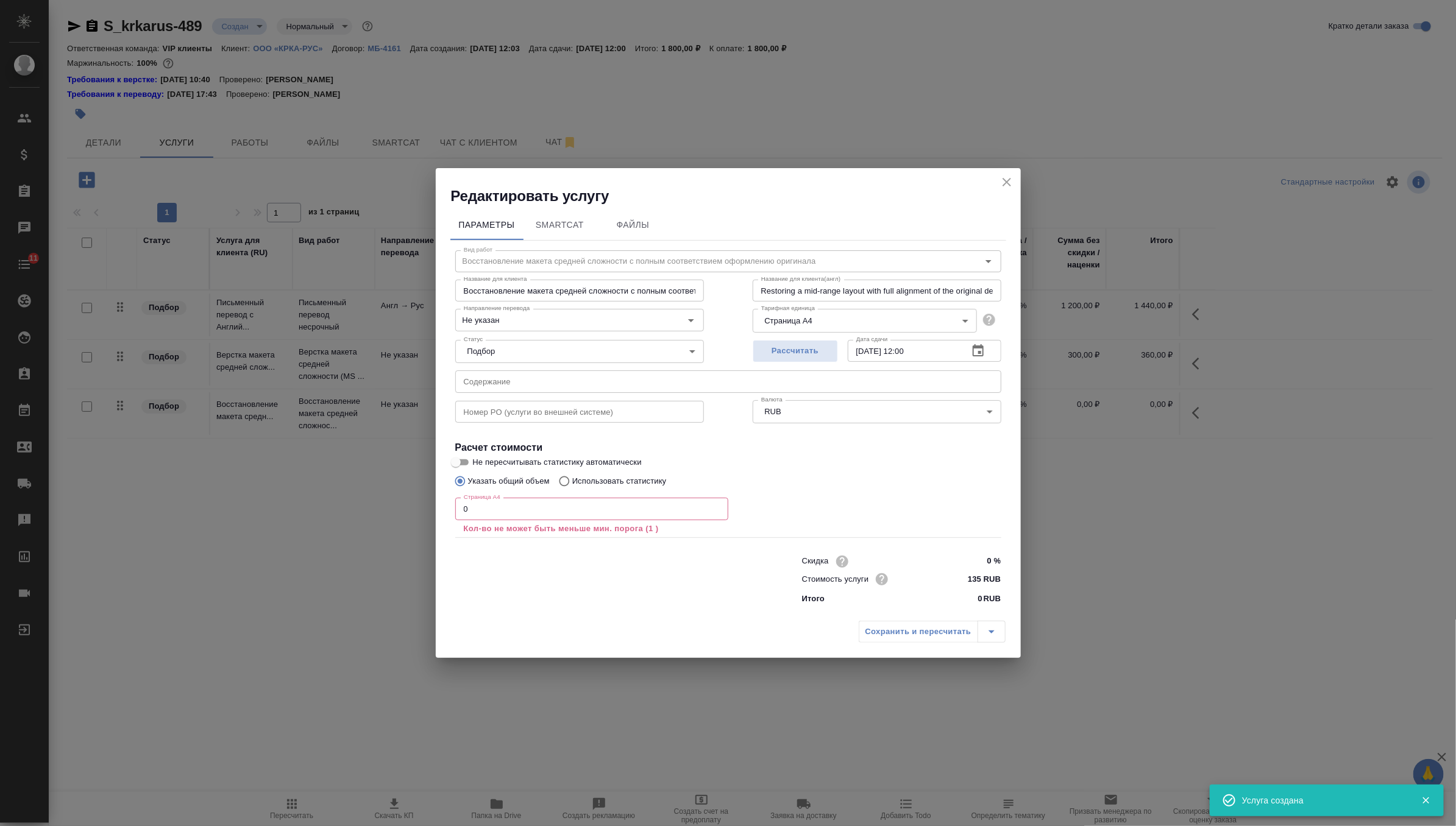
click at [541, 513] on input "0" at bounding box center [591, 509] width 273 height 22
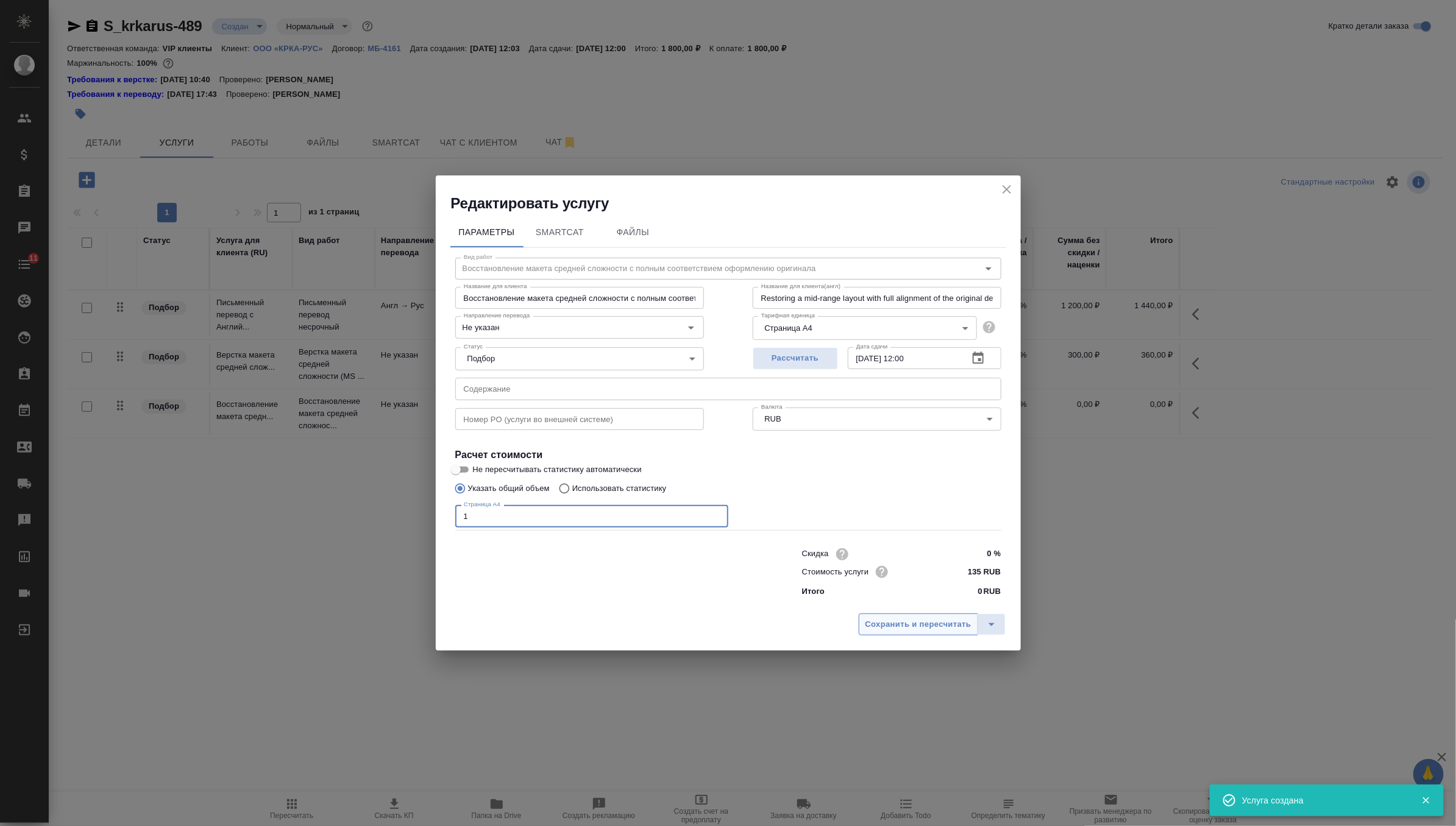
type input "1"
click at [959, 620] on span "Сохранить и пересчитать" at bounding box center [918, 625] width 106 height 14
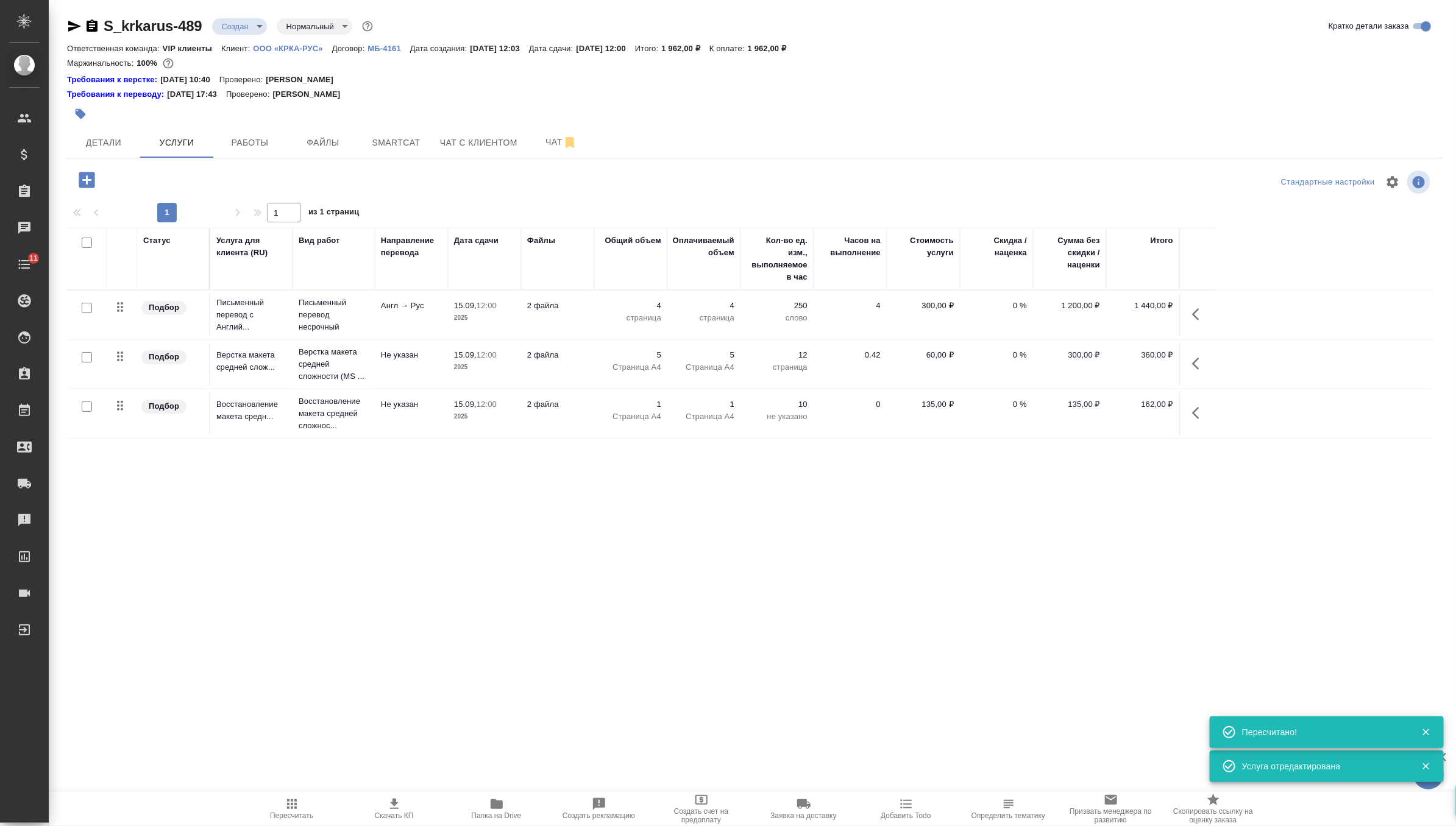
click at [409, 319] on td "Англ → Рус" at bounding box center [411, 315] width 74 height 42
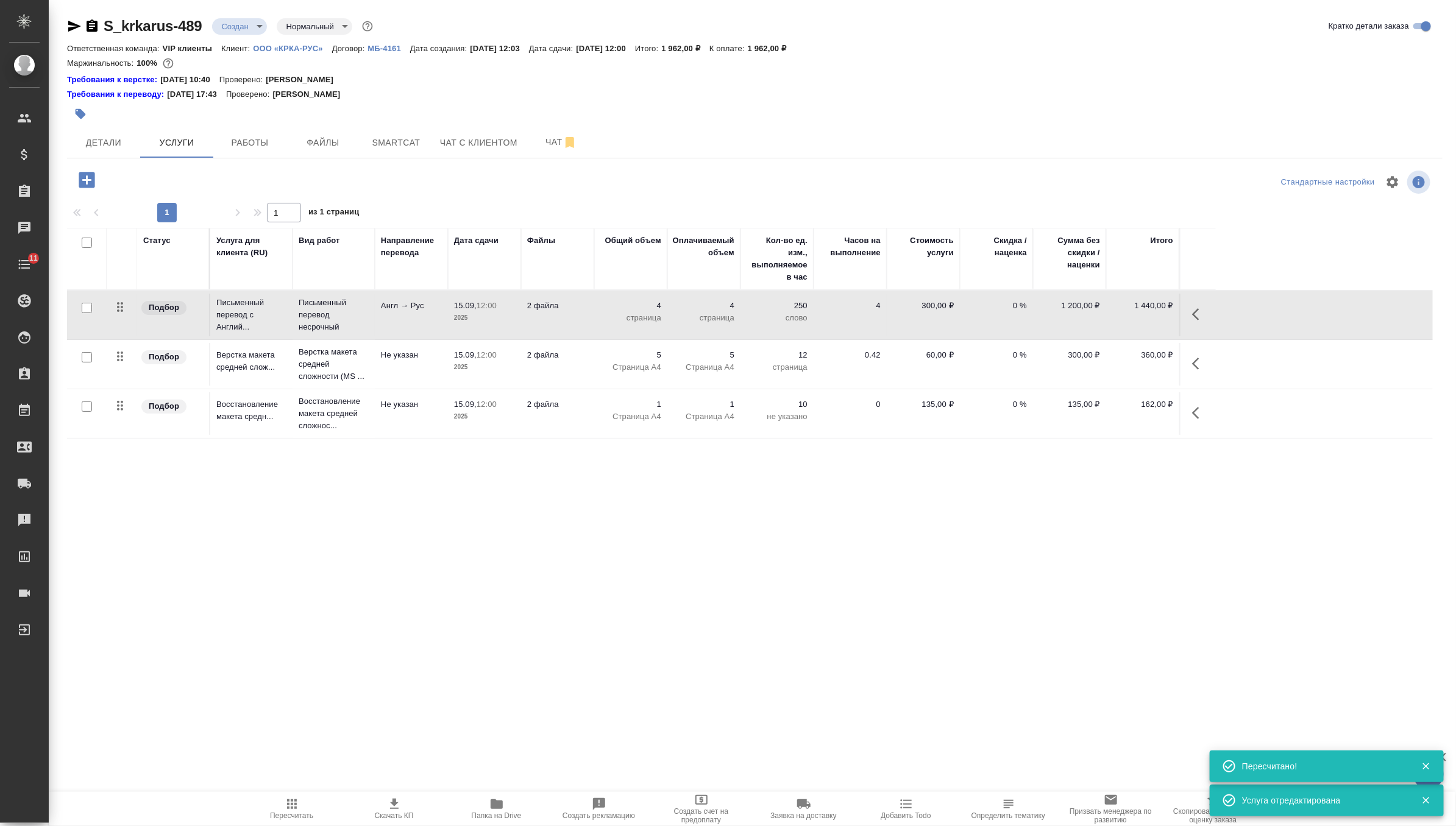
click at [409, 319] on td "Англ → Рус" at bounding box center [411, 315] width 74 height 42
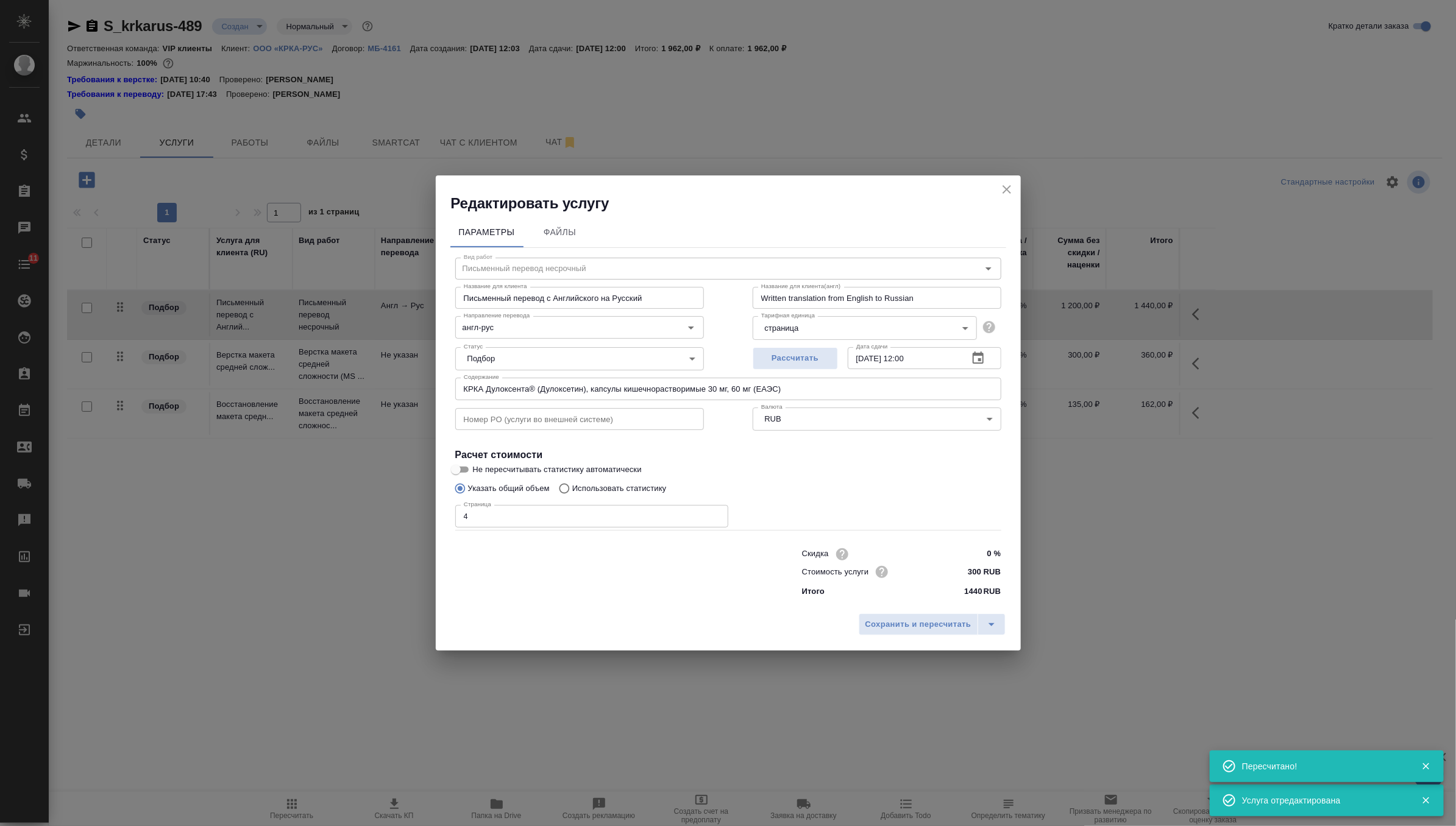
click at [567, 388] on input "КРКА Дулоксента® (Дулоксетин), капсулы кишечнорастворимые 30 мг, 60 мг (ЕАЭС)" at bounding box center [728, 389] width 546 height 22
click at [1012, 192] on icon "close" at bounding box center [1007, 189] width 15 height 15
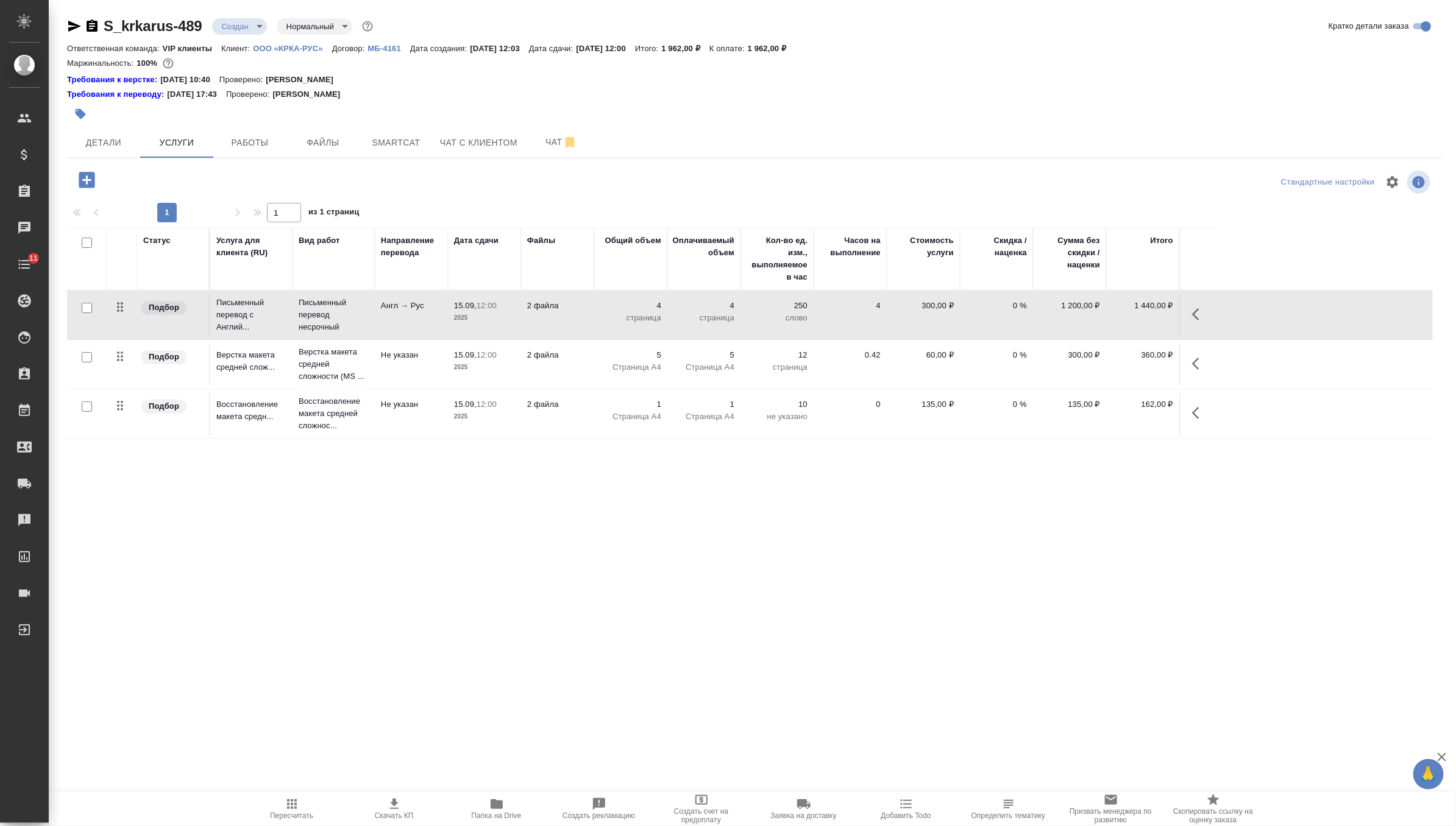
click at [613, 351] on p "5" at bounding box center [631, 355] width 61 height 12
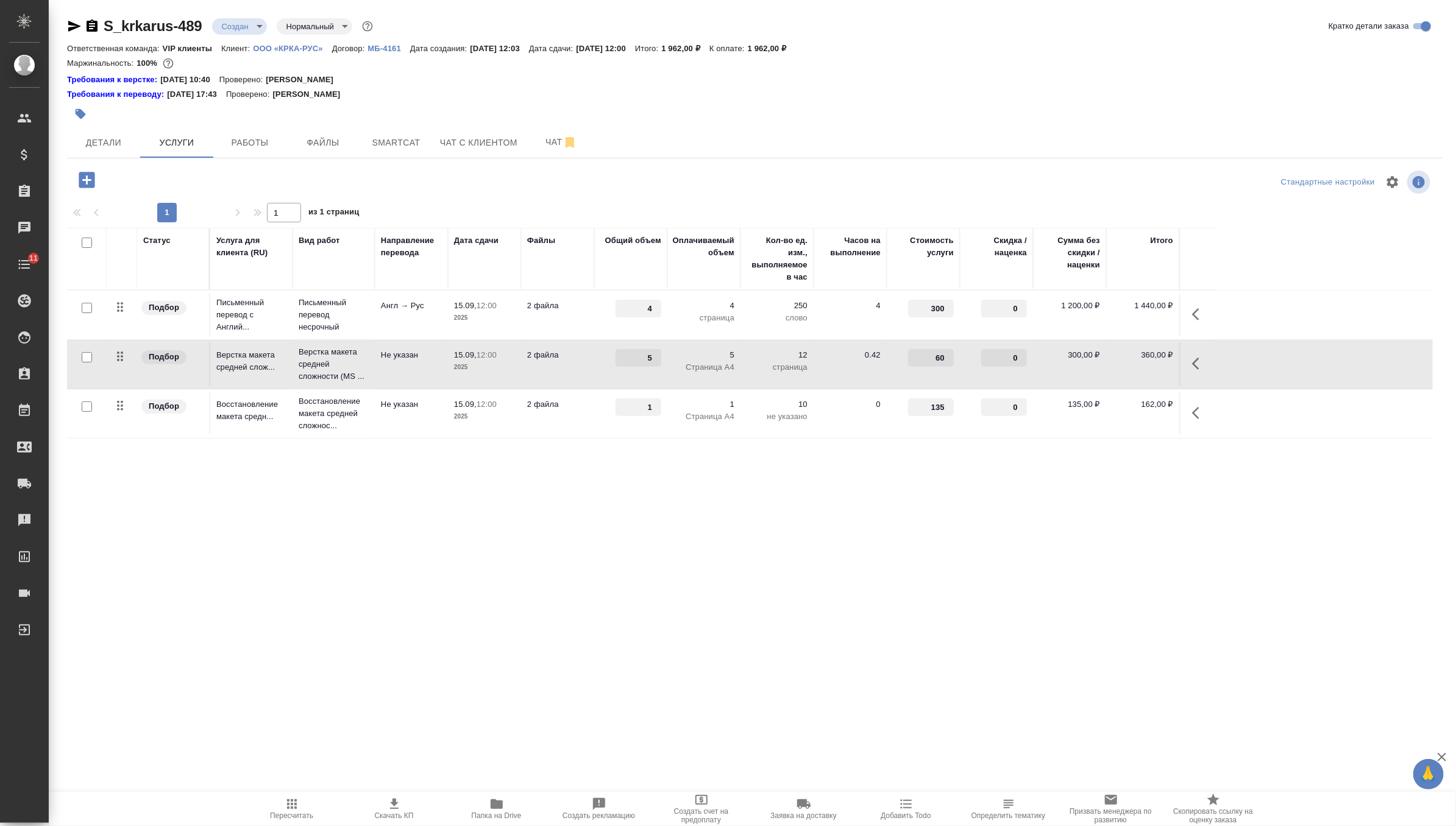
click at [613, 351] on div "5" at bounding box center [631, 358] width 61 height 17
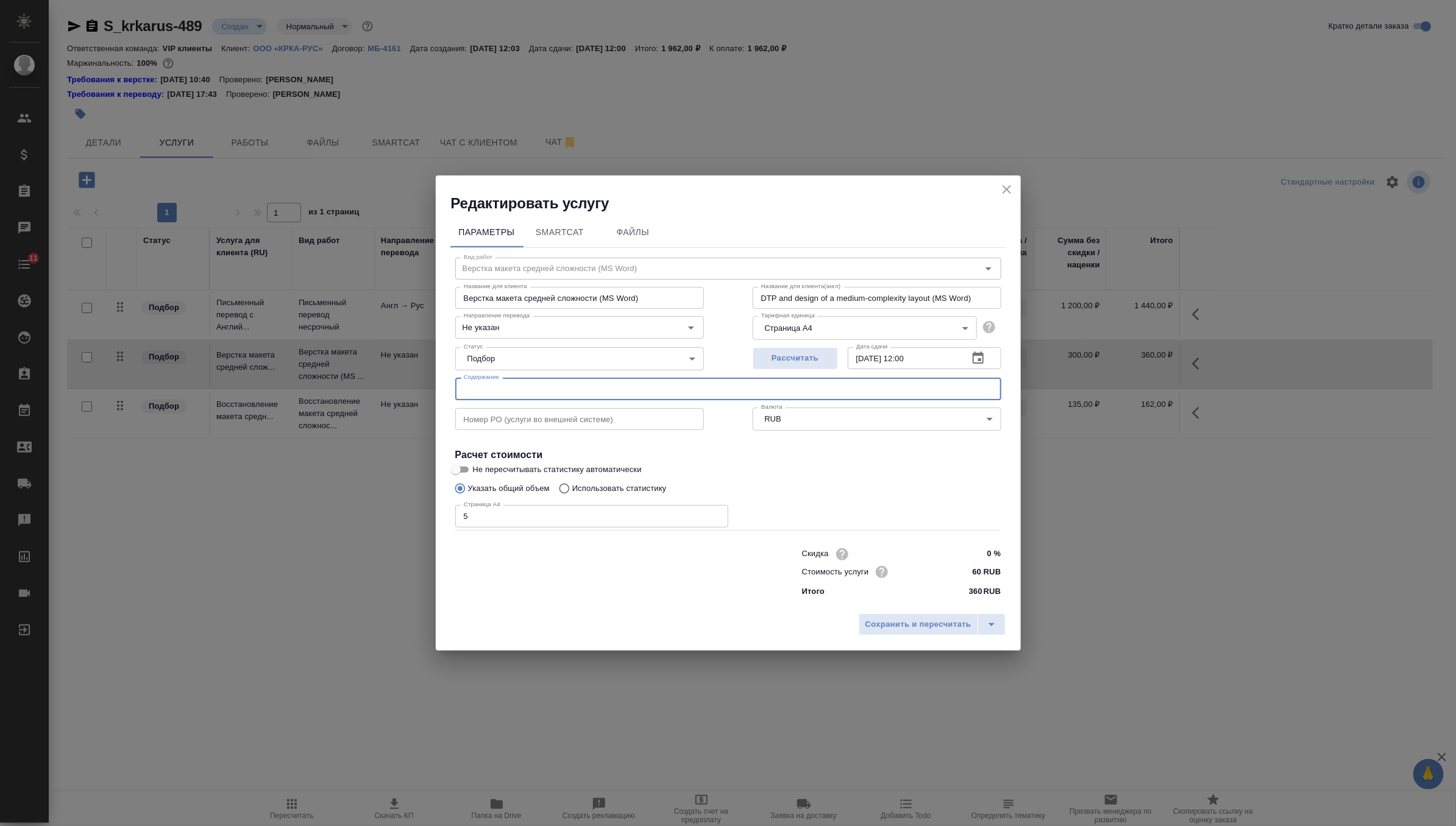
click at [602, 393] on input "text" at bounding box center [728, 389] width 546 height 22
paste input "КРКА Дулоксента® (Дулоксетин), капсулы кишечнорастворимые 30 мг, 60 мг (ЕАЭС)"
type input "КРКА Дулоксента® (Дулоксетин), капсулы кишечнорастворимые 30 мг, 60 мг (ЕАЭС)"
click at [922, 621] on span "Сохранить и пересчитать" at bounding box center [918, 625] width 106 height 14
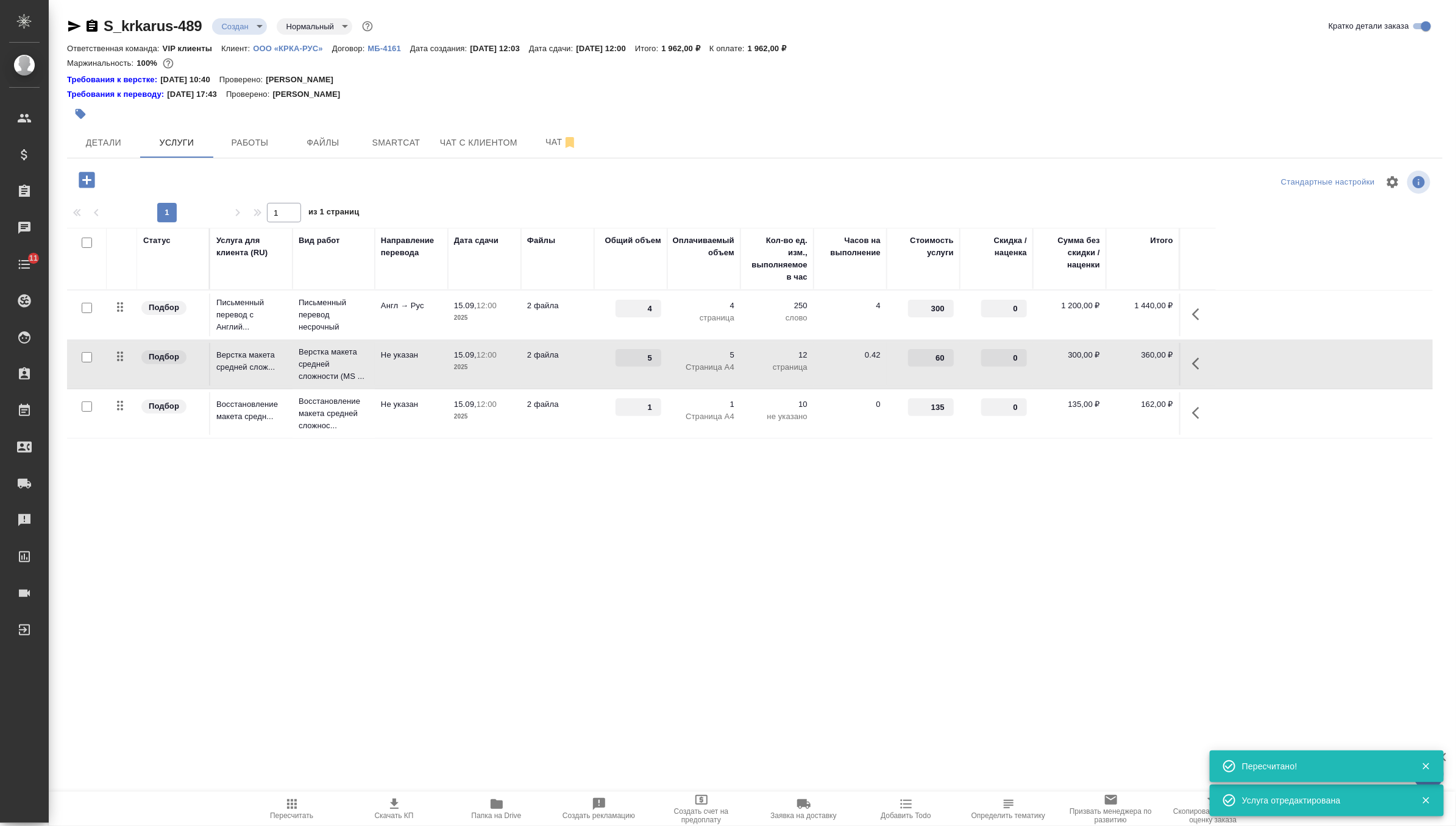
click at [585, 409] on p "2 файла" at bounding box center [557, 404] width 61 height 12
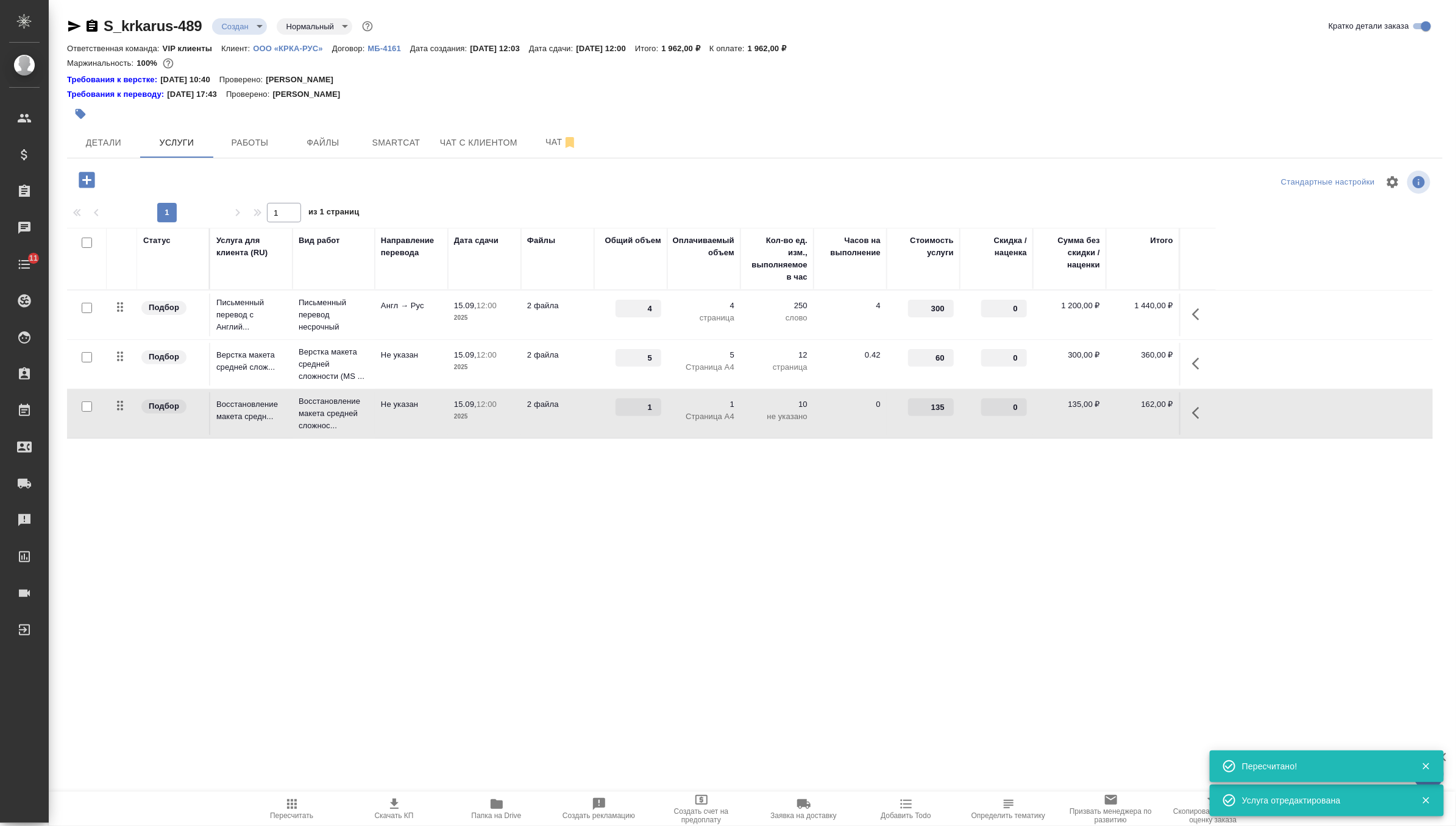
click at [585, 409] on p "2 файла" at bounding box center [557, 404] width 61 height 12
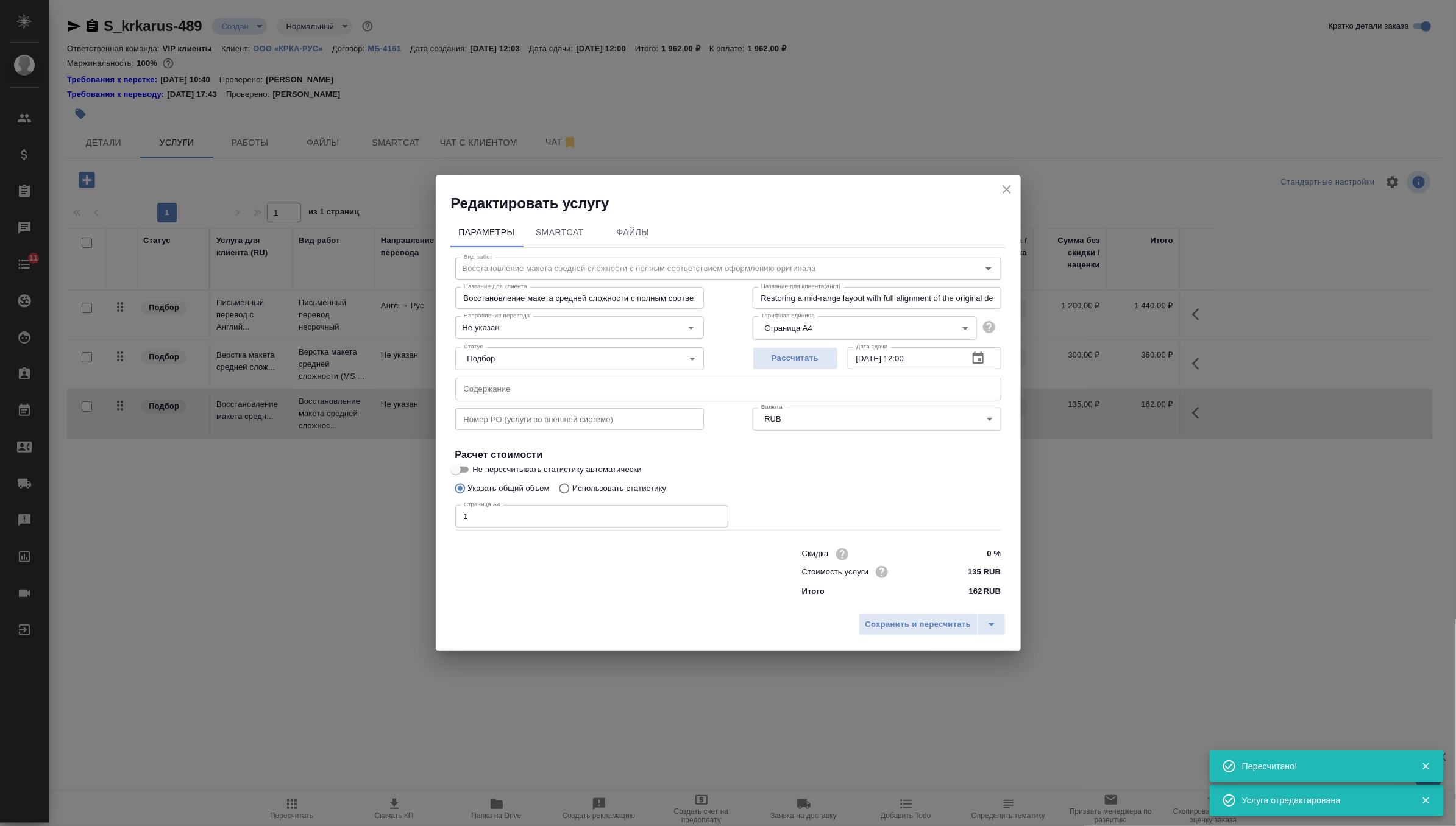
click at [611, 387] on input "text" at bounding box center [728, 389] width 546 height 22
paste input "КРКА Дулоксента® (Дулоксетин), капсулы кишечнорастворимые 30 мг, 60 мг (ЕАЭС)"
type input "КРКА Дулоксента® (Дулоксетин), капсулы кишечнорастворимые 30 мг, 60 мг (ЕАЭС)"
click at [924, 620] on span "Сохранить и пересчитать" at bounding box center [918, 625] width 106 height 14
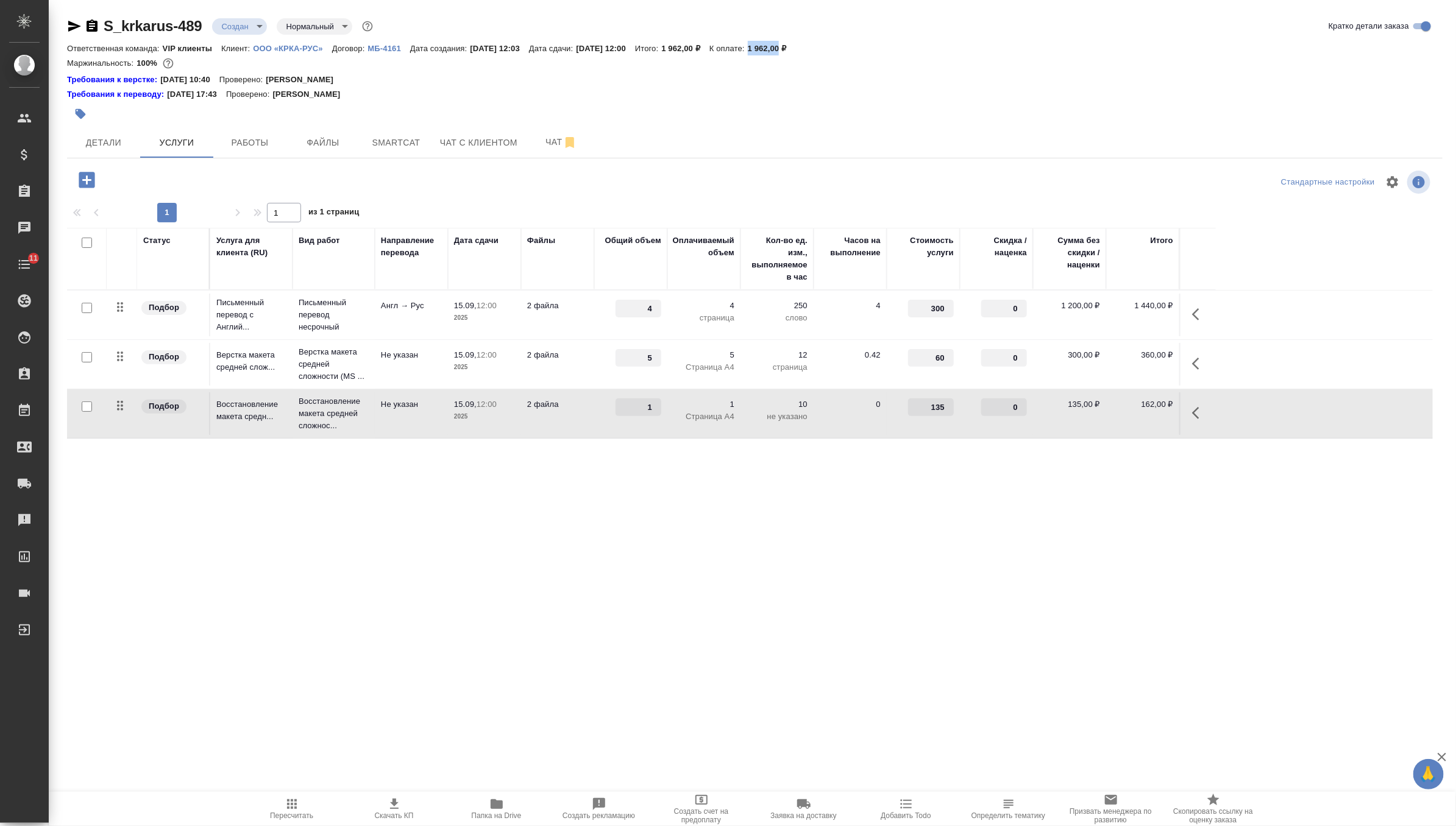
drag, startPoint x: 792, startPoint y: 47, endPoint x: 823, endPoint y: 52, distance: 31.4
click at [796, 52] on p "1 962,00 ₽" at bounding box center [772, 49] width 48 height 9
copy p "1 962,00"
click at [393, 797] on icon "button" at bounding box center [395, 805] width 15 height 15
click at [109, 124] on div at bounding box center [525, 113] width 917 height 27
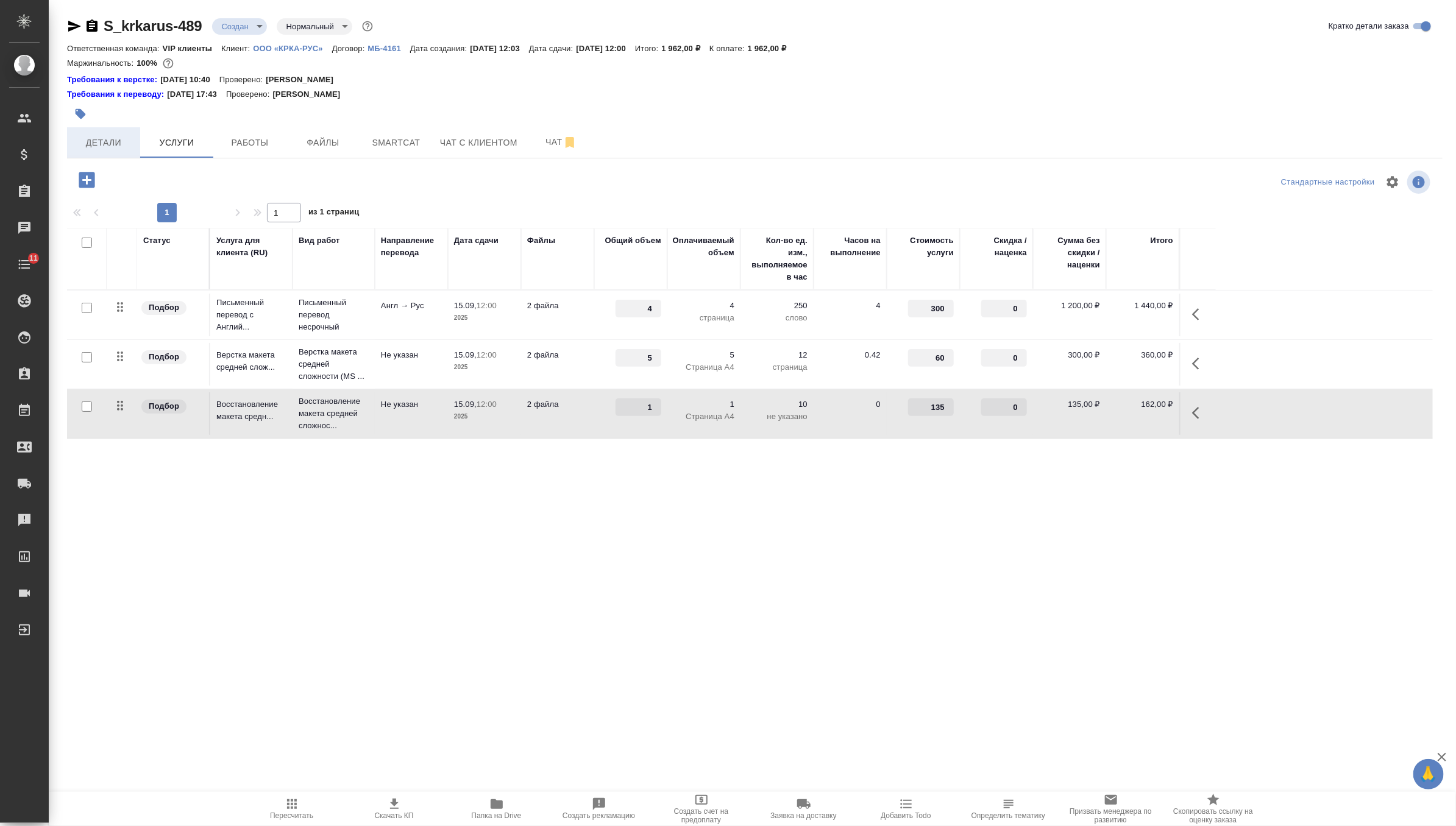
click at [109, 138] on span "Детали" at bounding box center [104, 143] width 59 height 16
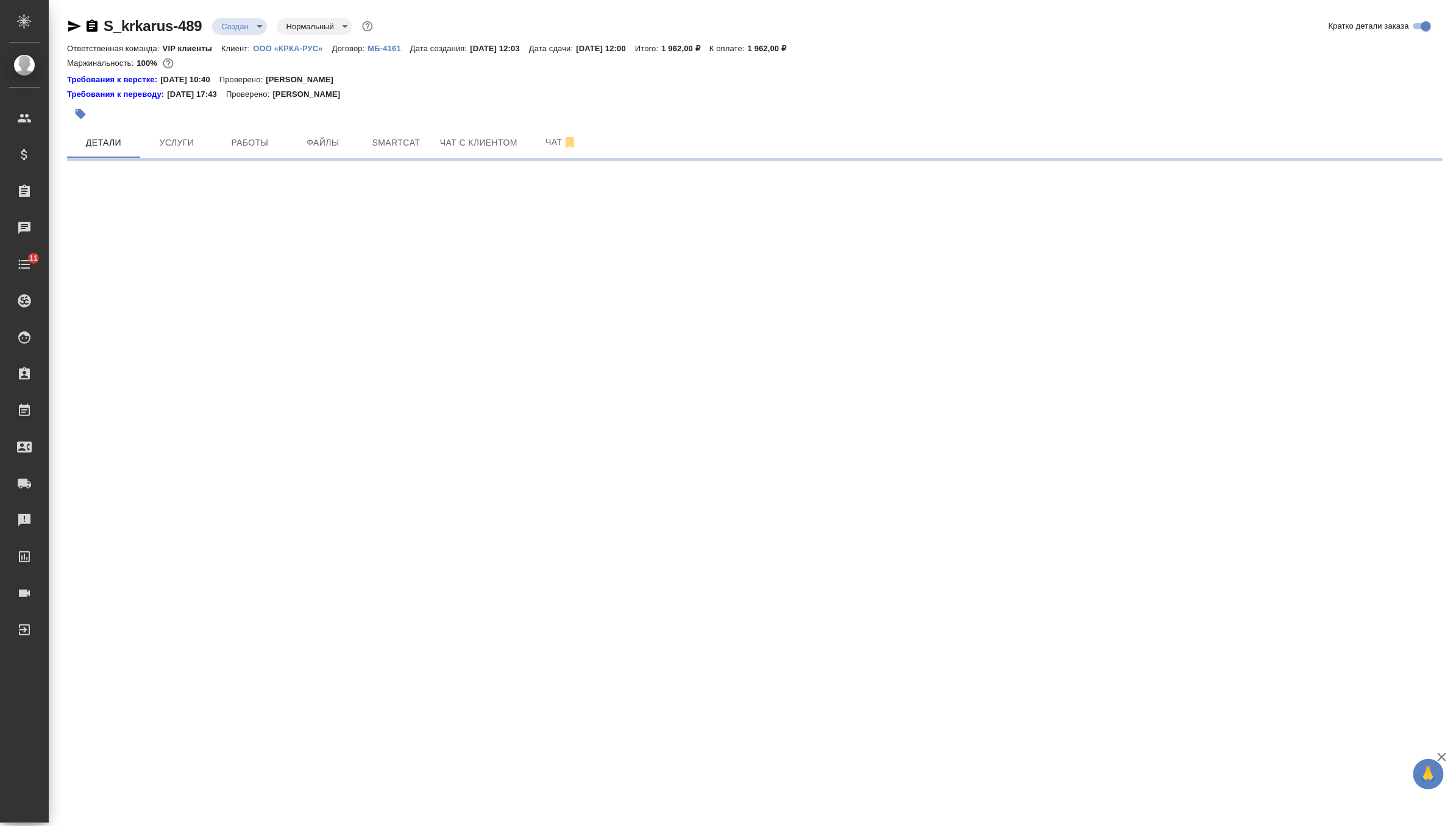
select select "RU"
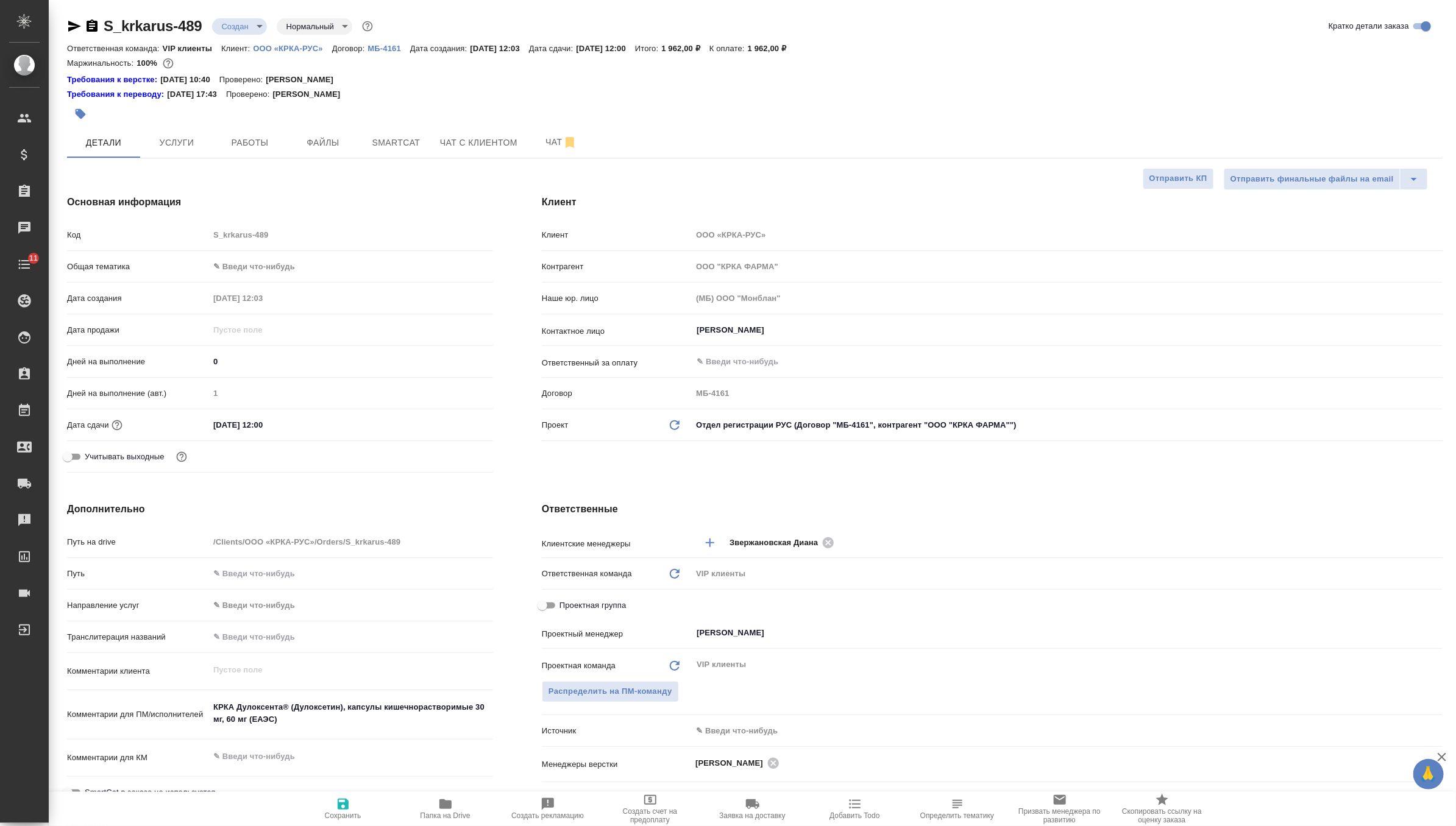
type textarea "x"
drag, startPoint x: 293, startPoint y: 424, endPoint x: 201, endPoint y: 421, distance: 92.0
click at [201, 421] on div "Дата сдачи 15.09.2025 12:00" at bounding box center [280, 425] width 426 height 21
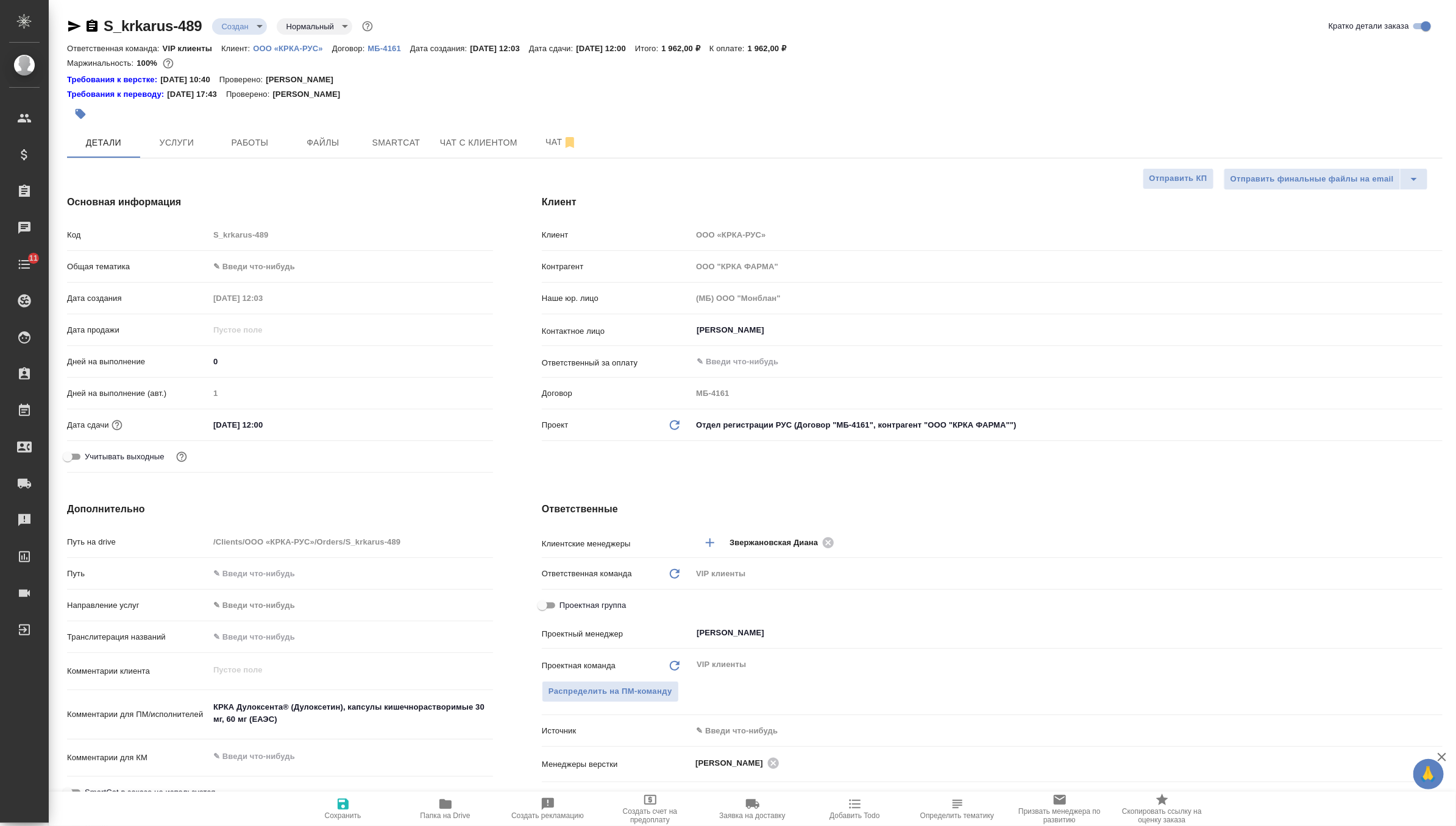
type textarea "x"
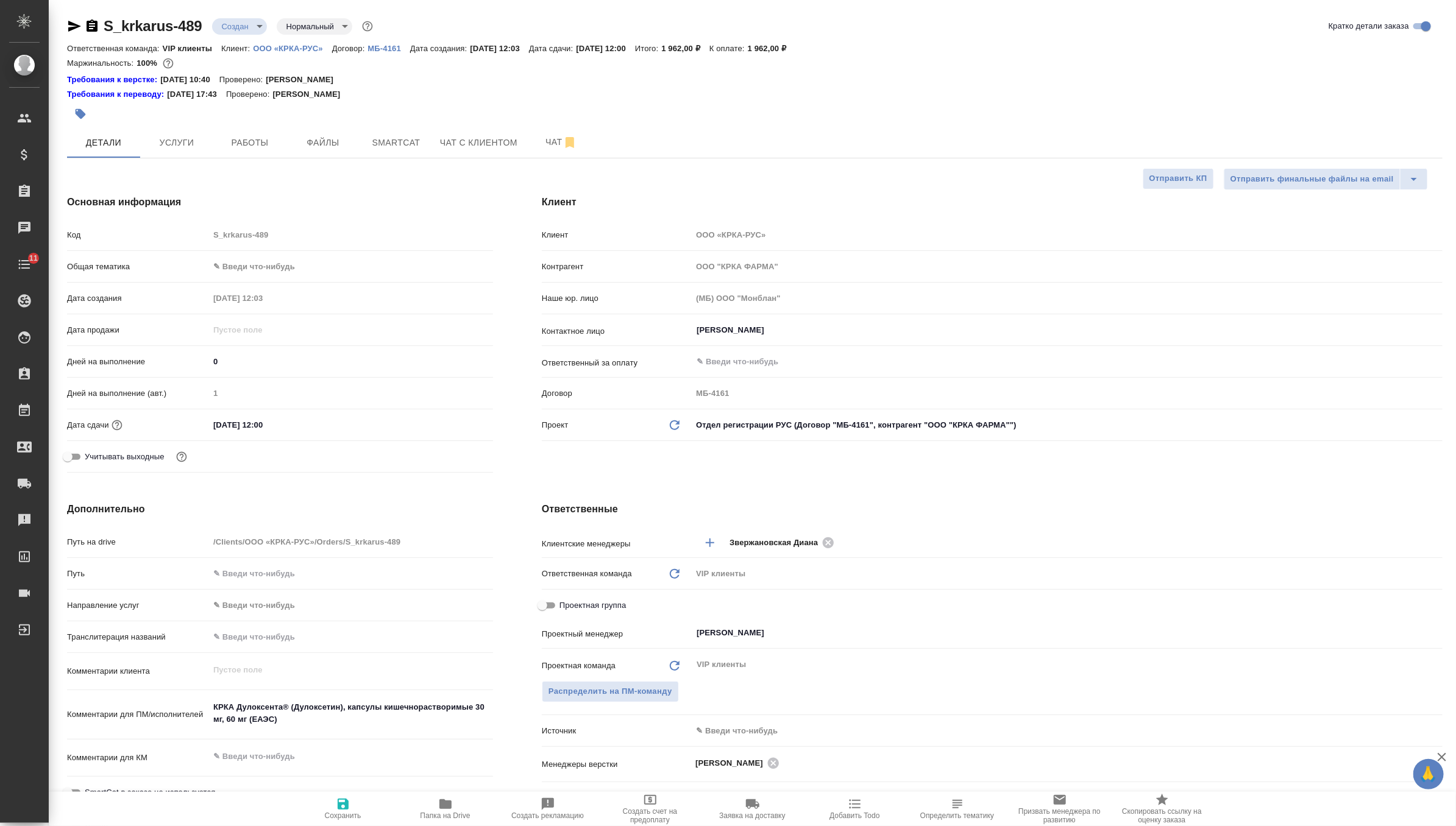
type textarea "x"
click at [240, 29] on body "🙏 .cls-1 fill:#fff; AWATERA Zverzhanovskaya Diana Клиенты Спецификации Заказы 0…" at bounding box center [728, 413] width 1456 height 826
click at [258, 53] on button "Согласование КП" at bounding box center [258, 47] width 72 height 14
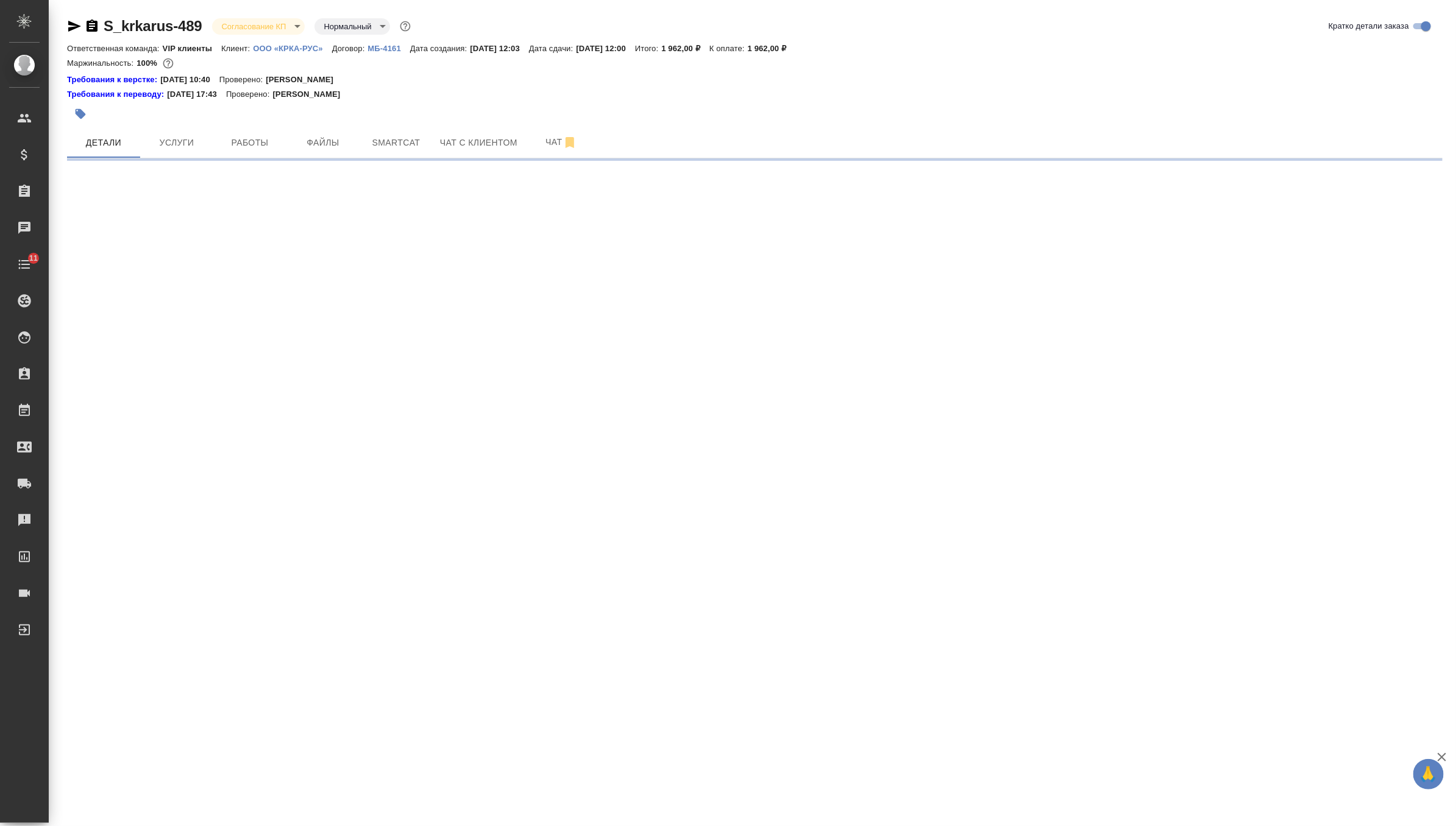
select select "RU"
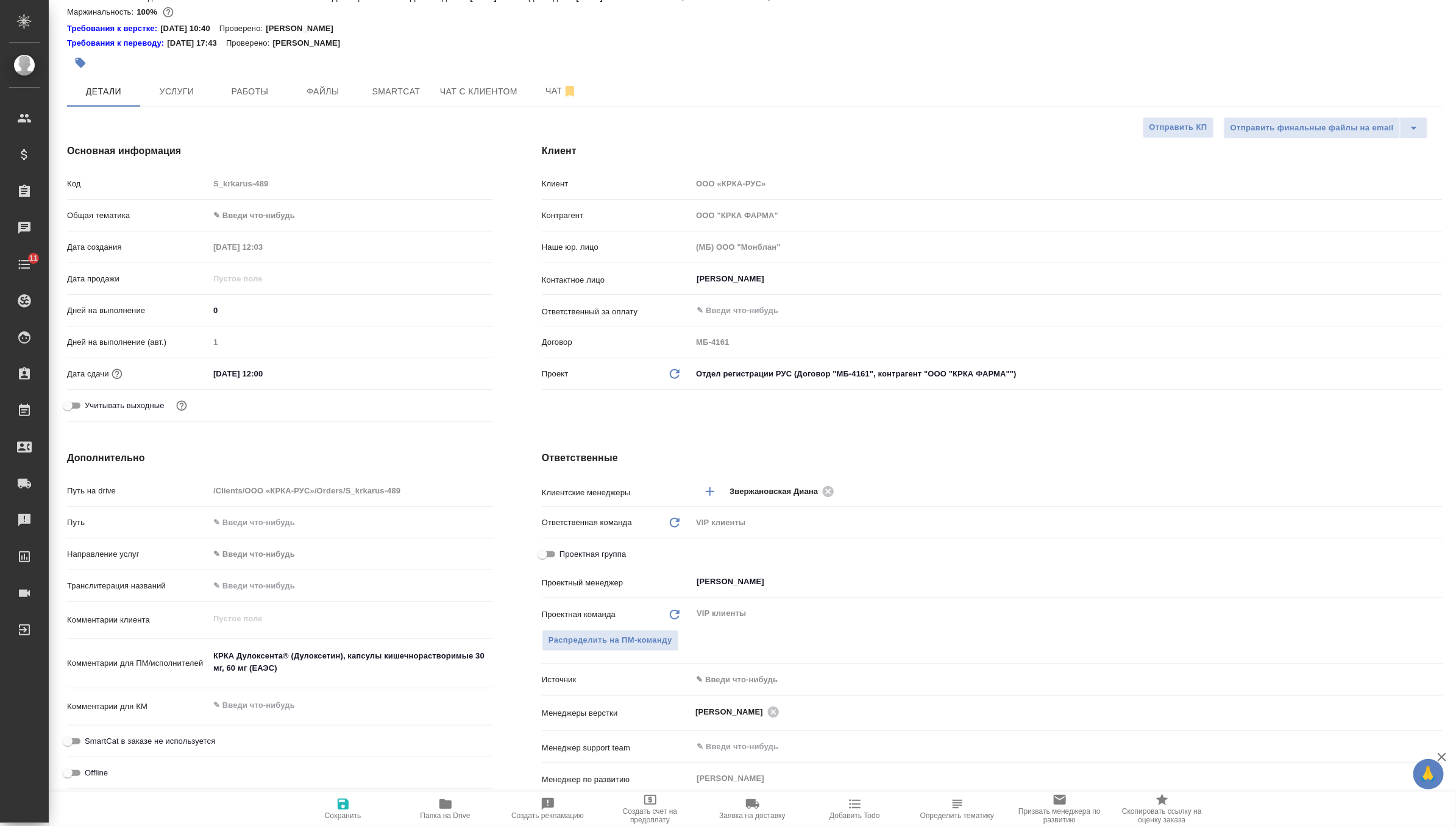
type textarea "x"
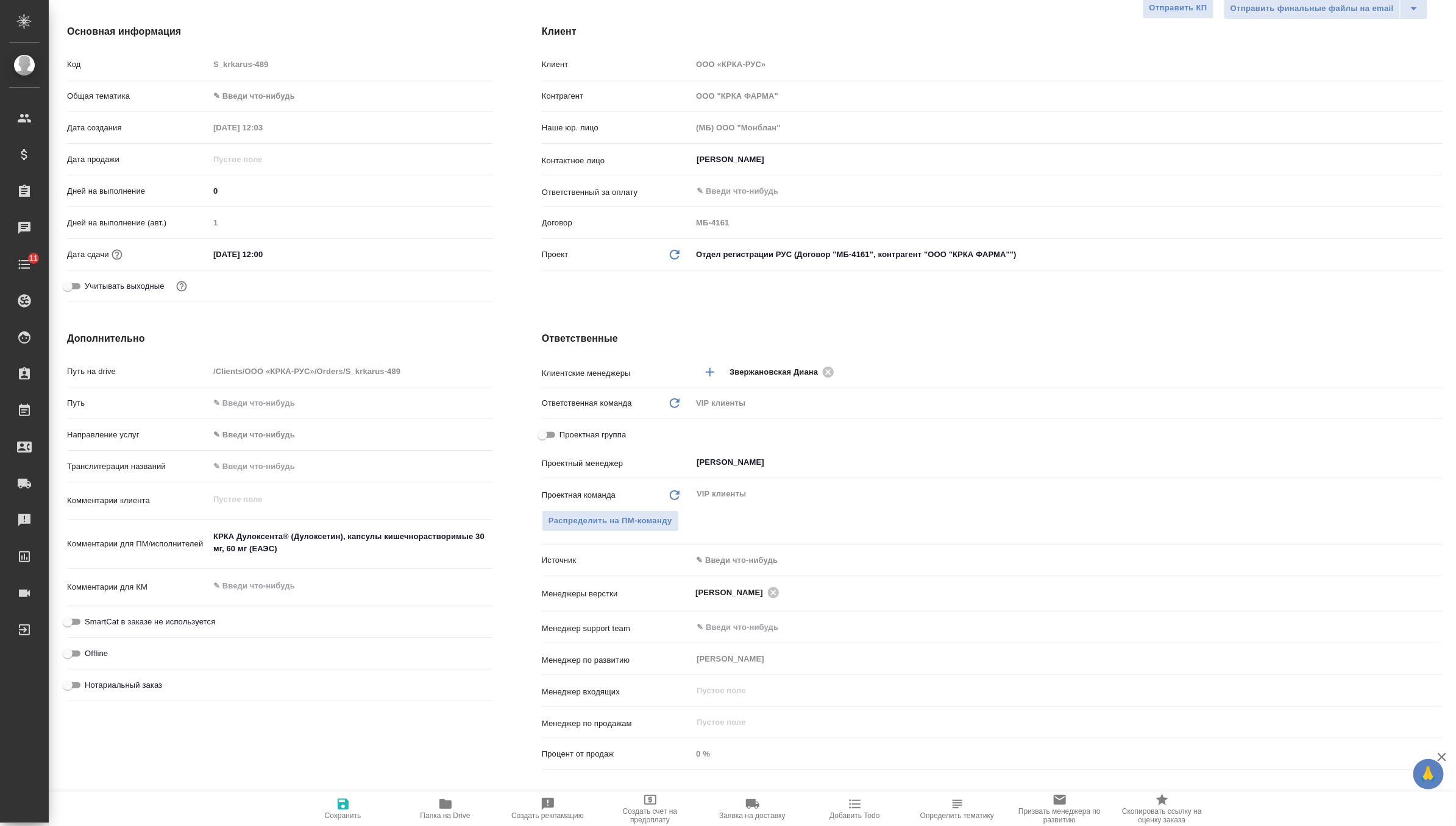
scroll to position [174, 0]
type textarea "x"
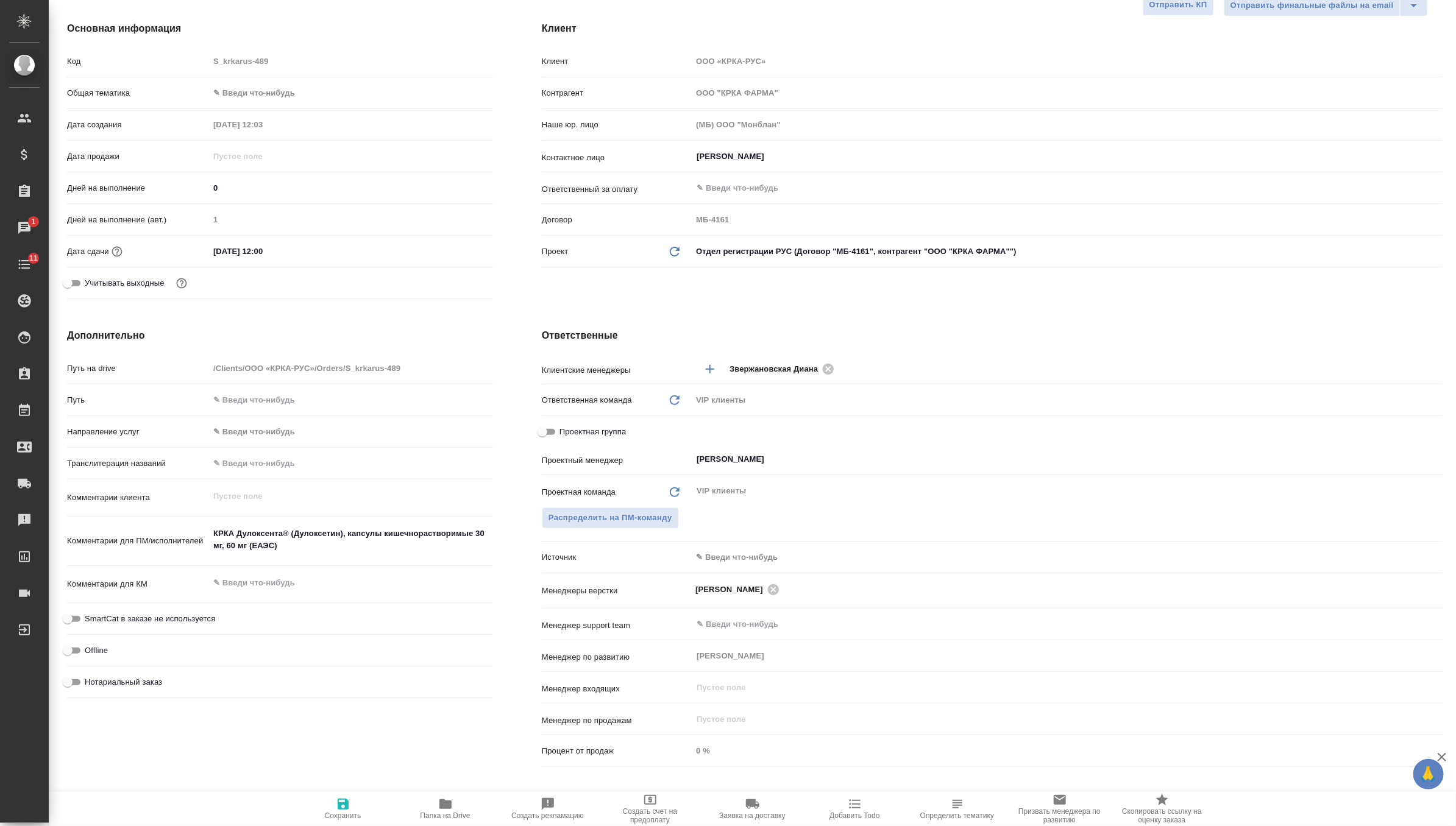
type textarea "x"
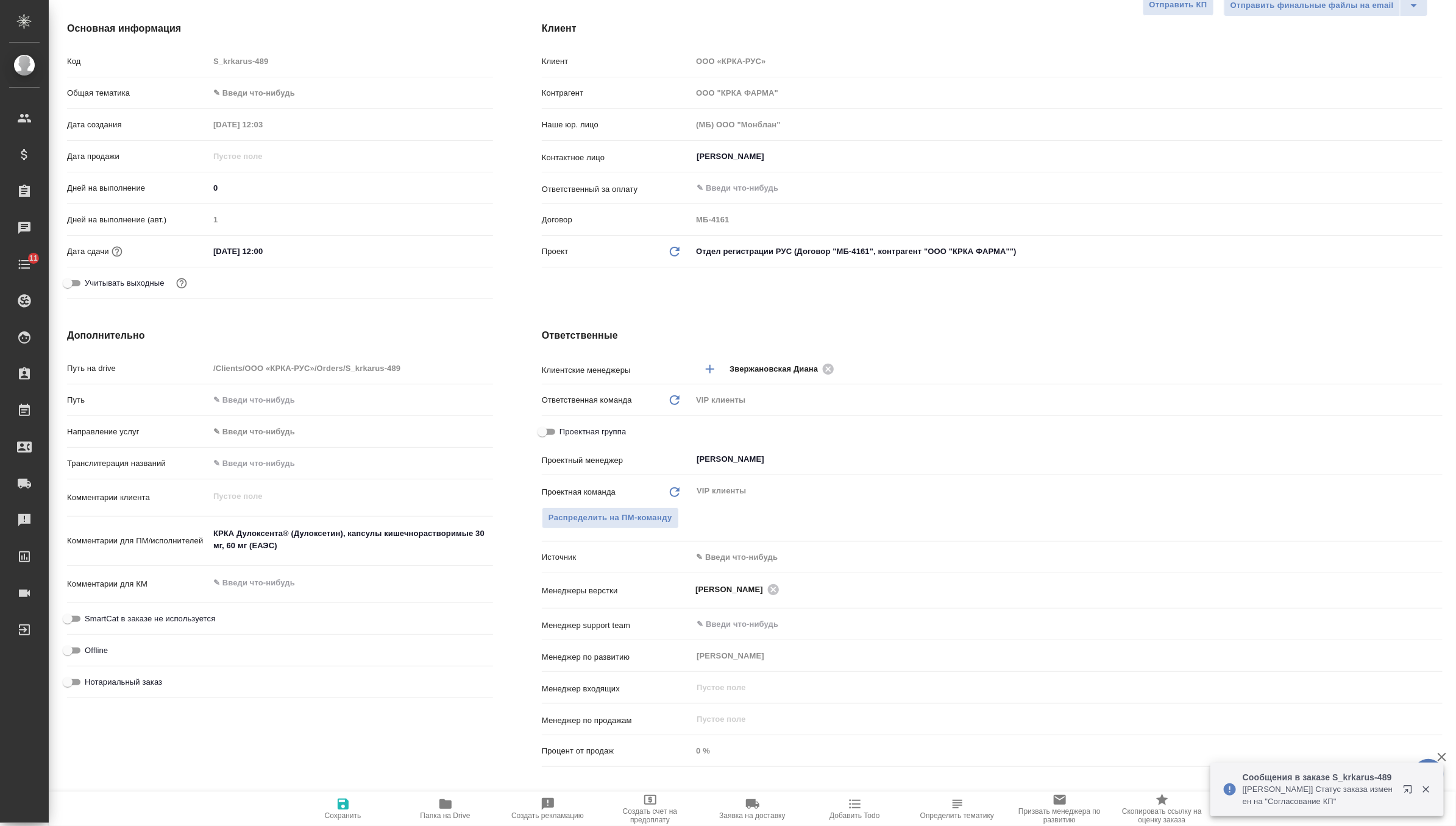
type textarea "x"
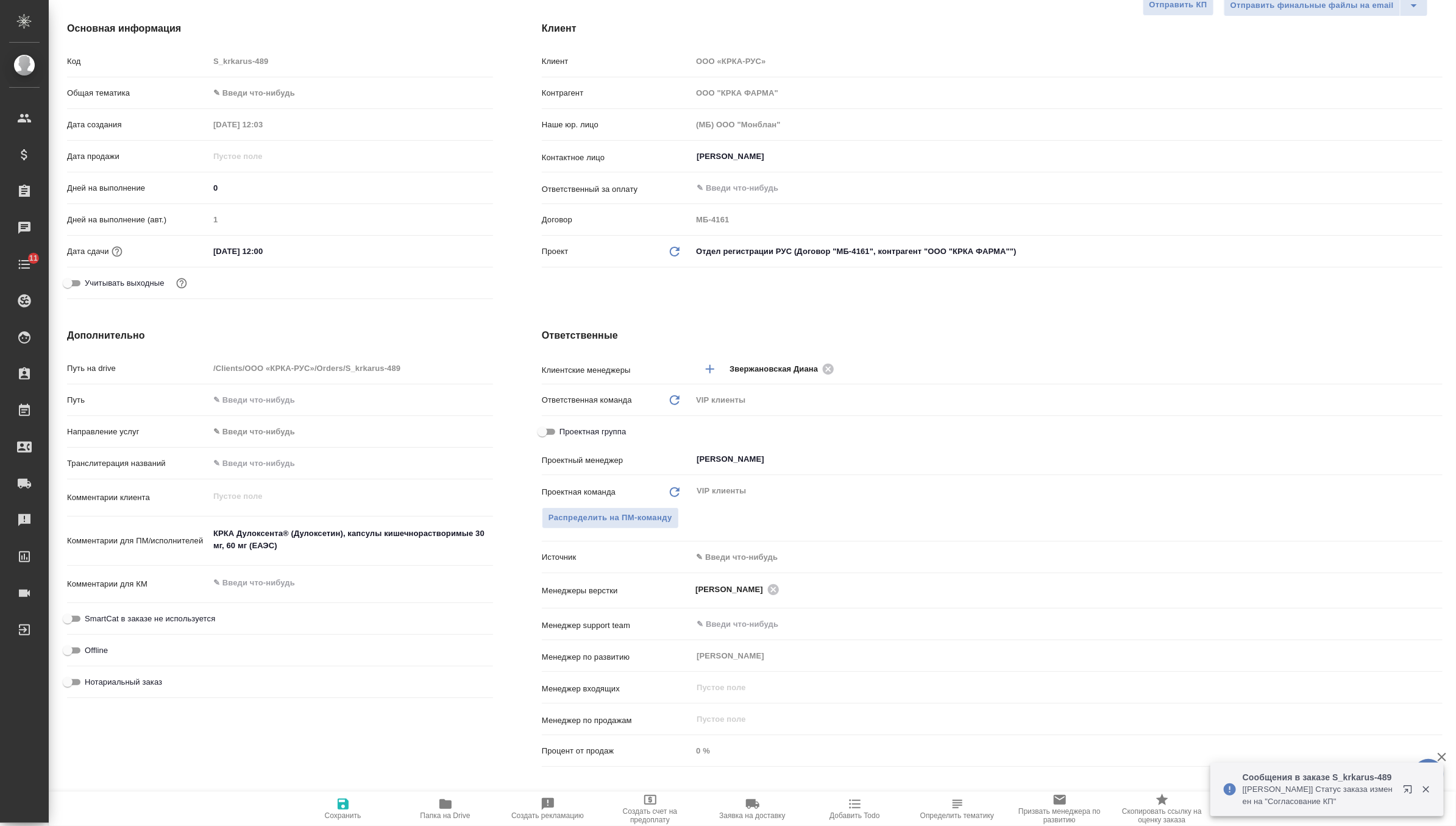
type textarea "x"
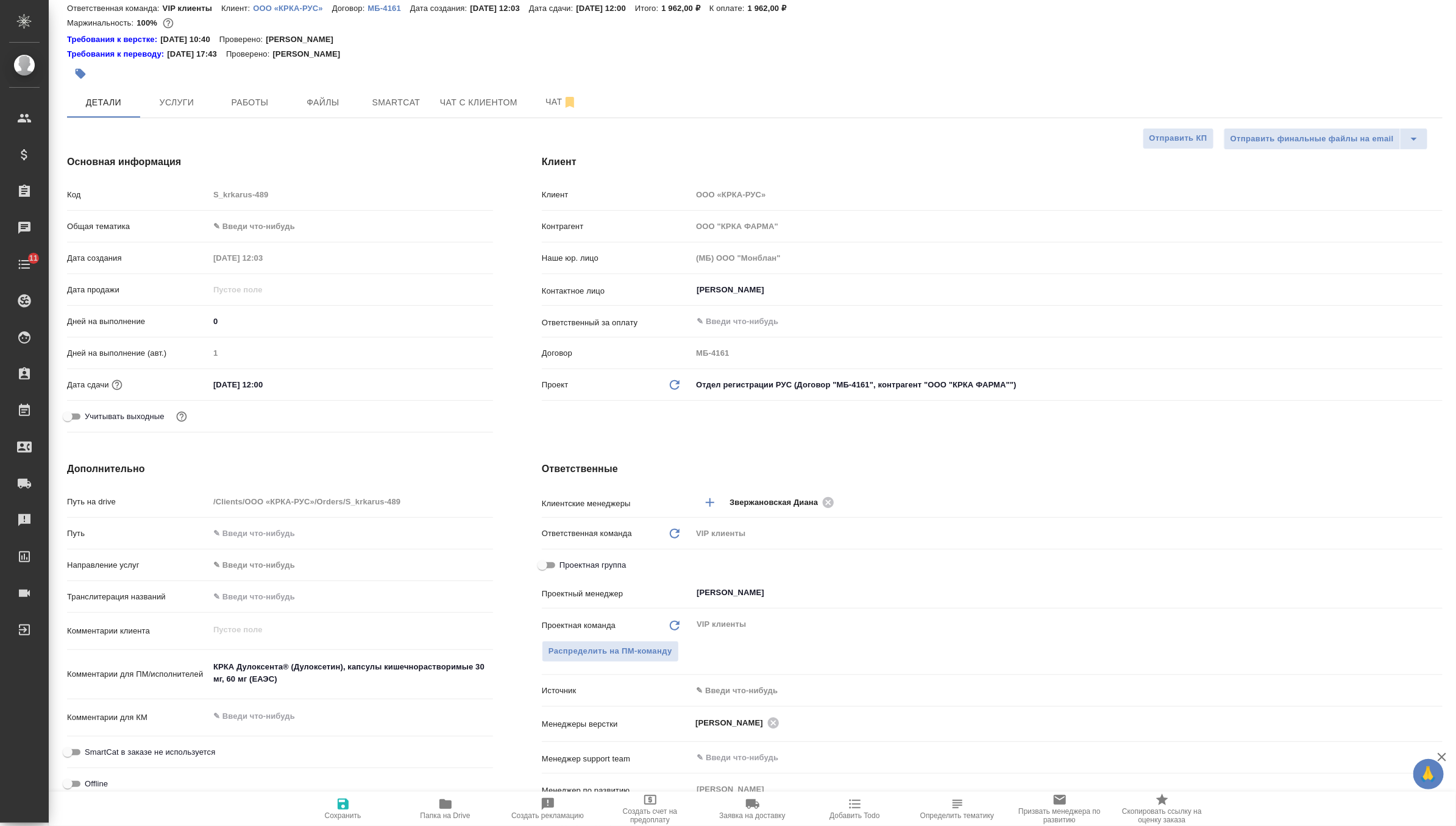
scroll to position [0, 0]
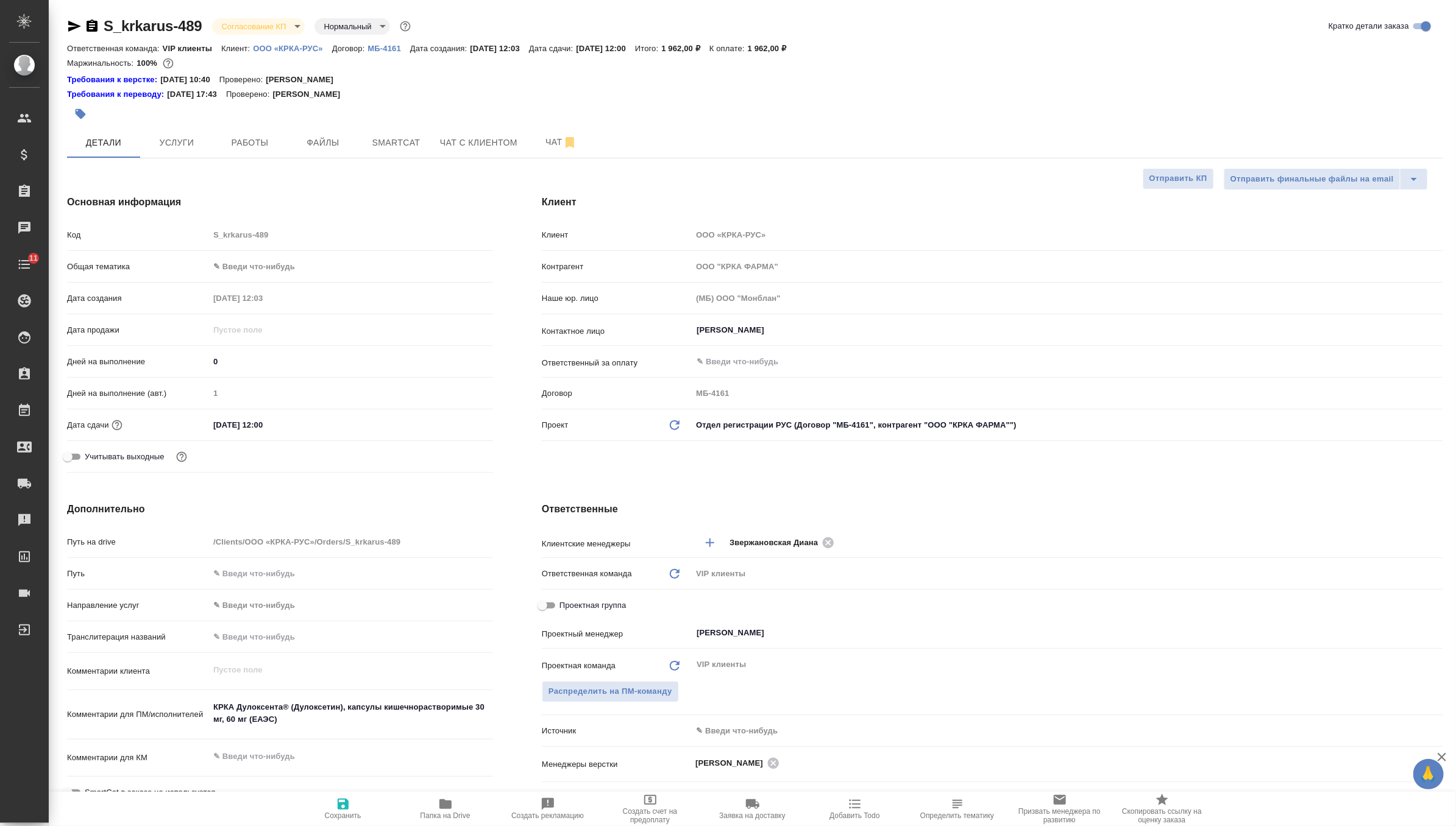
type textarea "x"
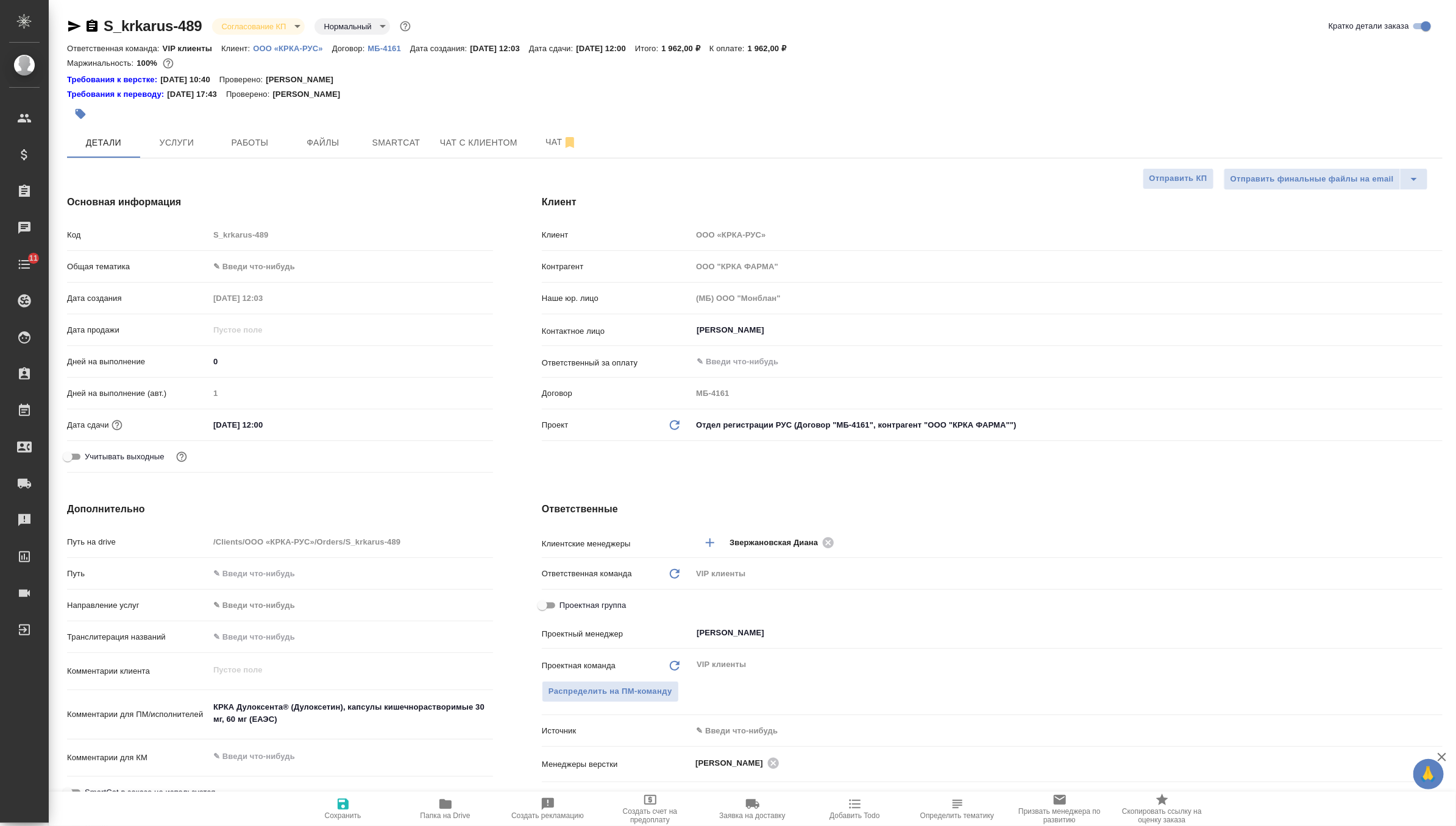
type textarea "x"
click at [546, 136] on span "Чат" at bounding box center [561, 142] width 59 height 16
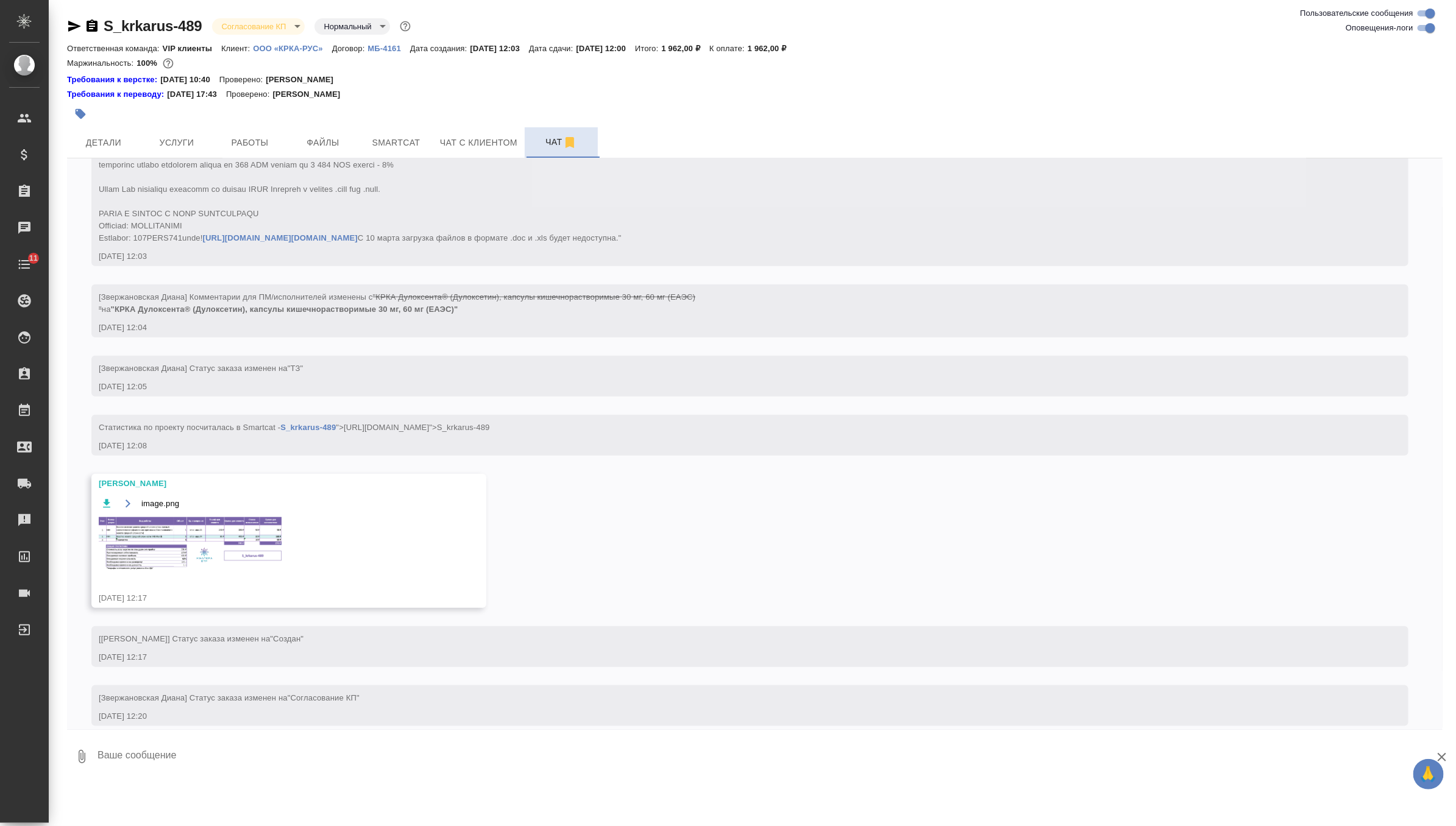
scroll to position [581, 0]
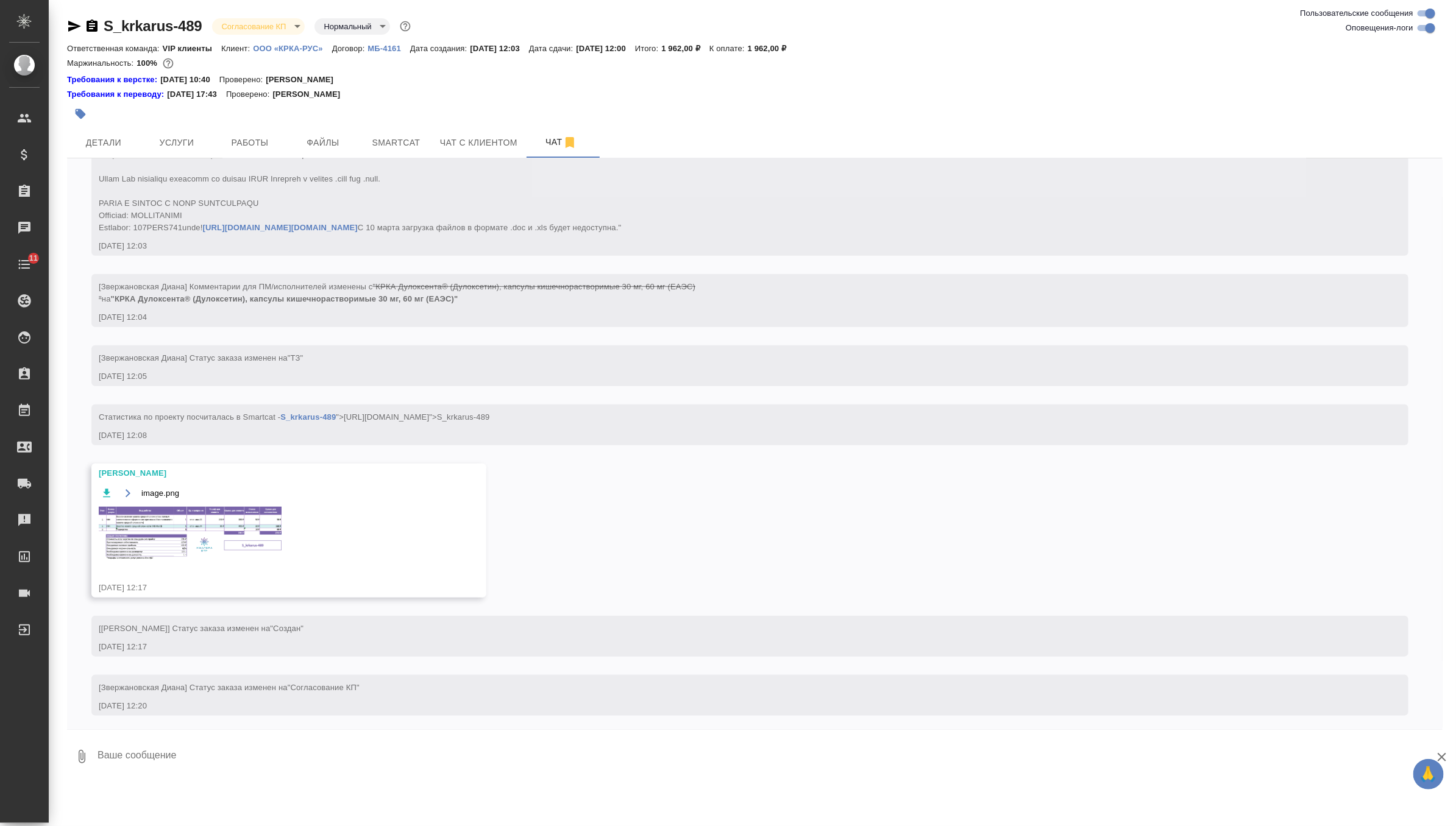
click at [222, 576] on div "image.png" at bounding box center [270, 531] width 345 height 90
click at [249, 561] on img at bounding box center [189, 533] width 183 height 53
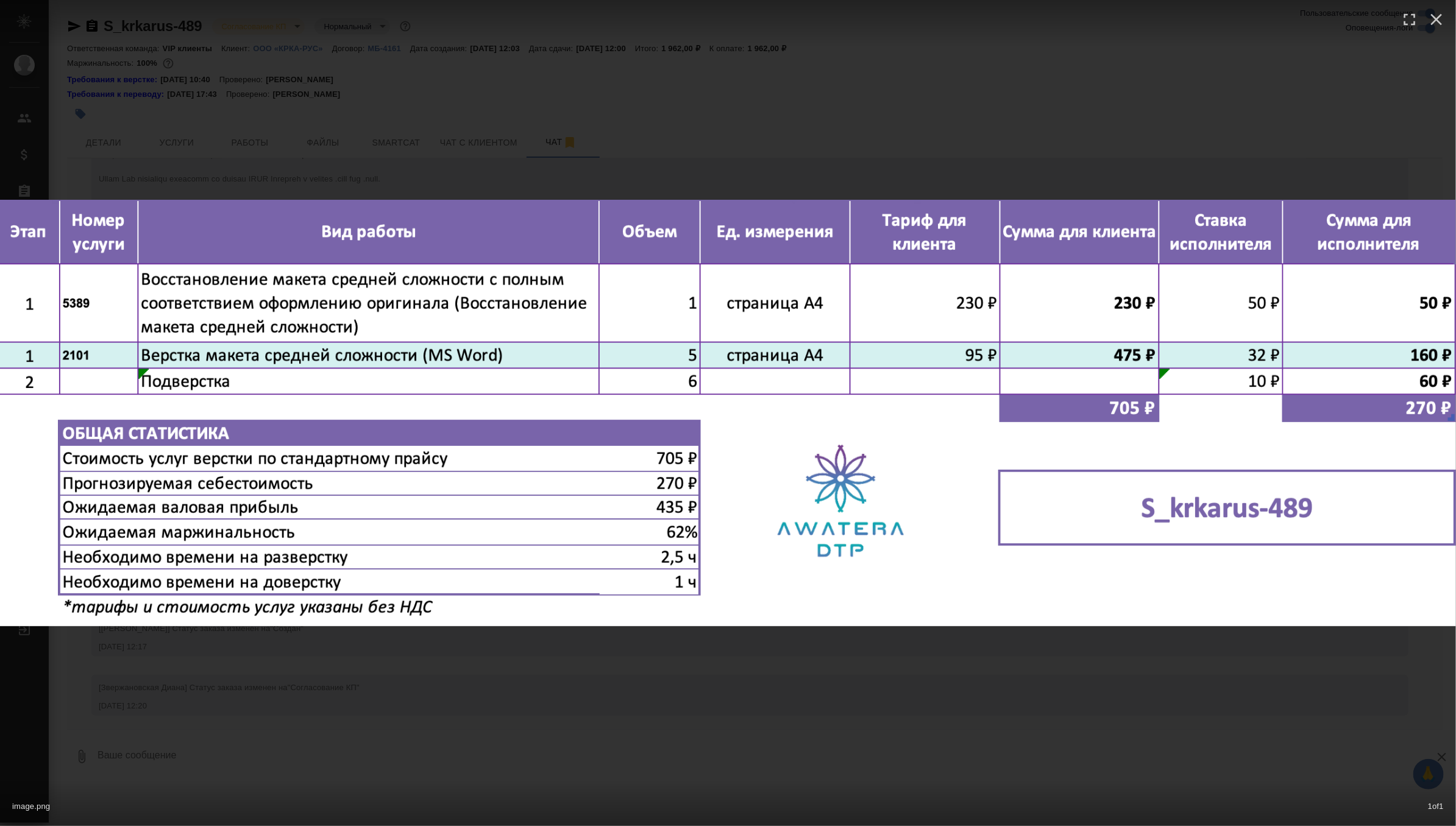
click at [337, 656] on div "image.png 1 of 1" at bounding box center [728, 413] width 1456 height 826
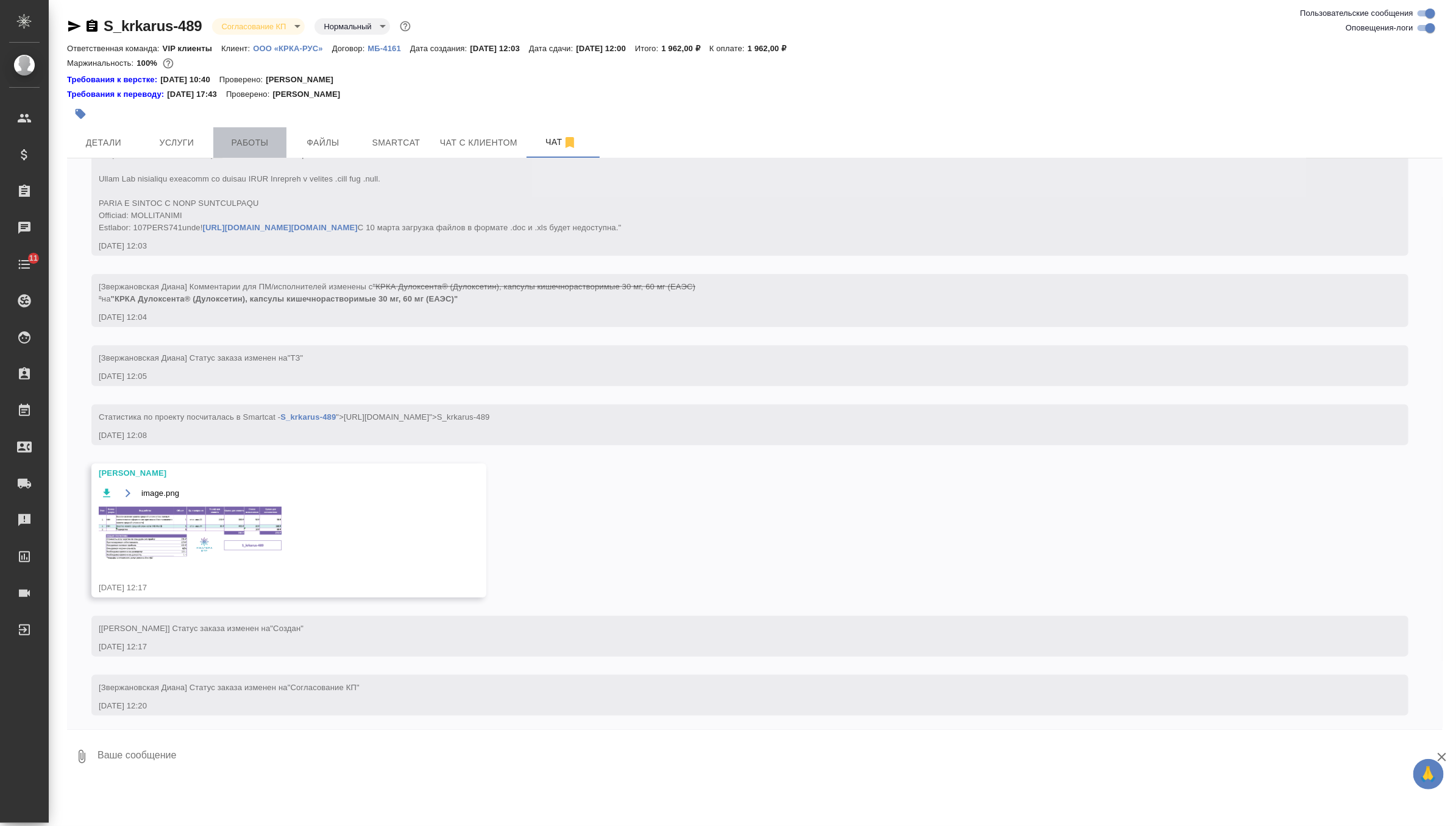
click at [249, 143] on span "Работы" at bounding box center [250, 143] width 59 height 16
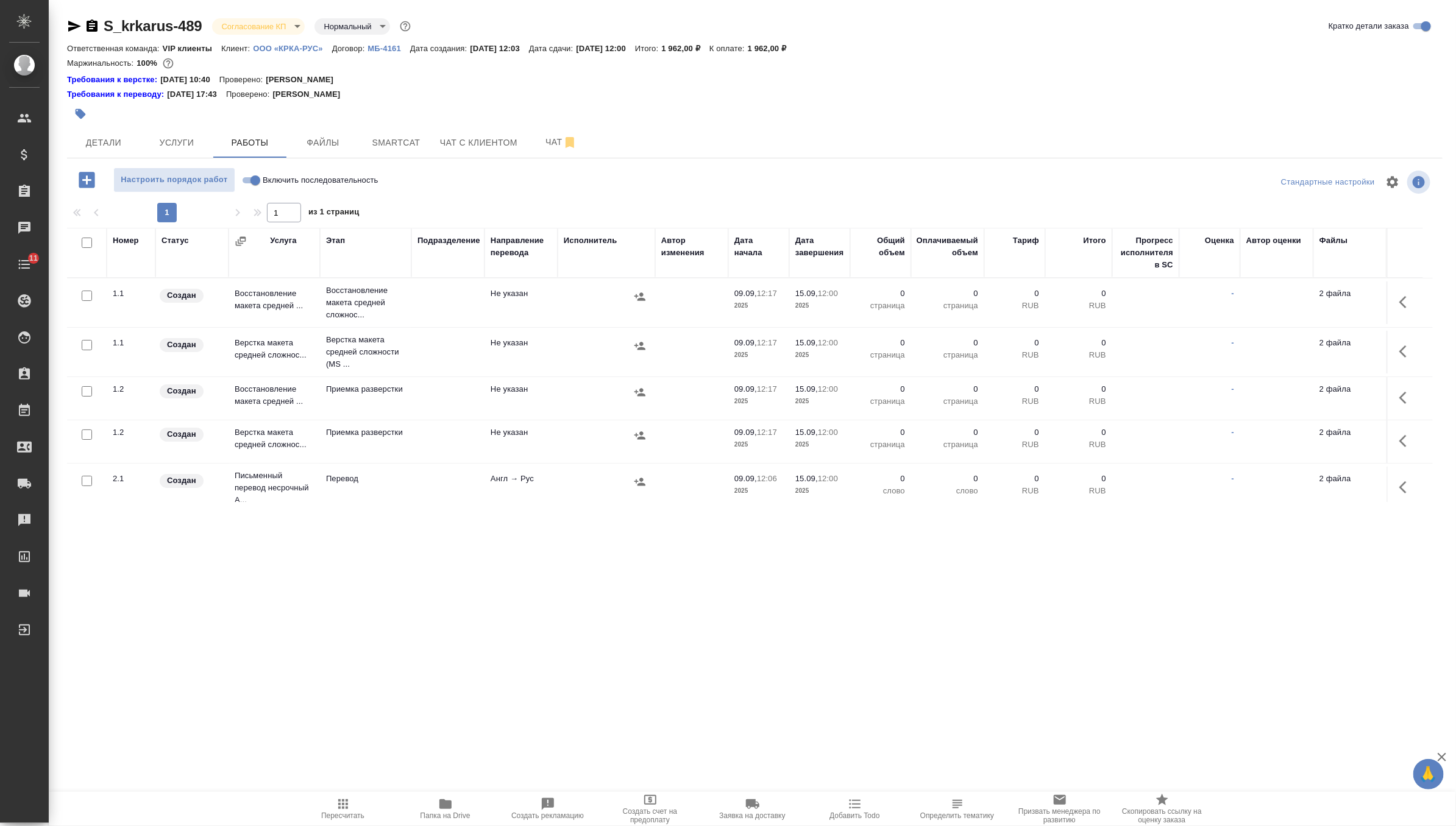
click at [1404, 302] on icon "button" at bounding box center [1406, 303] width 15 height 15
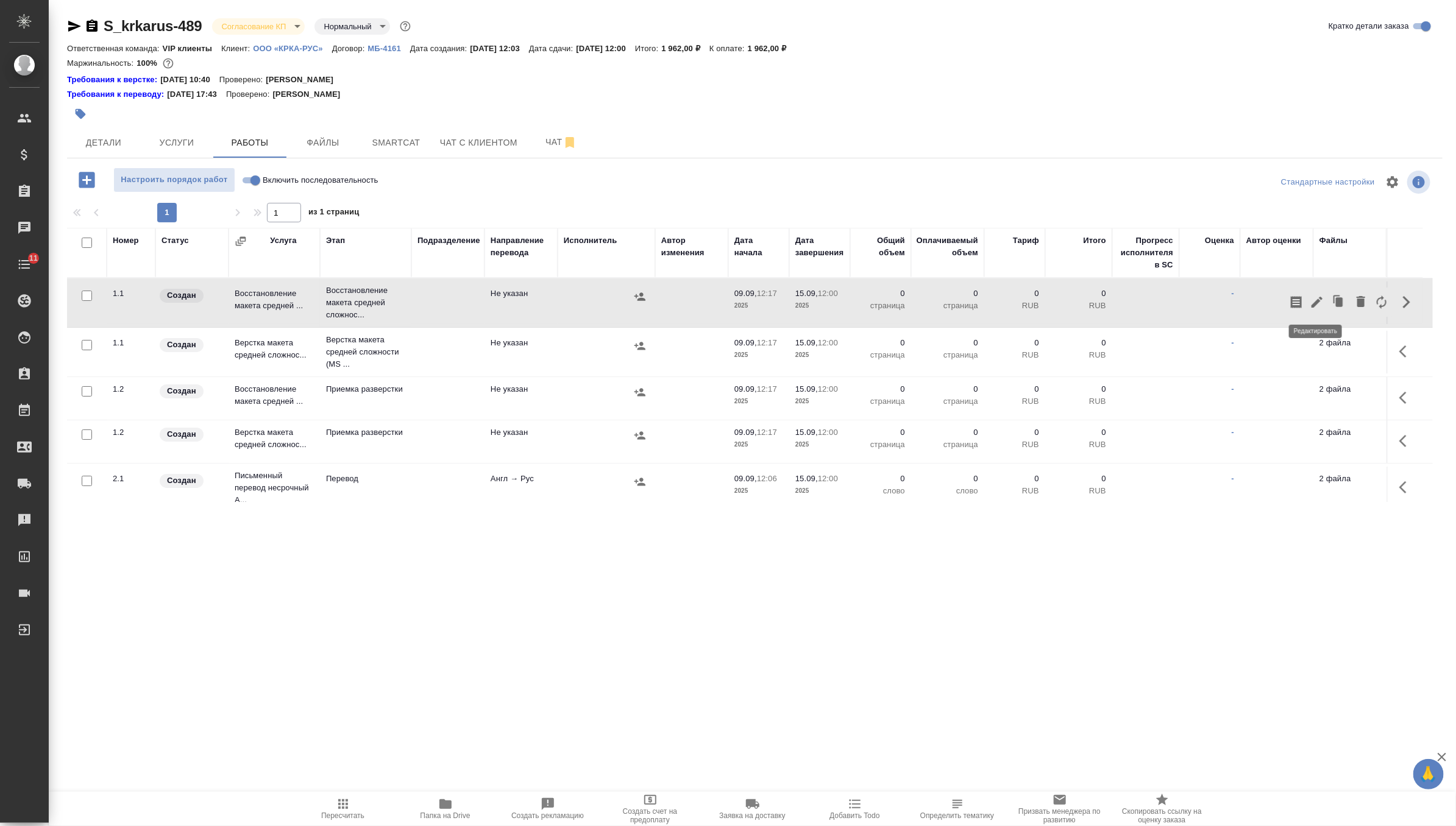
click at [1314, 299] on icon "button" at bounding box center [1317, 303] width 15 height 15
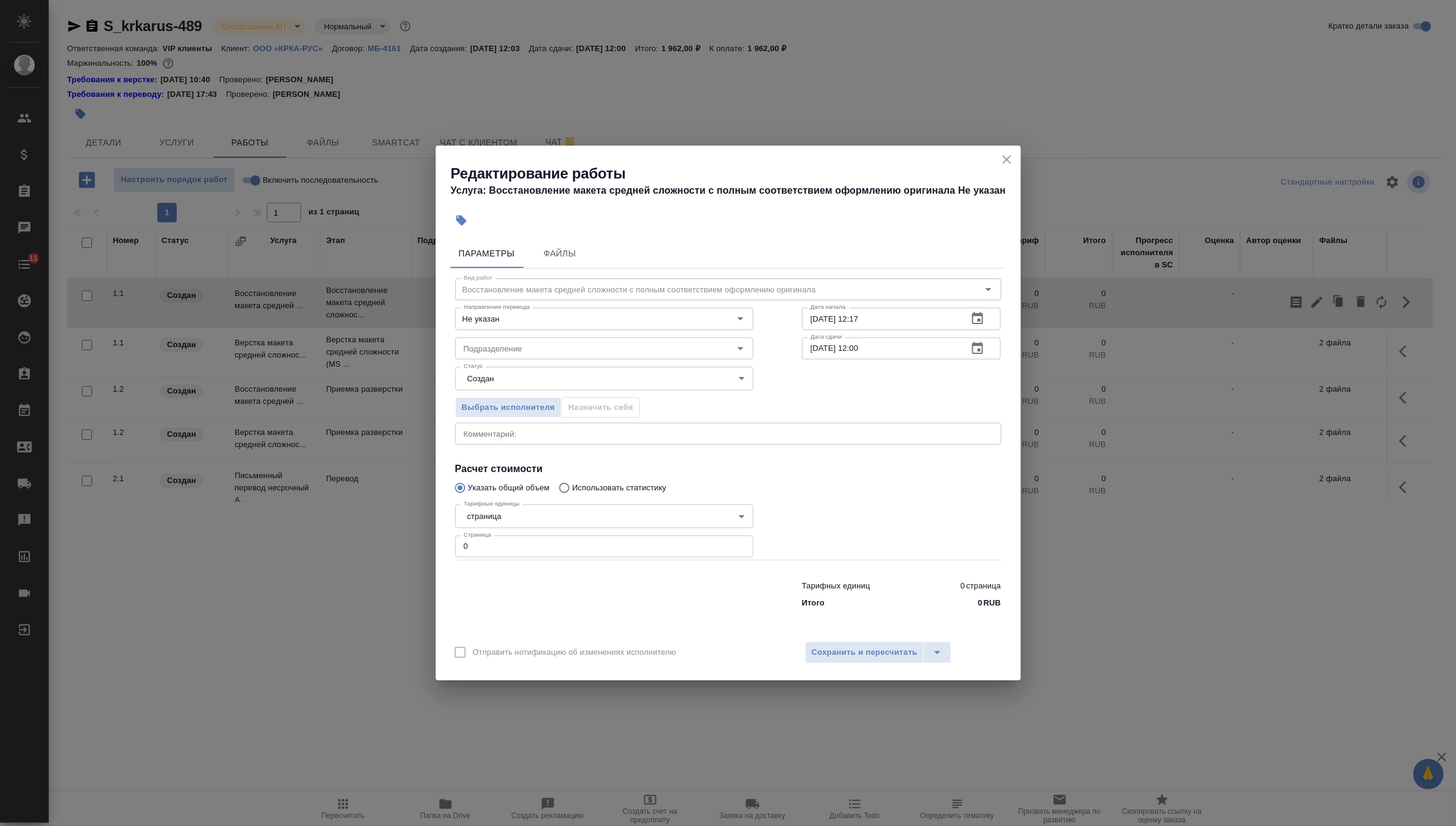
click at [657, 548] on input "0" at bounding box center [604, 546] width 298 height 22
type input "1"
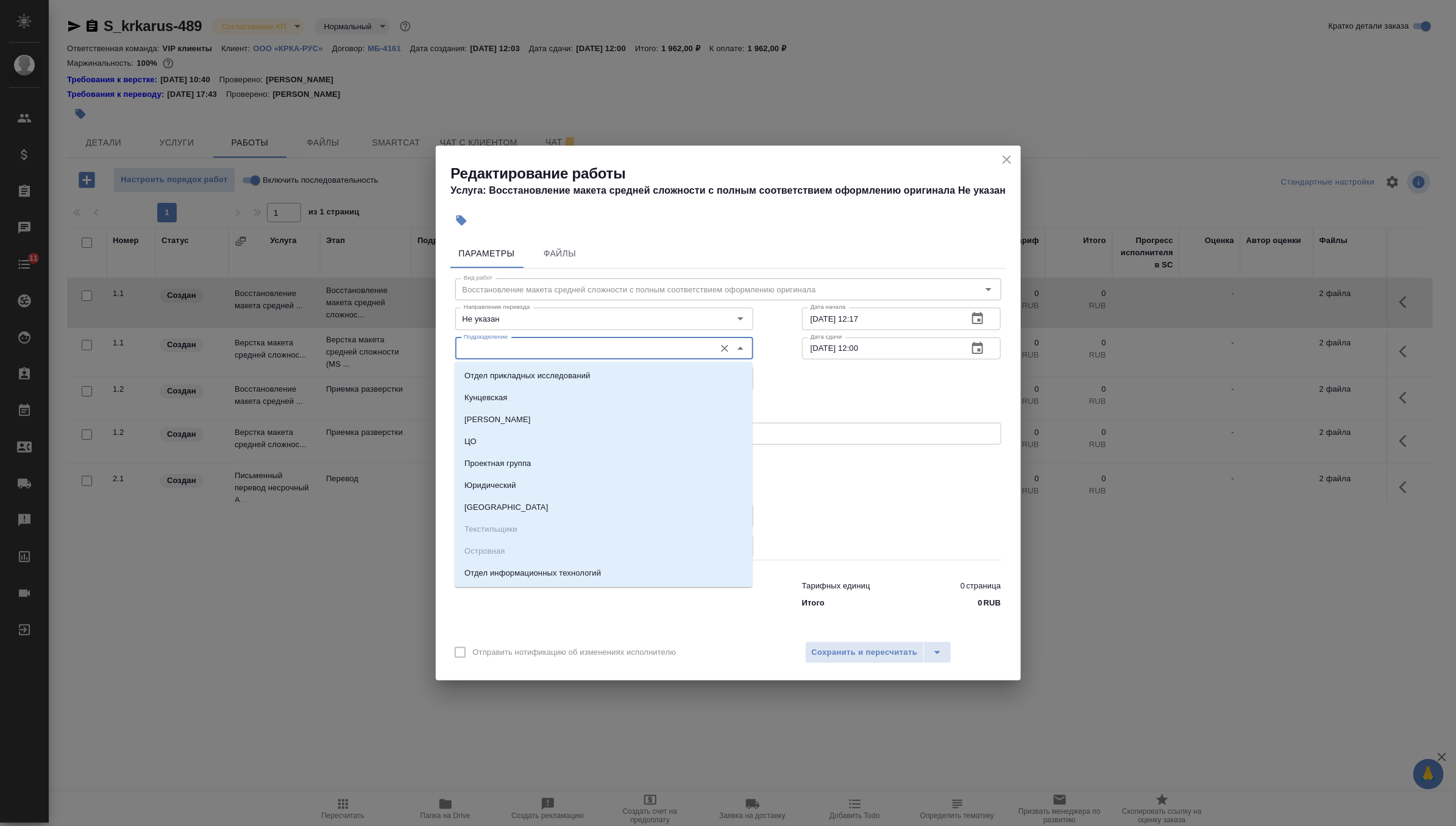
click at [625, 342] on input "Подразделение" at bounding box center [584, 349] width 250 height 15
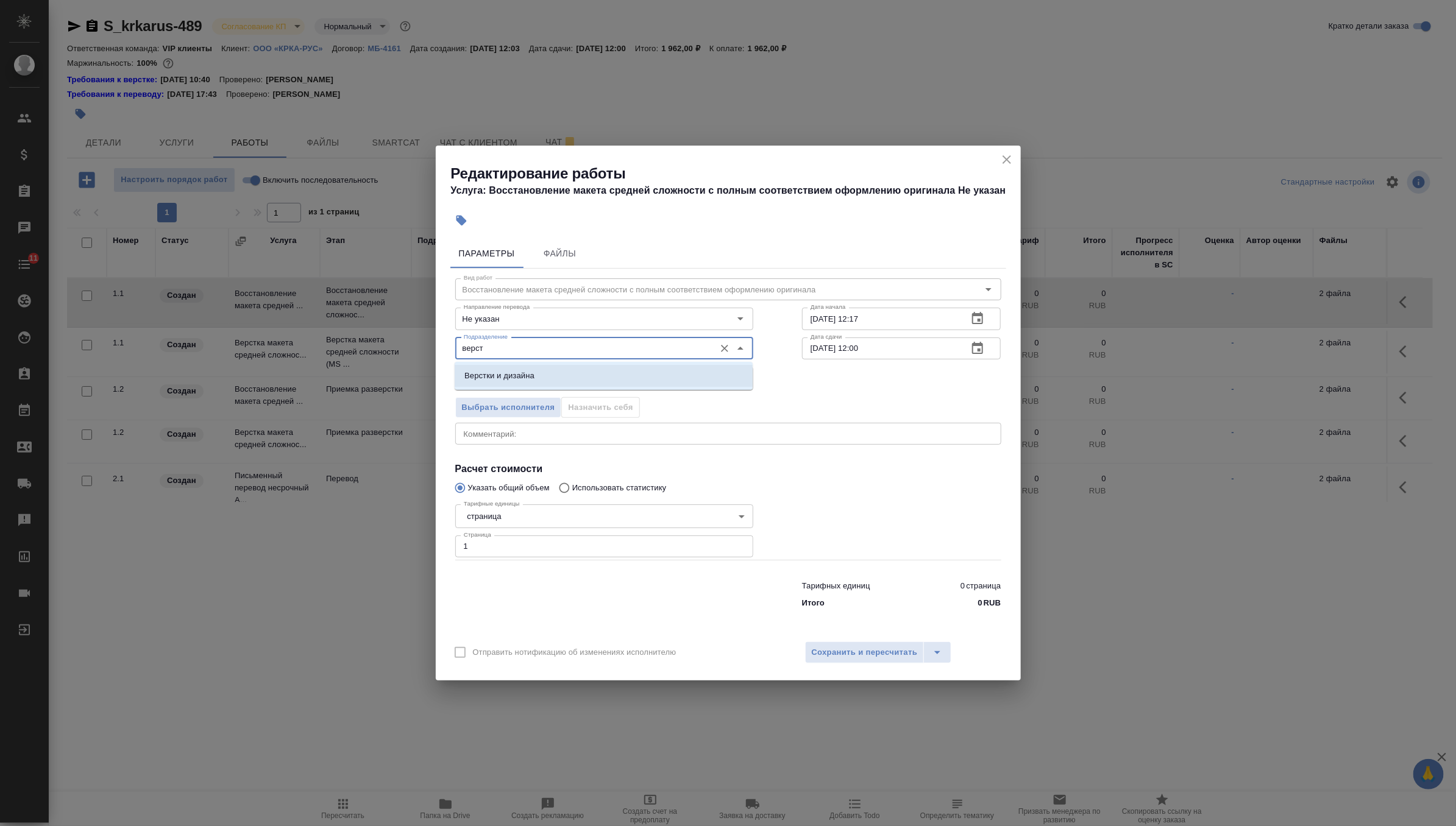
click at [610, 373] on li "Верстки и дизайна" at bounding box center [603, 376] width 298 height 22
type input "Верстки и дизайна"
click at [907, 316] on input "09.09.2025 12:17" at bounding box center [880, 319] width 156 height 22
type input "09.09.2025 12:20"
click at [979, 346] on icon "button" at bounding box center [978, 348] width 11 height 12
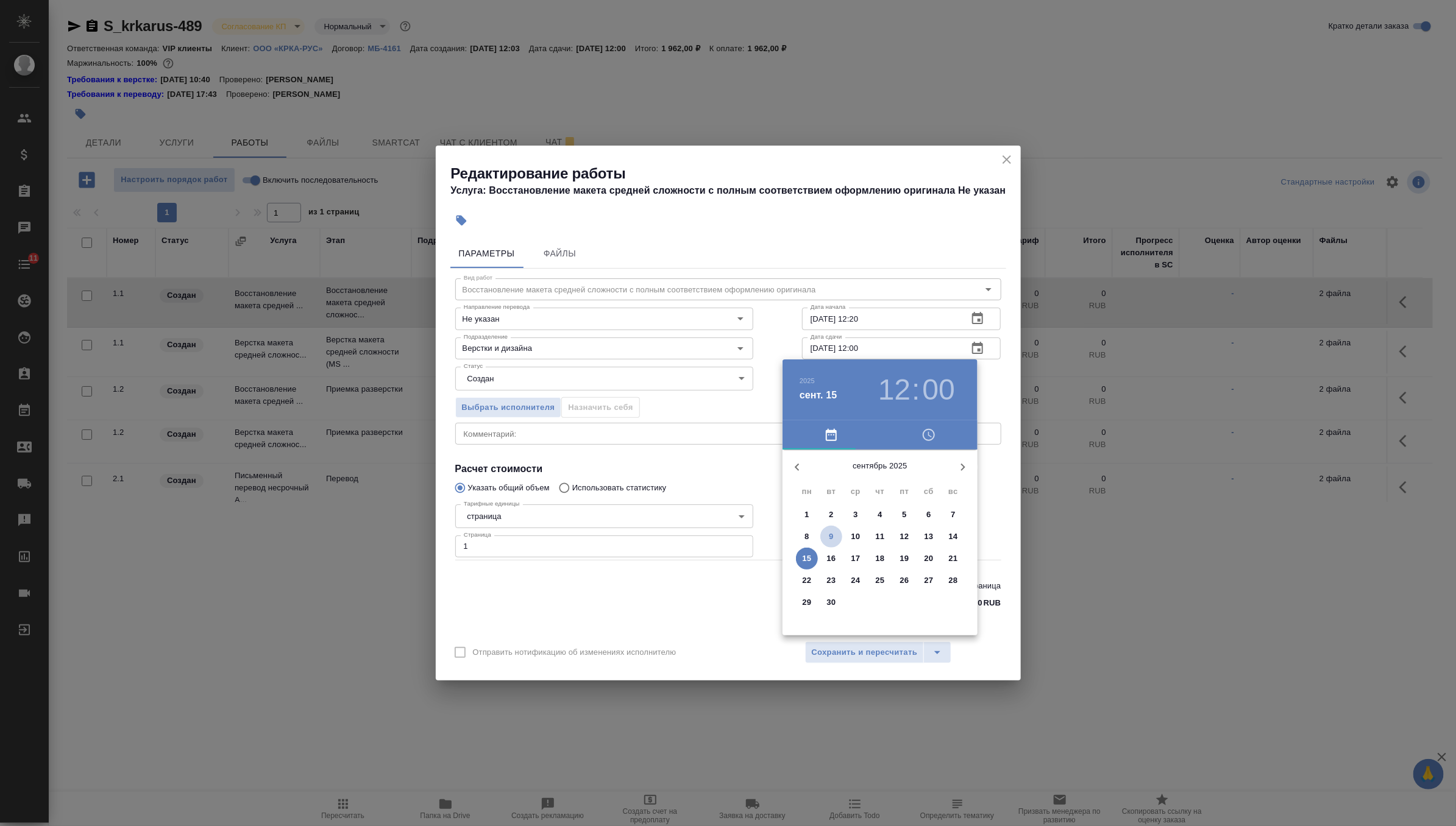
click at [825, 538] on span "9" at bounding box center [831, 536] width 22 height 12
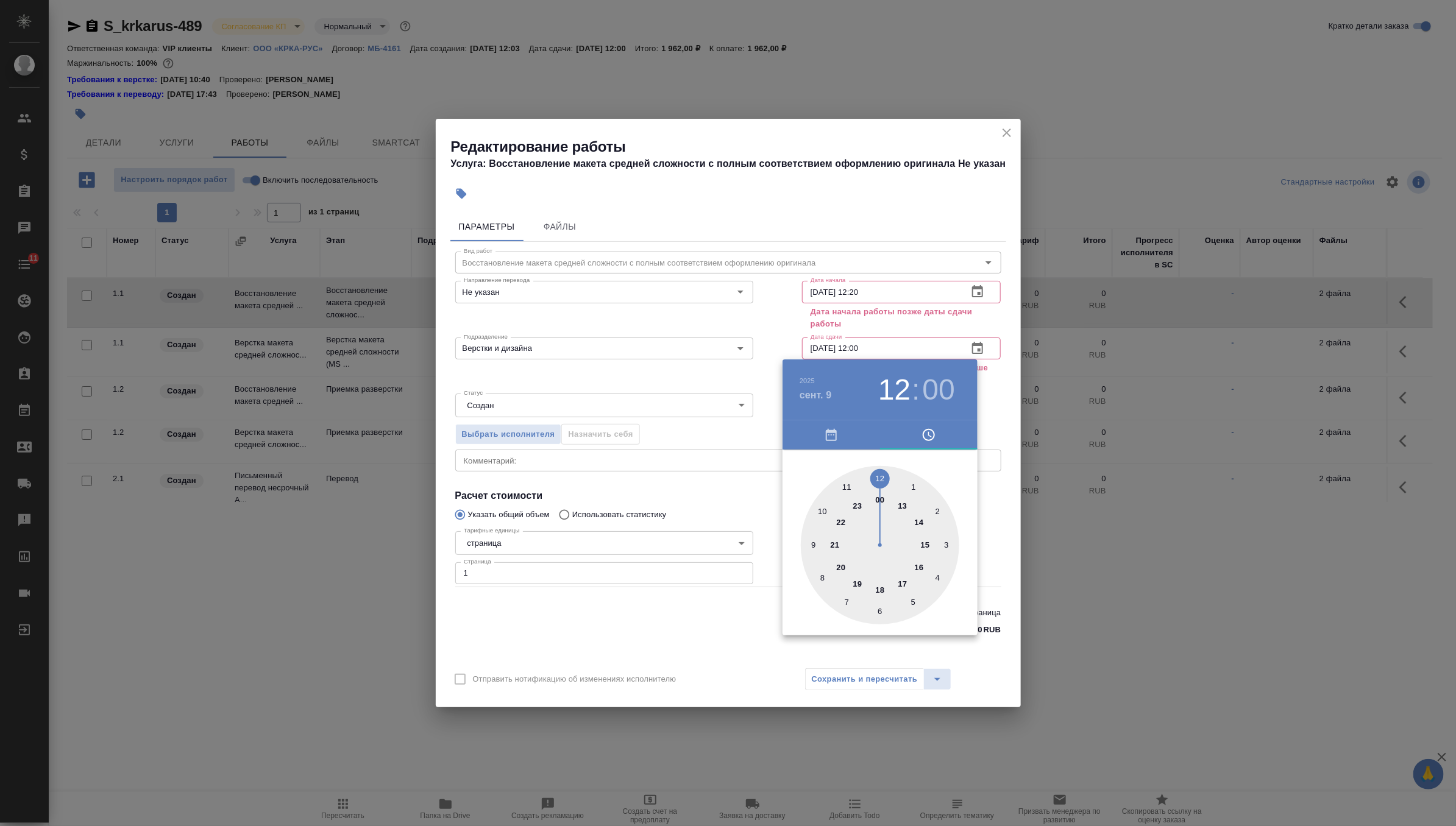
click at [929, 541] on div at bounding box center [880, 545] width 158 height 158
type input "09.09.2025 15:00"
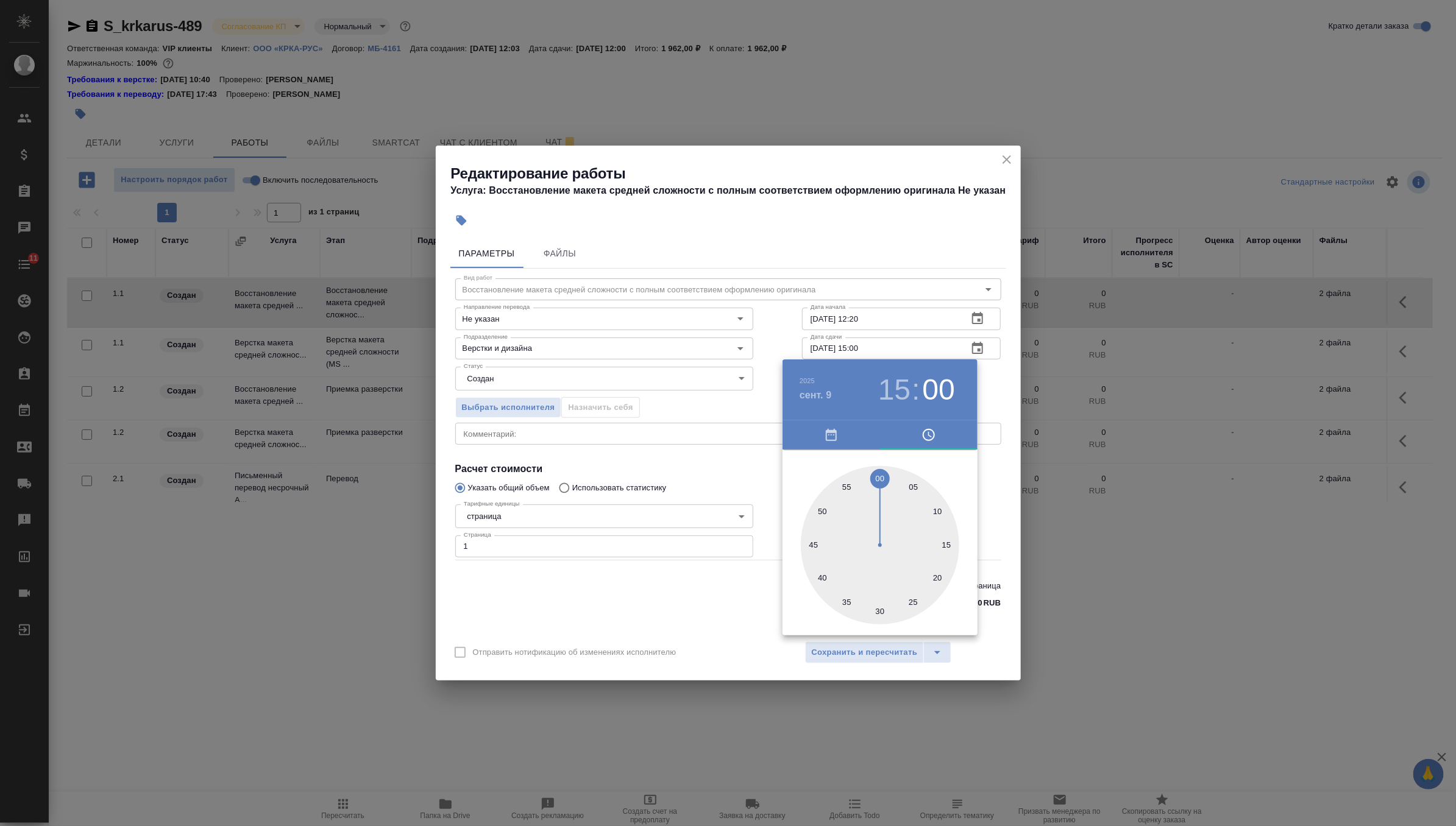
click at [993, 380] on div at bounding box center [728, 413] width 1456 height 826
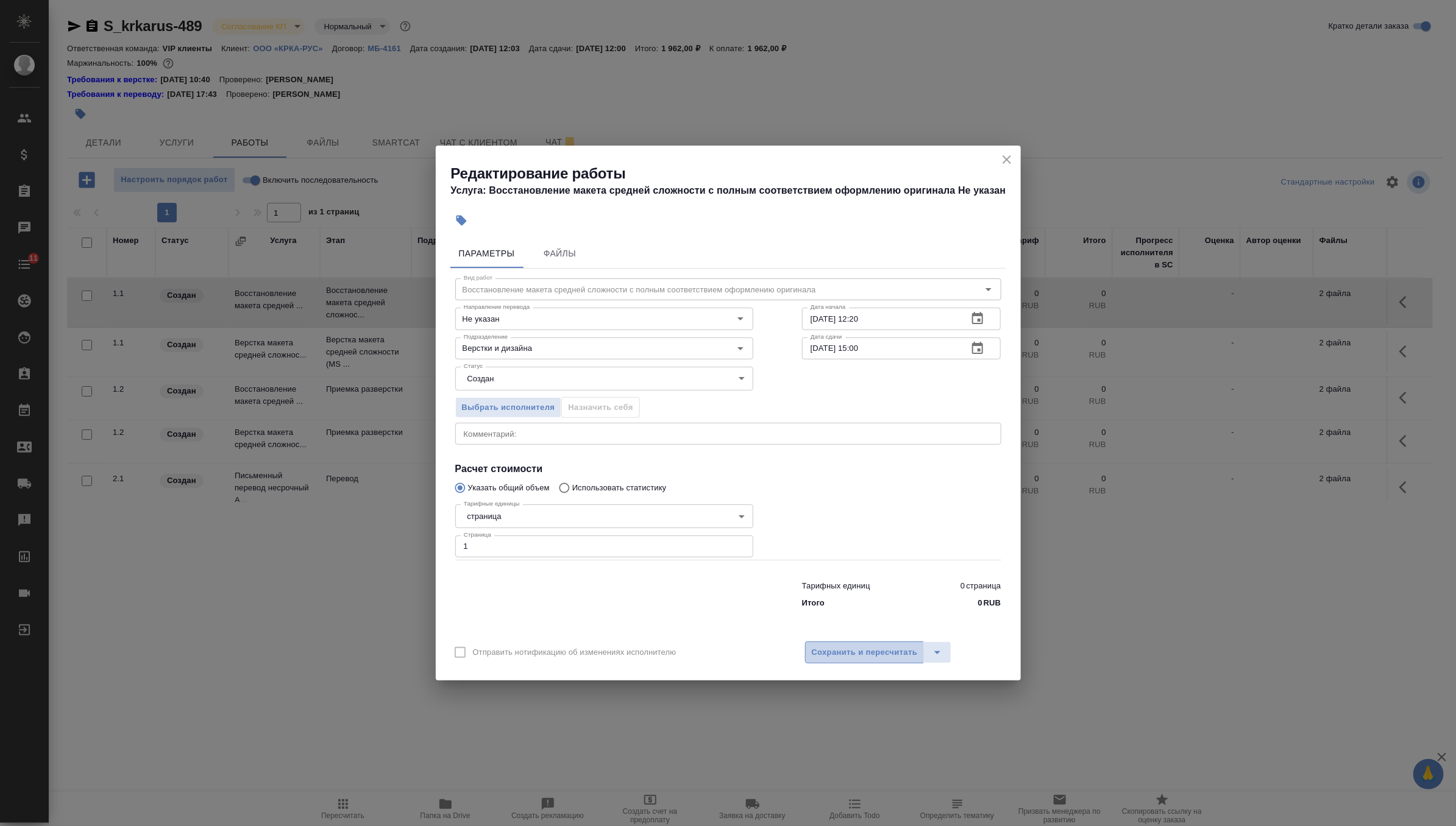
click at [856, 658] on span "Сохранить и пересчитать" at bounding box center [864, 652] width 106 height 14
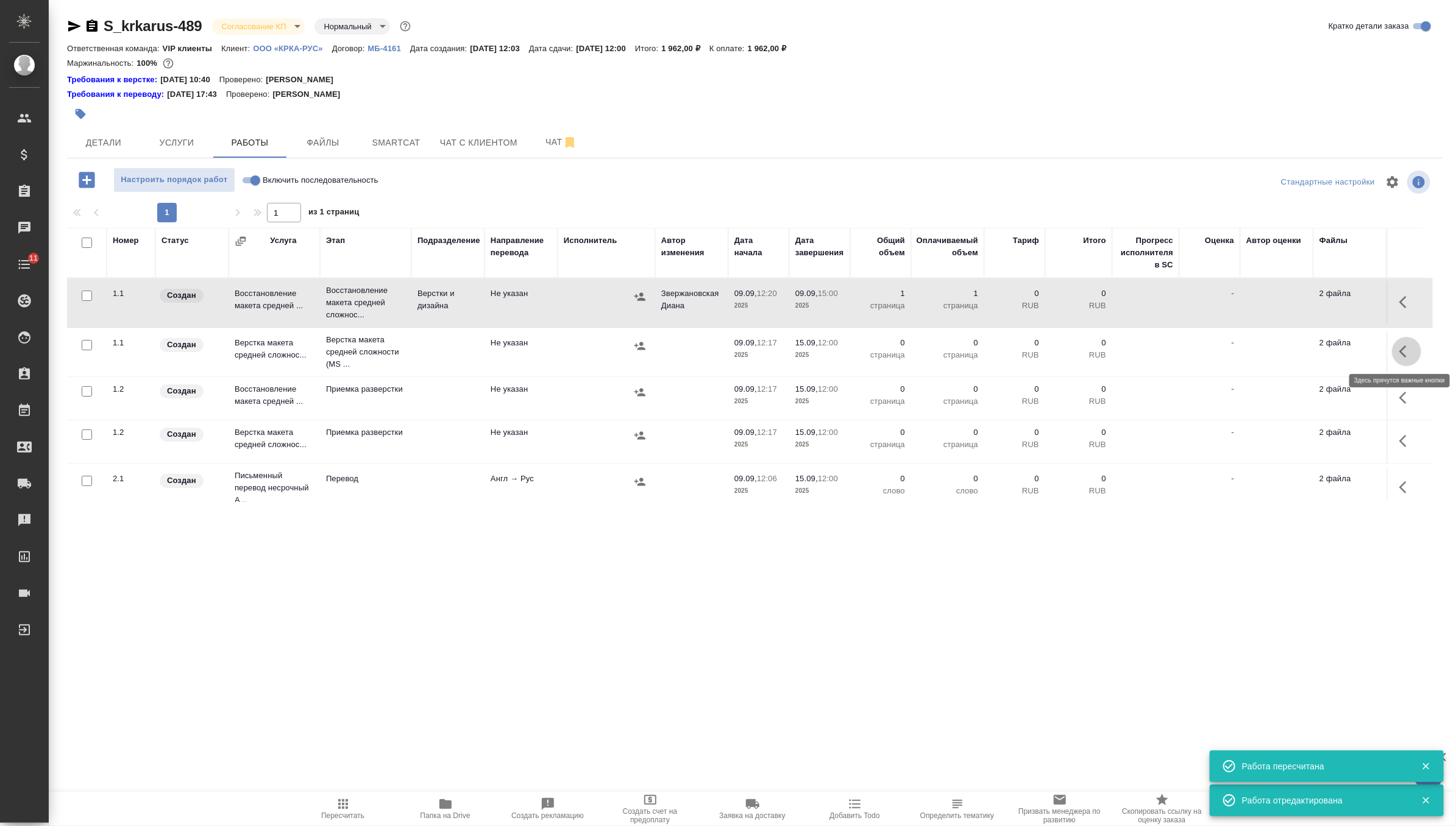
click at [1398, 346] on button "button" at bounding box center [1406, 351] width 29 height 29
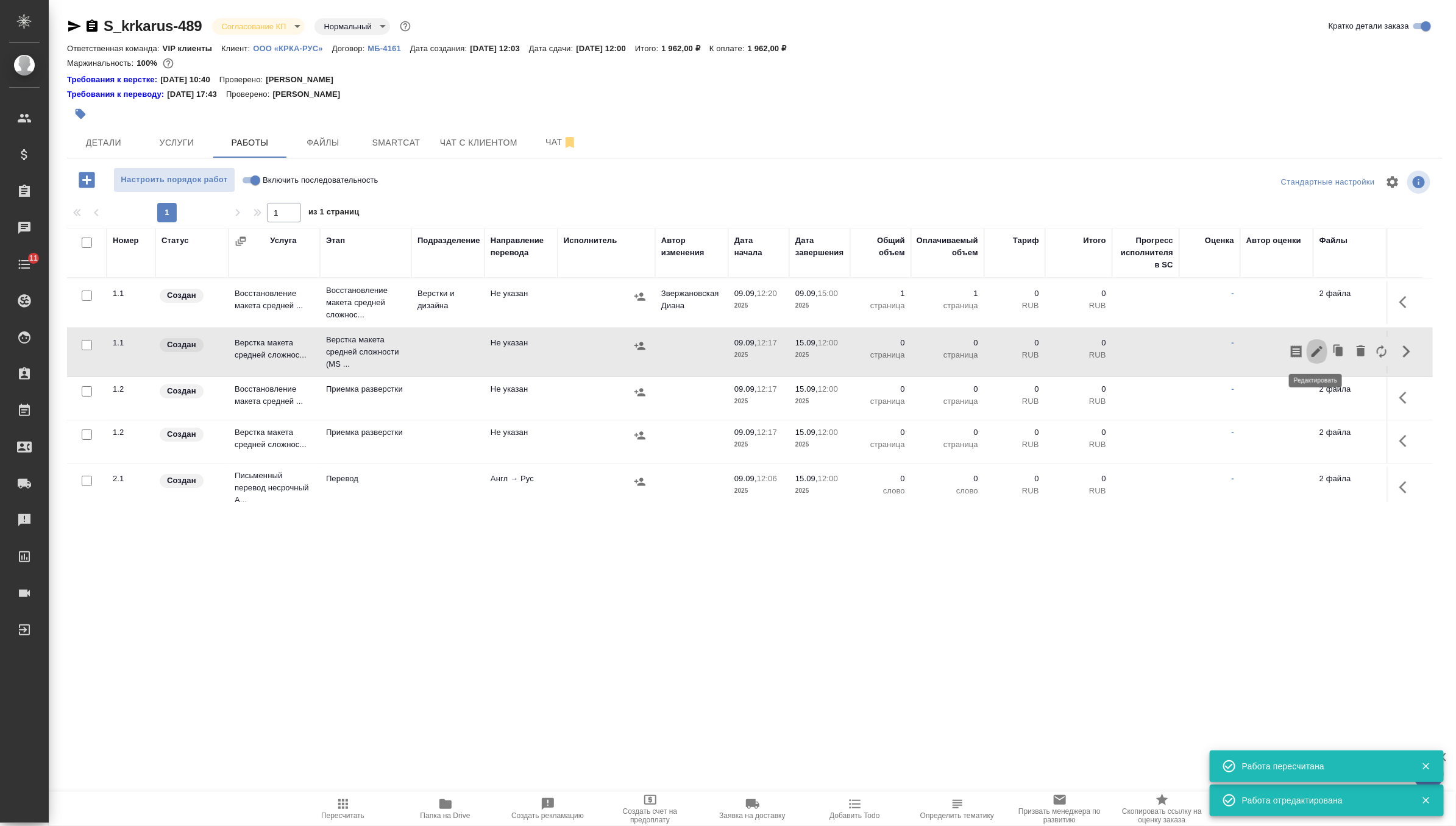
click at [1315, 359] on button "button" at bounding box center [1316, 351] width 21 height 29
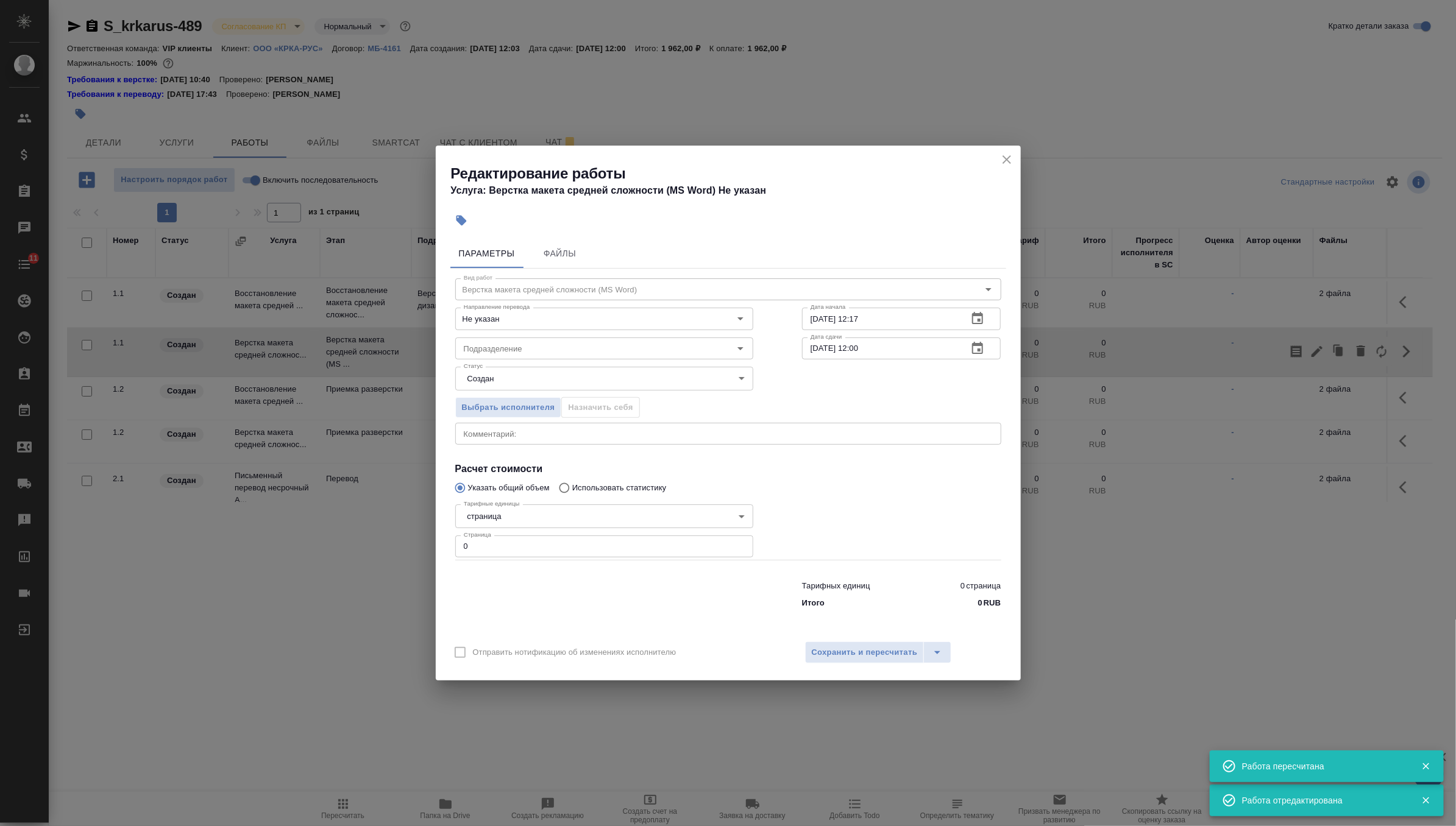
click at [917, 327] on input "09.09.2025 12:17" at bounding box center [880, 319] width 156 height 22
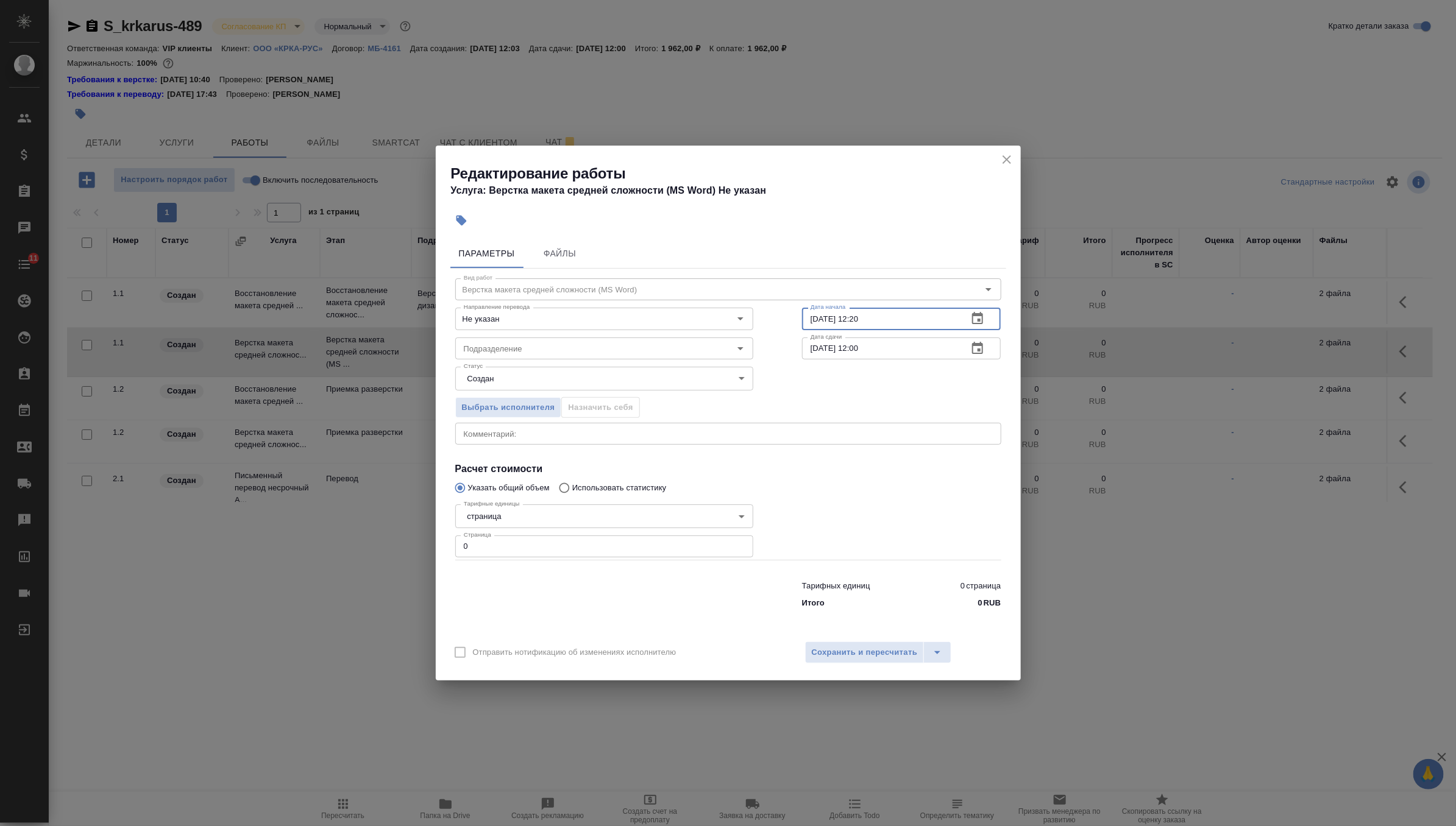
type input "09.09.2025 12:20"
click at [976, 351] on icon "button" at bounding box center [978, 349] width 15 height 15
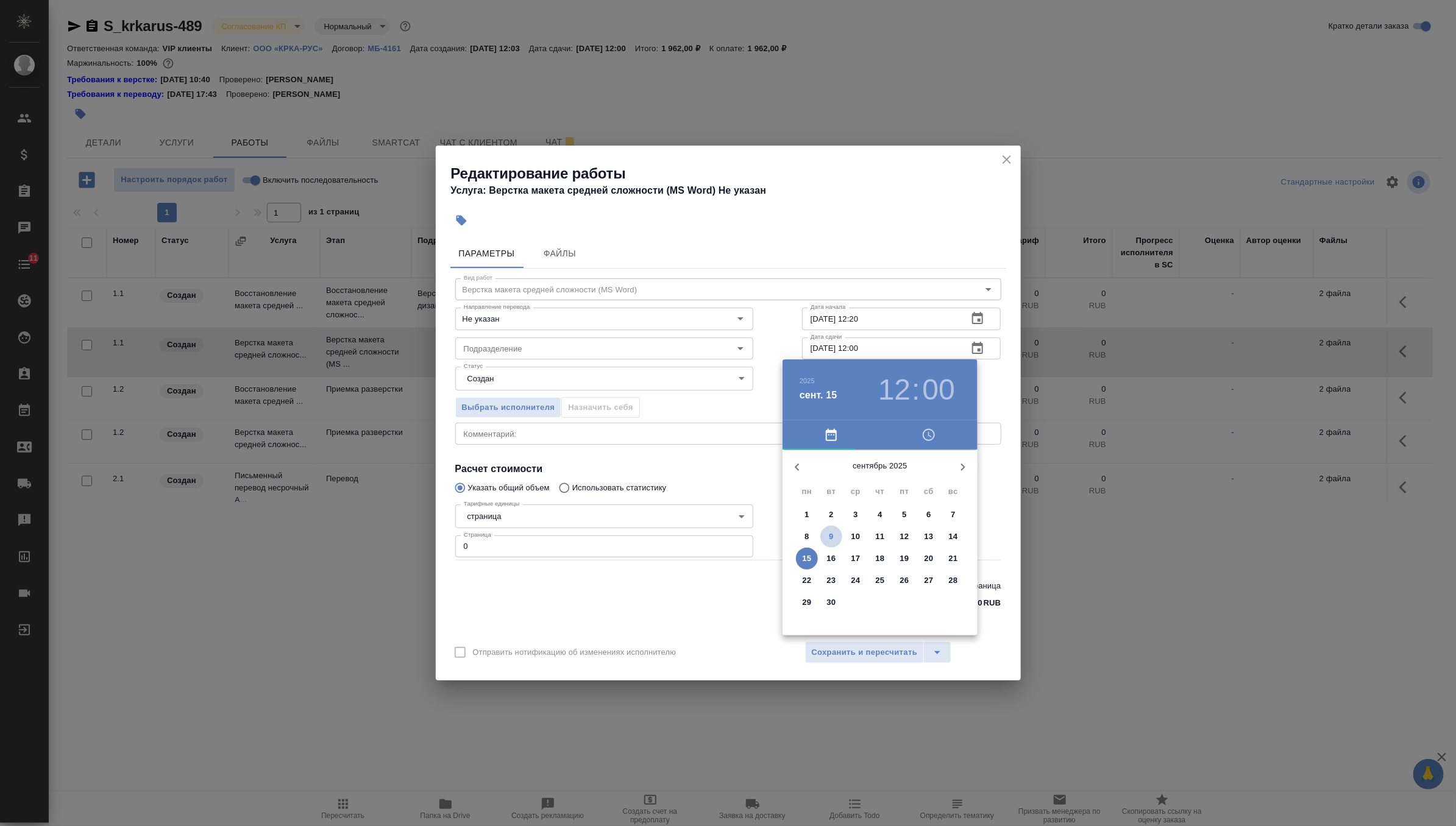
click at [831, 538] on p "9" at bounding box center [831, 536] width 5 height 12
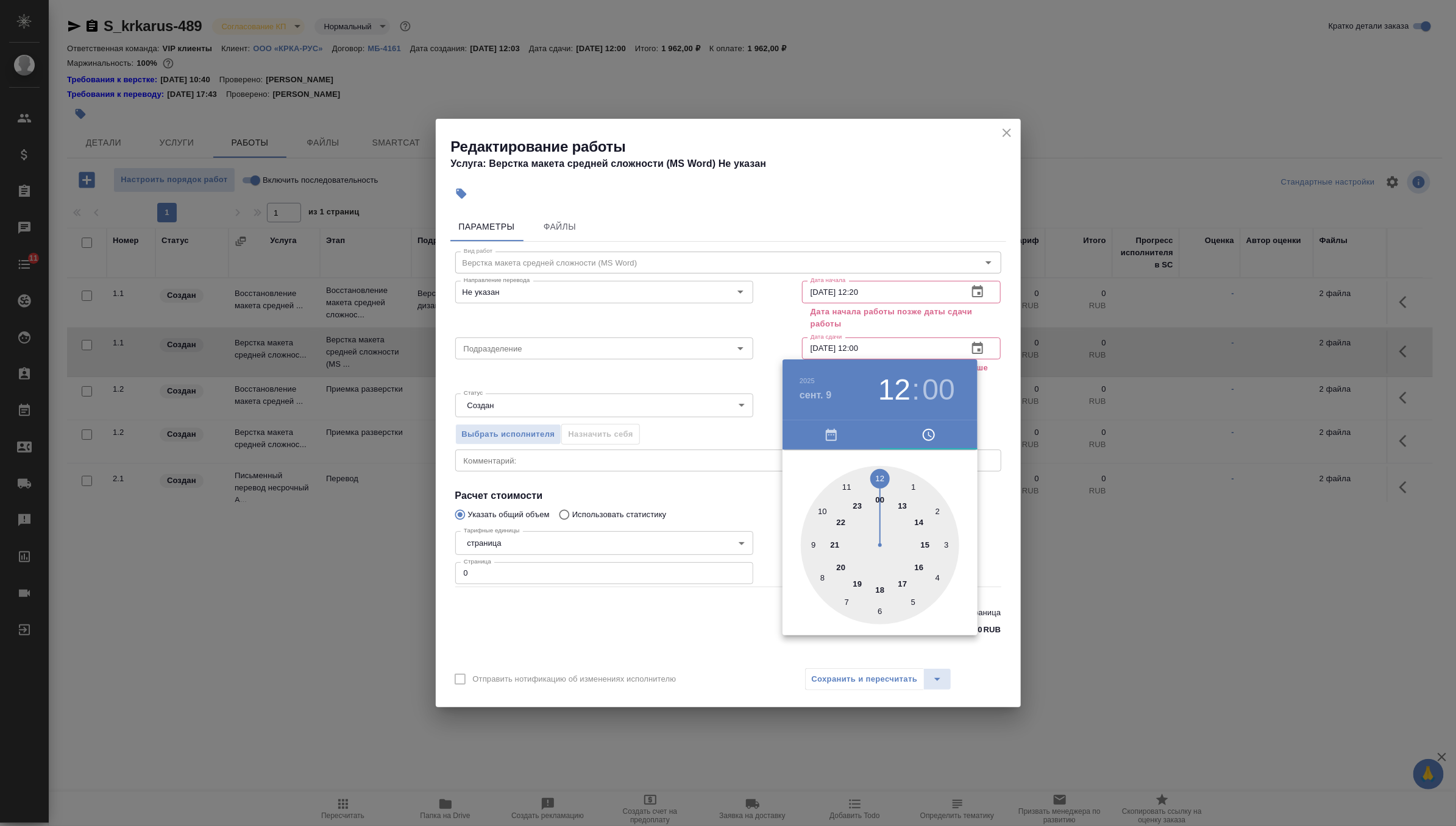
type input "09.09.2025 15:00"
click at [922, 543] on div at bounding box center [880, 545] width 158 height 158
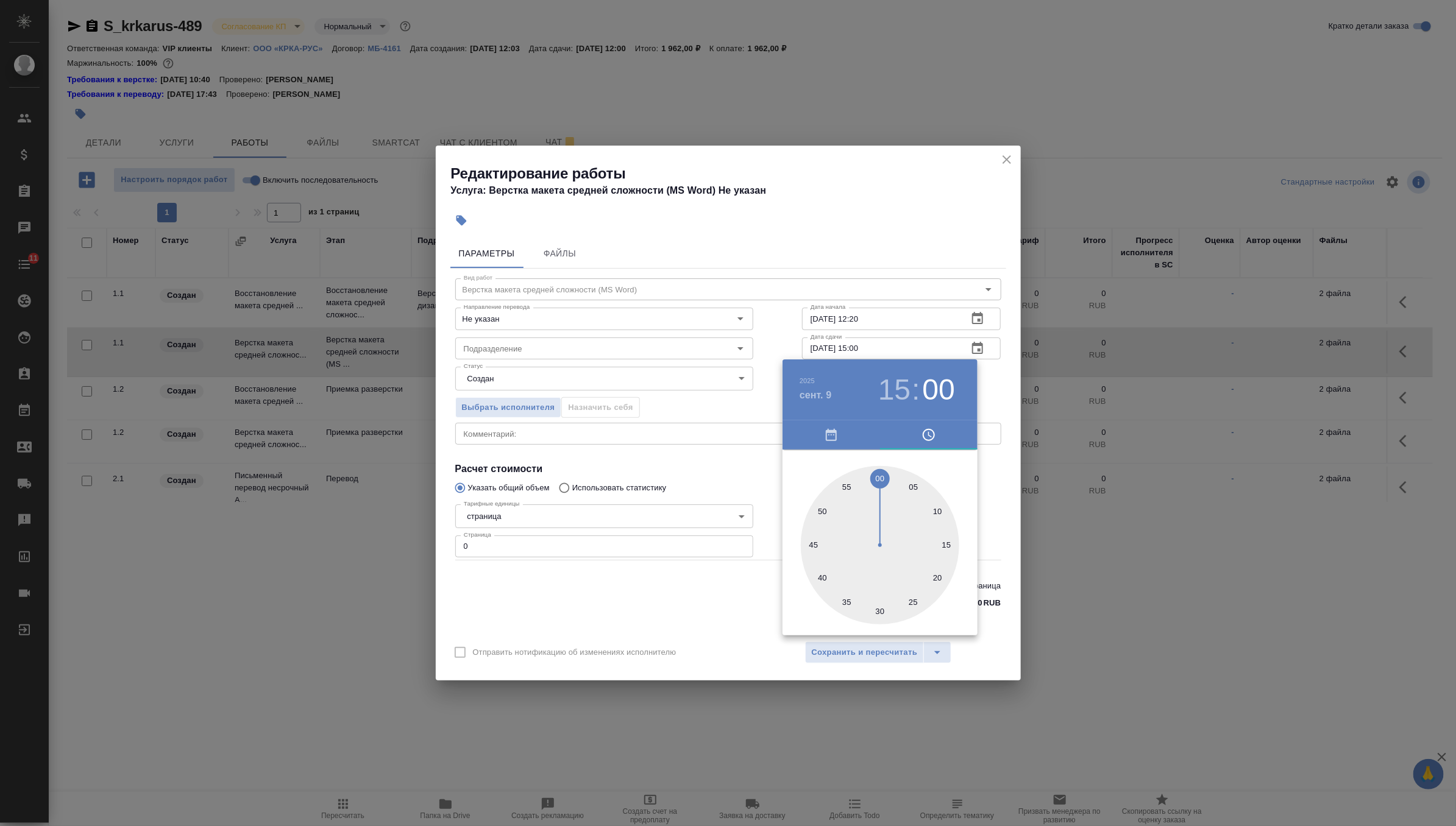
click at [661, 343] on div at bounding box center [728, 413] width 1456 height 826
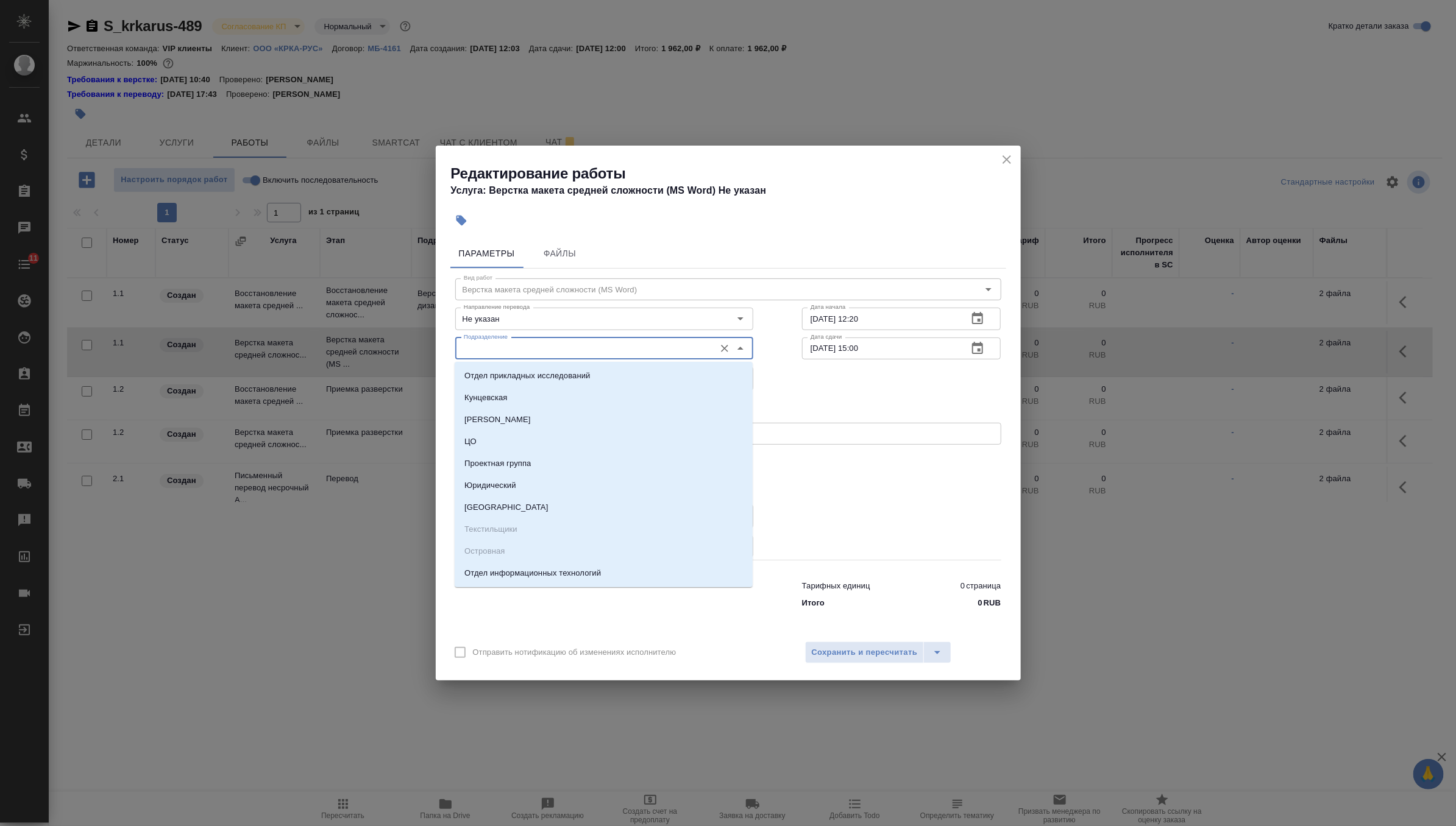
click at [662, 351] on input "Подразделение" at bounding box center [584, 349] width 250 height 15
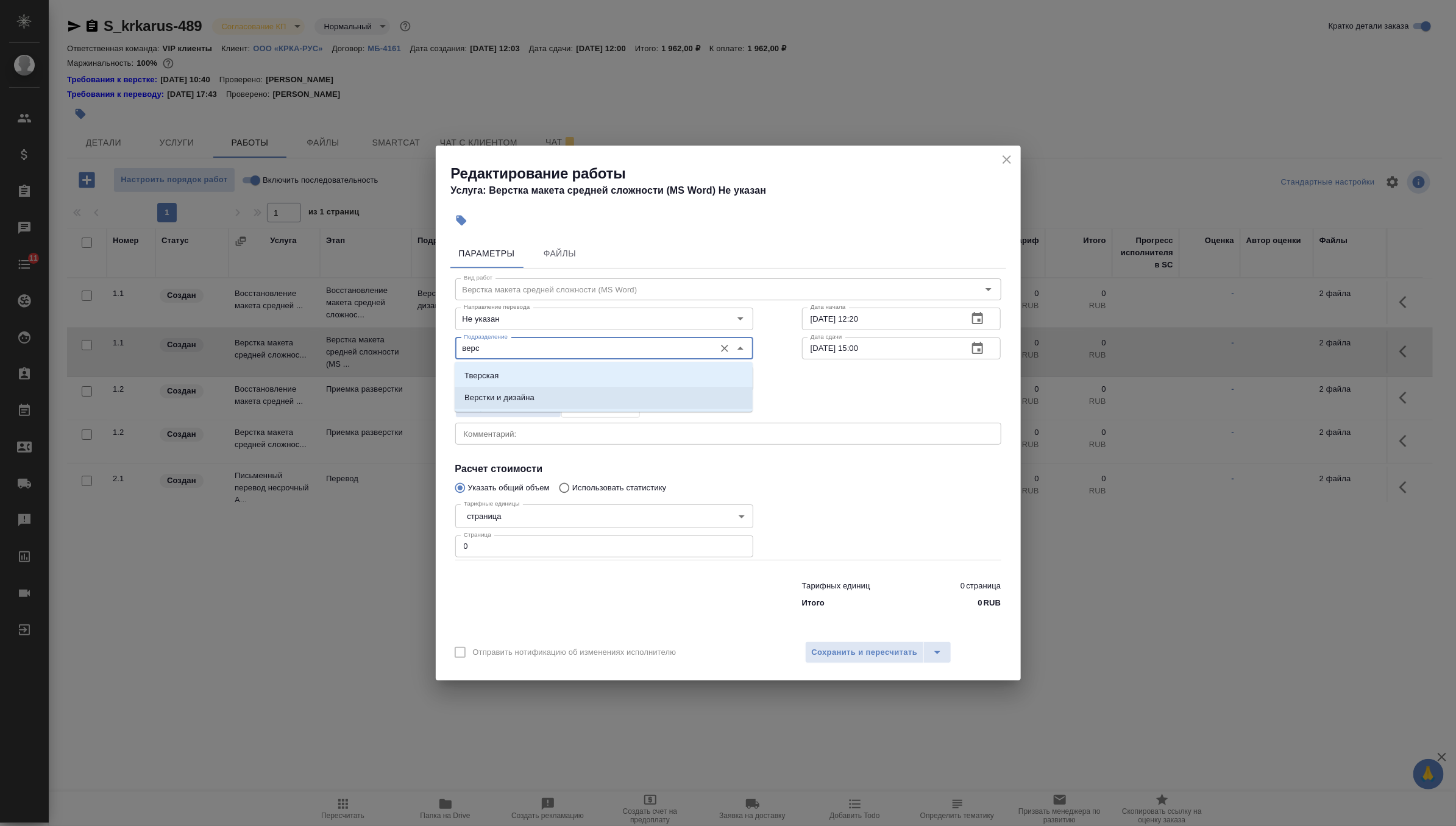
click at [635, 391] on li "Верстки и дизайна" at bounding box center [603, 398] width 298 height 22
type input "Верстки и дизайна"
click at [560, 545] on input "0" at bounding box center [604, 546] width 298 height 22
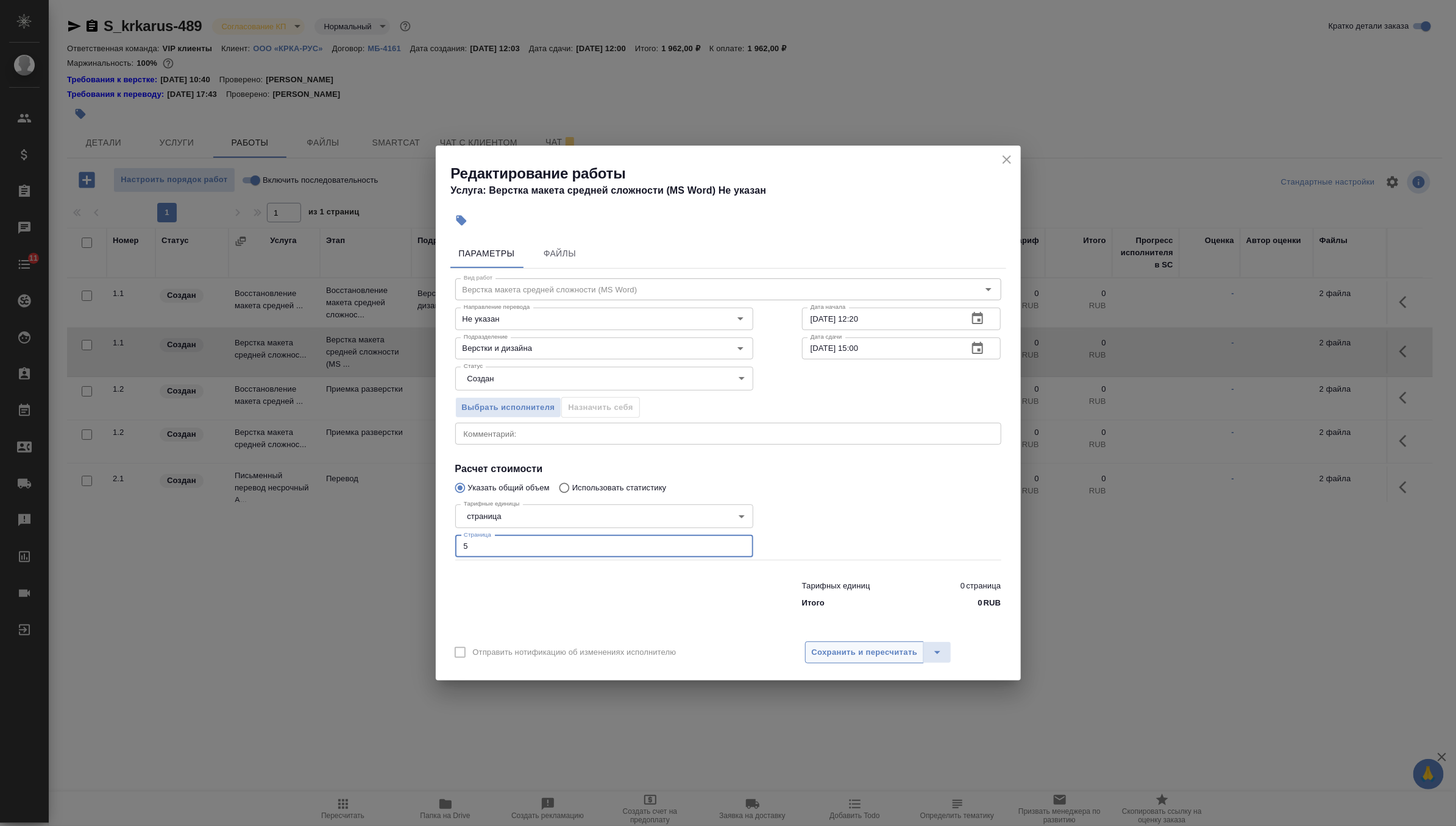
type input "5"
click at [838, 661] on button "Сохранить и пересчитать" at bounding box center [865, 653] width 120 height 22
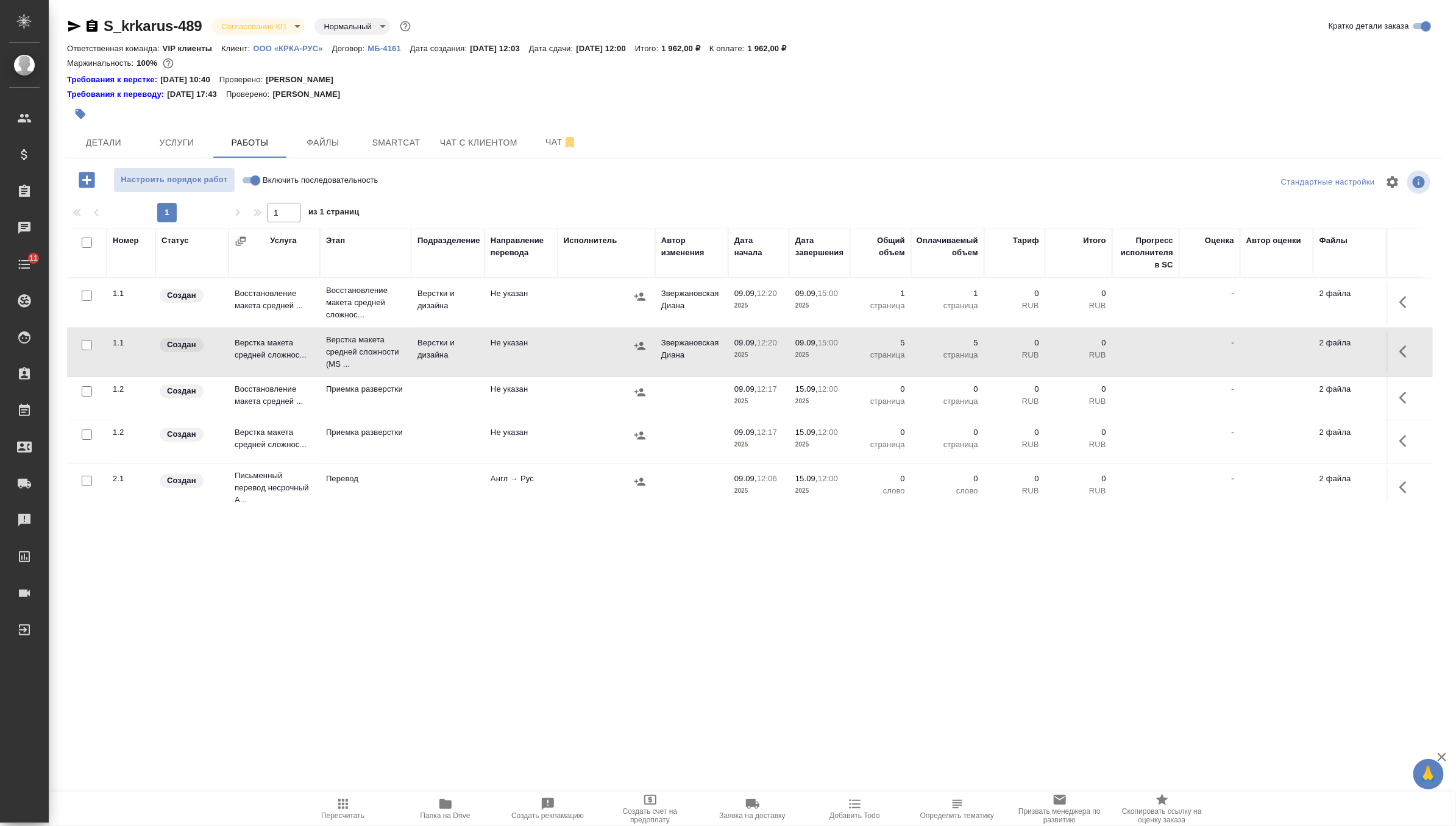
click at [271, 29] on body "🙏 .cls-1 fill:#fff; AWATERA Zverzhanovskaya Diana Клиенты Спецификации Заказы 0…" at bounding box center [728, 413] width 1456 height 826
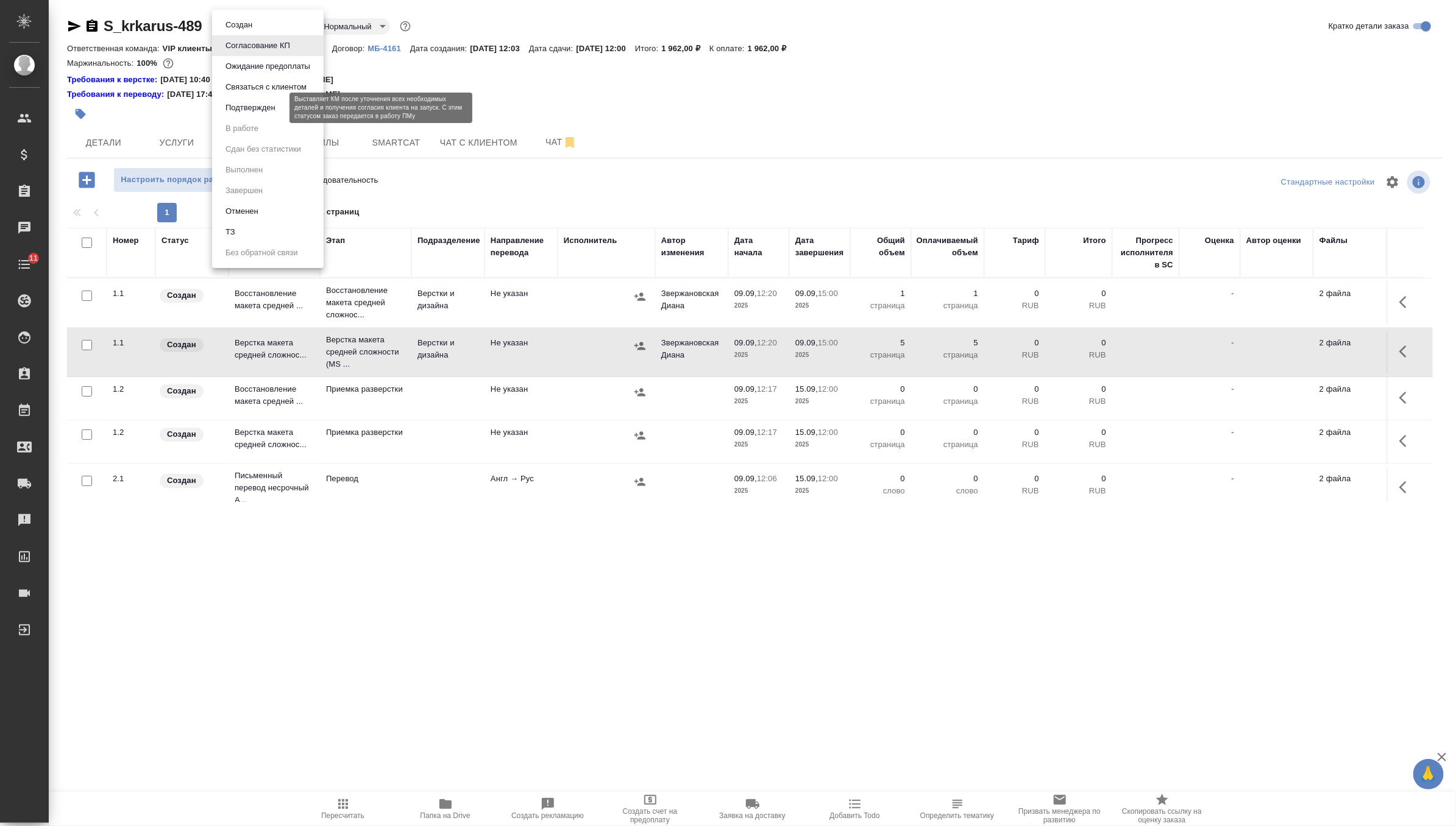
click at [273, 113] on button "Подтвержден" at bounding box center [250, 108] width 57 height 14
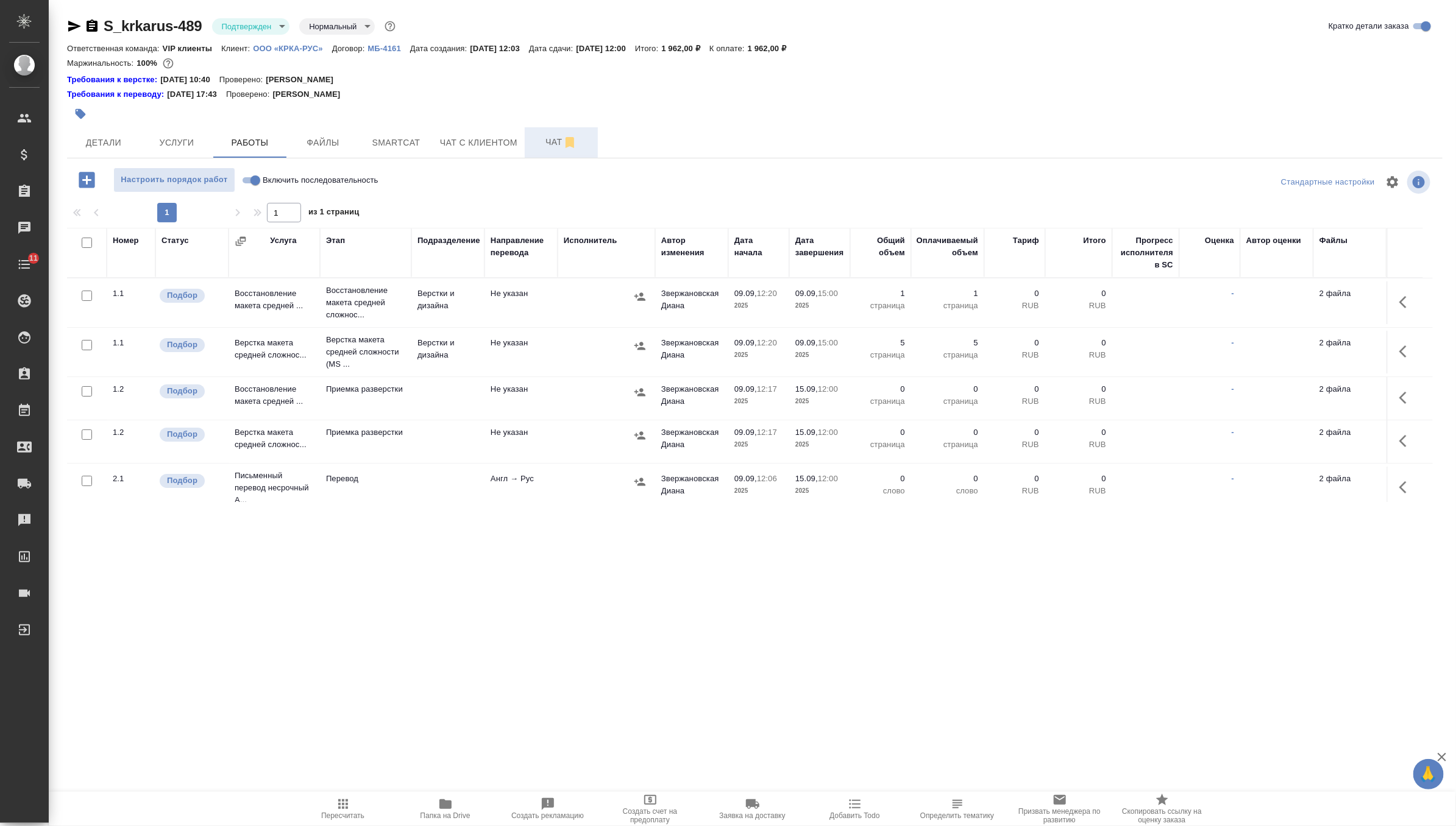
click at [551, 144] on span "Чат" at bounding box center [561, 142] width 59 height 16
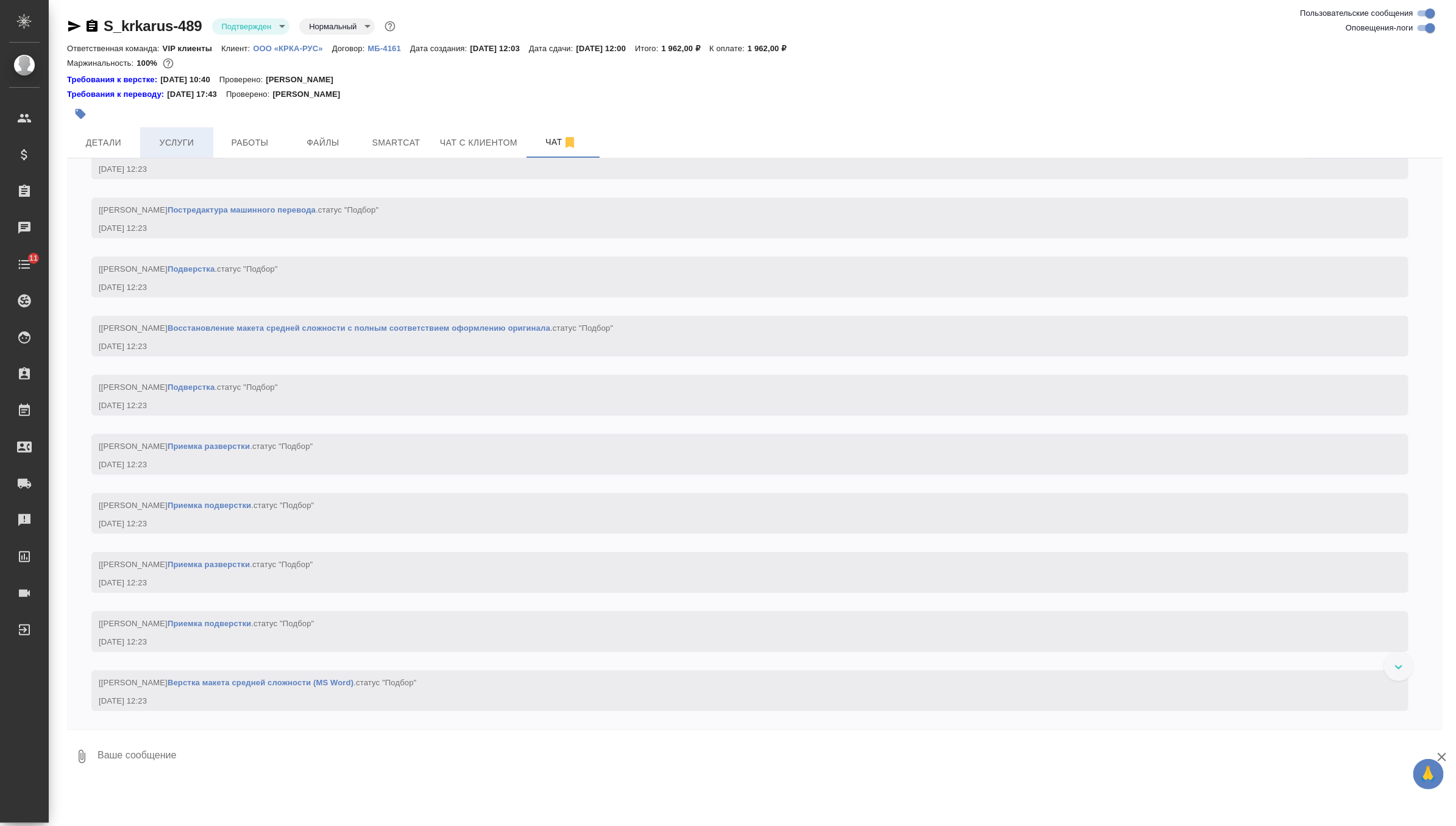
scroll to position [1898, 0]
click at [108, 137] on span "Детали" at bounding box center [104, 143] width 59 height 16
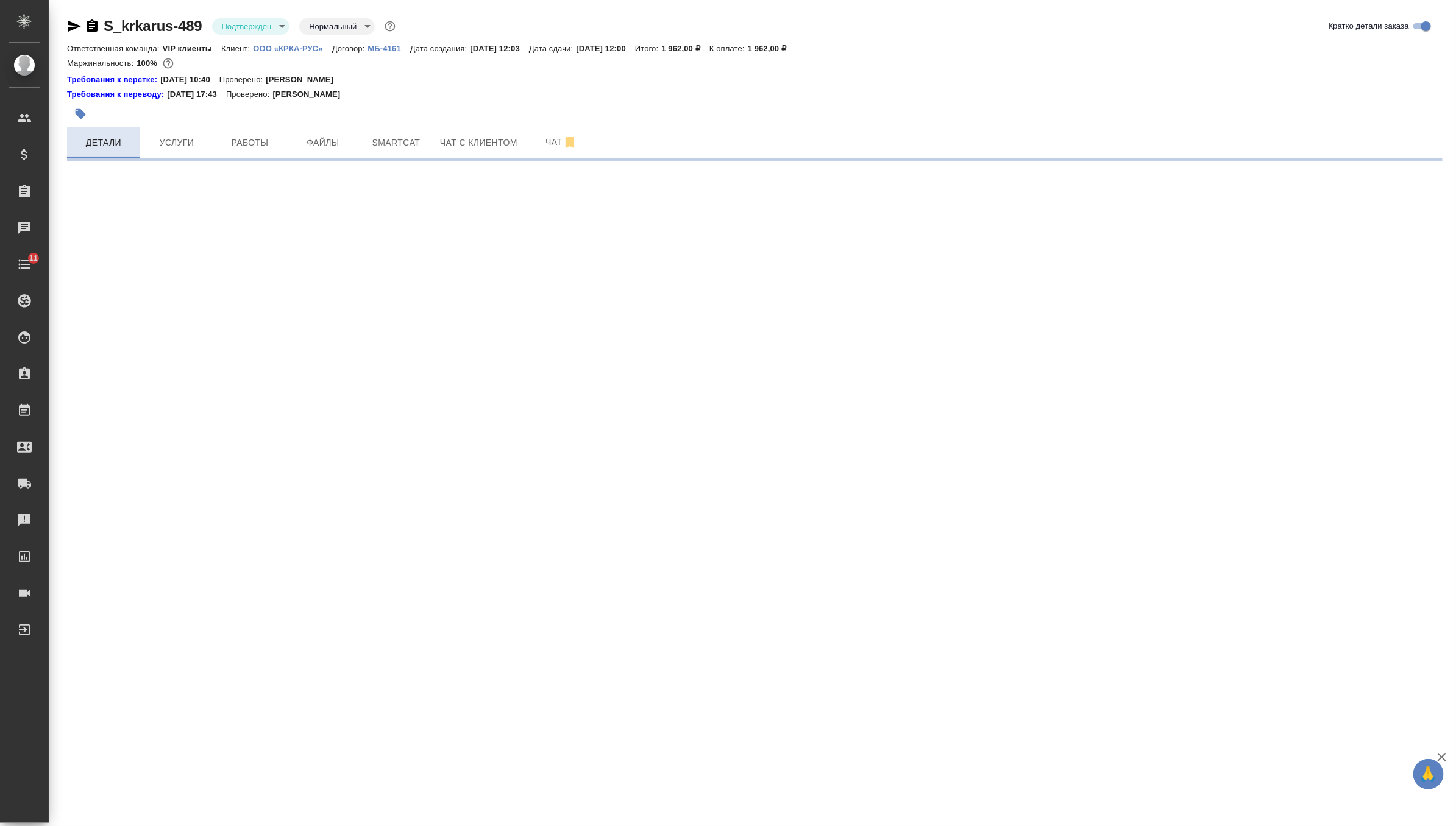
select select "RU"
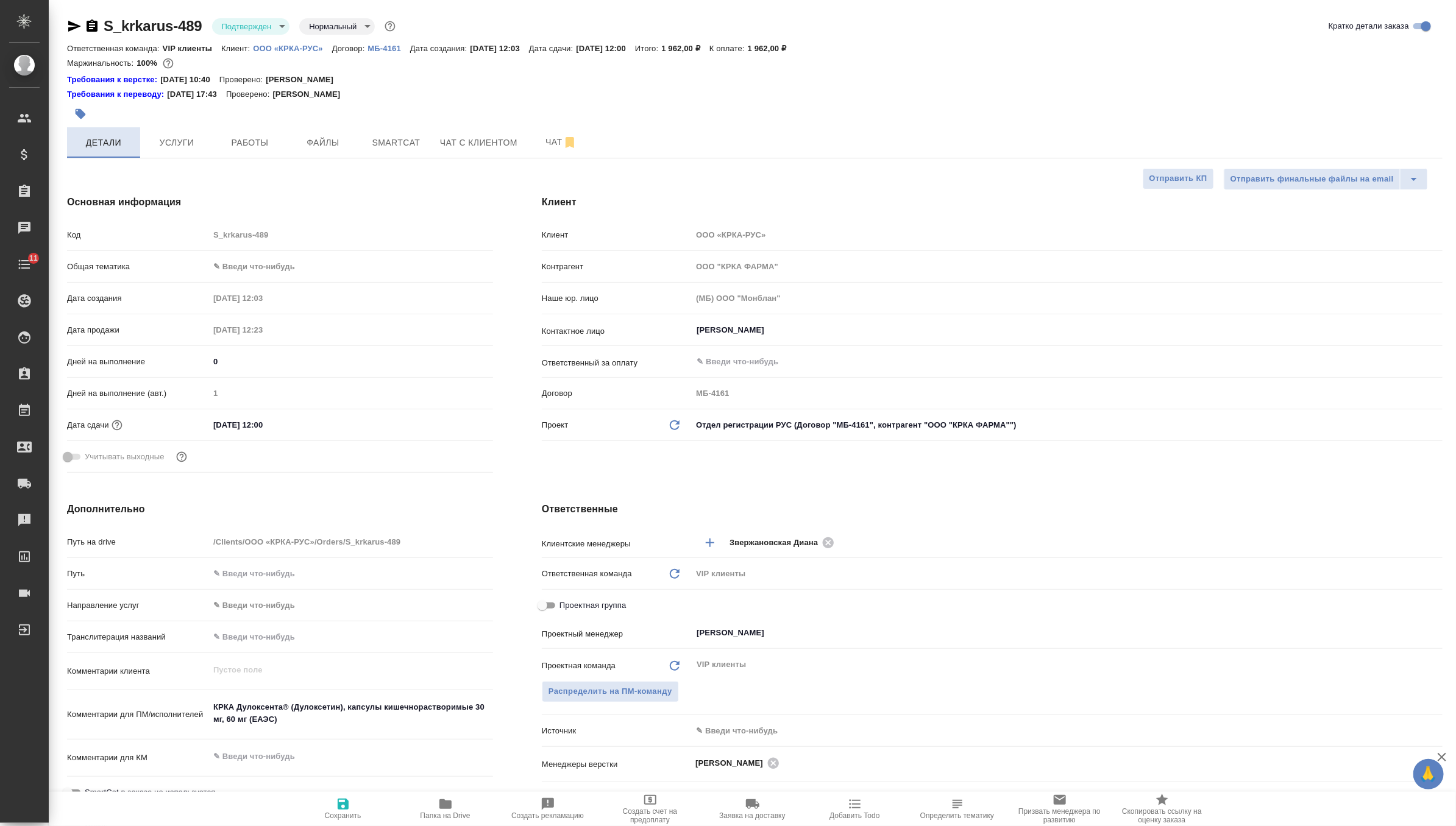
type textarea "x"
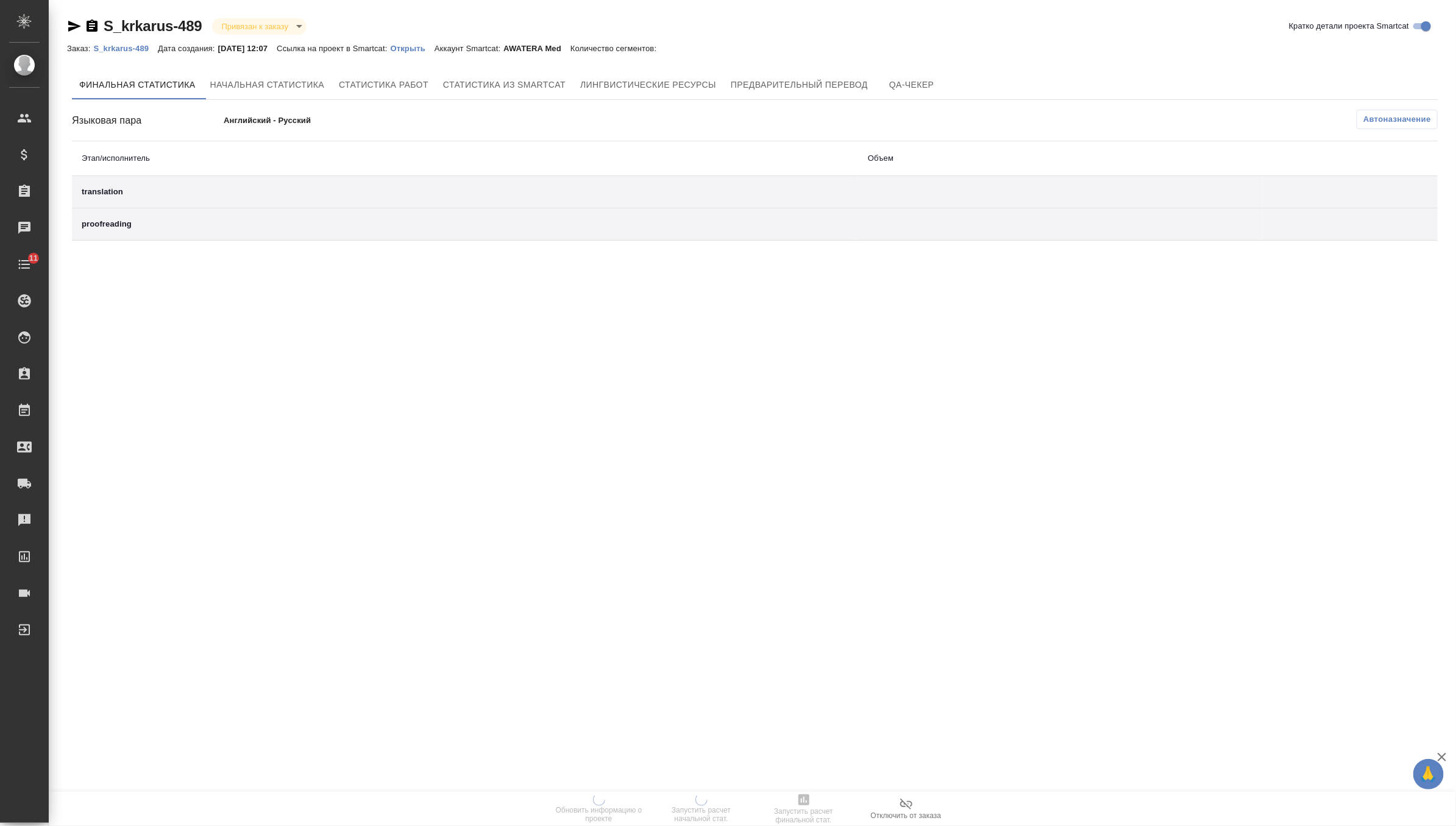
click at [427, 48] on p "Открыть" at bounding box center [413, 49] width 44 height 9
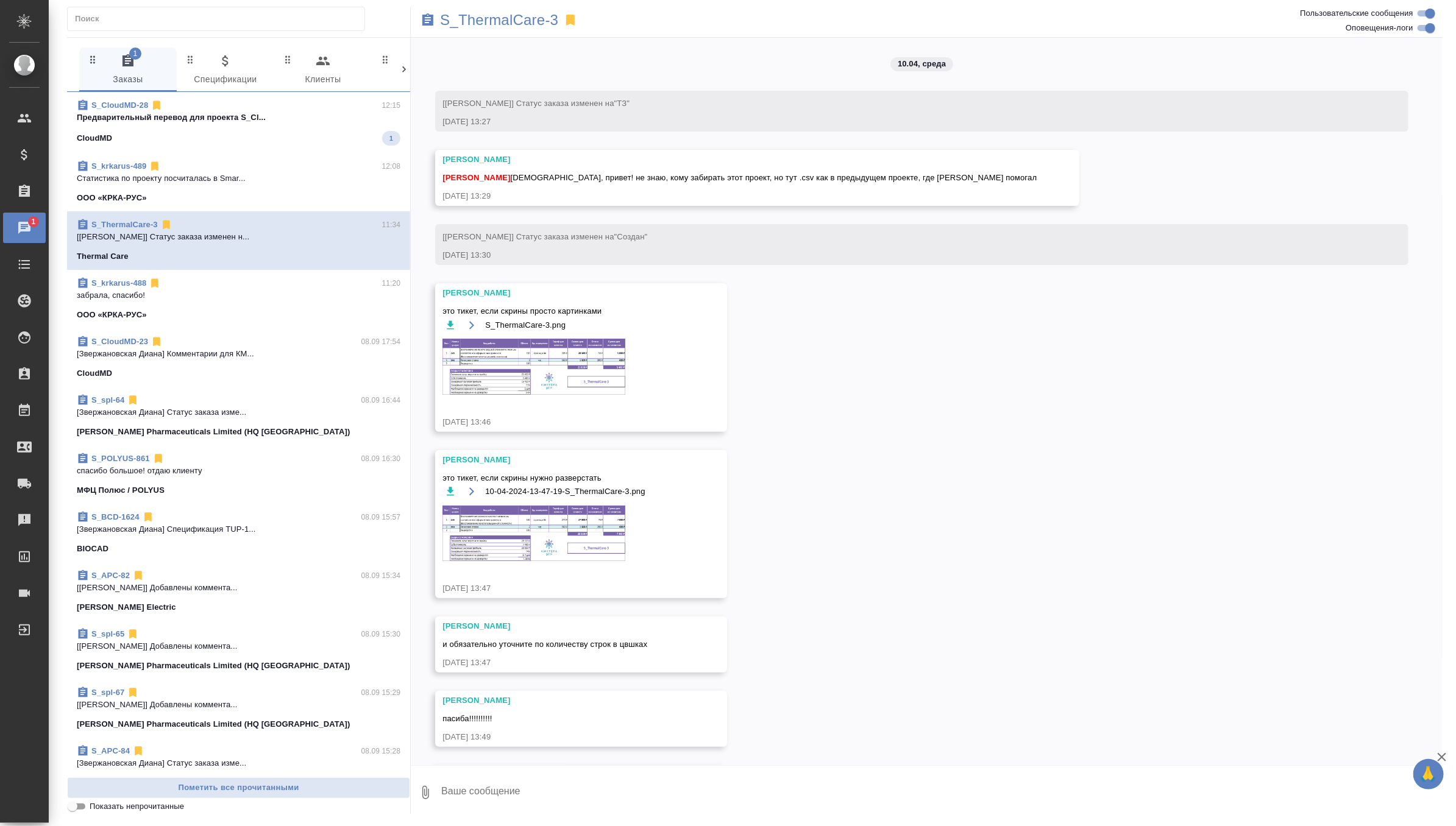
scroll to position [1772, 0]
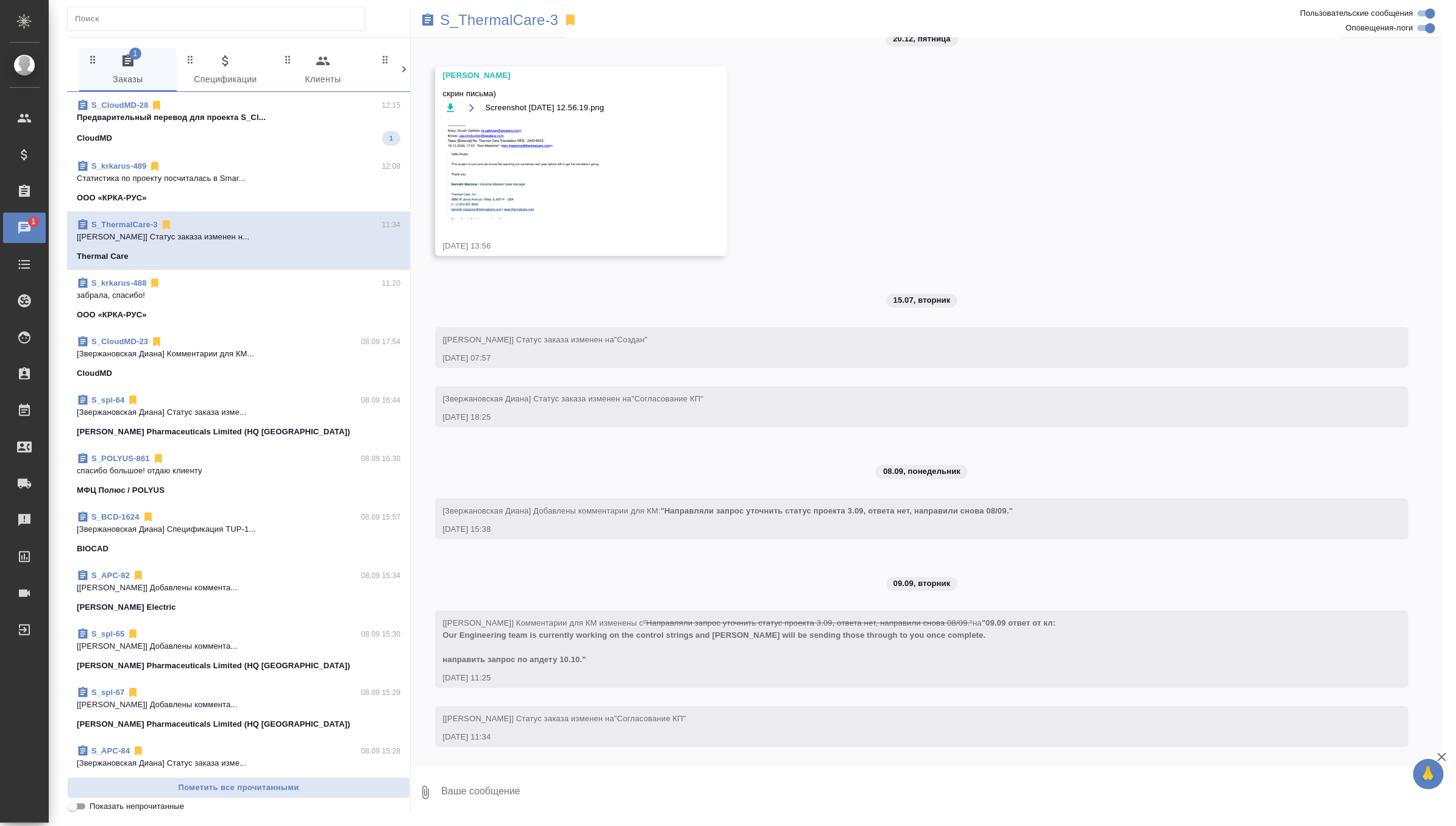
click at [338, 136] on div "CloudMD 1" at bounding box center [238, 138] width 324 height 15
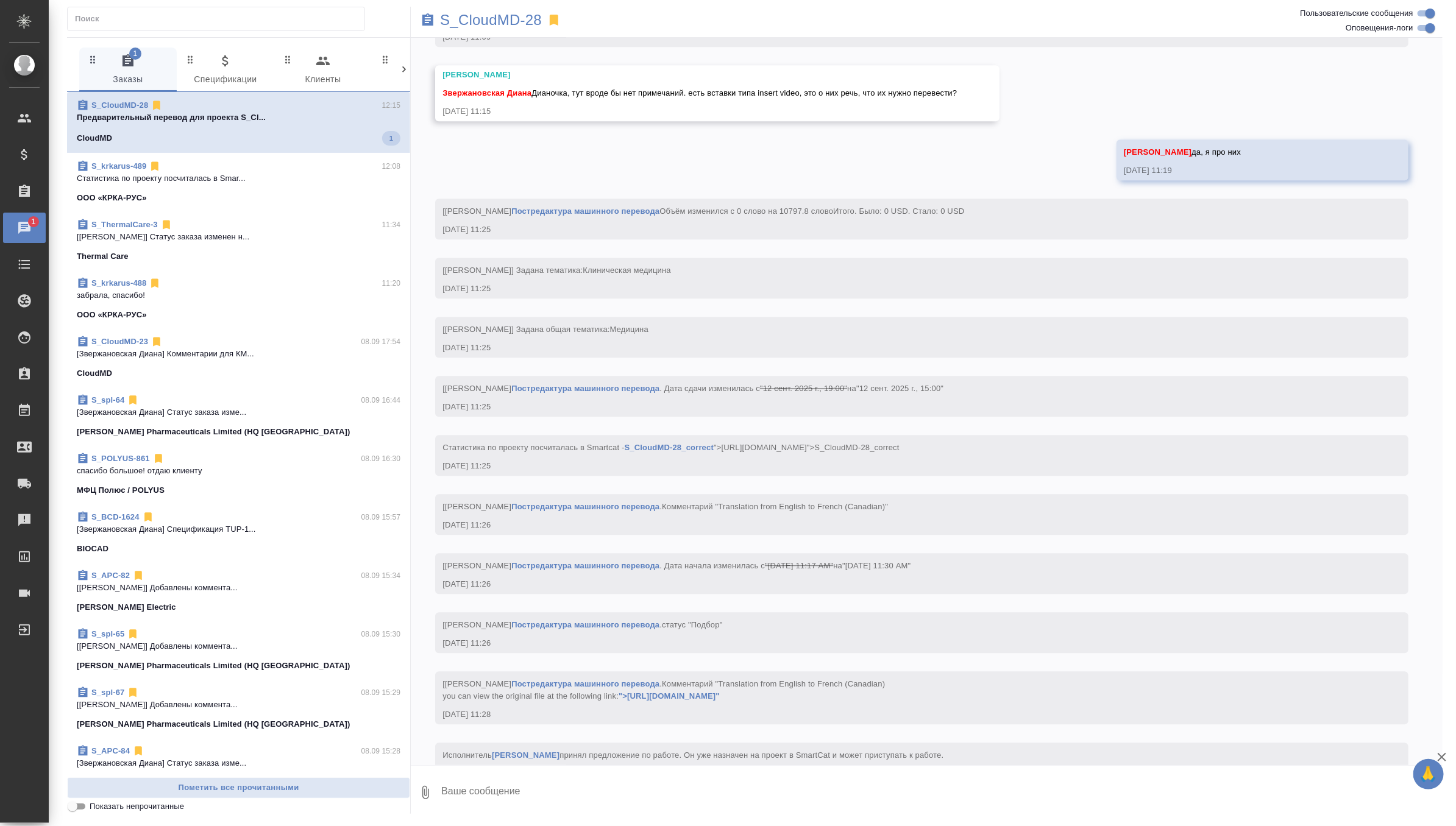
scroll to position [1949, 0]
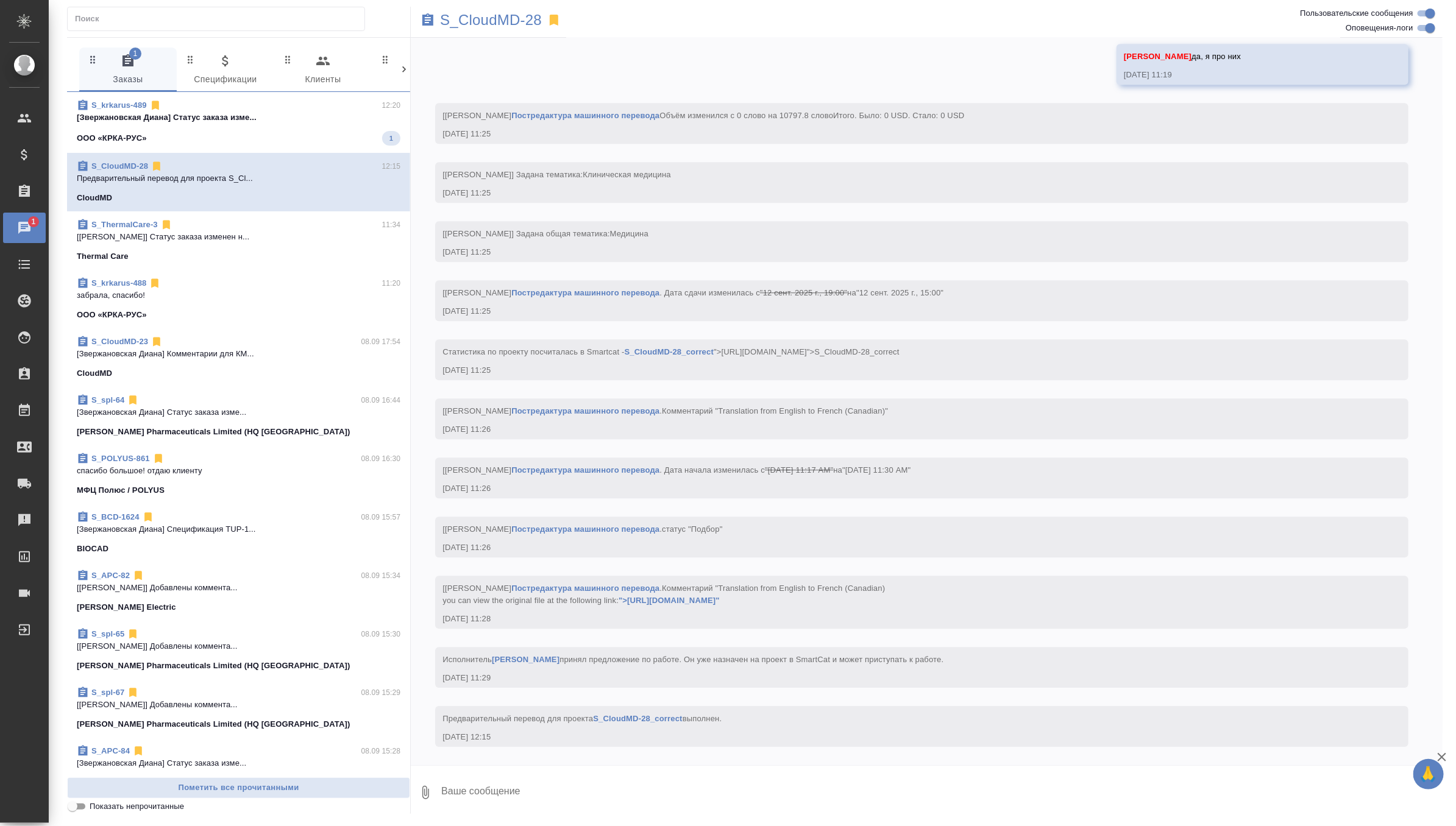
click at [216, 138] on div "ООО «КРКА-РУС» 1" at bounding box center [238, 138] width 324 height 15
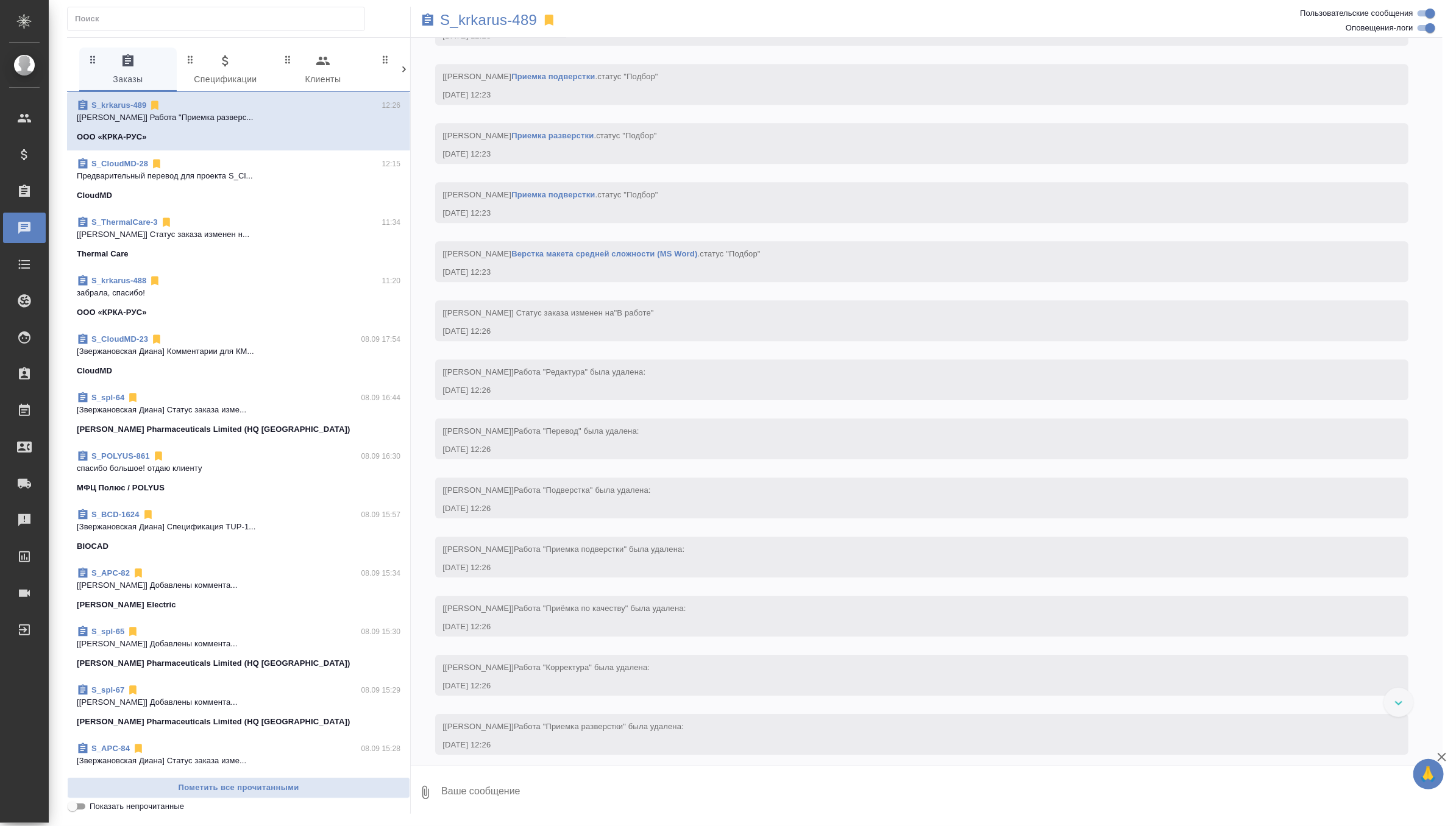
scroll to position [2289, 0]
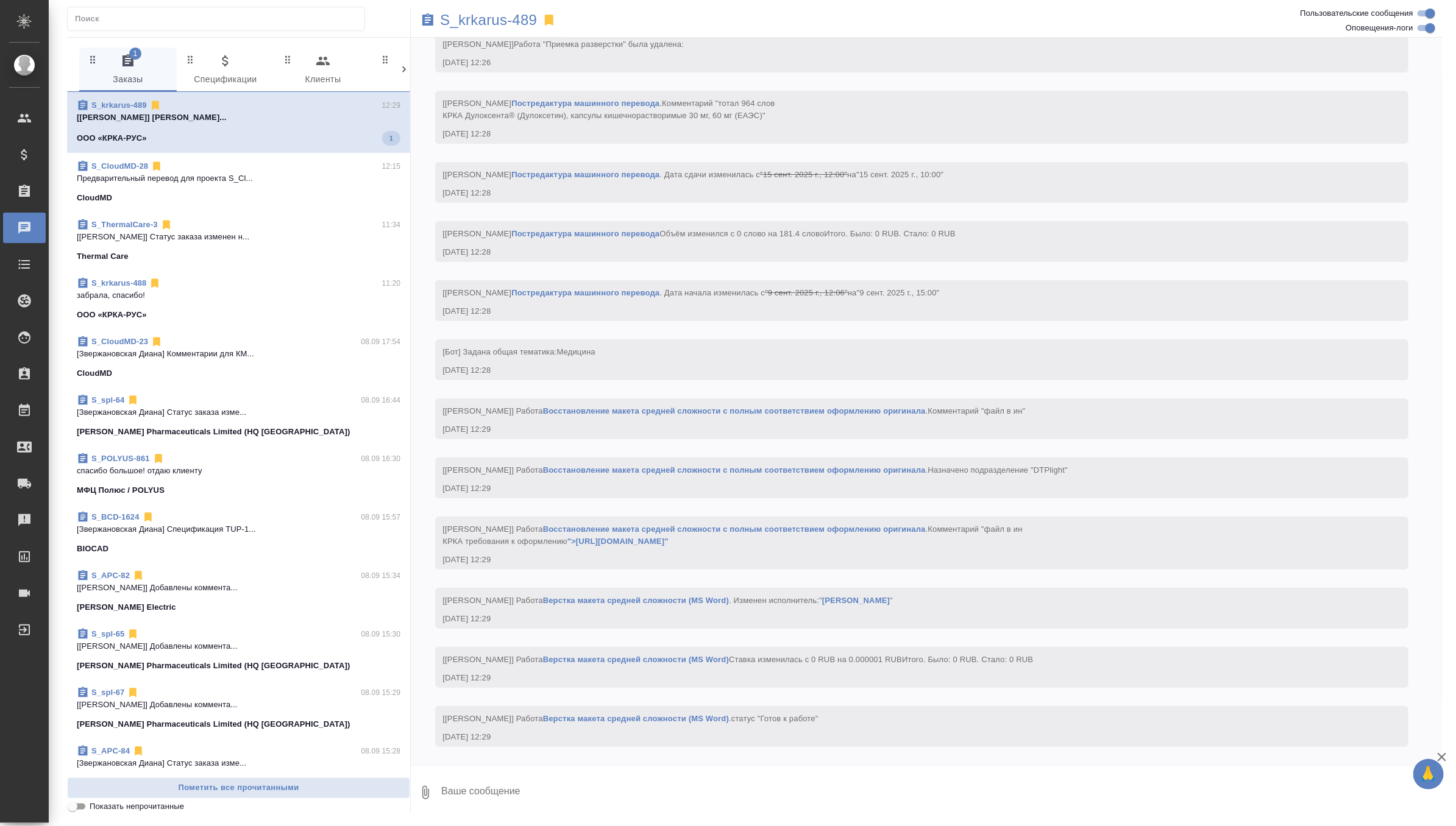
scroll to position [2988, 0]
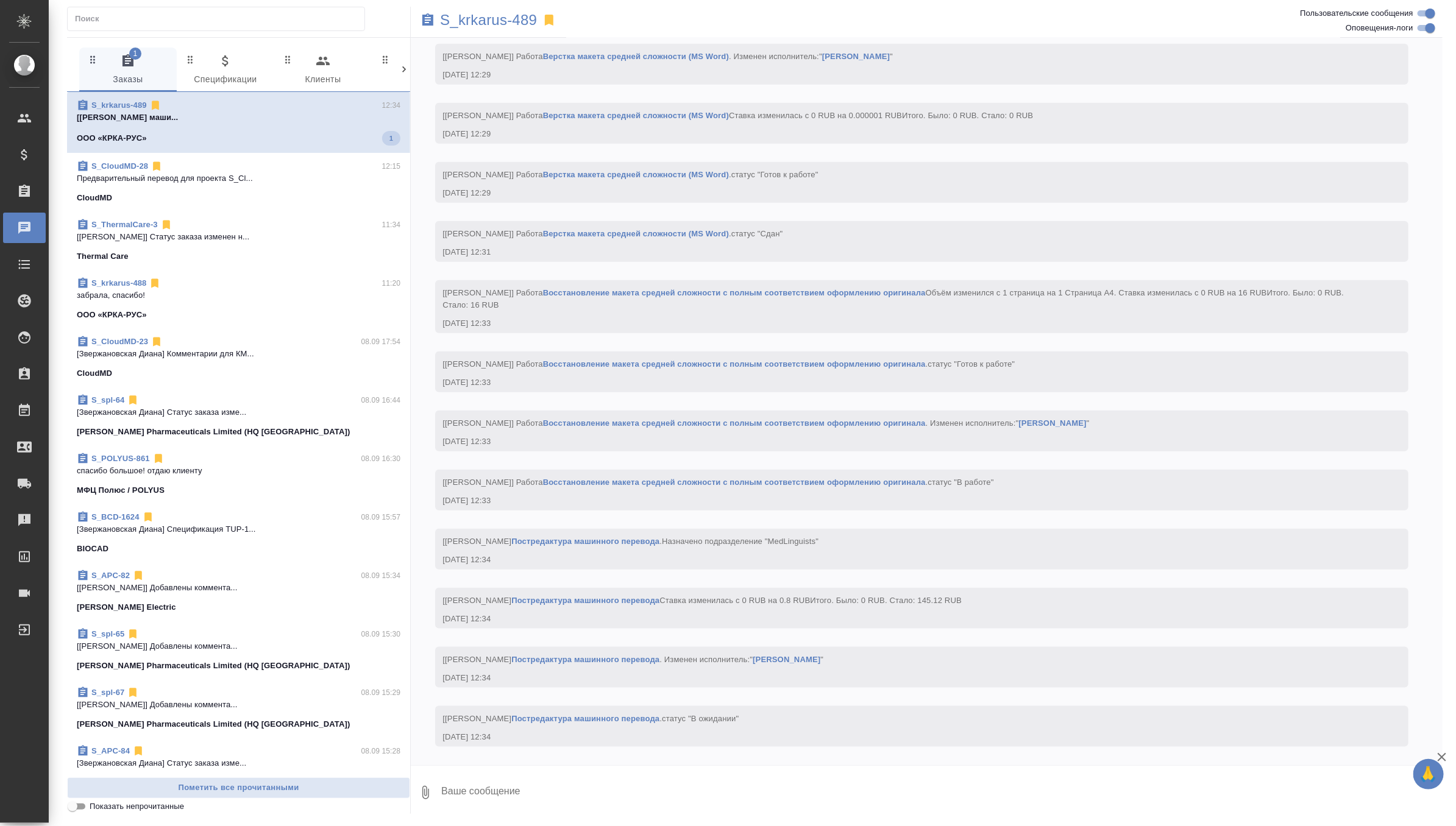
scroll to position [3543, 0]
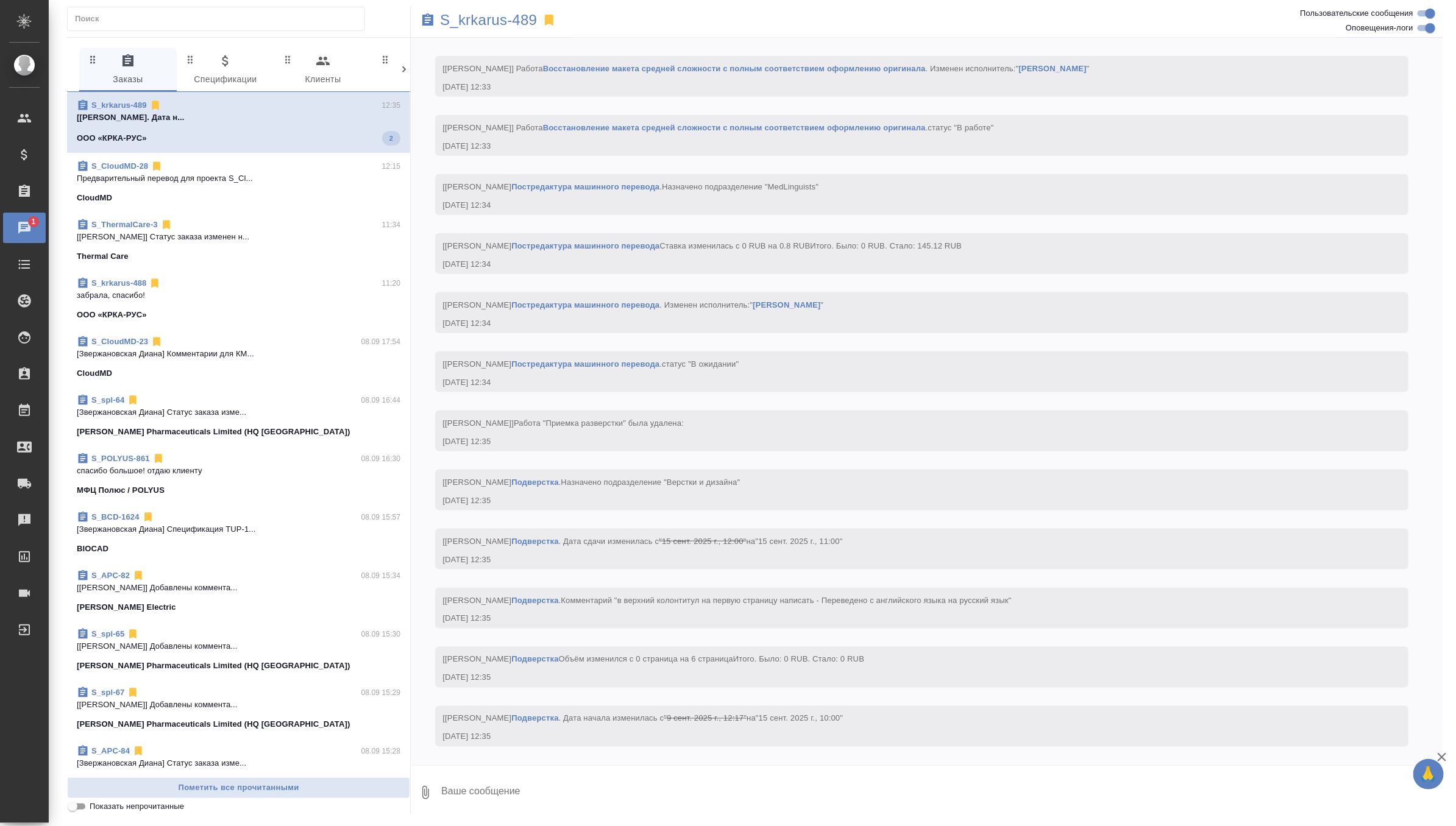
scroll to position [3910, 0]
